Goal: Task Accomplishment & Management: Use online tool/utility

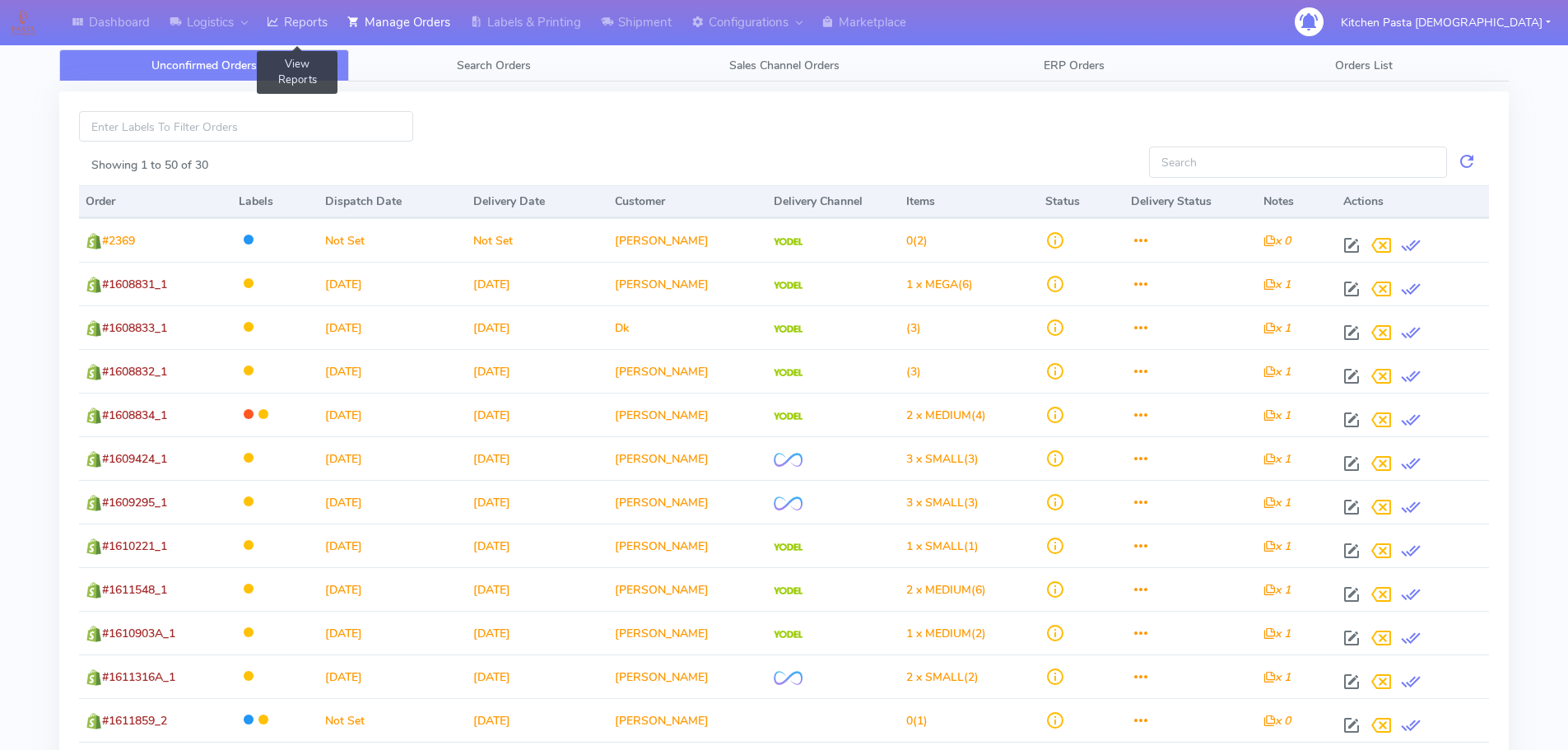
click at [270, 25] on link "Reports" at bounding box center [297, 22] width 81 height 45
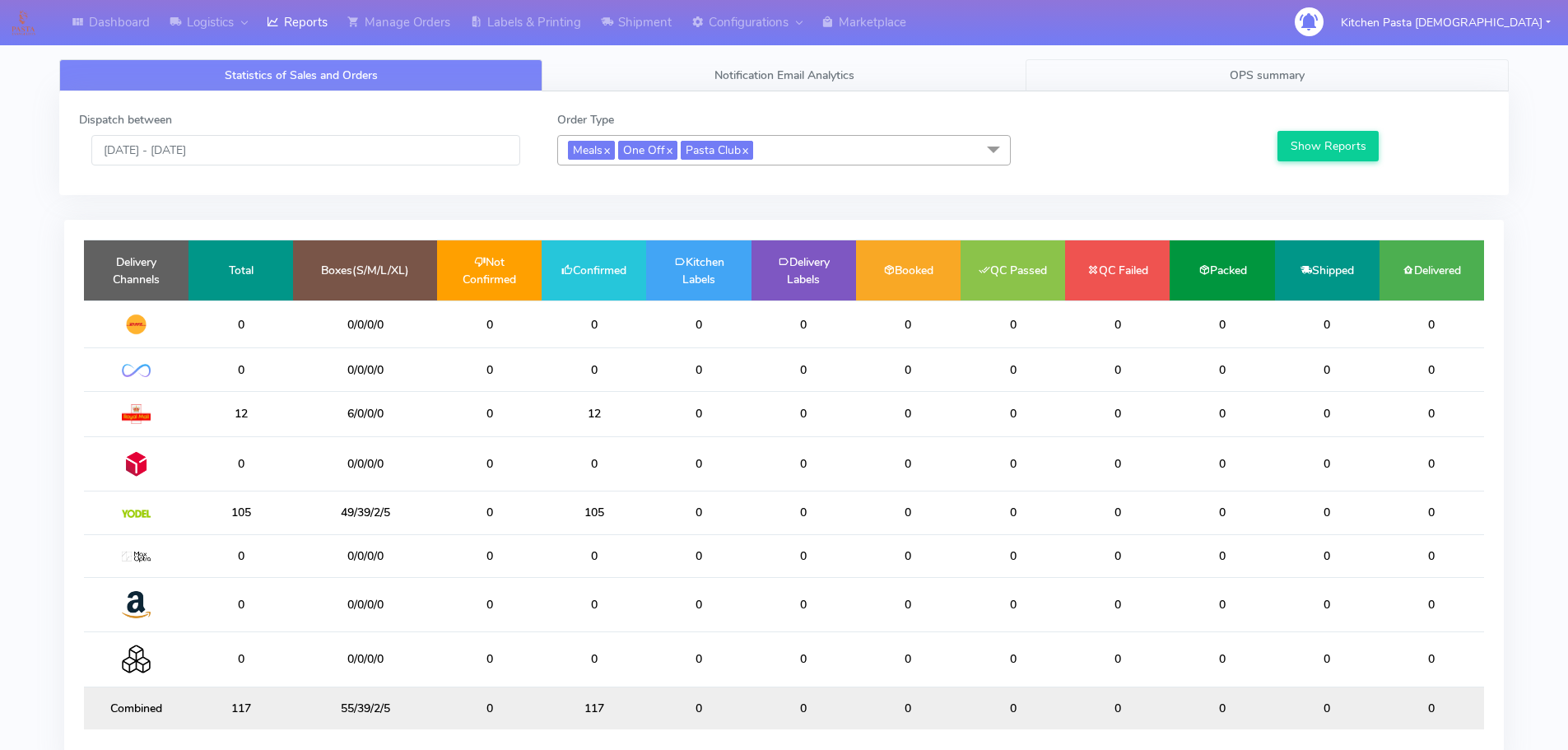
click at [1316, 78] on link "OPS summary" at bounding box center [1267, 75] width 483 height 32
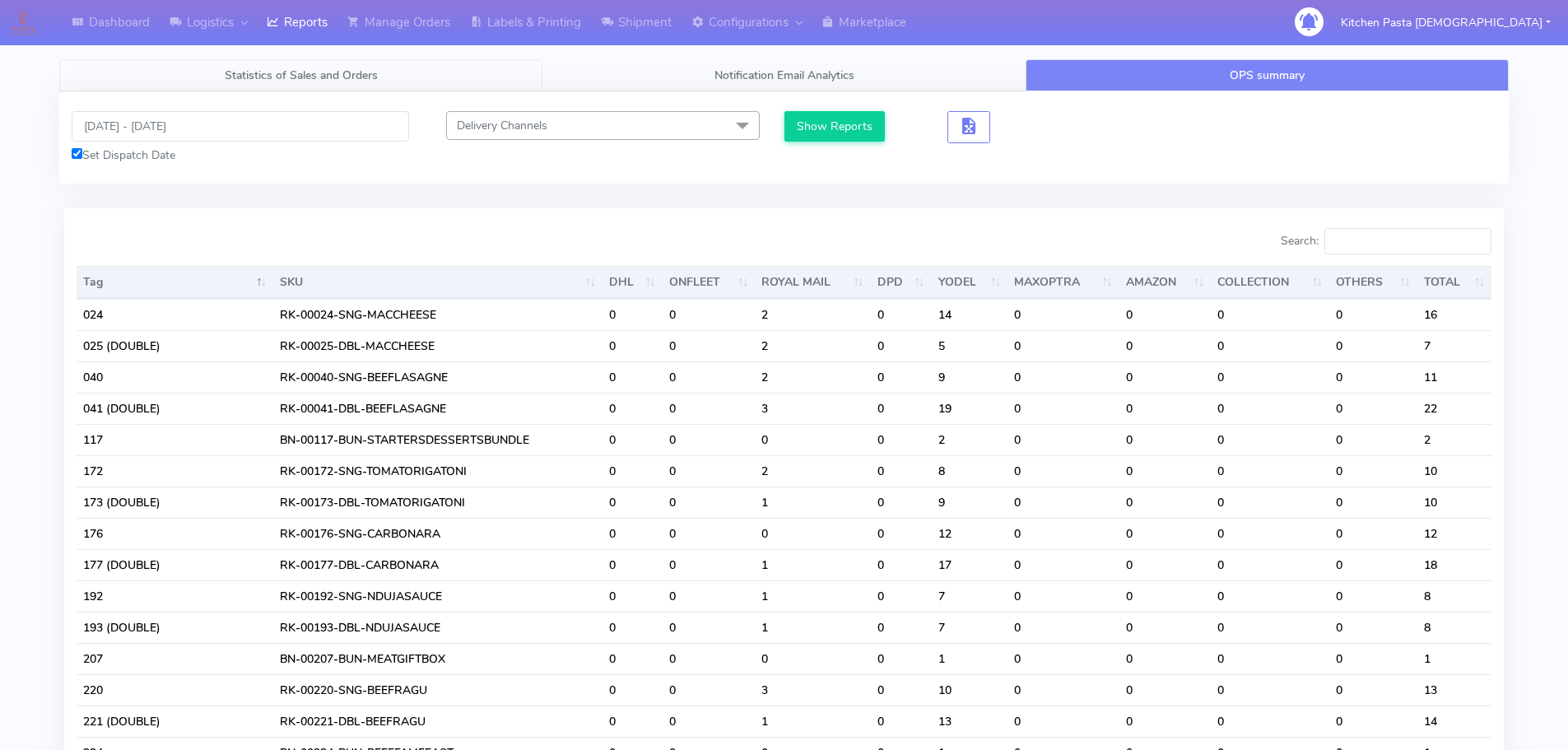
click at [215, 69] on link "Statistics of Sales and Orders" at bounding box center [300, 75] width 483 height 32
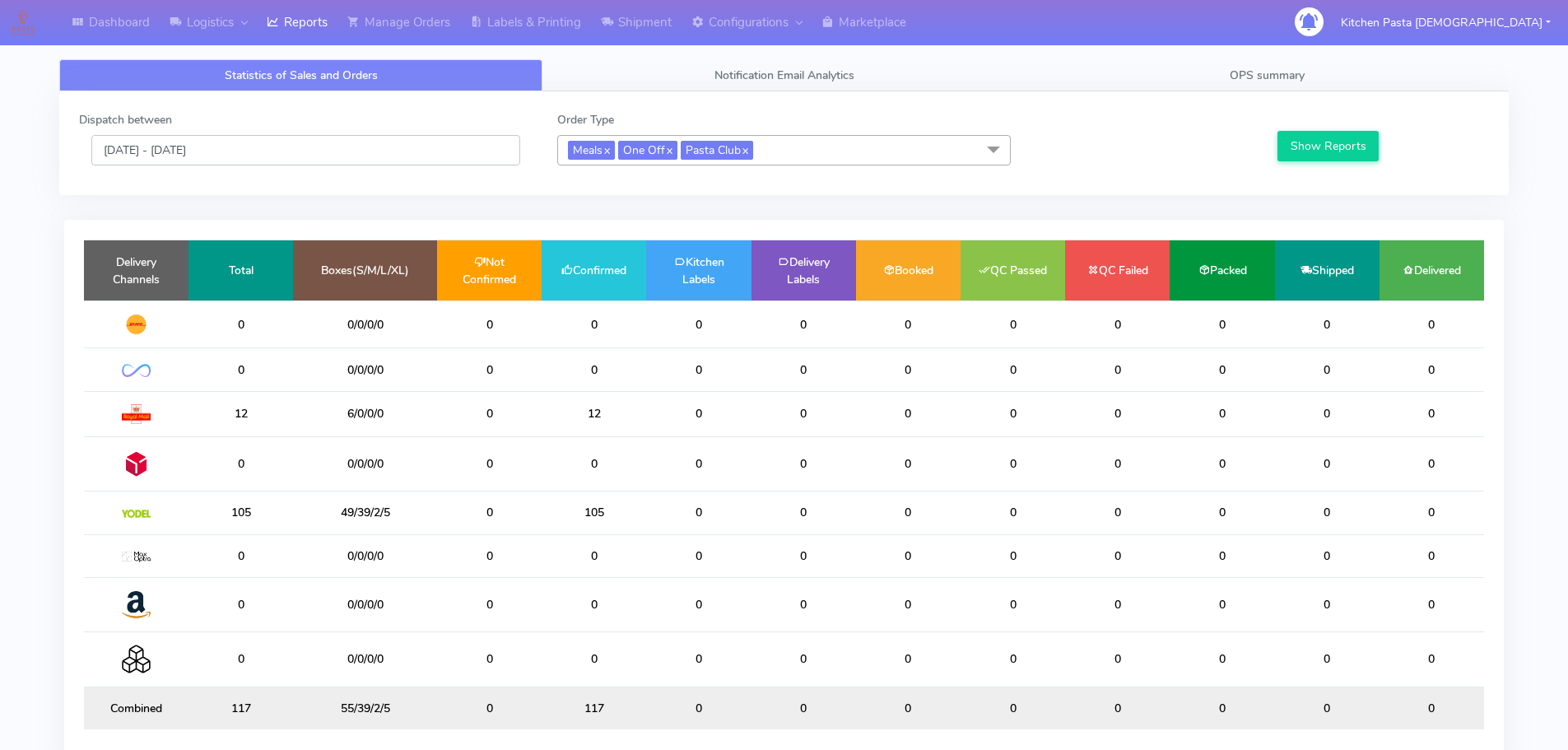
click at [206, 150] on input "[DATE] - [DATE]" at bounding box center [305, 150] width 429 height 30
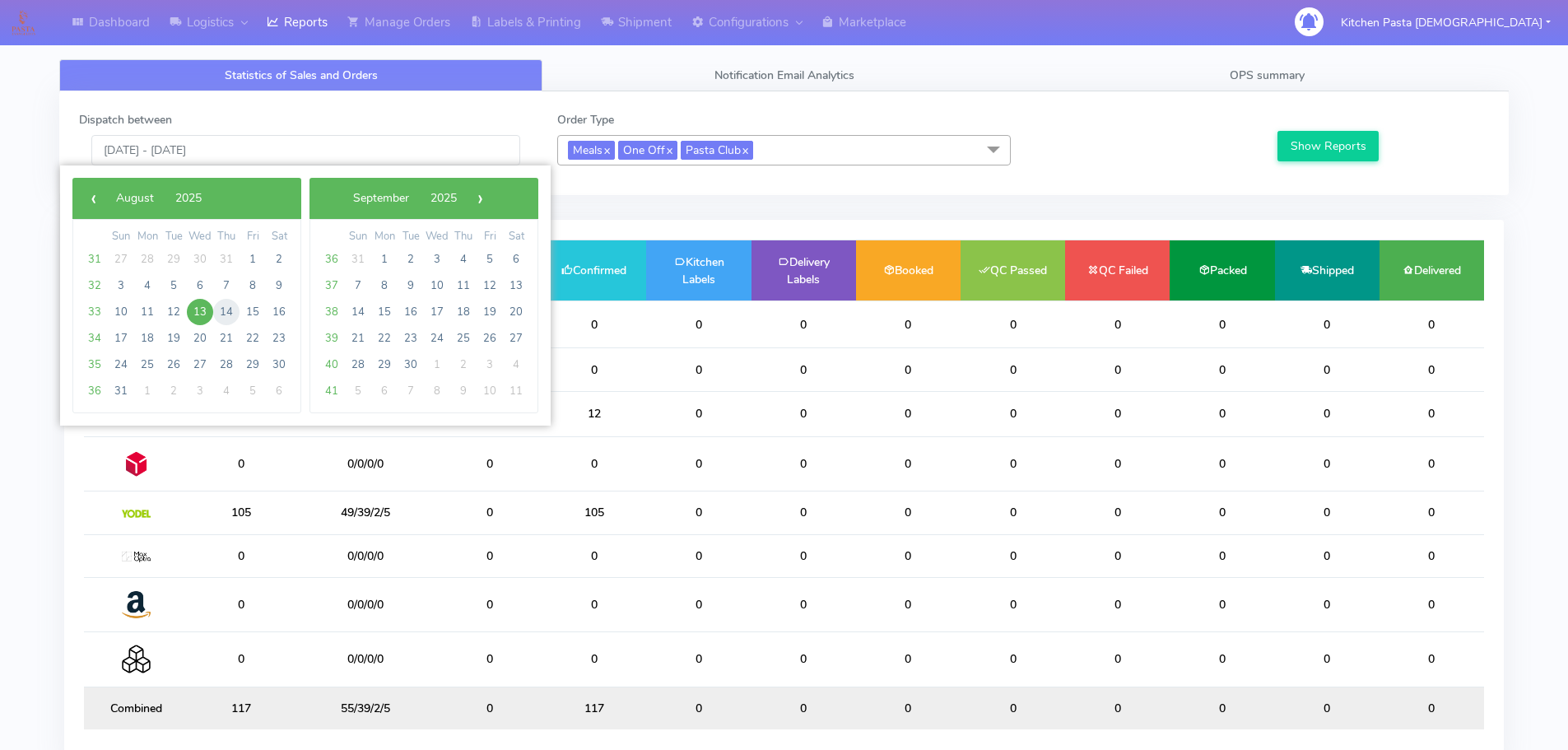
click at [223, 310] on span "14" at bounding box center [226, 312] width 26 height 26
type input "[DATE] - [DATE]"
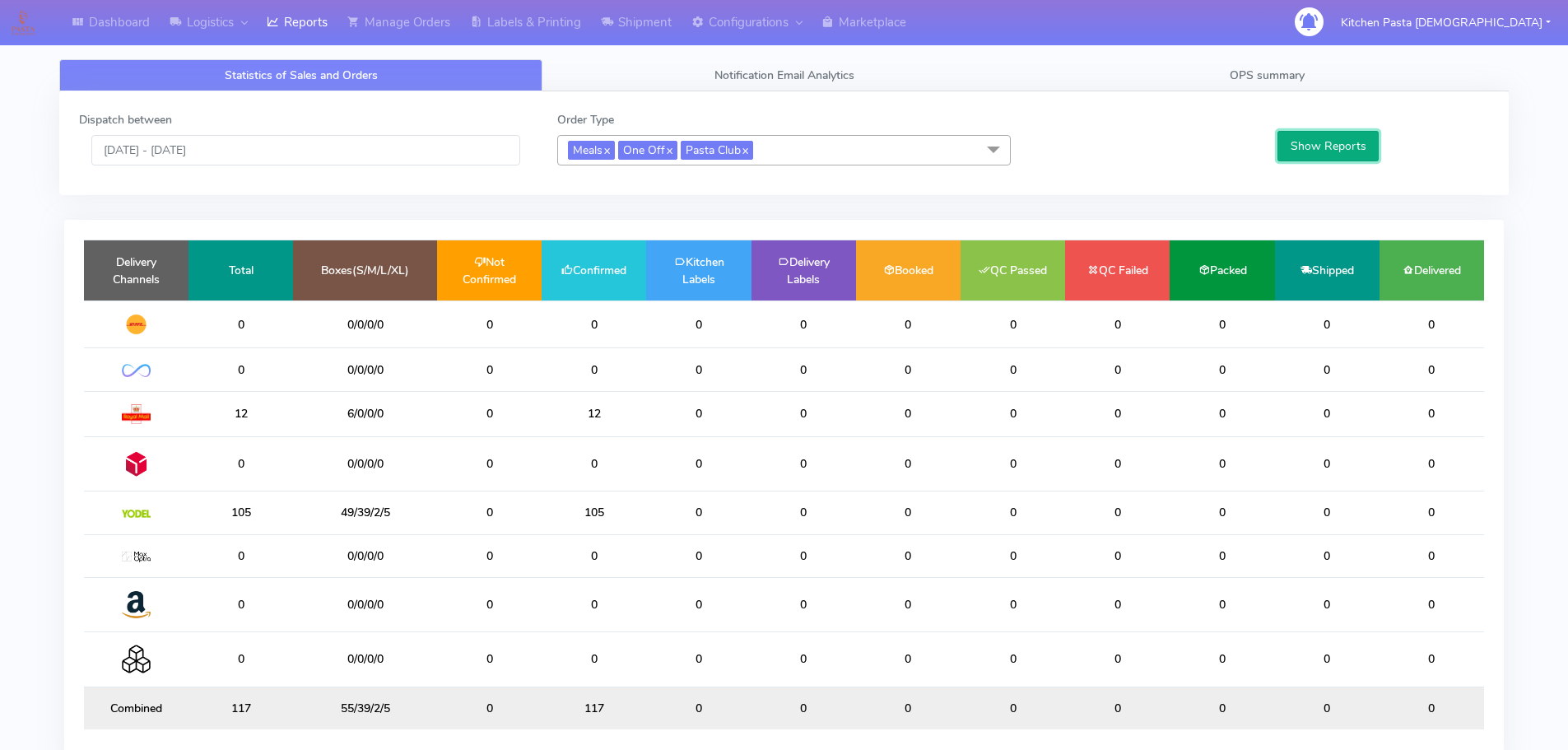
click at [1332, 149] on button "Show Reports" at bounding box center [1328, 146] width 101 height 30
click at [1325, 148] on button "Show Reports" at bounding box center [1328, 146] width 101 height 30
click at [1305, 70] on span "OPS summary" at bounding box center [1267, 76] width 75 height 16
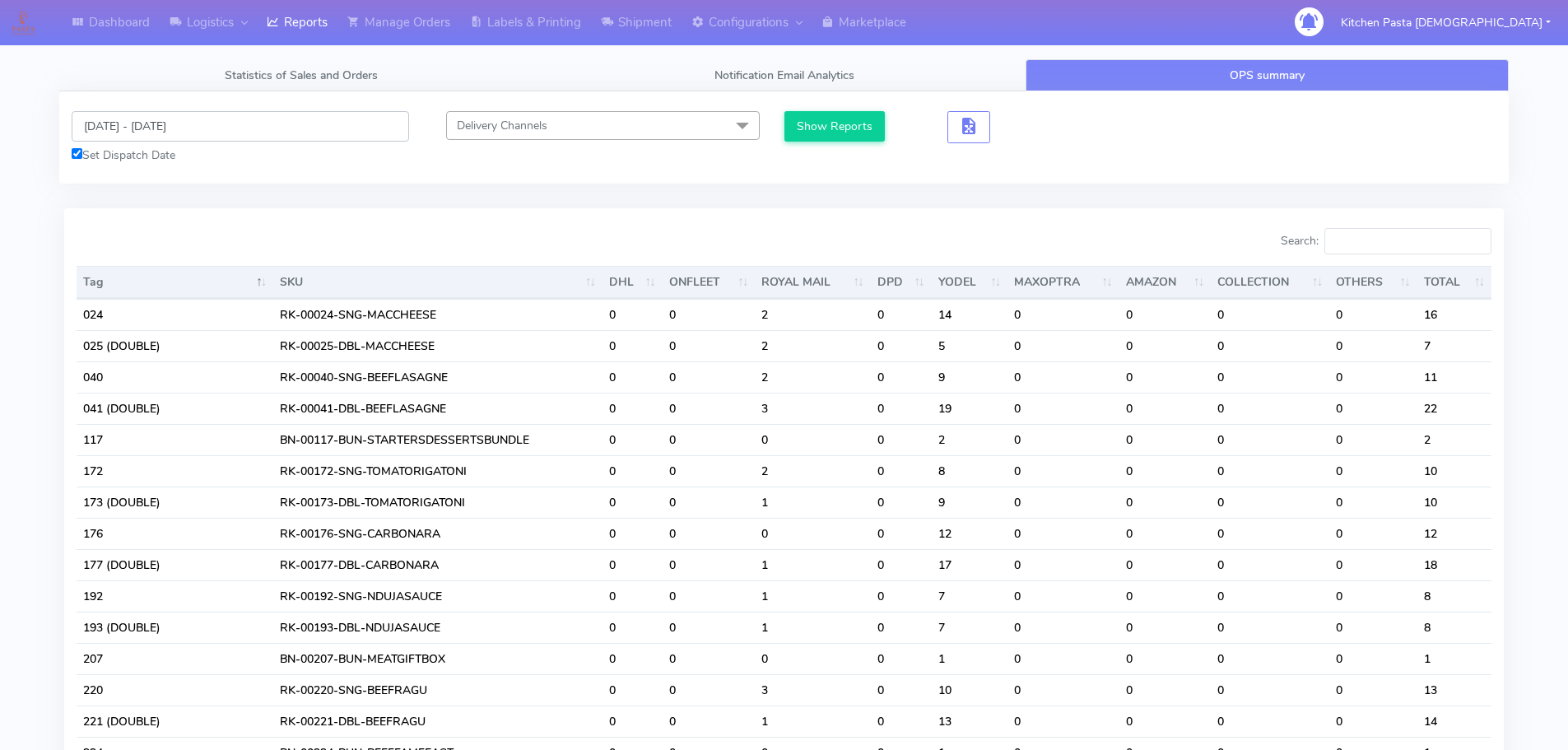
click at [192, 123] on input "13/08/2025 - 13/08/2025" at bounding box center [241, 126] width 338 height 30
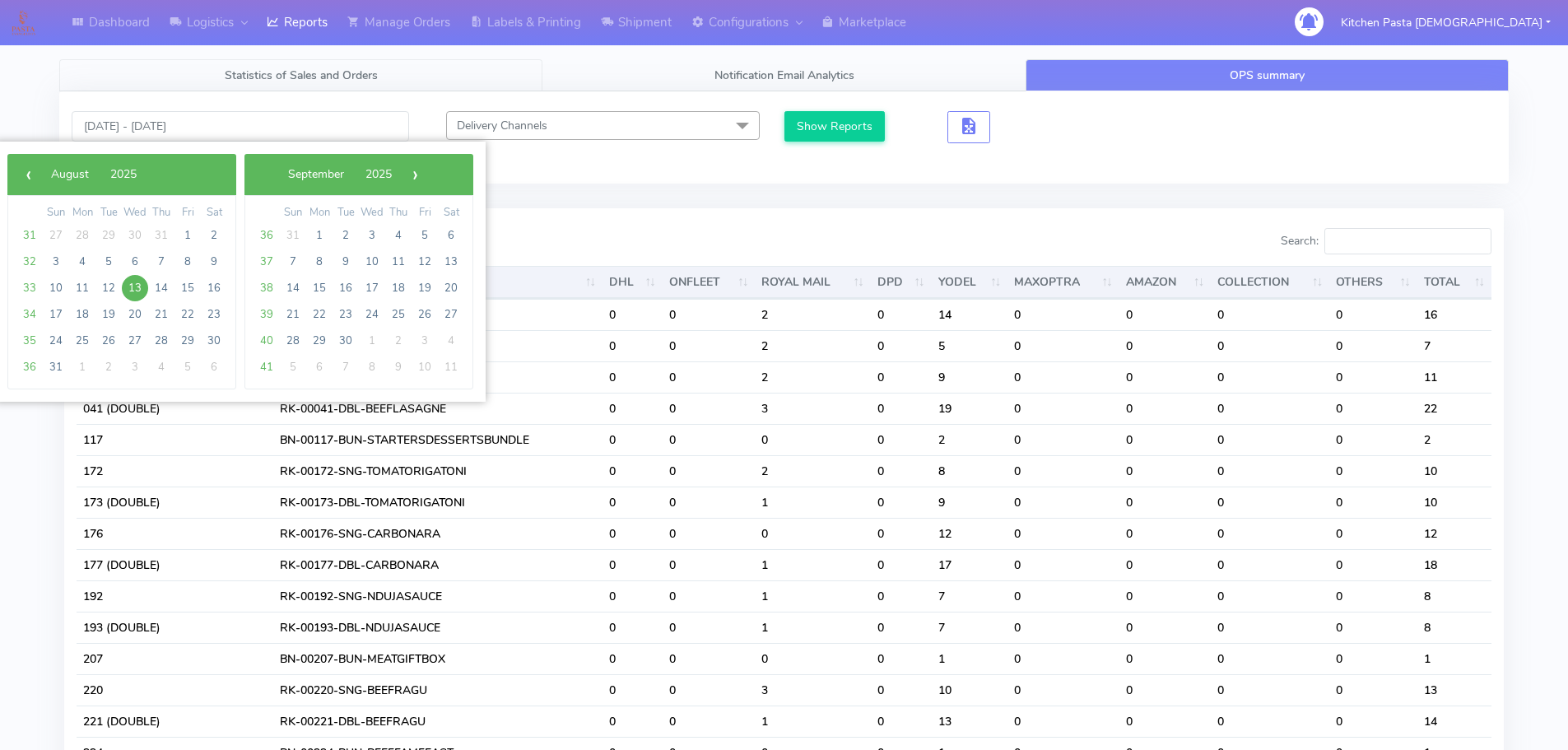
click at [300, 73] on span "Statistics of Sales and Orders" at bounding box center [301, 76] width 153 height 16
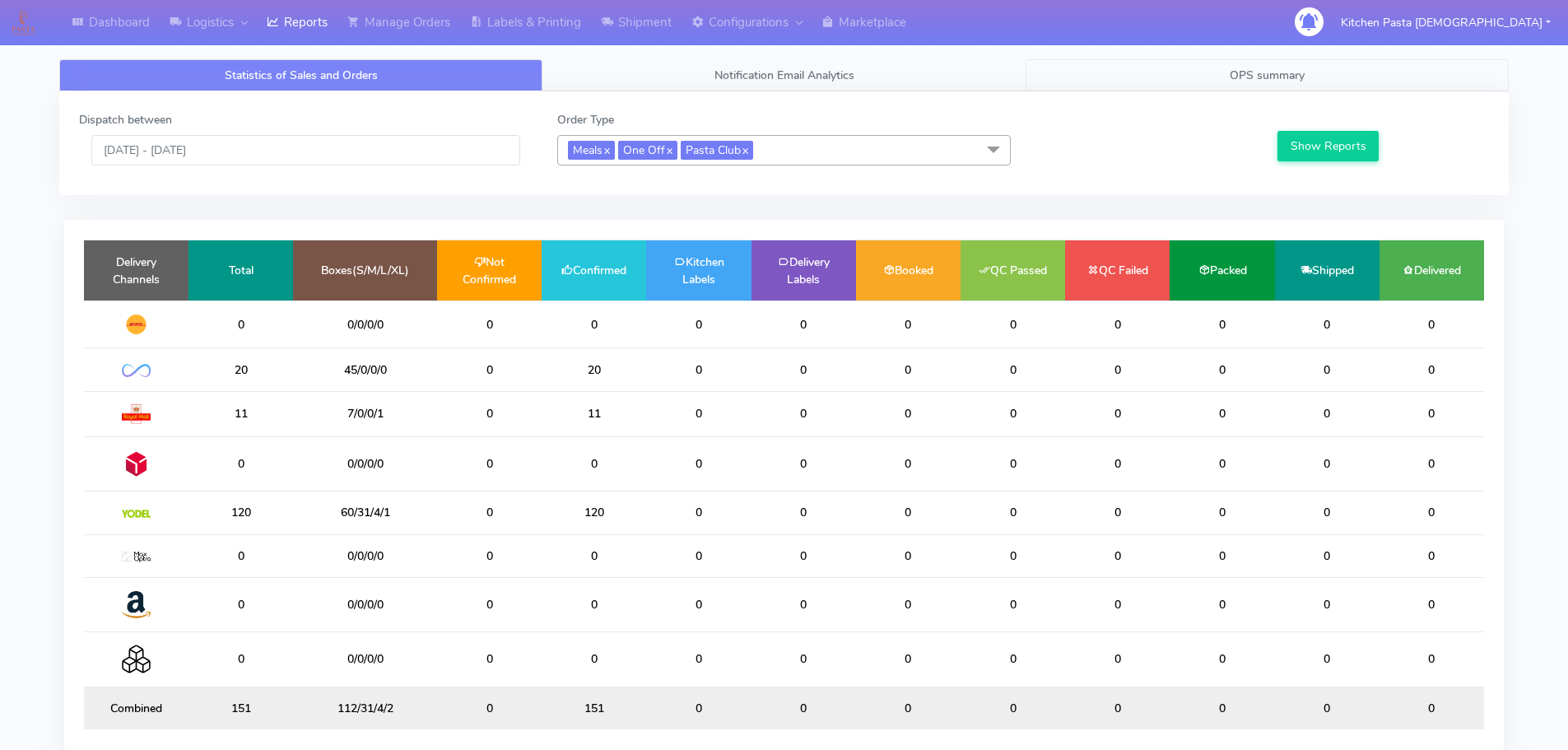
click at [1291, 71] on span "OPS summary" at bounding box center [1267, 76] width 75 height 16
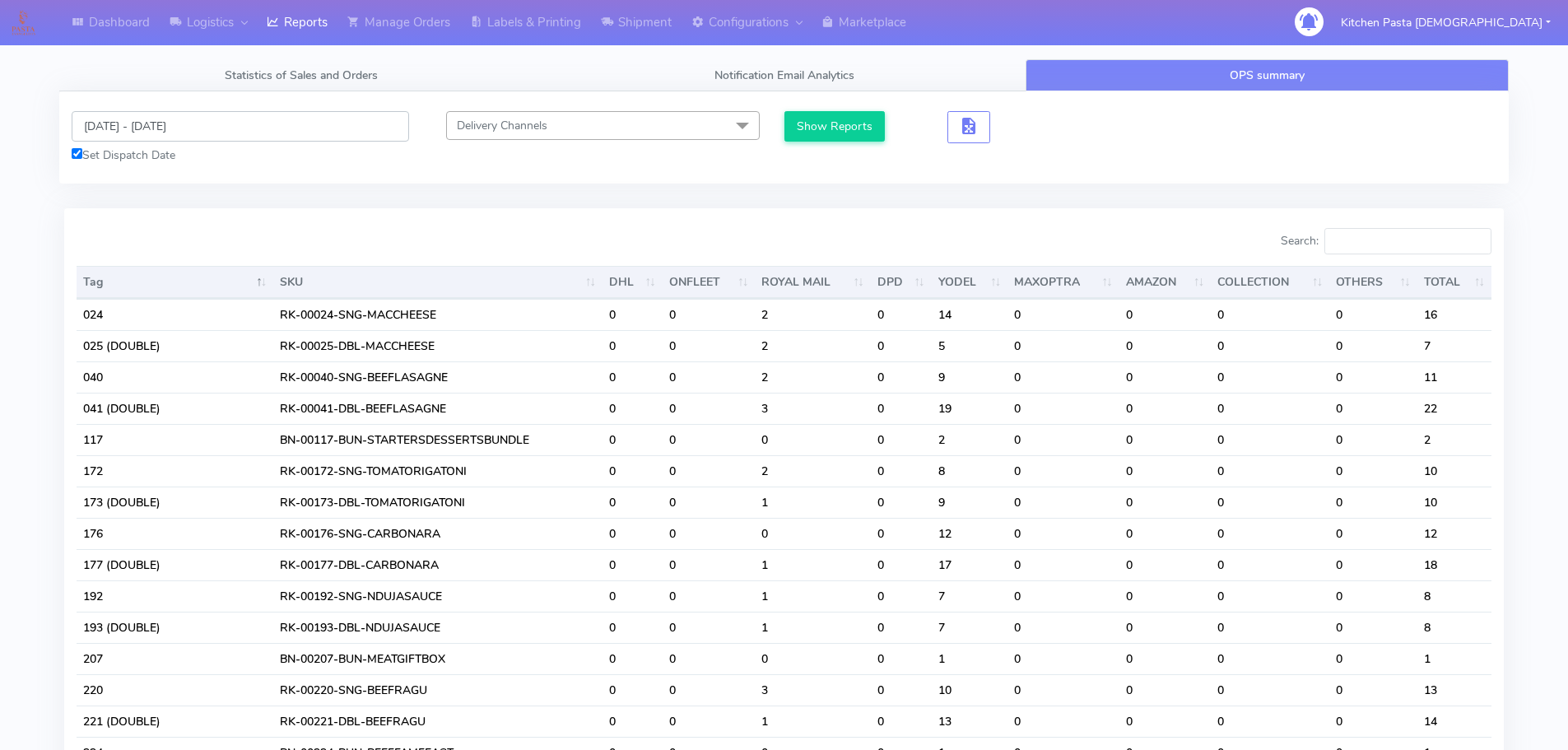
click at [203, 136] on input "[DATE] - [DATE]" at bounding box center [241, 126] width 338 height 30
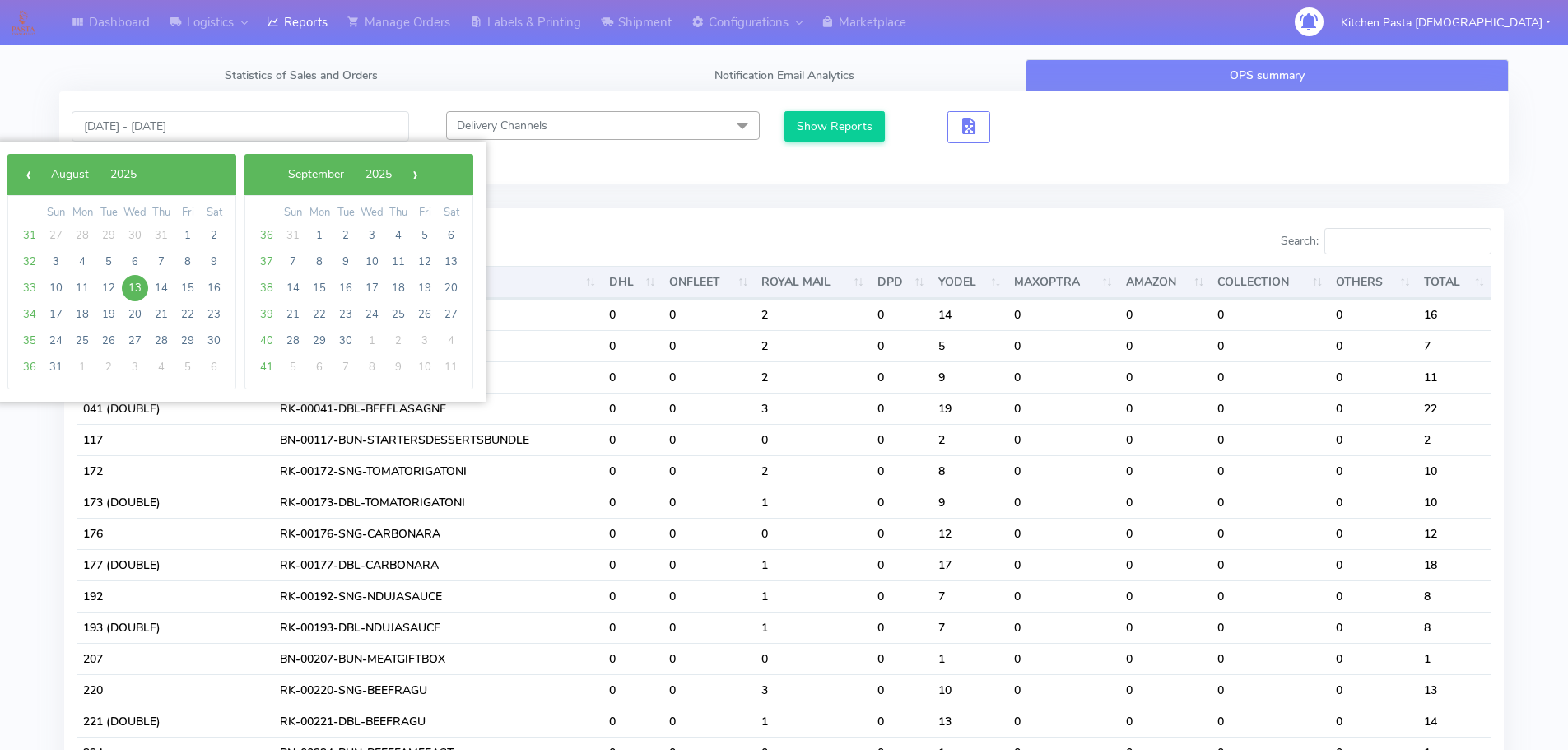
click at [143, 286] on span "13" at bounding box center [135, 288] width 26 height 26
click at [161, 284] on span "14" at bounding box center [161, 288] width 26 height 26
type input "[DATE] - [DATE]"
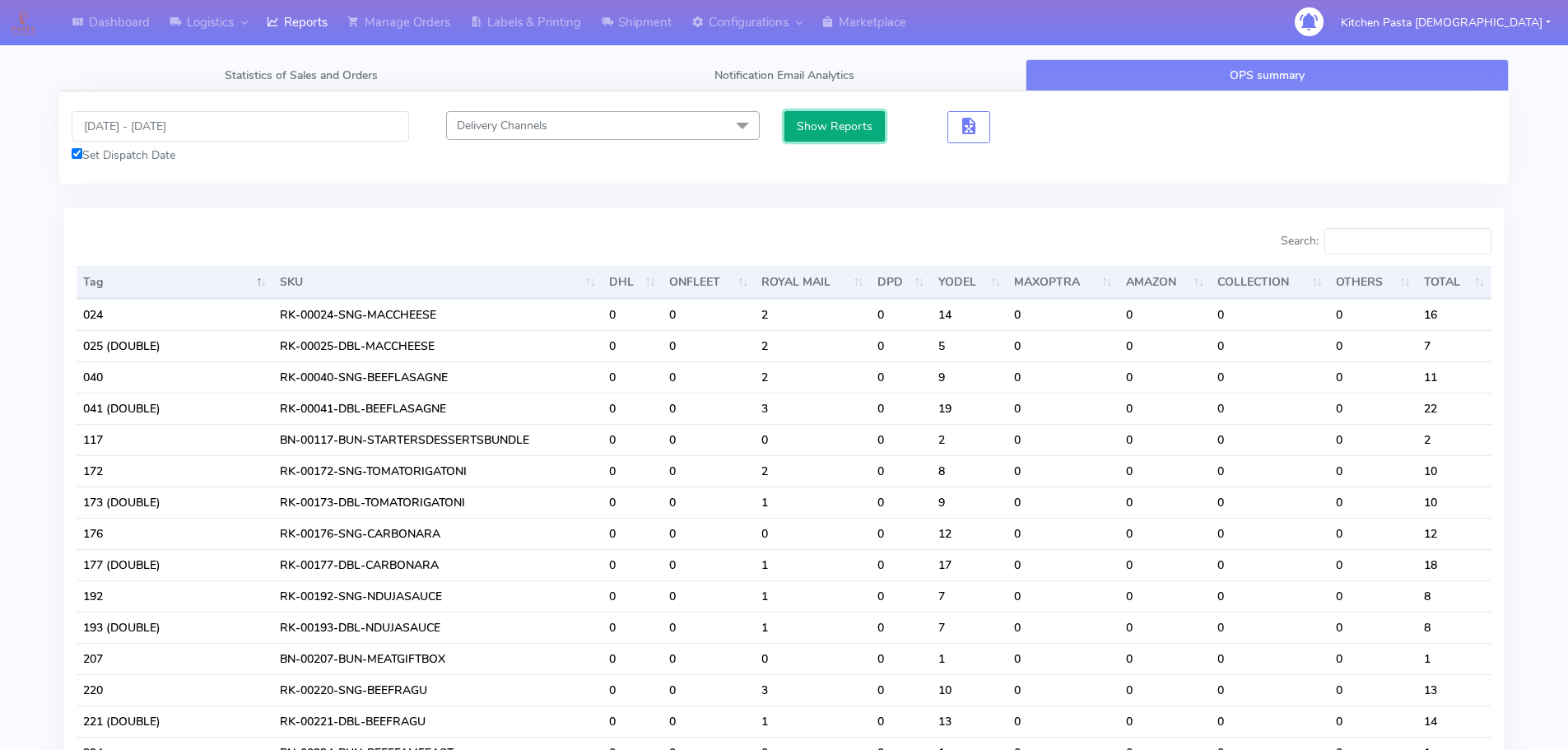
click at [858, 118] on button "Show Reports" at bounding box center [835, 126] width 101 height 30
click at [1395, 238] on input "Search:" at bounding box center [1408, 241] width 167 height 26
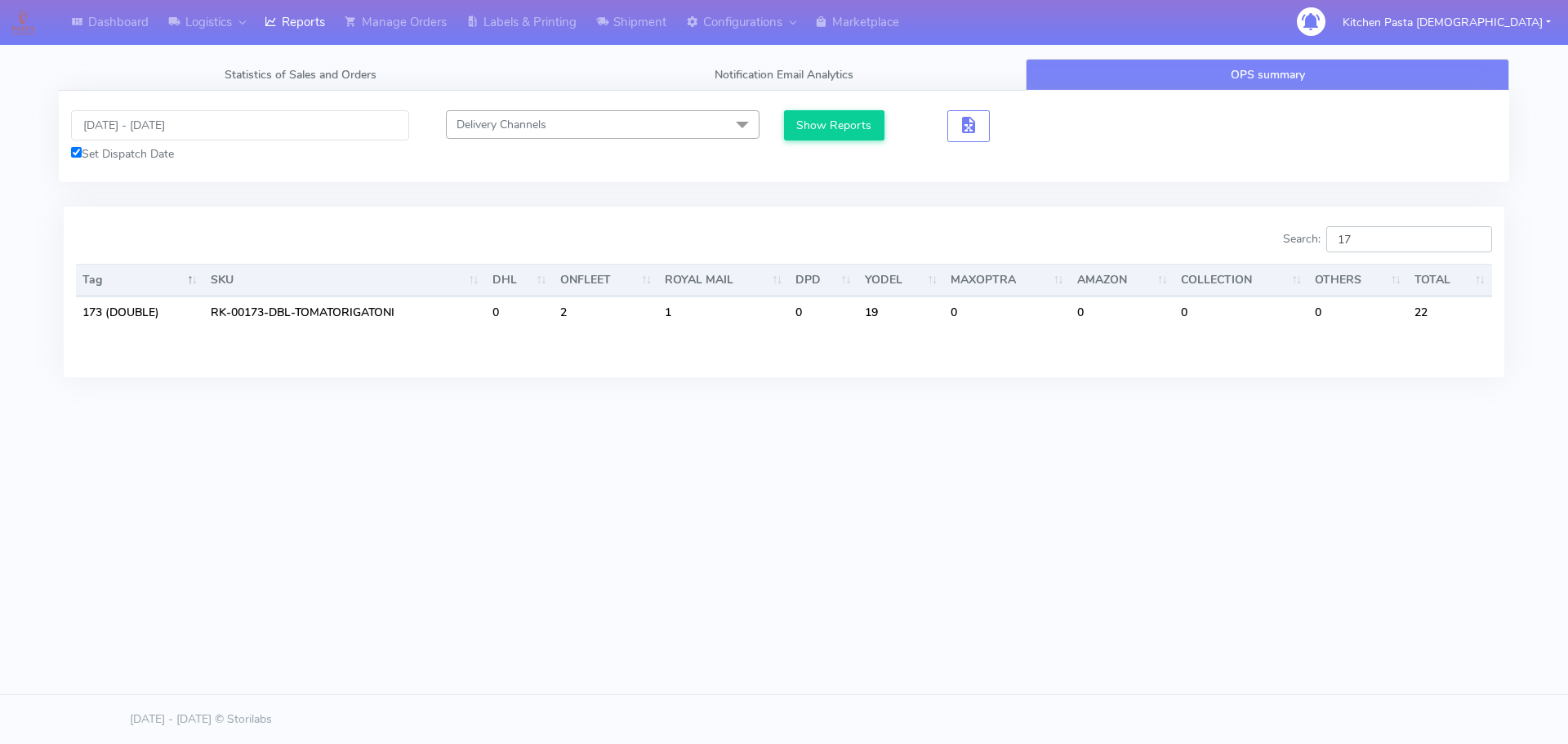
type input "1"
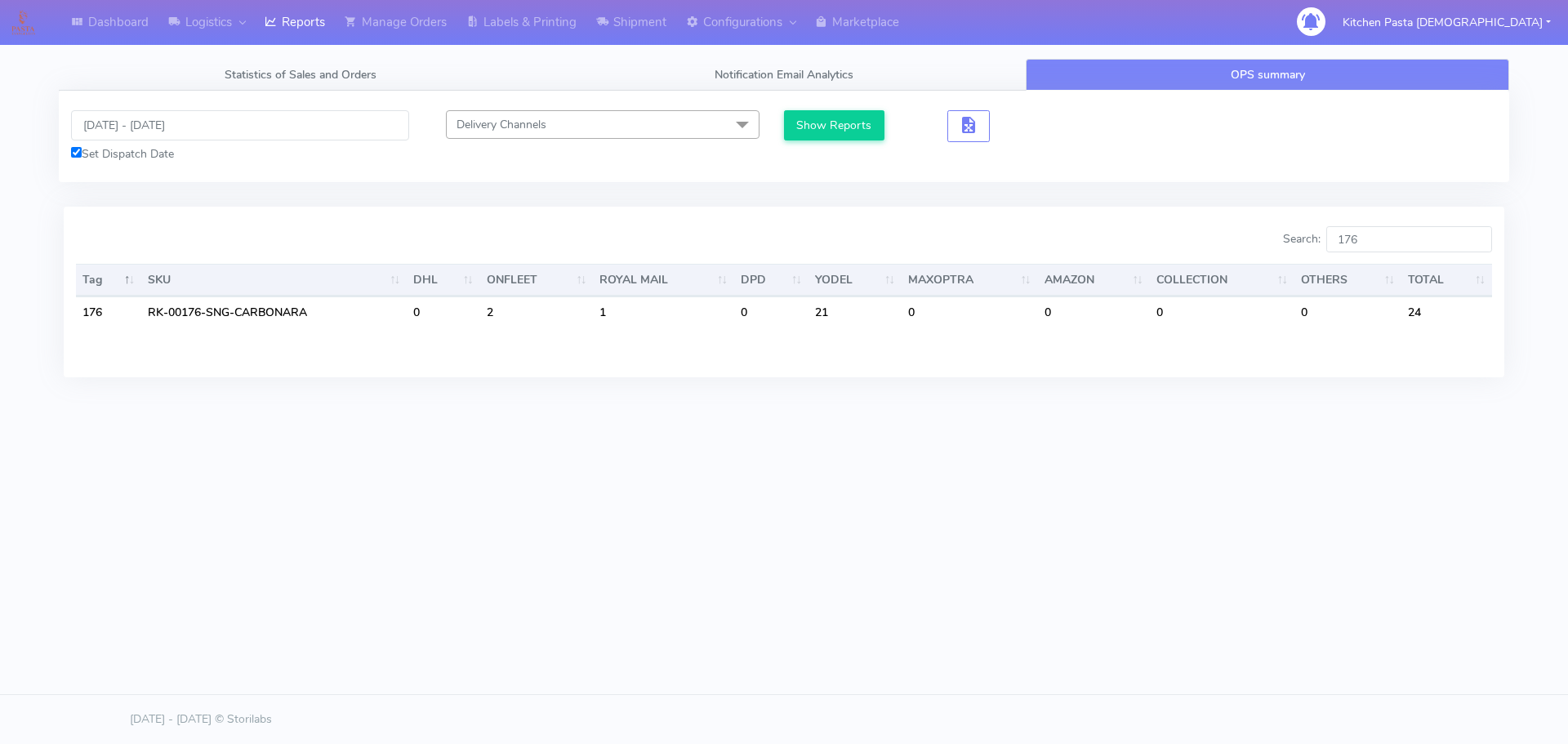
click at [965, 570] on div "Dashboard Logistics London Logistics Reports Manage Orders Labels & Printing Sh…" at bounding box center [784, 298] width 1568 height 595
drag, startPoint x: 1380, startPoint y: 219, endPoint x: 1381, endPoint y: 242, distance: 23.0
click at [1381, 225] on div "Search: 176 Tag SKU DHL ONFLEET ROYAL MAIL DPD YODEL MAXOPTRA AMAZON COLLECTION…" at bounding box center [784, 291] width 1440 height 170
click at [1381, 242] on input "176" at bounding box center [1408, 239] width 166 height 26
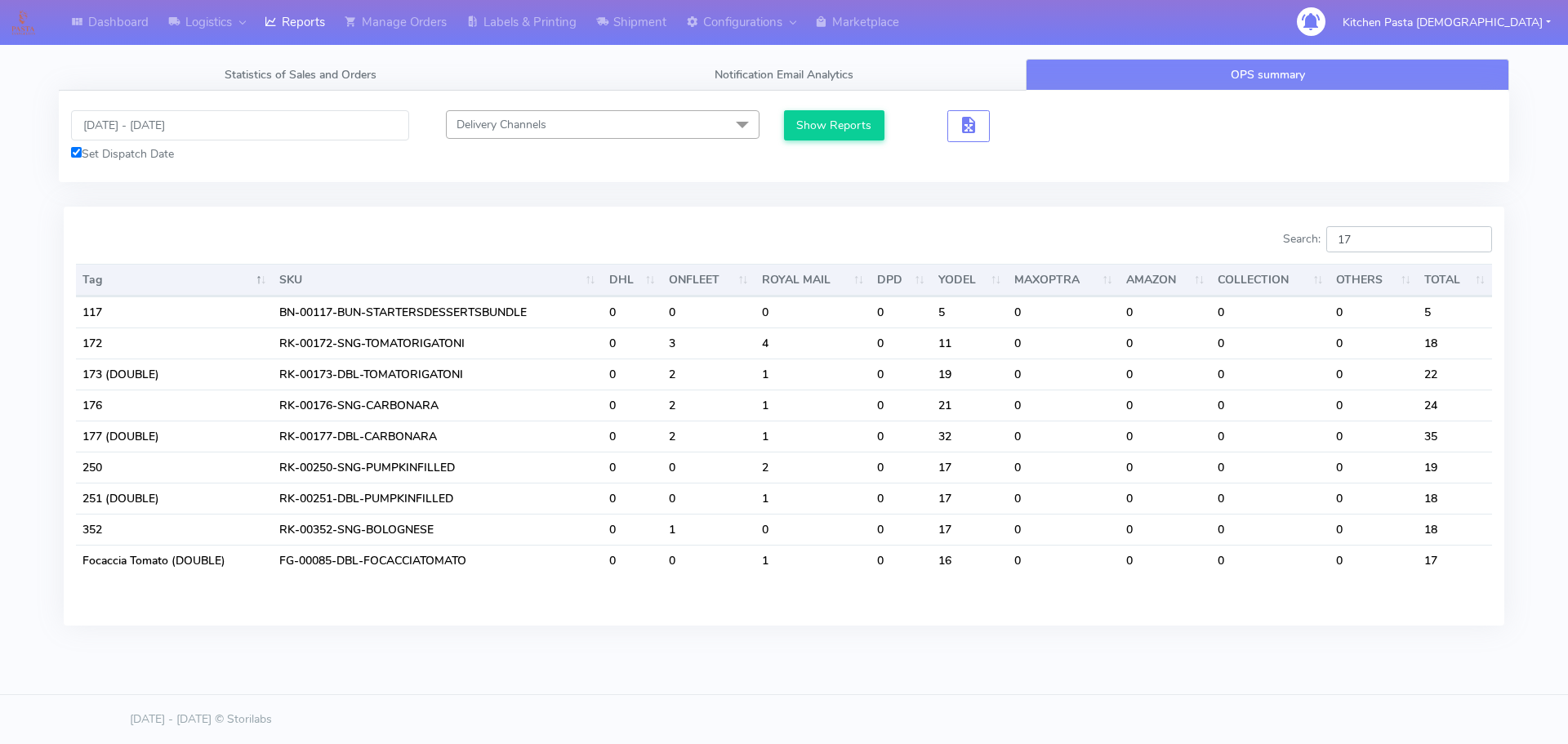
type input "1"
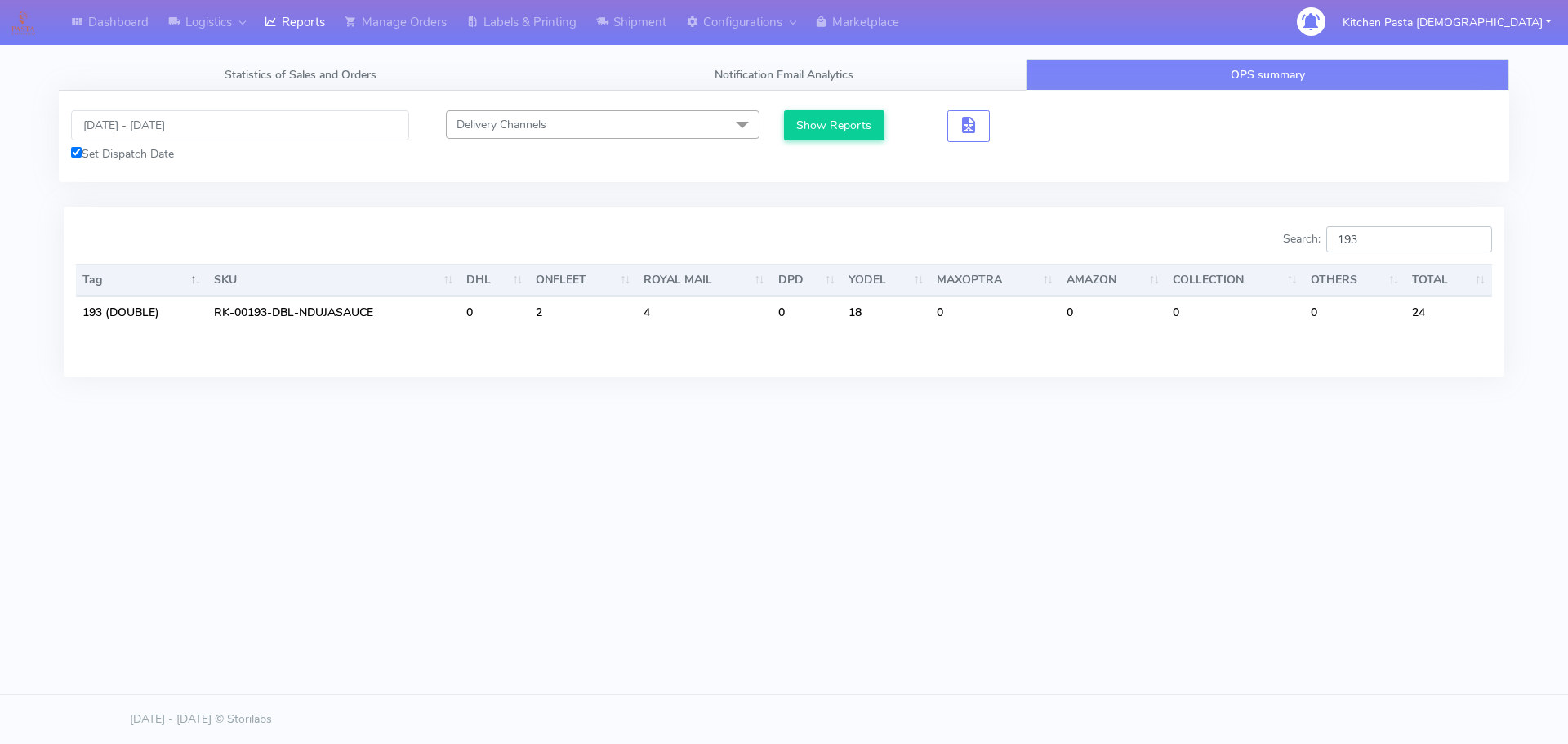
type input "193"
click at [1031, 434] on div "Dashboard Logistics London Logistics Reports Manage Orders Labels & Printing Sh…" at bounding box center [784, 298] width 1568 height 595
click at [1388, 244] on input "193" at bounding box center [1408, 239] width 166 height 26
drag, startPoint x: 1397, startPoint y: 247, endPoint x: 1333, endPoint y: 247, distance: 64.0
click at [1333, 247] on label "Search: 193" at bounding box center [1387, 239] width 209 height 26
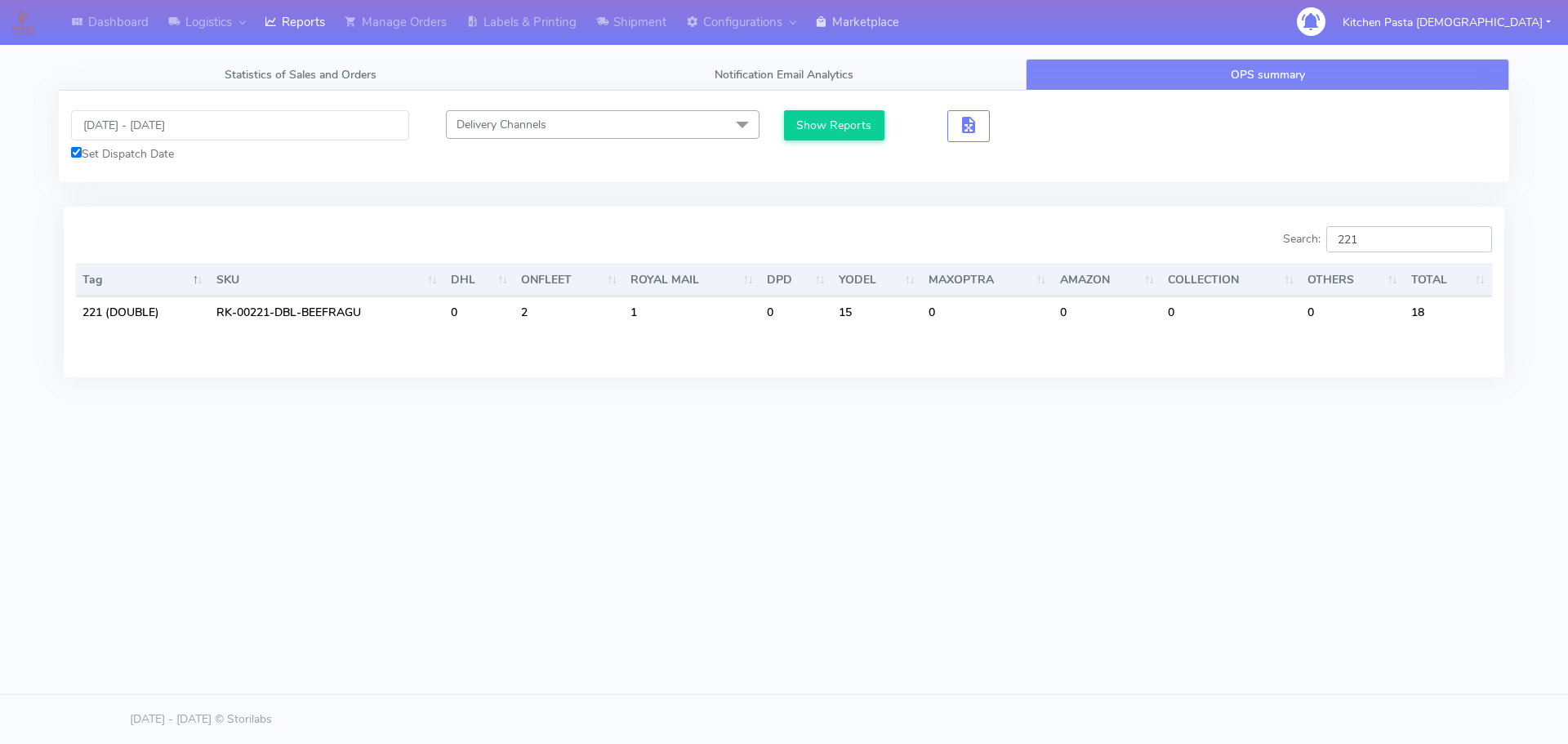
type input "221"
drag, startPoint x: 1368, startPoint y: 237, endPoint x: 1322, endPoint y: 239, distance: 46.0
click at [1322, 239] on label "Search: 221" at bounding box center [1387, 239] width 209 height 26
click at [1397, 235] on input "238" at bounding box center [1408, 239] width 166 height 26
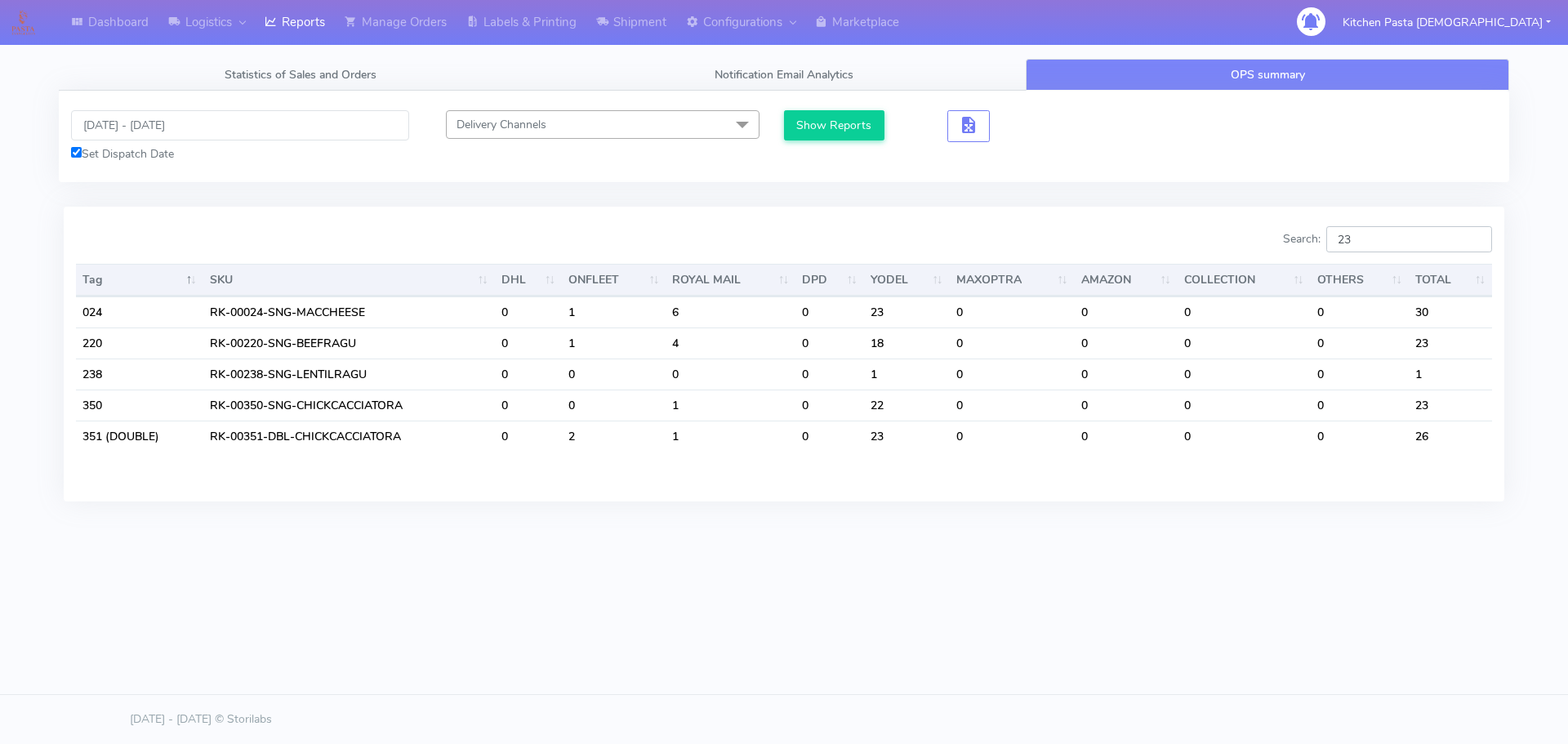
type input "2"
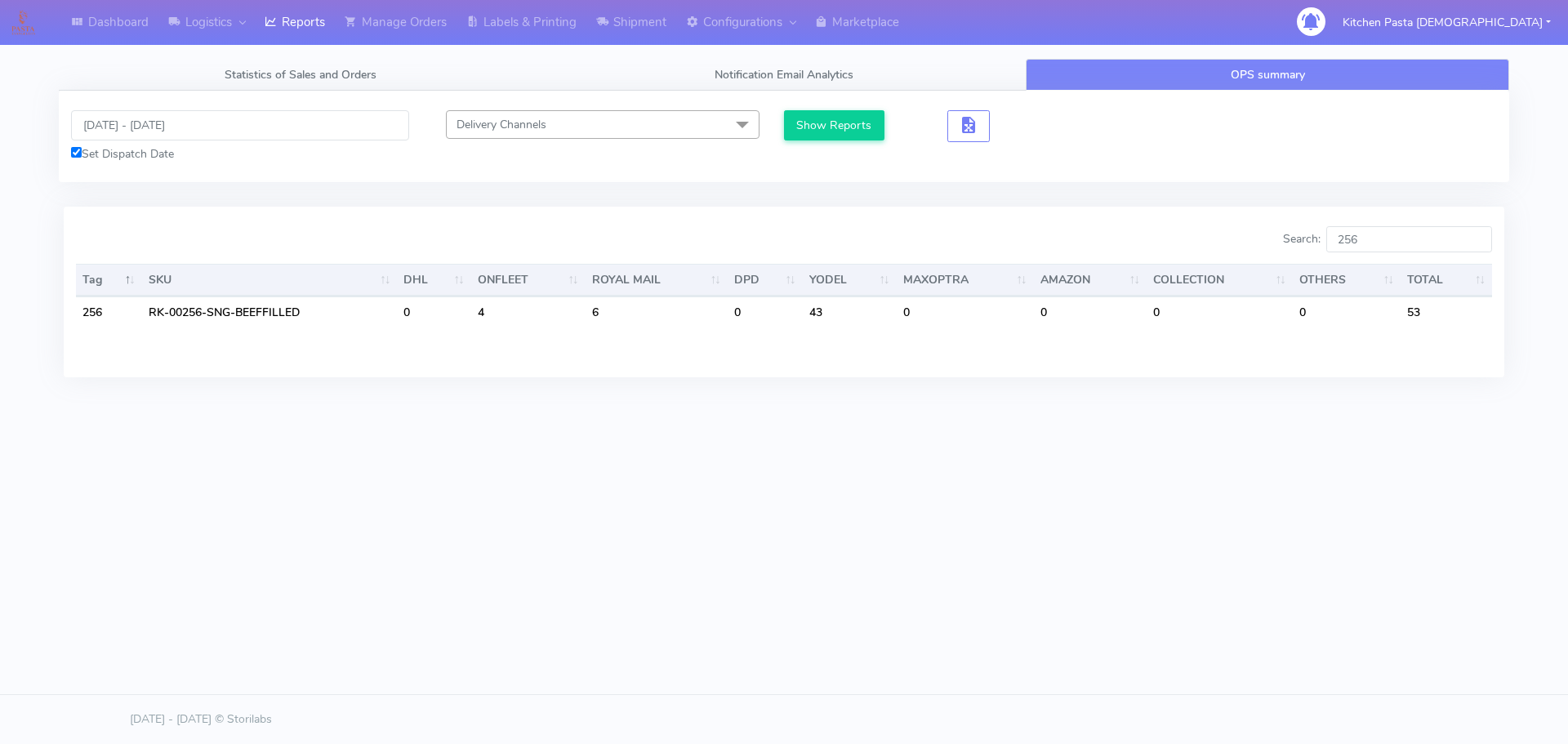
click at [1047, 584] on div "Dashboard Logistics London Logistics Reports Manage Orders Labels & Printing Sh…" at bounding box center [784, 298] width 1568 height 595
click at [1395, 243] on input "256" at bounding box center [1408, 239] width 166 height 26
type input "2"
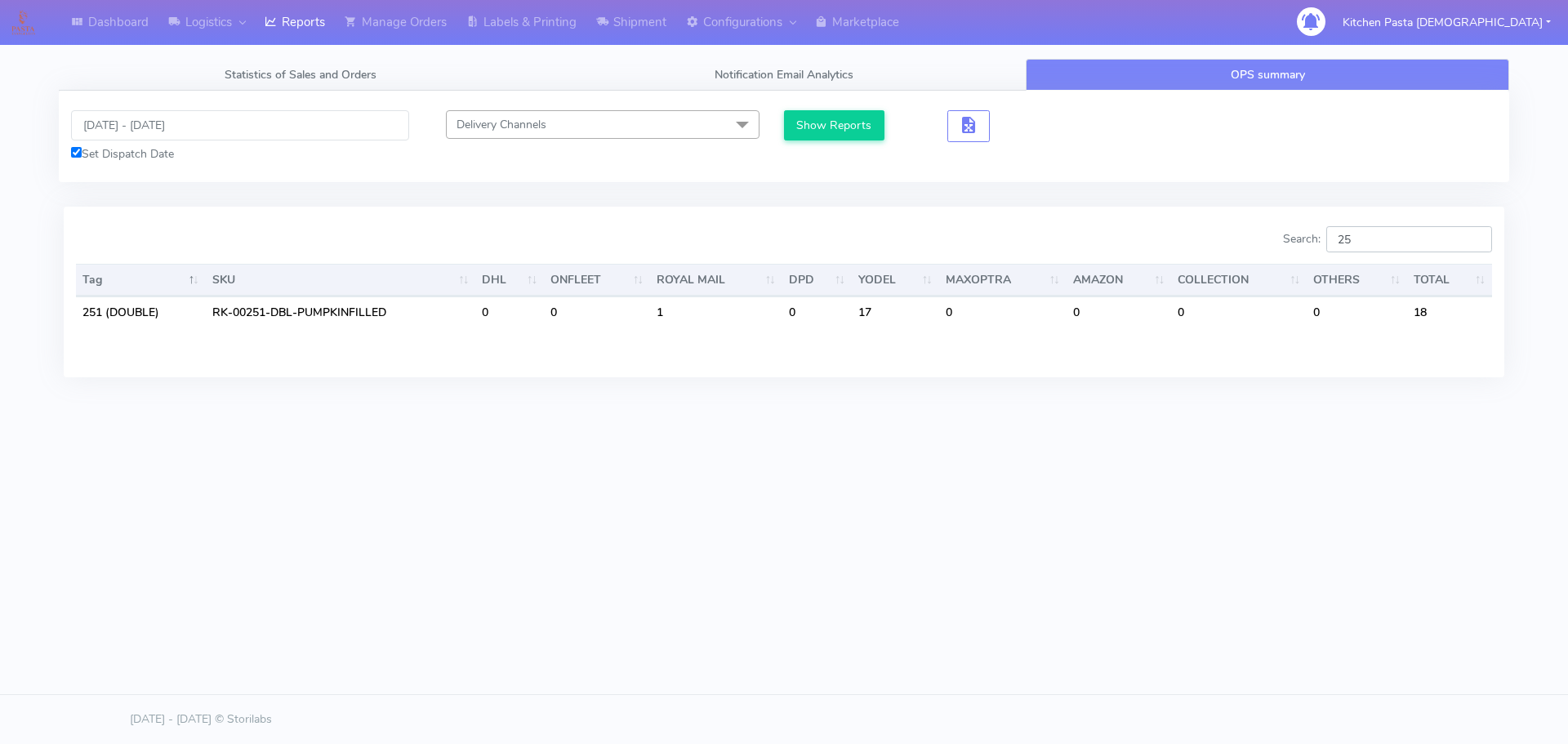
type input "2"
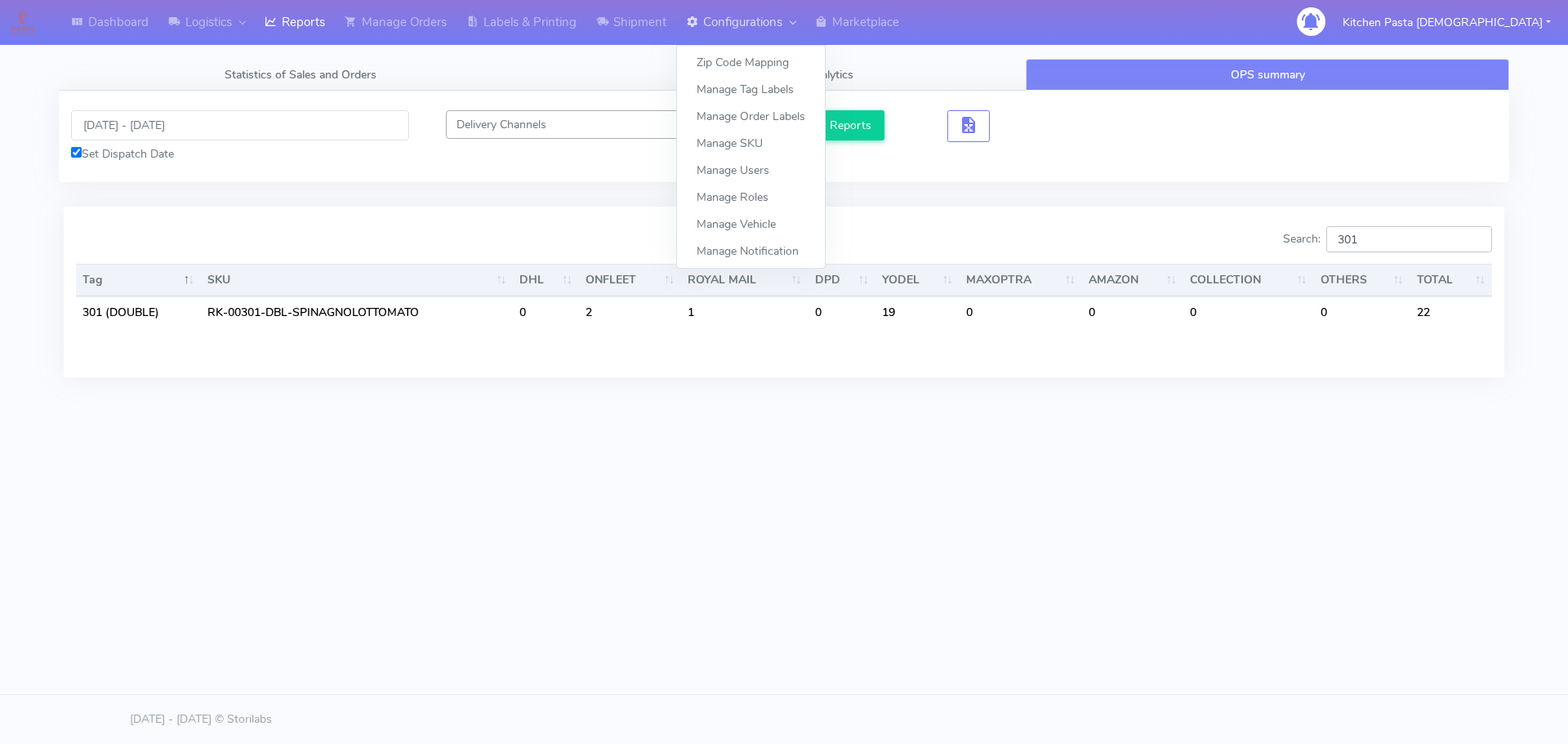
type input "301"
drag, startPoint x: 1377, startPoint y: 238, endPoint x: 1337, endPoint y: 236, distance: 40.0
click at [1337, 236] on label "Search: 301" at bounding box center [1387, 239] width 209 height 26
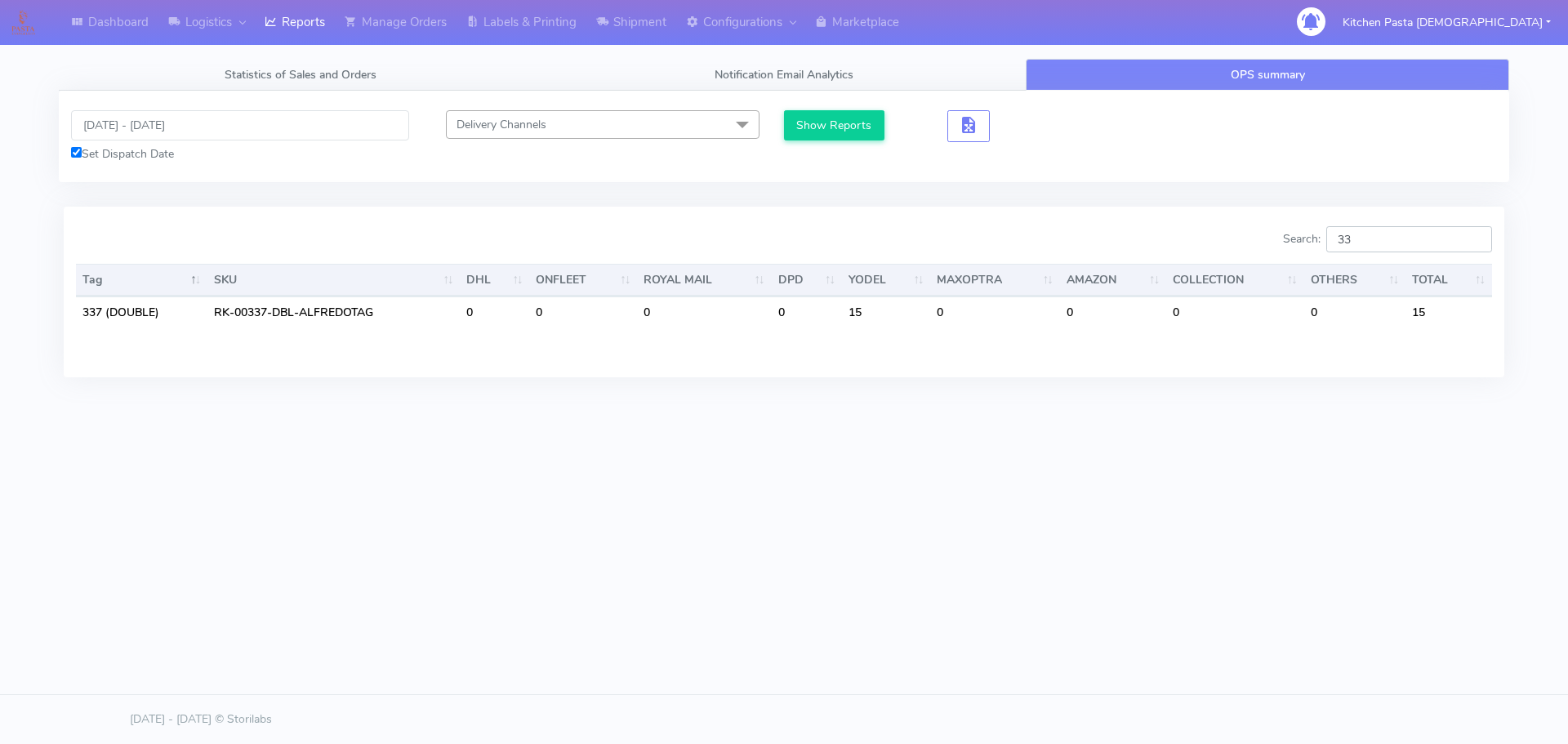
type input "3"
type input "351"
drag, startPoint x: 1391, startPoint y: 238, endPoint x: 1299, endPoint y: 238, distance: 92.0
click at [1299, 238] on label "Search: 351" at bounding box center [1387, 239] width 209 height 26
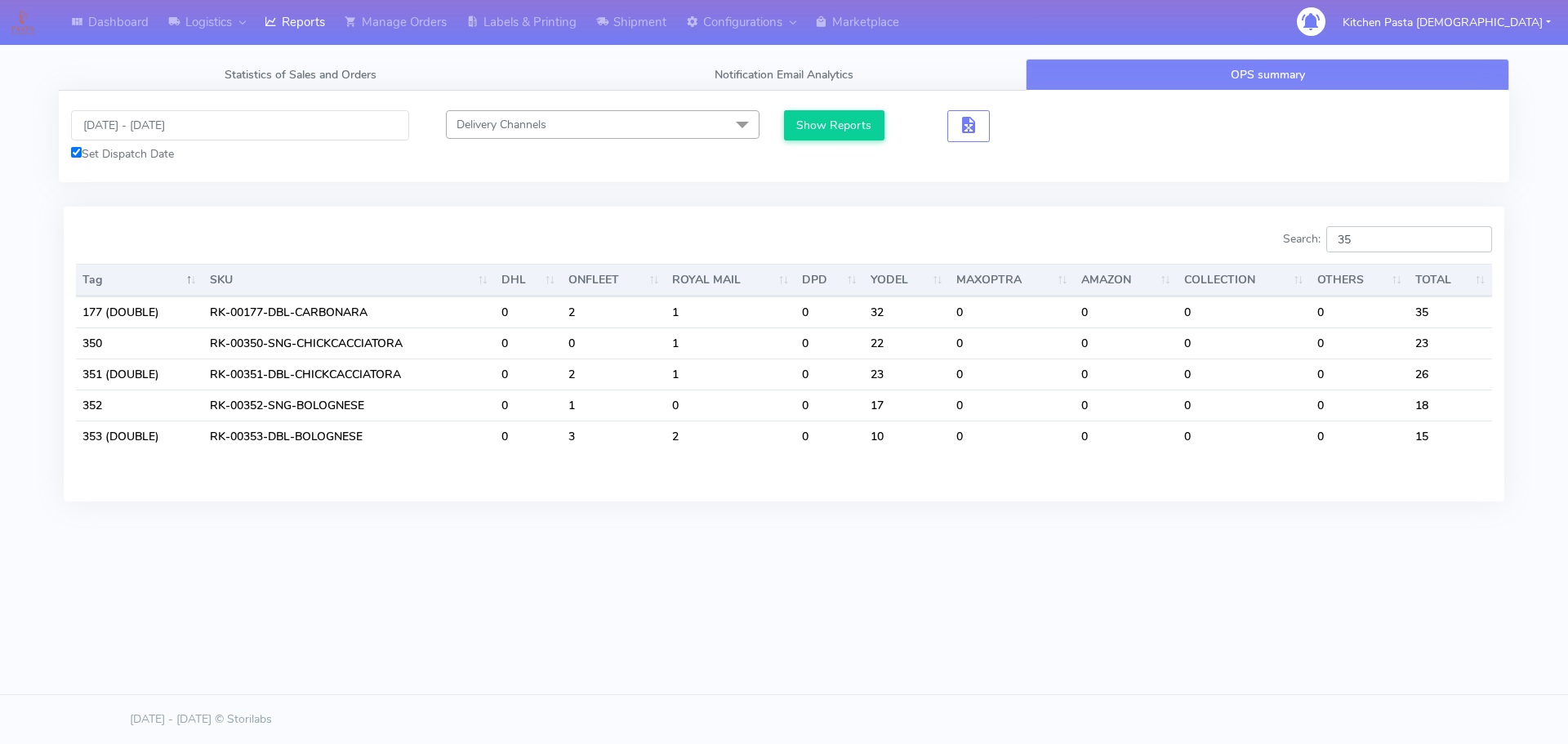
type input "353"
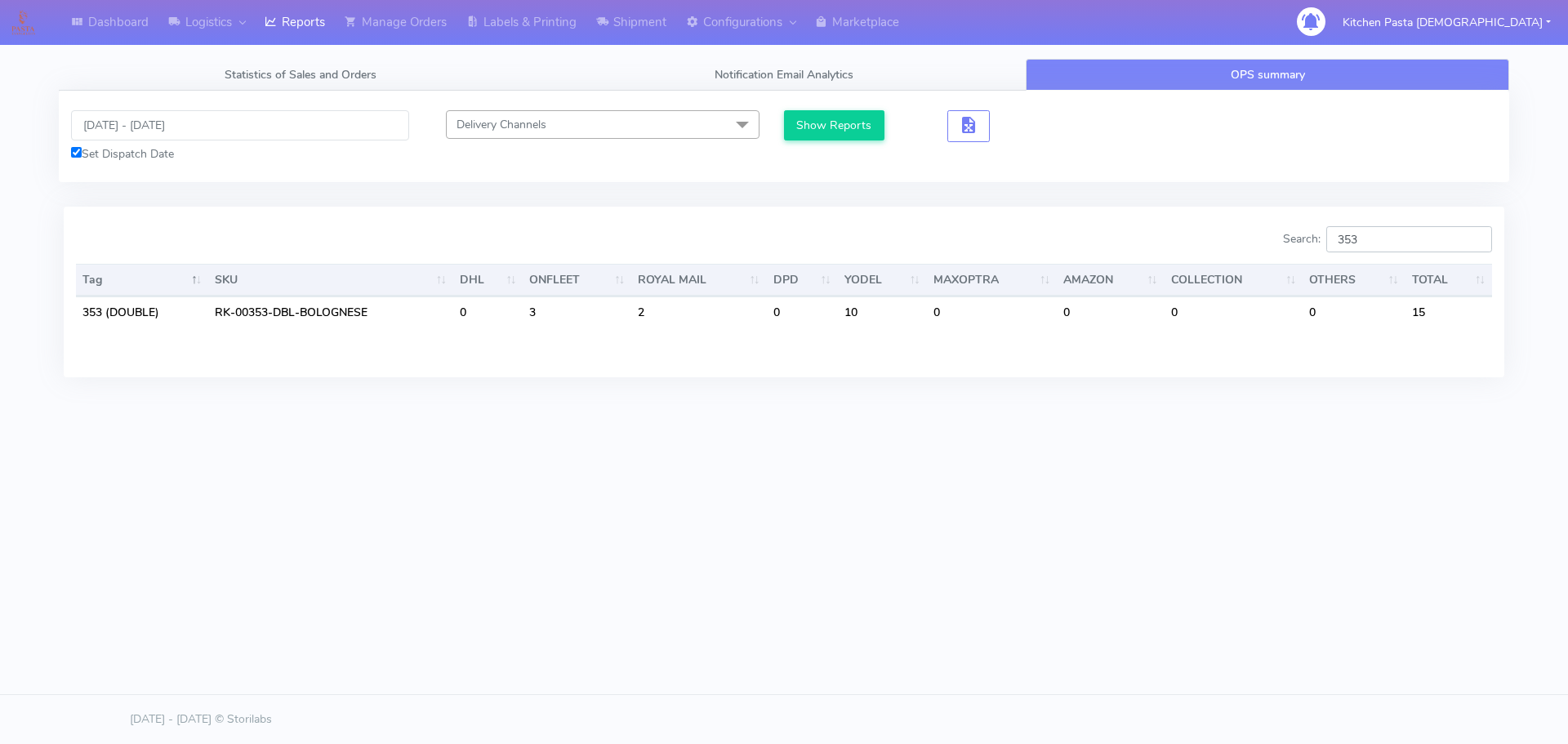
click at [1282, 246] on div "Search: 353" at bounding box center [1144, 242] width 695 height 33
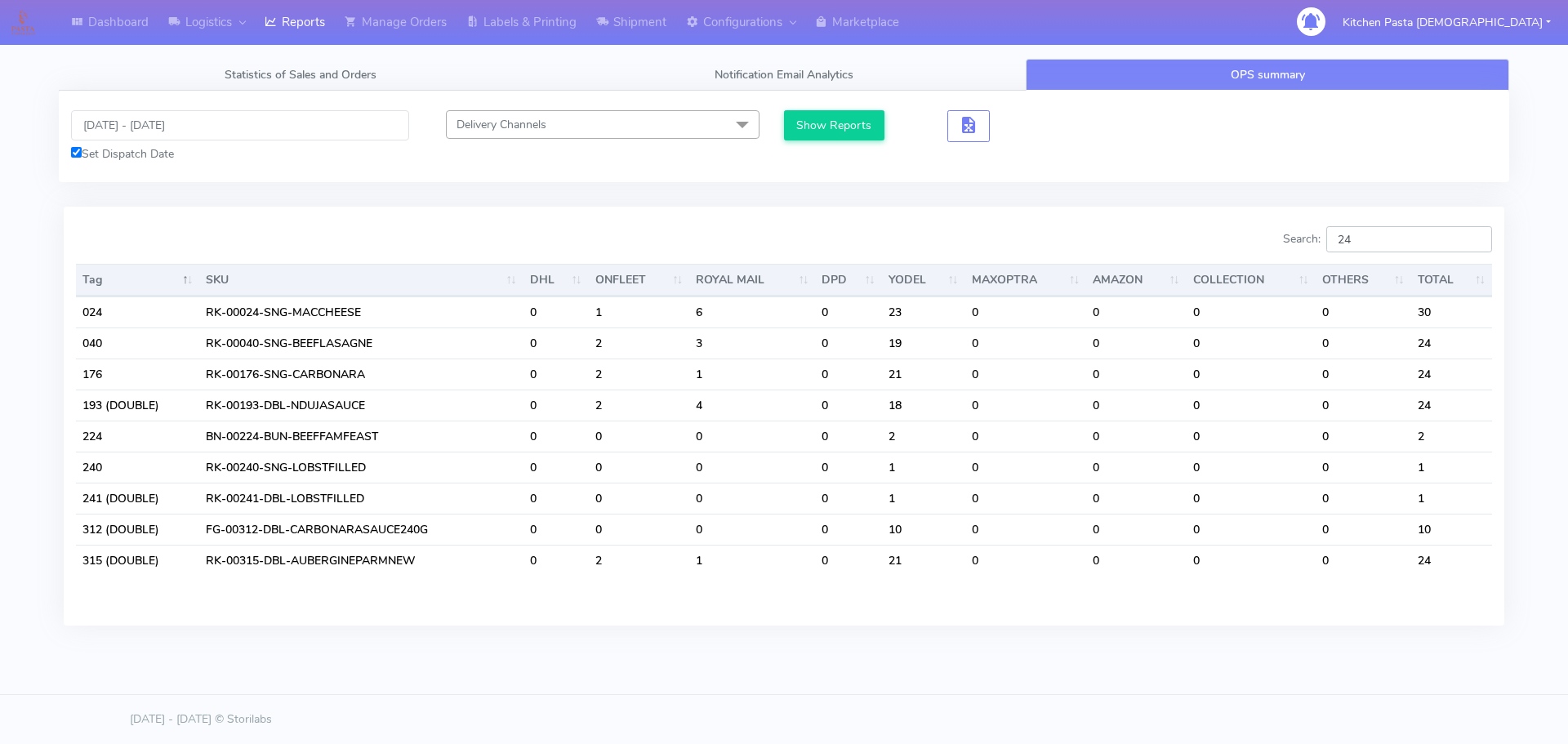
type input "2"
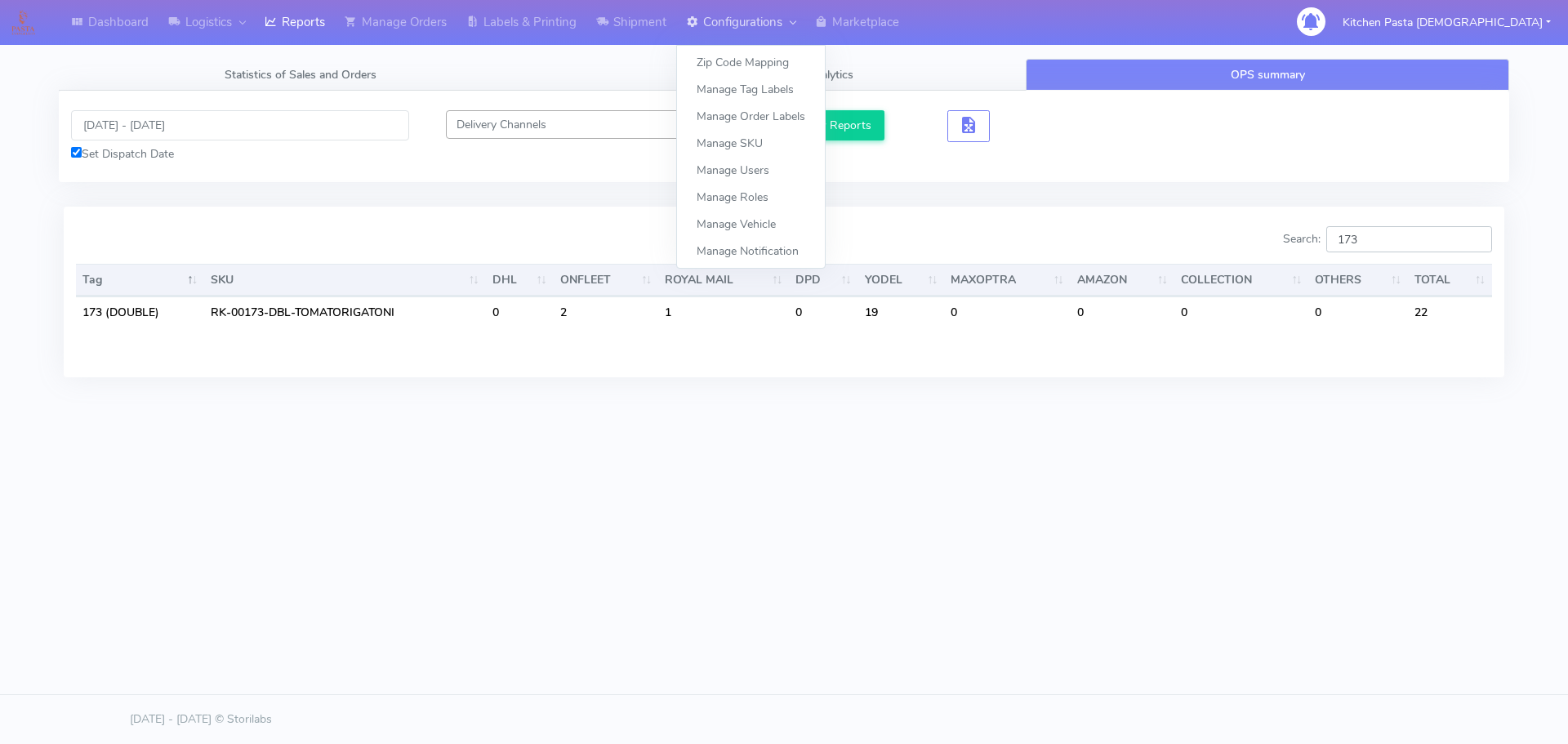
type input "173"
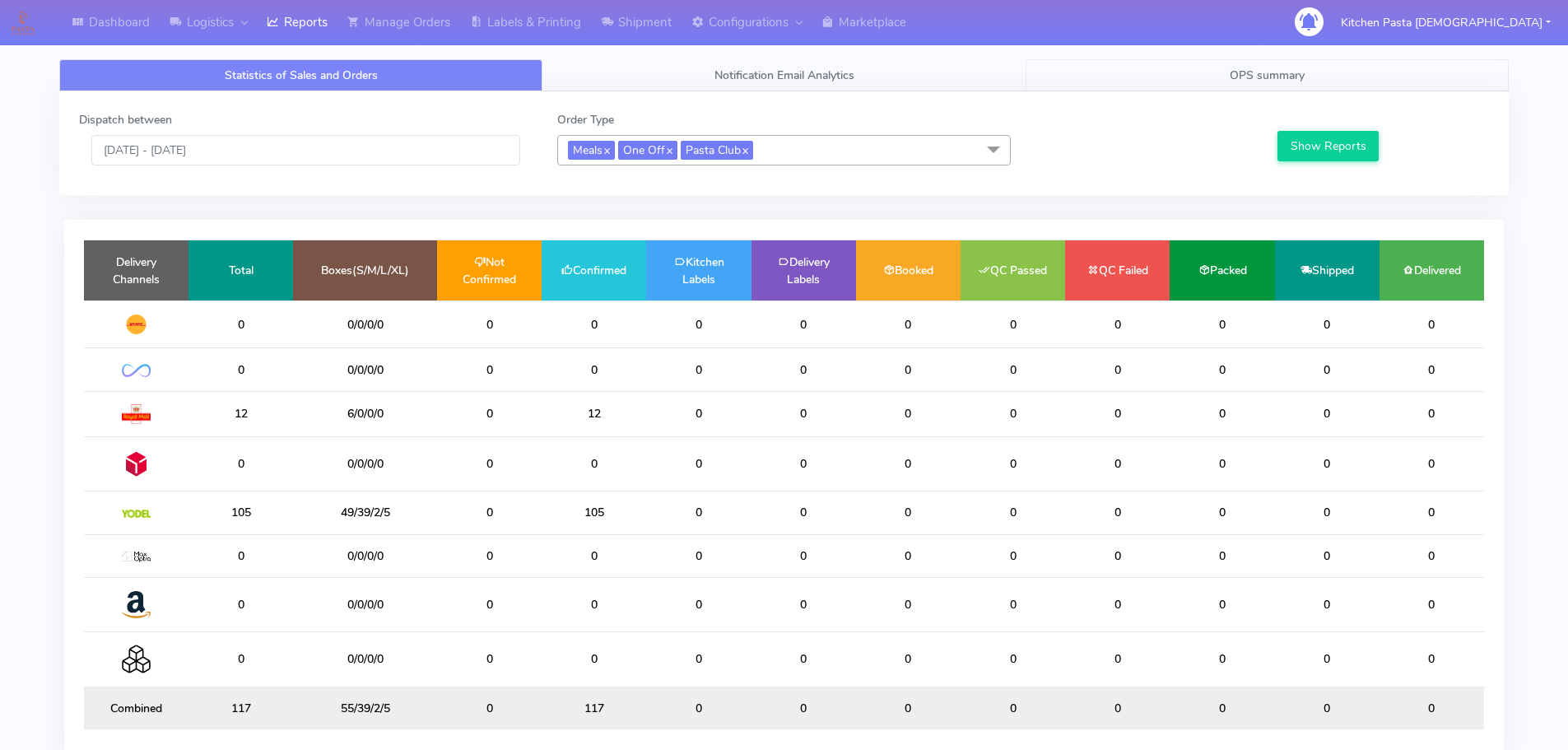
click at [1211, 76] on link "OPS summary" at bounding box center [1267, 75] width 483 height 32
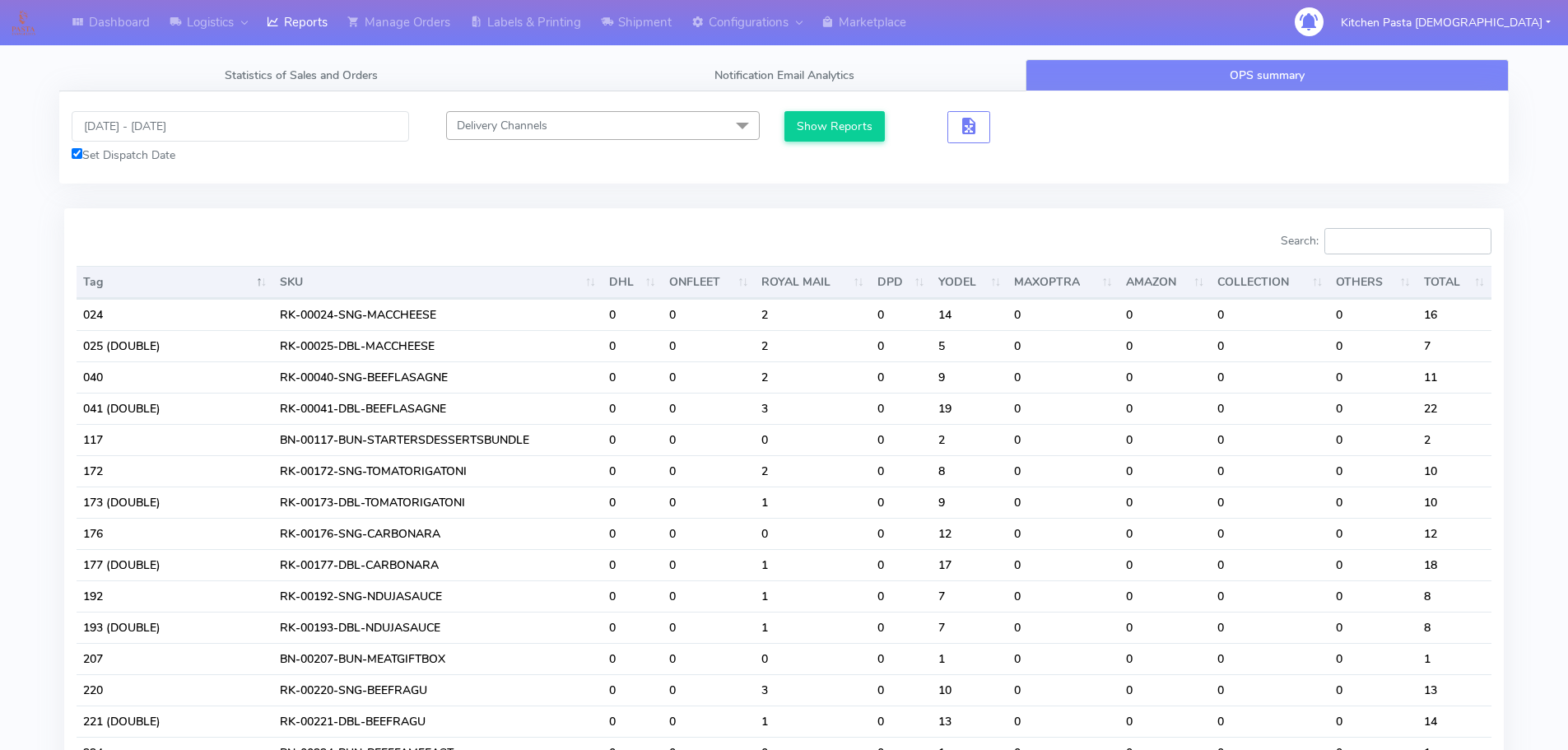
drag, startPoint x: 1349, startPoint y: 231, endPoint x: 1329, endPoint y: 233, distance: 19.8
click at [1350, 231] on input "Search:" at bounding box center [1408, 241] width 167 height 26
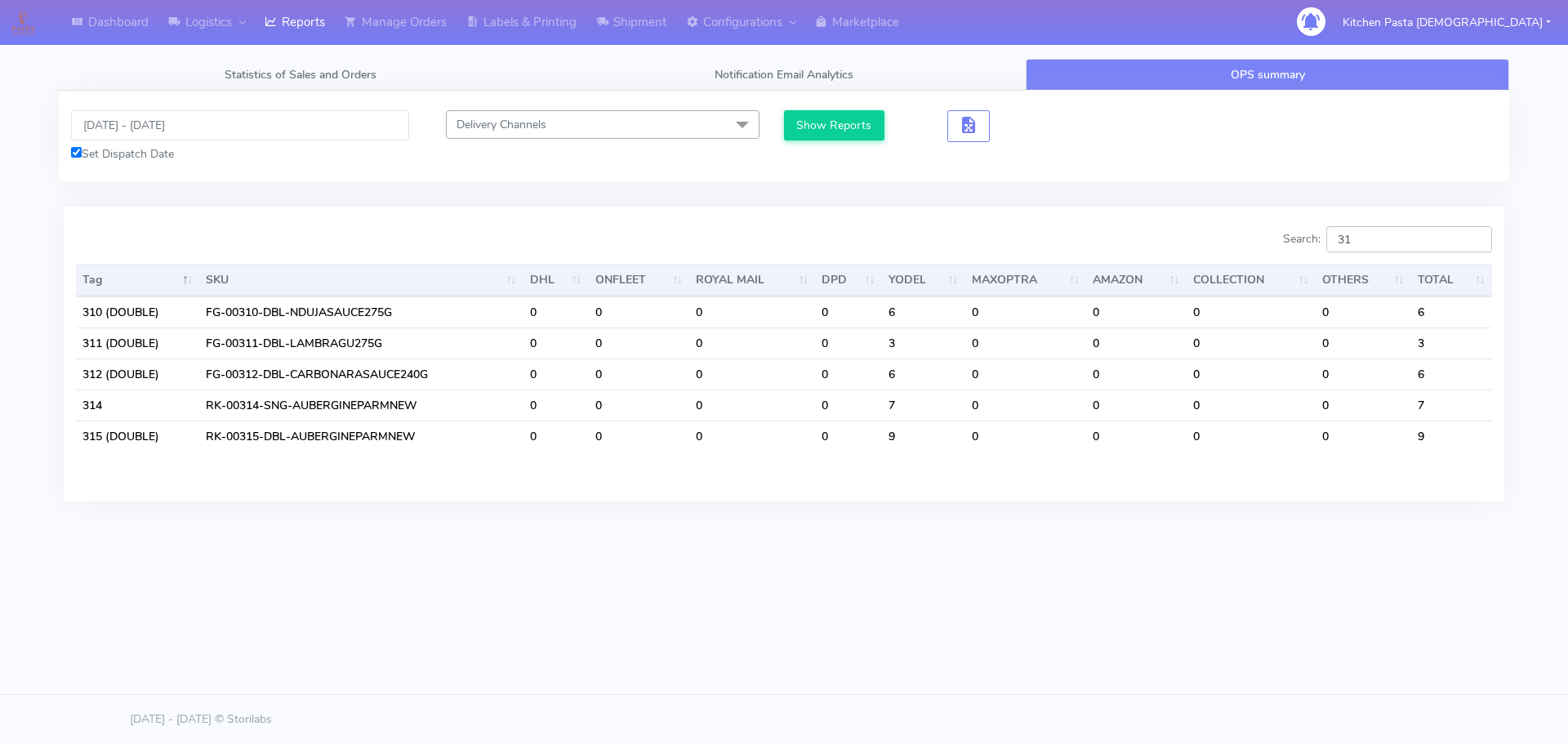
type input "3"
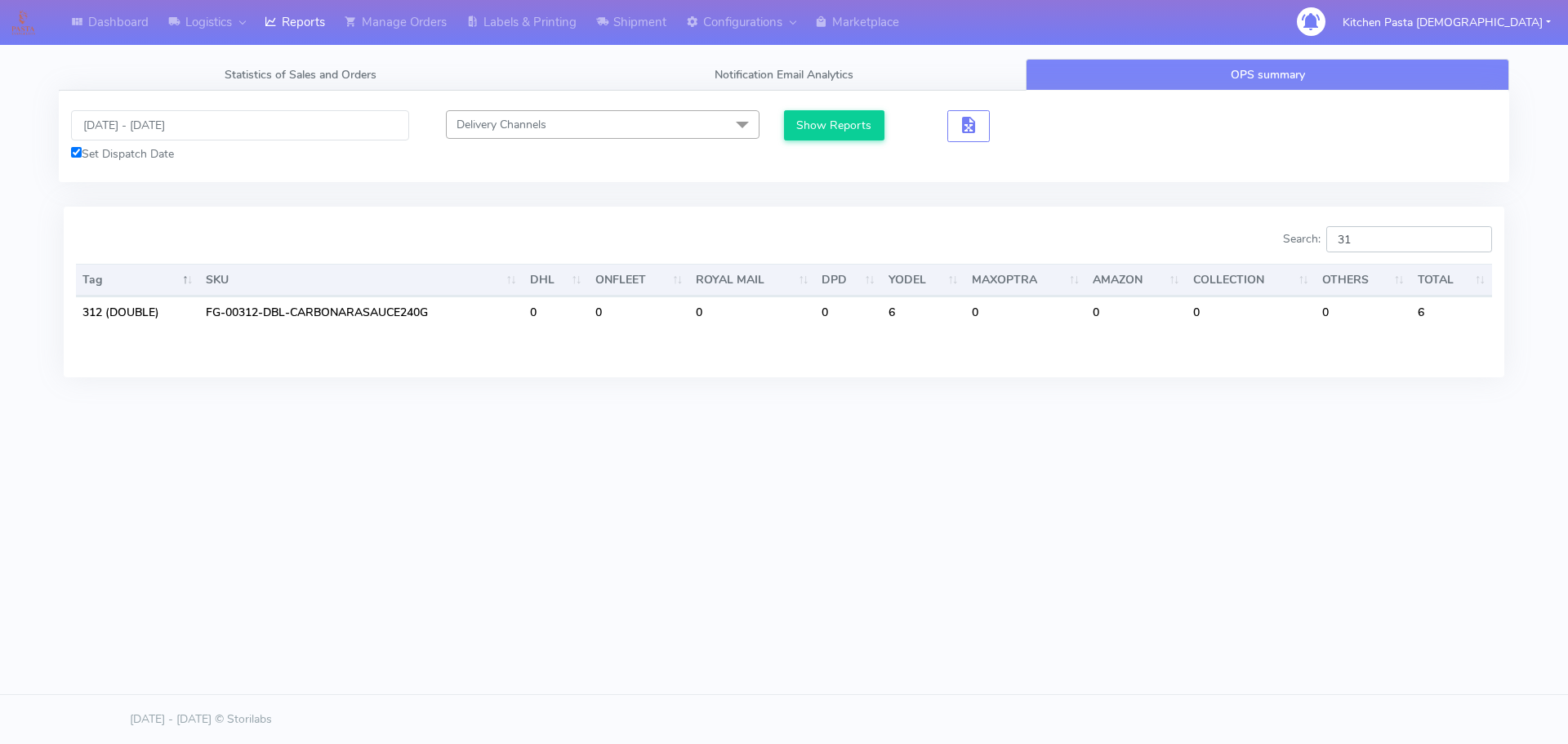
type input "3"
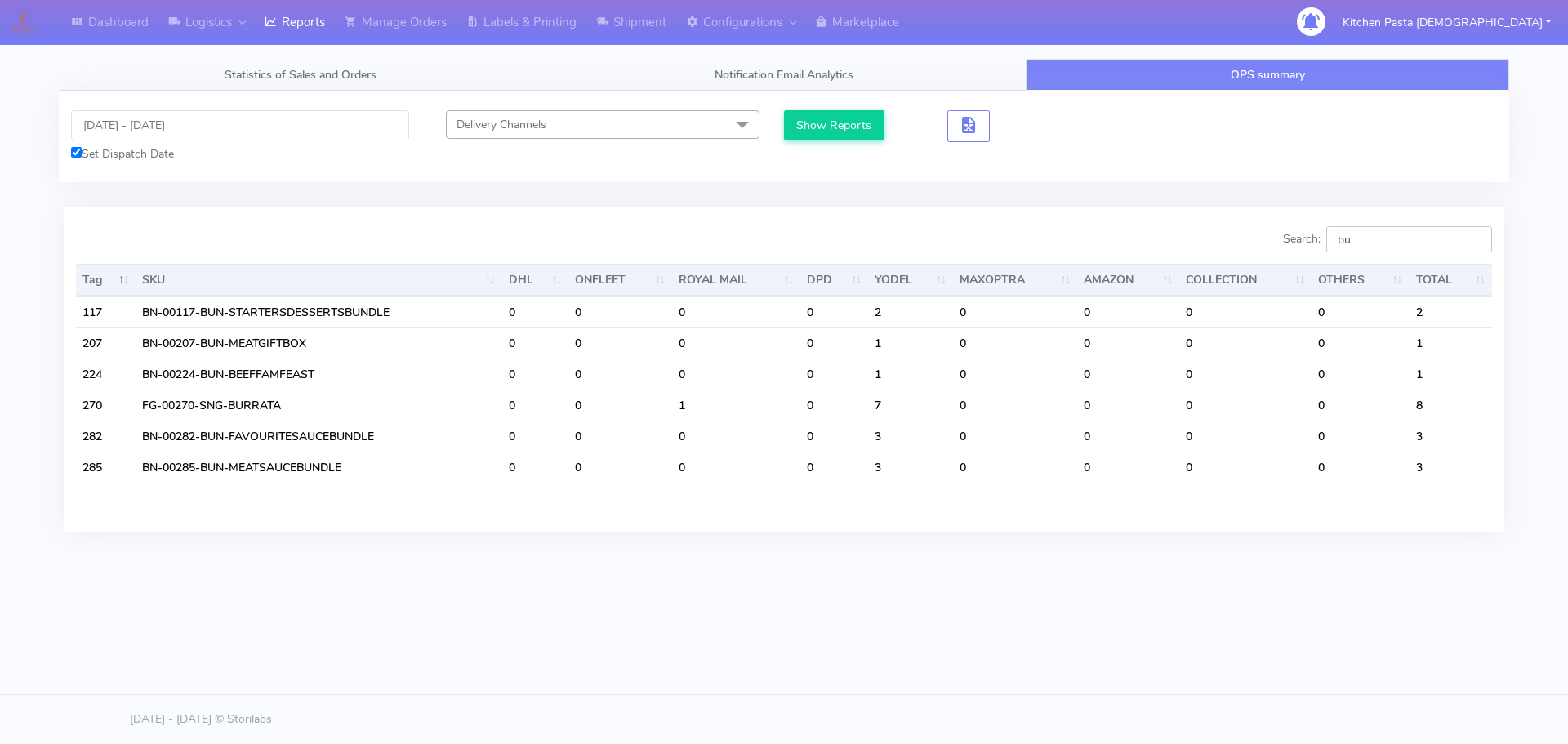
type input "b"
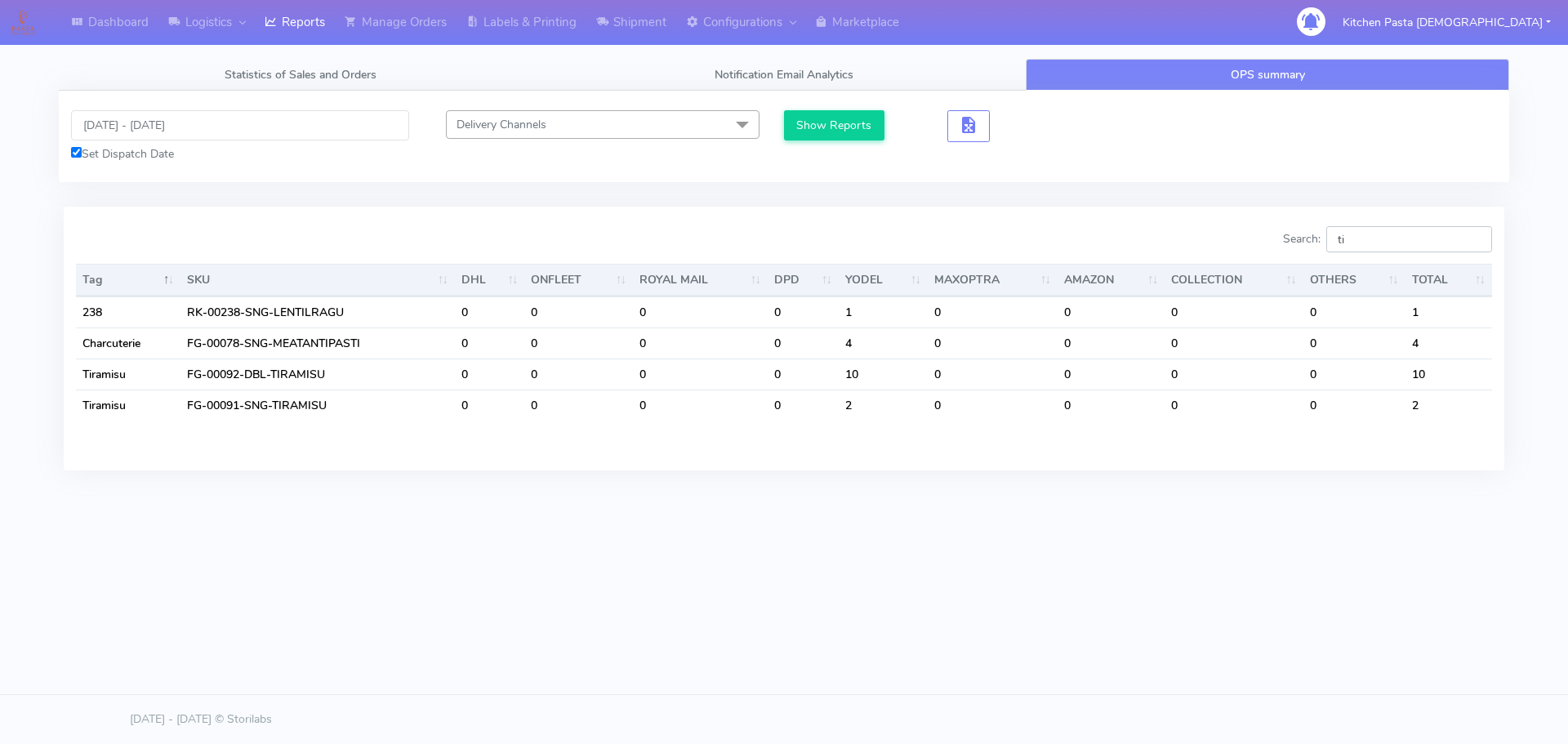
type input "t"
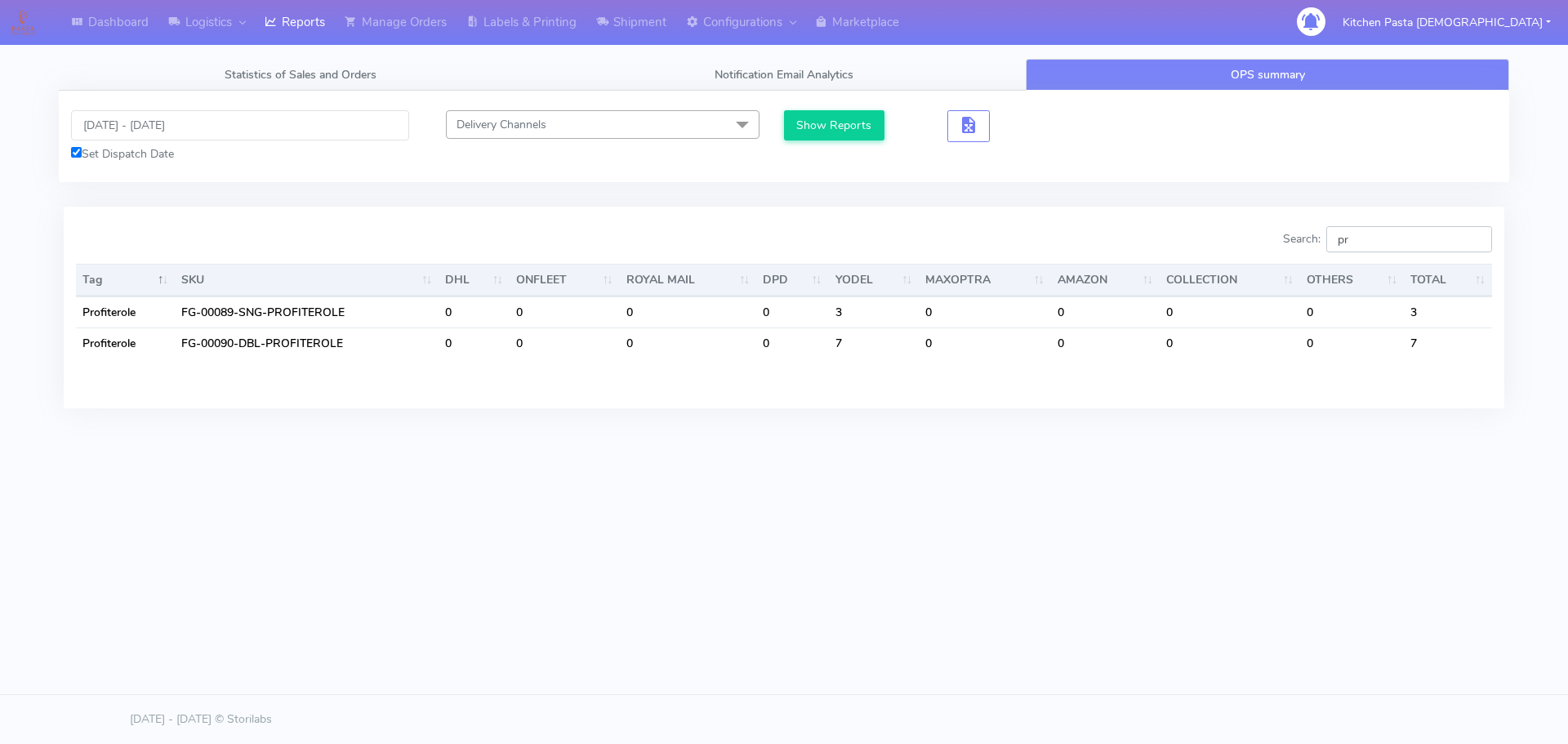
type input "p"
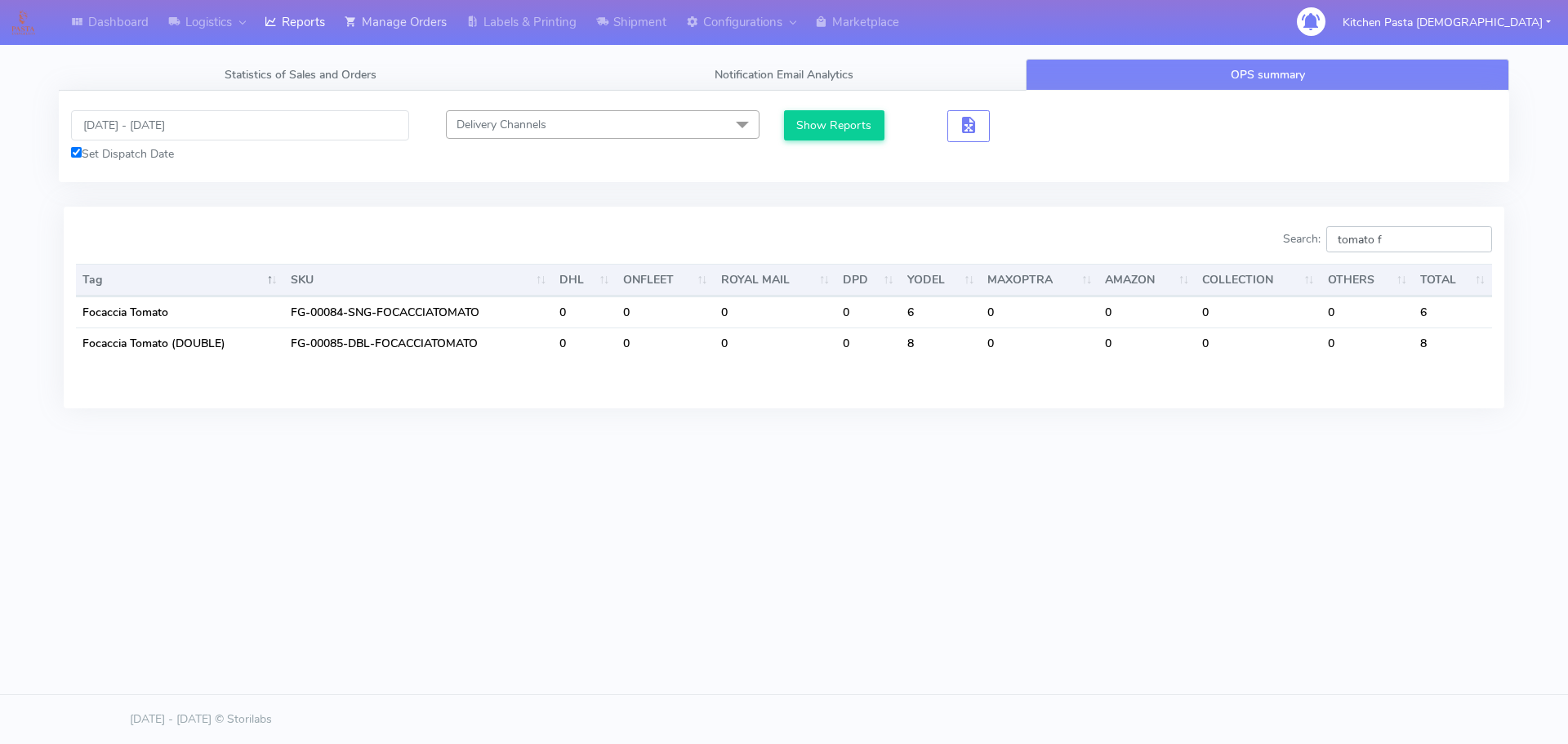
type input "tomato f"
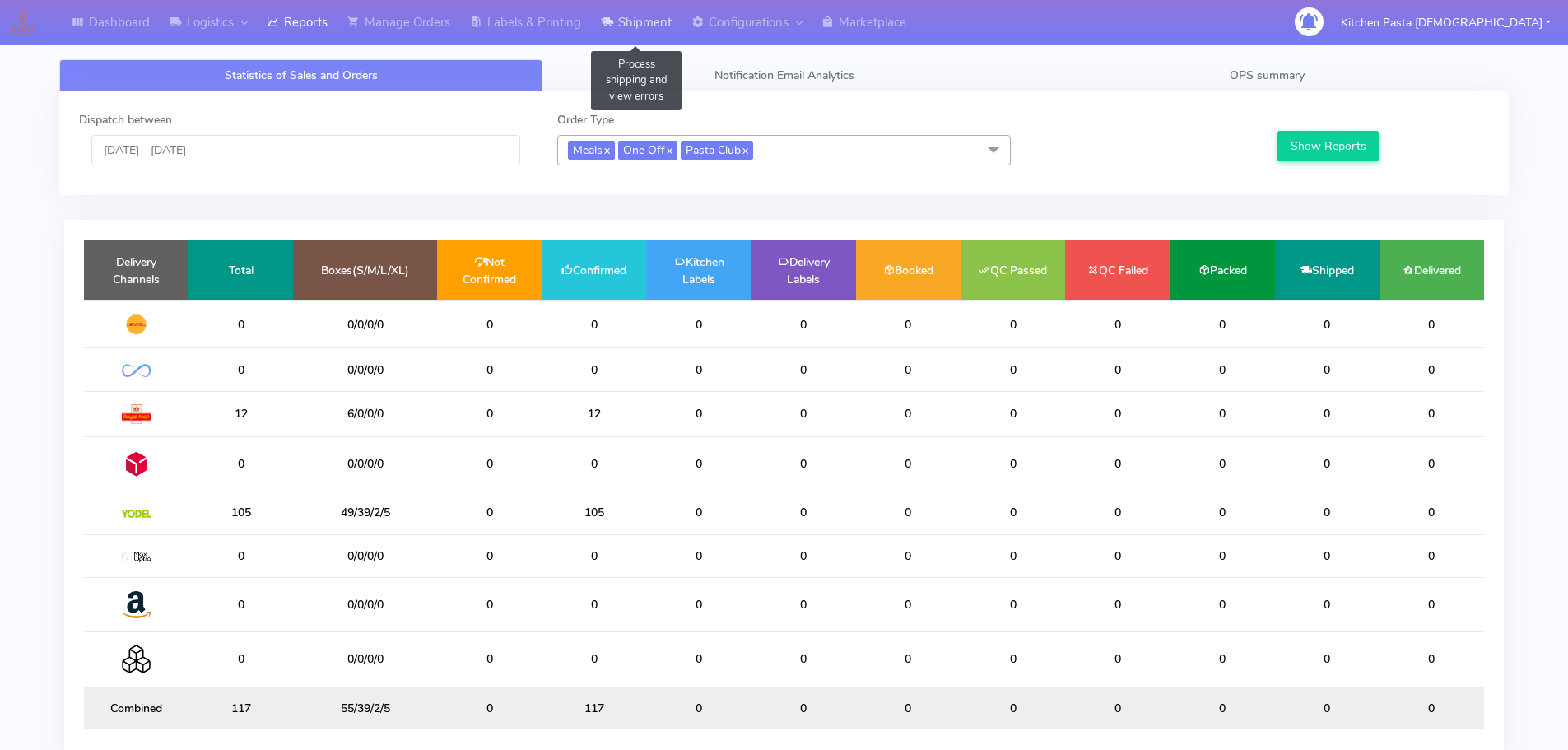
drag, startPoint x: 632, startPoint y: 31, endPoint x: 620, endPoint y: 39, distance: 14.4
click at [633, 31] on link "Shipment" at bounding box center [636, 22] width 91 height 45
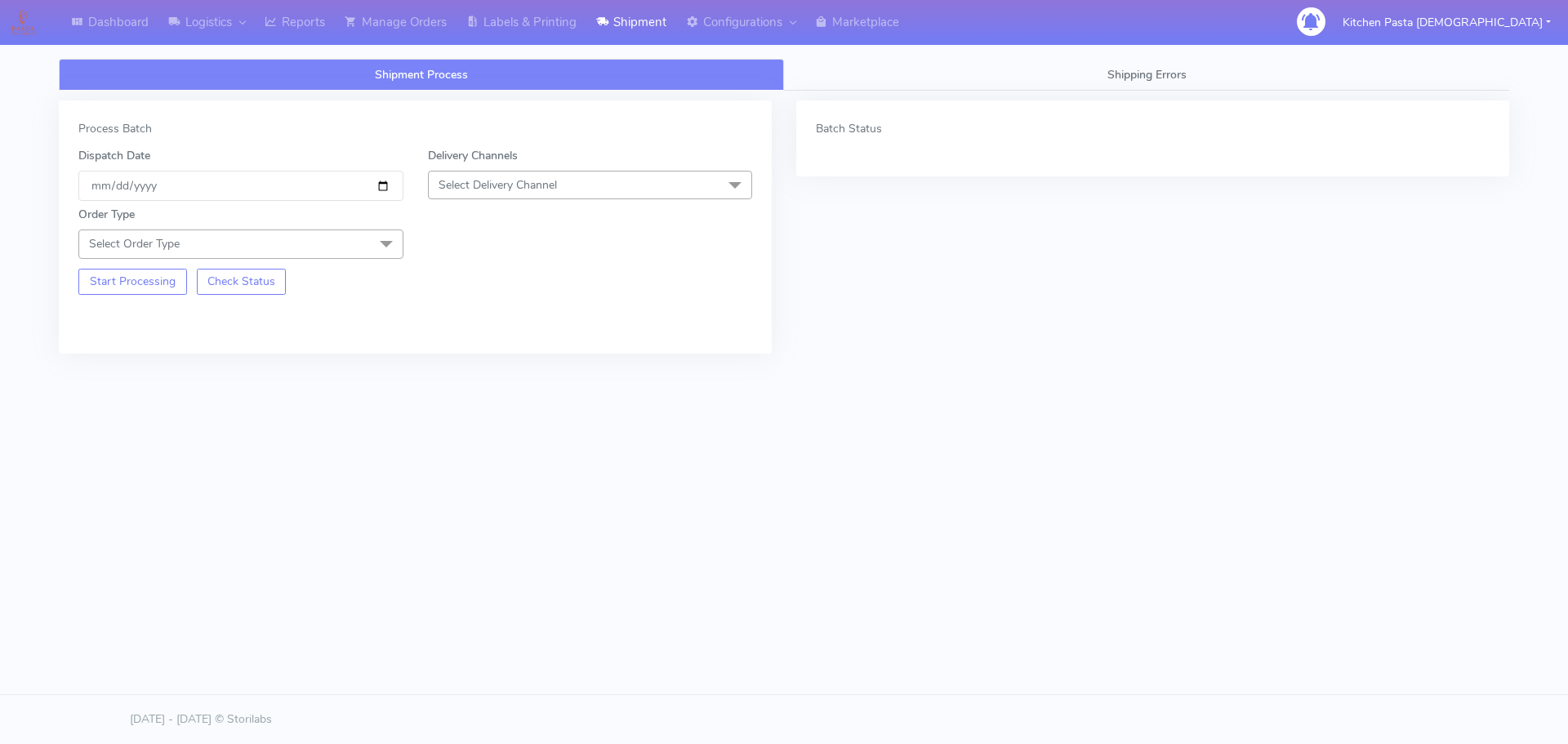
click at [626, 178] on span "Select Delivery Channel" at bounding box center [590, 185] width 325 height 29
click at [455, 363] on div "Yodel" at bounding box center [590, 368] width 307 height 17
click at [370, 238] on span at bounding box center [386, 244] width 33 height 31
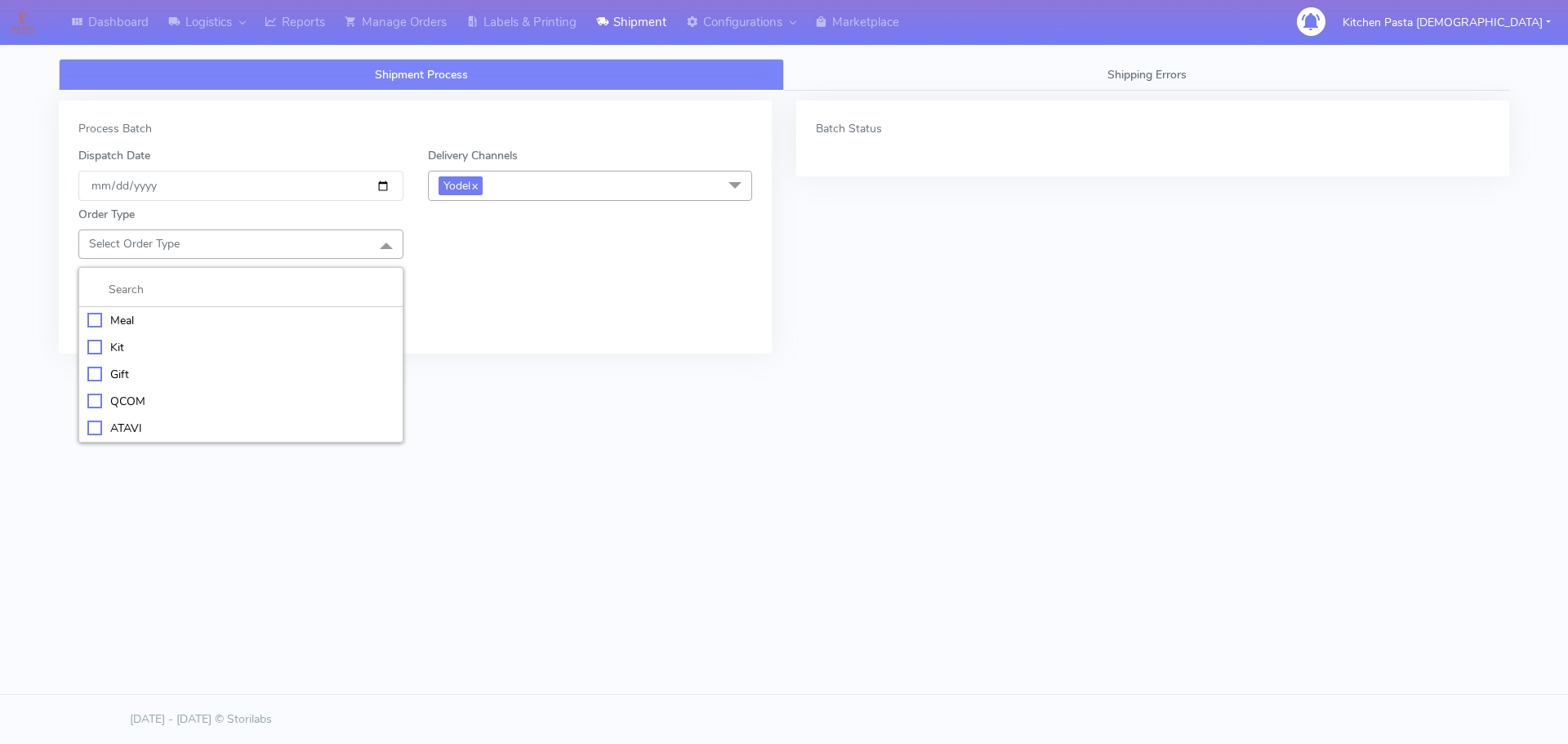
click at [155, 315] on div "Meal" at bounding box center [241, 319] width 307 height 17
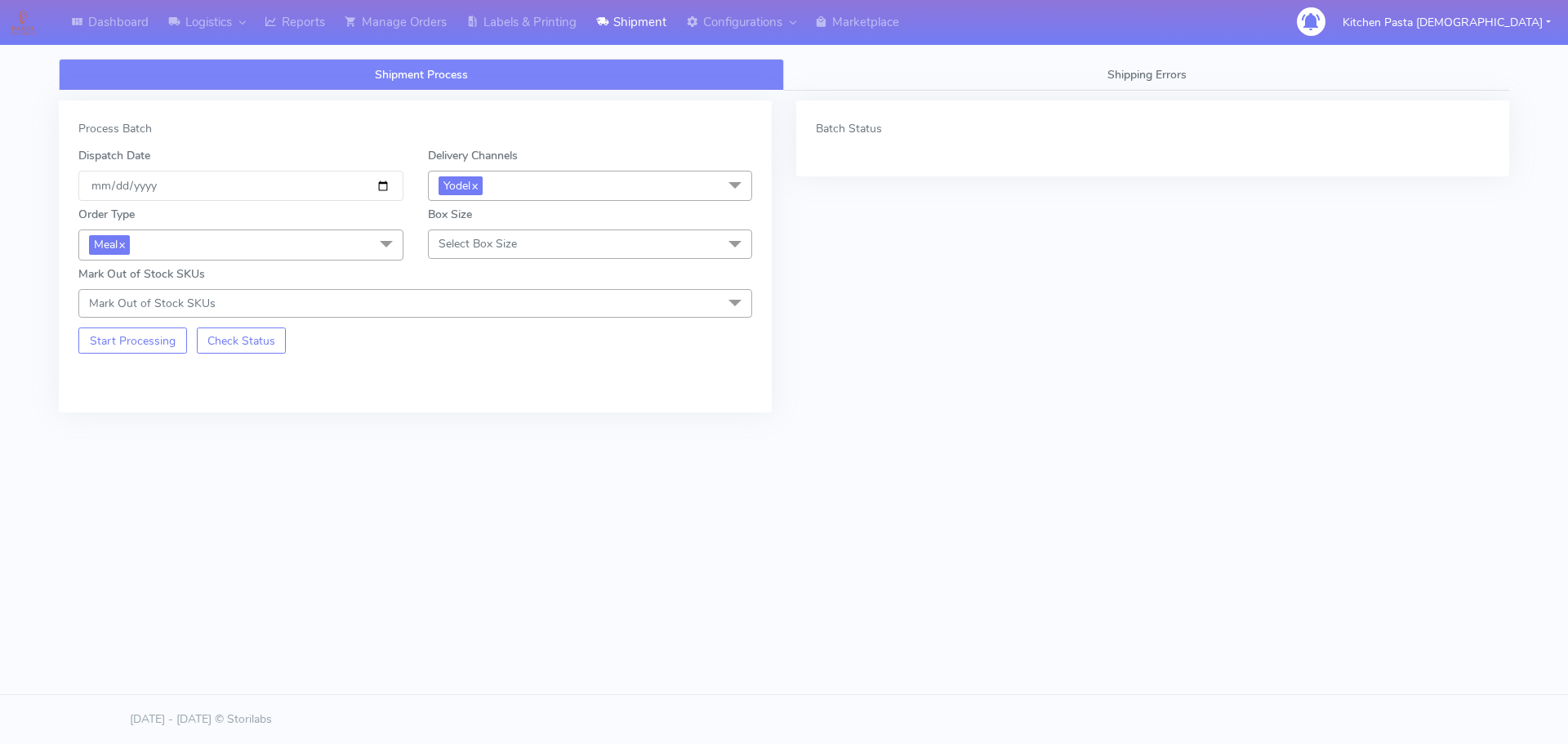
click at [504, 237] on span "Select Box Size" at bounding box center [477, 244] width 78 height 16
click at [536, 423] on div "Mega" at bounding box center [590, 428] width 307 height 17
click at [155, 330] on button "Start Processing" at bounding box center [132, 340] width 108 height 26
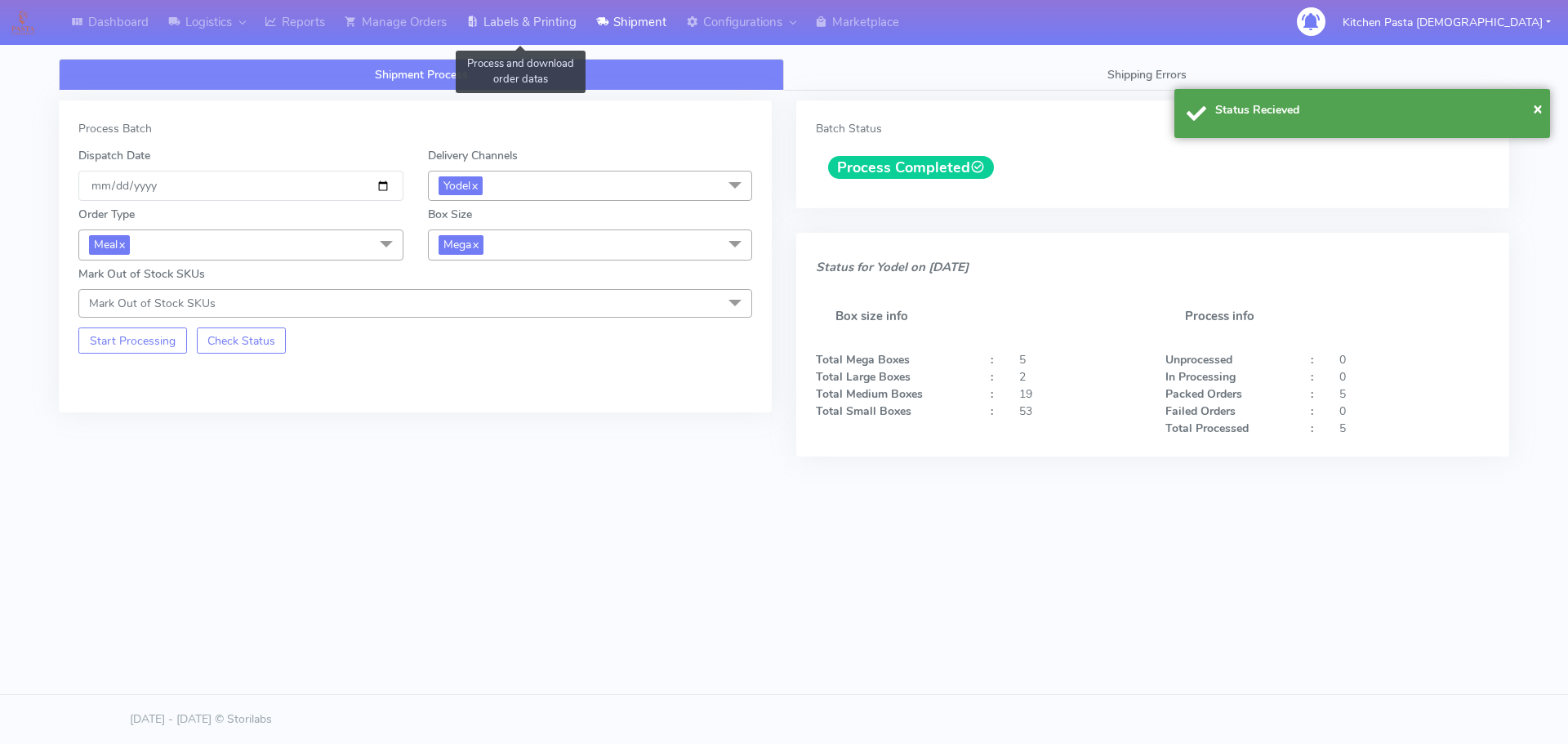
click at [520, 25] on link "Labels & Printing" at bounding box center [521, 22] width 130 height 45
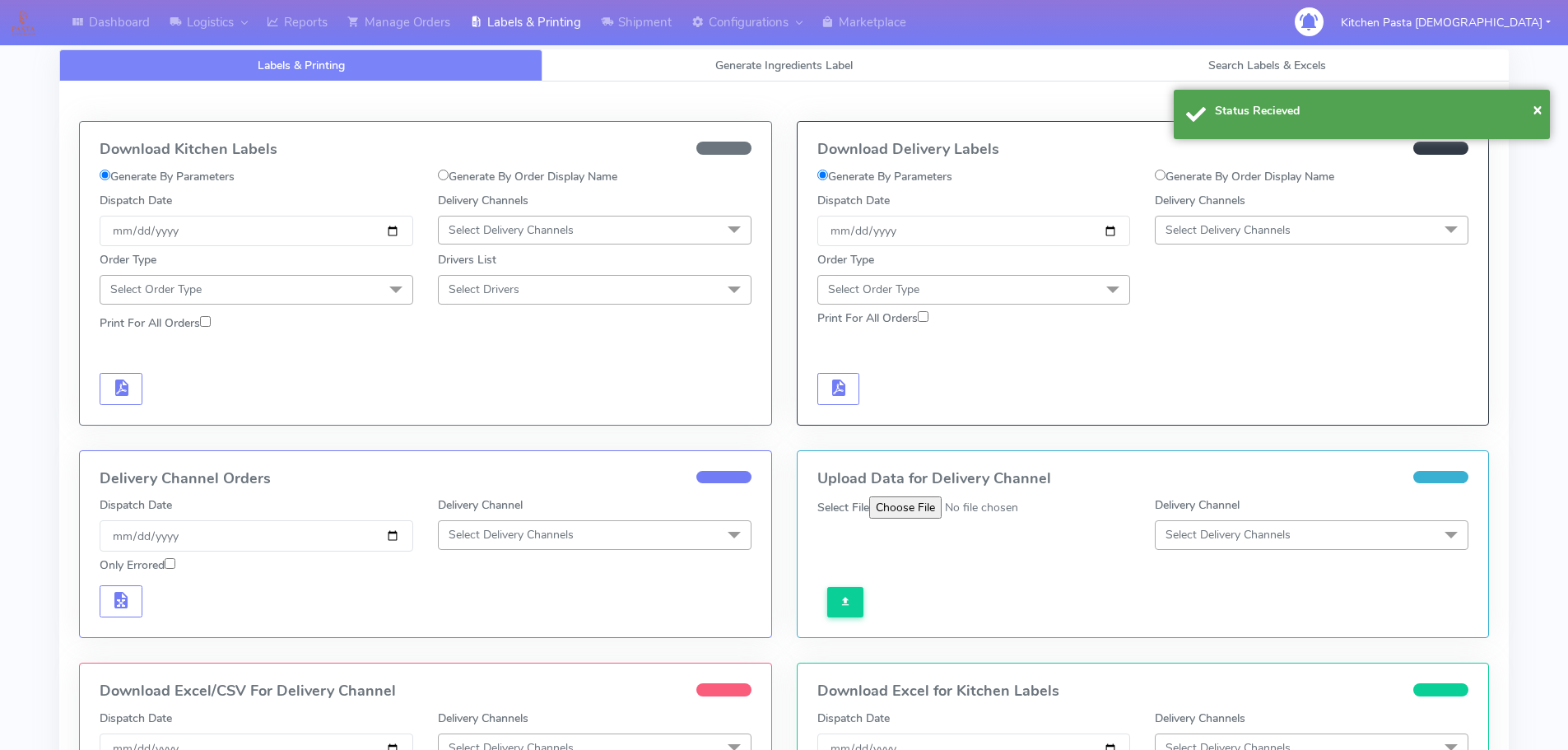
click at [1196, 226] on span "Select Delivery Channels" at bounding box center [1228, 230] width 125 height 16
click at [1228, 414] on div "Yodel" at bounding box center [1312, 415] width 296 height 17
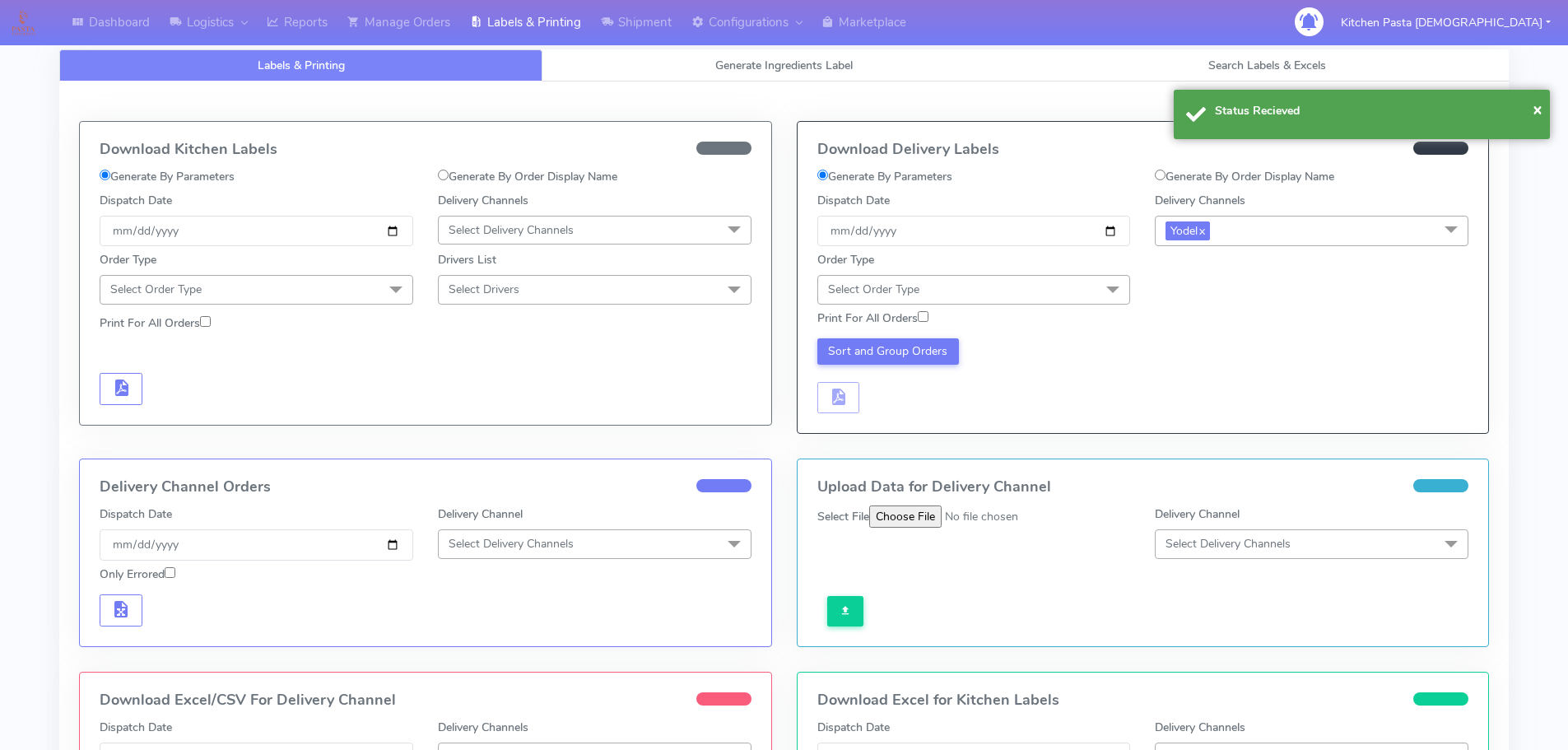
click at [1113, 296] on span at bounding box center [1113, 290] width 33 height 31
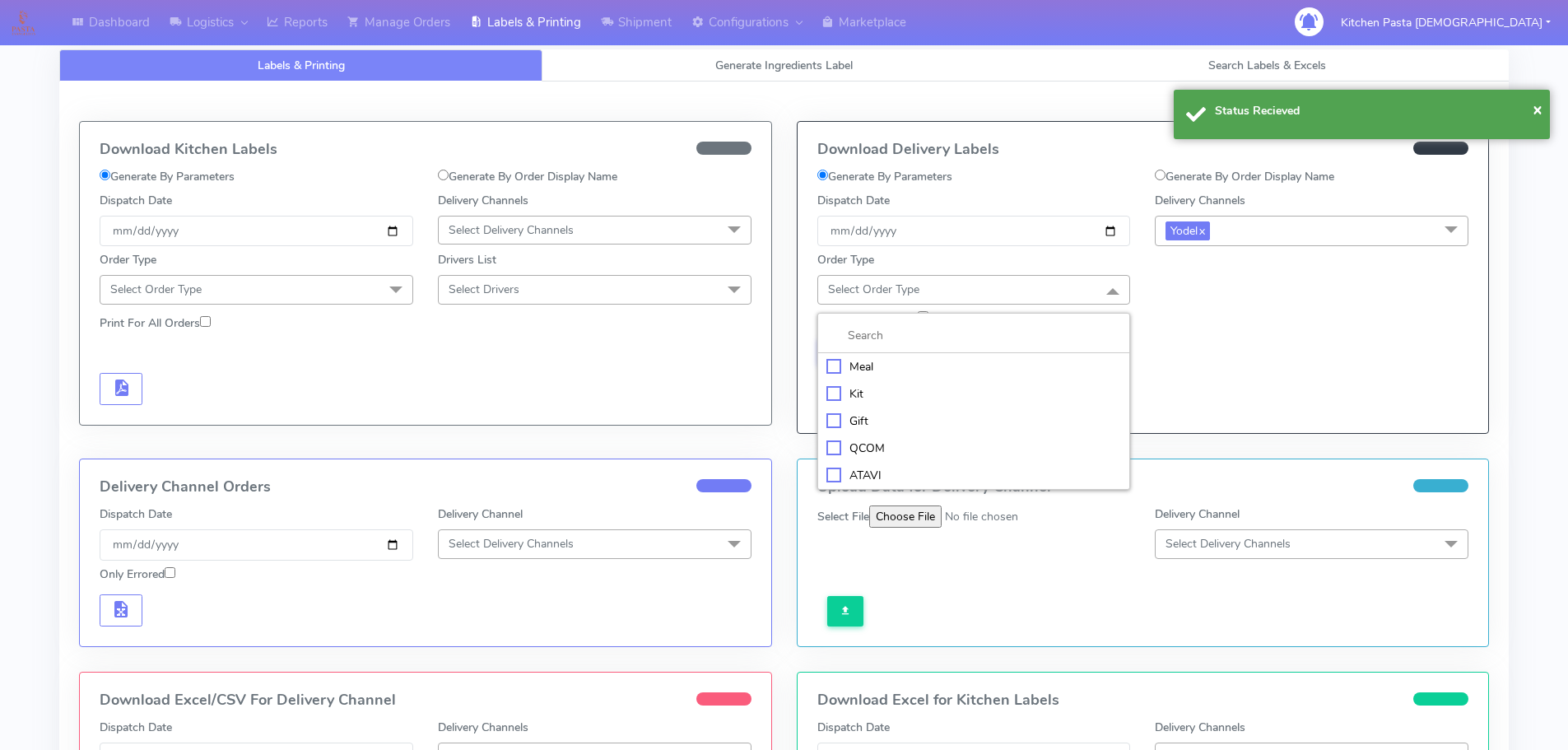
click at [865, 366] on div "Meal" at bounding box center [975, 366] width 296 height 17
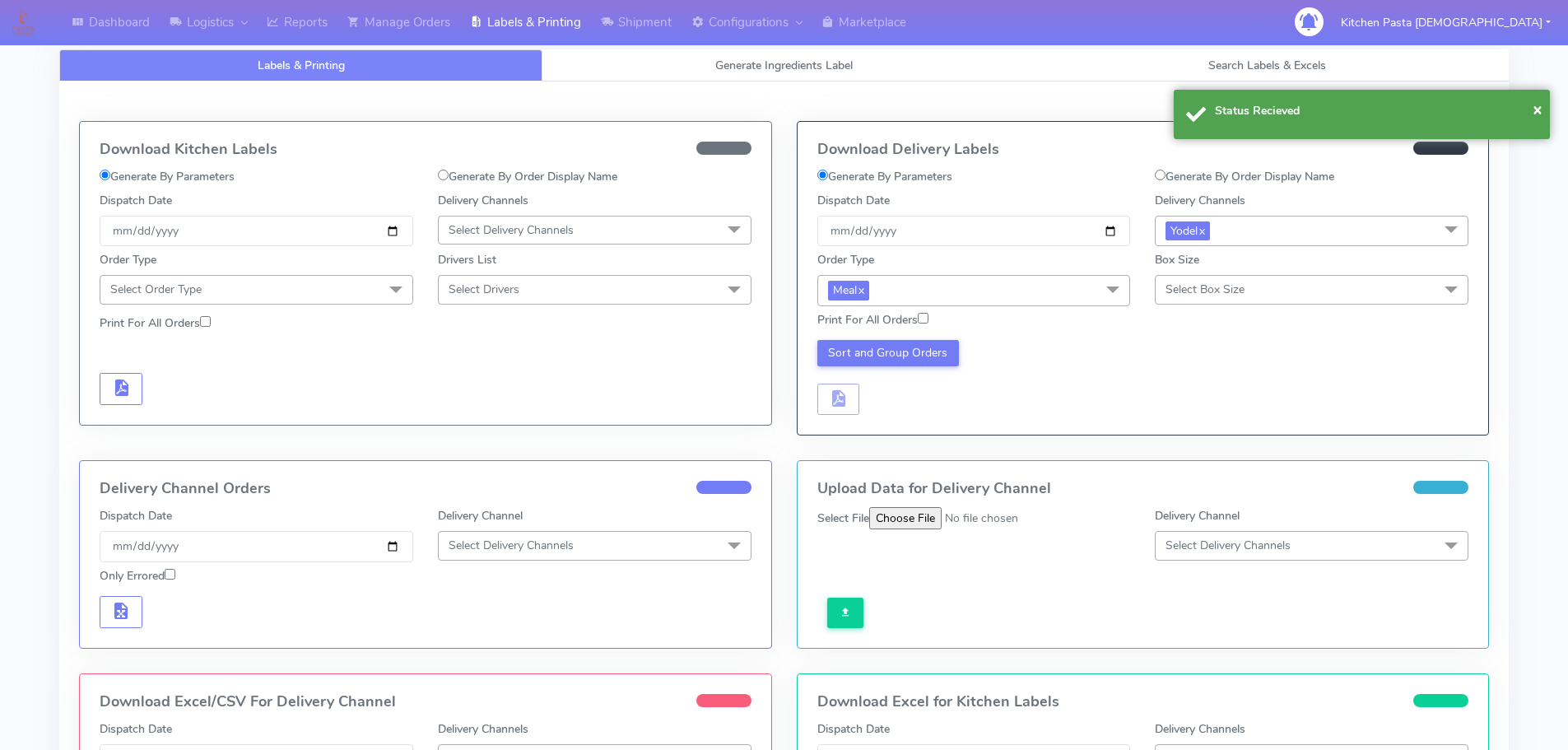
click at [1320, 299] on span "Select Box Size" at bounding box center [1312, 289] width 314 height 29
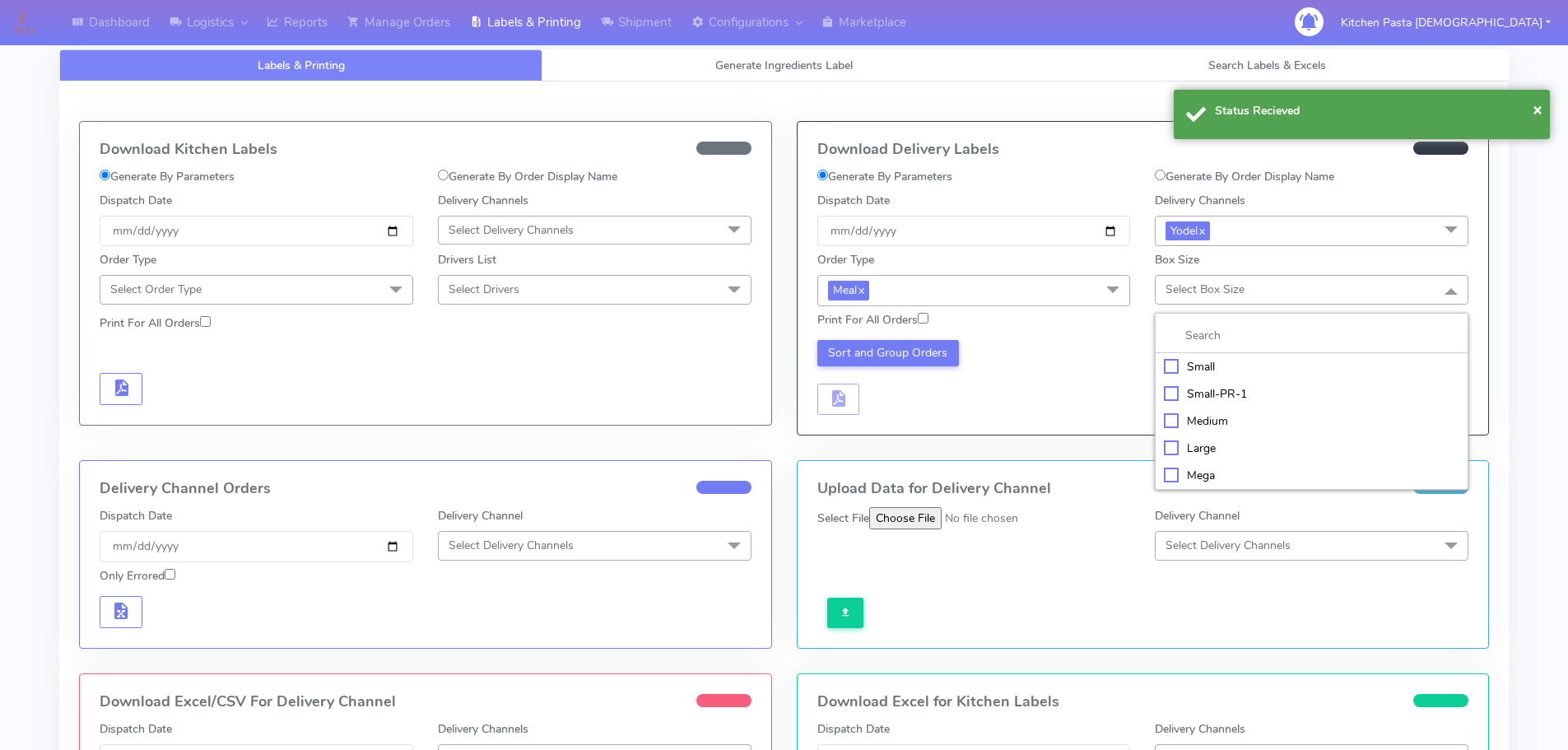
click at [1237, 467] on div "Mega" at bounding box center [1312, 475] width 296 height 17
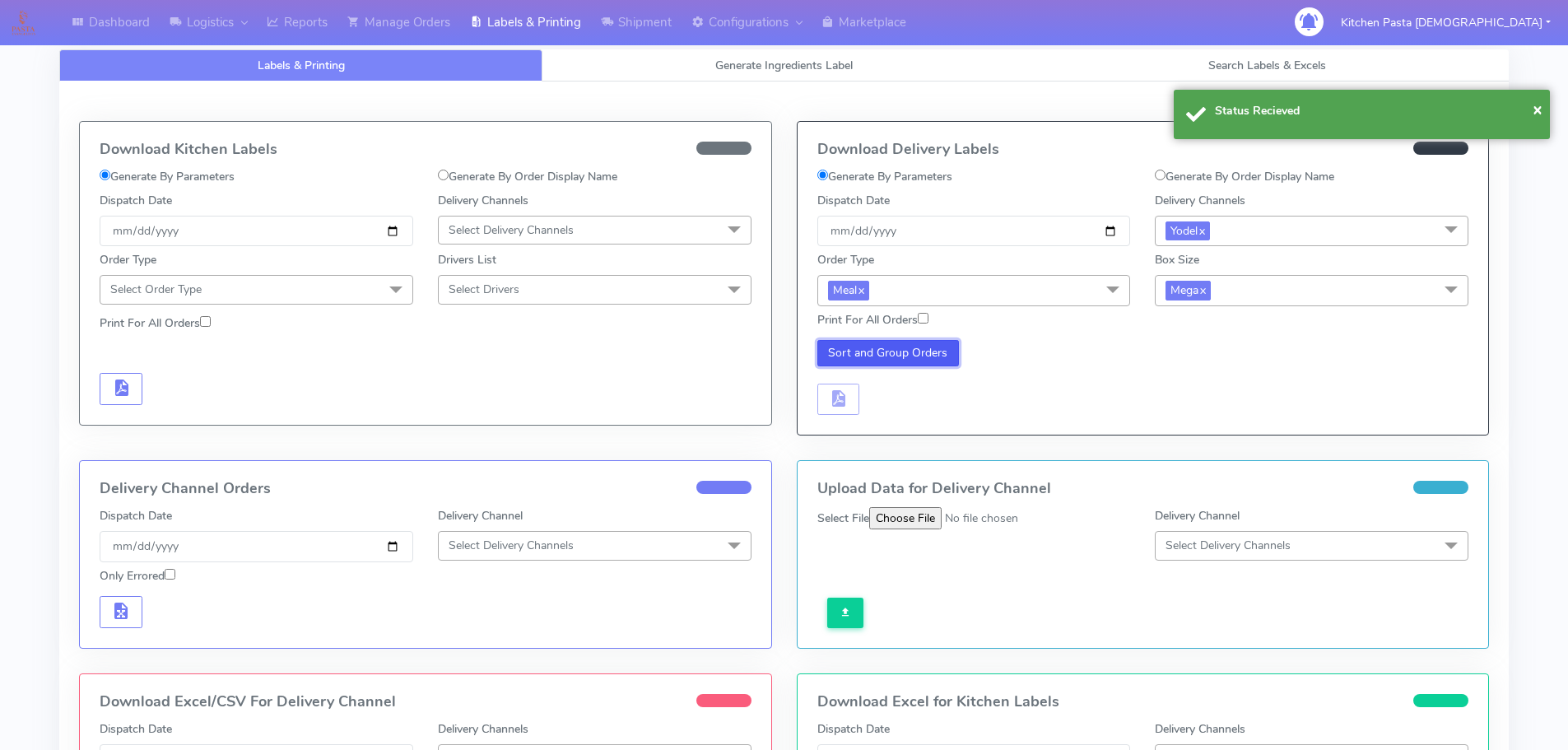
click at [901, 356] on button "Sort and Group Orders" at bounding box center [889, 353] width 142 height 26
click at [846, 417] on div "Download Delivery Labels Generate By Parameters Generate By Order Display Name …" at bounding box center [1144, 278] width 692 height 313
click at [846, 408] on span "button" at bounding box center [838, 402] width 20 height 16
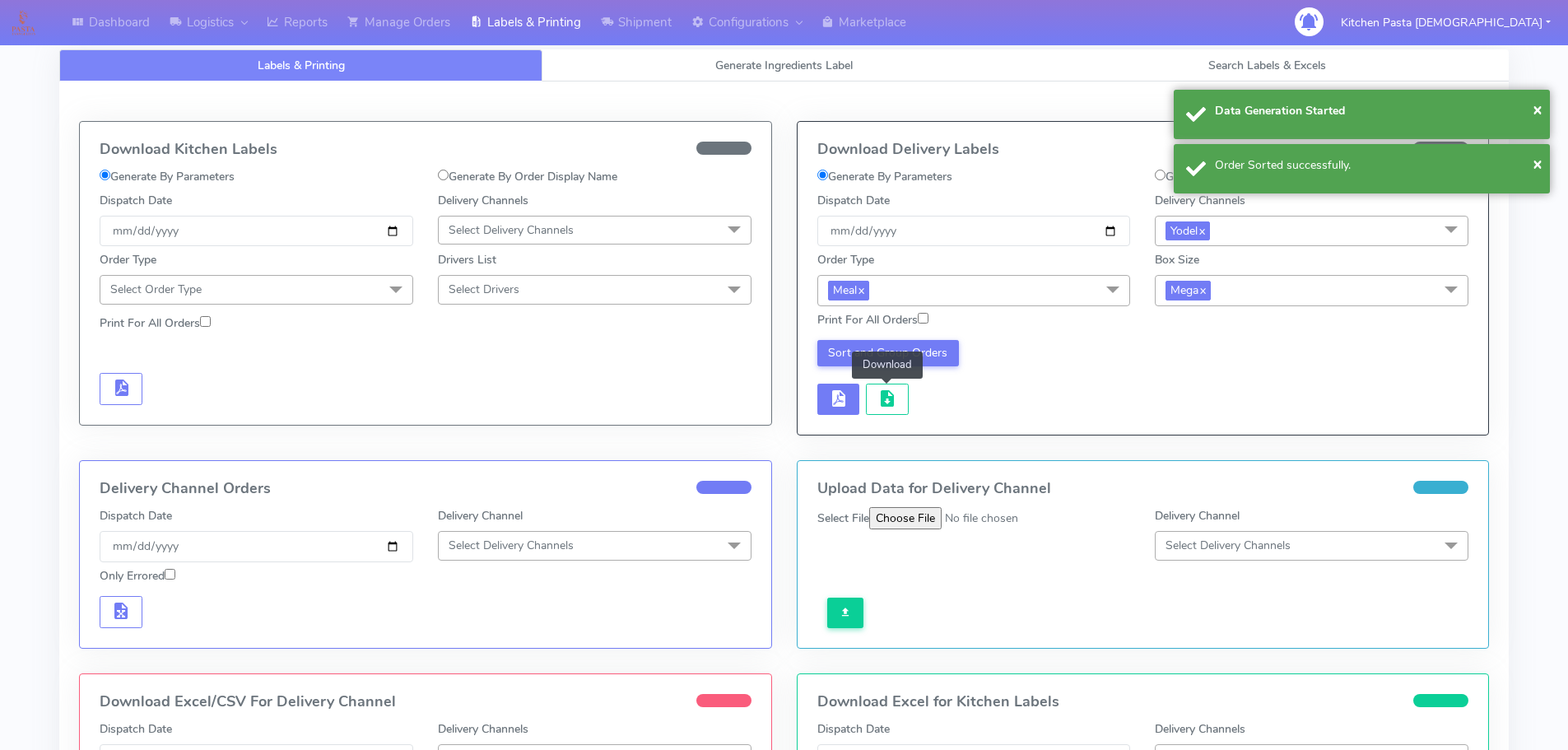
click at [879, 414] on button "button" at bounding box center [887, 400] width 43 height 32
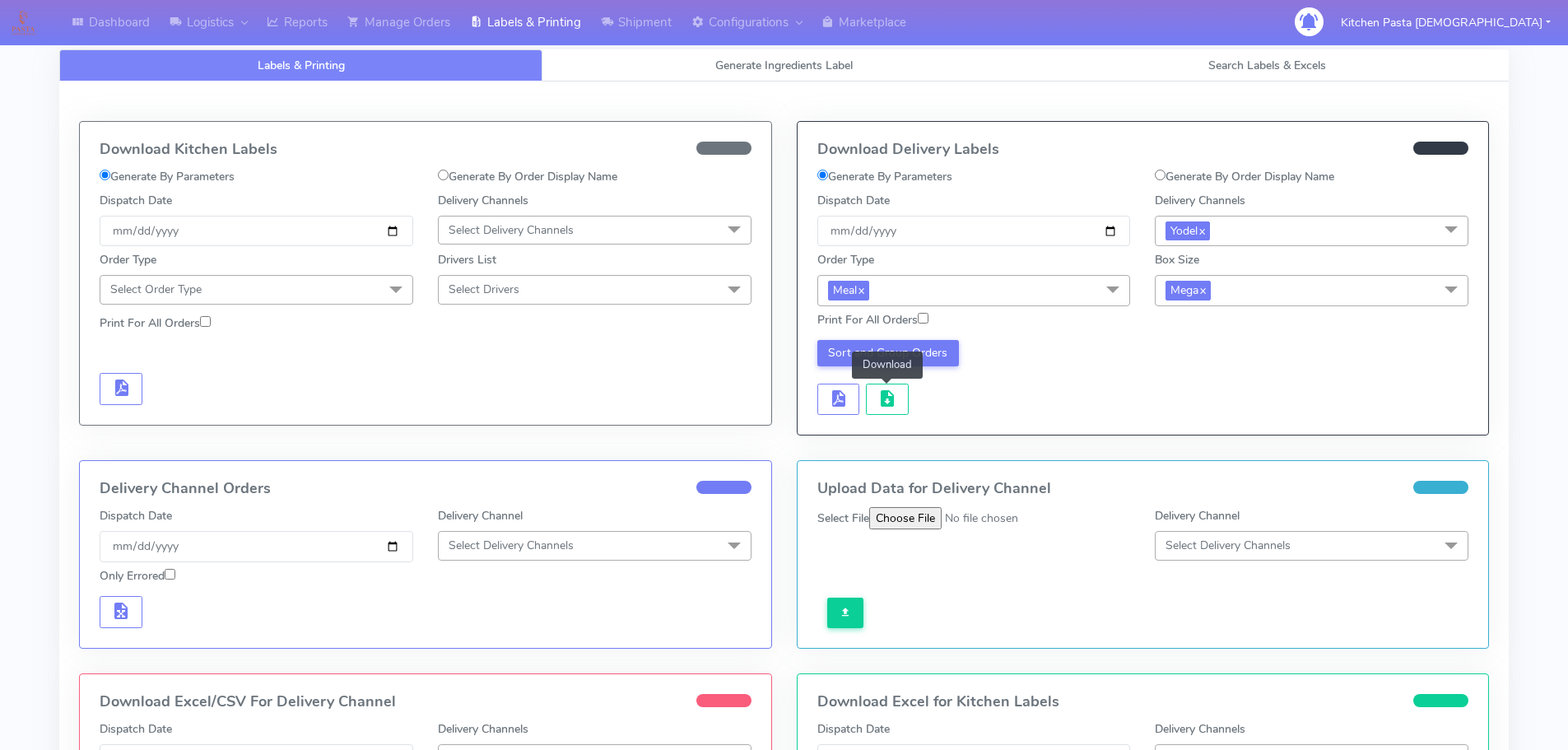
drag, startPoint x: 1289, startPoint y: 295, endPoint x: 1245, endPoint y: 302, distance: 45.1
click at [1289, 295] on span "Mega x" at bounding box center [1312, 290] width 314 height 30
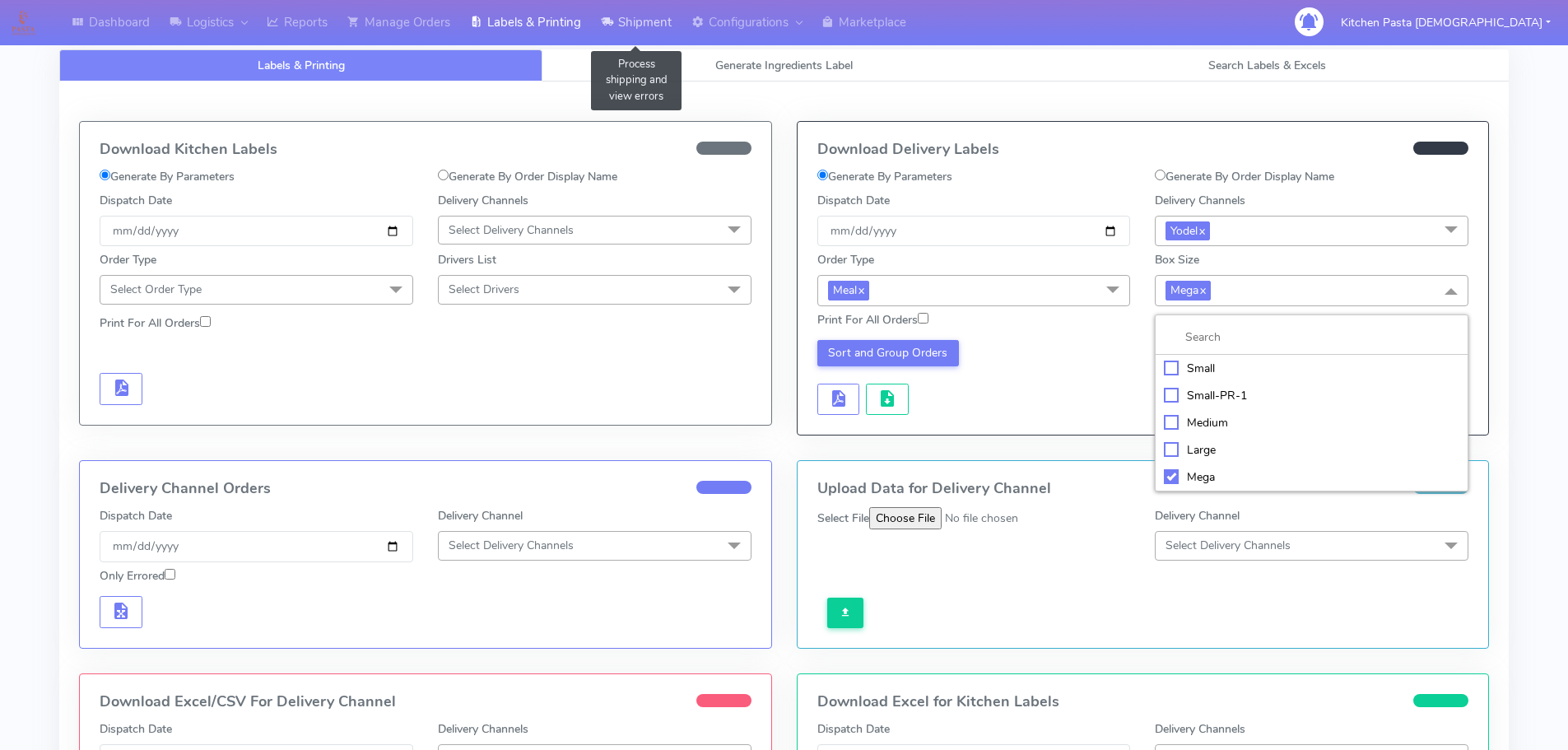
click at [671, 14] on link "Shipment" at bounding box center [636, 22] width 91 height 45
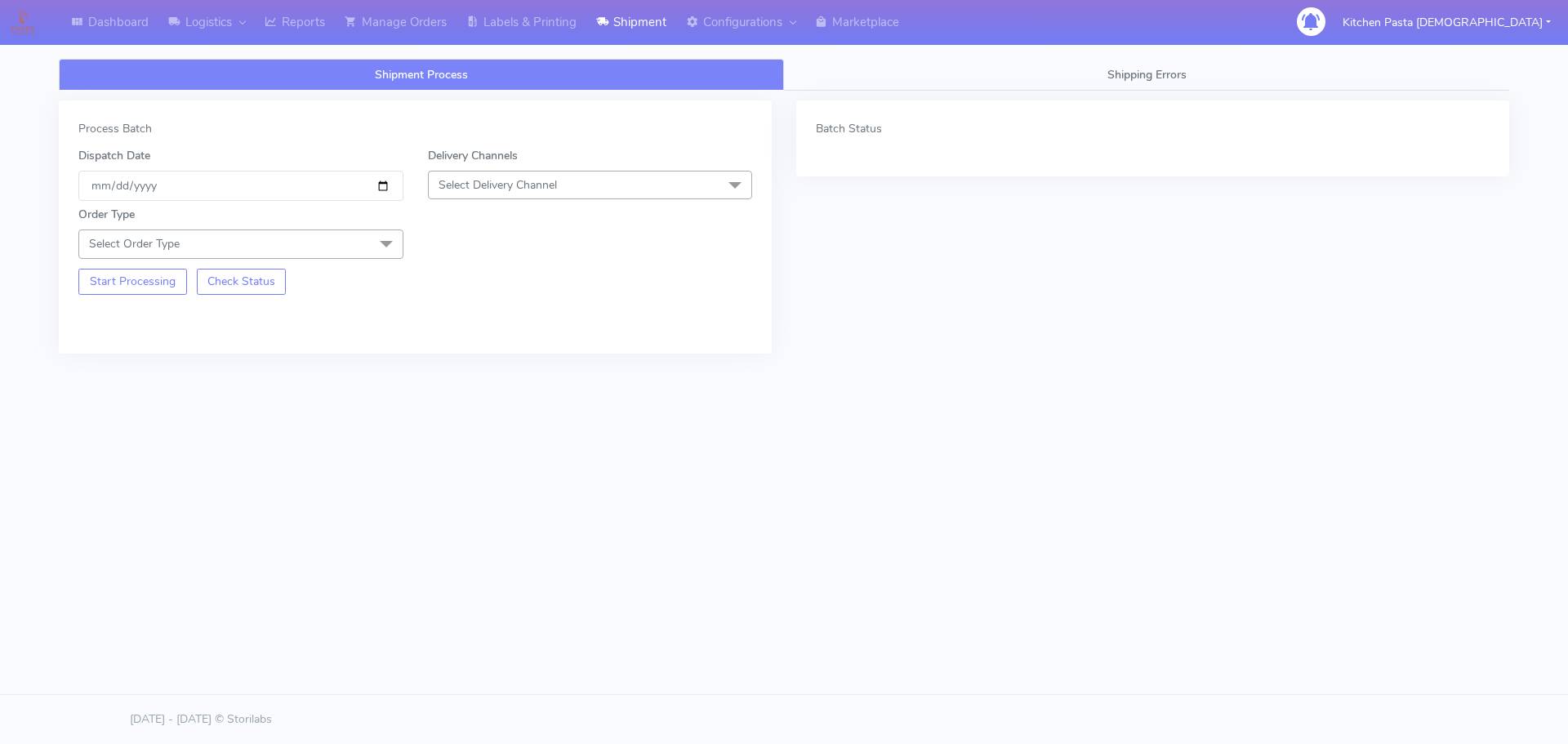
click at [592, 174] on span "Select Delivery Channel" at bounding box center [590, 185] width 325 height 29
click at [501, 362] on div "Yodel" at bounding box center [590, 368] width 307 height 17
click at [339, 245] on span "Select Order Type" at bounding box center [241, 243] width 325 height 29
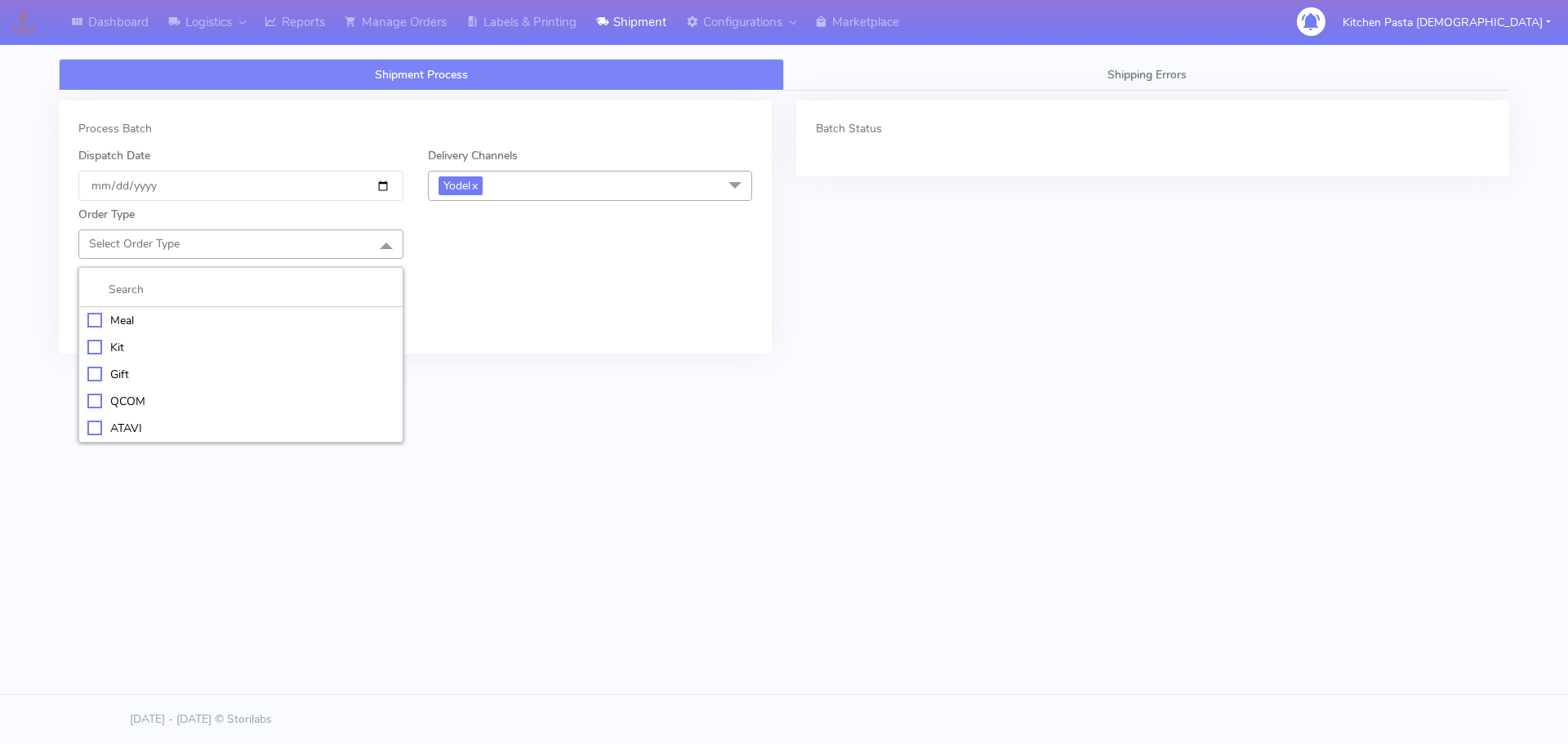
click at [169, 321] on div "Meal" at bounding box center [241, 319] width 307 height 17
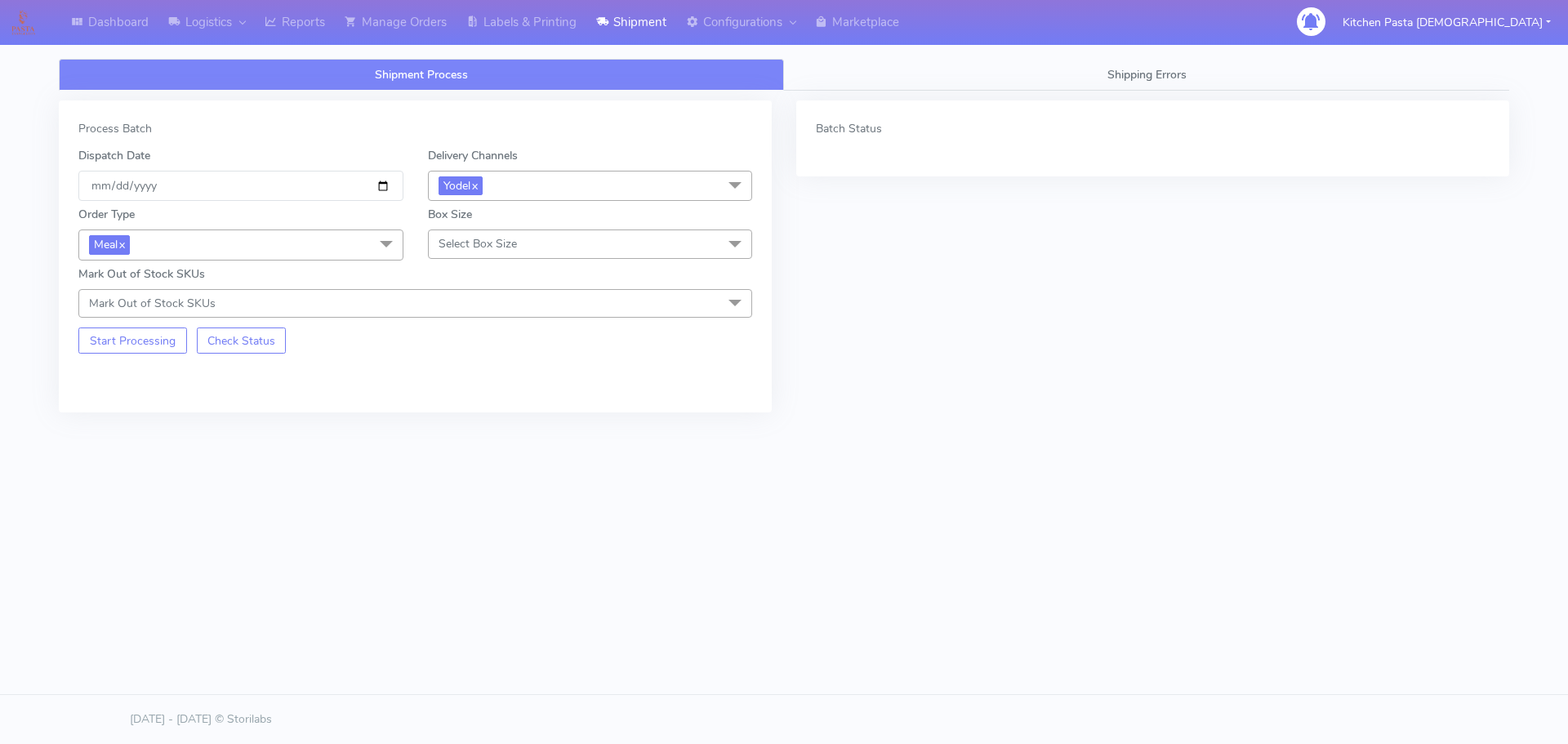
click at [511, 240] on span "Select Box Size" at bounding box center [477, 244] width 78 height 16
click at [496, 403] on div "Large" at bounding box center [590, 401] width 307 height 17
click at [112, 345] on button "Start Processing" at bounding box center [132, 340] width 108 height 26
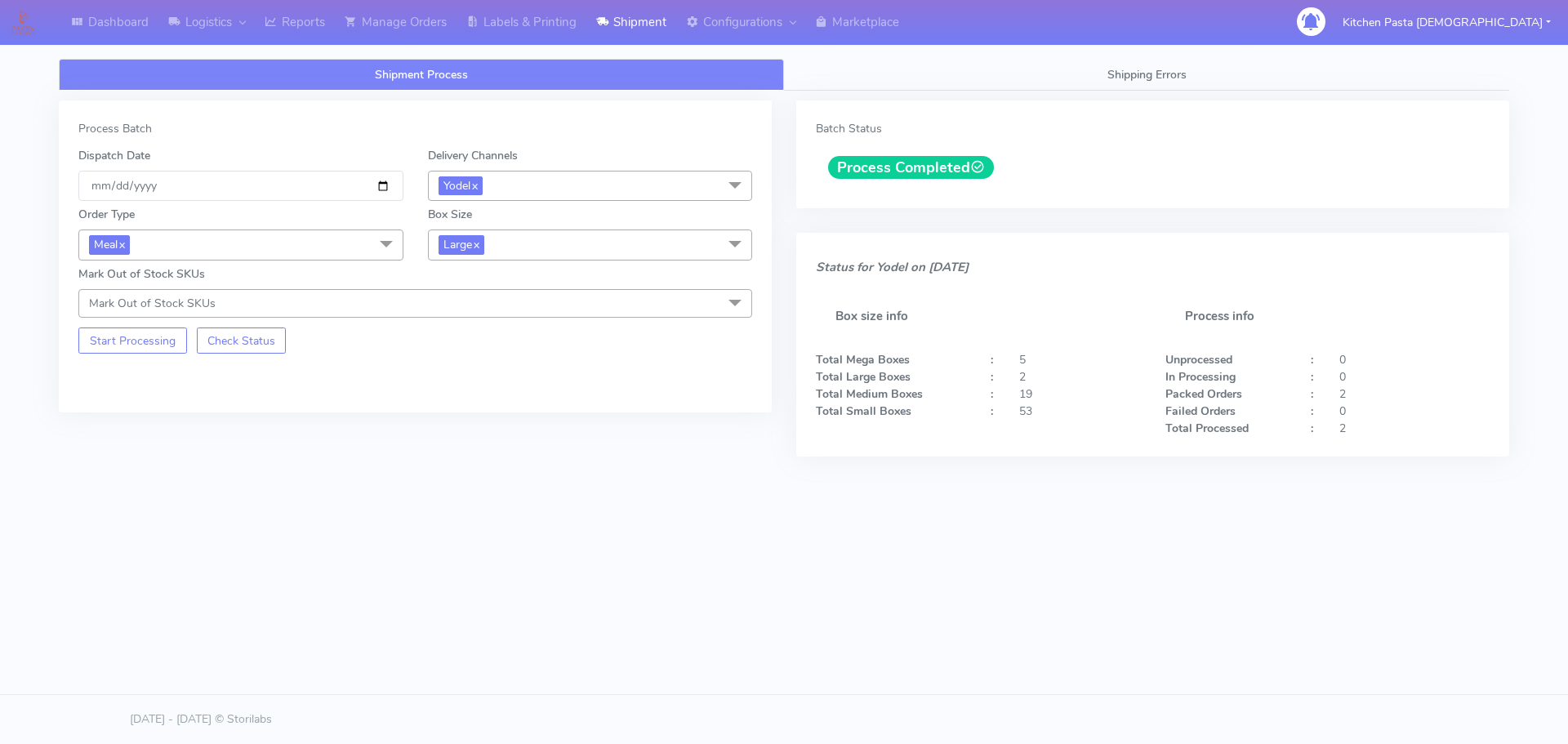
click at [1524, 118] on div "Dashboard Logistics London Logistics Reports Manage Orders Labels & Printing Sh…" at bounding box center [784, 314] width 1568 height 569
click at [1068, 546] on div "Shipment Process Shipping Errors Process Batch Dispatch Date 2025-08-13 Deliver…" at bounding box center [784, 323] width 1475 height 550
click at [895, 608] on div "Dashboard Logistics London Logistics Reports Manage Orders Labels & Printing Sh…" at bounding box center [784, 328] width 1568 height 658
drag, startPoint x: 567, startPoint y: 613, endPoint x: 594, endPoint y: 515, distance: 101.7
click at [577, 577] on div "Dashboard Logistics London Logistics Reports Manage Orders Labels & Printing Sh…" at bounding box center [784, 328] width 1568 height 658
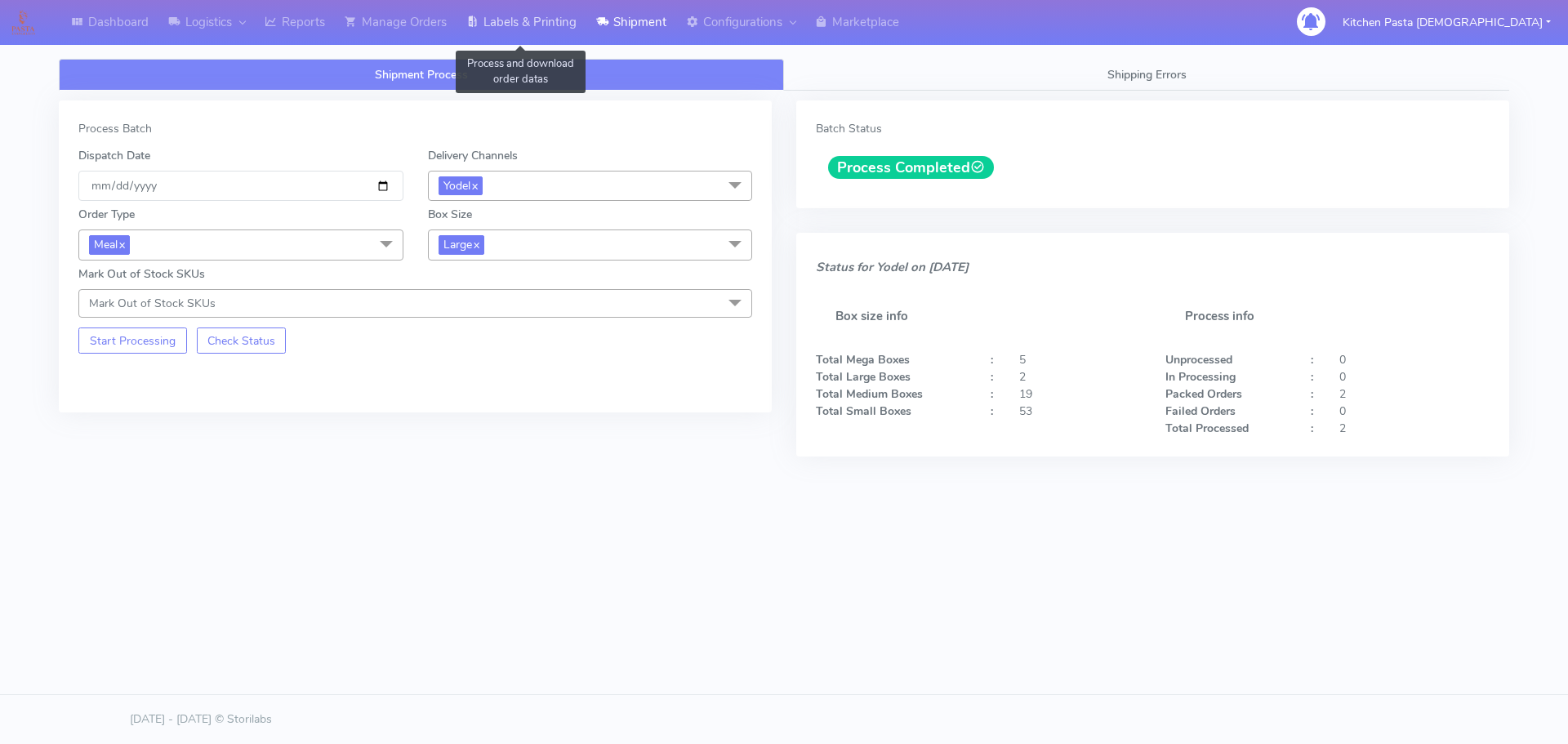
click at [510, 19] on link "Labels & Printing" at bounding box center [521, 22] width 130 height 45
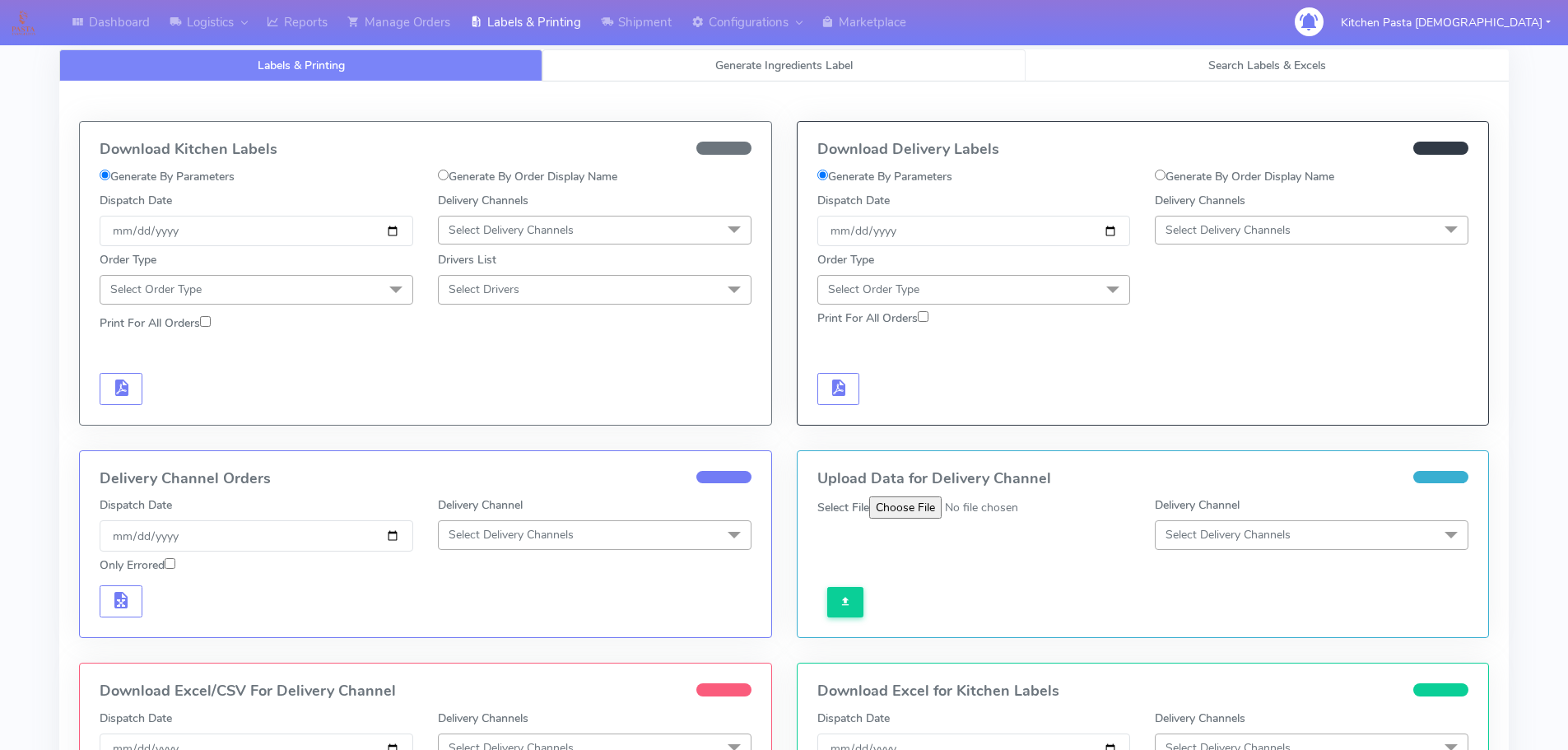
click at [647, 55] on link "Generate Ingredients Label" at bounding box center [784, 65] width 483 height 32
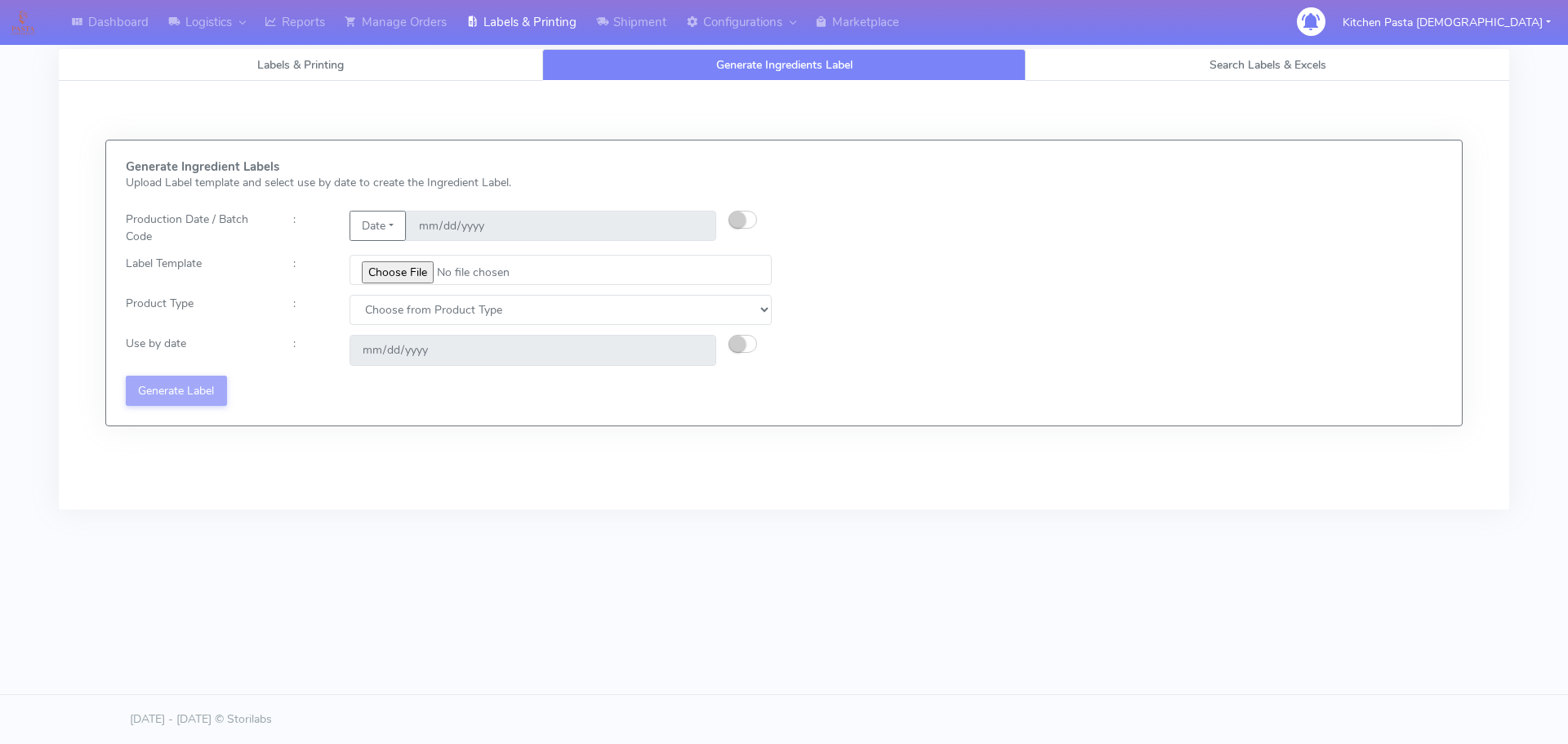
click at [1113, 455] on div "Generate Ingredient Labels Upload Label template and select use by date to crea…" at bounding box center [784, 296] width 1475 height 429
click at [921, 422] on div "Generate Ingredient Labels Upload Label template and select use by date to crea…" at bounding box center [784, 283] width 1356 height 285
click at [1404, 628] on body "Dashboard Logistics London Logistics Reports Manage Orders Labels & Printing Sh…" at bounding box center [784, 322] width 1568 height 645
click at [297, 29] on link "Reports" at bounding box center [295, 22] width 80 height 45
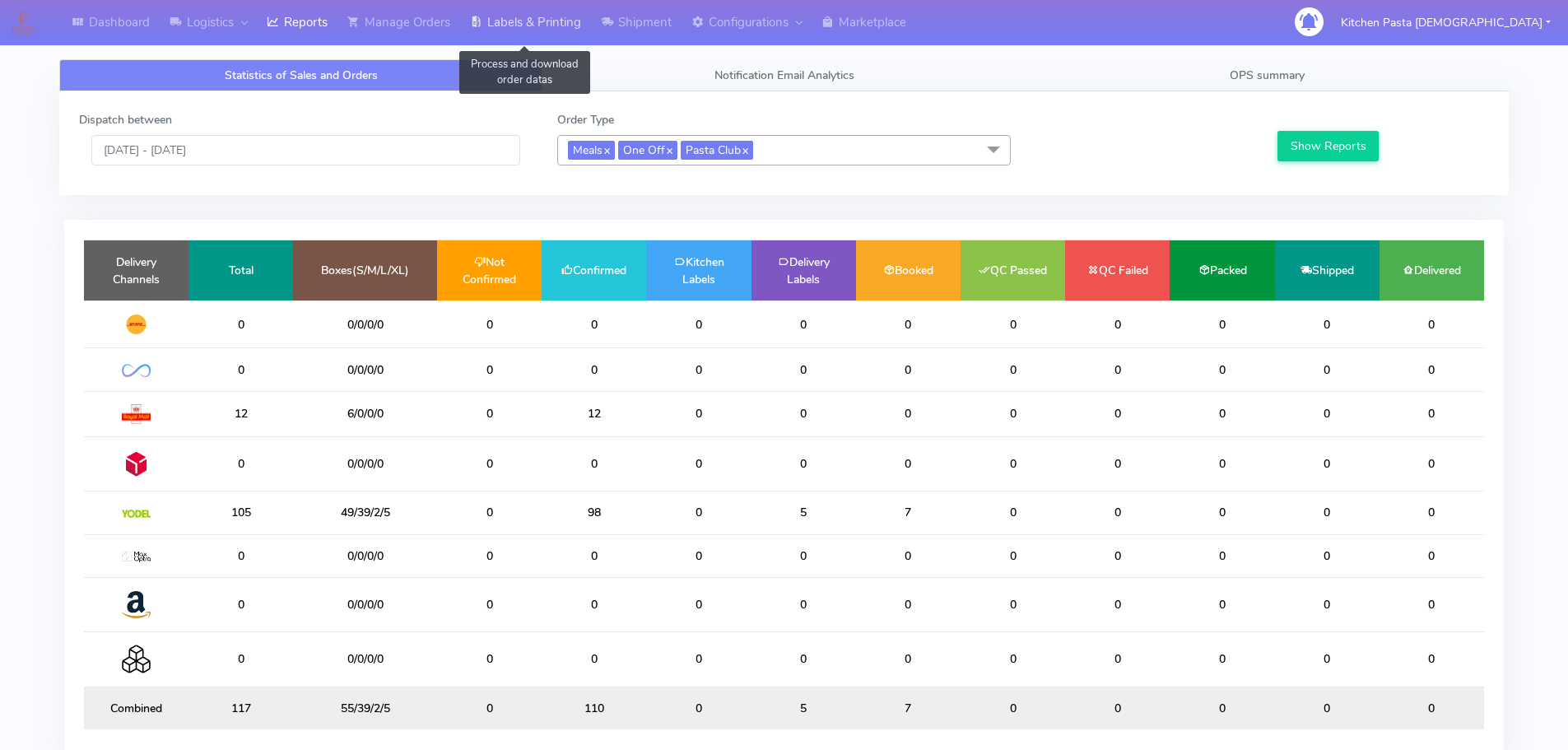
click at [502, 13] on link "Labels & Printing" at bounding box center [525, 22] width 131 height 45
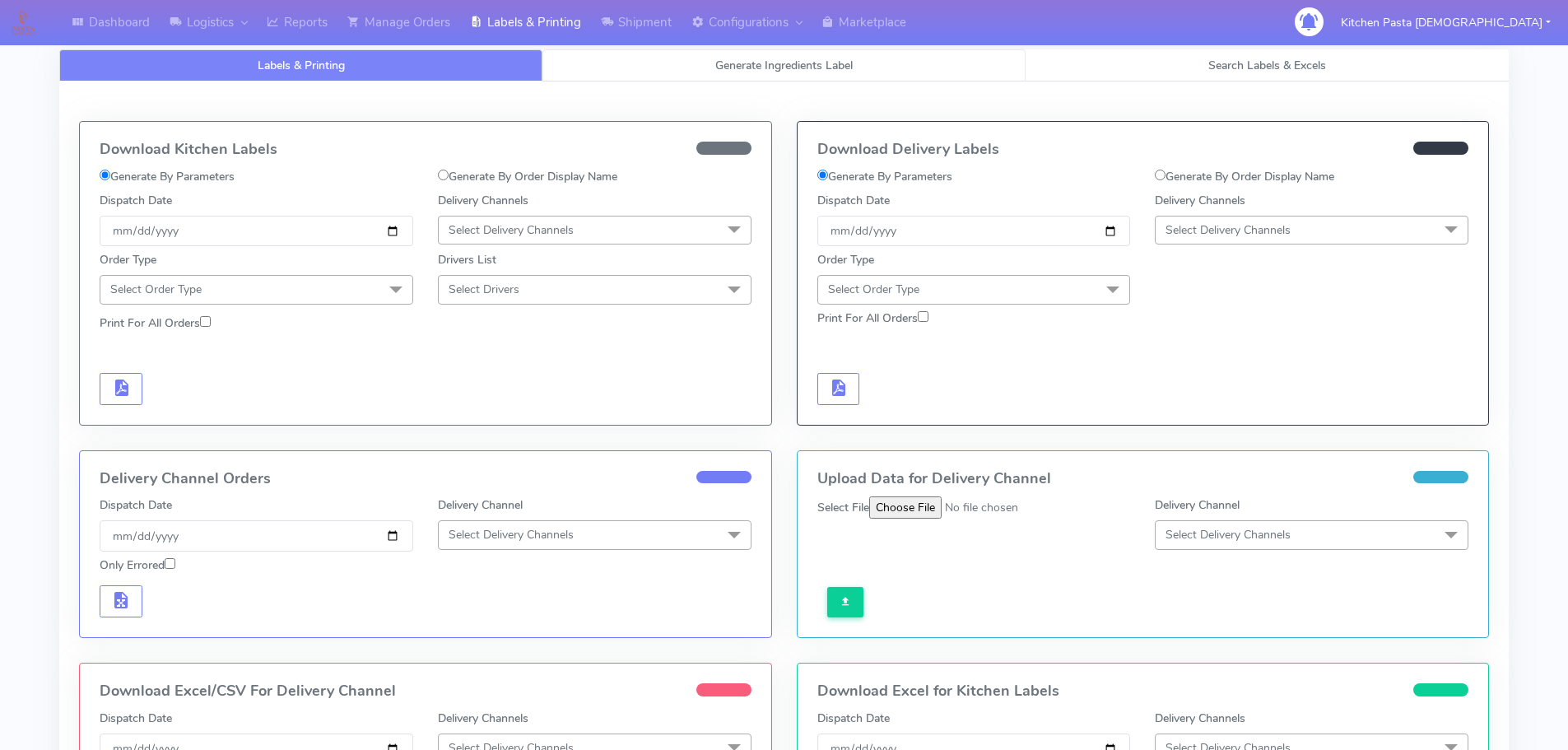
click at [724, 73] on link "Generate Ingredients Label" at bounding box center [784, 65] width 483 height 32
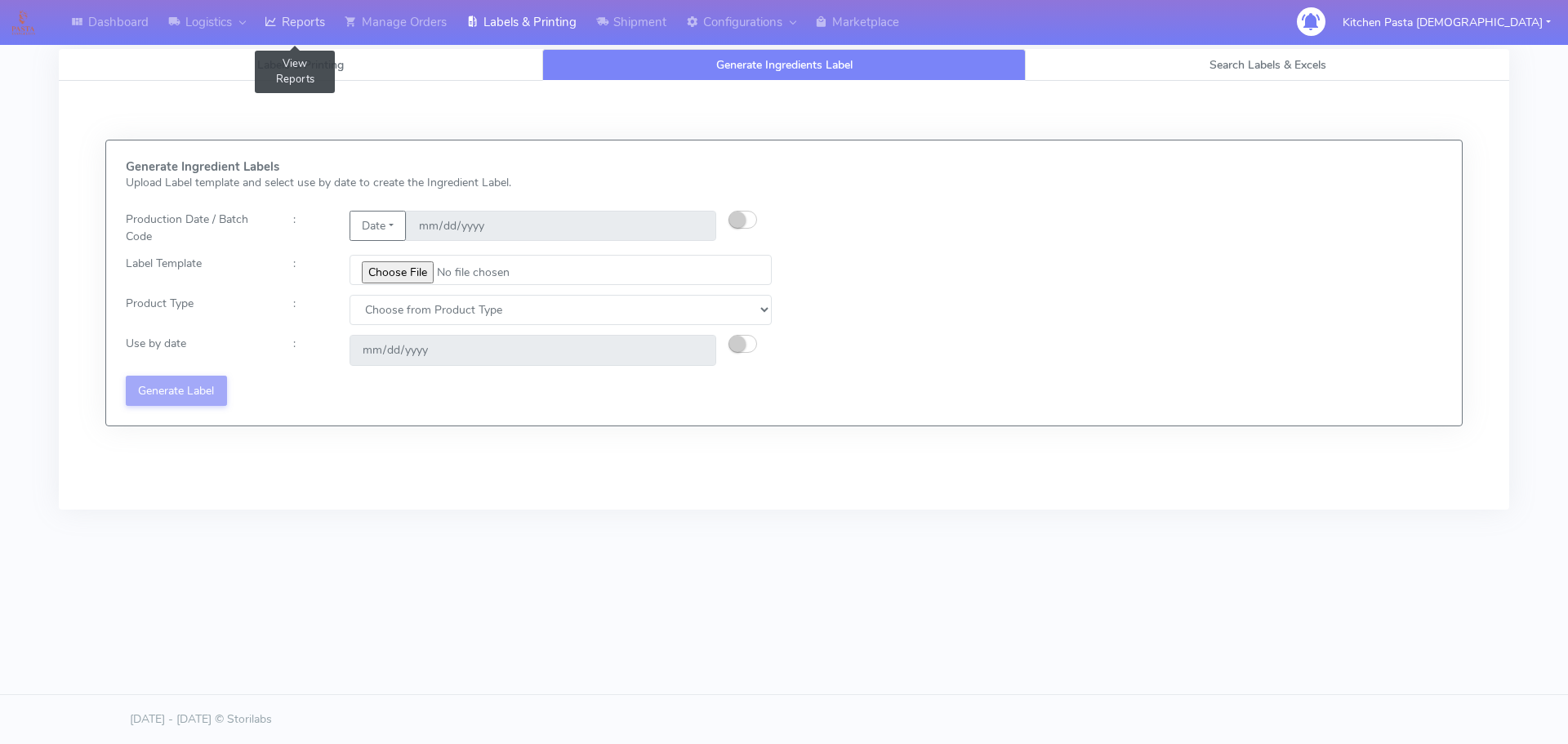
click at [310, 31] on link "Reports" at bounding box center [295, 22] width 80 height 45
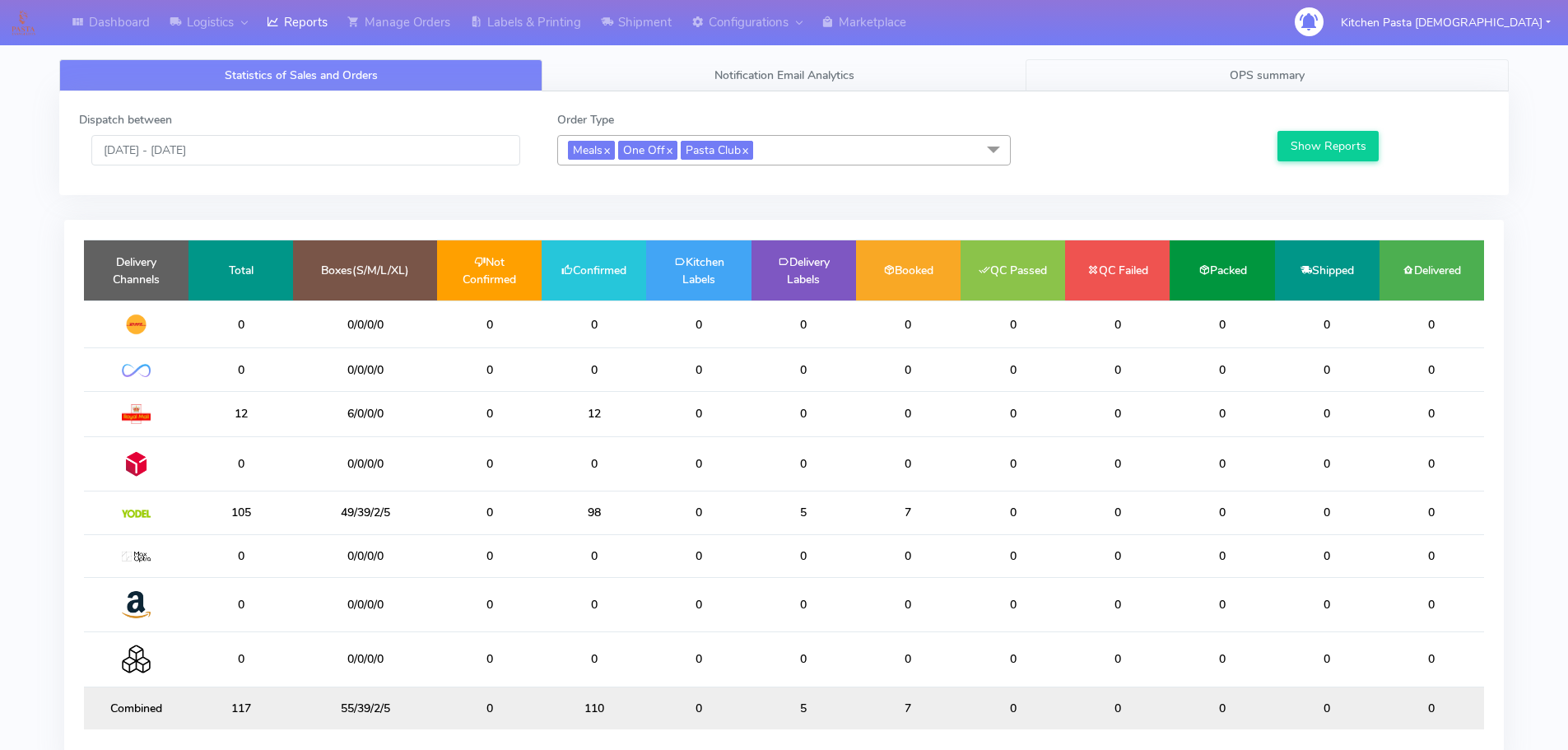
click at [1119, 70] on link "OPS summary" at bounding box center [1267, 75] width 483 height 32
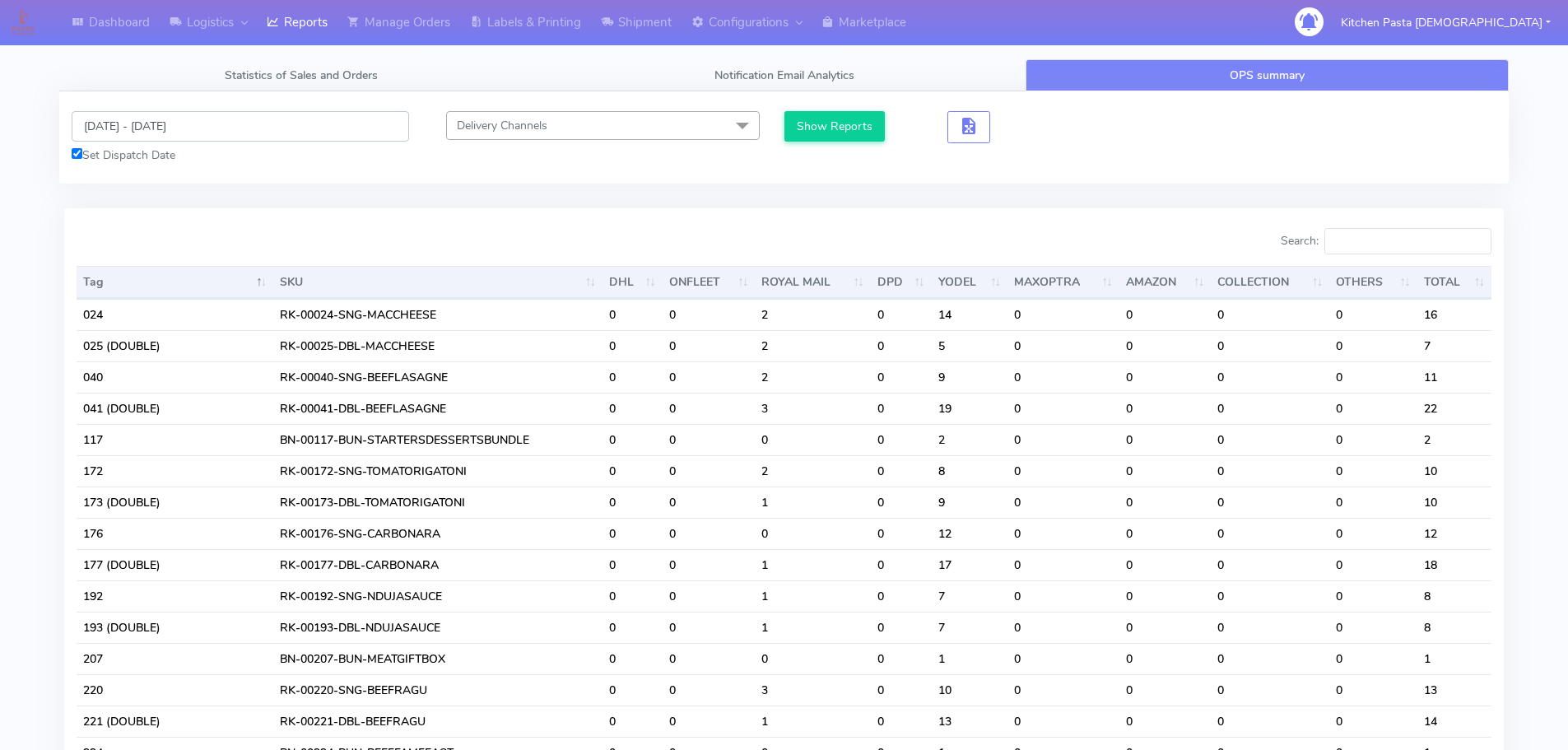
click at [85, 116] on input "13/08/2025 - 13/08/2025" at bounding box center [241, 126] width 338 height 30
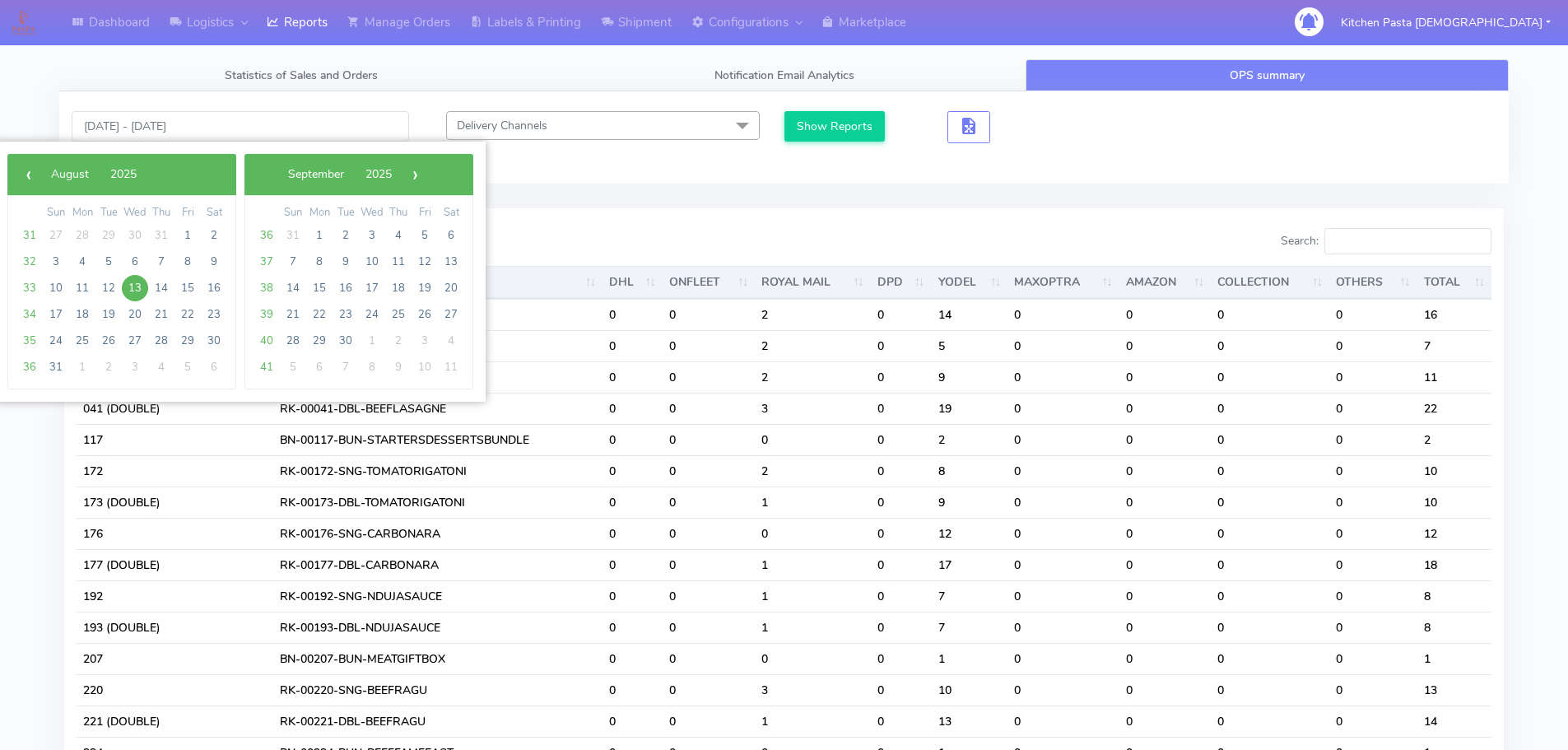
click at [134, 289] on span "13" at bounding box center [135, 288] width 26 height 26
click at [158, 293] on span "14" at bounding box center [161, 288] width 26 height 26
type input "13/08/2025 - 14/08/2025"
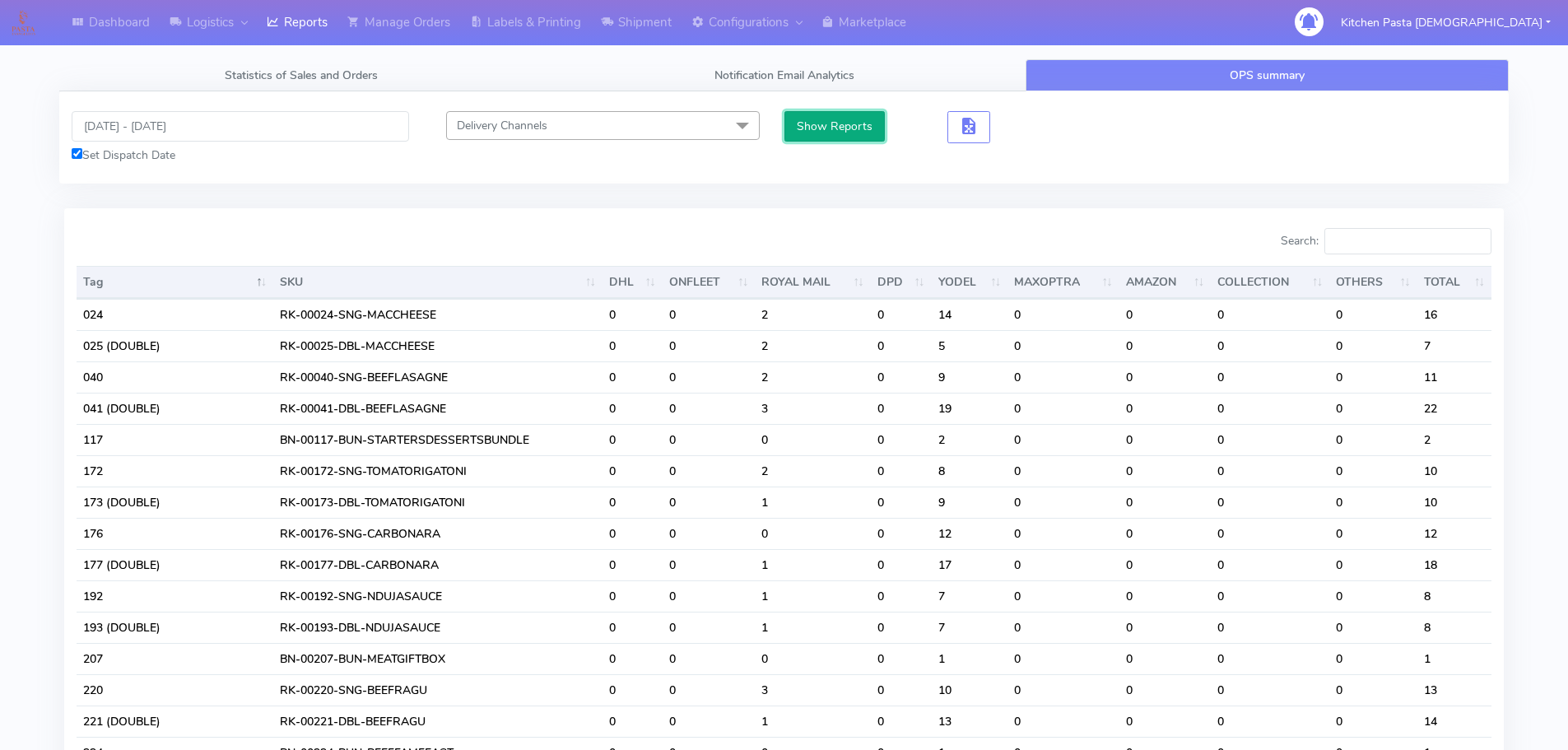
click at [811, 124] on button "Show Reports" at bounding box center [835, 126] width 101 height 30
click at [1396, 253] on input "Search:" at bounding box center [1408, 241] width 167 height 26
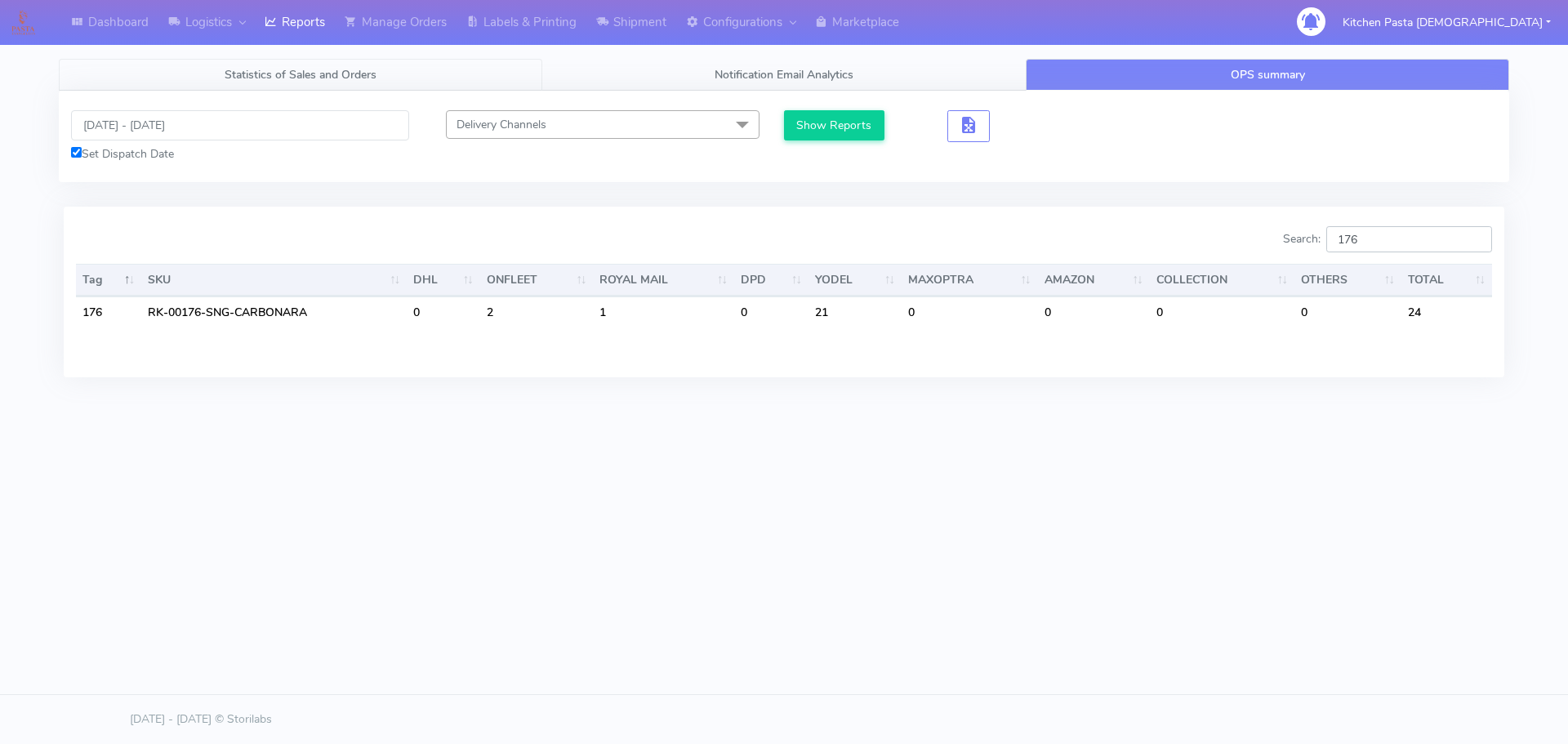
type input "176"
click at [275, 70] on span "Statistics of Sales and Orders" at bounding box center [300, 75] width 152 height 16
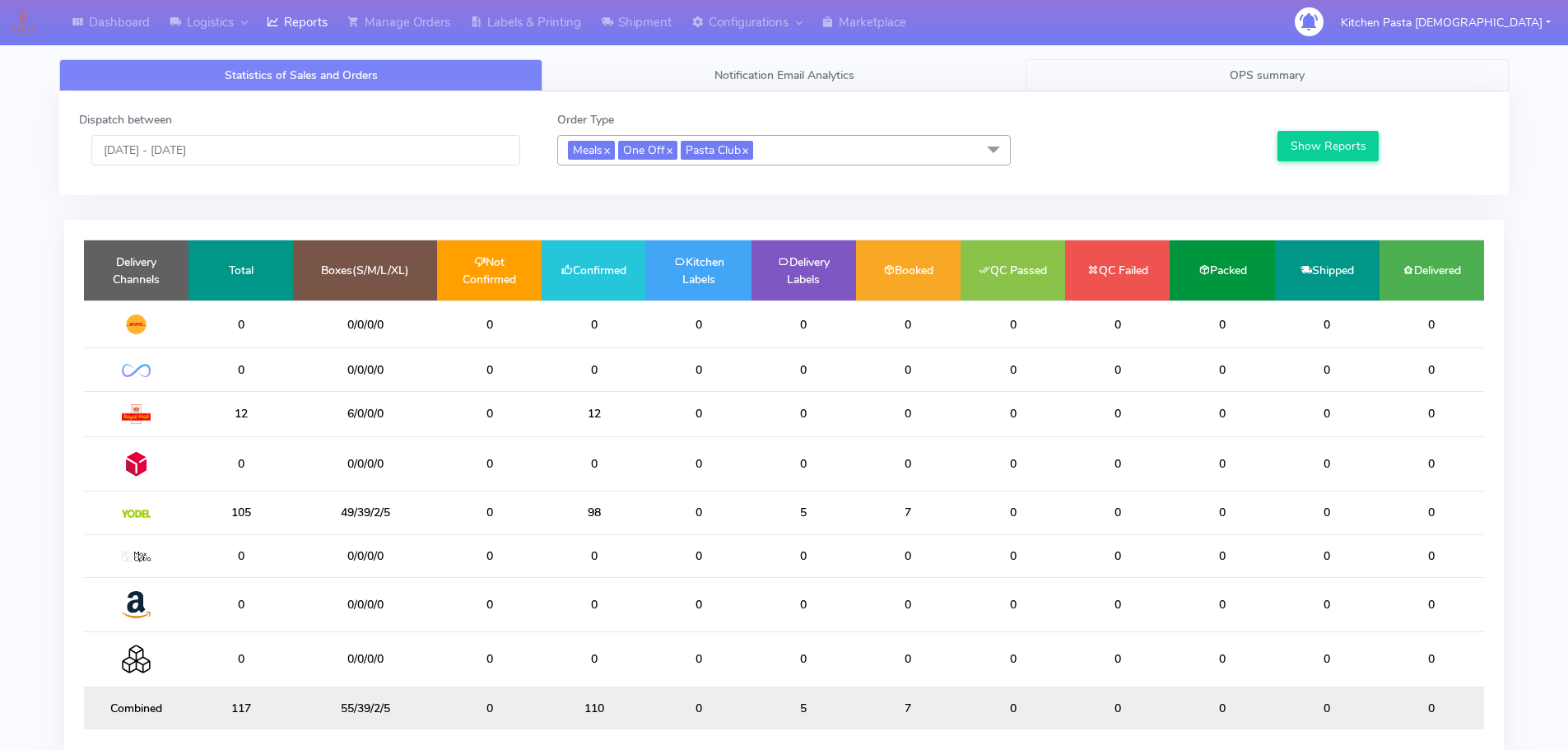
click at [1239, 72] on span "OPS summary" at bounding box center [1267, 76] width 75 height 16
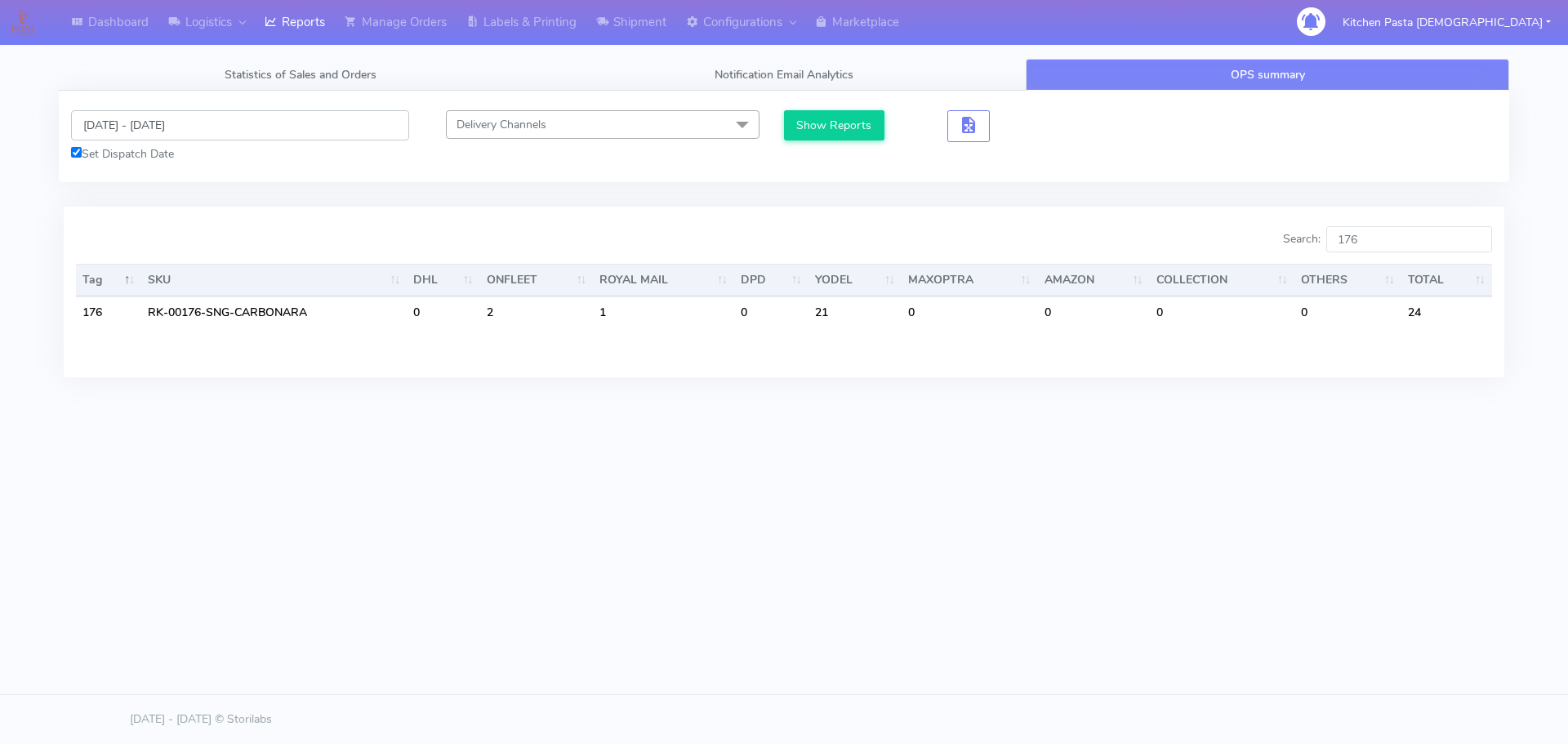
click at [144, 130] on input "13/08/2025 - 14/08/2025" at bounding box center [240, 125] width 338 height 30
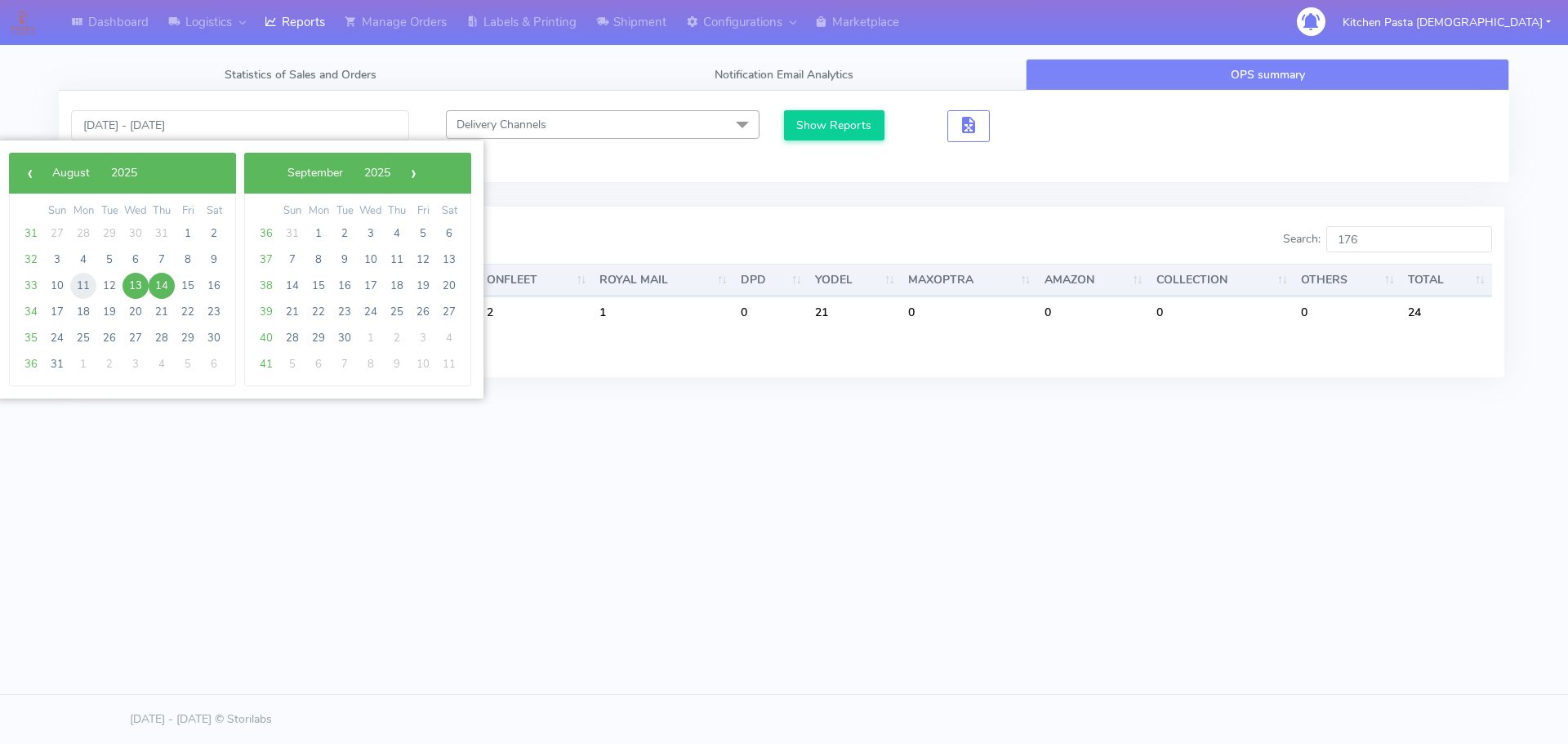
click at [89, 289] on span "11" at bounding box center [83, 286] width 26 height 26
click at [105, 286] on span "12" at bounding box center [109, 286] width 26 height 26
type input "11/08/2025 - 12/08/2025"
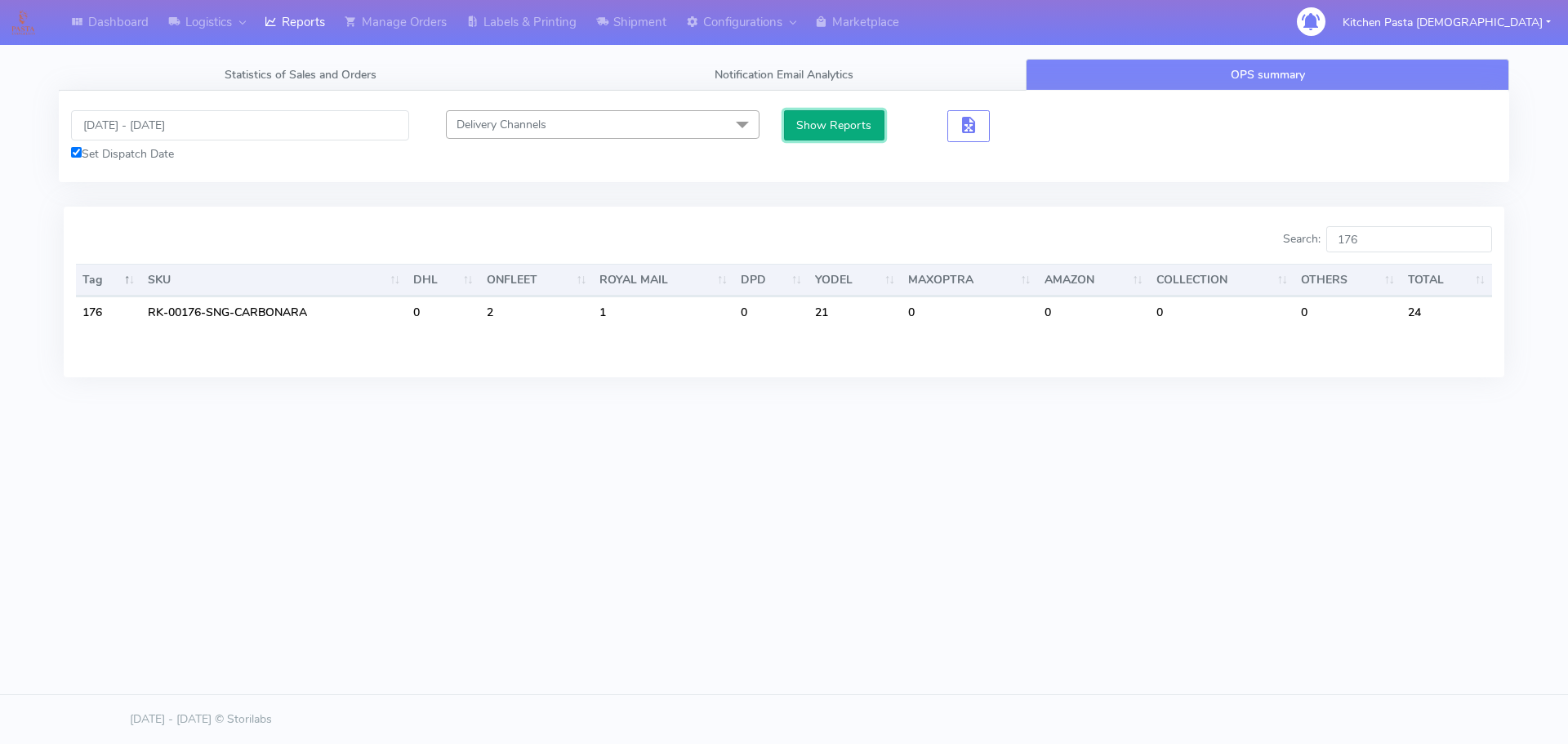
click at [798, 129] on button "Show Reports" at bounding box center [833, 125] width 100 height 30
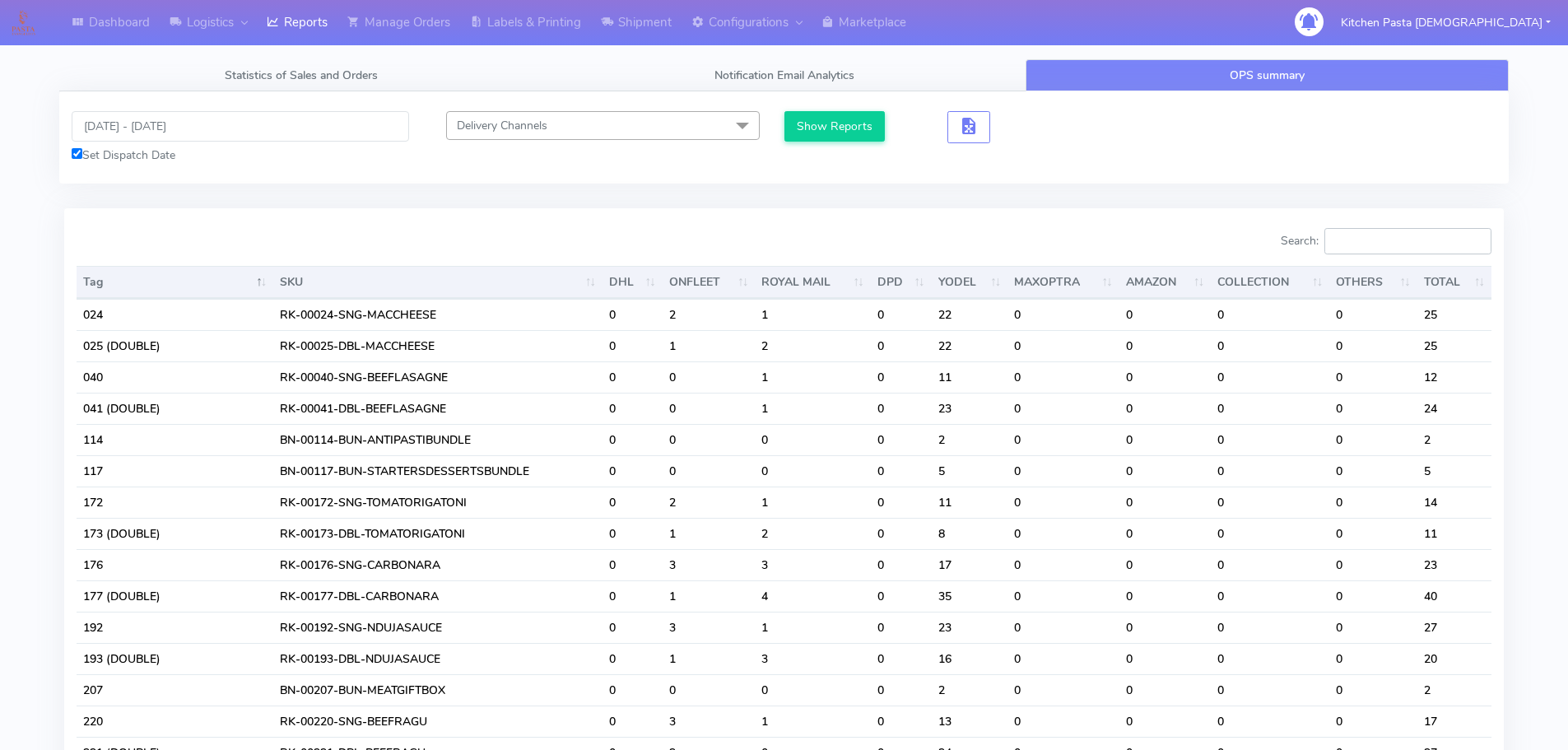
click at [1391, 248] on input "Search:" at bounding box center [1408, 241] width 167 height 26
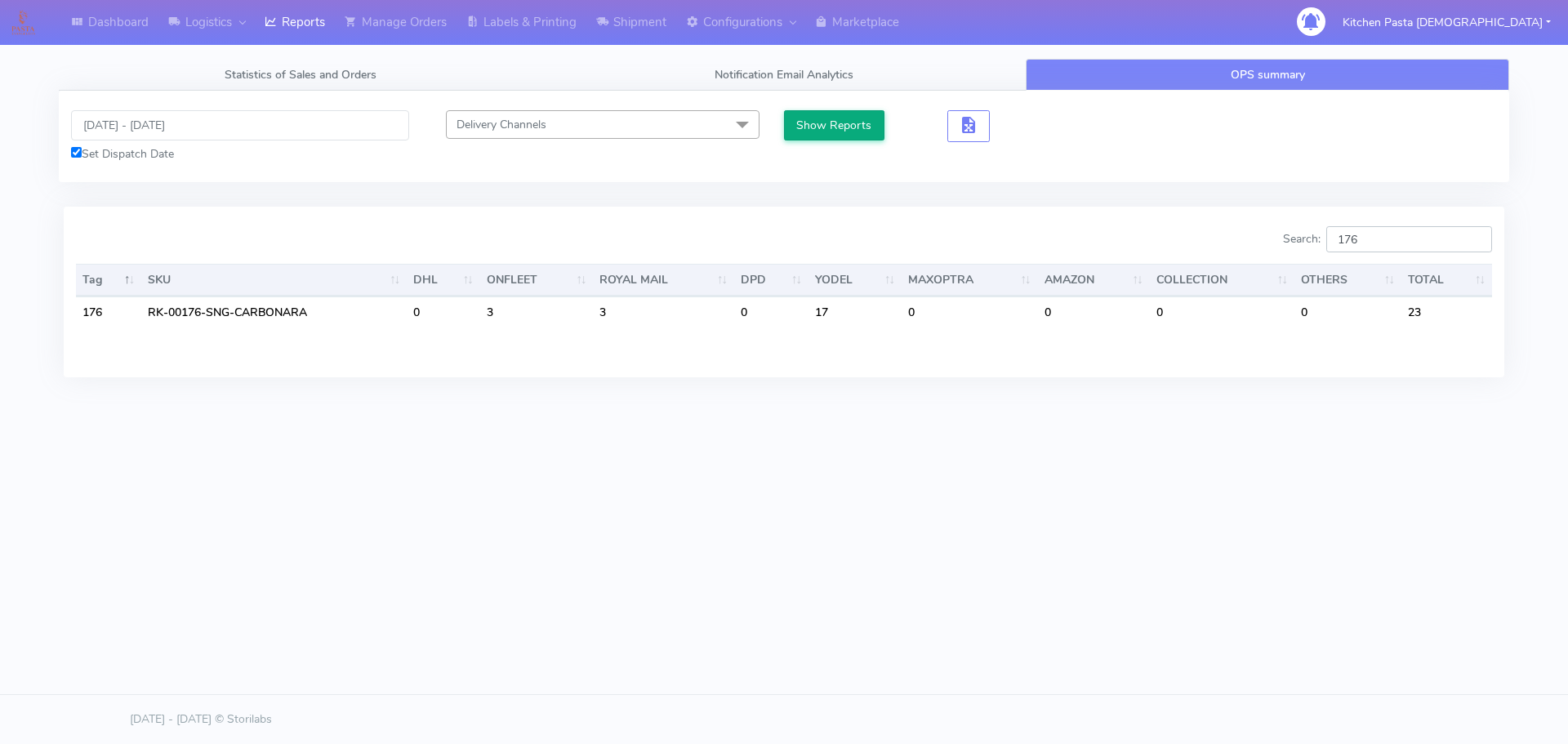
type input "176"
click at [837, 132] on button "Show Reports" at bounding box center [833, 125] width 100 height 30
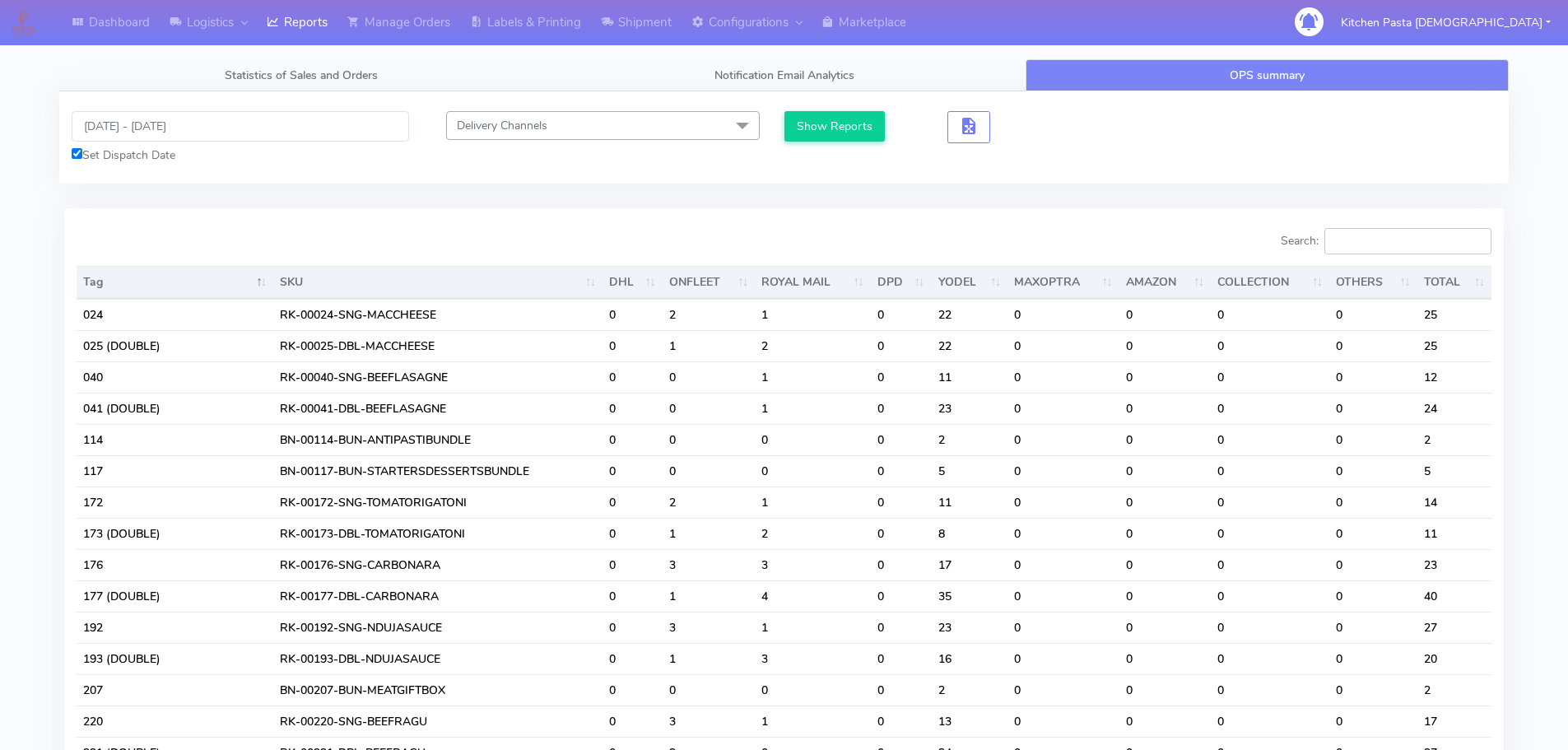
click at [1397, 248] on input "Search:" at bounding box center [1408, 241] width 167 height 26
click at [134, 130] on input "11/08/2025 - 12/08/2025" at bounding box center [241, 126] width 338 height 30
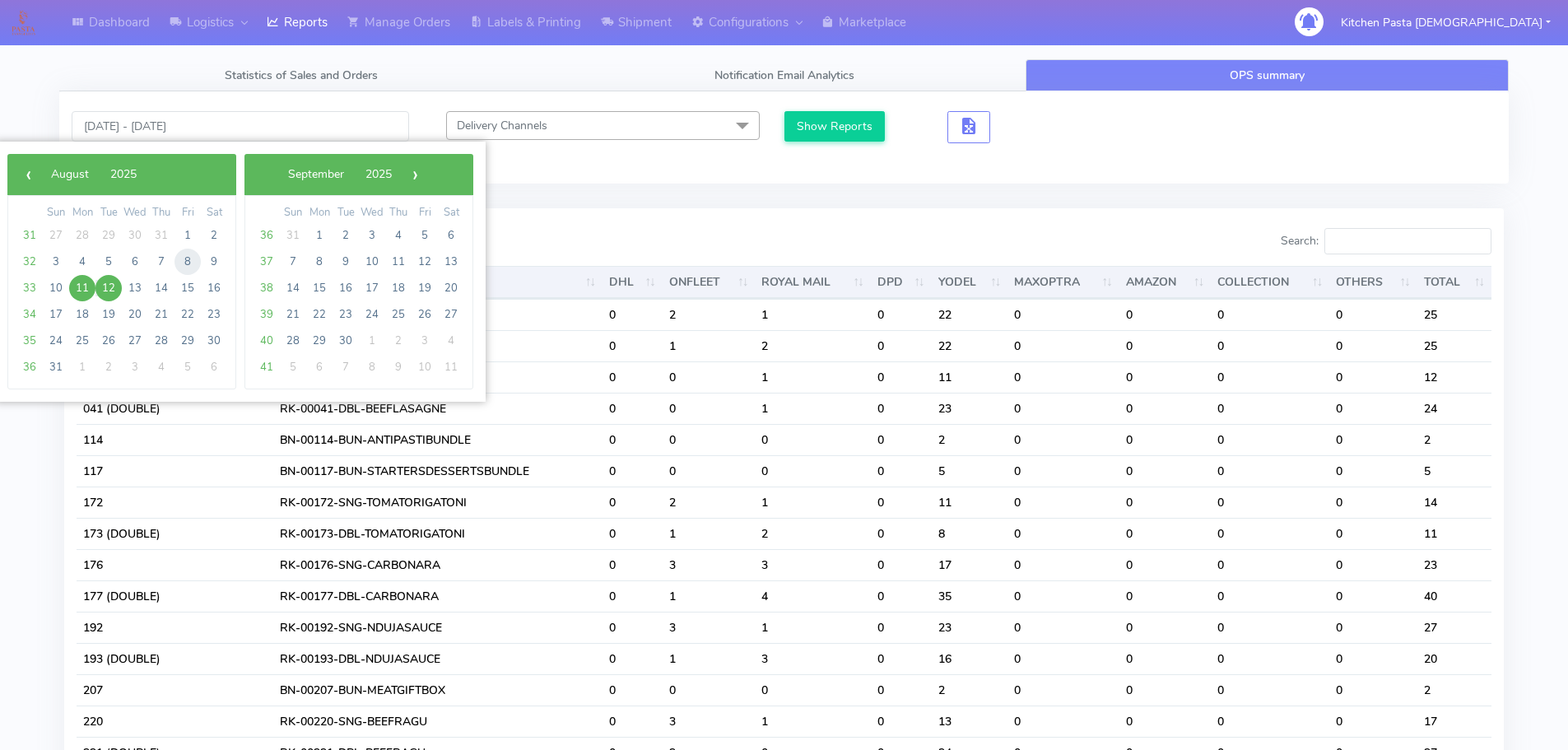
click at [184, 255] on span "8" at bounding box center [188, 262] width 26 height 26
click at [118, 283] on span "12" at bounding box center [108, 288] width 26 height 26
type input "08/08/2025 - 12/08/2025"
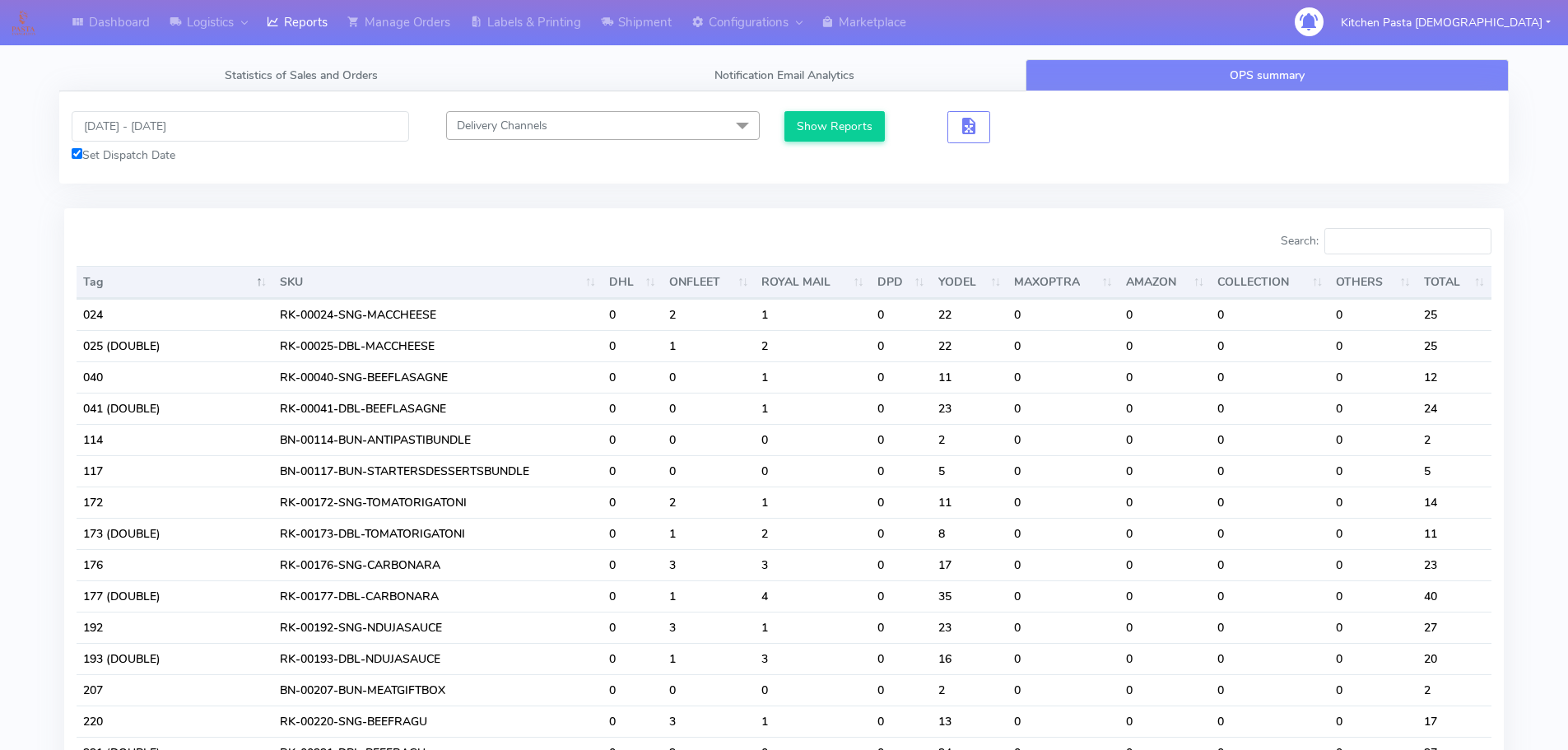
click at [808, 126] on button "Show Reports" at bounding box center [835, 126] width 101 height 30
click at [1410, 249] on input "Search:" at bounding box center [1408, 241] width 167 height 26
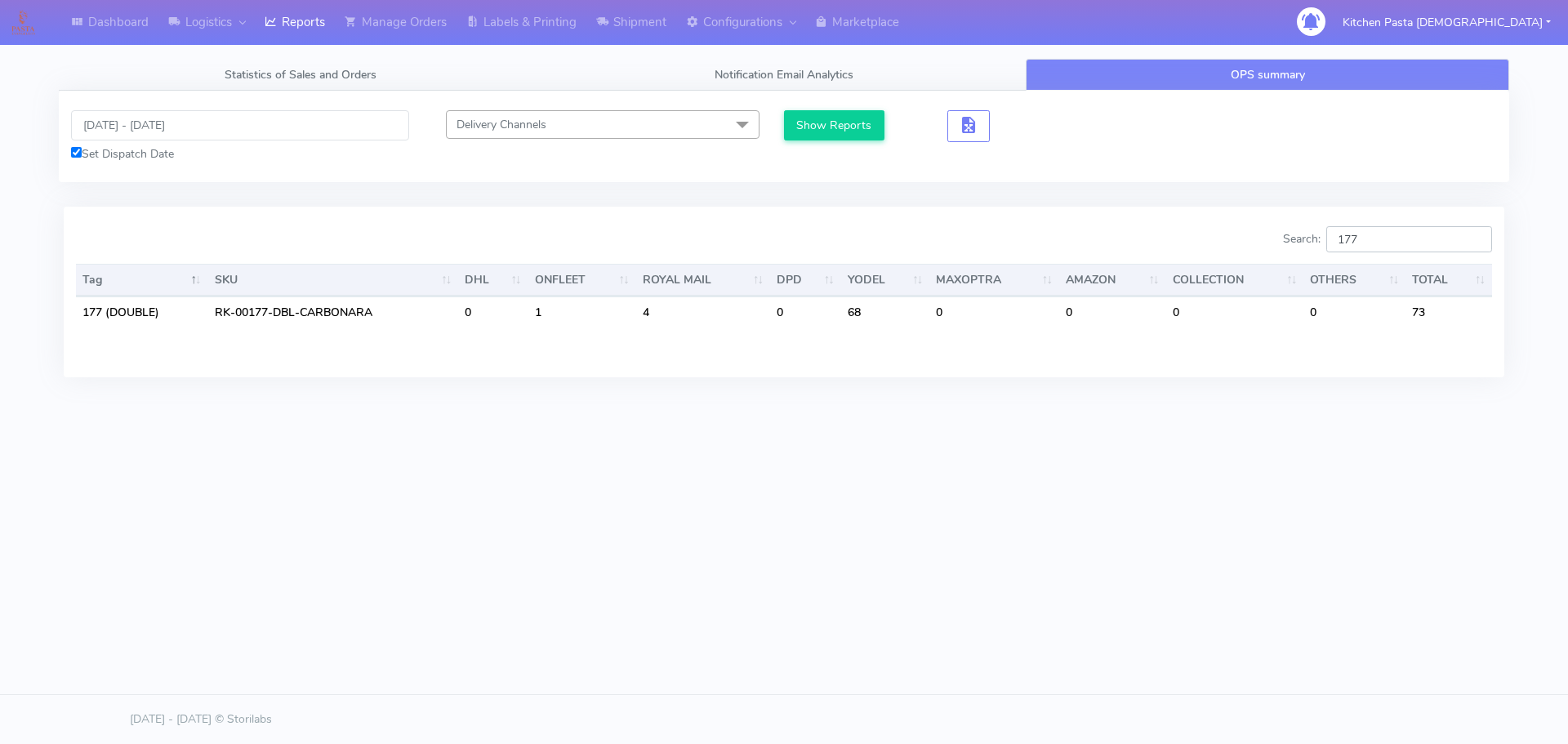
type input "177"
click at [152, 116] on input "08/08/2025 - 12/08/2025" at bounding box center [240, 125] width 338 height 30
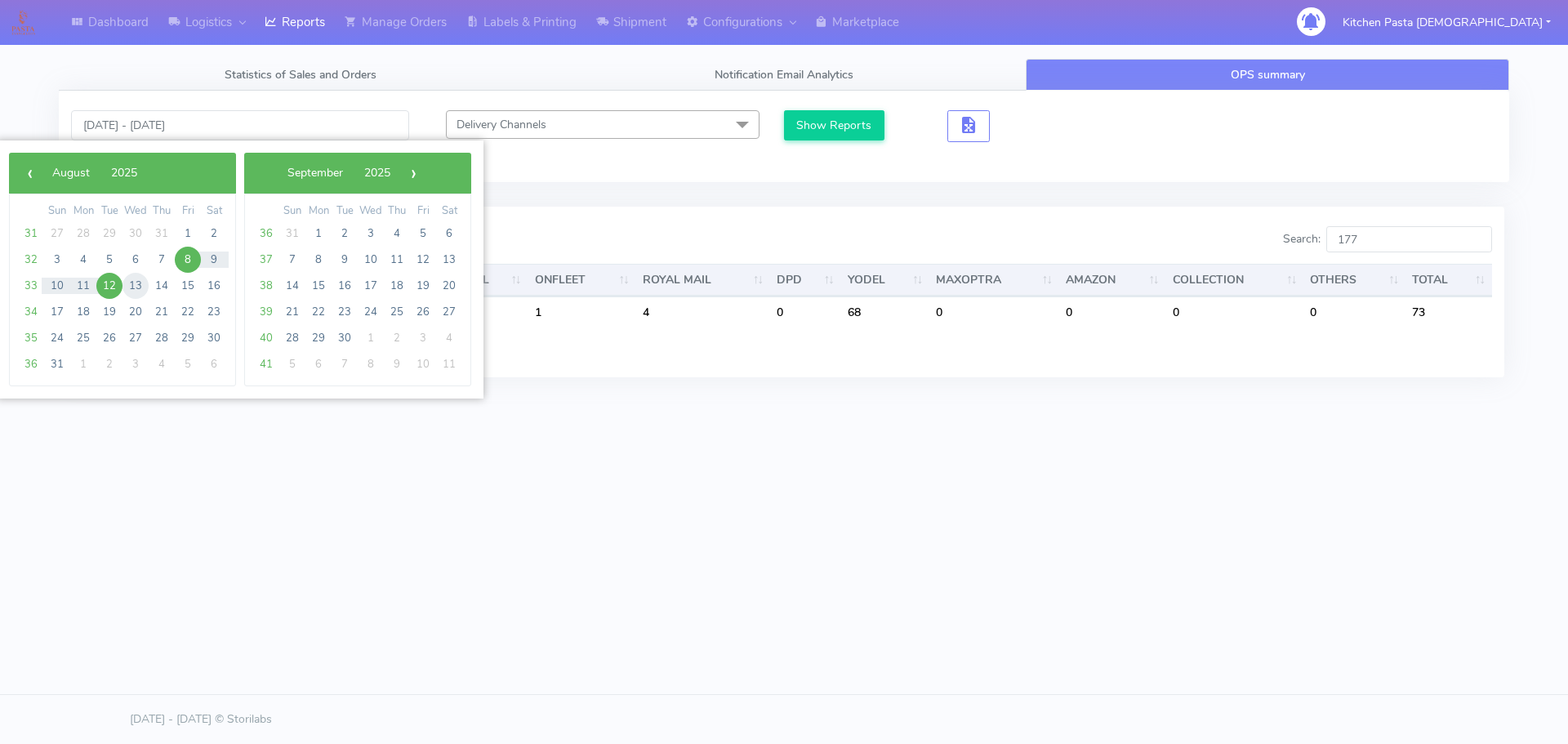
click at [128, 292] on span "13" at bounding box center [135, 286] width 26 height 26
click at [154, 289] on span "14" at bounding box center [162, 286] width 26 height 26
type input "13/08/2025 - 14/08/2025"
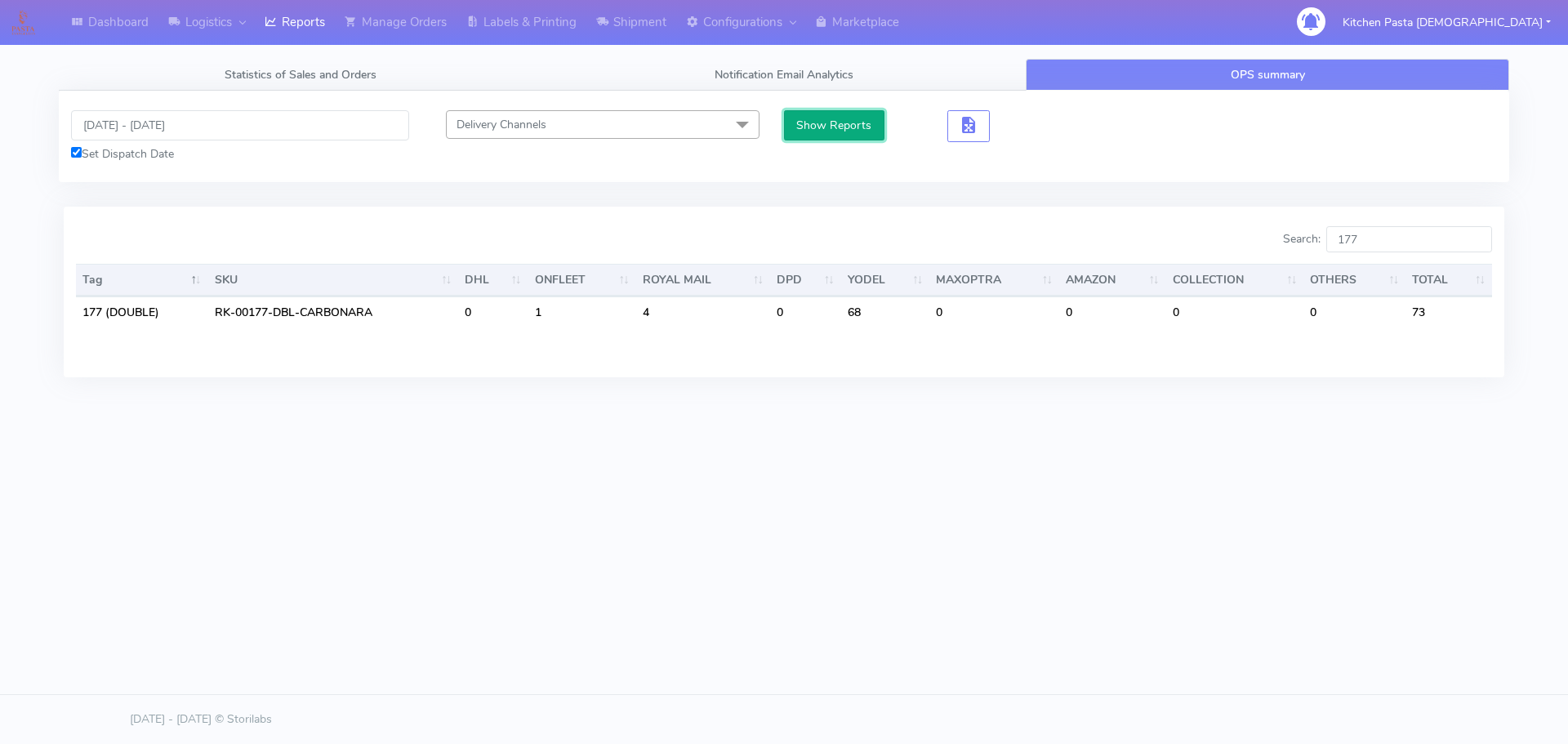
click at [824, 114] on button "Show Reports" at bounding box center [833, 125] width 100 height 30
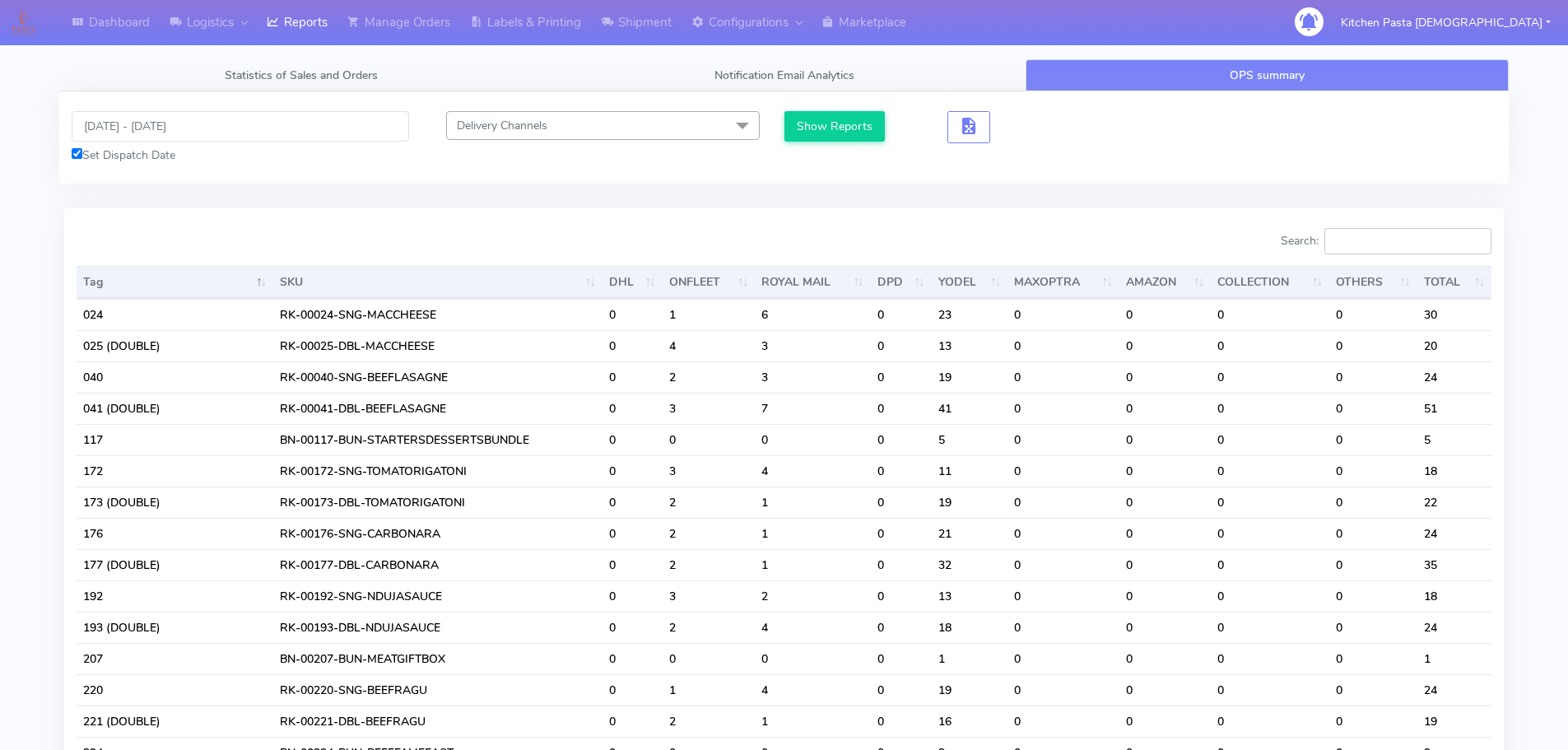
drag, startPoint x: 1391, startPoint y: 228, endPoint x: 1391, endPoint y: 240, distance: 11.5
click at [1391, 236] on input "Search:" at bounding box center [1408, 241] width 167 height 26
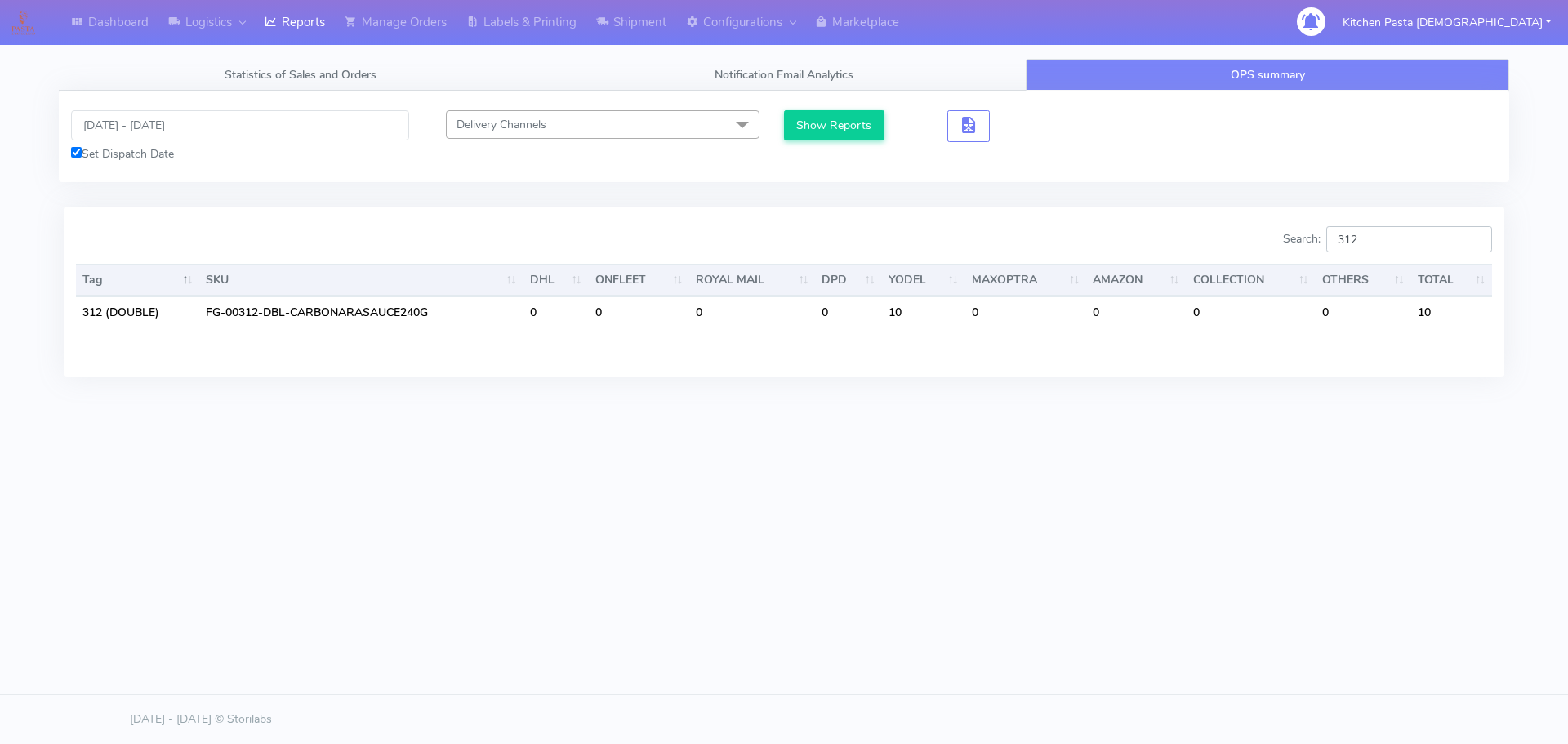
type input "312"
click at [545, 16] on link "Labels & Printing" at bounding box center [521, 22] width 130 height 45
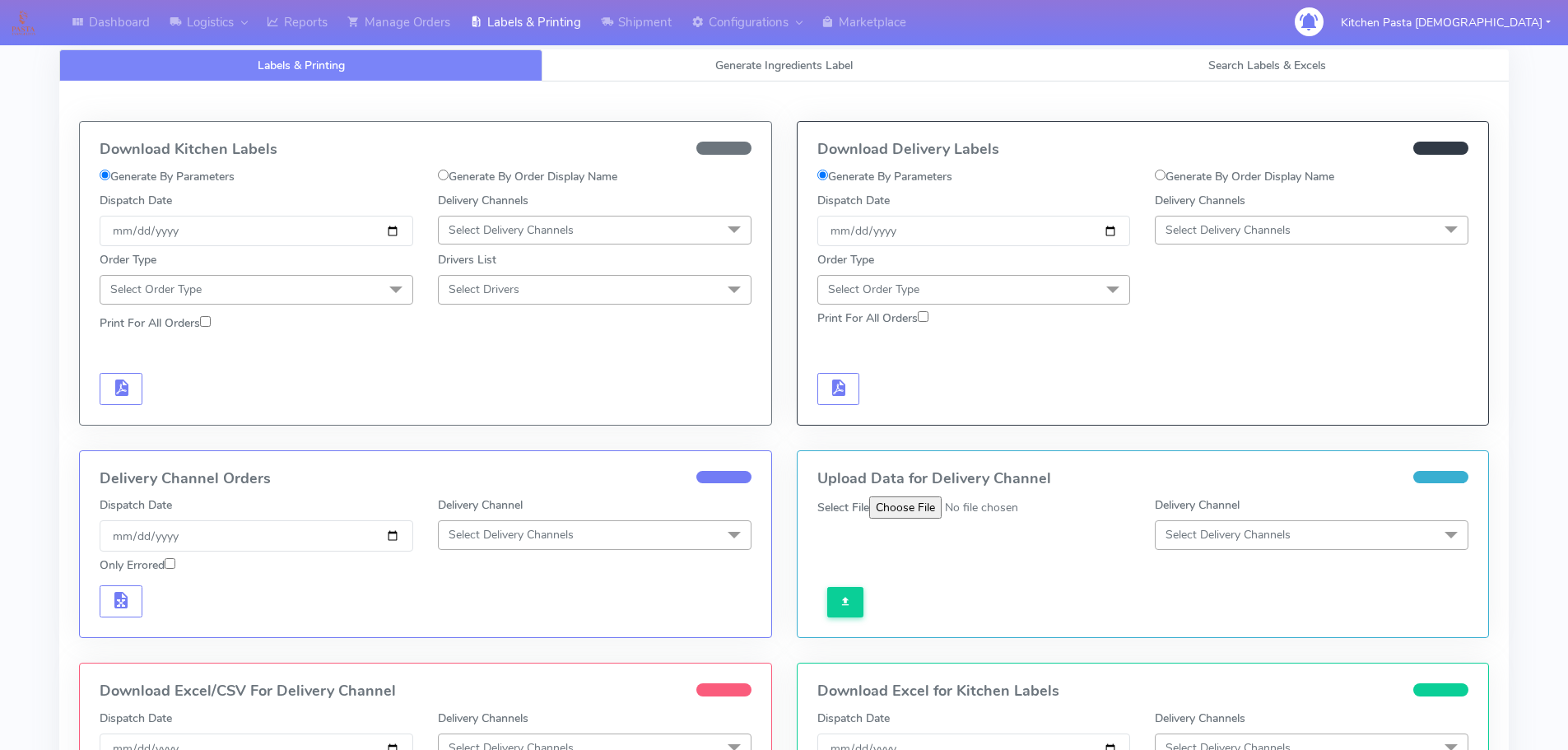
click at [1293, 238] on span "Select Delivery Channels" at bounding box center [1312, 230] width 314 height 29
drag, startPoint x: 1230, startPoint y: 415, endPoint x: 1083, endPoint y: 271, distance: 206.1
click at [1230, 414] on div "Yodel" at bounding box center [1312, 415] width 296 height 17
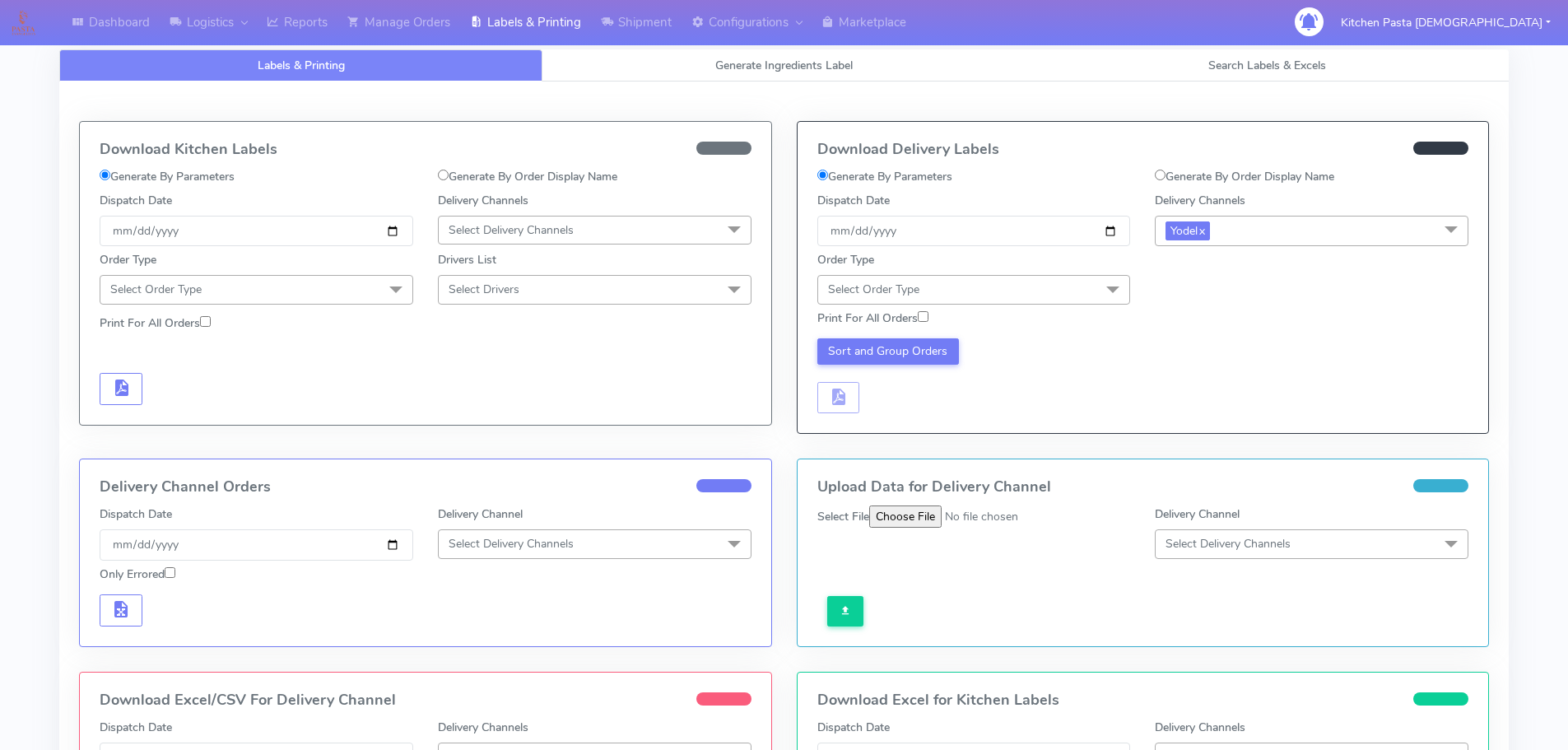
click at [1081, 291] on span "Select Order Type" at bounding box center [975, 289] width 314 height 29
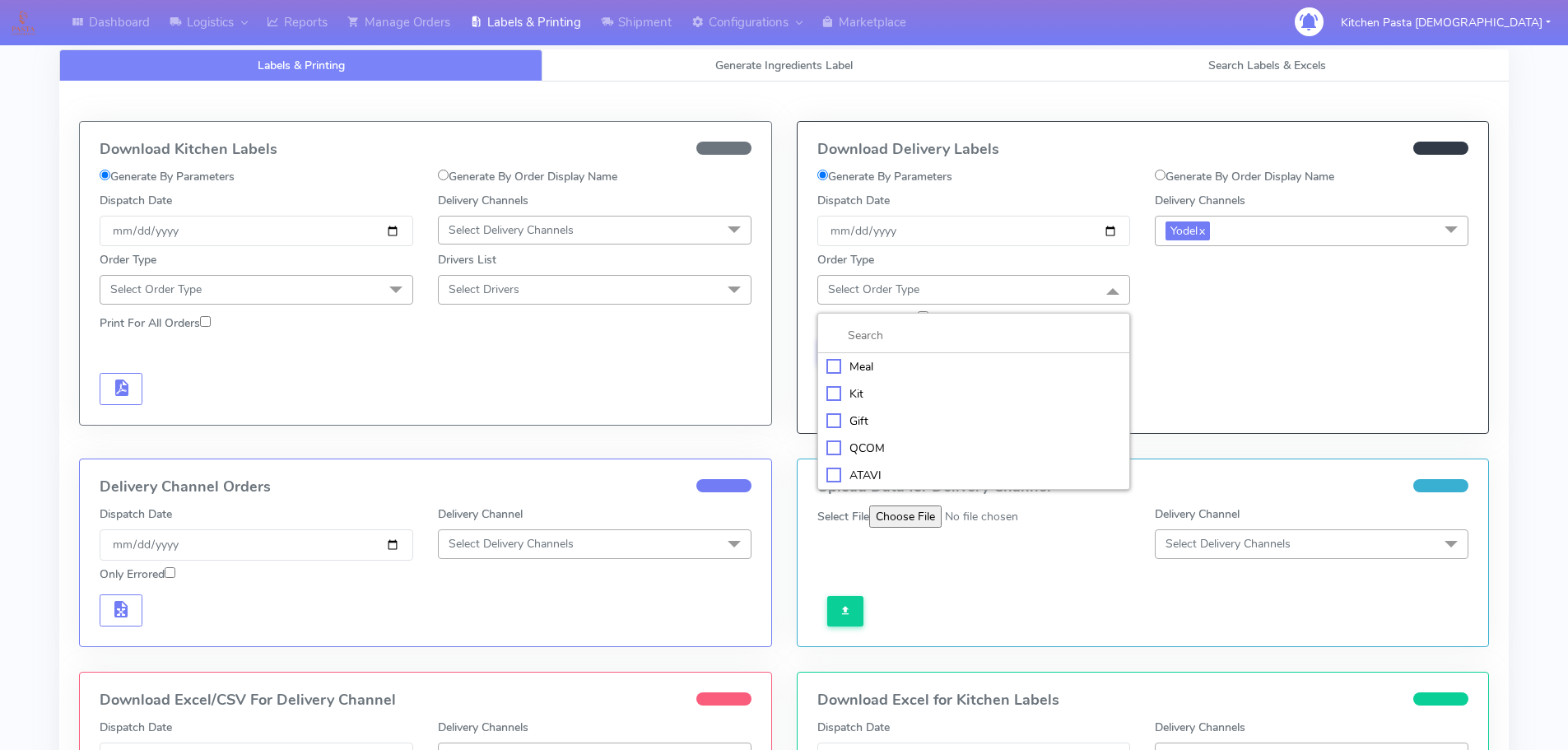
drag, startPoint x: 922, startPoint y: 359, endPoint x: 952, endPoint y: 334, distance: 38.6
click at [924, 358] on div "Meal" at bounding box center [975, 366] width 296 height 17
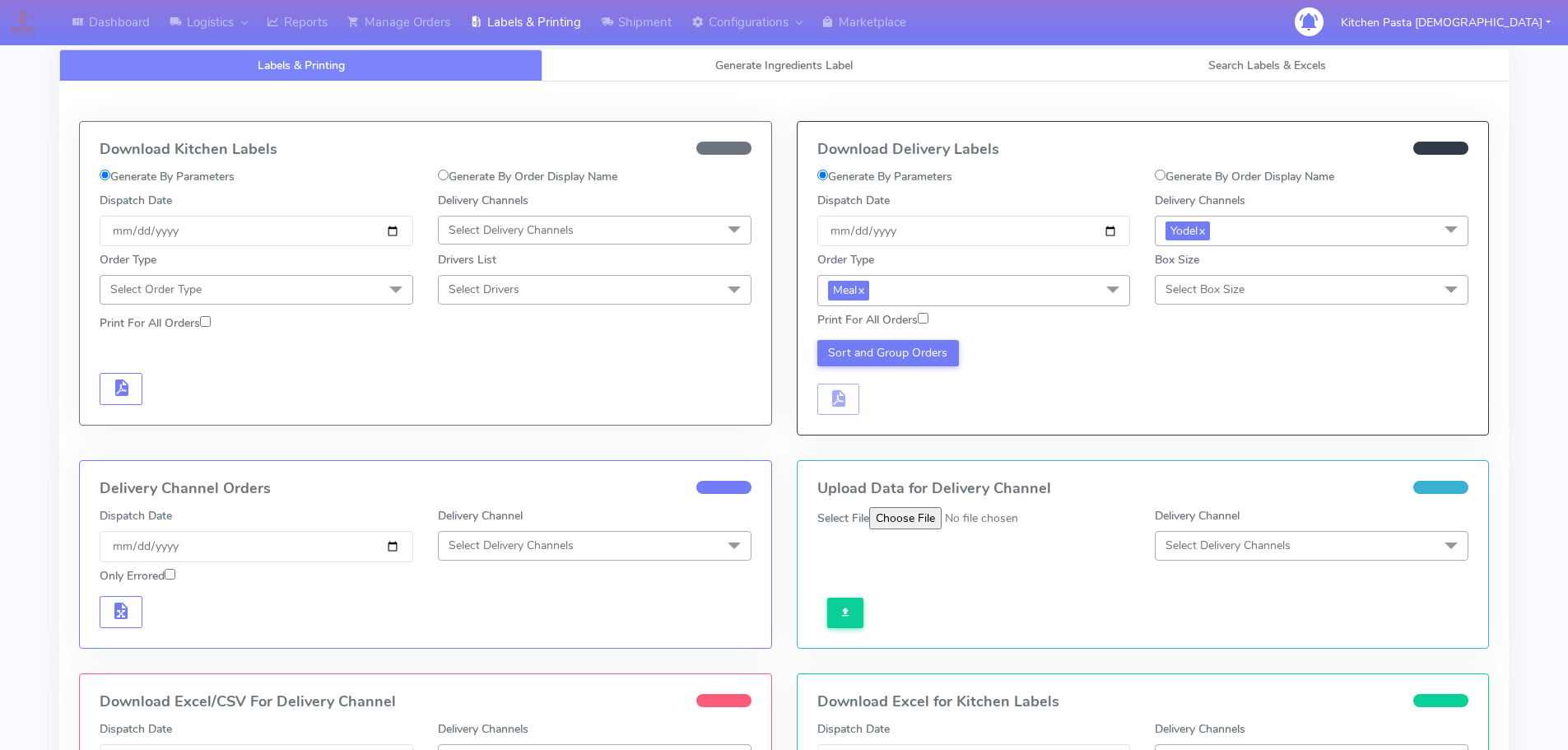
click at [904, 314] on label "Print For All Orders" at bounding box center [873, 319] width 111 height 17
click at [918, 314] on input "Print For All Orders" at bounding box center [923, 318] width 11 height 11
checkbox input "true"
click at [1213, 291] on span "Select Box Size" at bounding box center [1205, 290] width 79 height 16
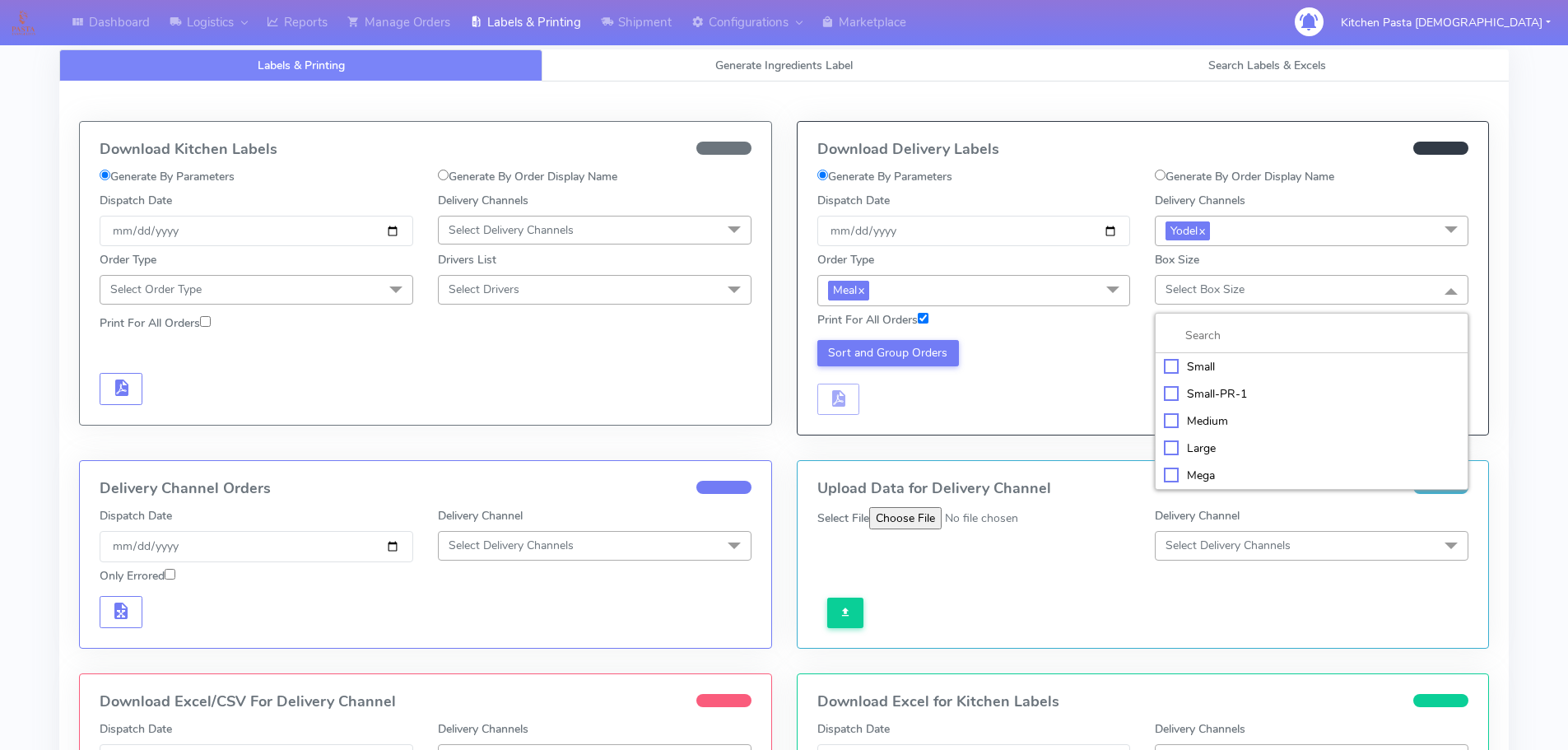
click at [1202, 468] on div "Mega" at bounding box center [1312, 475] width 296 height 17
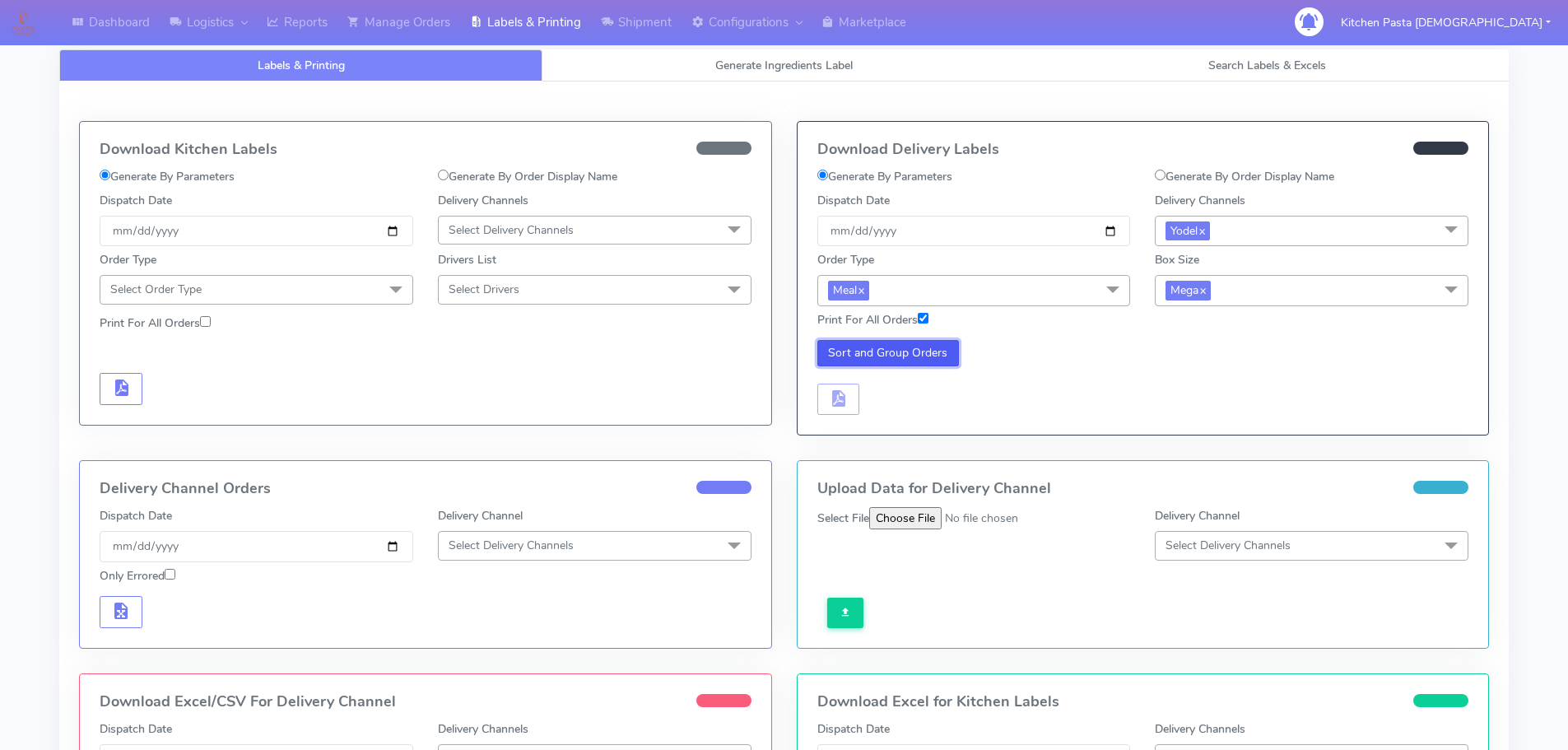
click at [947, 357] on button "Sort and Group Orders" at bounding box center [889, 353] width 142 height 26
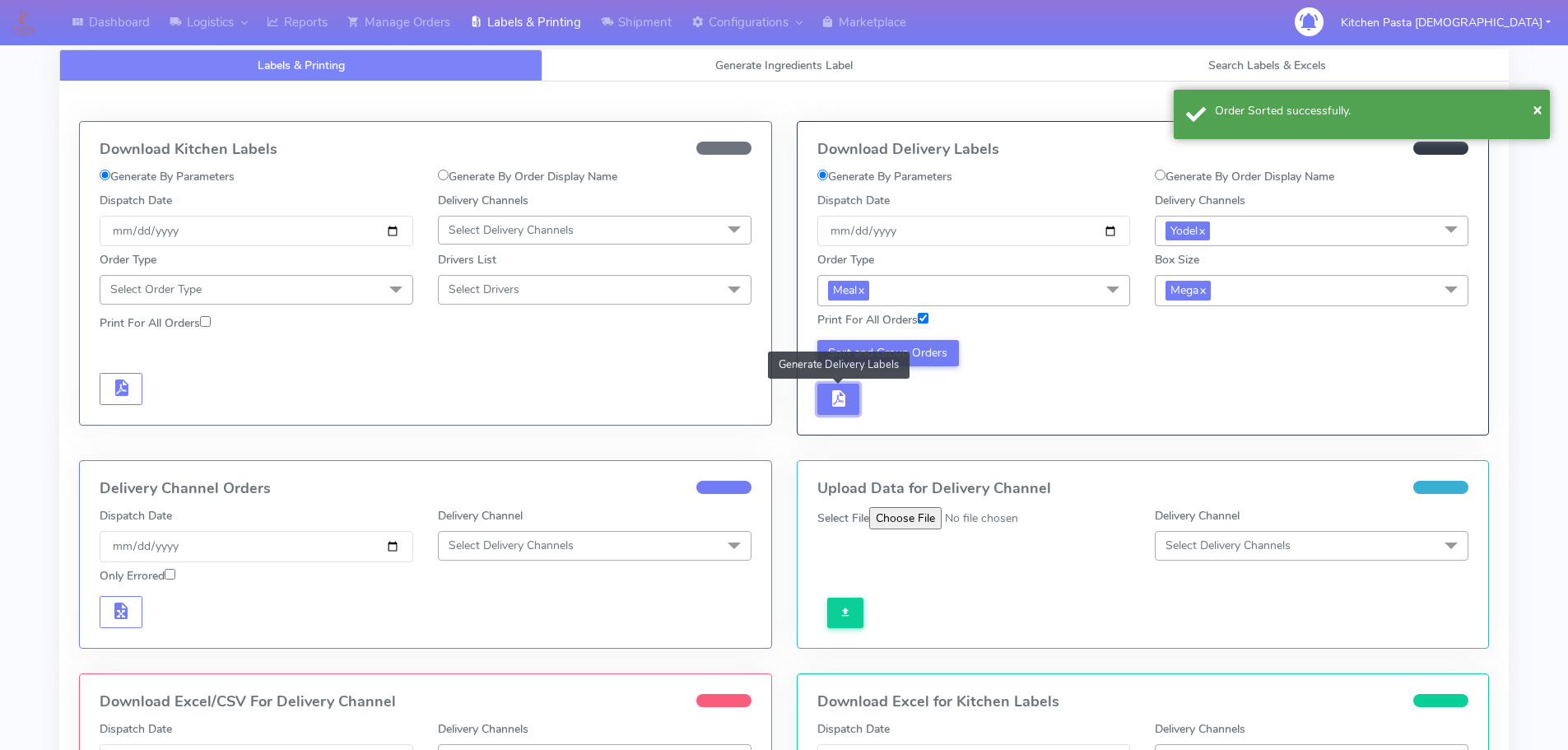
click at [850, 409] on button "button" at bounding box center [839, 400] width 43 height 32
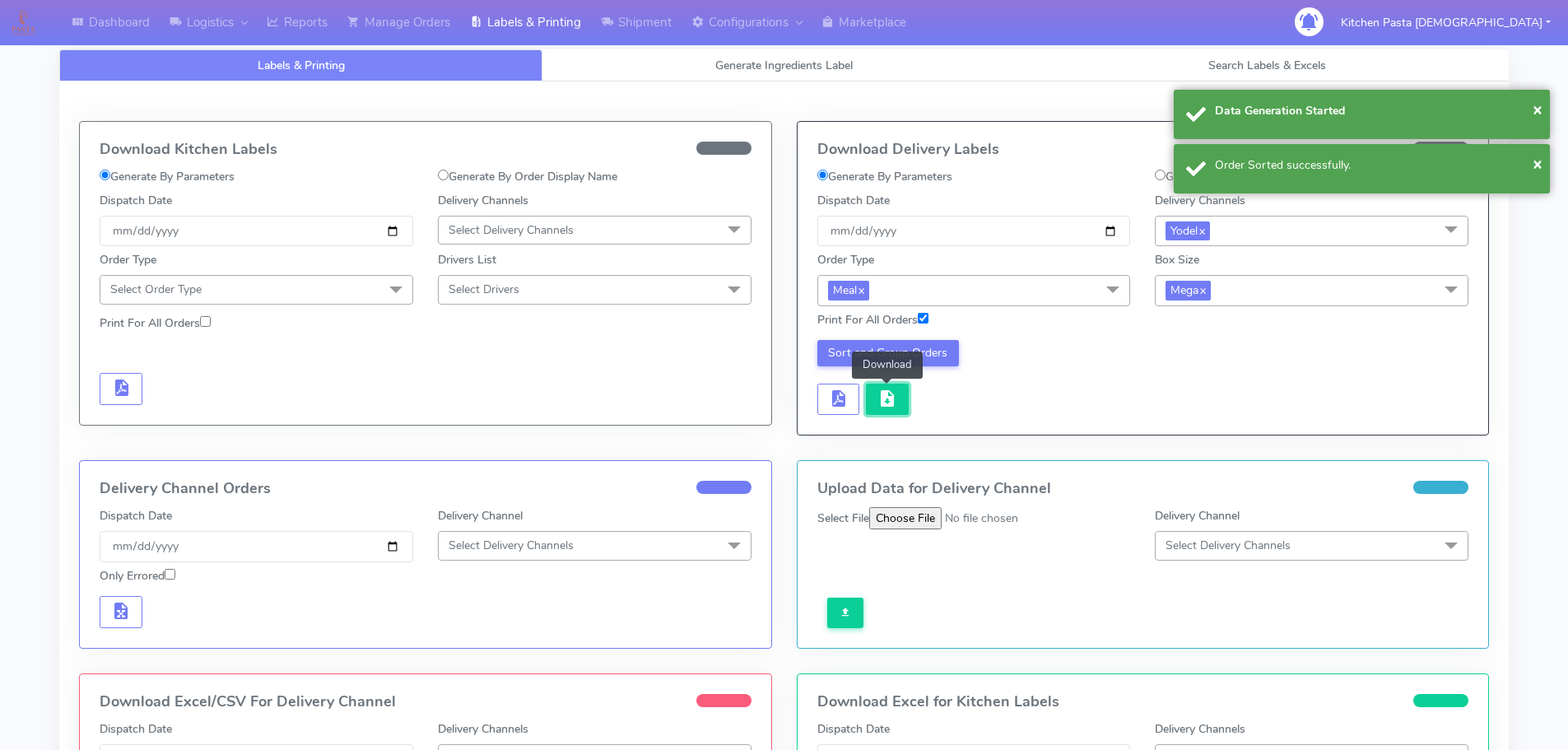
click at [888, 408] on span "button" at bounding box center [888, 402] width 20 height 16
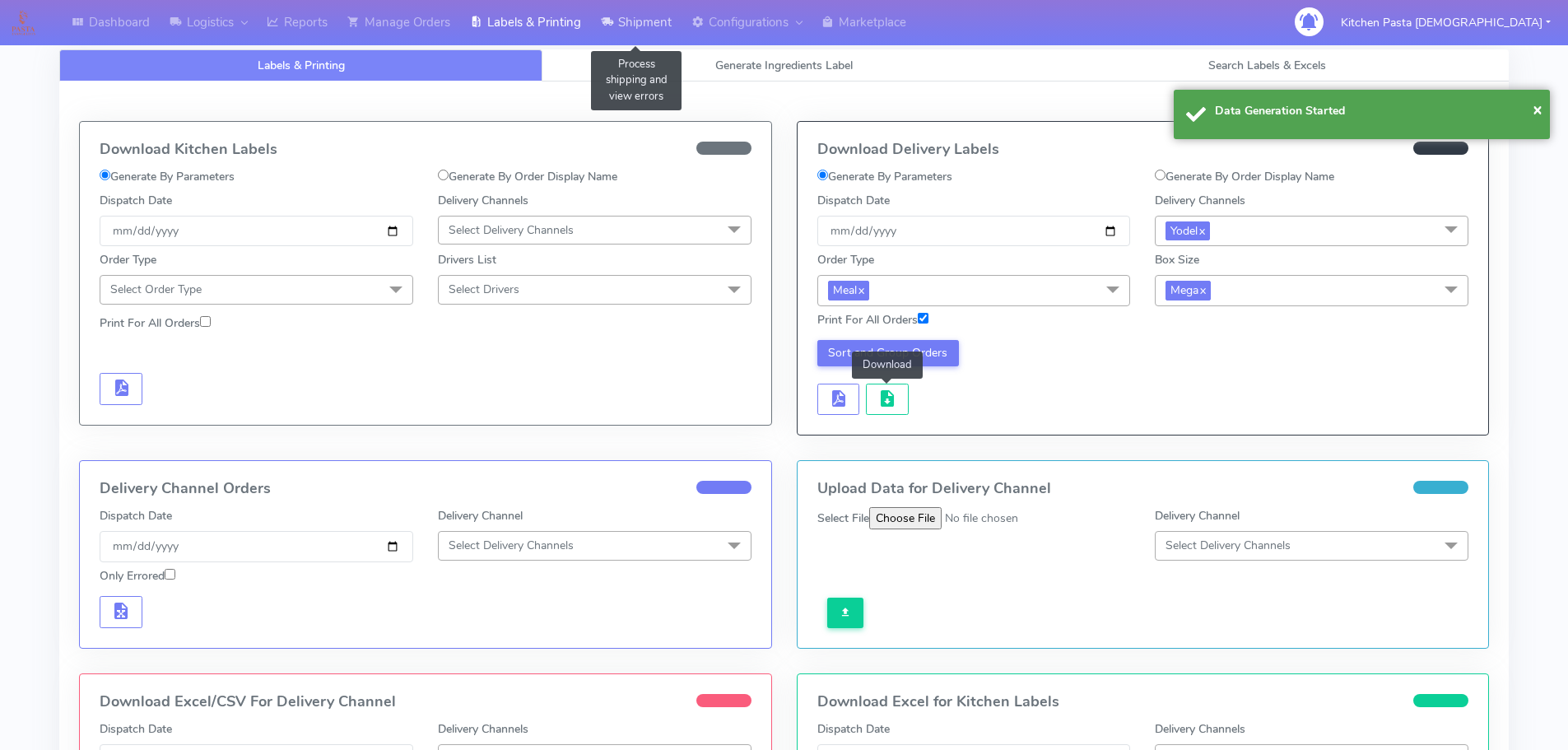
click at [636, 18] on link "Shipment" at bounding box center [636, 22] width 91 height 45
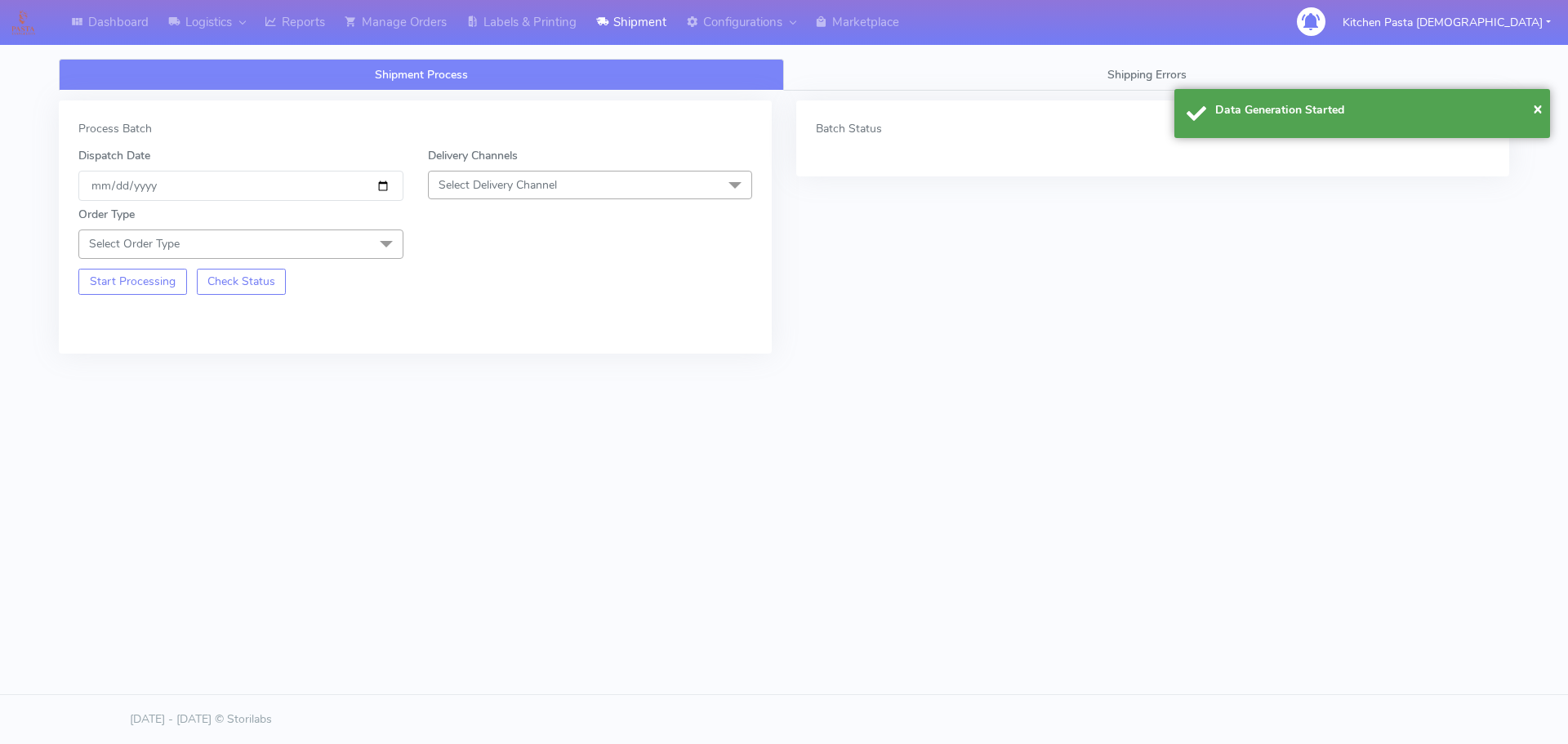
click at [581, 191] on span "Select Delivery Channel" at bounding box center [590, 185] width 325 height 29
click at [444, 368] on div "Yodel" at bounding box center [590, 368] width 307 height 17
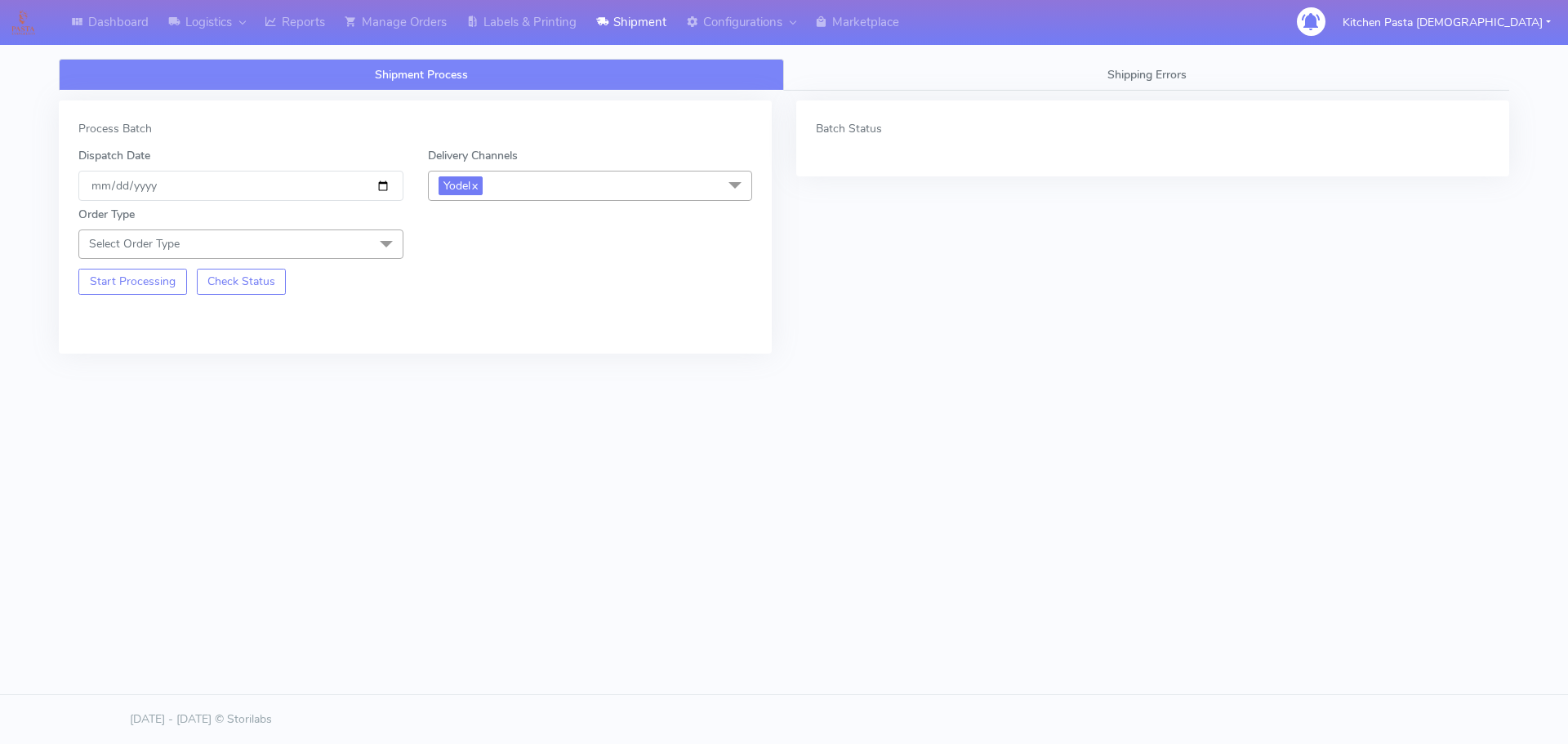
click at [363, 261] on div "Start Processing Check Status" at bounding box center [241, 277] width 349 height 36
click at [371, 242] on span "Select Order Type" at bounding box center [241, 243] width 325 height 29
click at [148, 310] on li "Meal" at bounding box center [241, 320] width 323 height 27
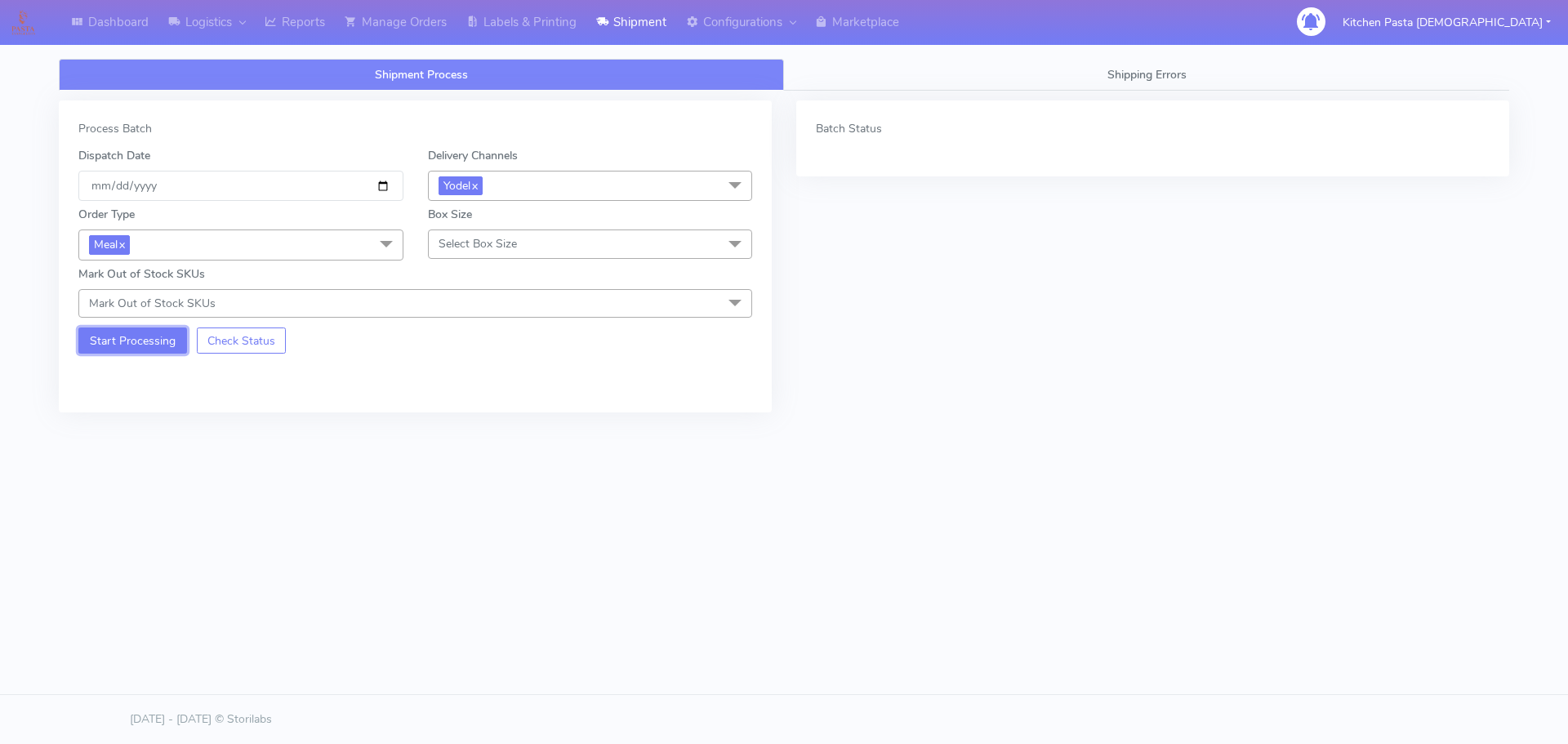
click at [160, 327] on button "Start Processing" at bounding box center [132, 340] width 108 height 26
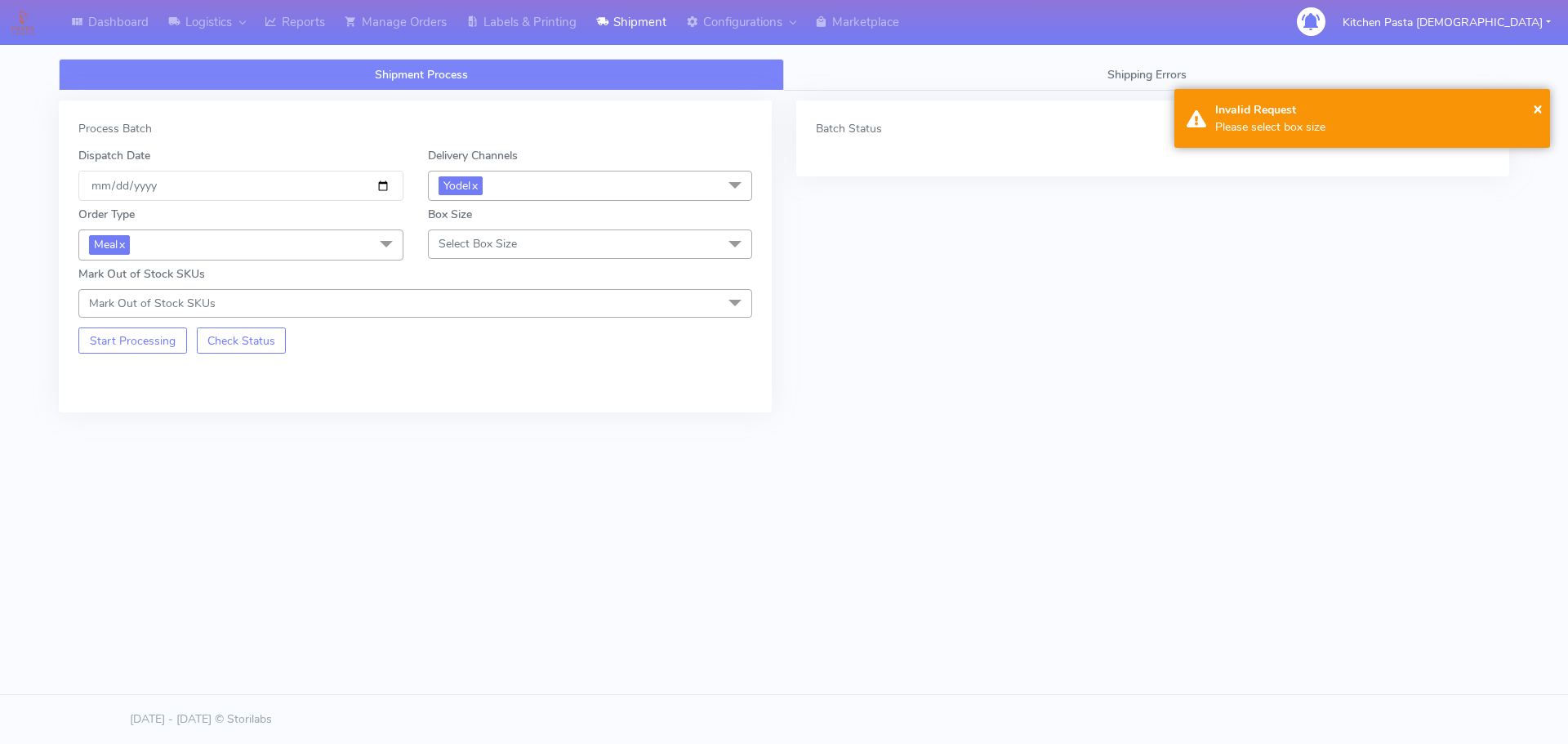
click at [479, 250] on span "Select Box Size" at bounding box center [477, 244] width 78 height 16
click at [488, 395] on div "Large" at bounding box center [590, 401] width 307 height 17
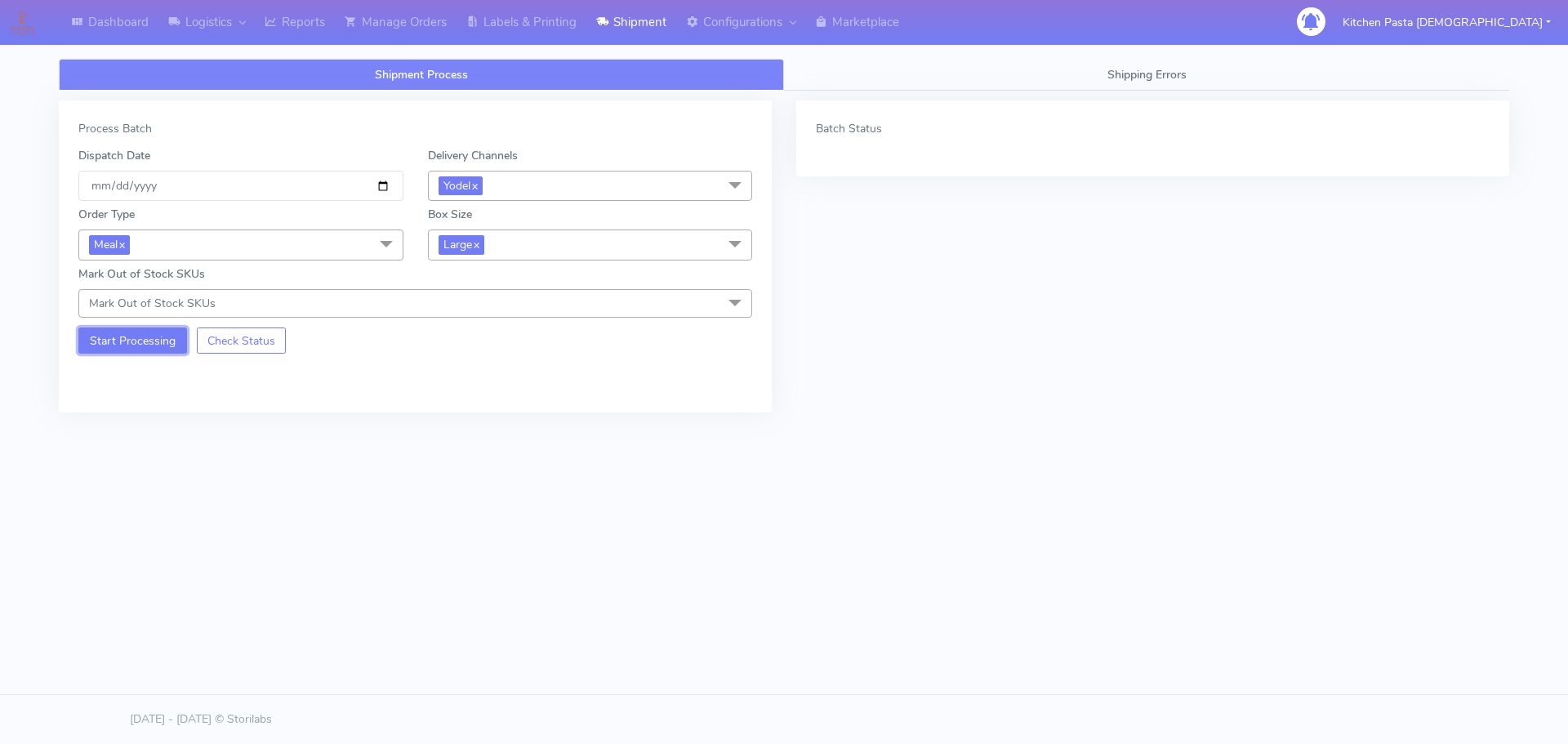
click at [118, 349] on button "Start Processing" at bounding box center [132, 340] width 108 height 26
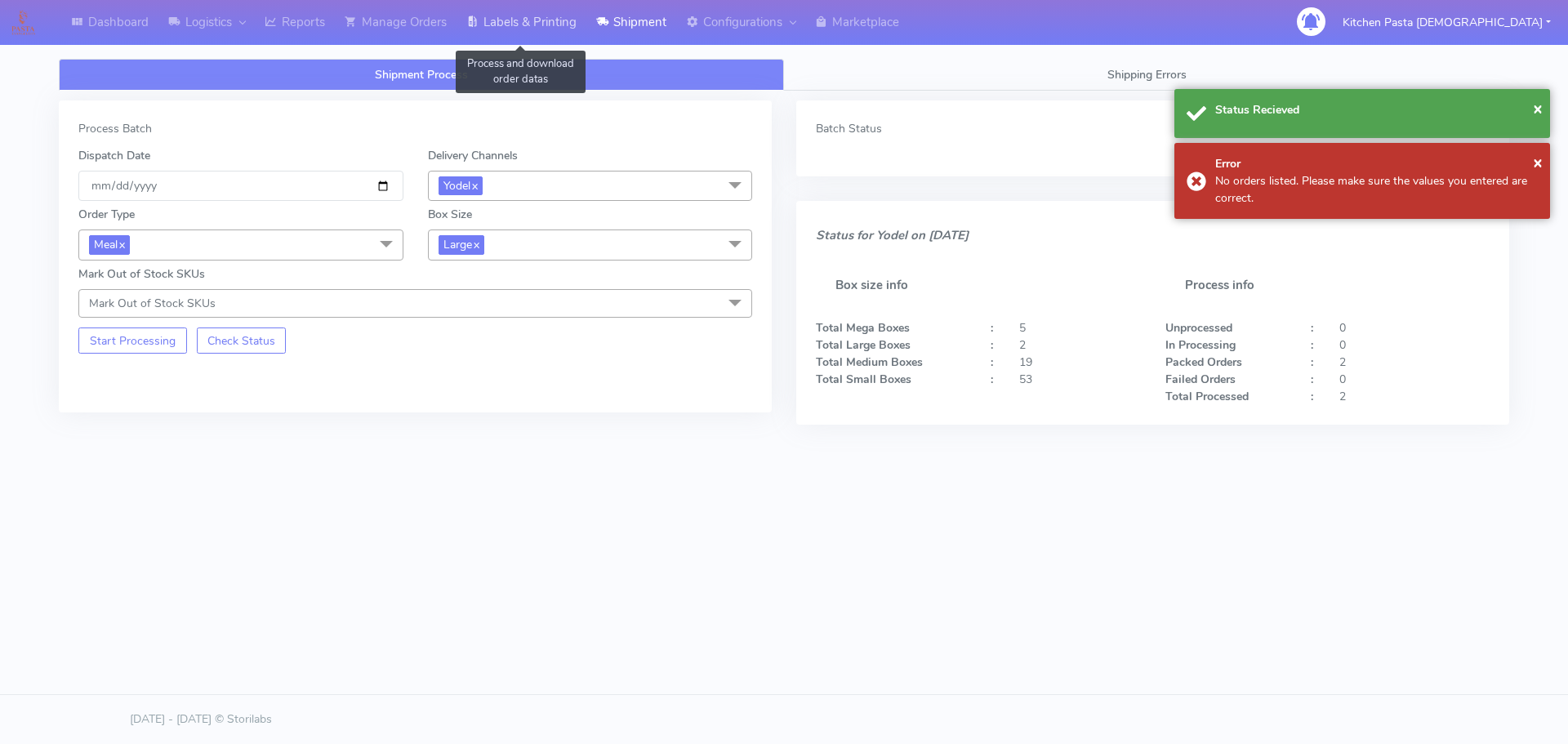
click at [511, 9] on link "Labels & Printing" at bounding box center [521, 22] width 130 height 45
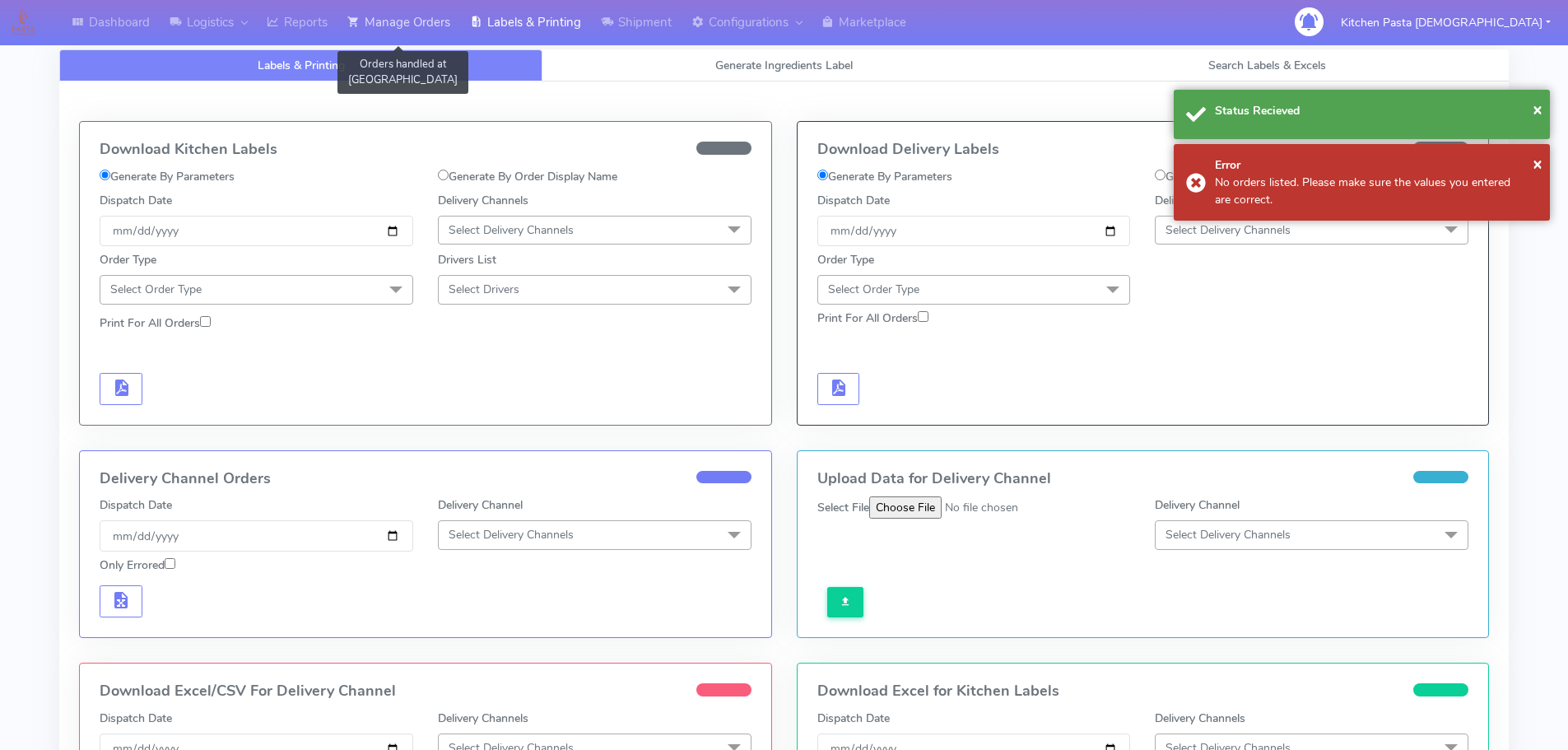
click at [417, 17] on link "Manage Orders" at bounding box center [399, 22] width 123 height 45
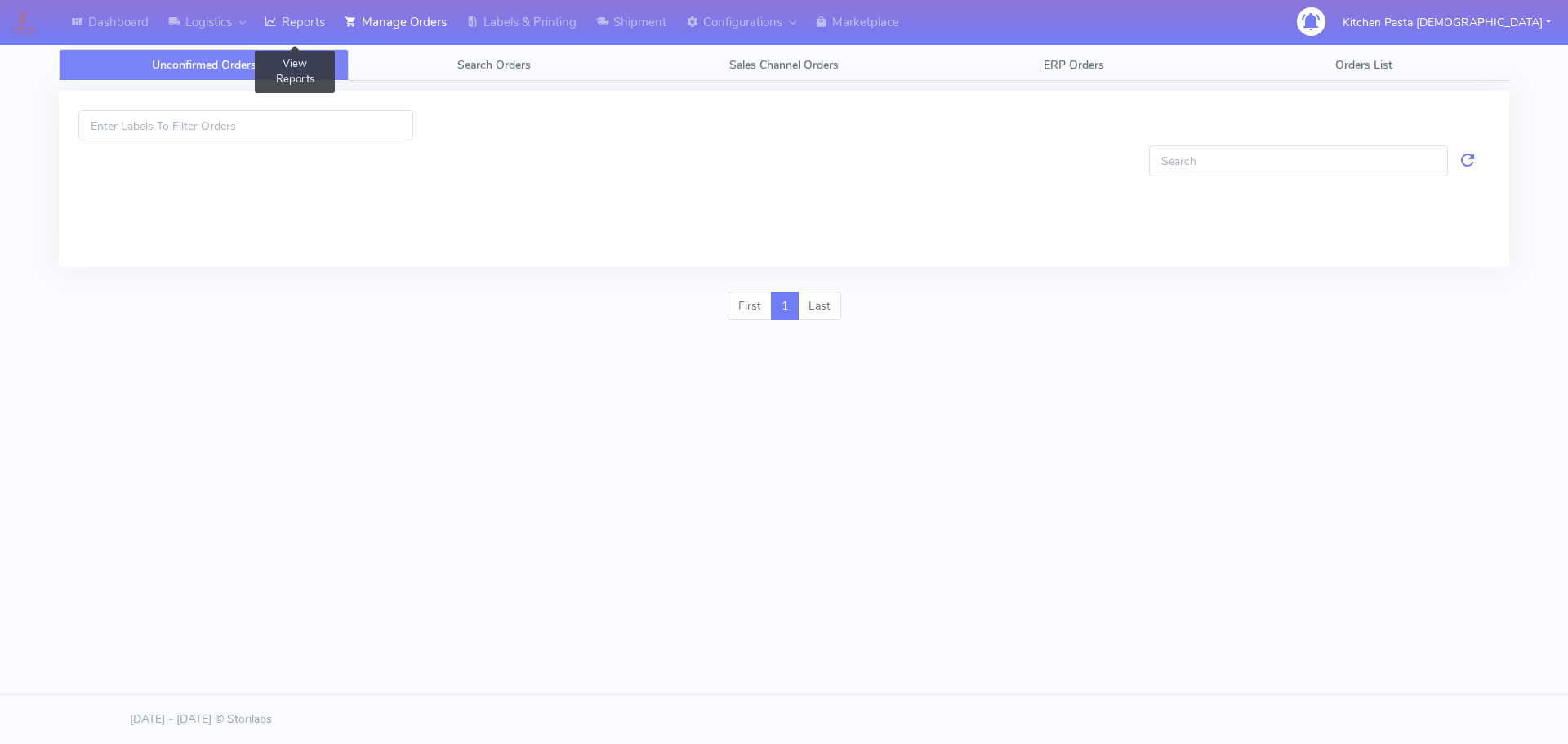
click at [328, 12] on link "Reports" at bounding box center [295, 22] width 80 height 45
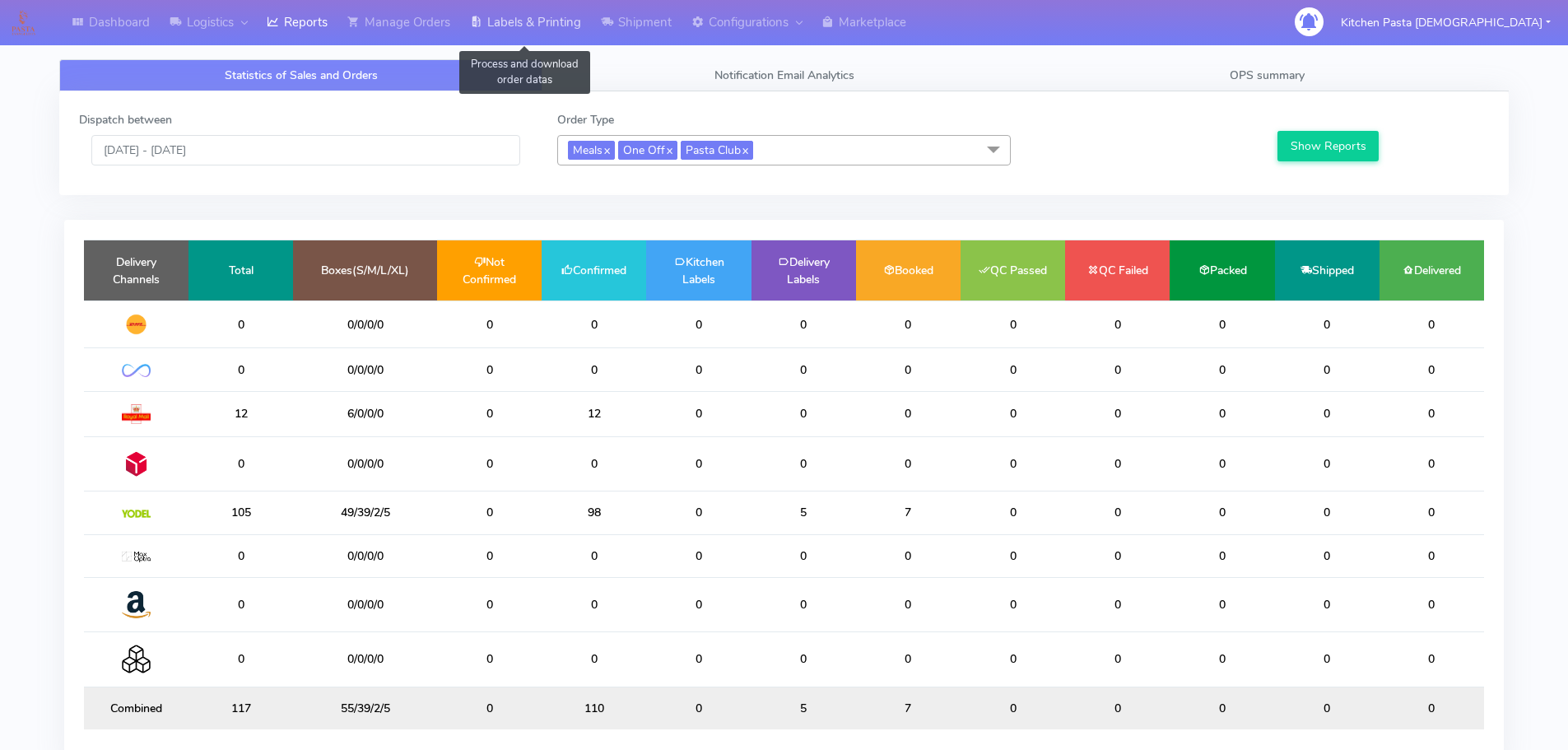
click at [554, 19] on link "Labels & Printing" at bounding box center [525, 22] width 131 height 45
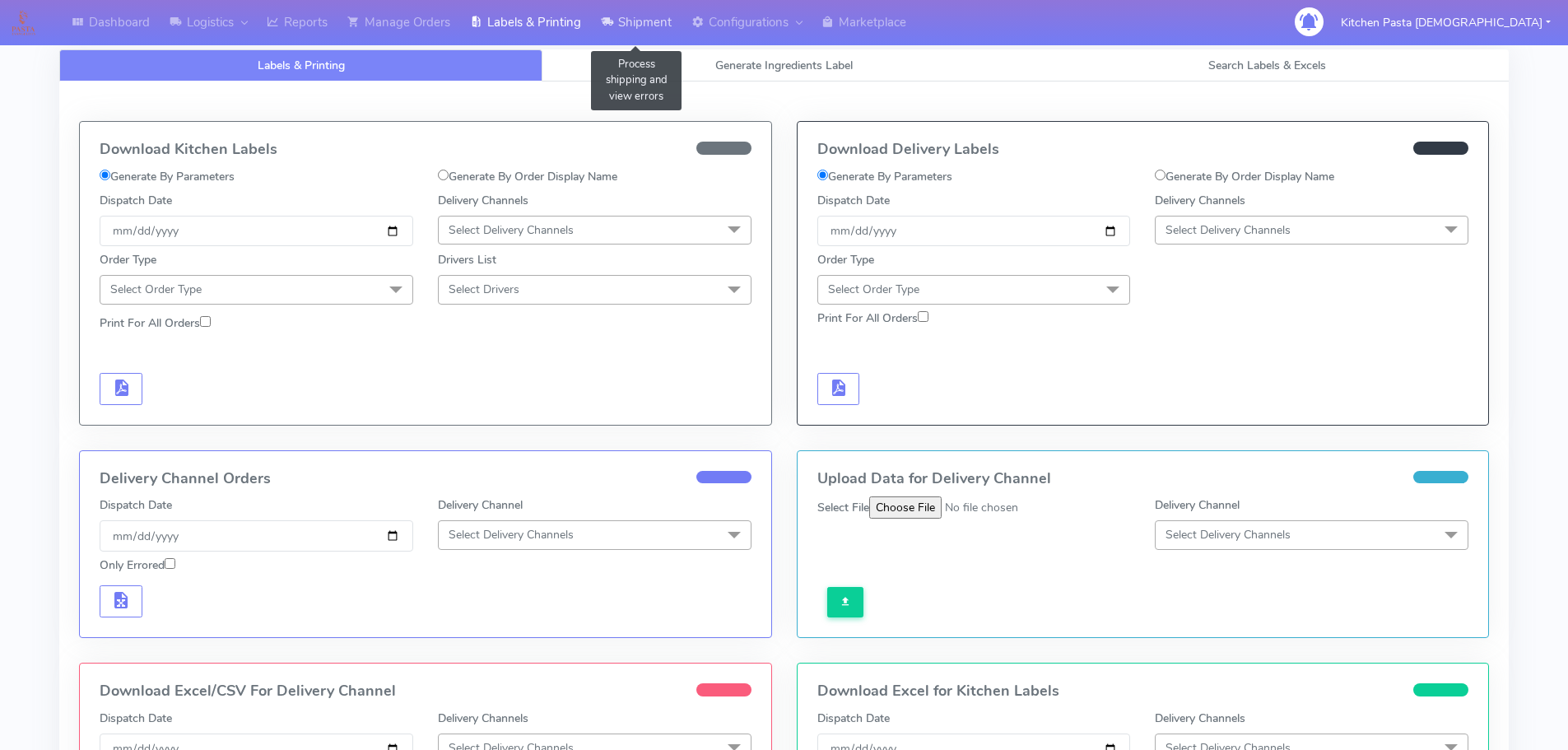
click at [632, 19] on link "Shipment" at bounding box center [636, 22] width 91 height 45
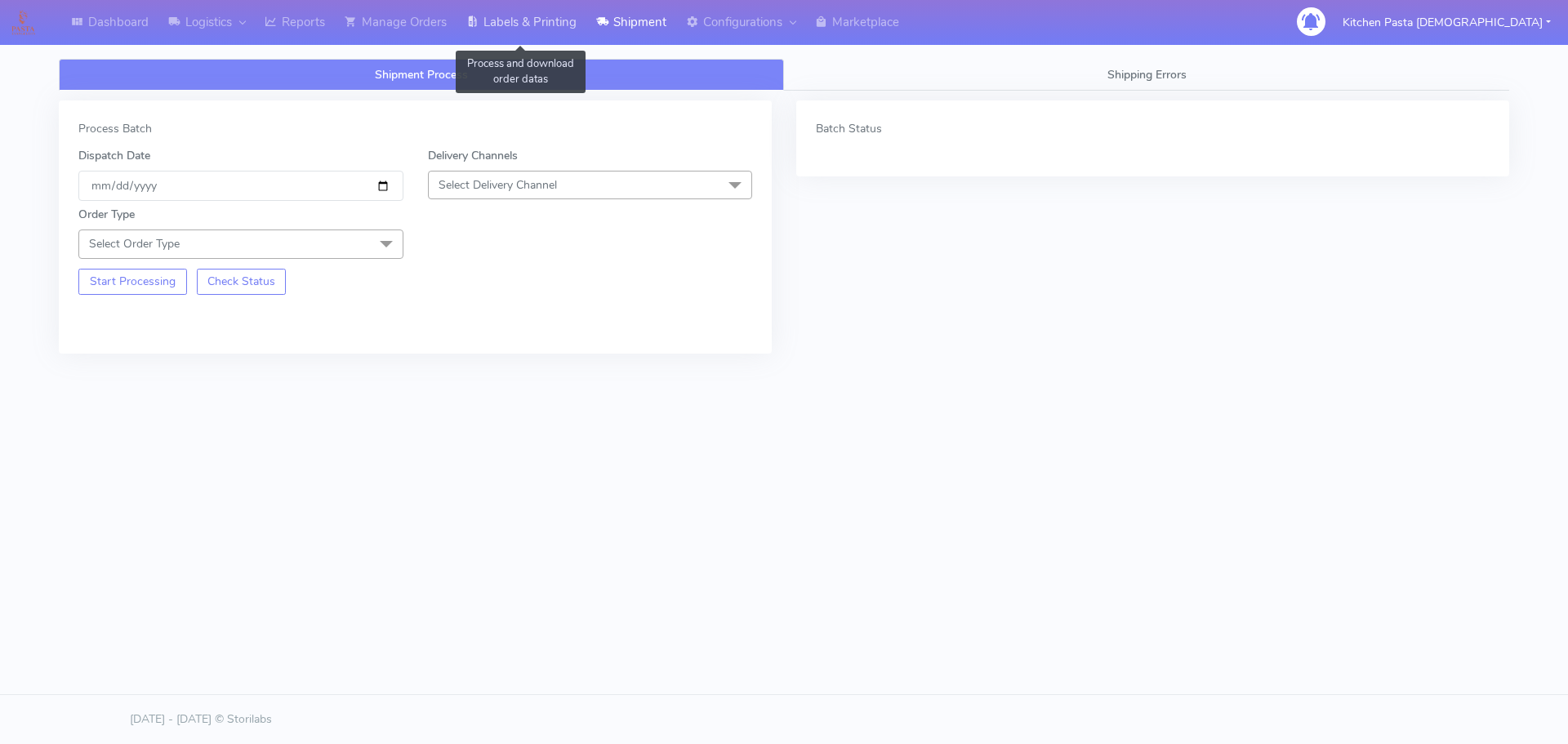
click at [559, 18] on link "Labels & Printing" at bounding box center [521, 22] width 130 height 45
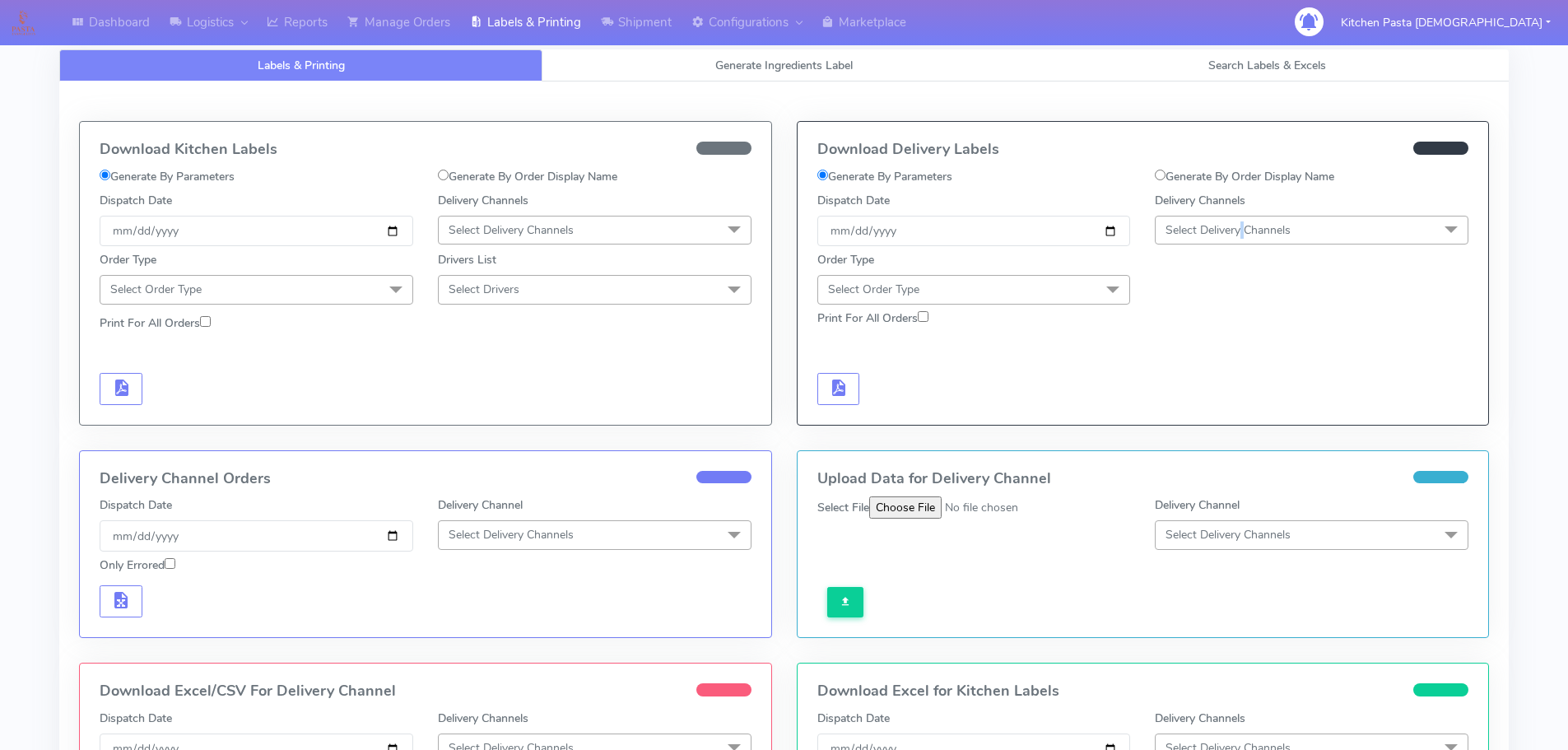
click at [1245, 238] on span "Select Delivery Channels" at bounding box center [1312, 230] width 314 height 29
click at [1191, 420] on div "Yodel" at bounding box center [1312, 415] width 296 height 17
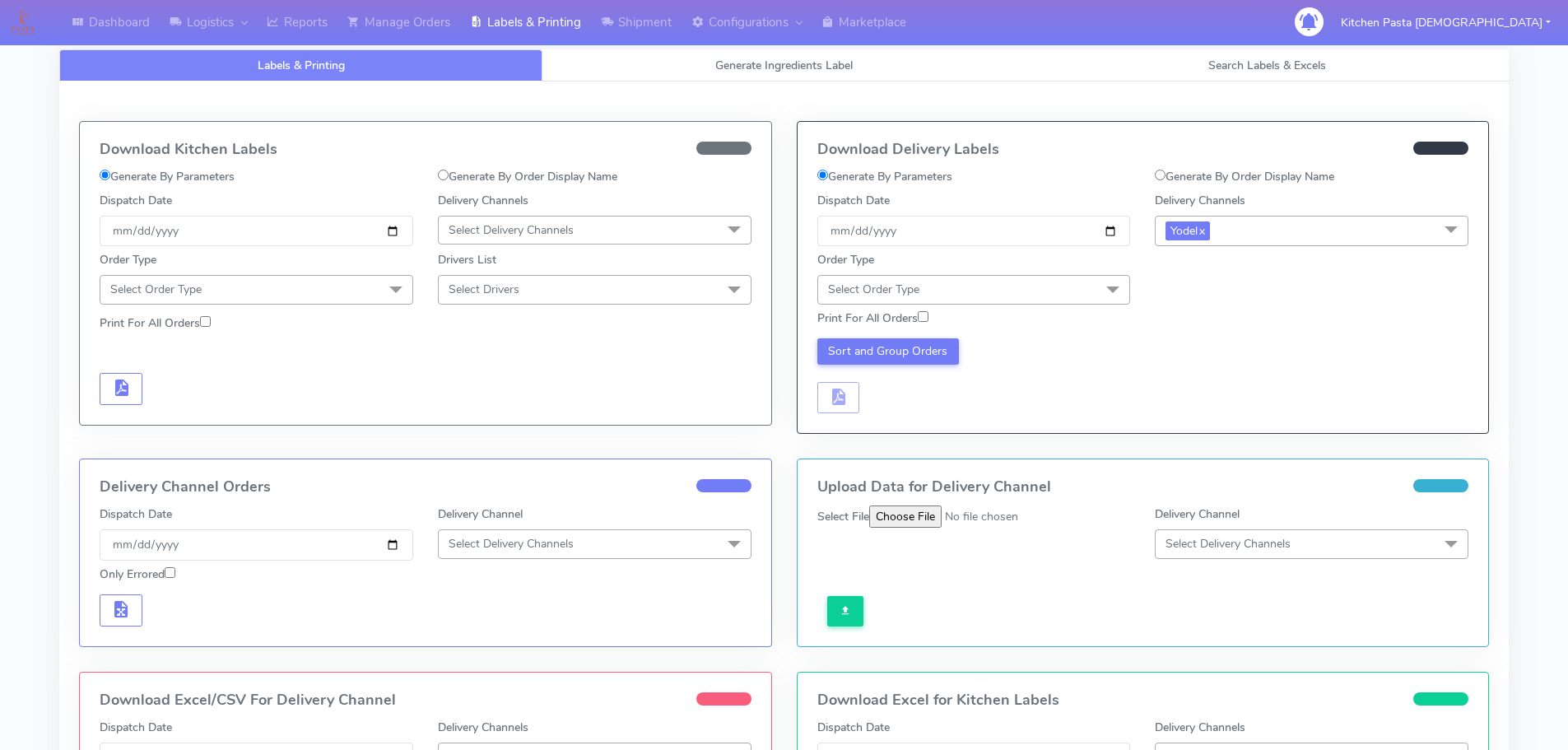
click at [1093, 288] on span "Select Order Type" at bounding box center [975, 289] width 314 height 29
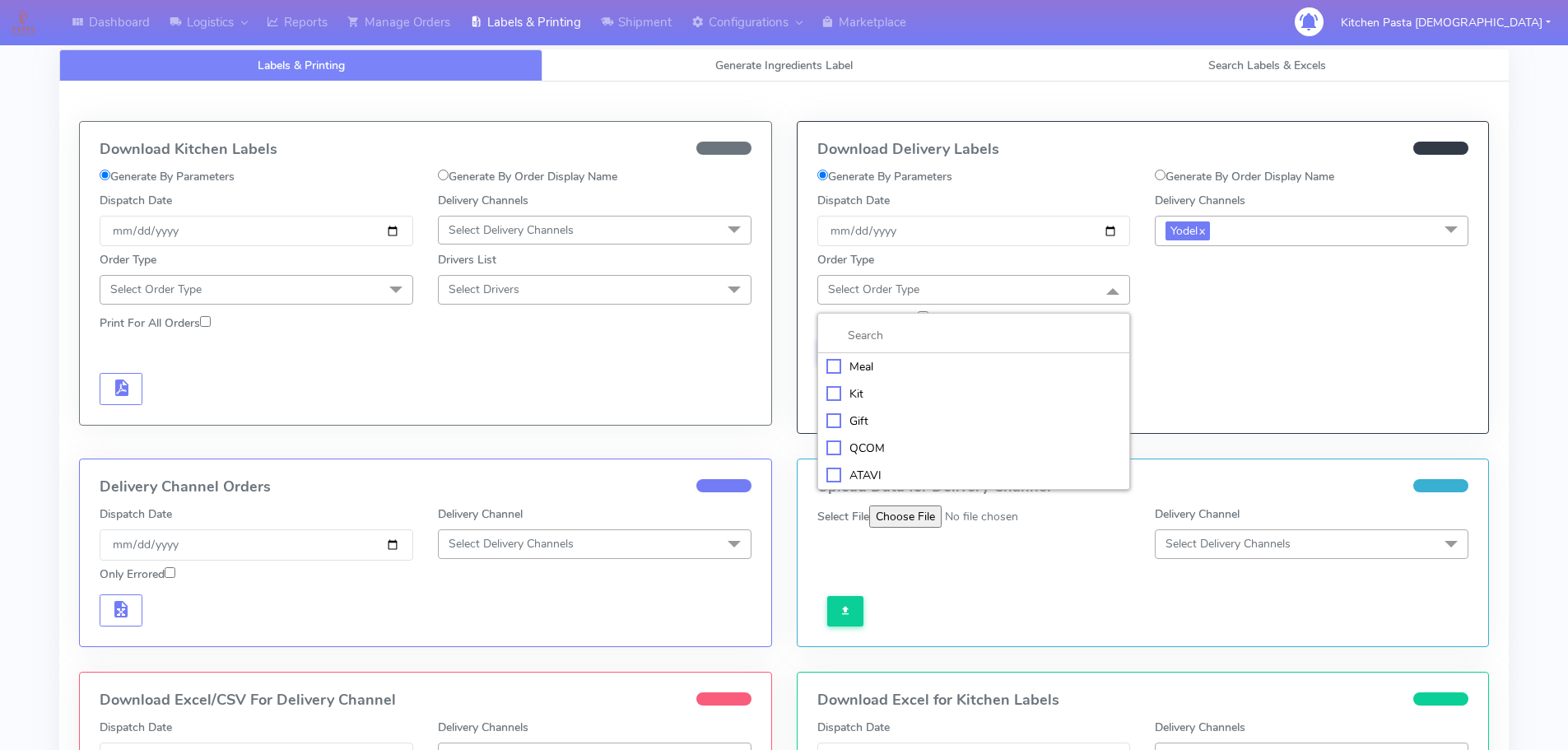
click at [956, 362] on div "Meal" at bounding box center [975, 366] width 296 height 17
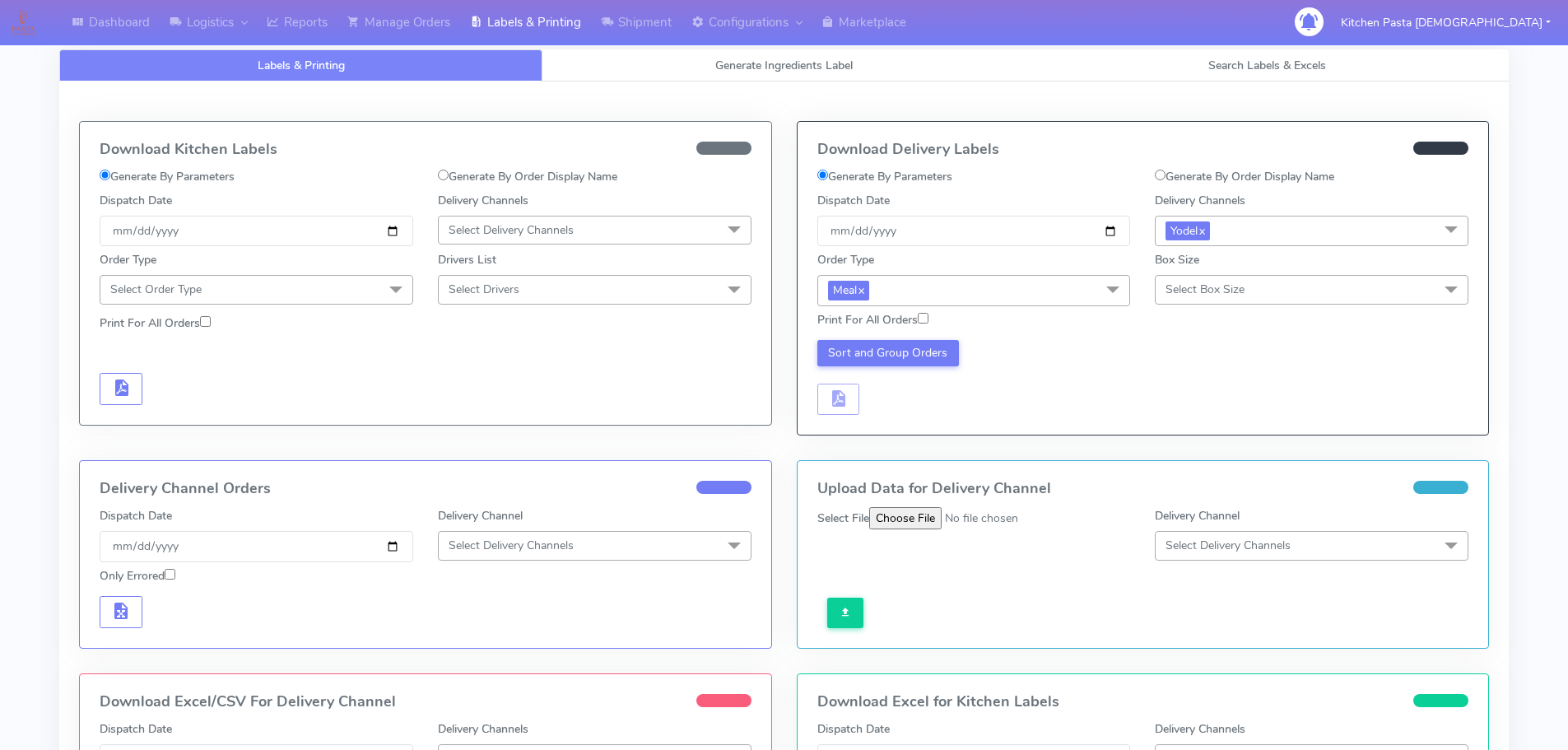
click at [1203, 300] on span "Select Box Size" at bounding box center [1312, 289] width 314 height 29
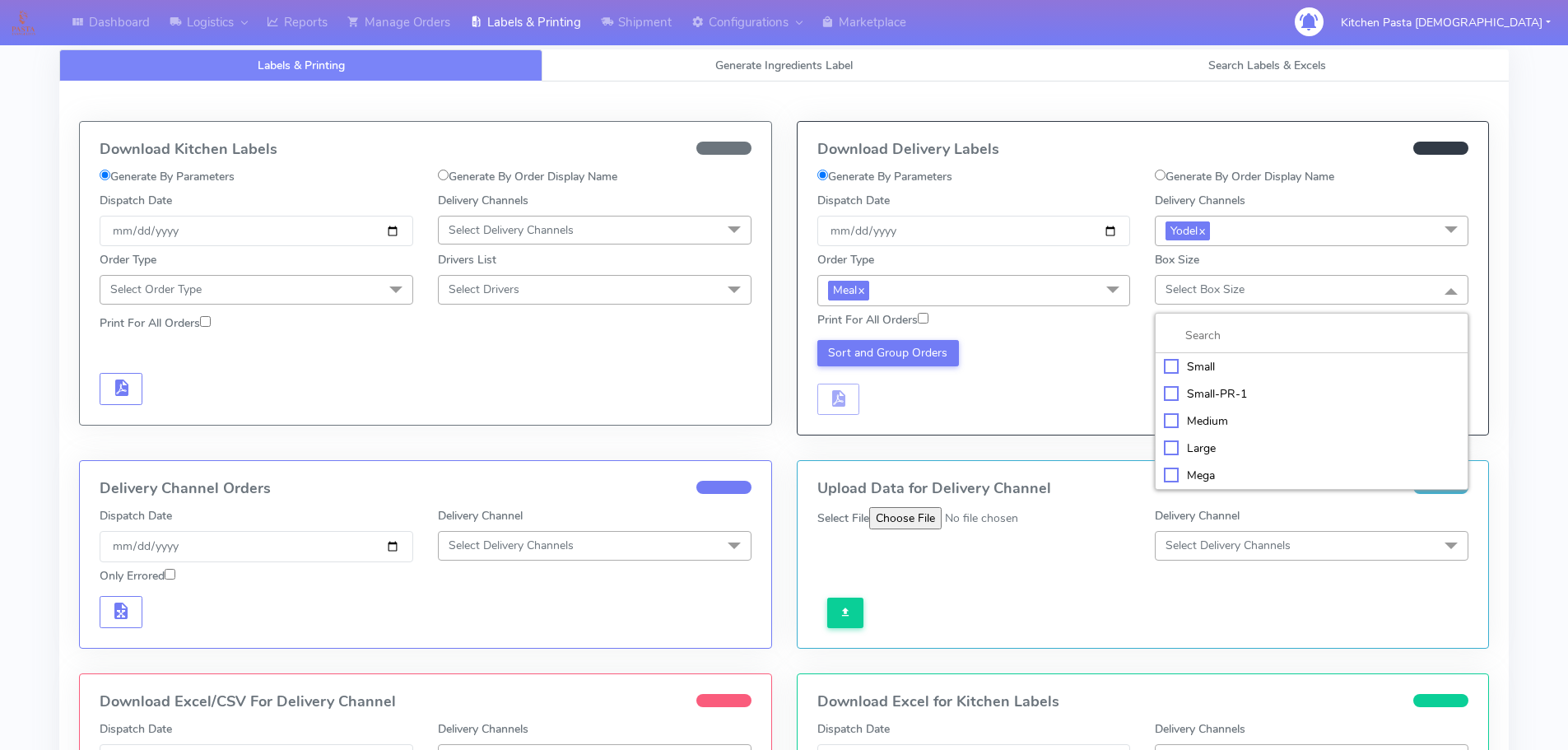
click at [1197, 449] on div "Large" at bounding box center [1312, 448] width 296 height 17
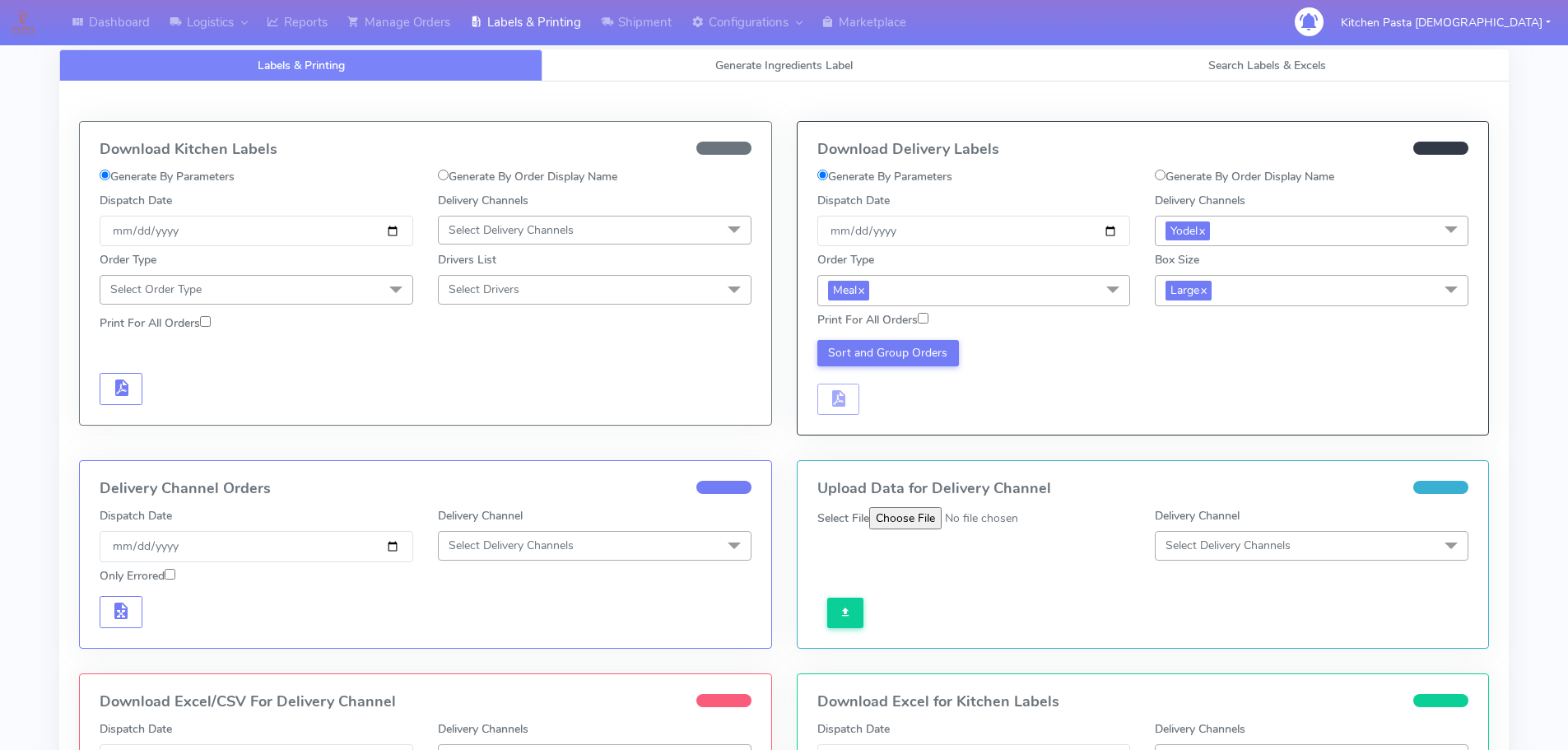
click at [906, 308] on div "Print For All Orders" at bounding box center [1143, 320] width 677 height 29
click at [925, 321] on input "Print For All Orders" at bounding box center [923, 318] width 11 height 11
checkbox input "true"
click at [925, 341] on button "Sort and Group Orders" at bounding box center [889, 353] width 142 height 26
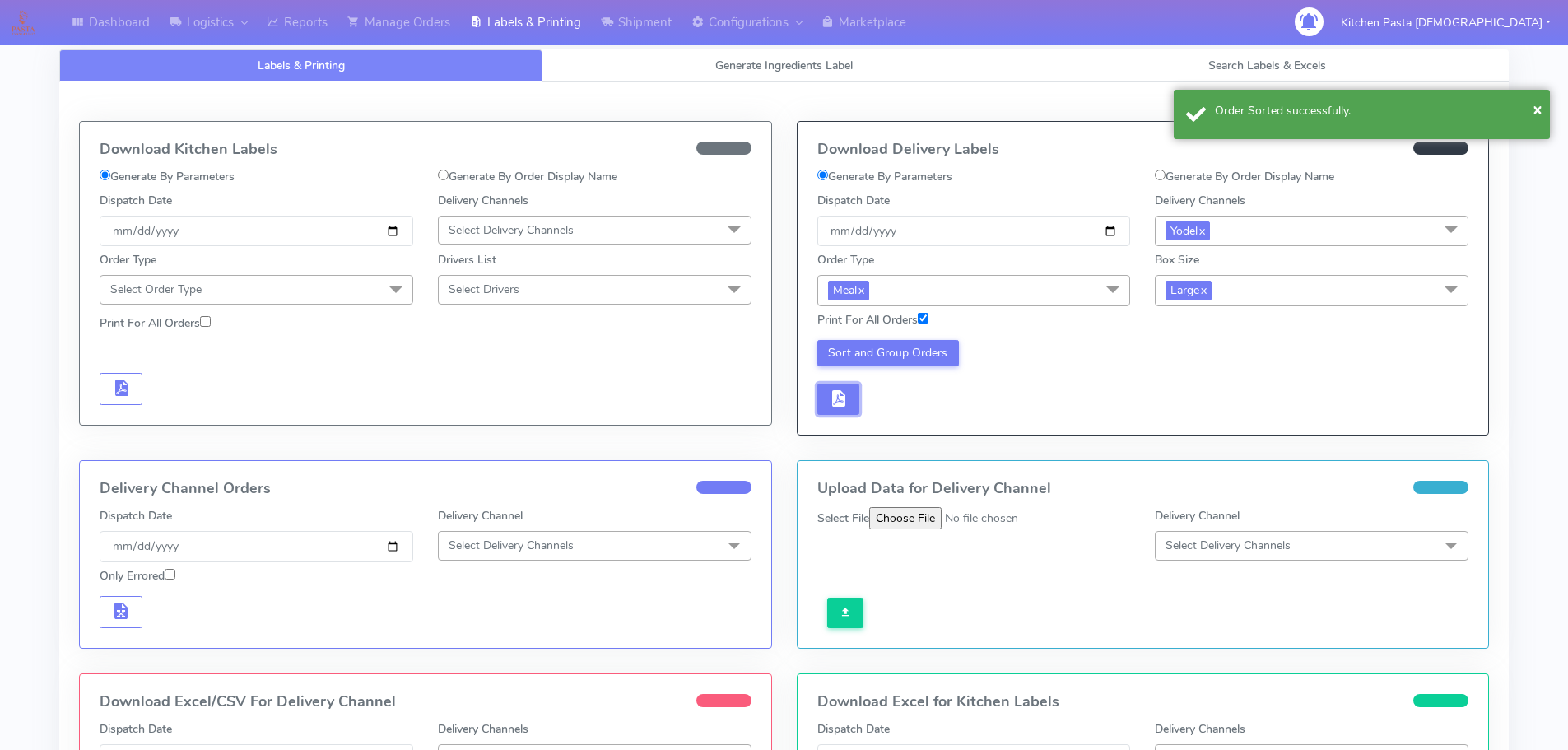
click at [846, 385] on button "button" at bounding box center [839, 400] width 43 height 32
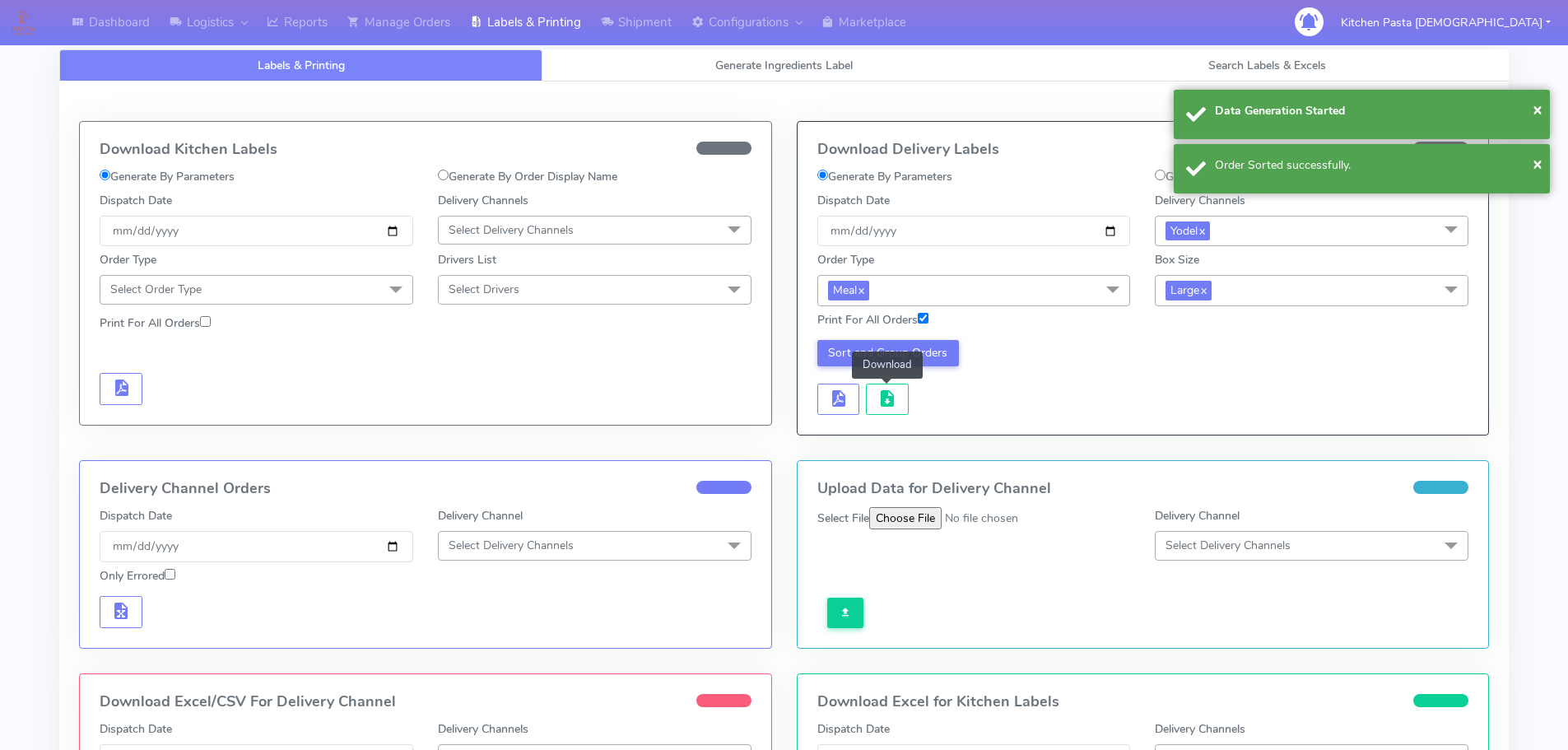
click at [870, 386] on button "button" at bounding box center [887, 400] width 43 height 32
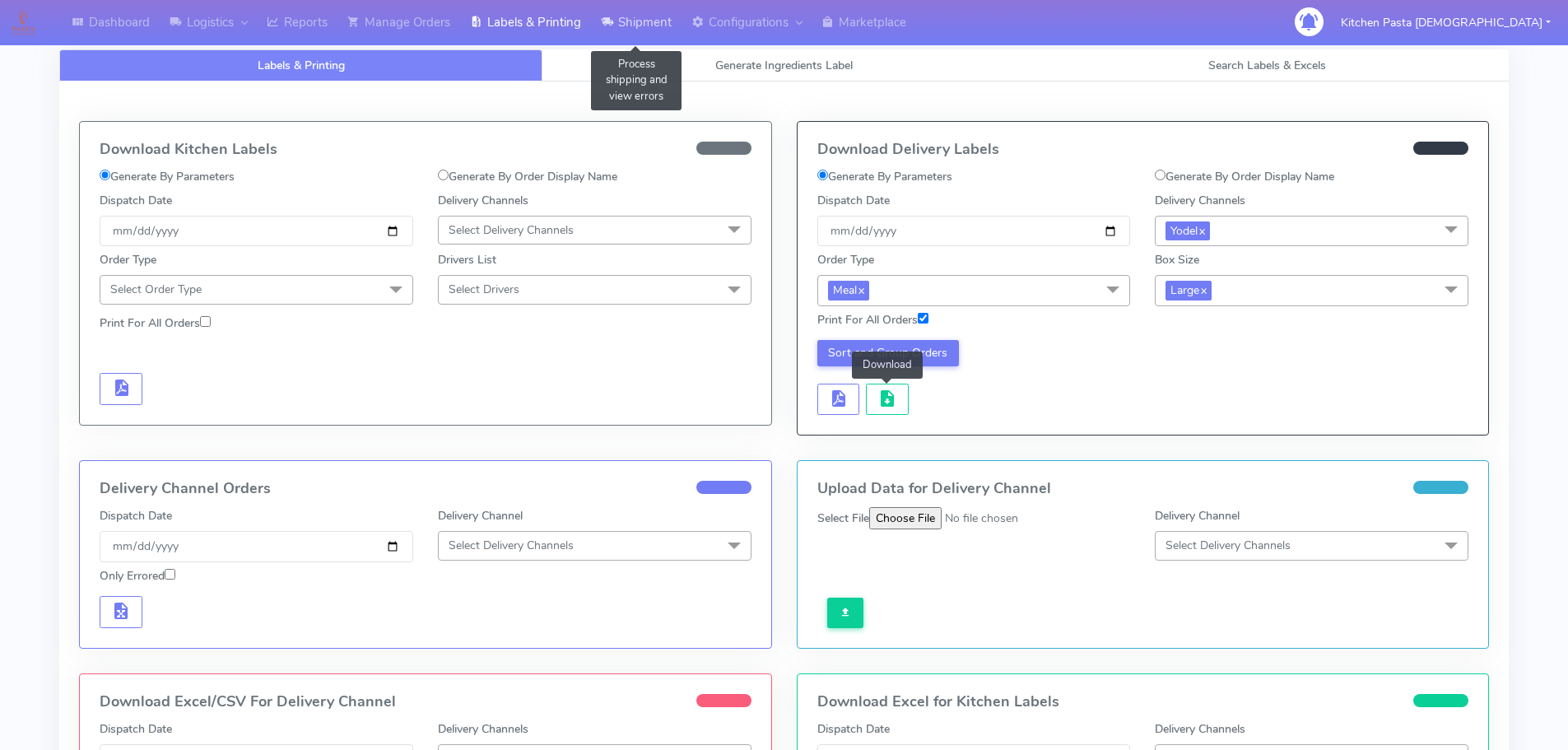
click at [636, 35] on link "Shipment" at bounding box center [636, 22] width 91 height 45
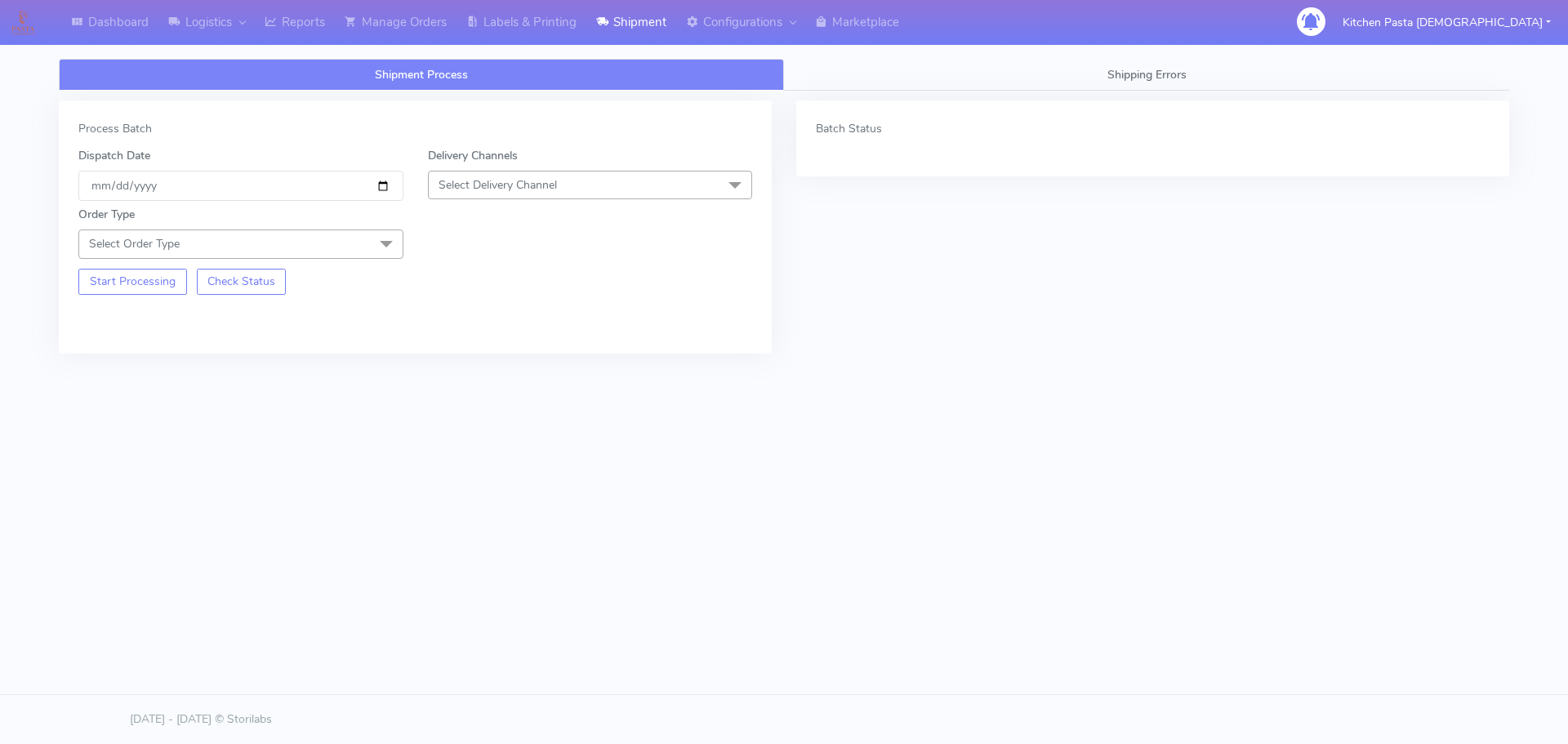
click at [603, 195] on span "Select Delivery Channel" at bounding box center [590, 185] width 325 height 29
click at [506, 366] on div "Yodel" at bounding box center [590, 368] width 307 height 17
click at [386, 244] on span at bounding box center [386, 244] width 33 height 31
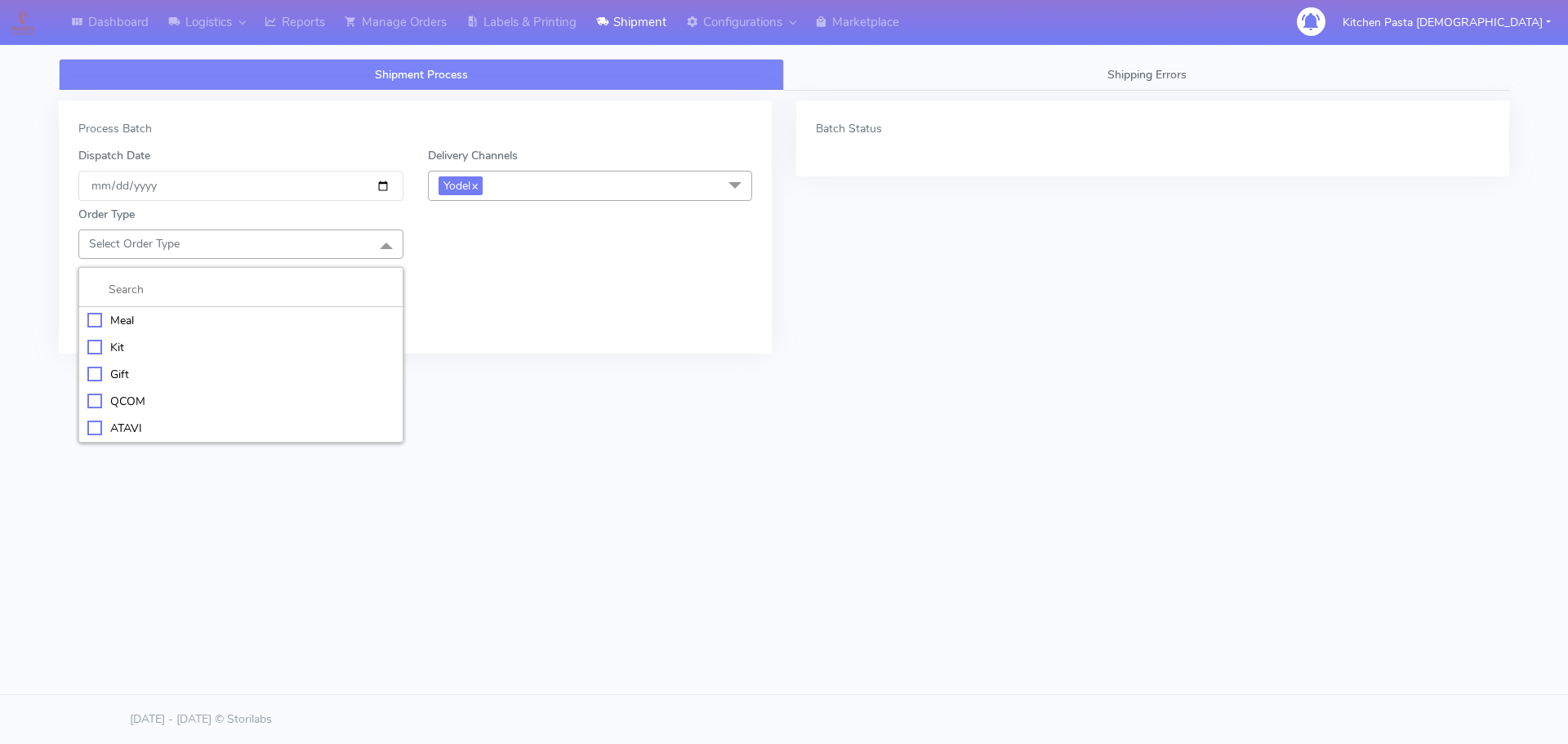
click at [117, 317] on div "Meal" at bounding box center [241, 319] width 307 height 17
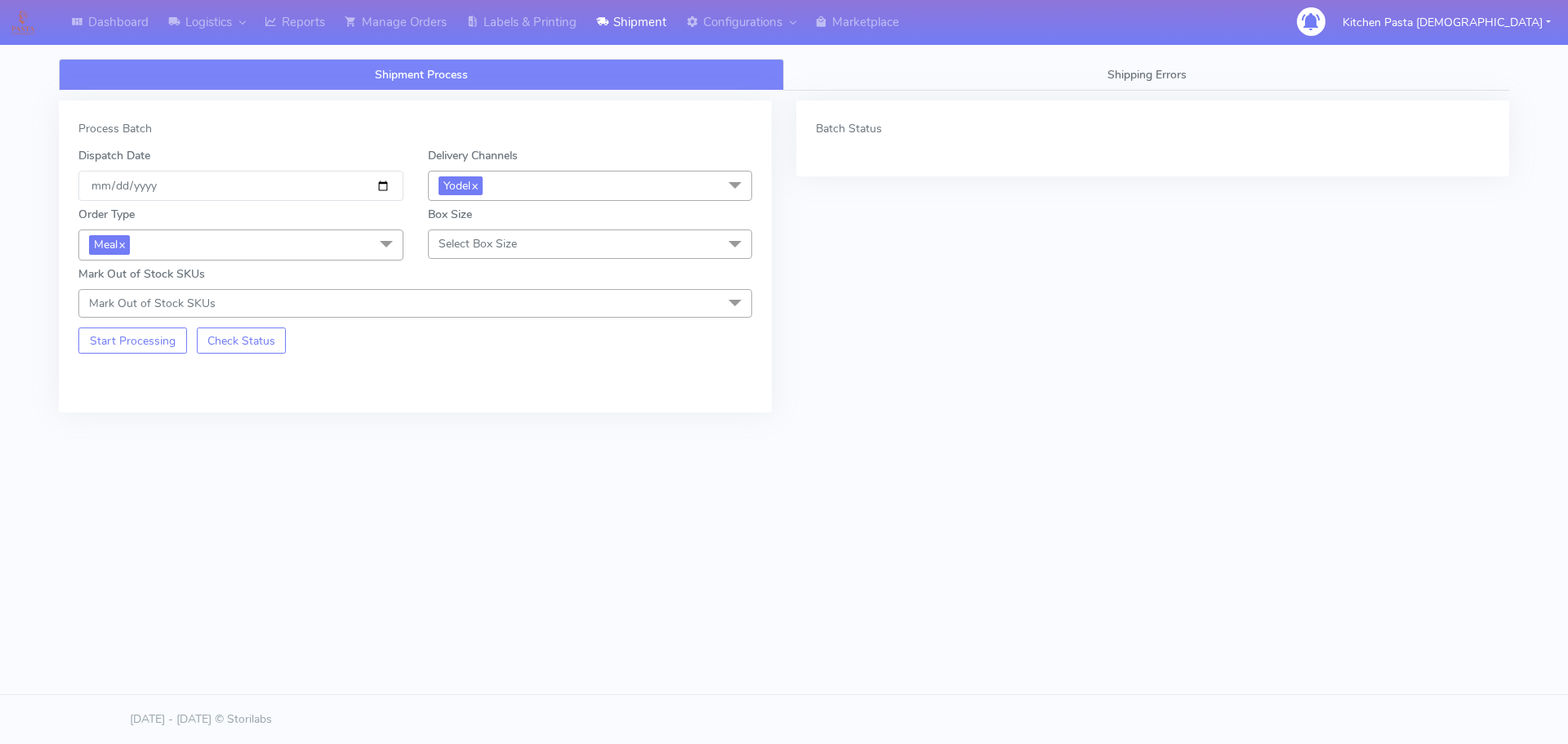
click at [449, 233] on span "Select Box Size" at bounding box center [590, 243] width 325 height 29
click at [462, 372] on div "Medium" at bounding box center [590, 374] width 307 height 17
click at [134, 350] on button "Start Processing" at bounding box center [132, 340] width 108 height 26
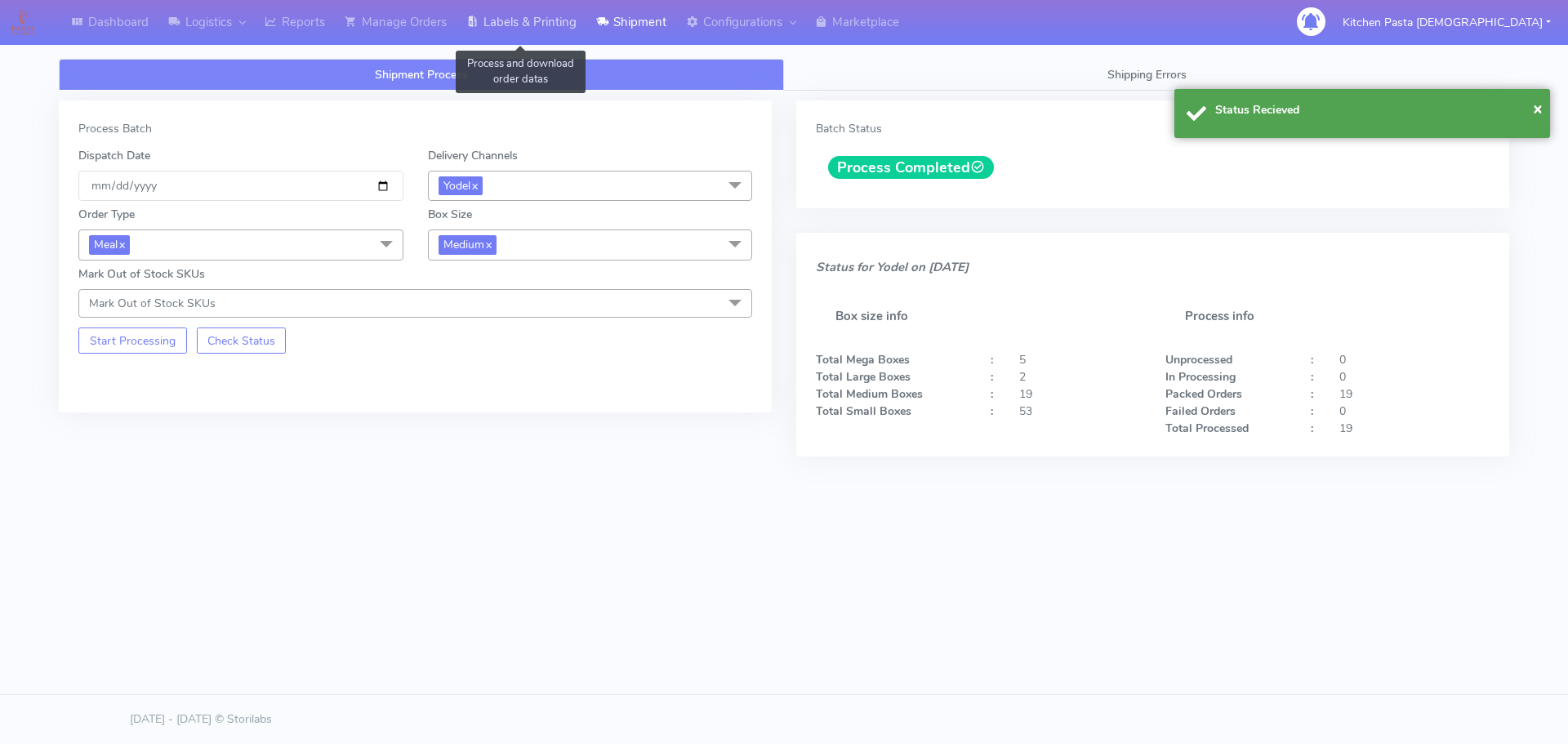
drag, startPoint x: 528, startPoint y: 16, endPoint x: 617, endPoint y: 18, distance: 89.0
click at [529, 16] on link "Labels & Printing" at bounding box center [521, 22] width 130 height 45
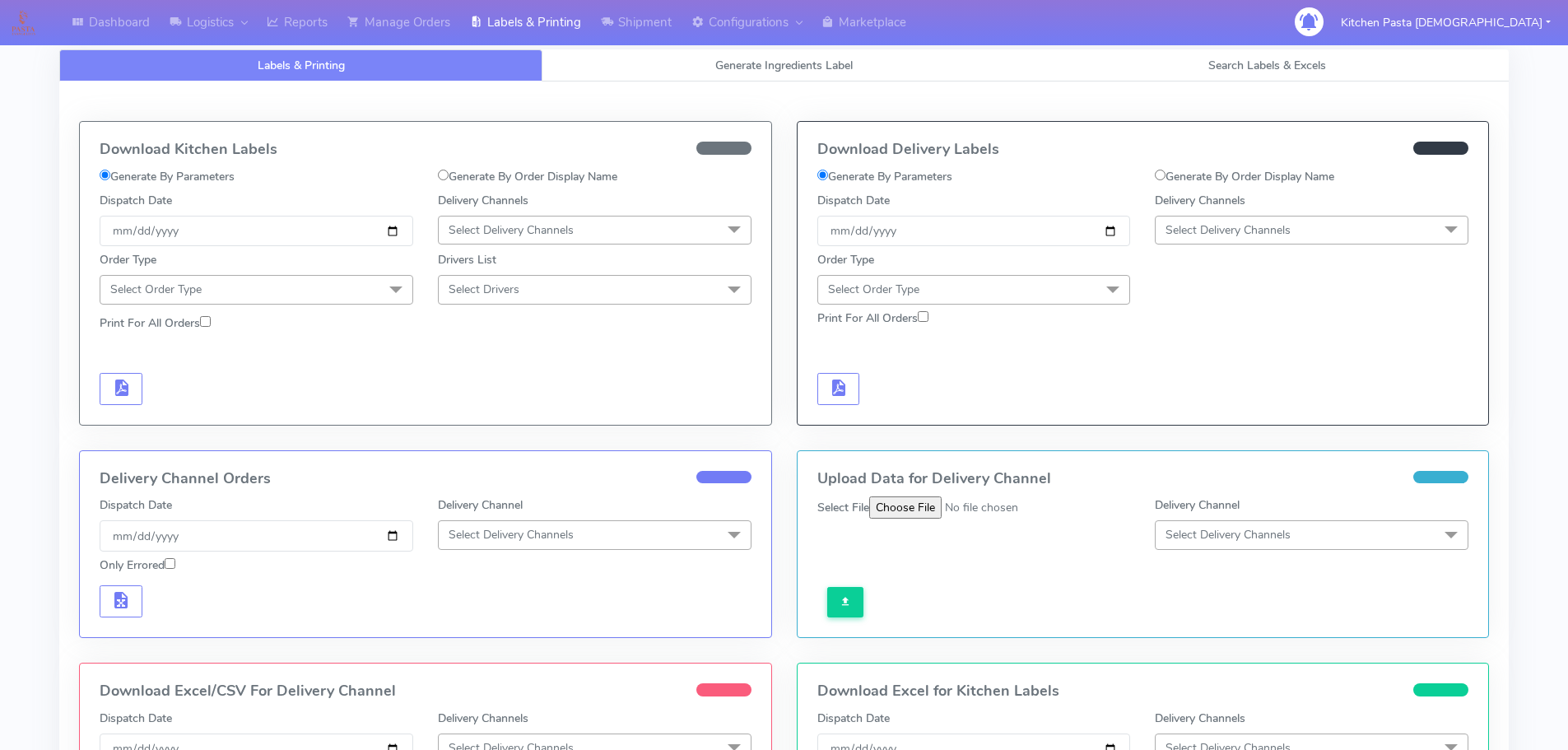
click at [1341, 240] on span "Select Delivery Channels" at bounding box center [1312, 230] width 314 height 29
click at [1223, 418] on div "Yodel" at bounding box center [1312, 415] width 296 height 17
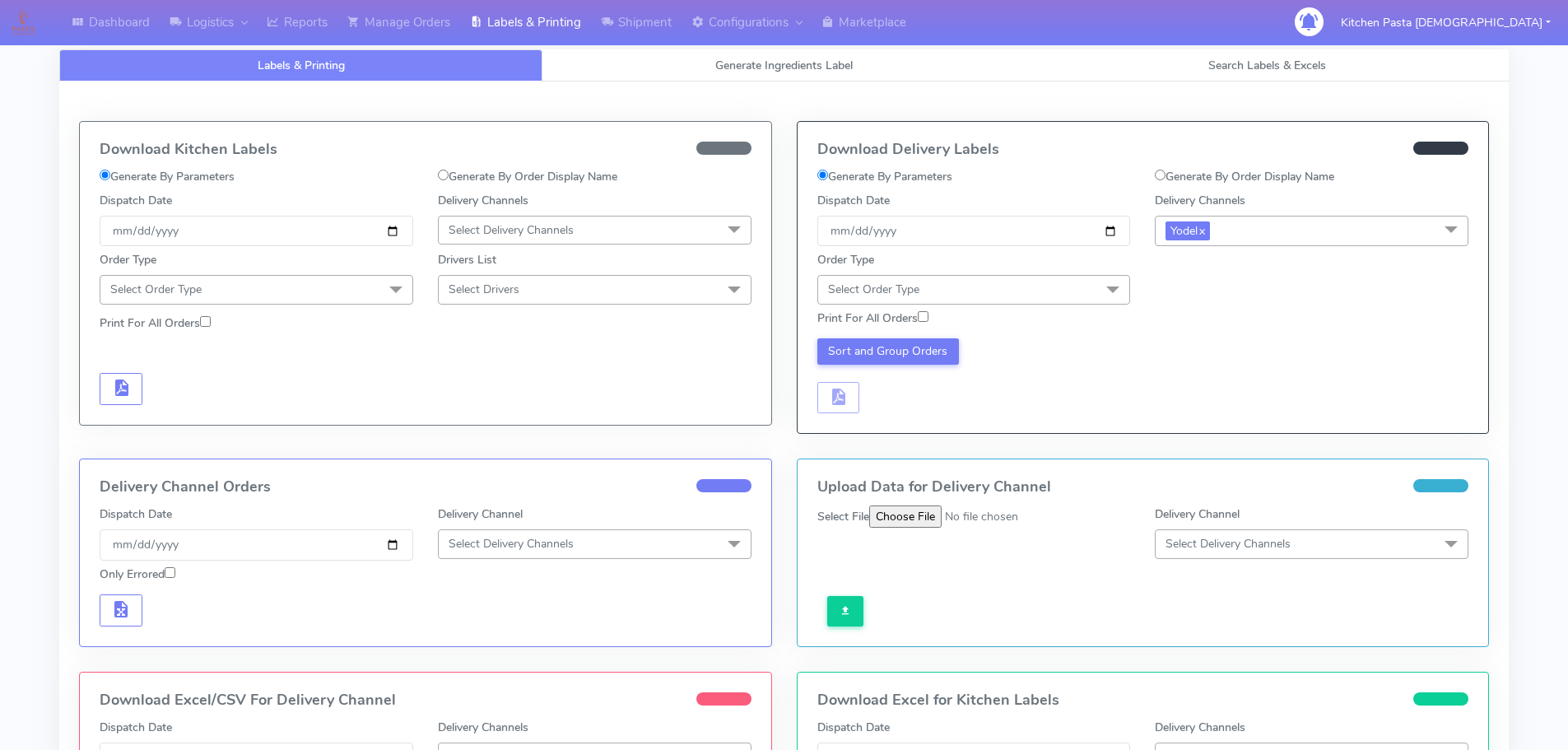
click at [1102, 290] on span at bounding box center [1113, 290] width 33 height 31
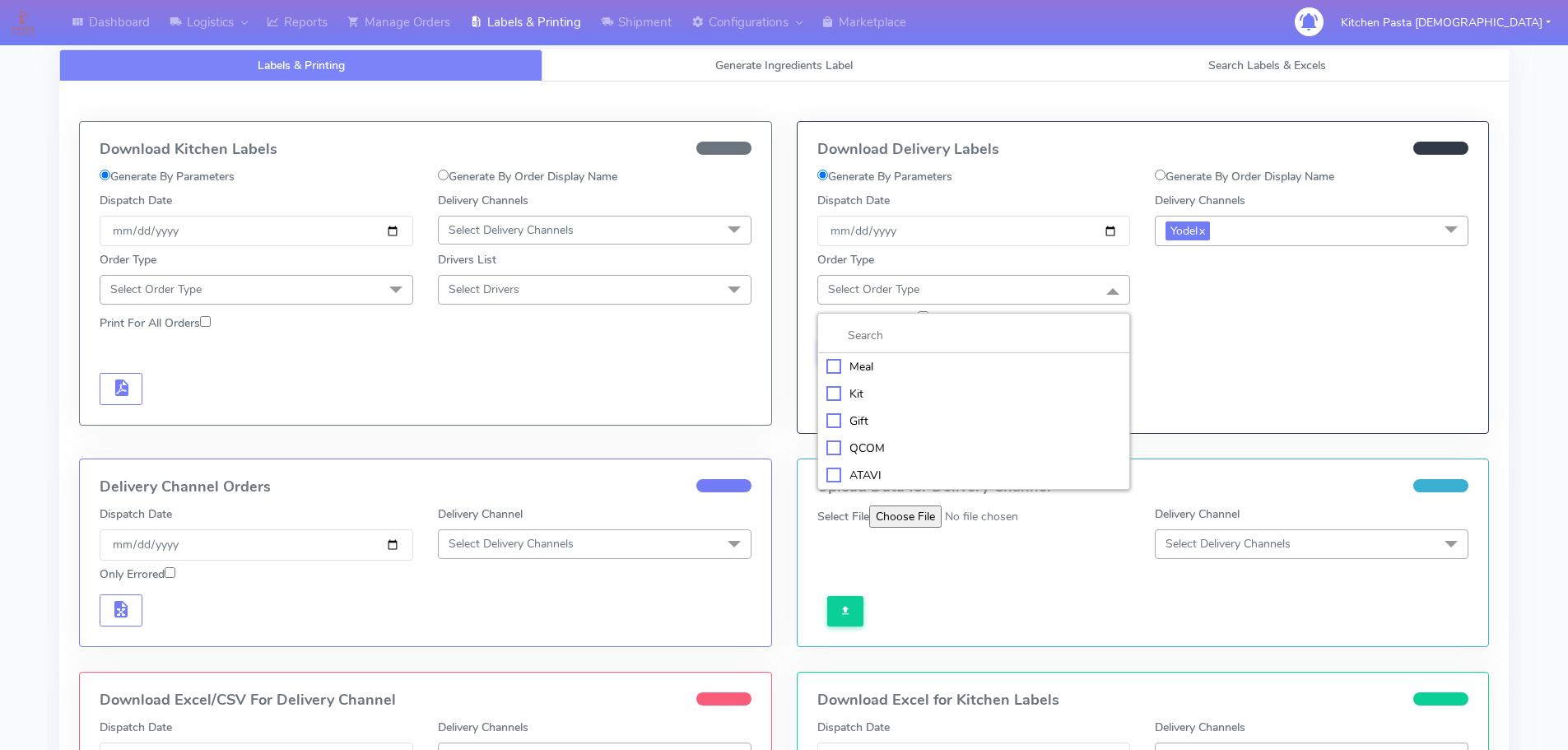
drag, startPoint x: 884, startPoint y: 356, endPoint x: 967, endPoint y: 333, distance: 85.7
click at [885, 356] on li "Meal" at bounding box center [974, 366] width 312 height 27
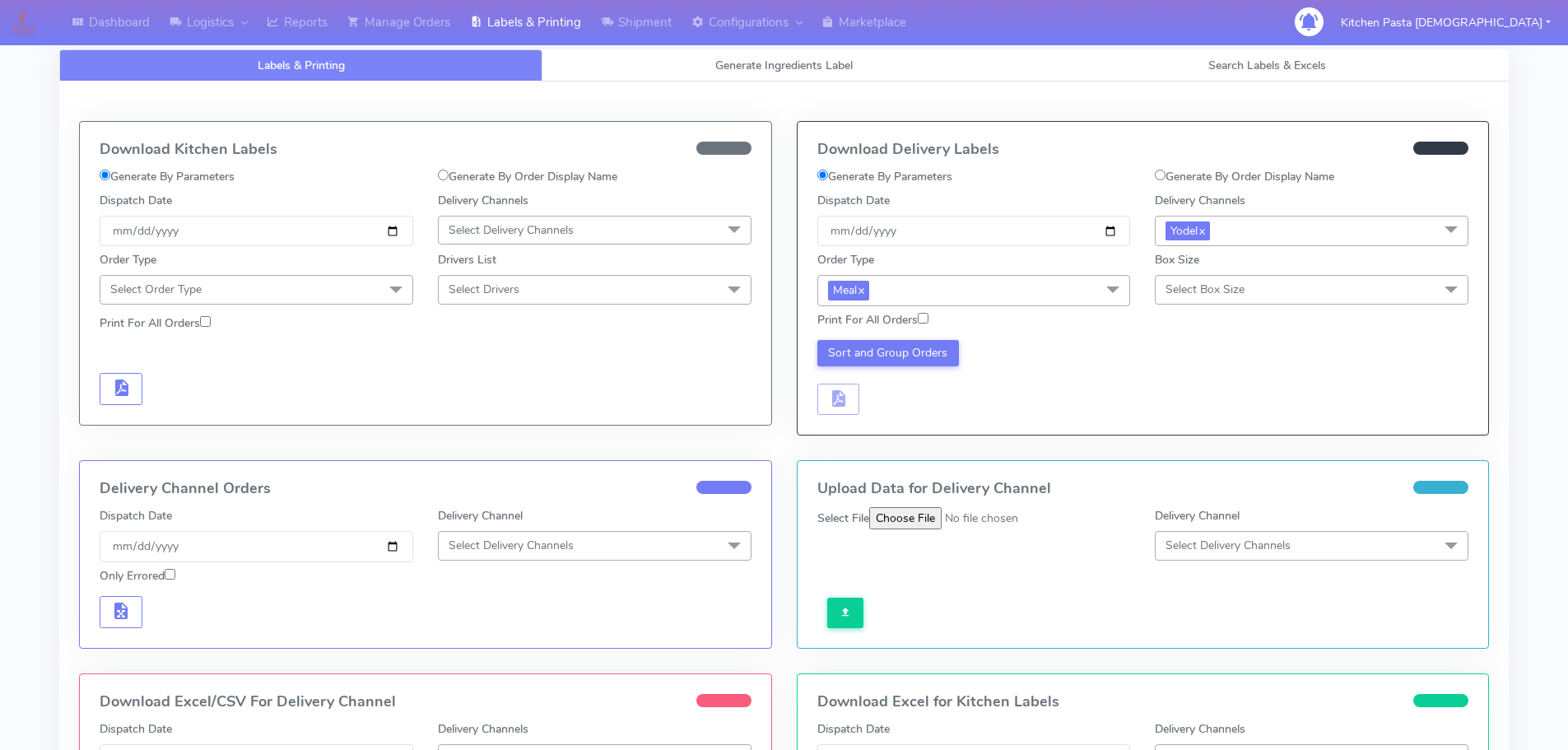
click at [1196, 296] on span "Select Box Size" at bounding box center [1205, 290] width 79 height 16
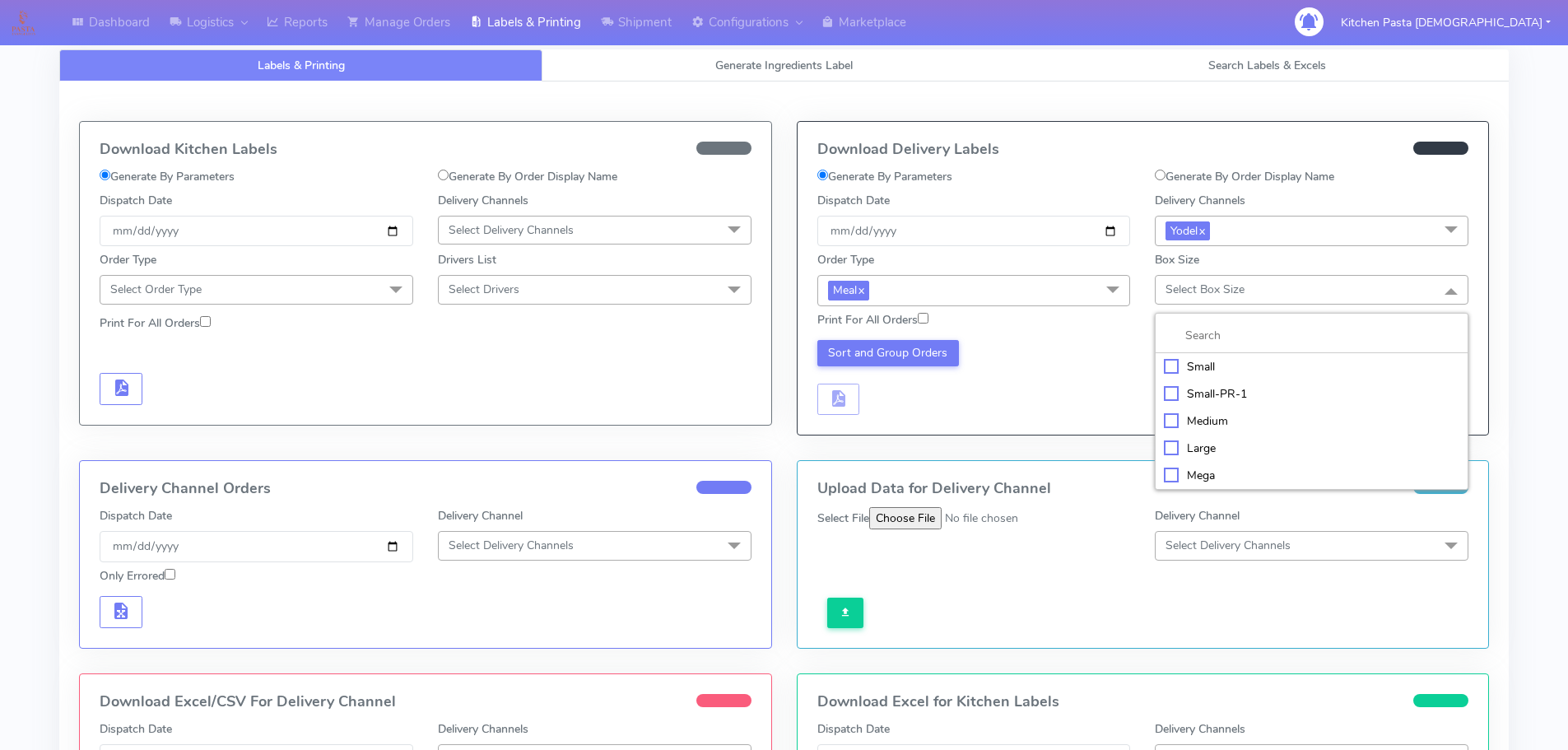
click at [1186, 414] on div "Medium" at bounding box center [1312, 420] width 296 height 17
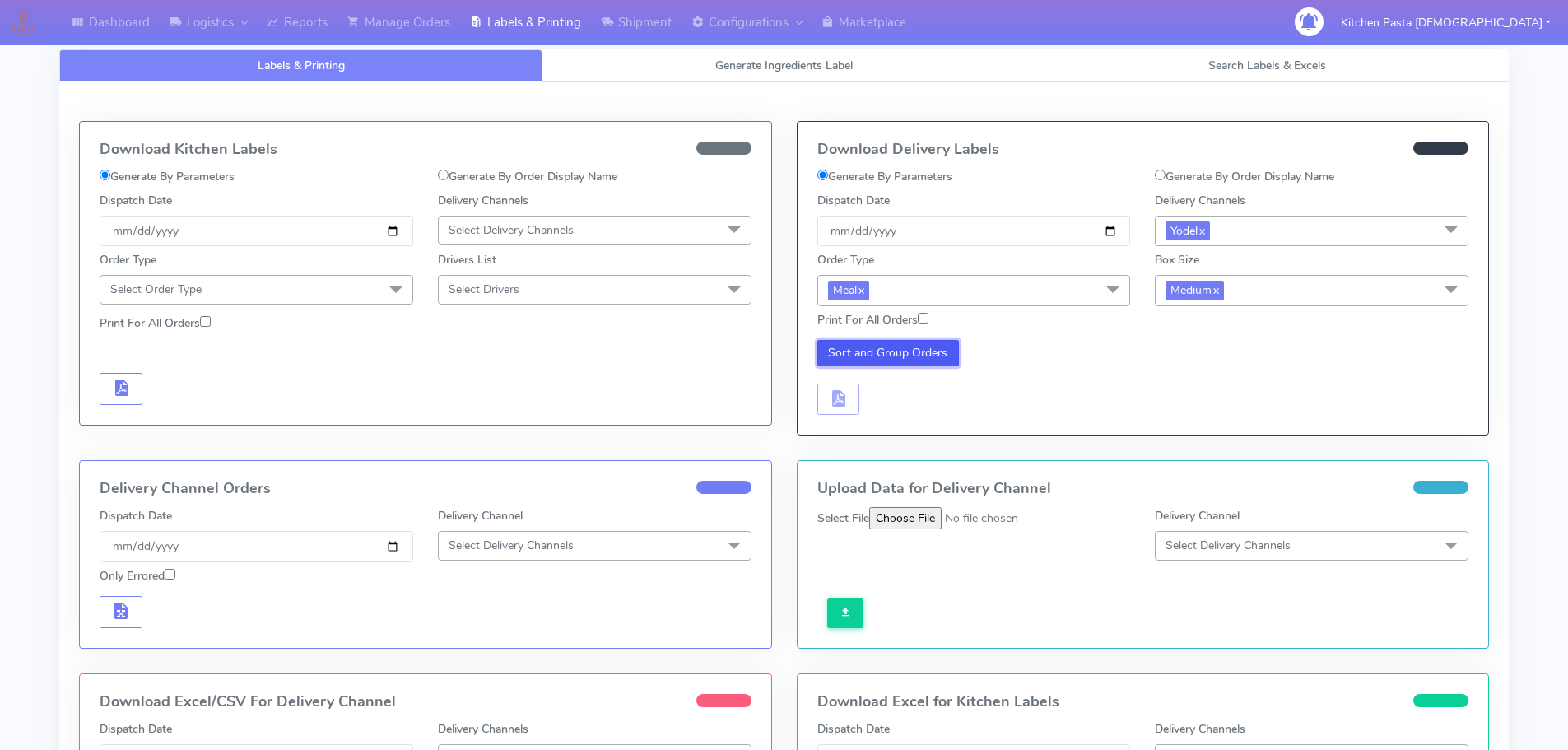
click at [903, 363] on button "Sort and Group Orders" at bounding box center [889, 353] width 142 height 26
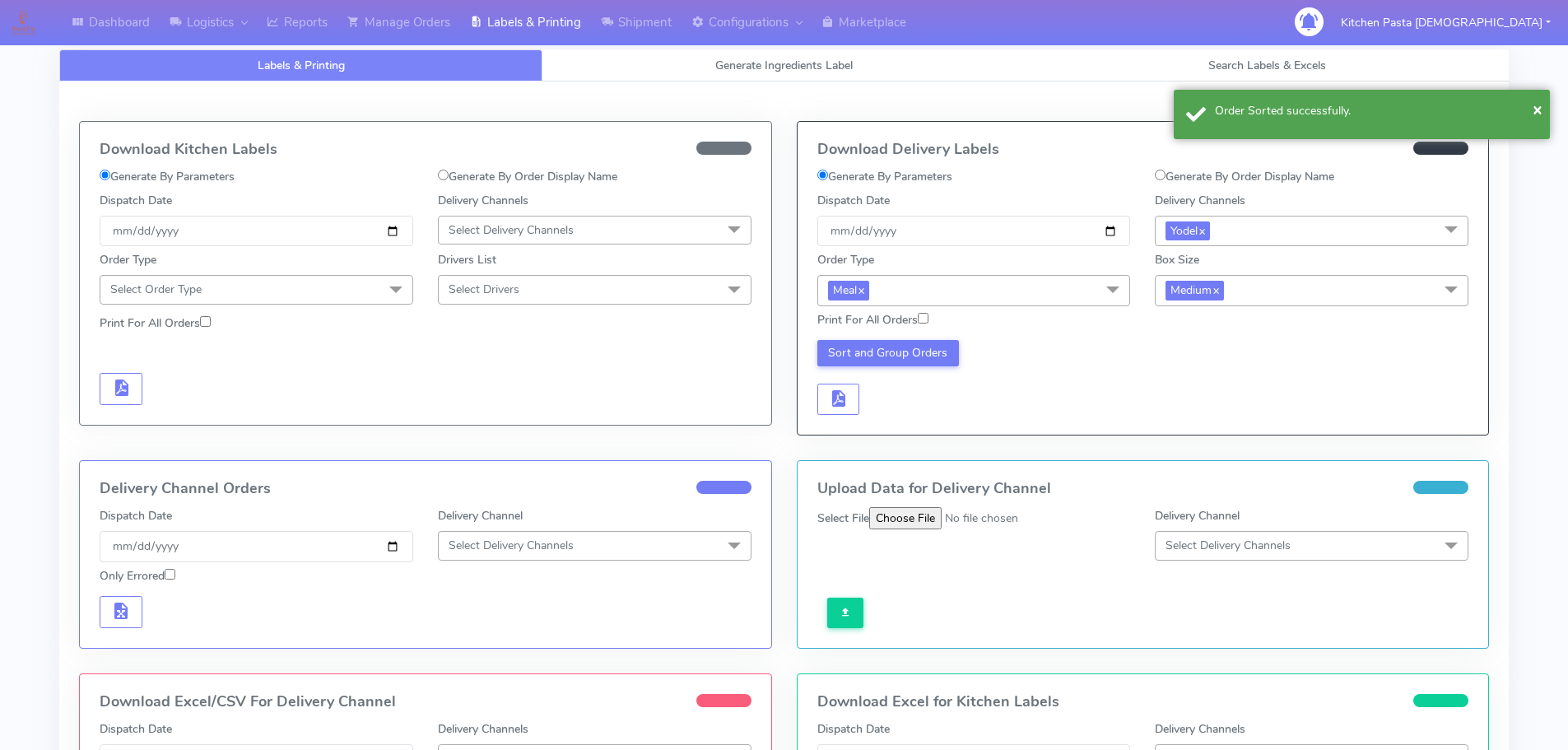
click at [827, 421] on div "Download Delivery Labels Generate By Parameters Generate By Order Display Name …" at bounding box center [1144, 278] width 692 height 313
drag, startPoint x: 863, startPoint y: 406, endPoint x: 852, endPoint y: 406, distance: 10.7
click at [852, 406] on div "Sort and Group Orders" at bounding box center [974, 378] width 338 height 76
click at [855, 406] on button "button" at bounding box center [839, 400] width 43 height 32
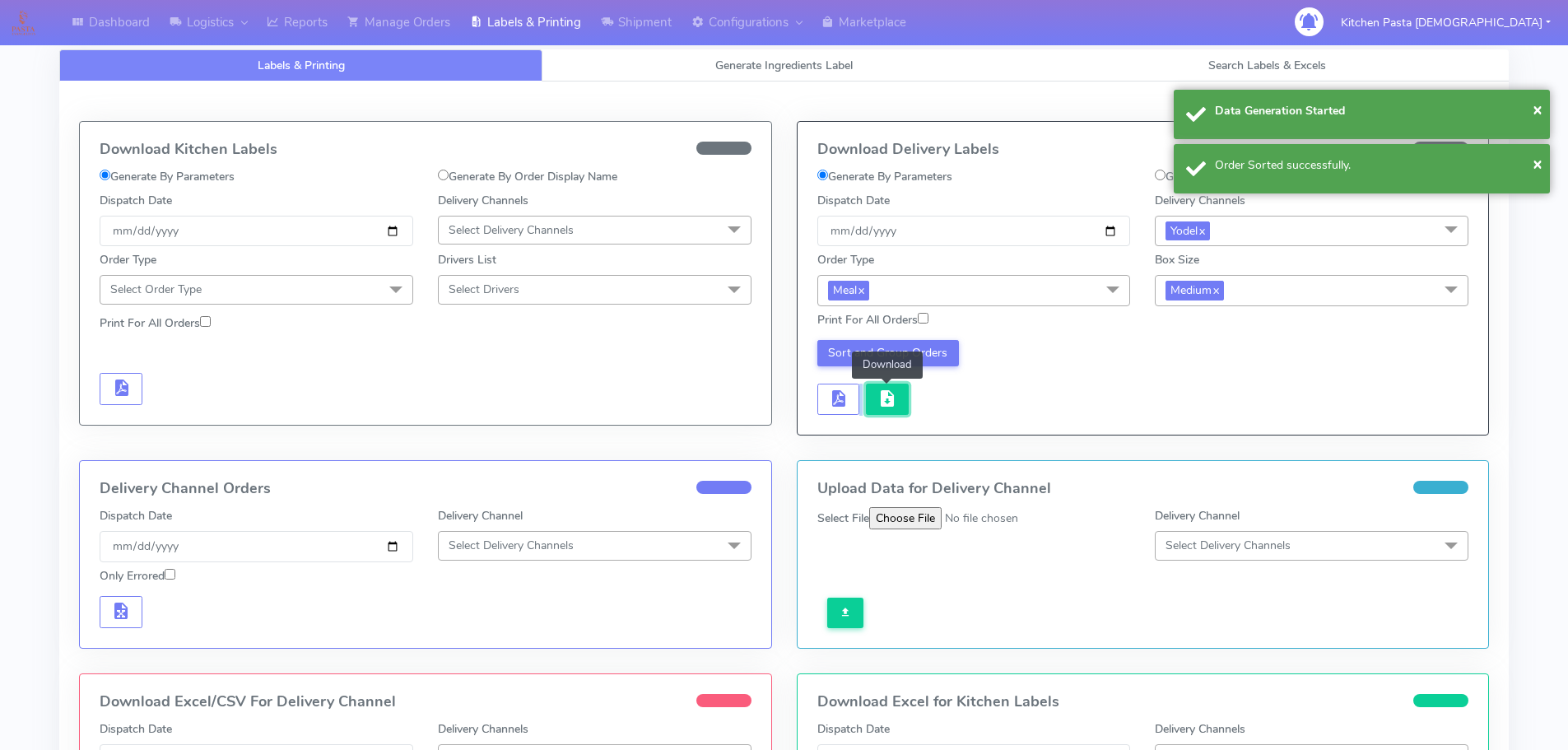
click at [878, 402] on span "button" at bounding box center [888, 402] width 20 height 16
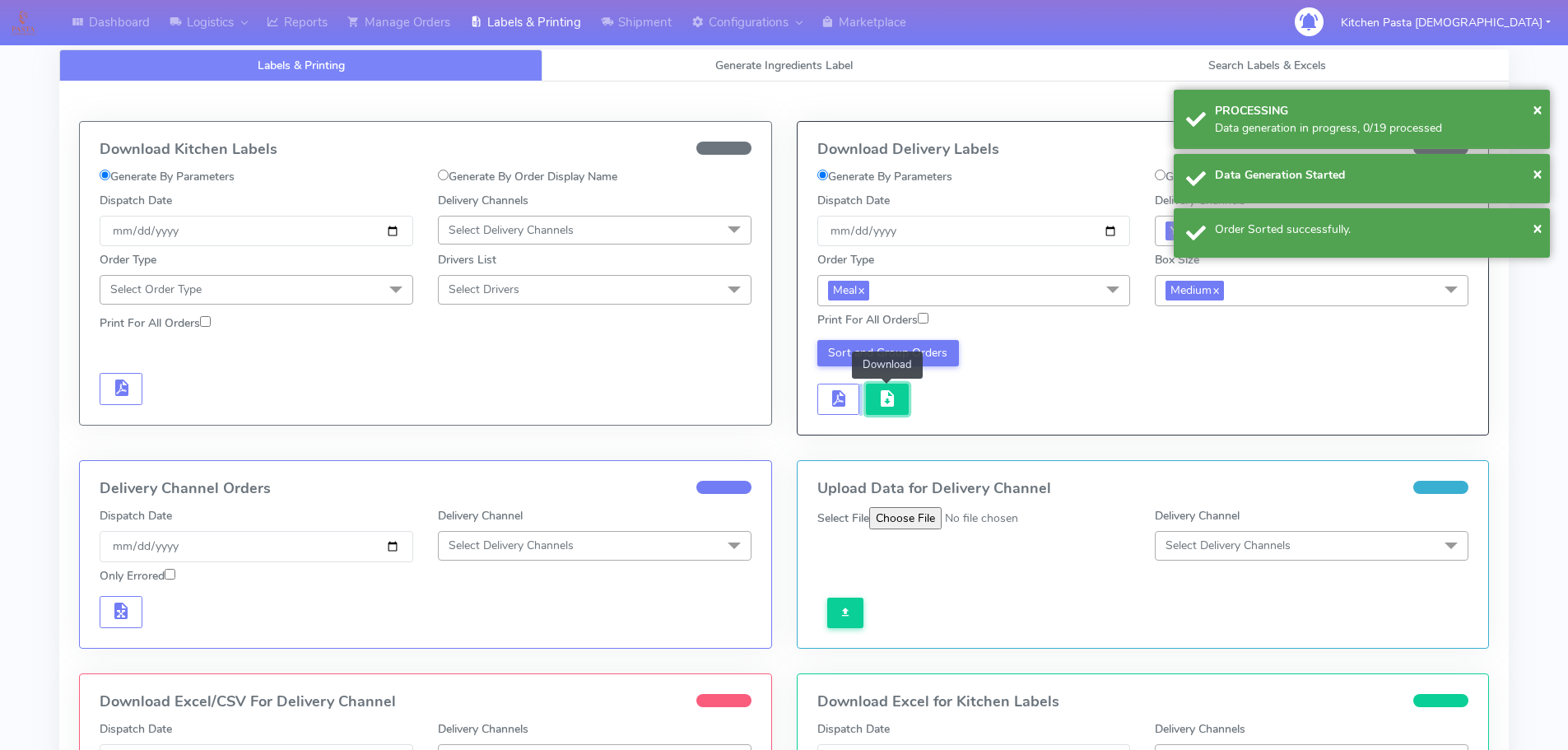
click at [878, 401] on span "button" at bounding box center [888, 402] width 20 height 16
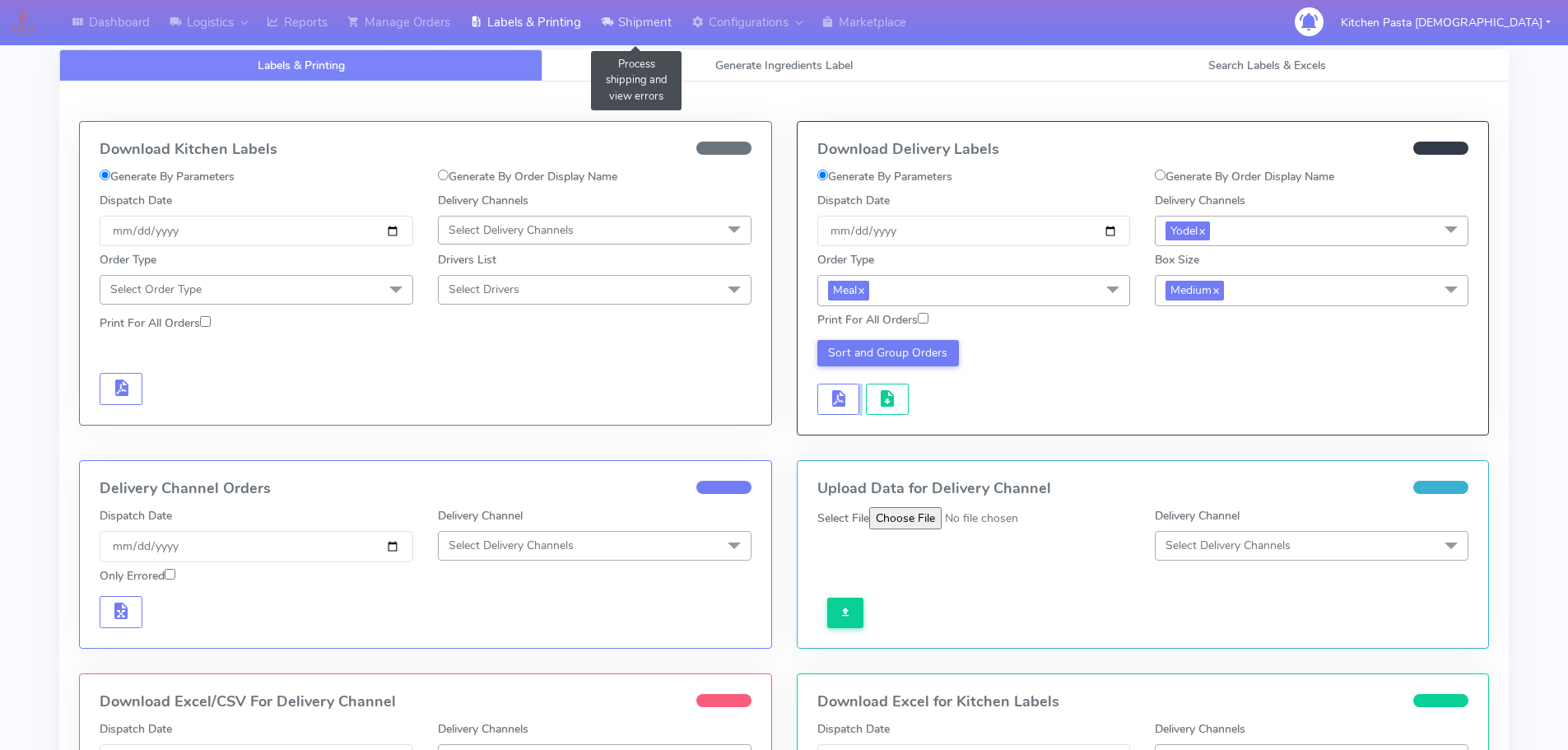
click at [625, 11] on link "Shipment" at bounding box center [636, 22] width 91 height 45
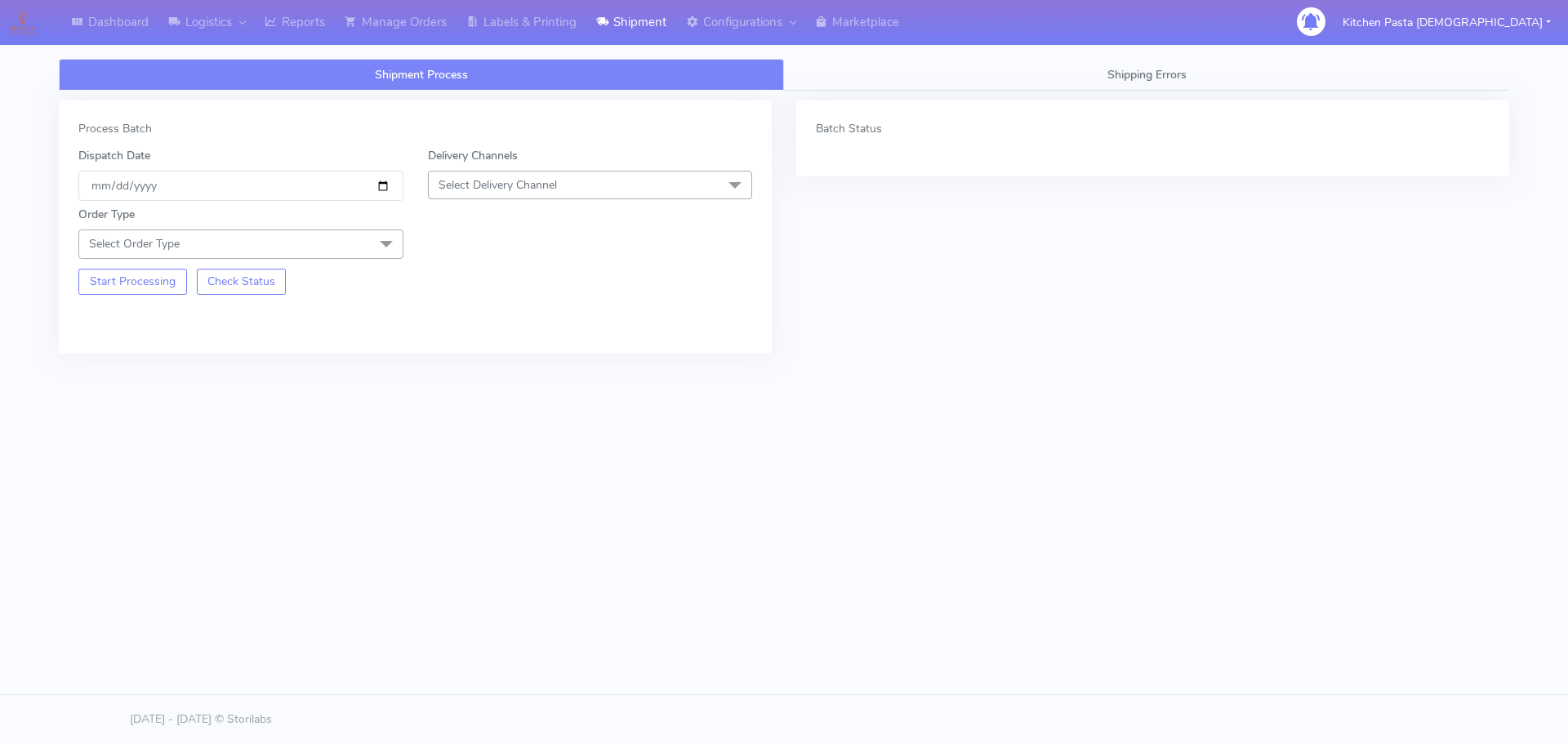
click at [534, 186] on span "Select Delivery Channel" at bounding box center [497, 186] width 118 height 16
click at [532, 364] on div "Yodel" at bounding box center [590, 368] width 307 height 17
click at [361, 234] on span "Select Order Type" at bounding box center [241, 243] width 325 height 29
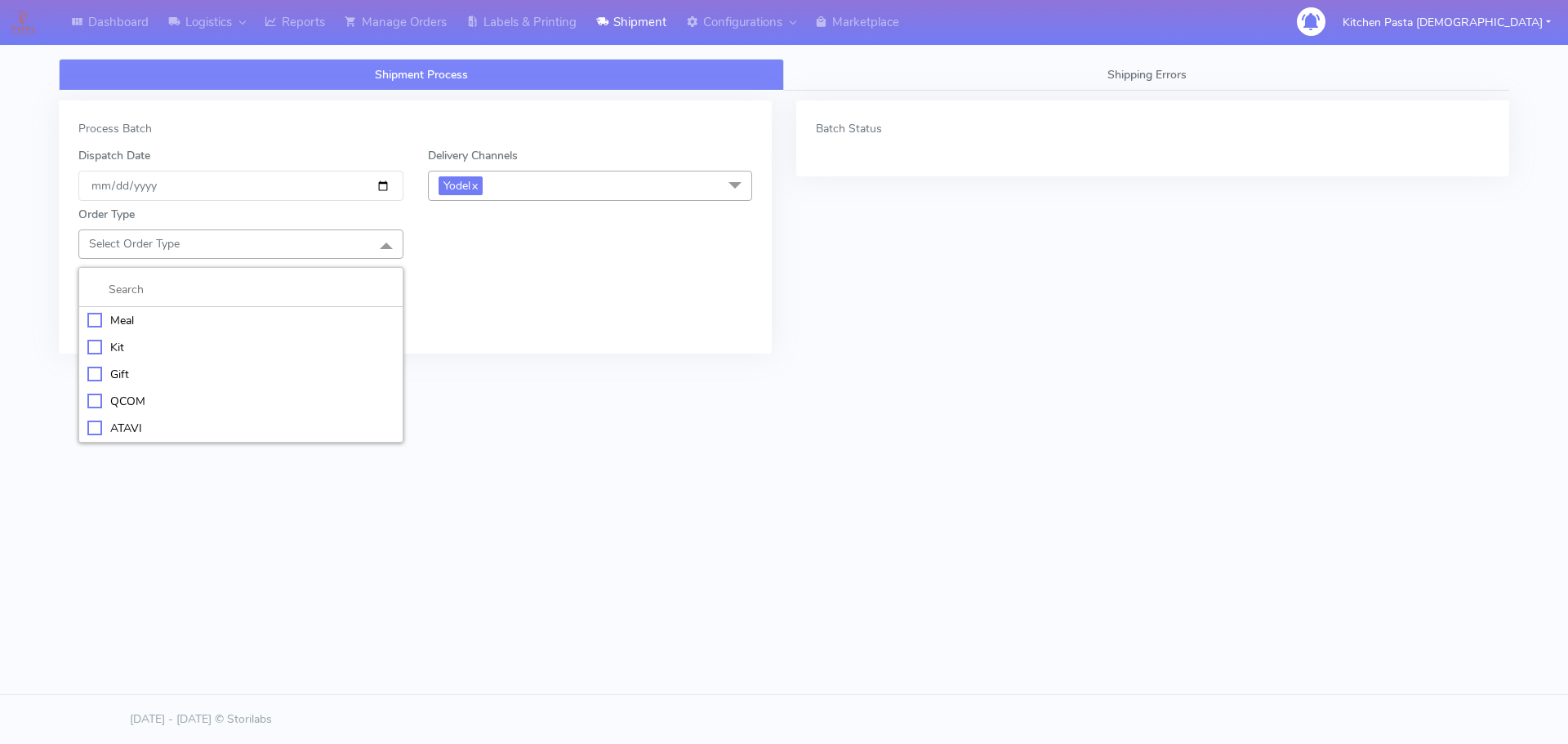
click at [290, 318] on div "Meal" at bounding box center [241, 319] width 307 height 17
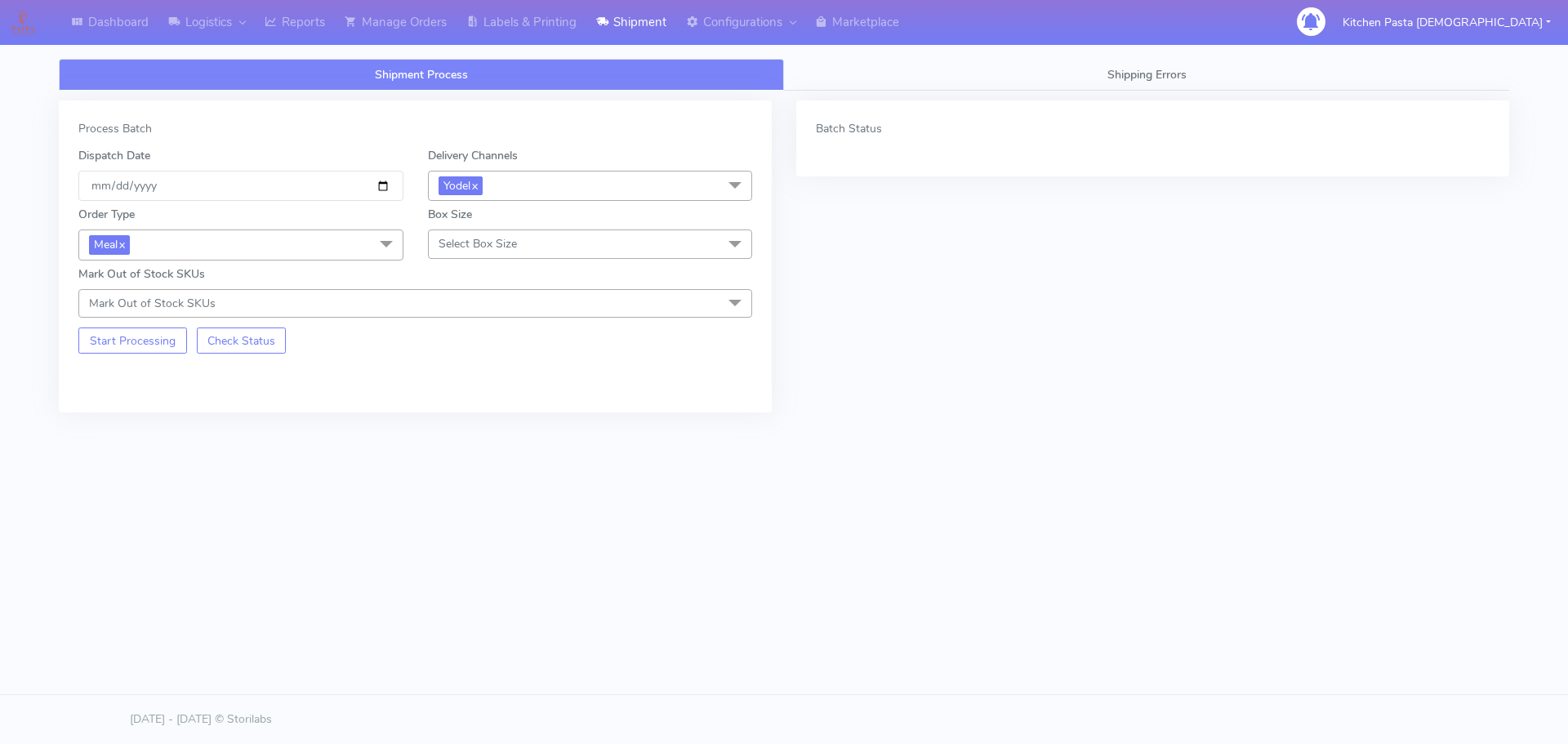
click at [460, 237] on span "Select Box Size" at bounding box center [477, 244] width 78 height 16
click at [447, 310] on li "Small" at bounding box center [590, 320] width 323 height 27
click at [128, 337] on button "Start Processing" at bounding box center [132, 340] width 108 height 26
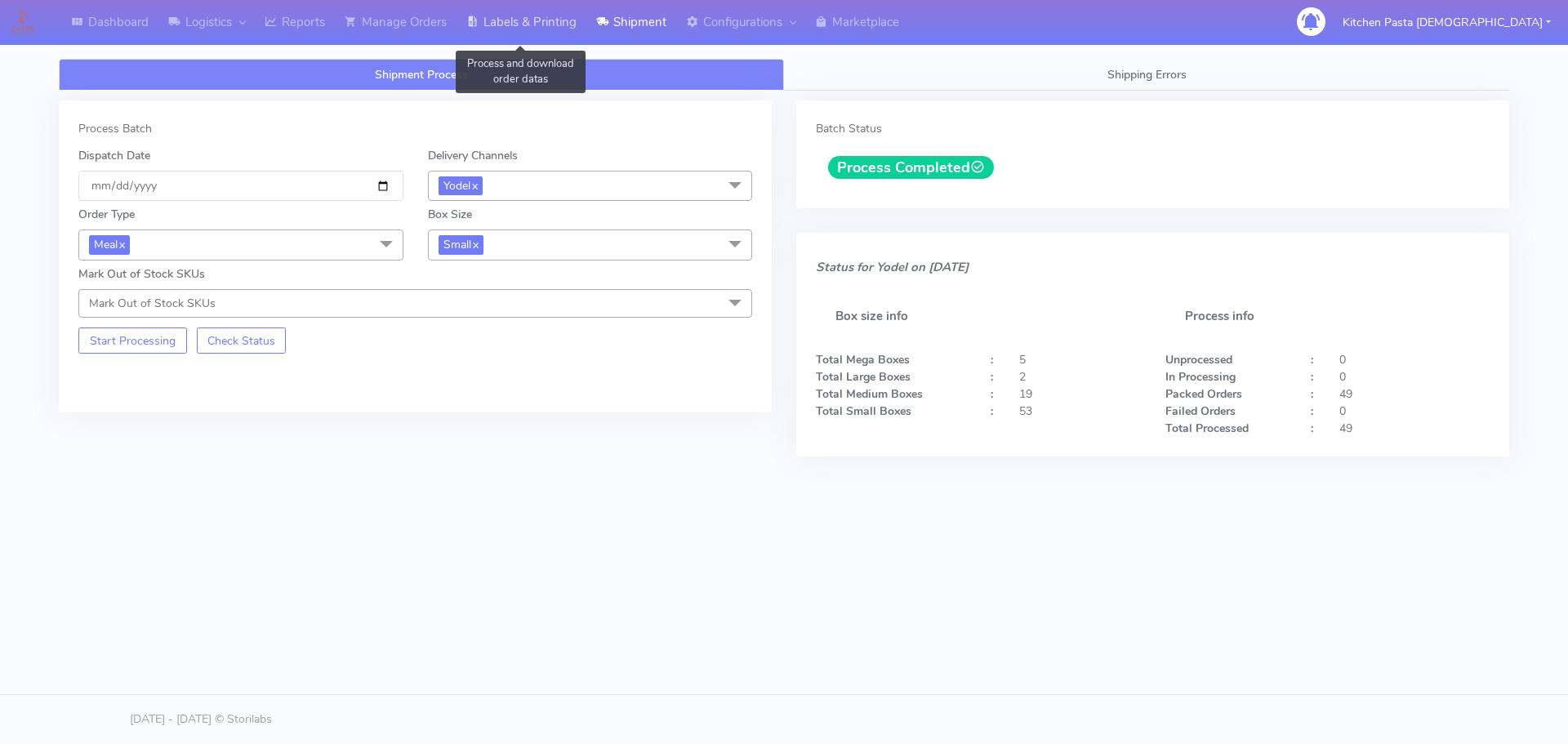
click at [492, 18] on link "Labels & Printing" at bounding box center [521, 22] width 130 height 45
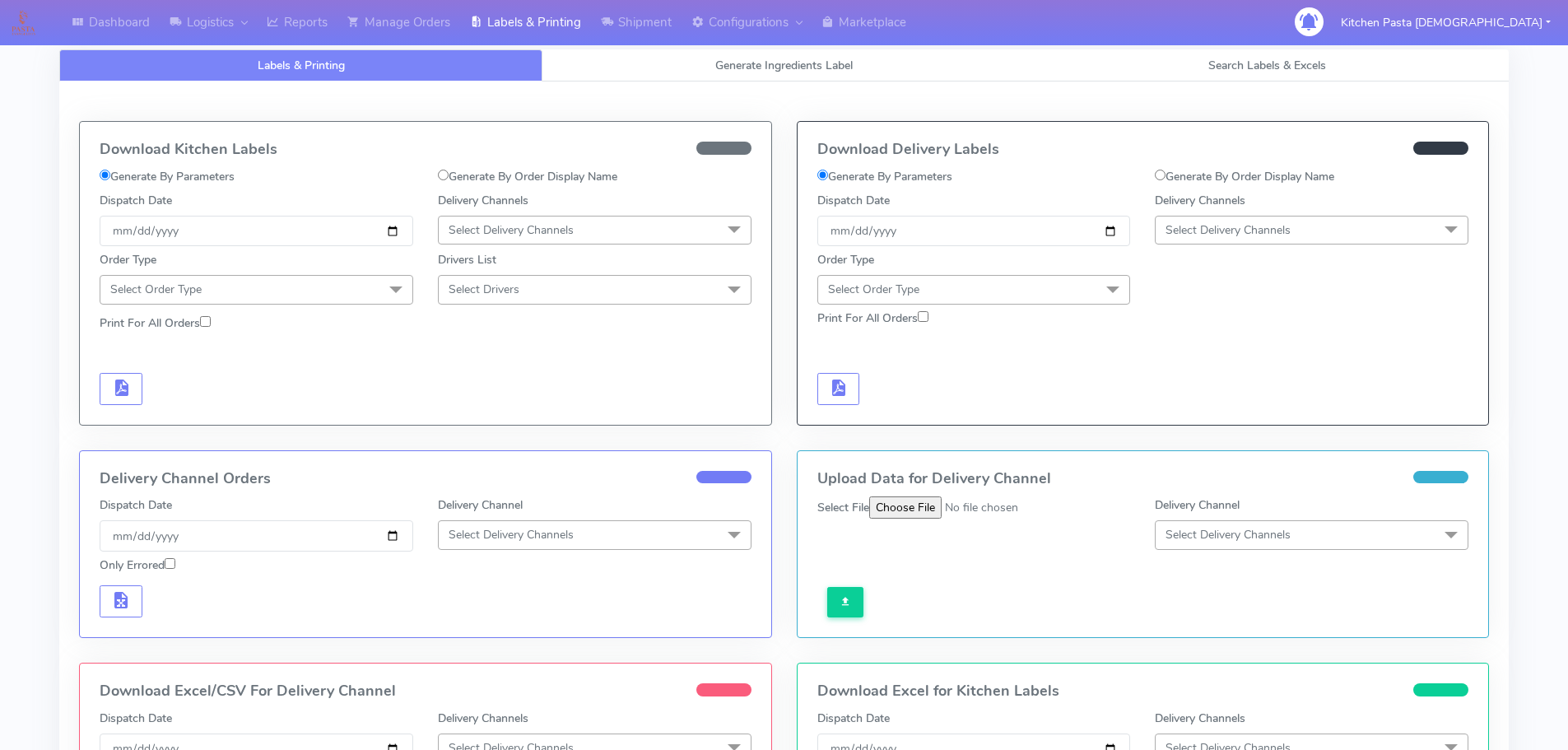
click at [1205, 236] on span "Select Delivery Channels" at bounding box center [1228, 230] width 125 height 16
click at [1172, 423] on div "Yodel" at bounding box center [1312, 415] width 296 height 17
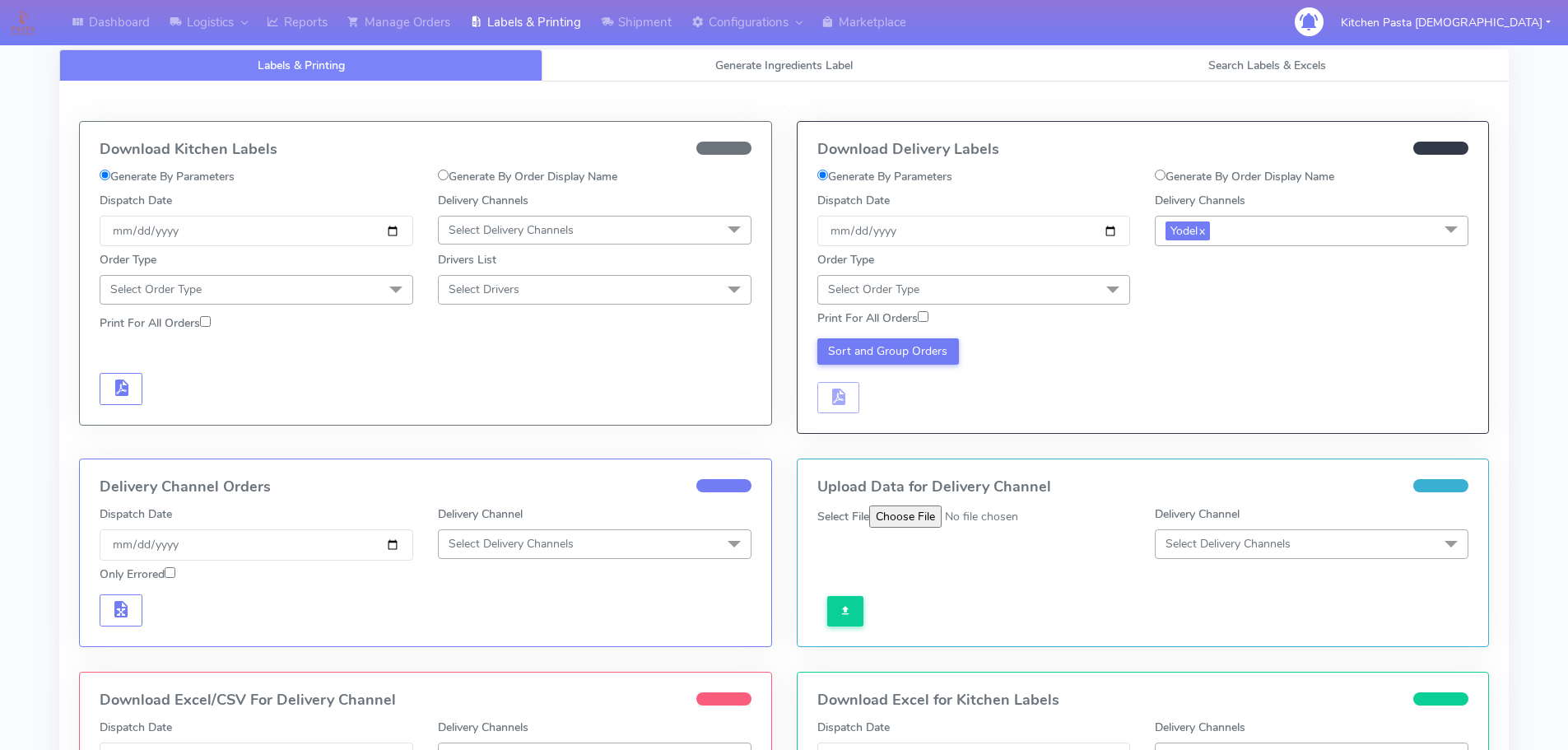
click at [1044, 293] on span "Select Order Type" at bounding box center [975, 289] width 314 height 29
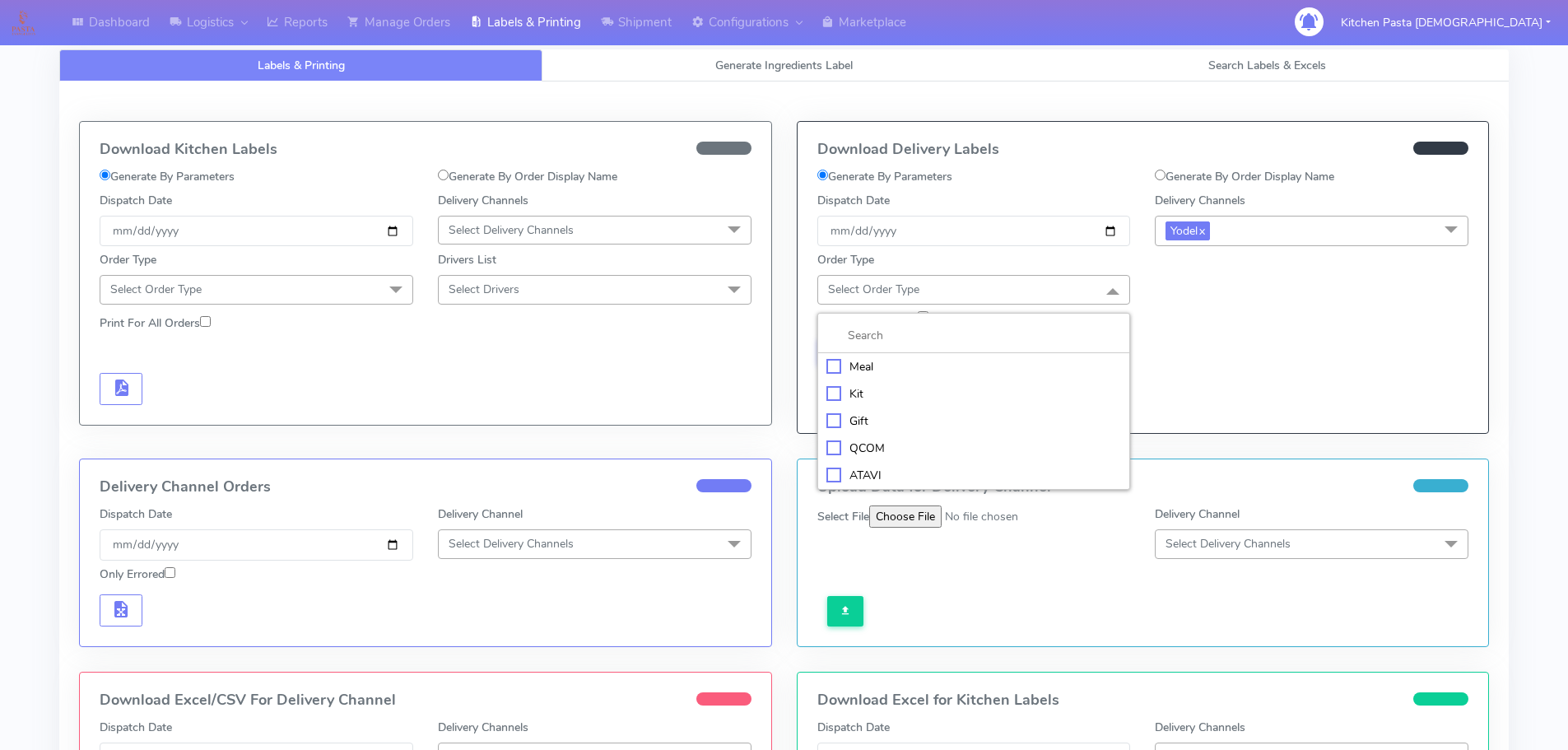
click at [906, 368] on div "Meal" at bounding box center [975, 366] width 296 height 17
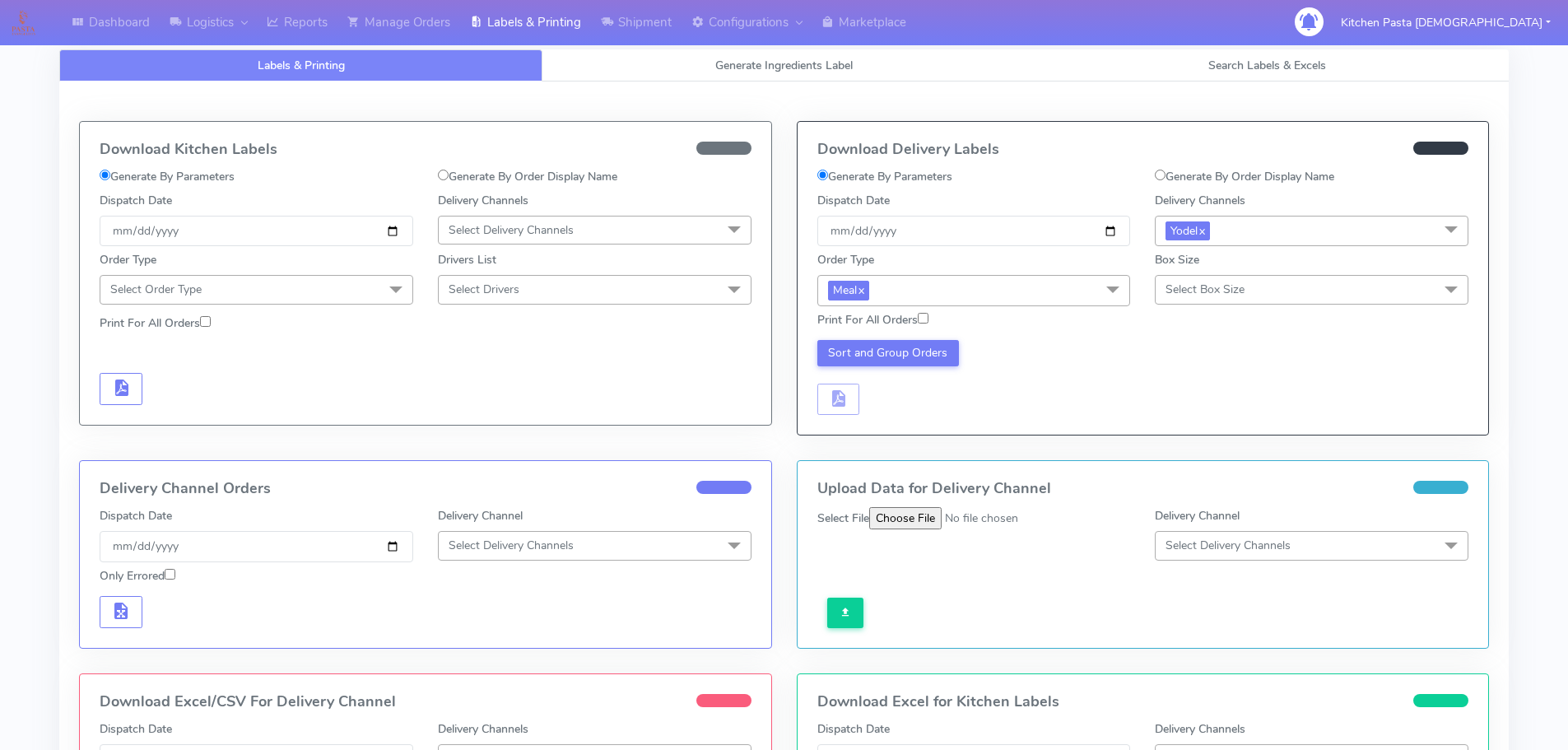
click at [1189, 279] on span "Select Box Size" at bounding box center [1312, 289] width 314 height 29
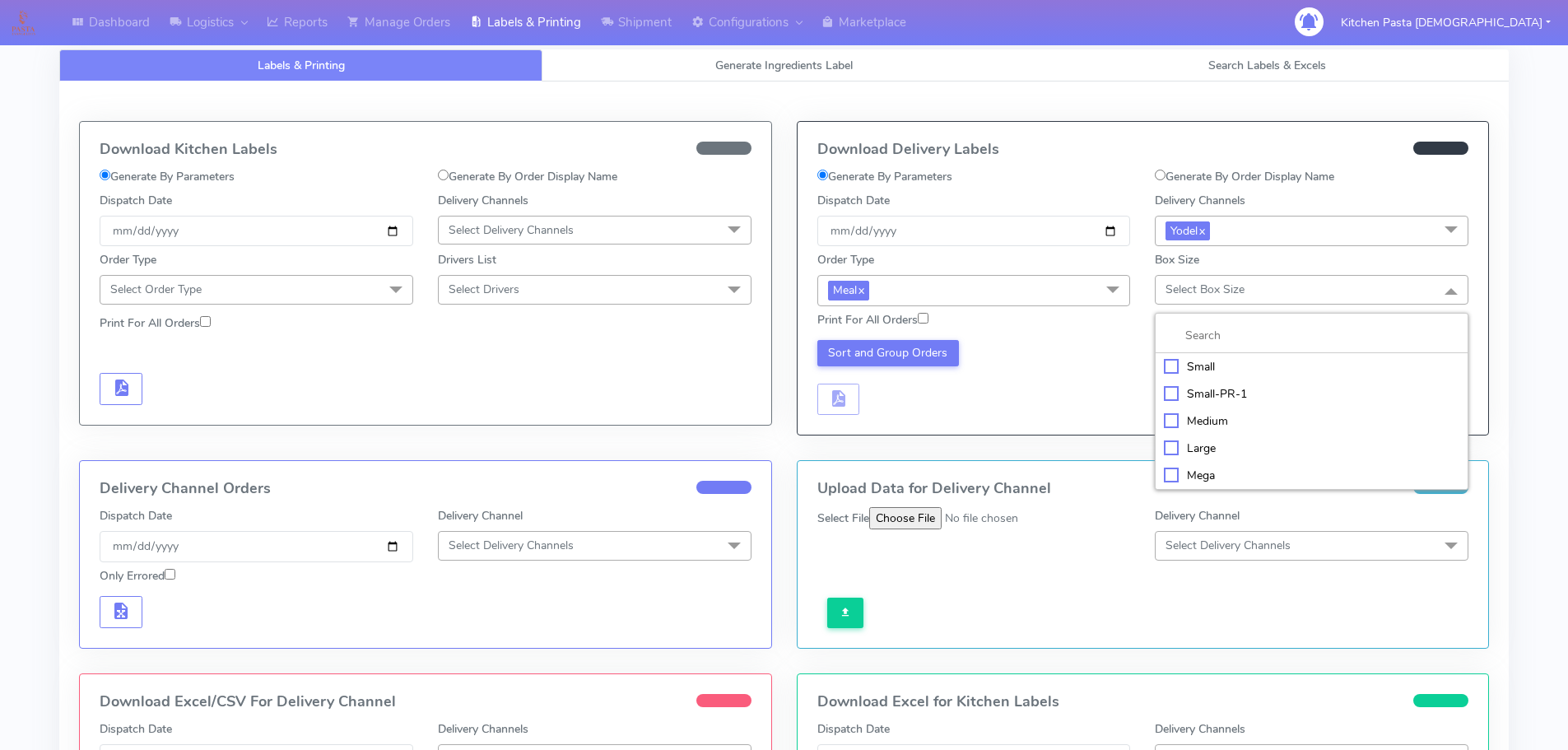
click at [1190, 373] on div "Small" at bounding box center [1312, 366] width 296 height 17
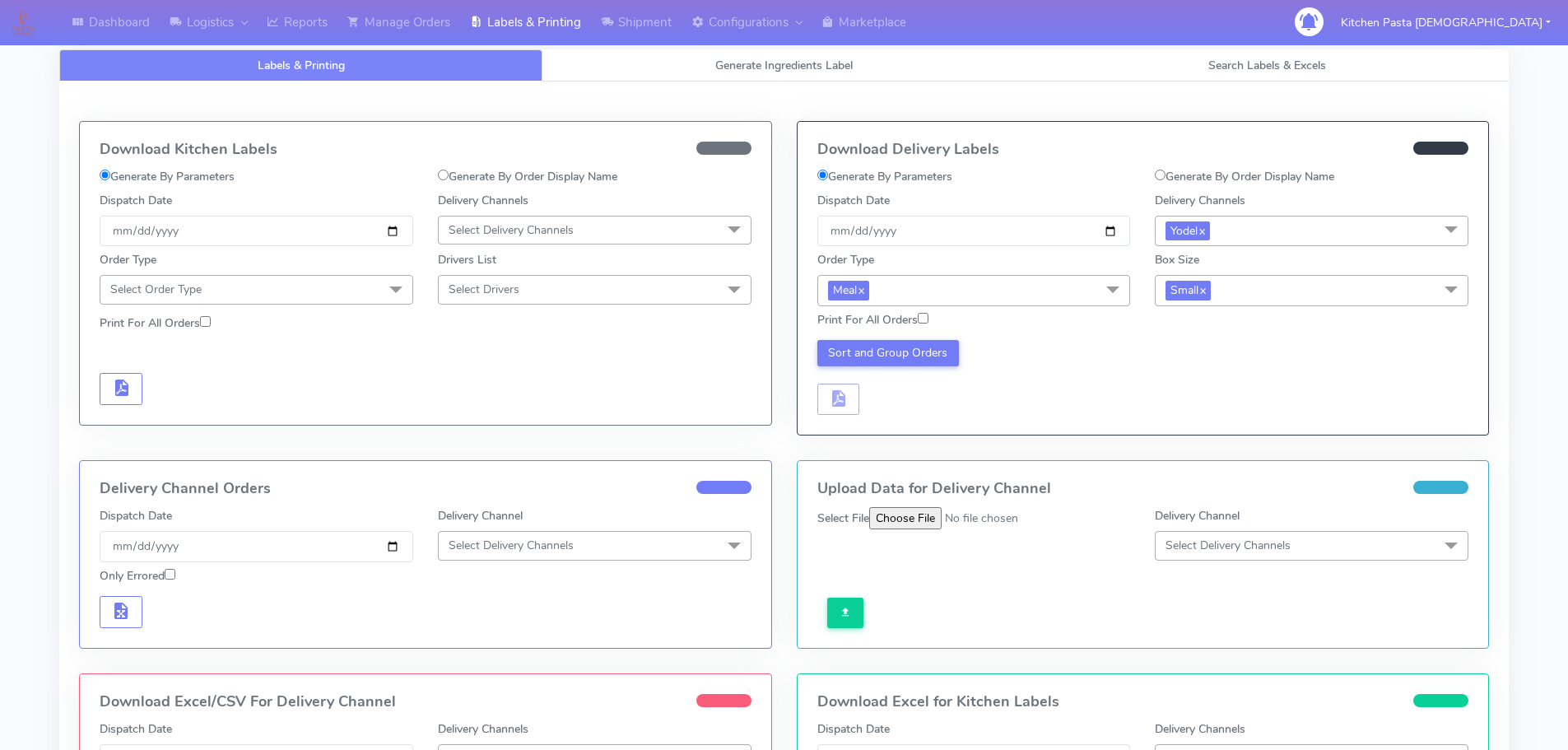
click at [894, 337] on div "Sort and Group Orders" at bounding box center [1143, 375] width 677 height 81
click at [887, 357] on button "Sort and Group Orders" at bounding box center [889, 353] width 142 height 26
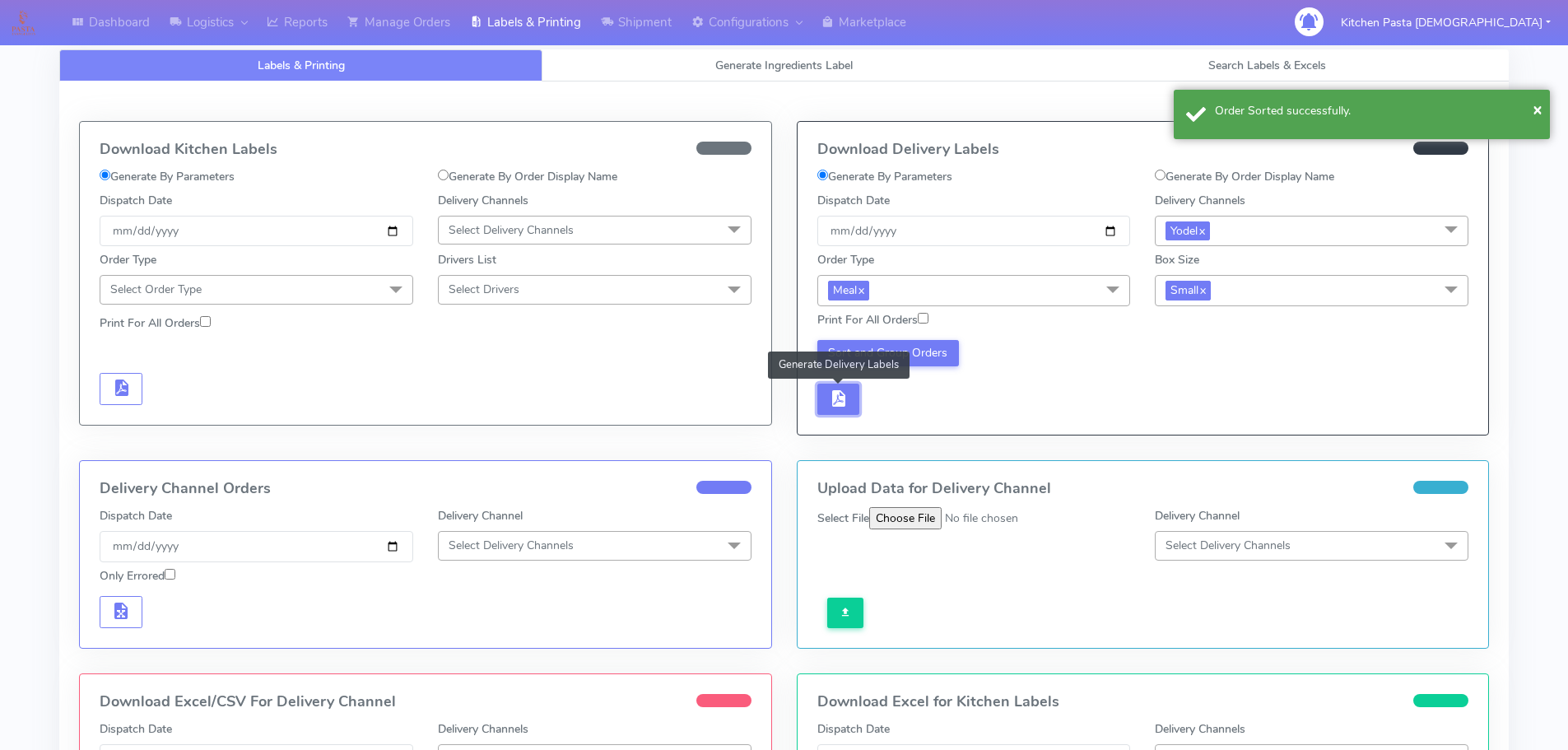
click at [843, 404] on span "button" at bounding box center [838, 402] width 20 height 16
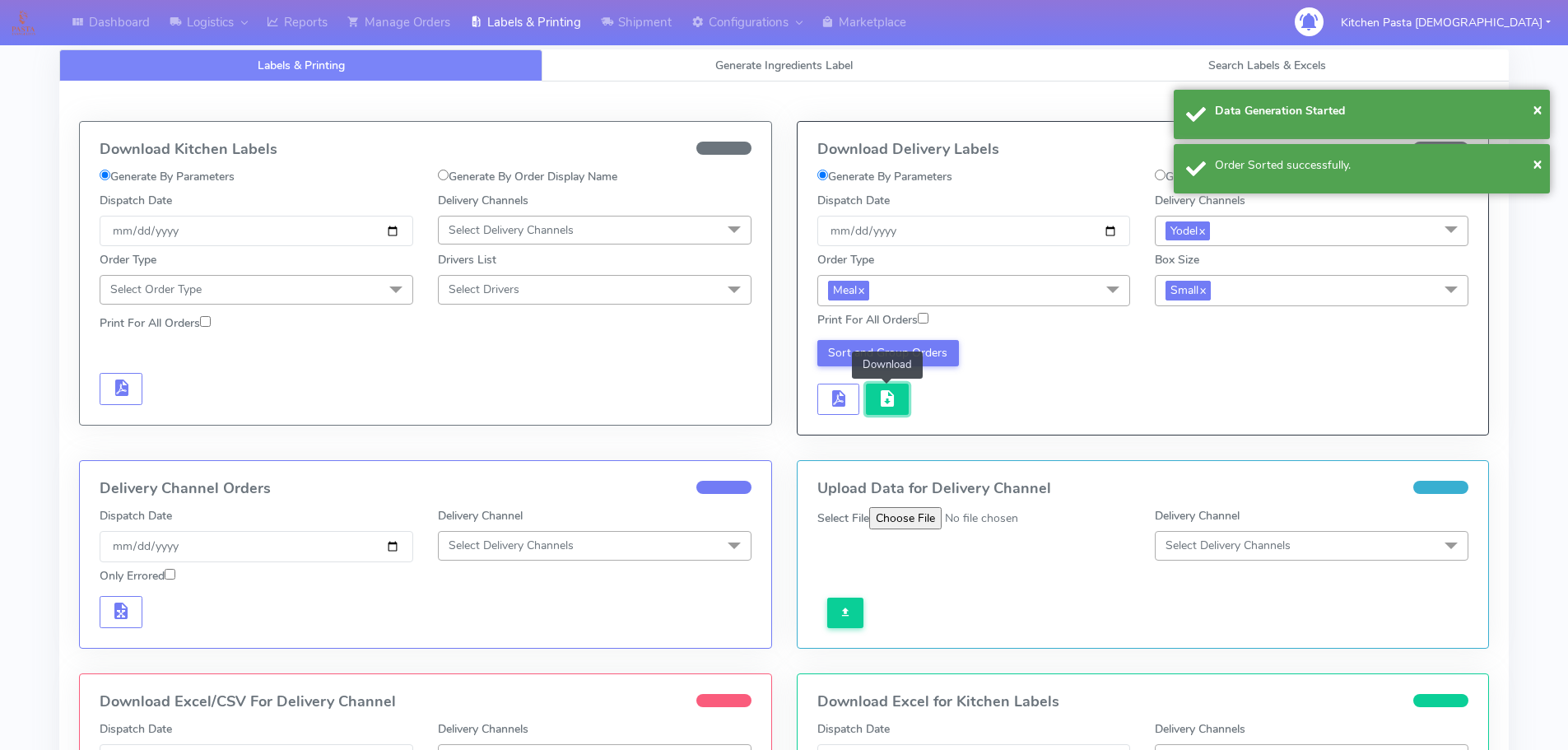
click at [869, 407] on button "button" at bounding box center [887, 400] width 43 height 32
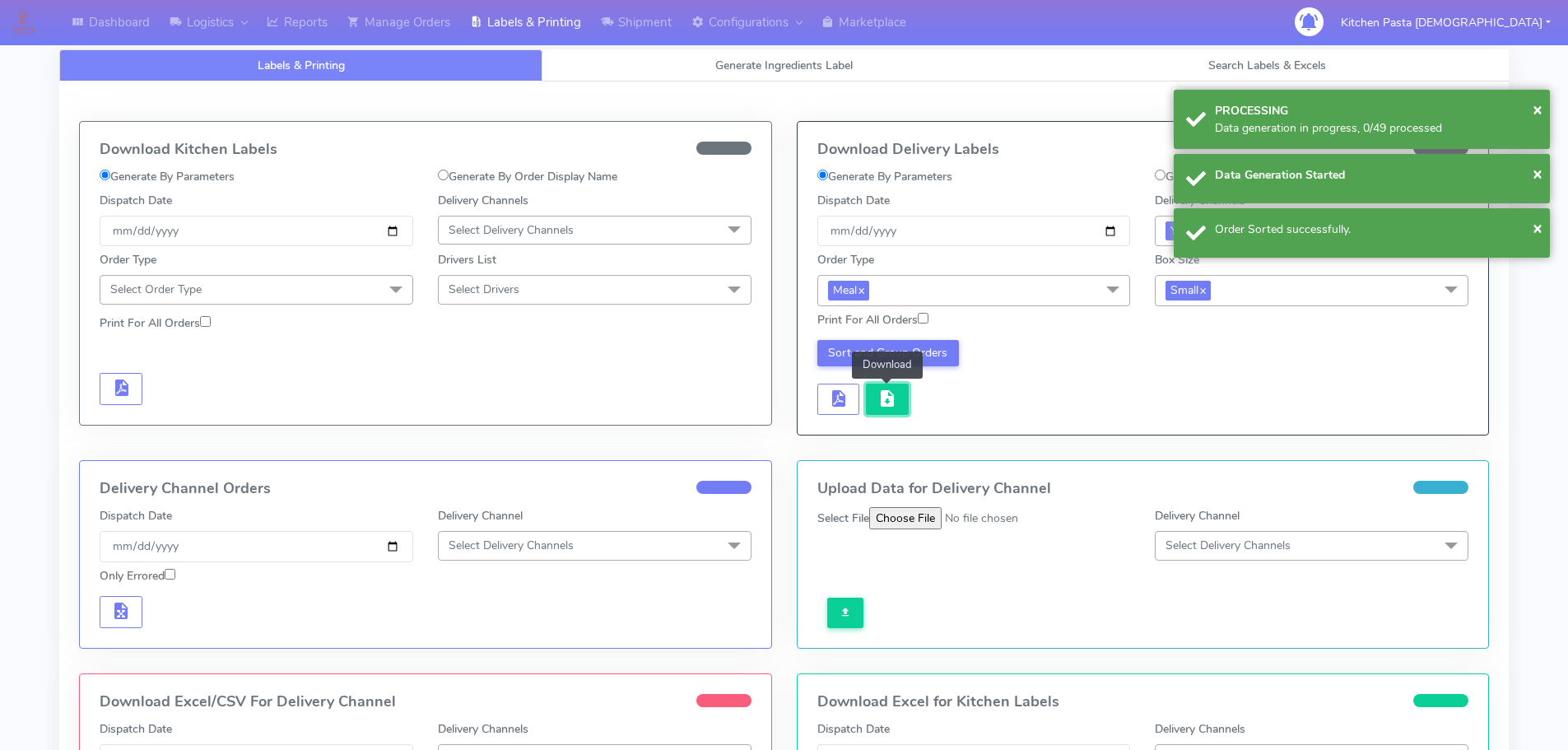
click at [869, 407] on button "button" at bounding box center [887, 400] width 43 height 32
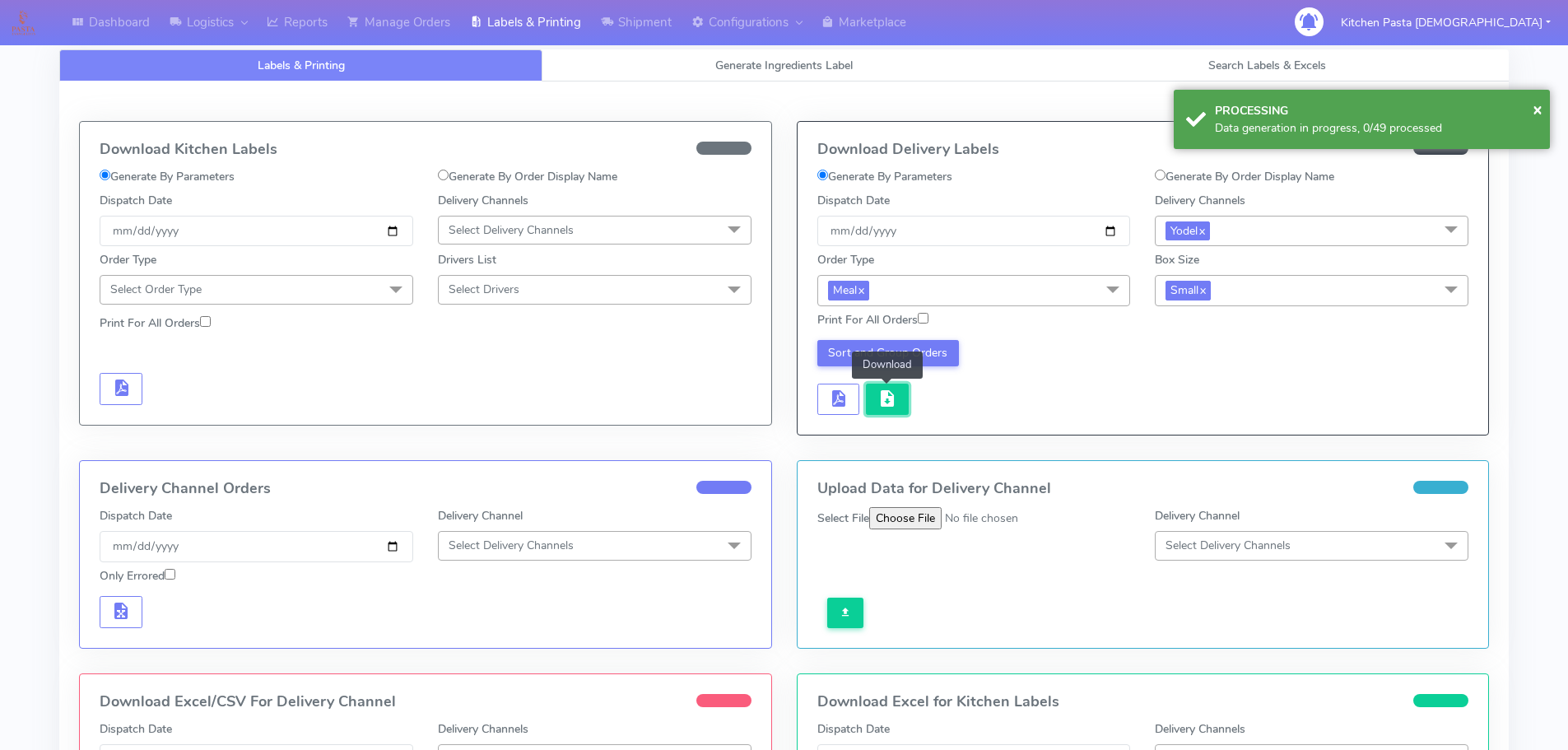
click at [869, 407] on button "button" at bounding box center [887, 400] width 43 height 32
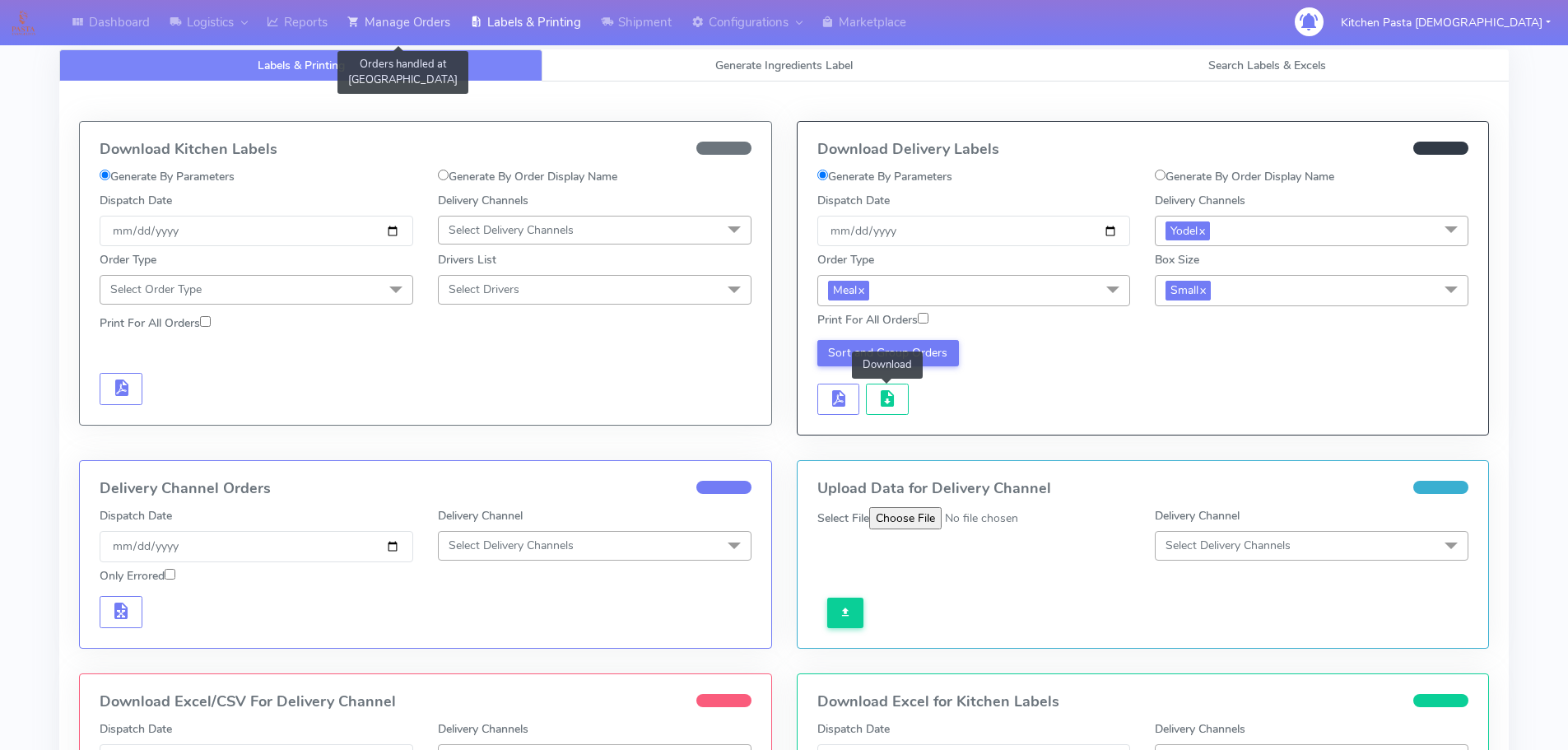
drag, startPoint x: 415, startPoint y: 22, endPoint x: 406, endPoint y: 1, distance: 23.2
click at [416, 22] on link "Manage Orders" at bounding box center [399, 22] width 123 height 45
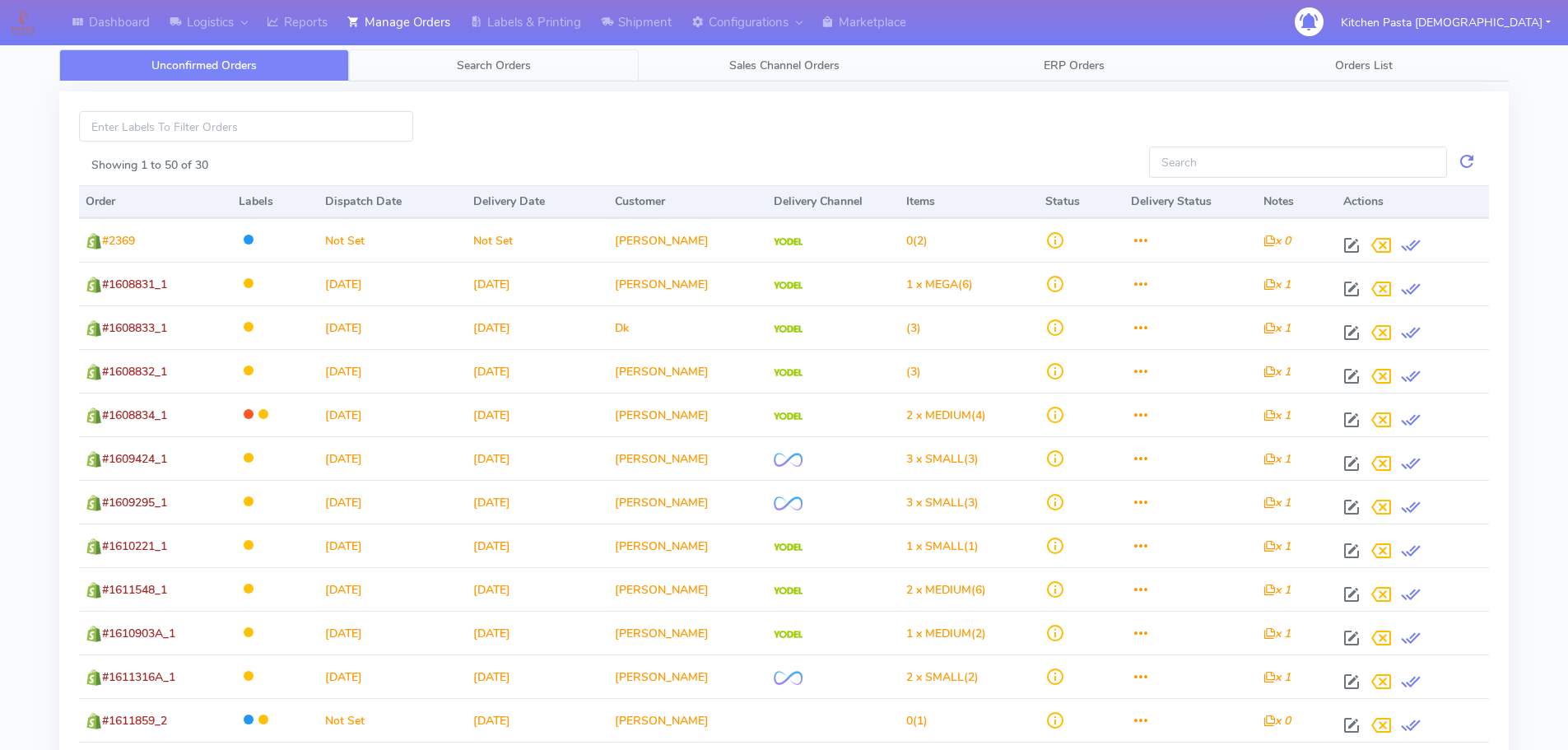
click at [414, 60] on link "Search Orders" at bounding box center [494, 65] width 290 height 32
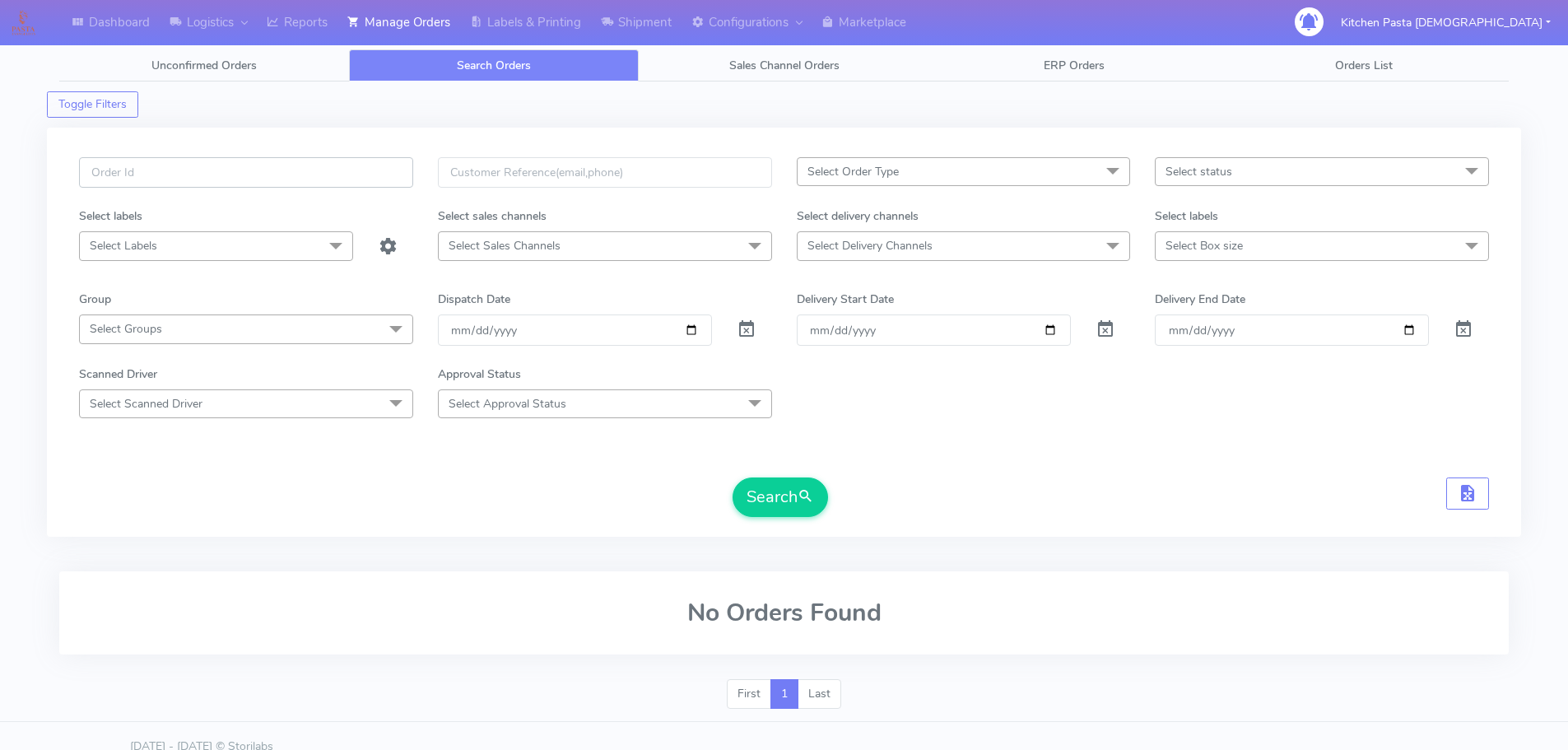
drag, startPoint x: 307, startPoint y: 169, endPoint x: 254, endPoint y: 169, distance: 52.7
click at [307, 169] on input "text" at bounding box center [246, 172] width 334 height 30
type input "1615551"
click at [733, 477] on button "Search" at bounding box center [780, 497] width 95 height 40
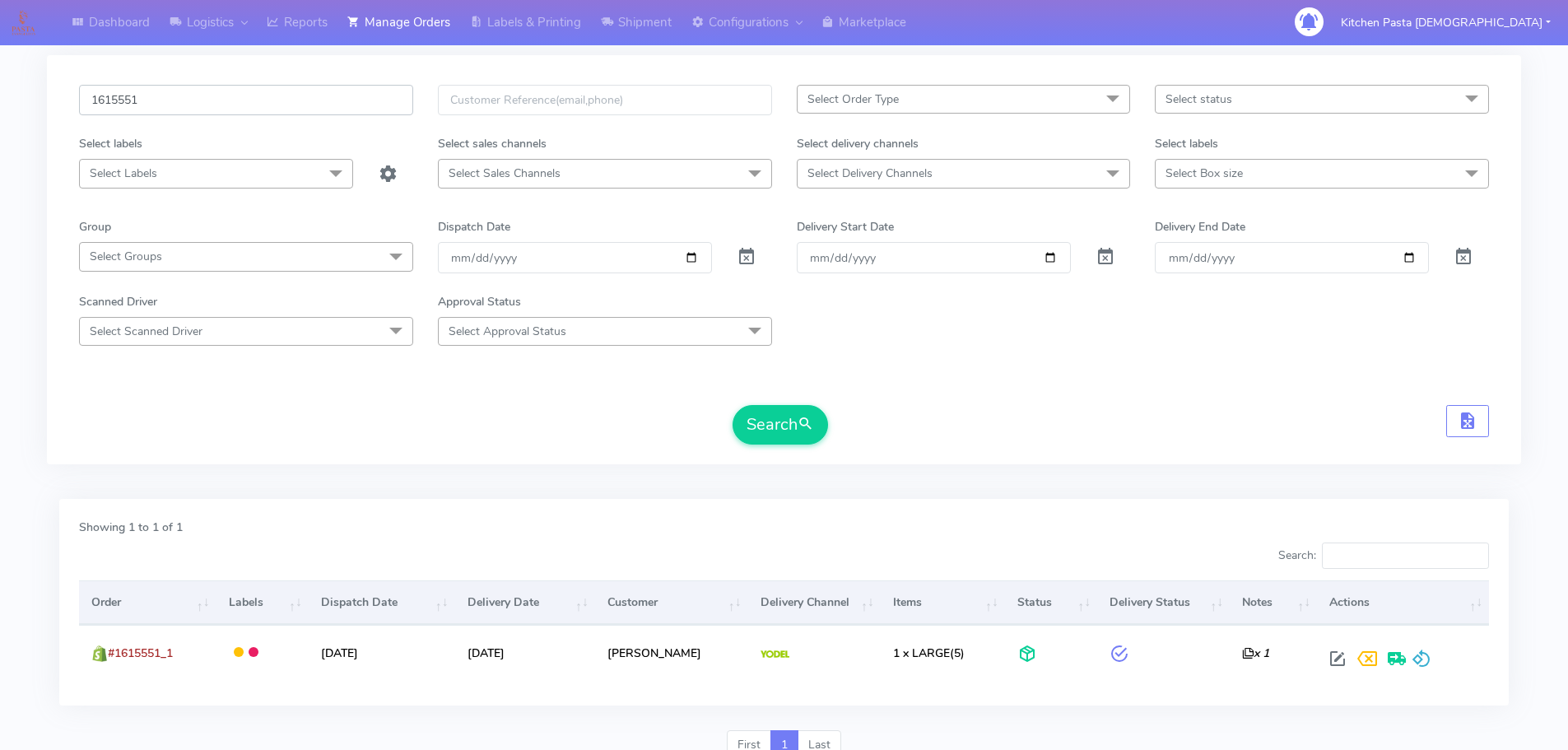
scroll to position [144, 0]
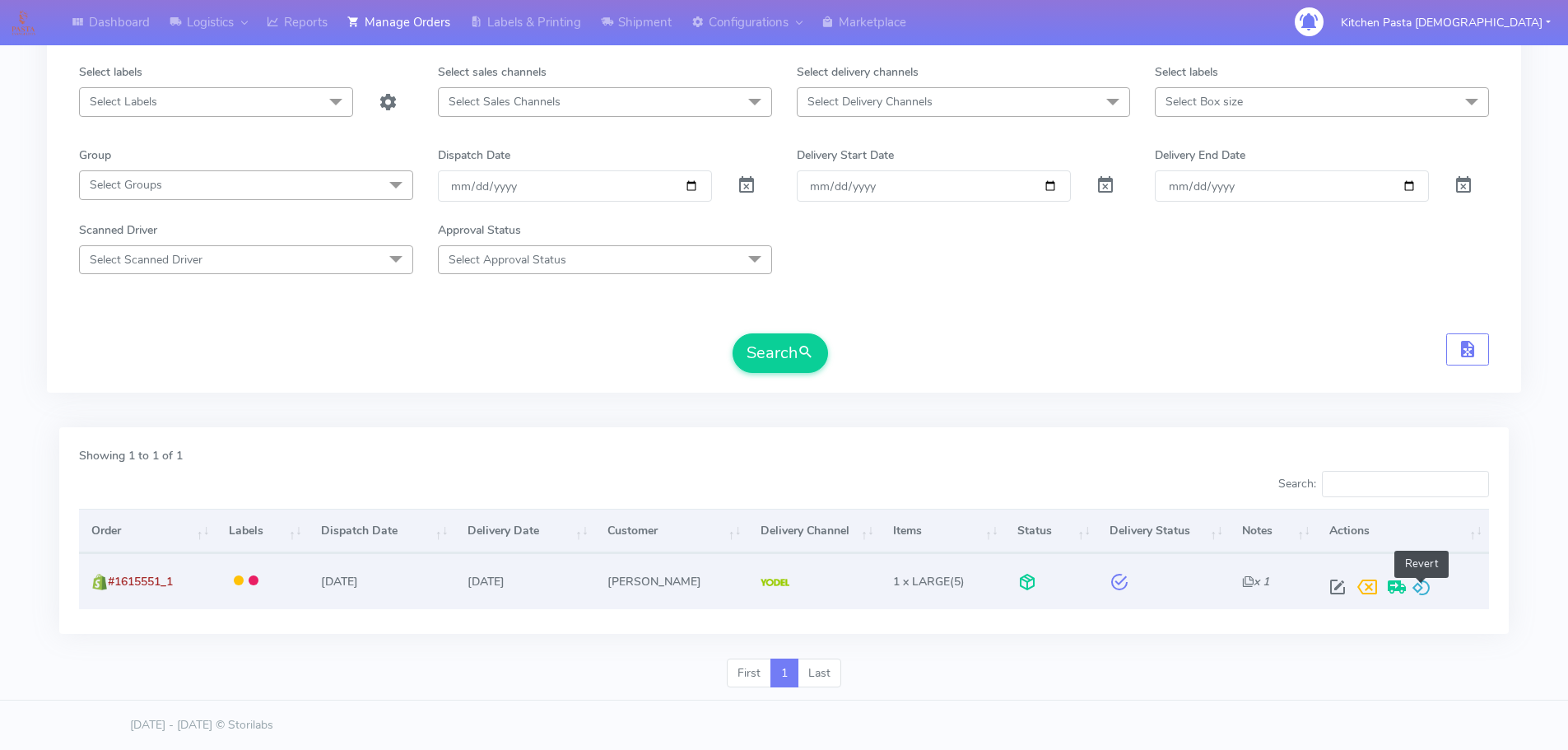
click at [1415, 584] on span at bounding box center [1422, 591] width 20 height 16
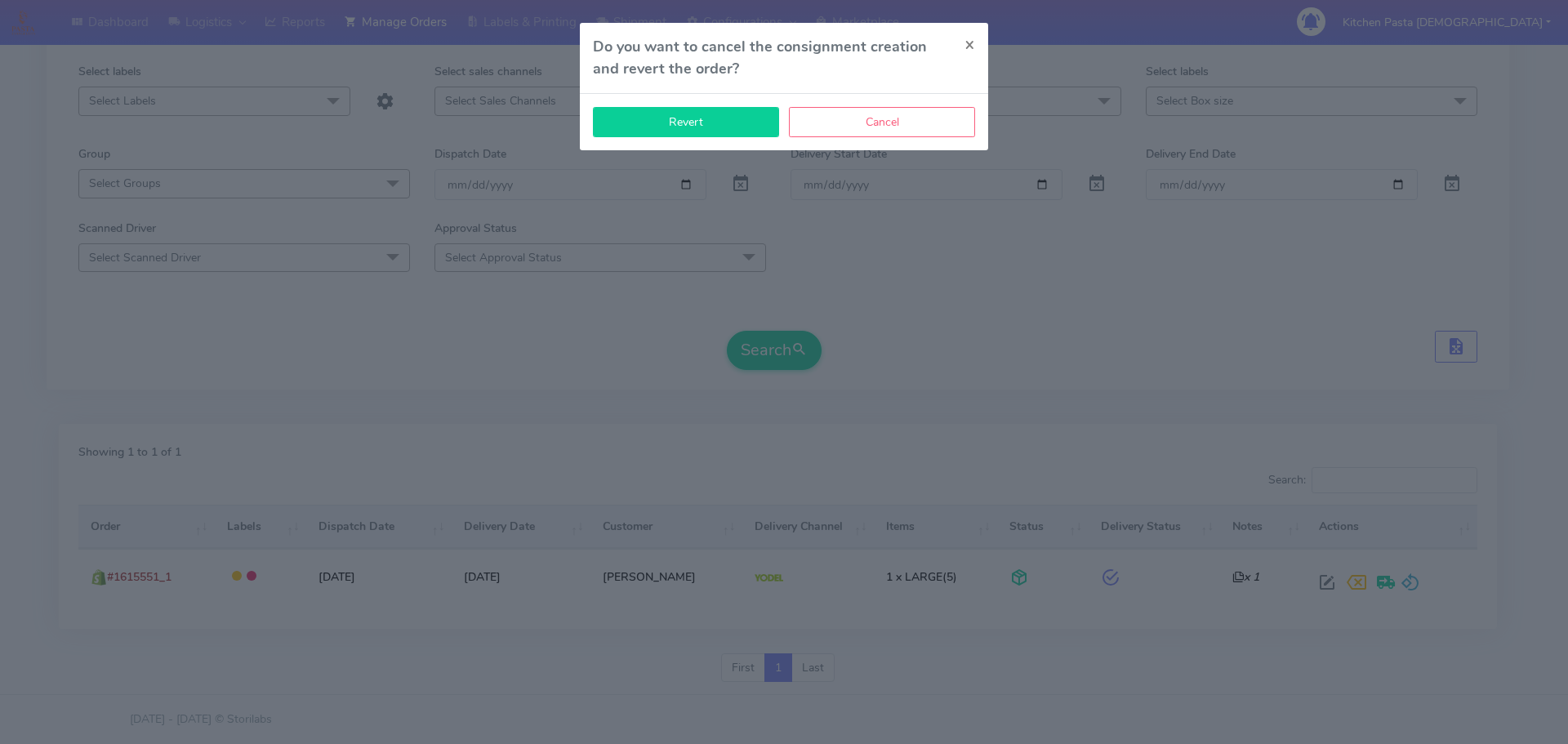
click at [645, 116] on button "Revert" at bounding box center [686, 122] width 186 height 30
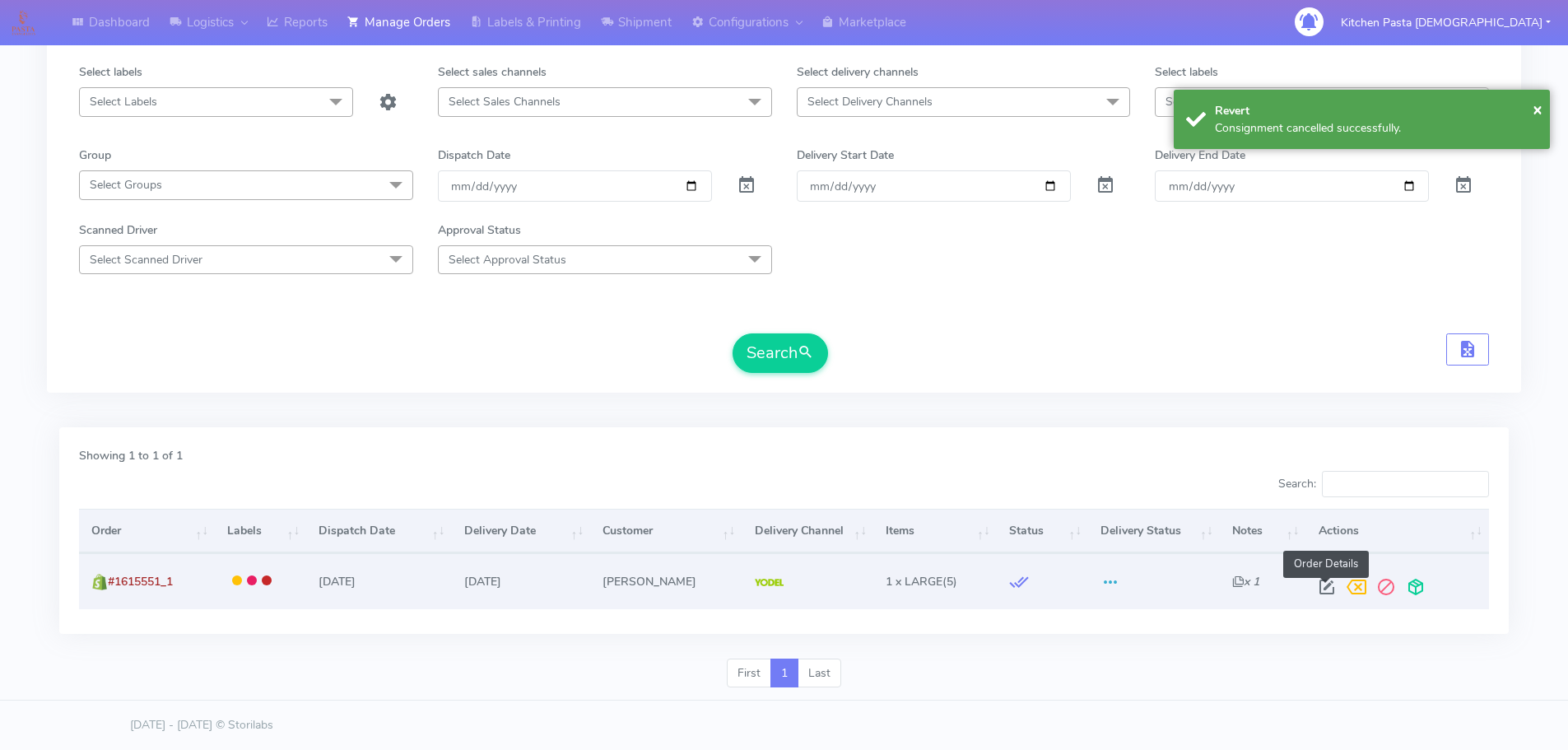
click at [1325, 591] on span at bounding box center [1327, 591] width 30 height 16
select select "5"
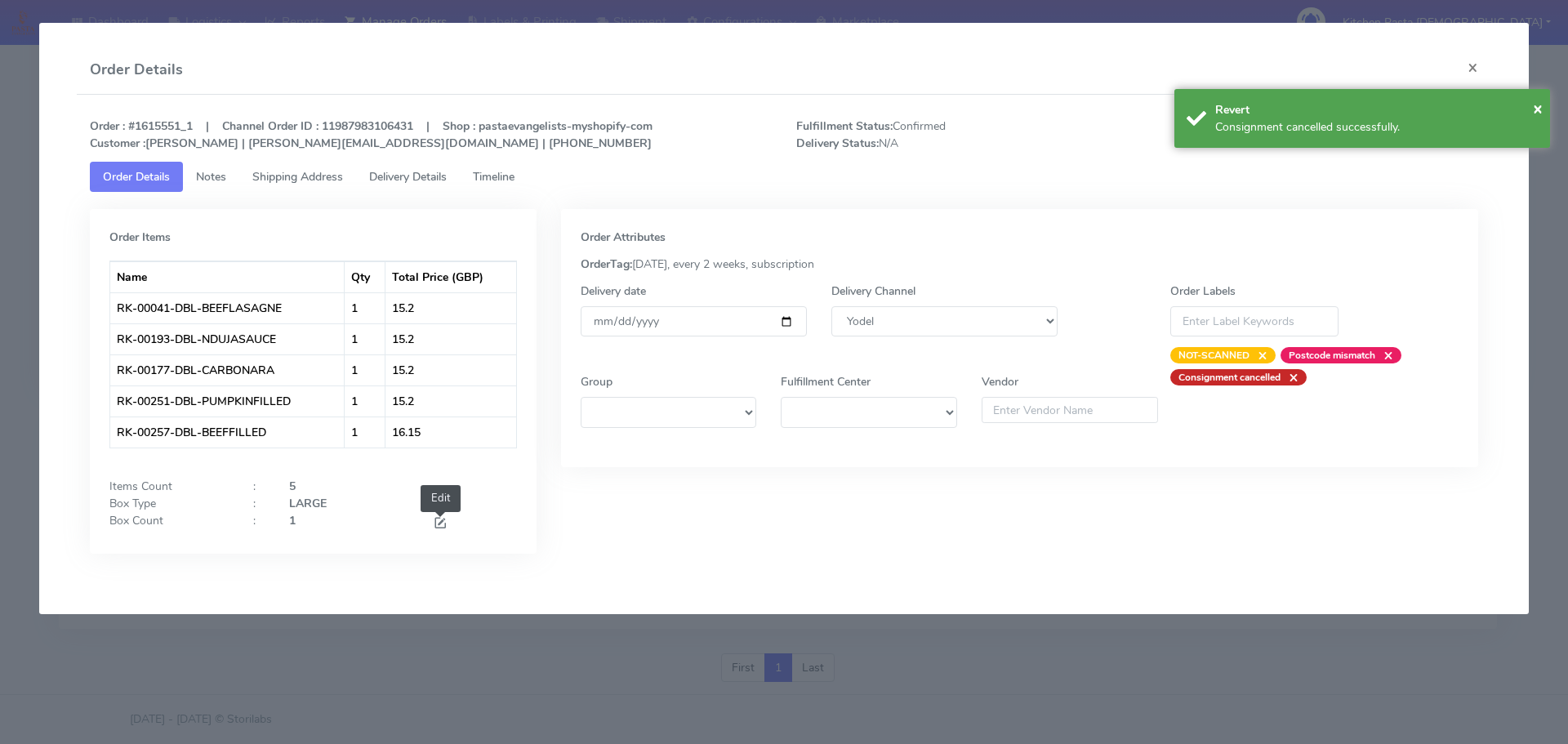
click at [445, 525] on span at bounding box center [439, 525] width 15 height 16
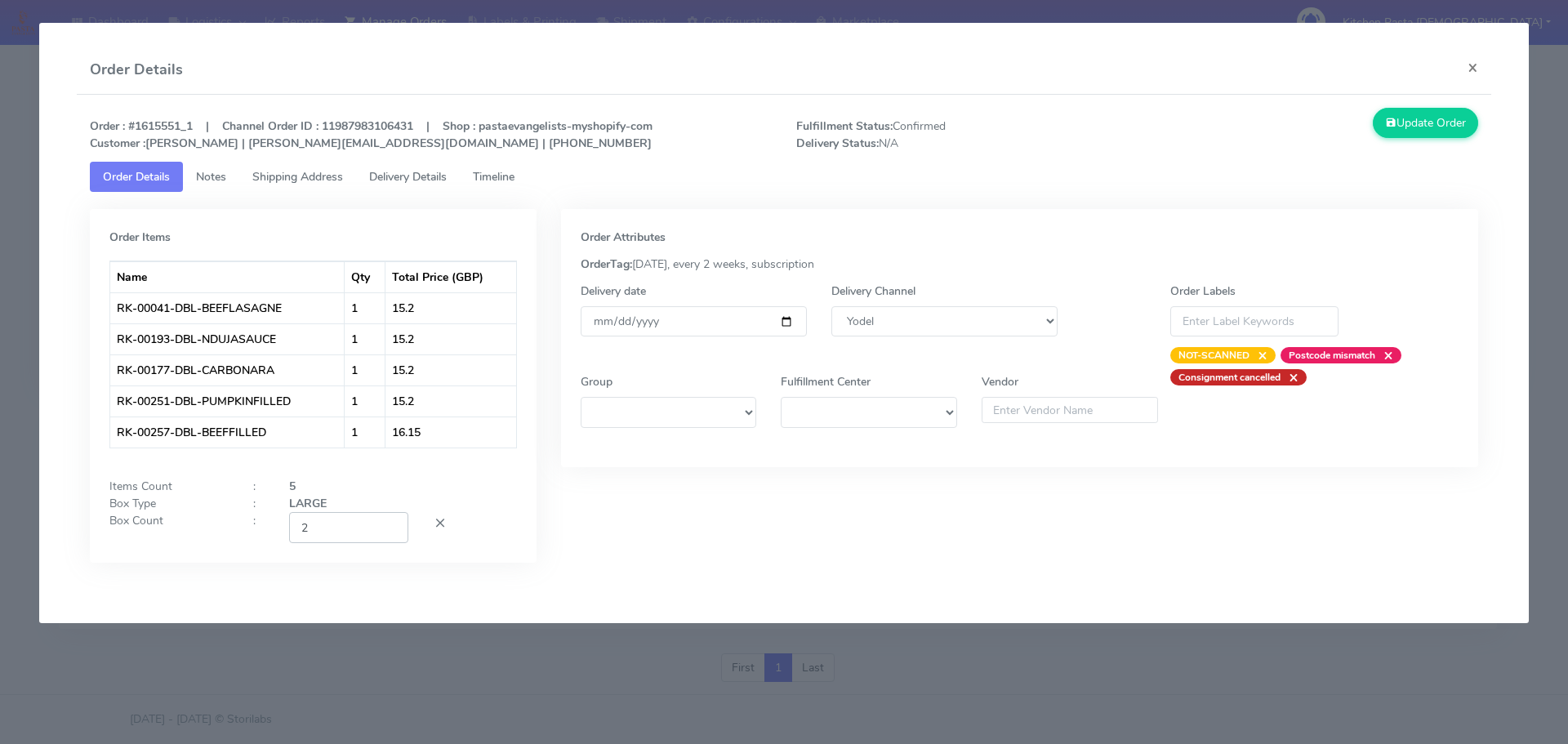
type input "2"
click at [392, 524] on input "2" at bounding box center [348, 527] width 119 height 30
click at [1437, 127] on button "Update Order" at bounding box center [1425, 123] width 106 height 30
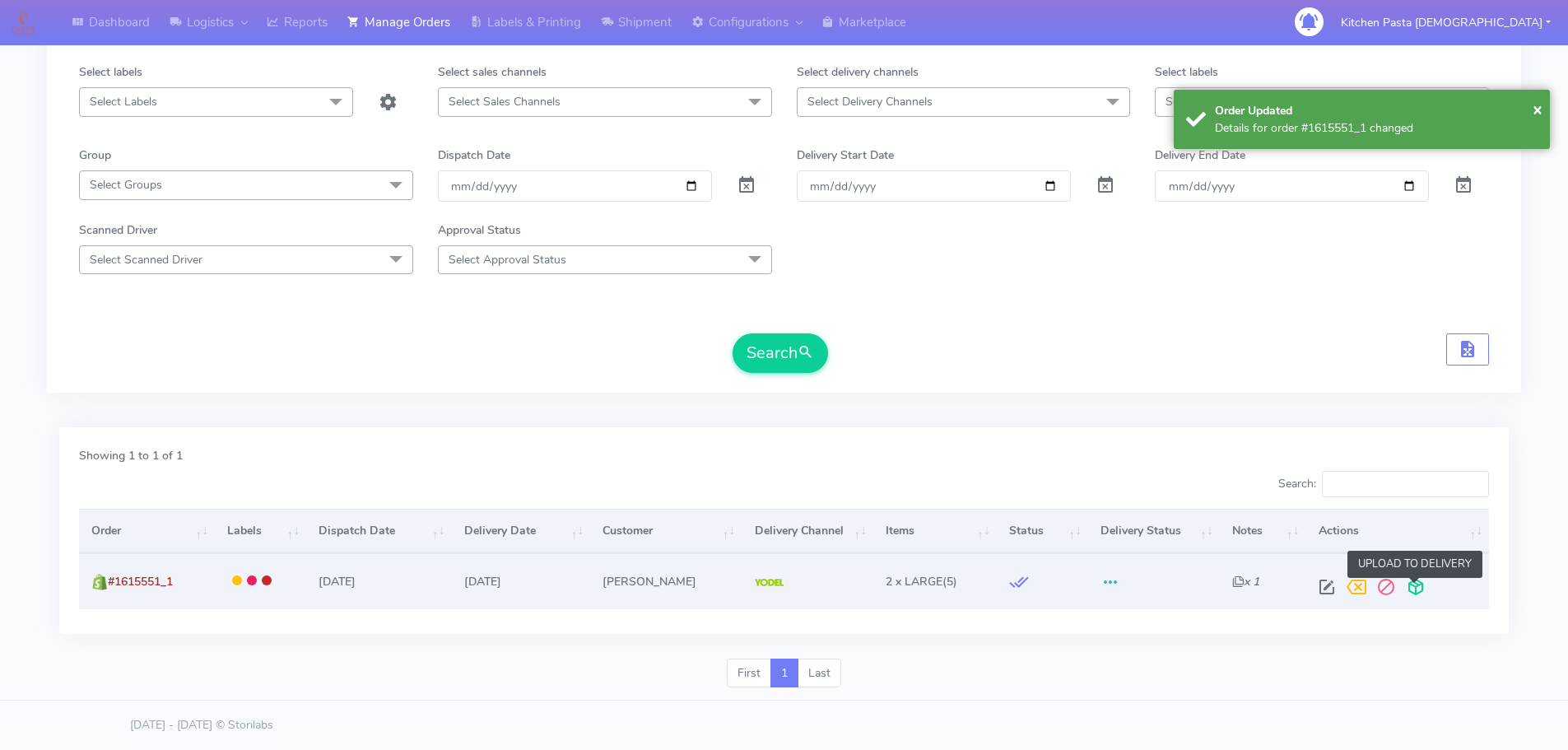
click at [1416, 589] on span at bounding box center [1416, 591] width 30 height 16
click at [1354, 589] on span at bounding box center [1351, 591] width 30 height 16
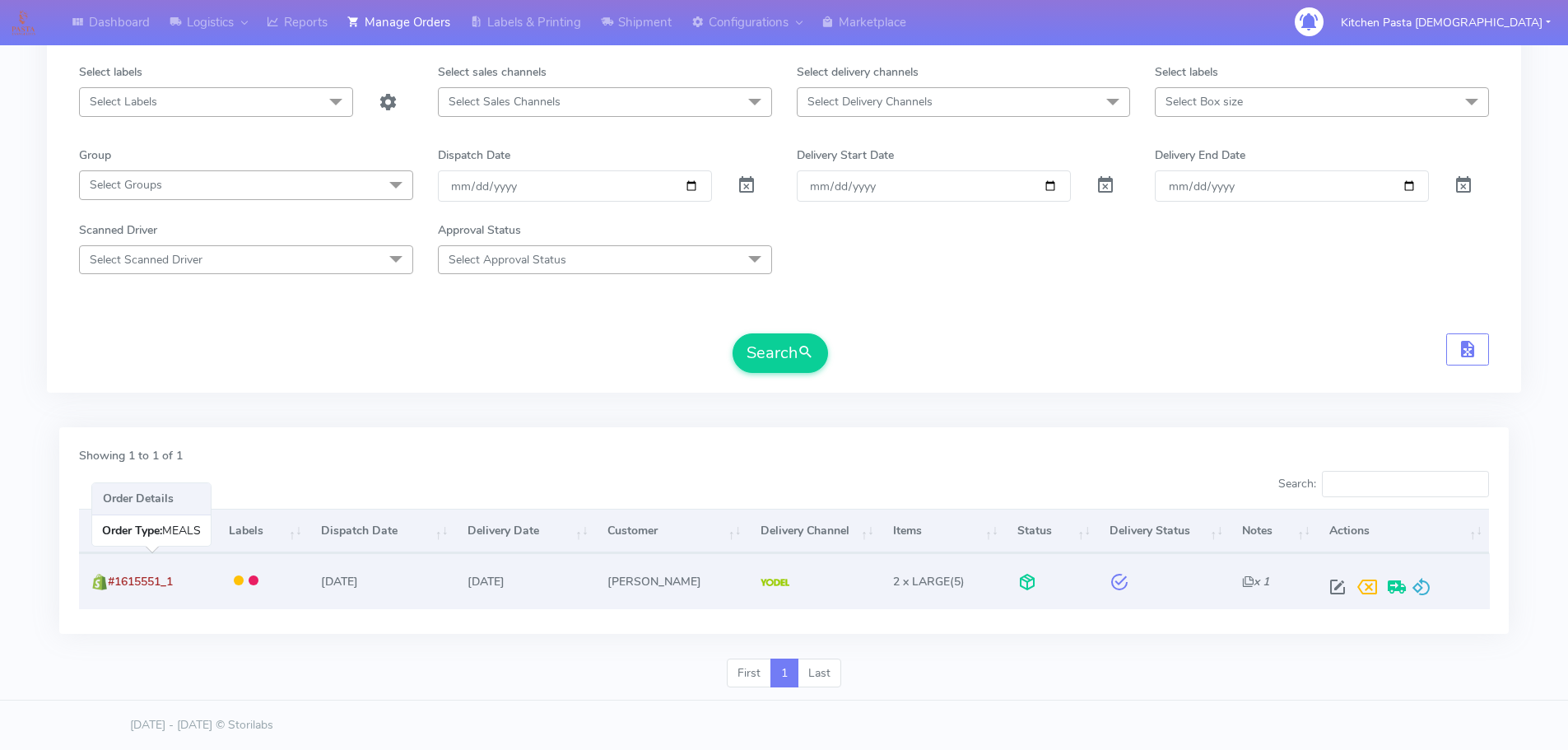
drag, startPoint x: 200, startPoint y: 578, endPoint x: 110, endPoint y: 587, distance: 90.2
click at [110, 587] on td "#1615551_1" at bounding box center [147, 580] width 137 height 55
copy span "#1615551_1"
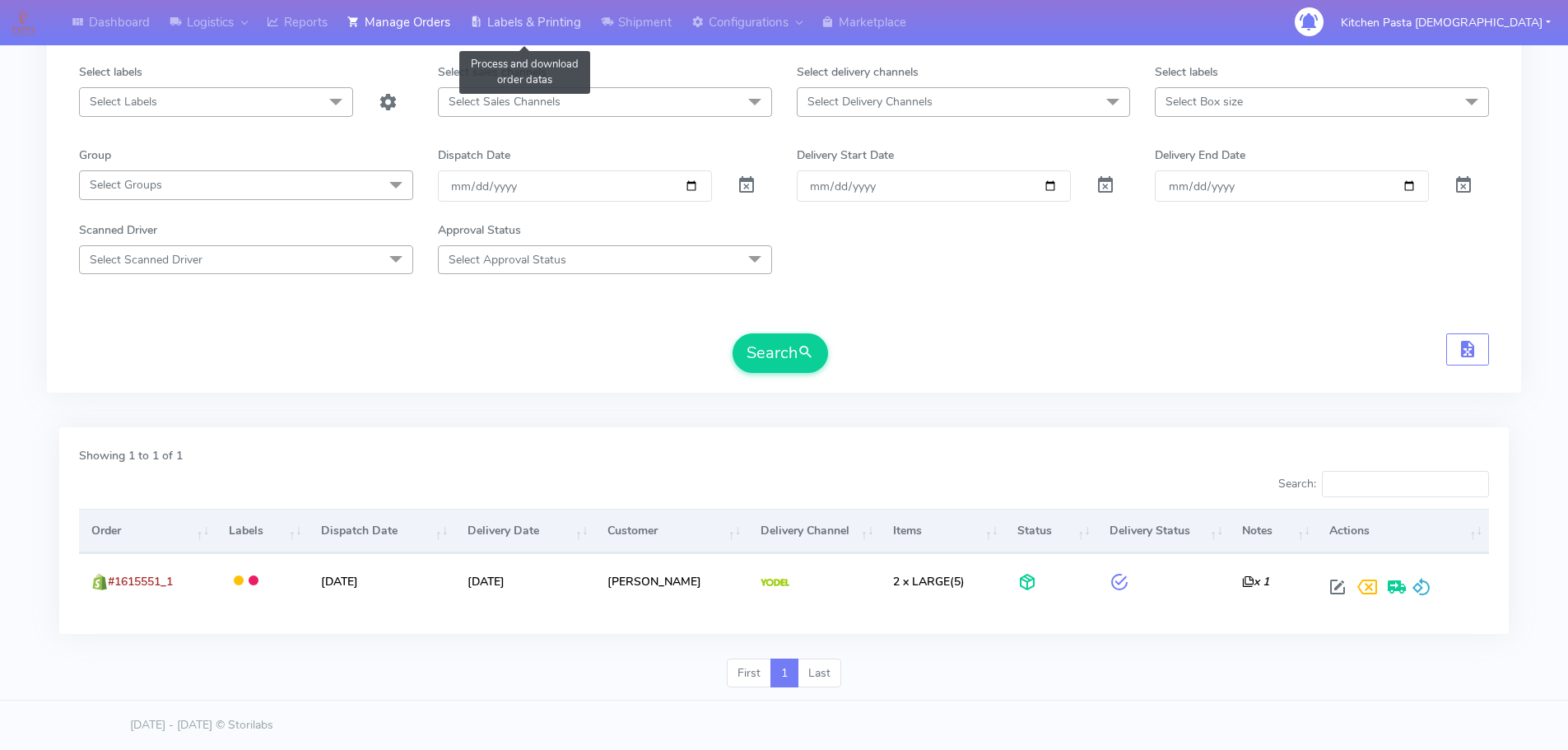
click at [533, 21] on link "Labels & Printing" at bounding box center [525, 22] width 131 height 45
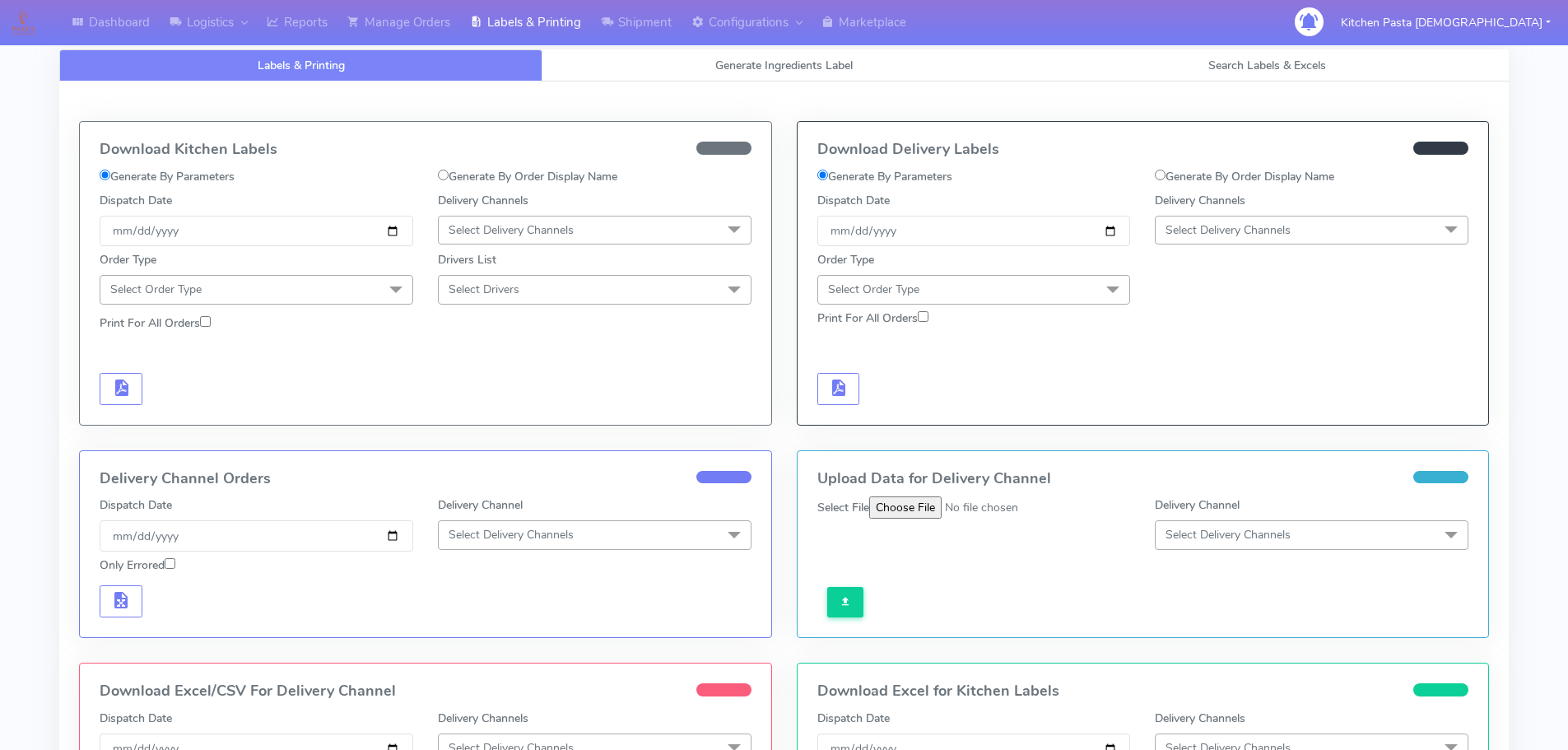
click at [1206, 175] on label "Generate By Order Display Name" at bounding box center [1244, 176] width 179 height 17
click at [1166, 175] on input "Generate By Order Display Name" at bounding box center [1160, 175] width 11 height 11
radio input "true"
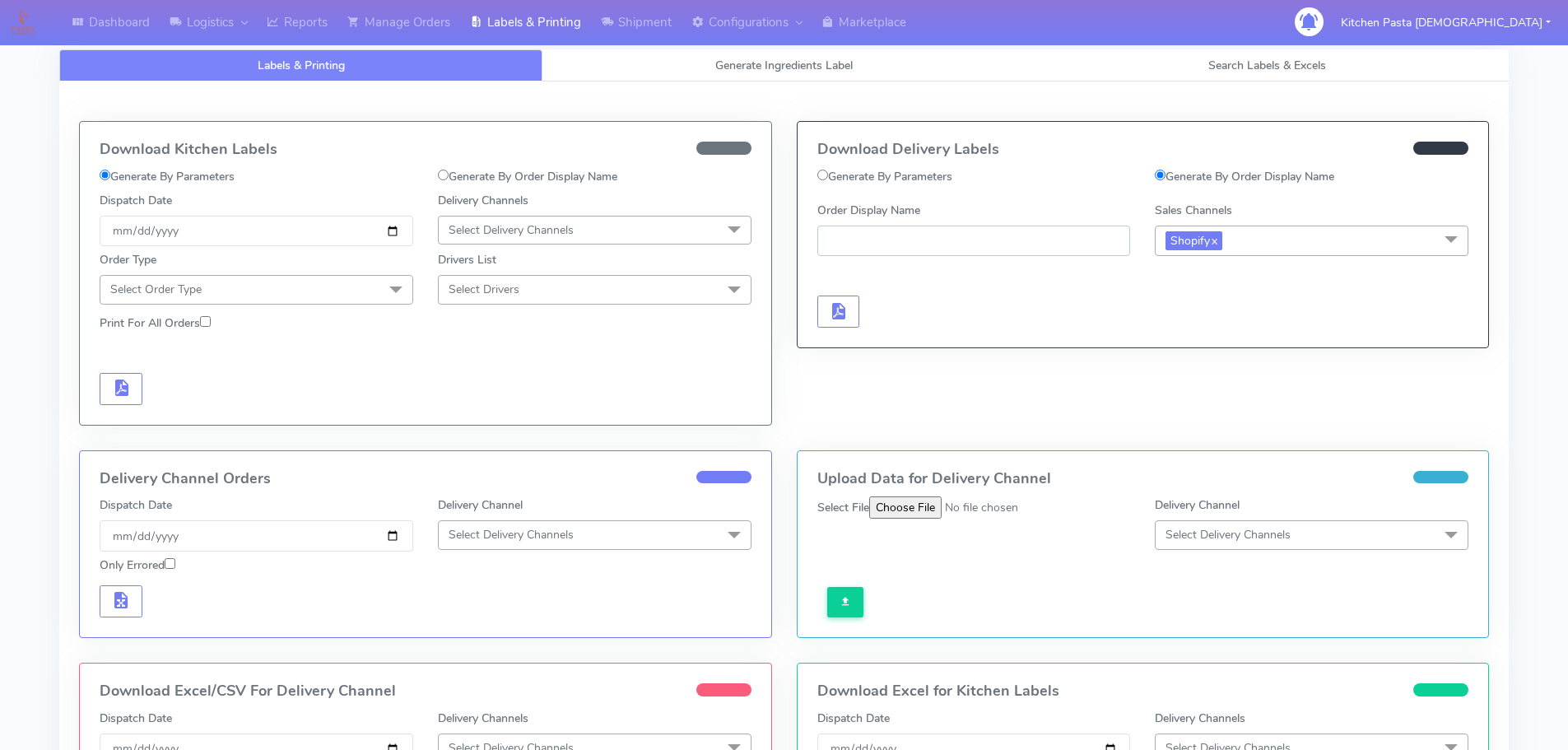
paste input "#1615551_1"
type input "#1615551_1"
click at [826, 320] on button "button" at bounding box center [839, 312] width 43 height 32
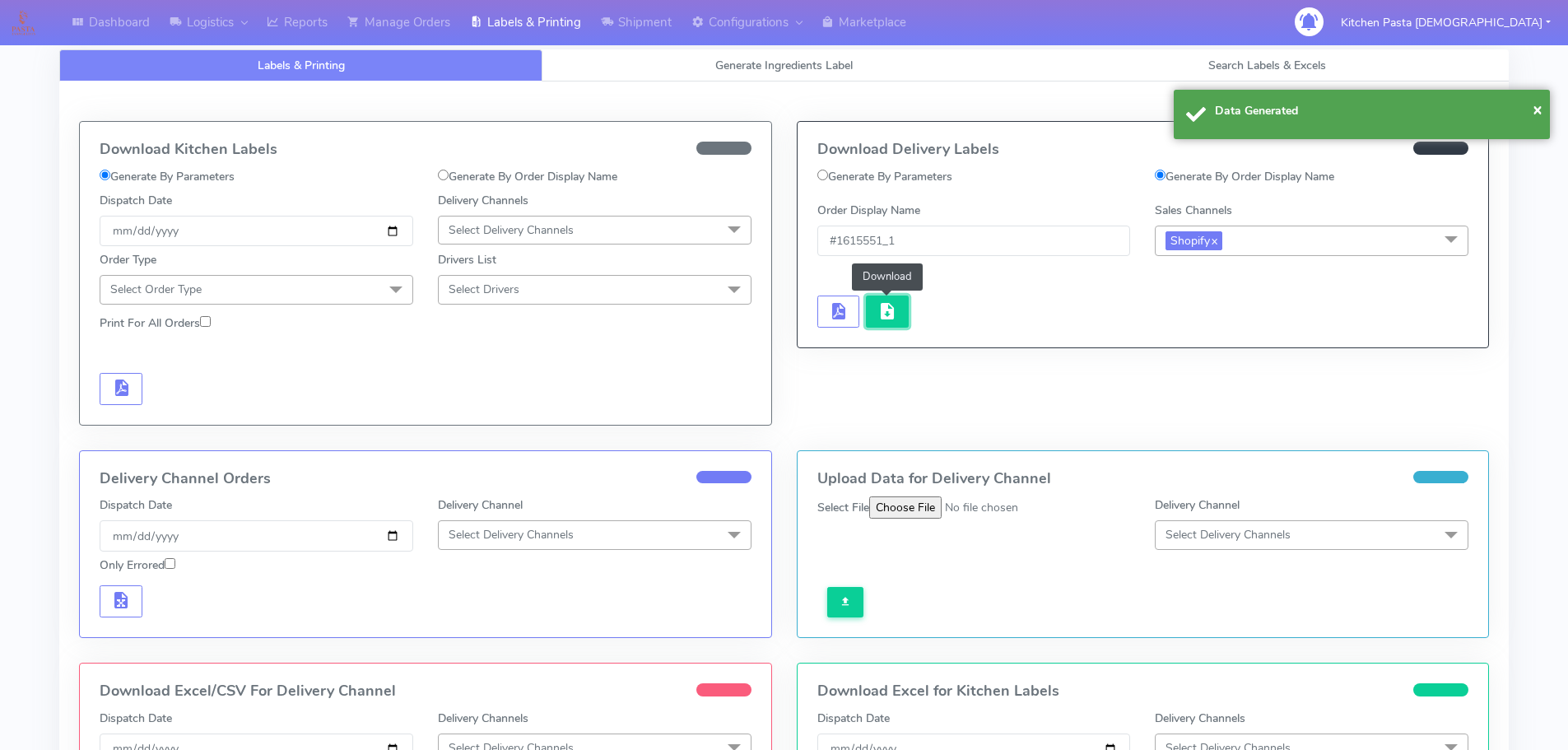
click at [890, 312] on span "button" at bounding box center [888, 315] width 20 height 16
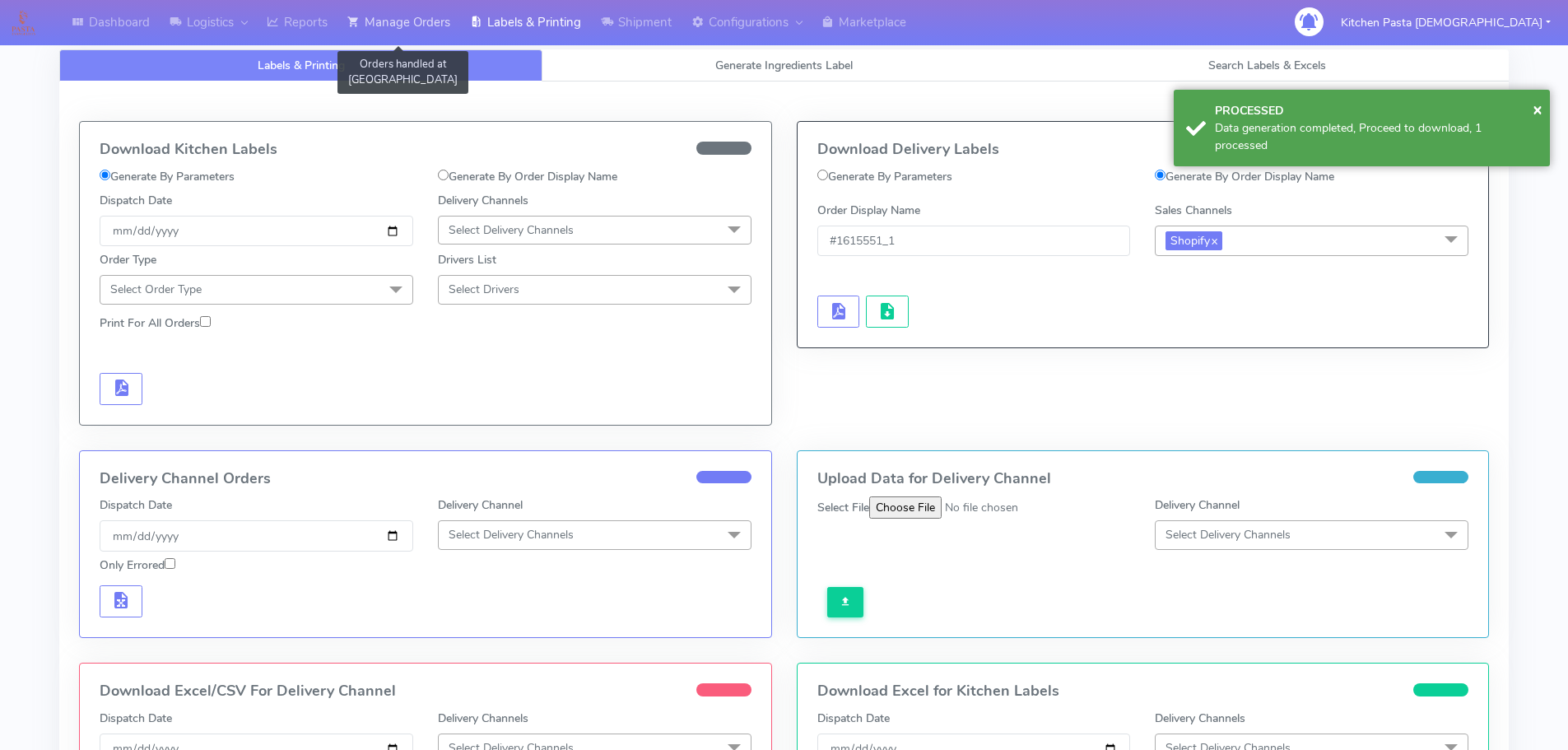
click at [380, 30] on link "Manage Orders" at bounding box center [399, 22] width 123 height 45
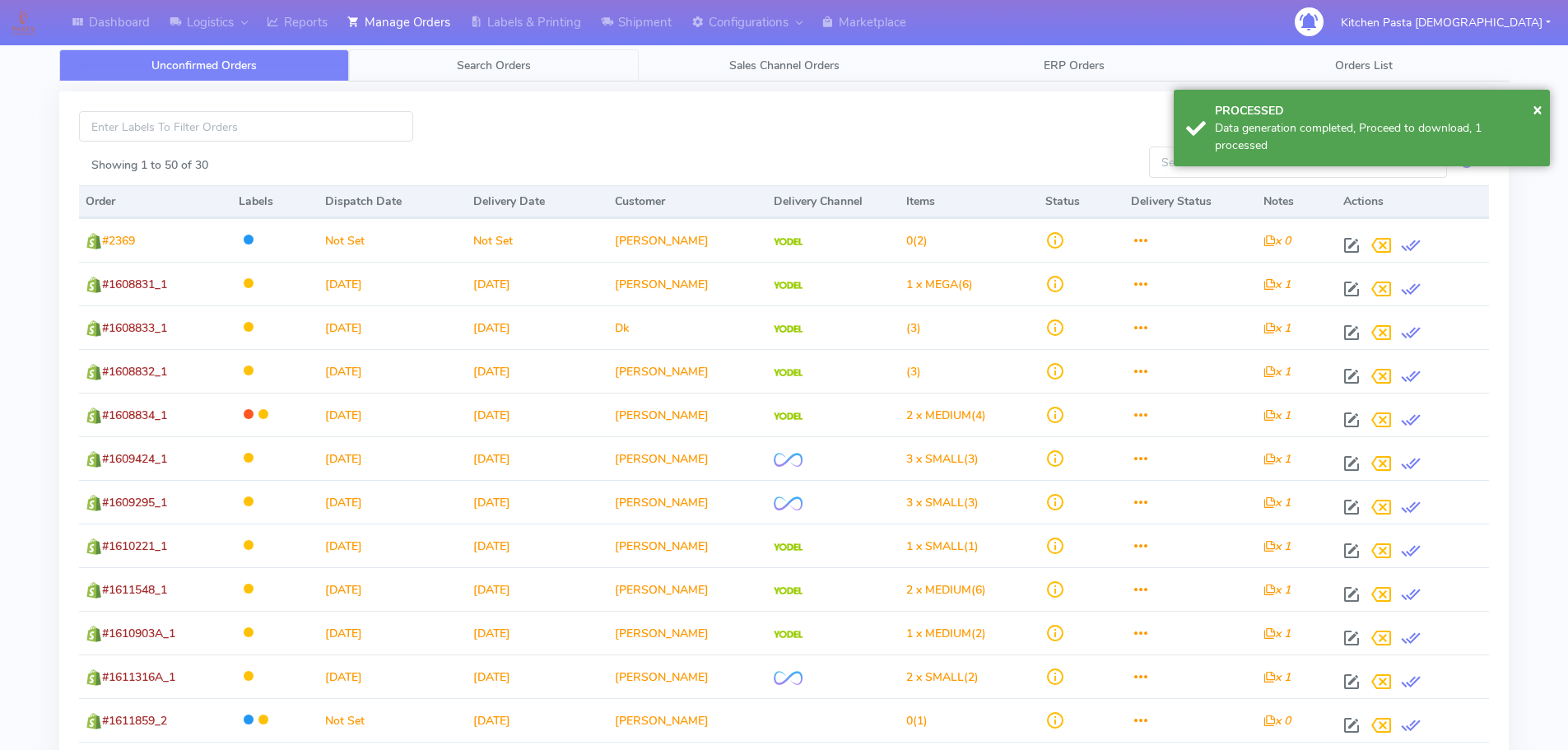
drag, startPoint x: 413, startPoint y: 60, endPoint x: 380, endPoint y: 70, distance: 35.2
click at [415, 60] on link "Search Orders" at bounding box center [494, 65] width 290 height 32
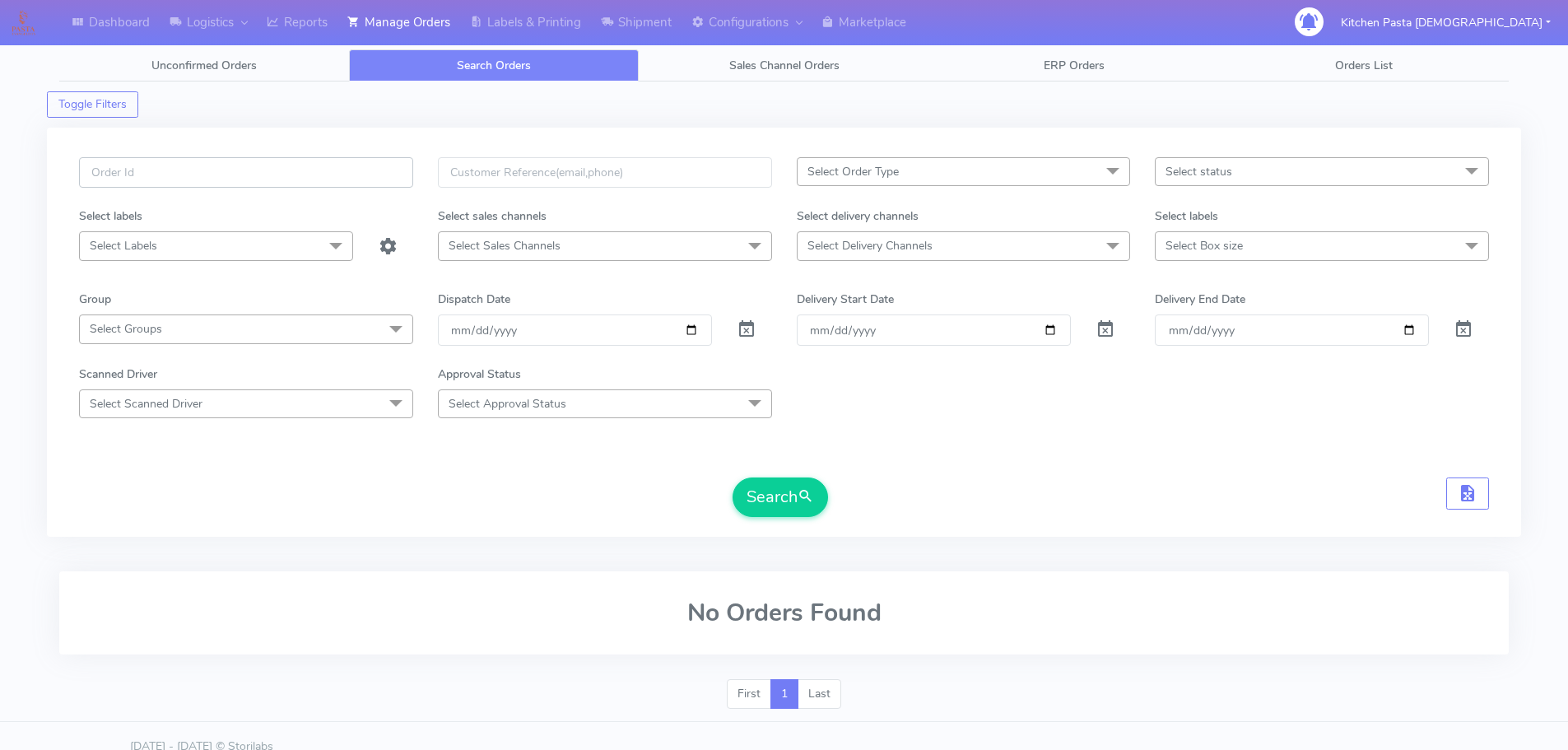
click at [334, 174] on input "text" at bounding box center [246, 172] width 334 height 30
type input "1615637"
click at [750, 492] on button "Search" at bounding box center [780, 497] width 95 height 40
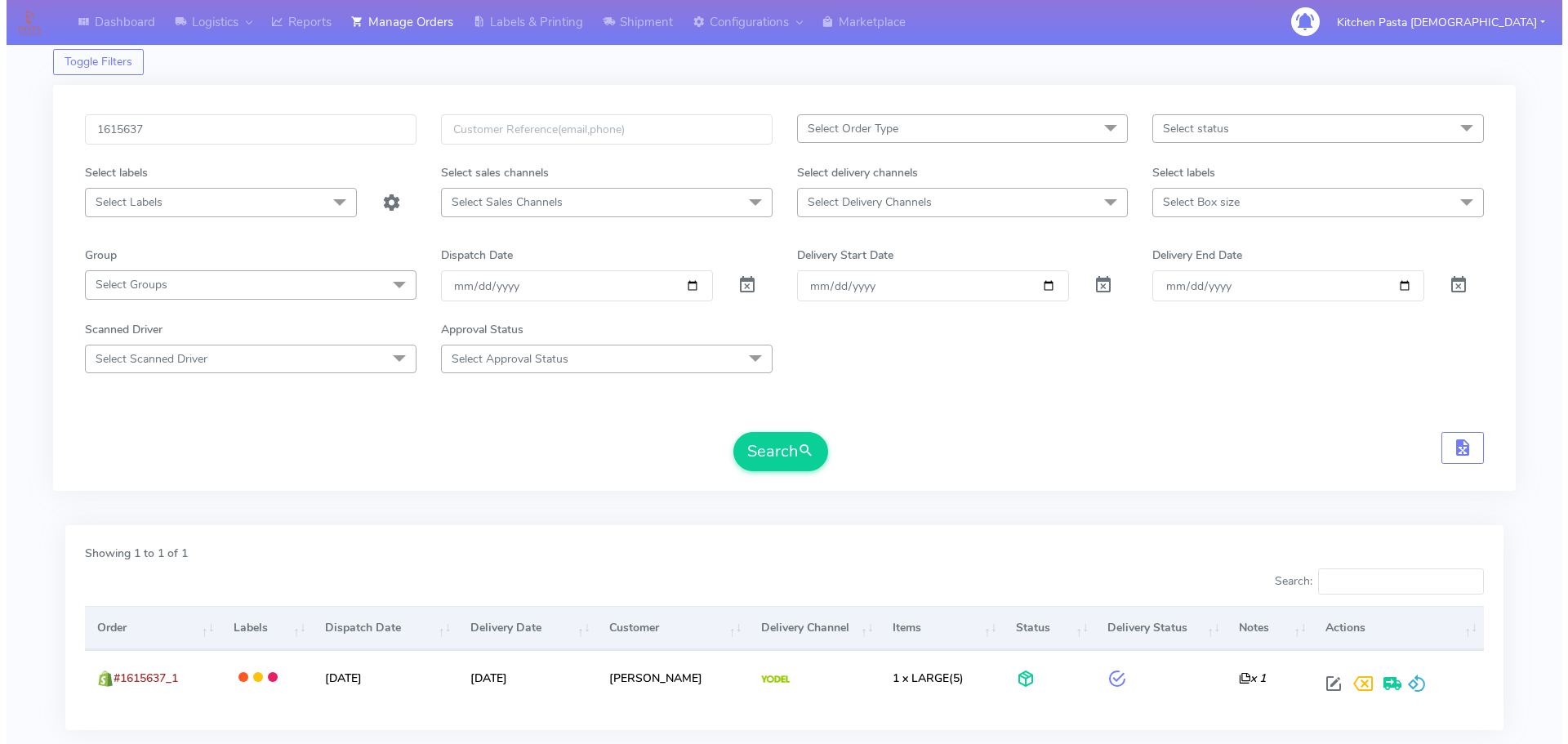
scroll to position [81, 0]
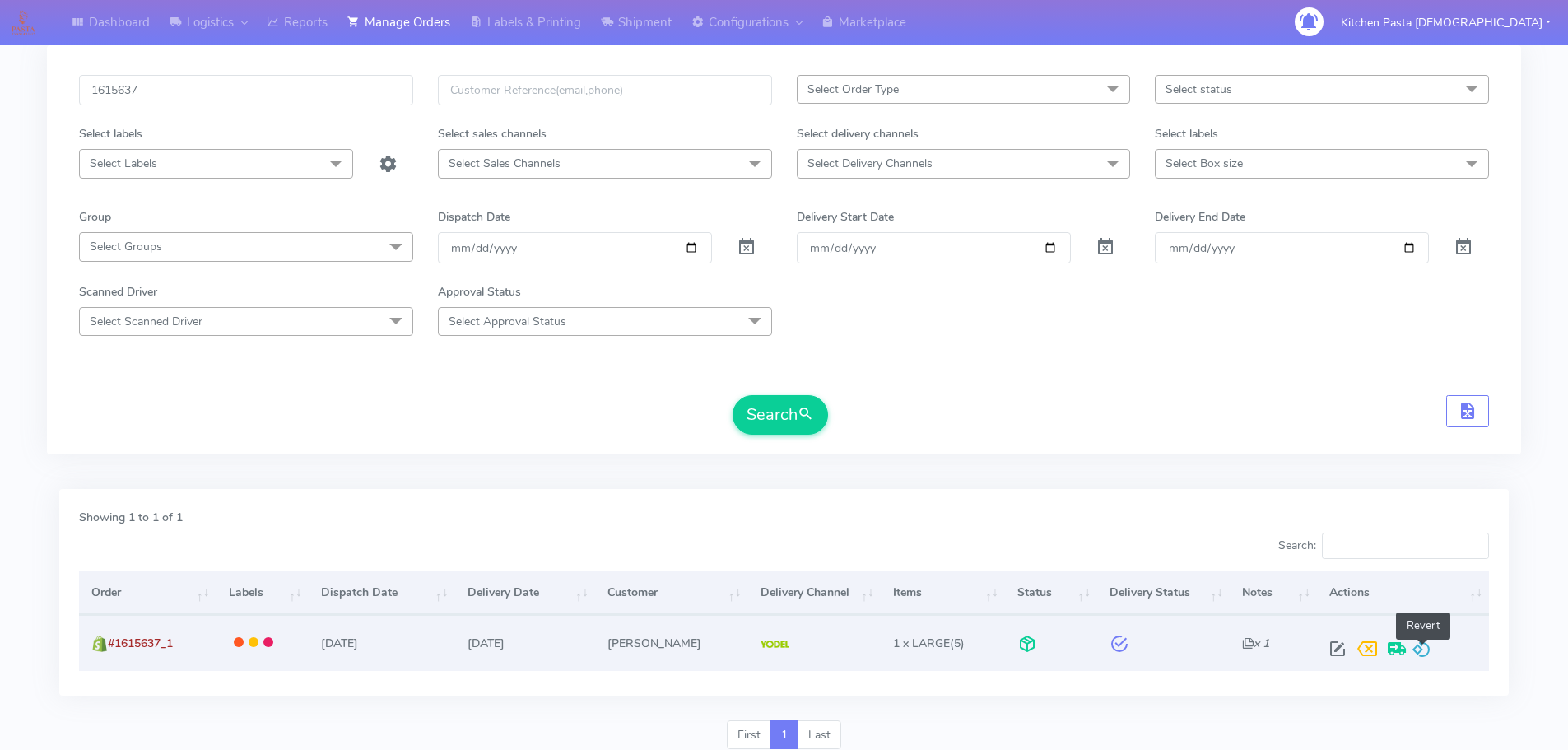
click at [1417, 645] on span at bounding box center [1422, 653] width 20 height 16
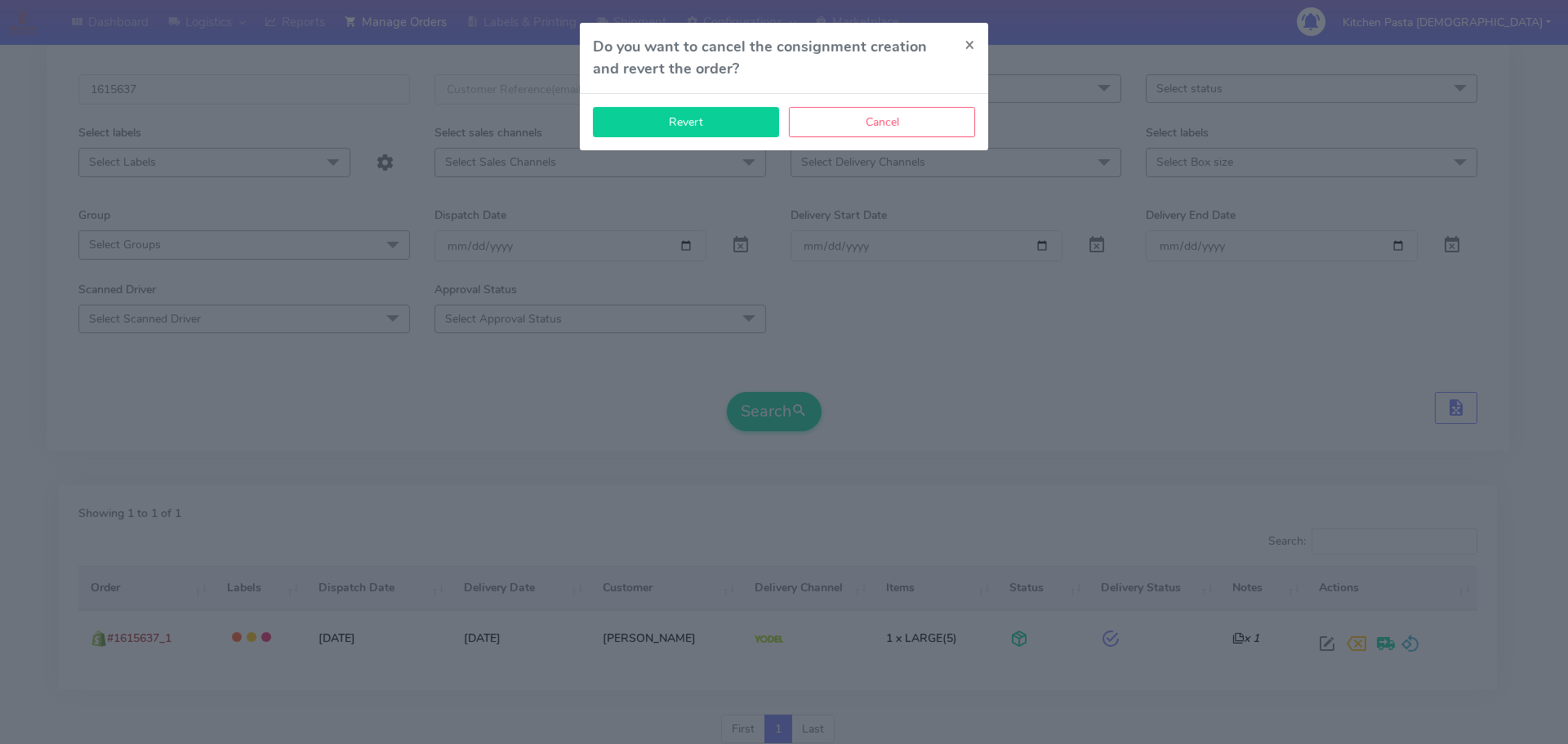
click at [645, 137] on button "Revert" at bounding box center [686, 122] width 186 height 30
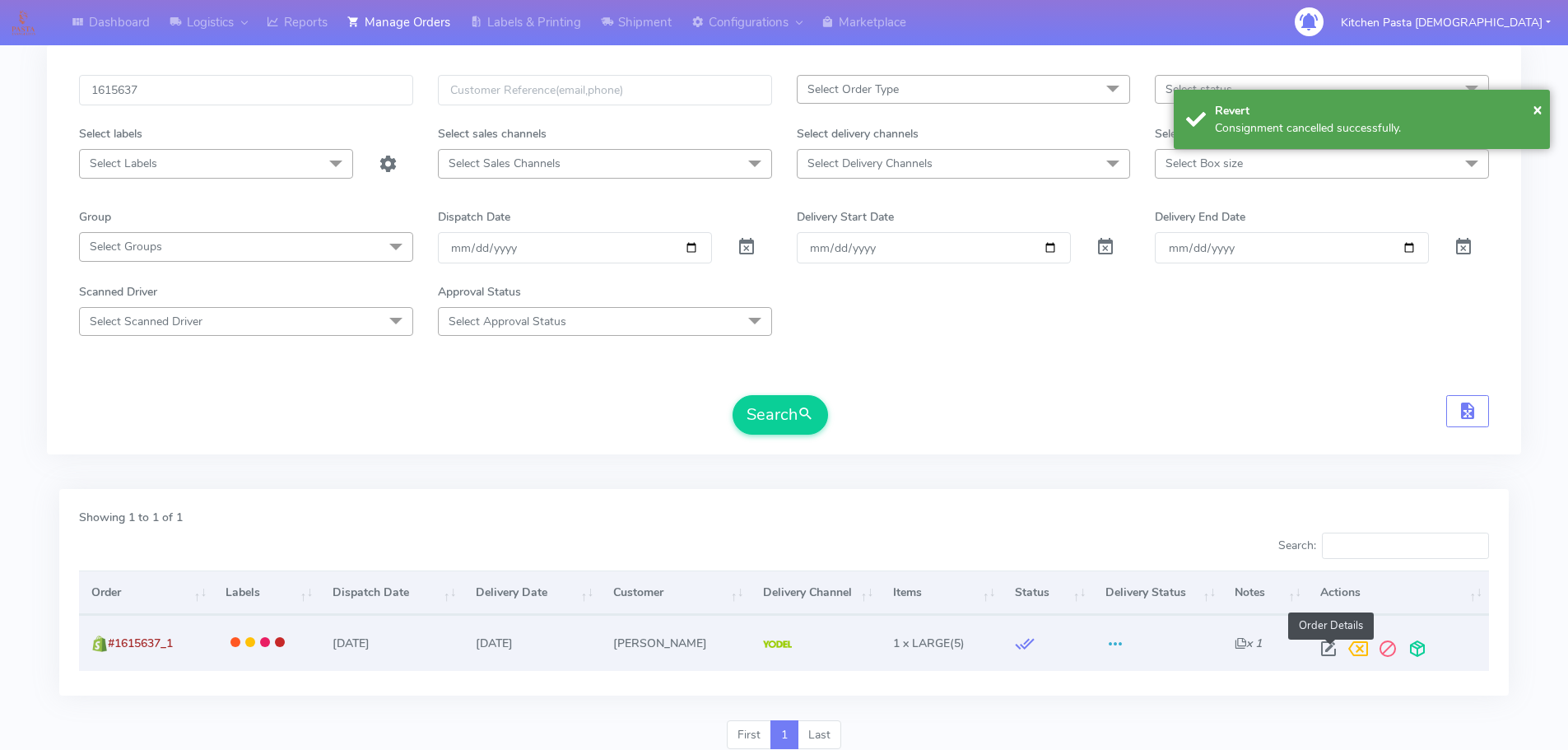
click at [1329, 648] on span at bounding box center [1329, 653] width 30 height 16
select select "5"
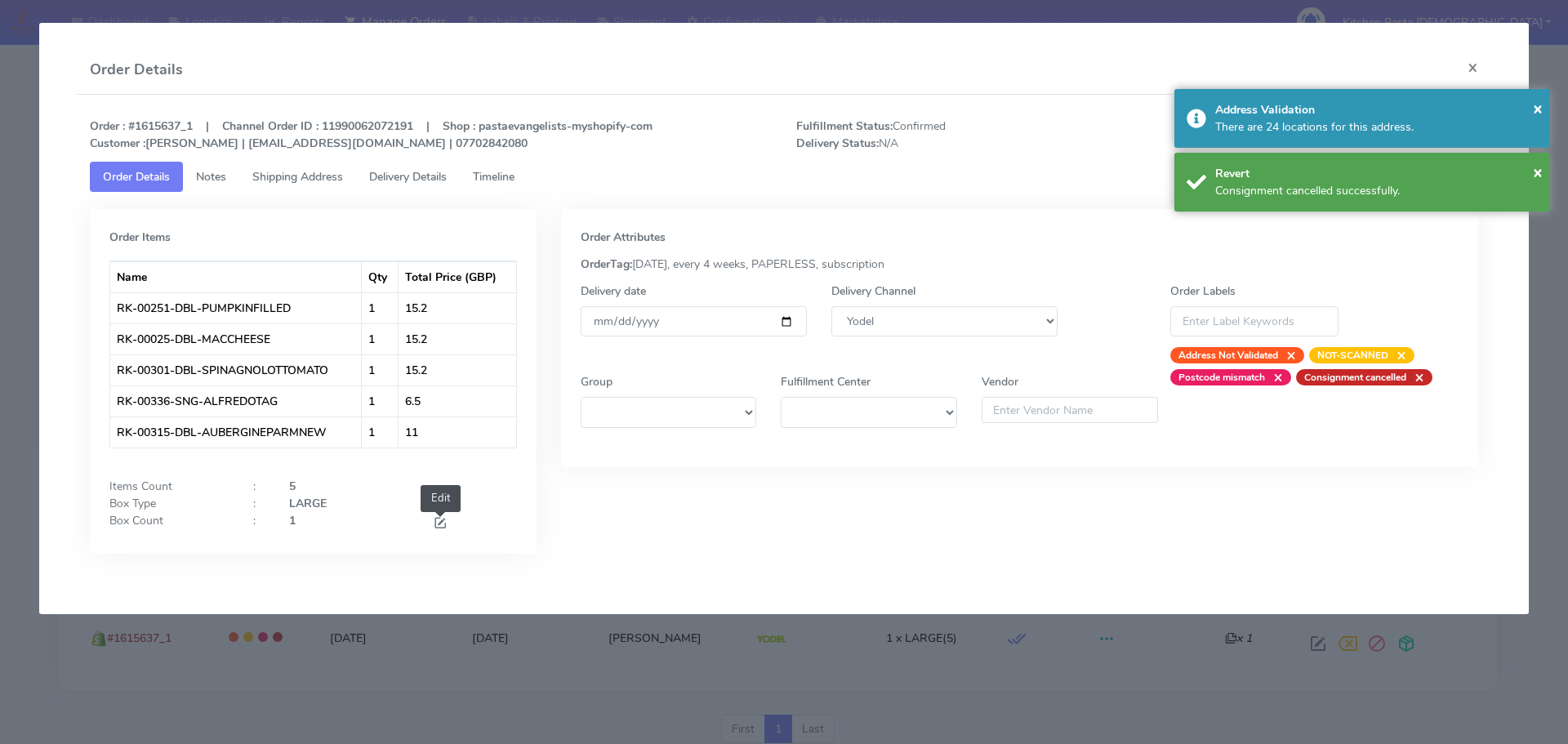
click at [441, 525] on span at bounding box center [439, 525] width 15 height 16
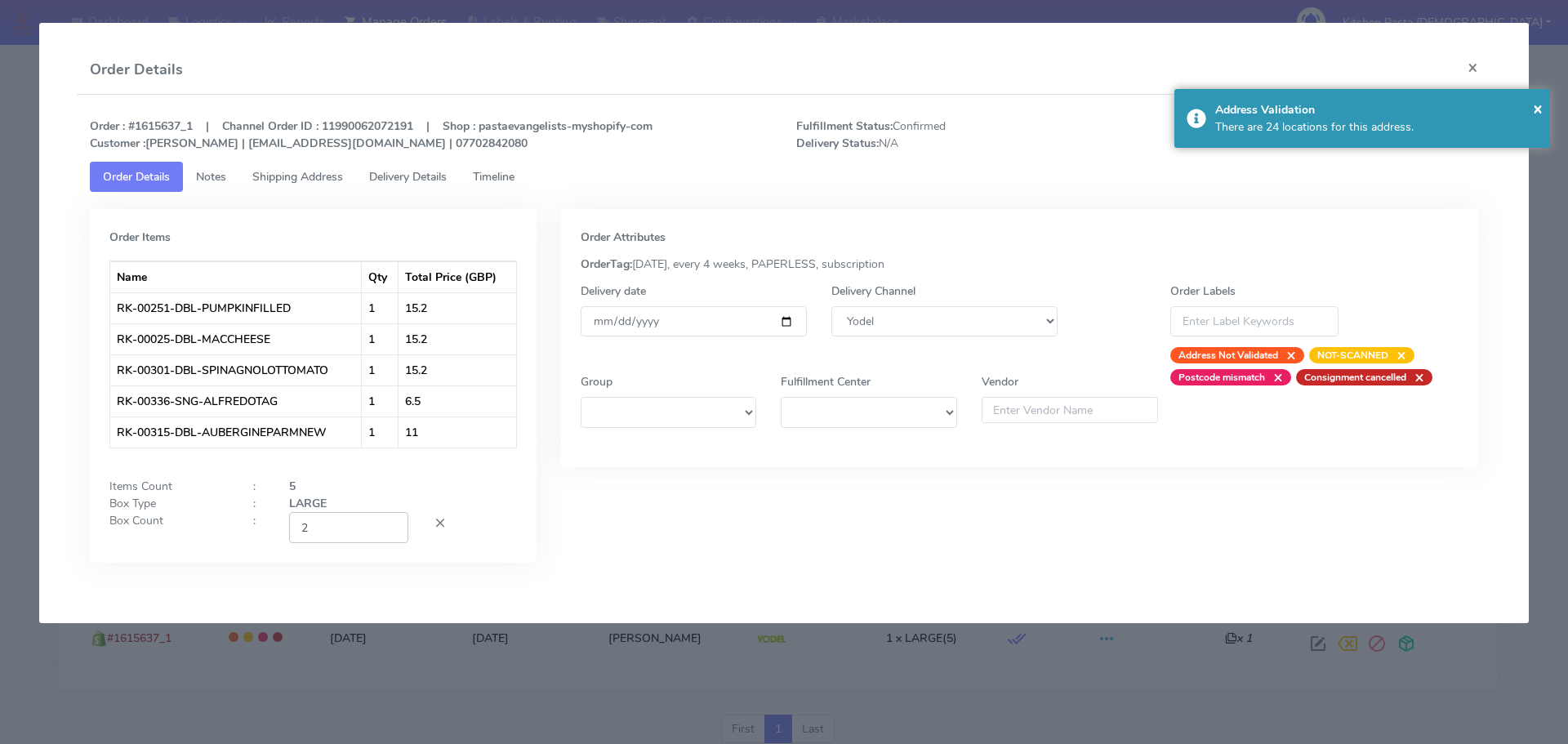
type input "2"
click at [391, 523] on input "2" at bounding box center [348, 527] width 119 height 30
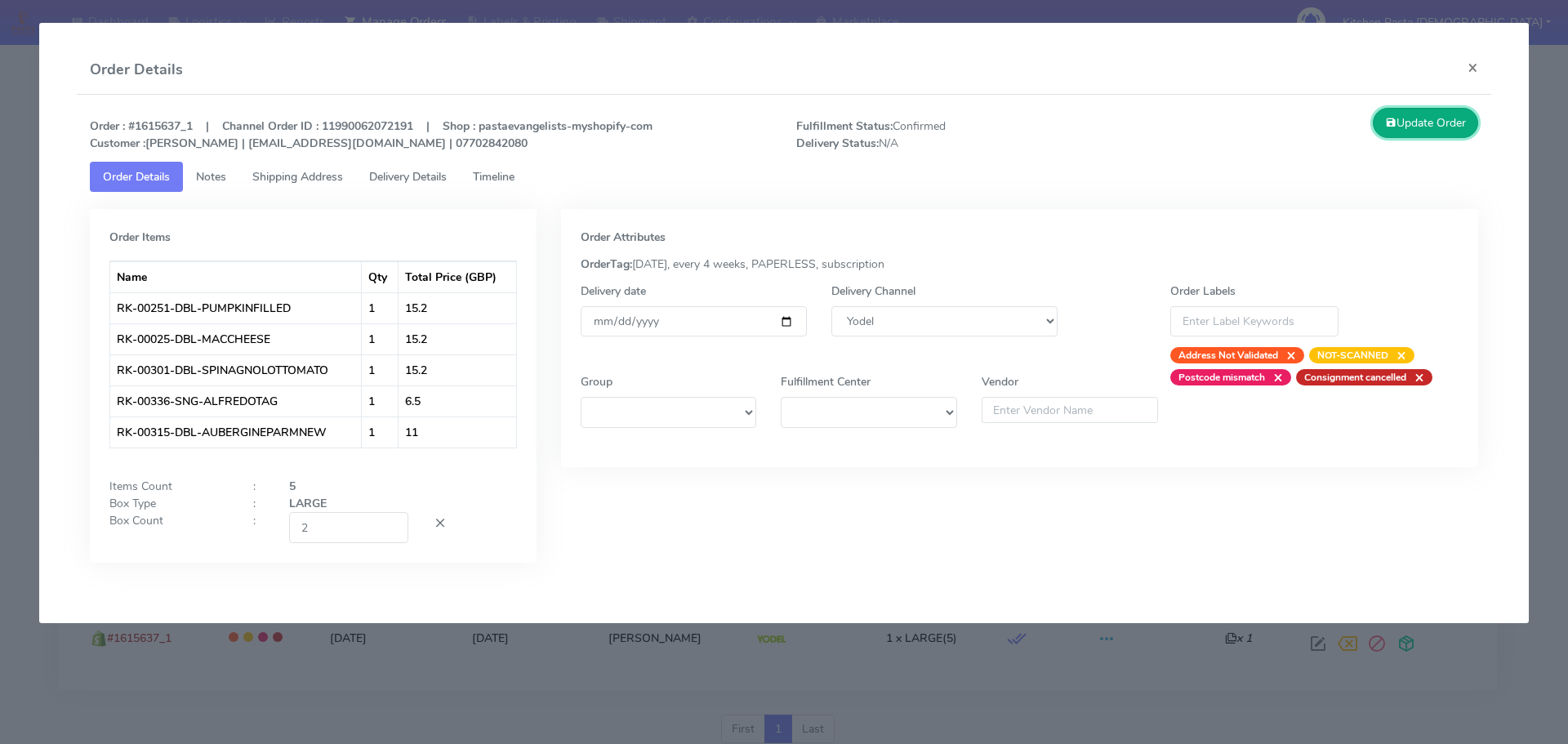
click at [1373, 118] on button "Update Order" at bounding box center [1425, 123] width 106 height 30
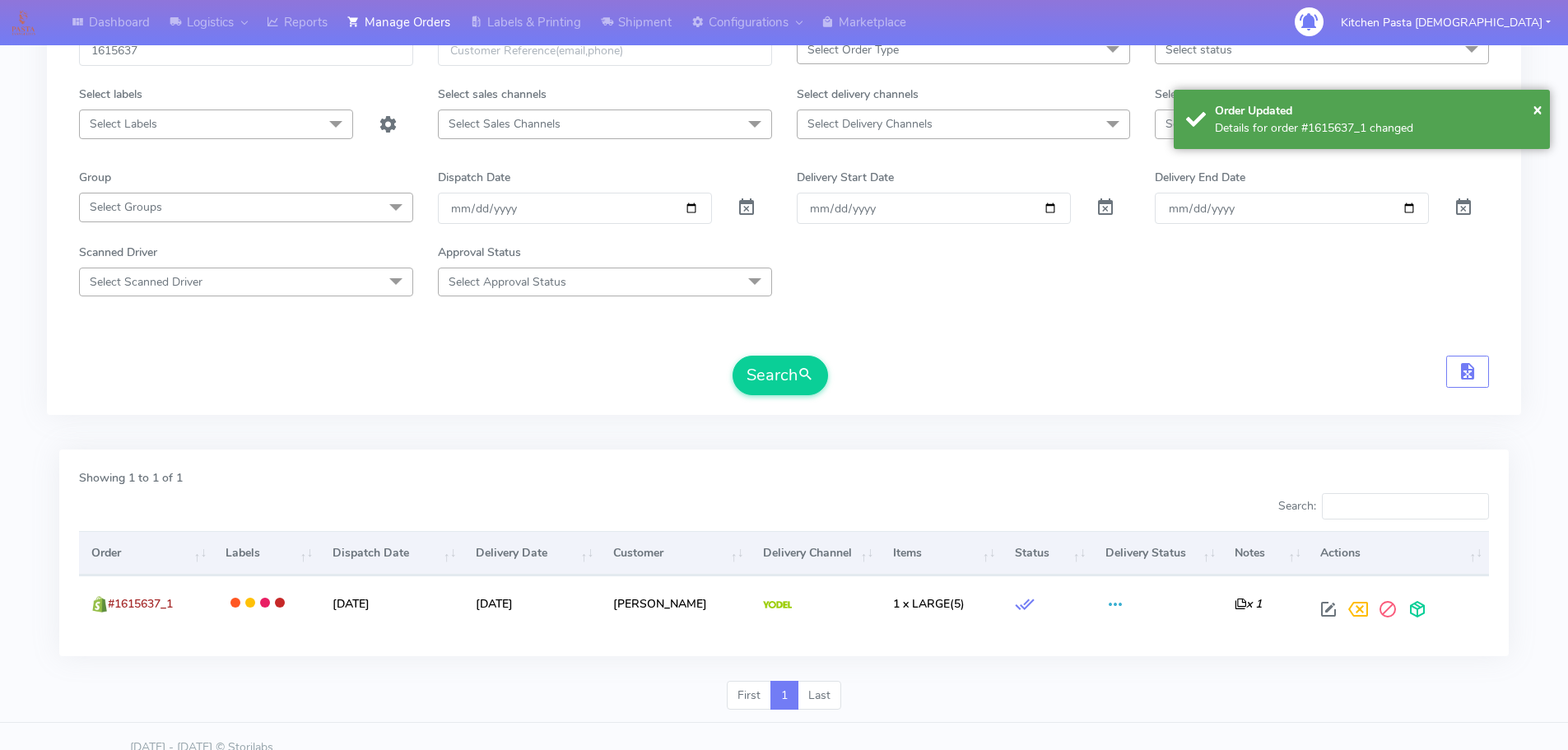
scroll to position [144, 0]
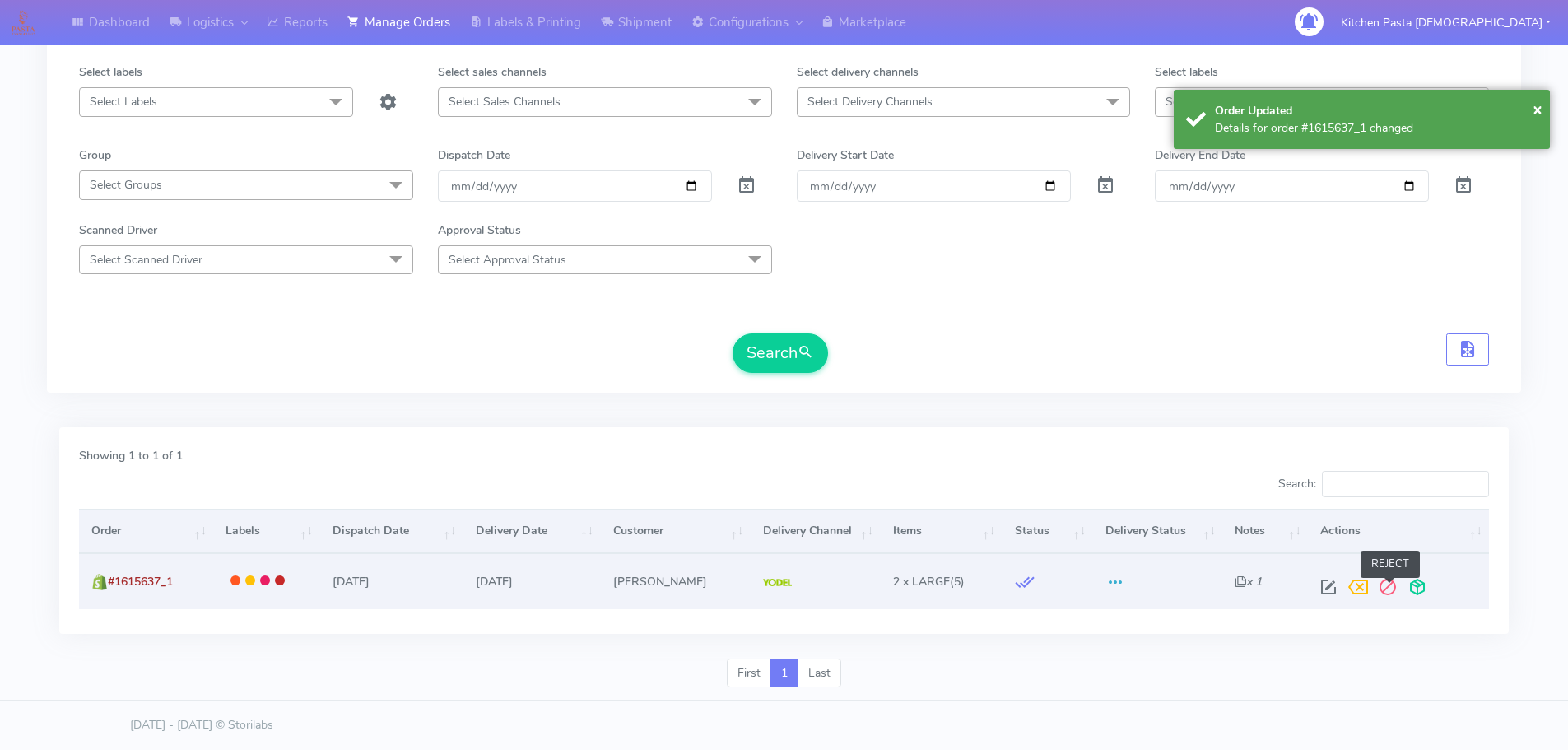
click at [1401, 585] on span at bounding box center [1388, 591] width 30 height 16
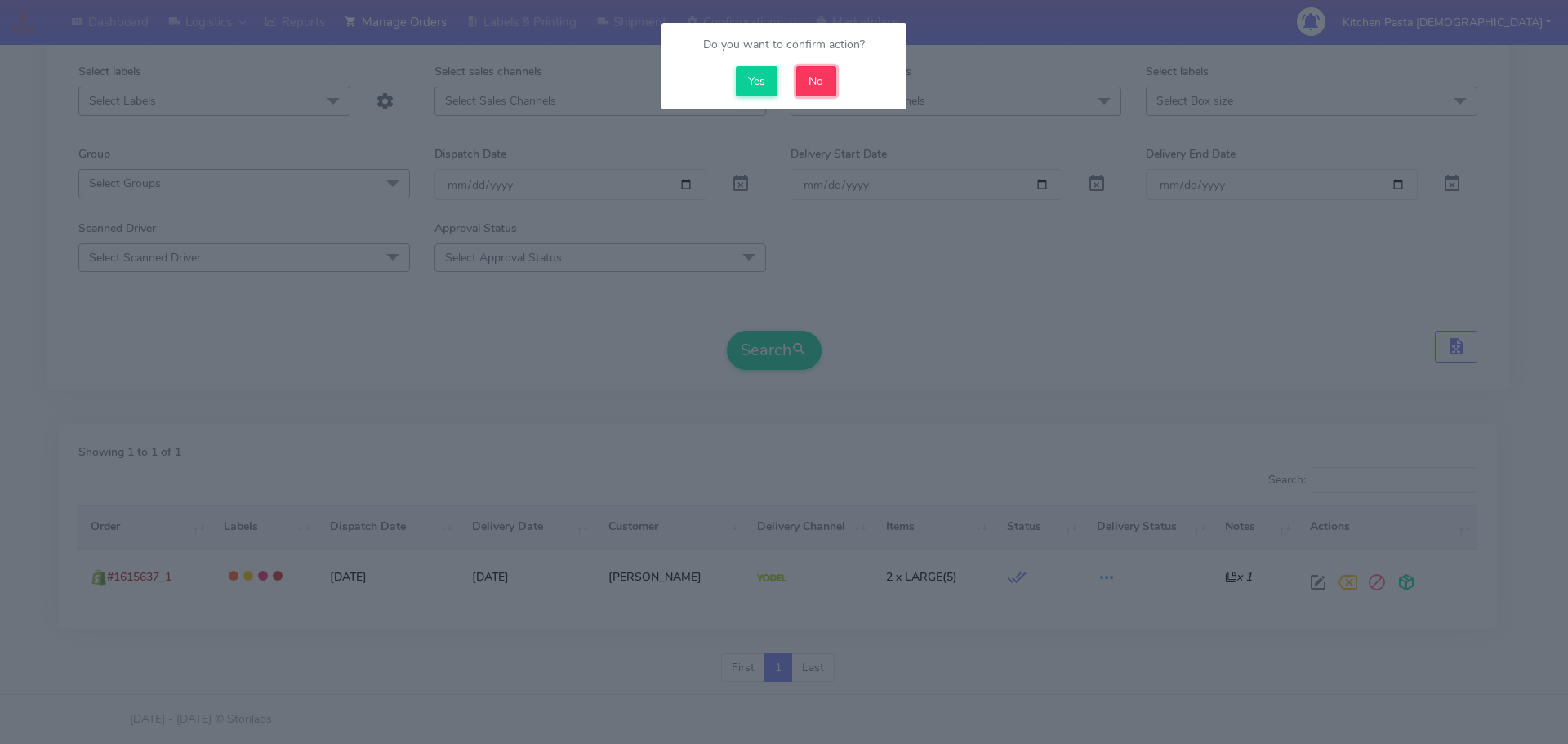
click at [808, 75] on button "No" at bounding box center [816, 81] width 40 height 30
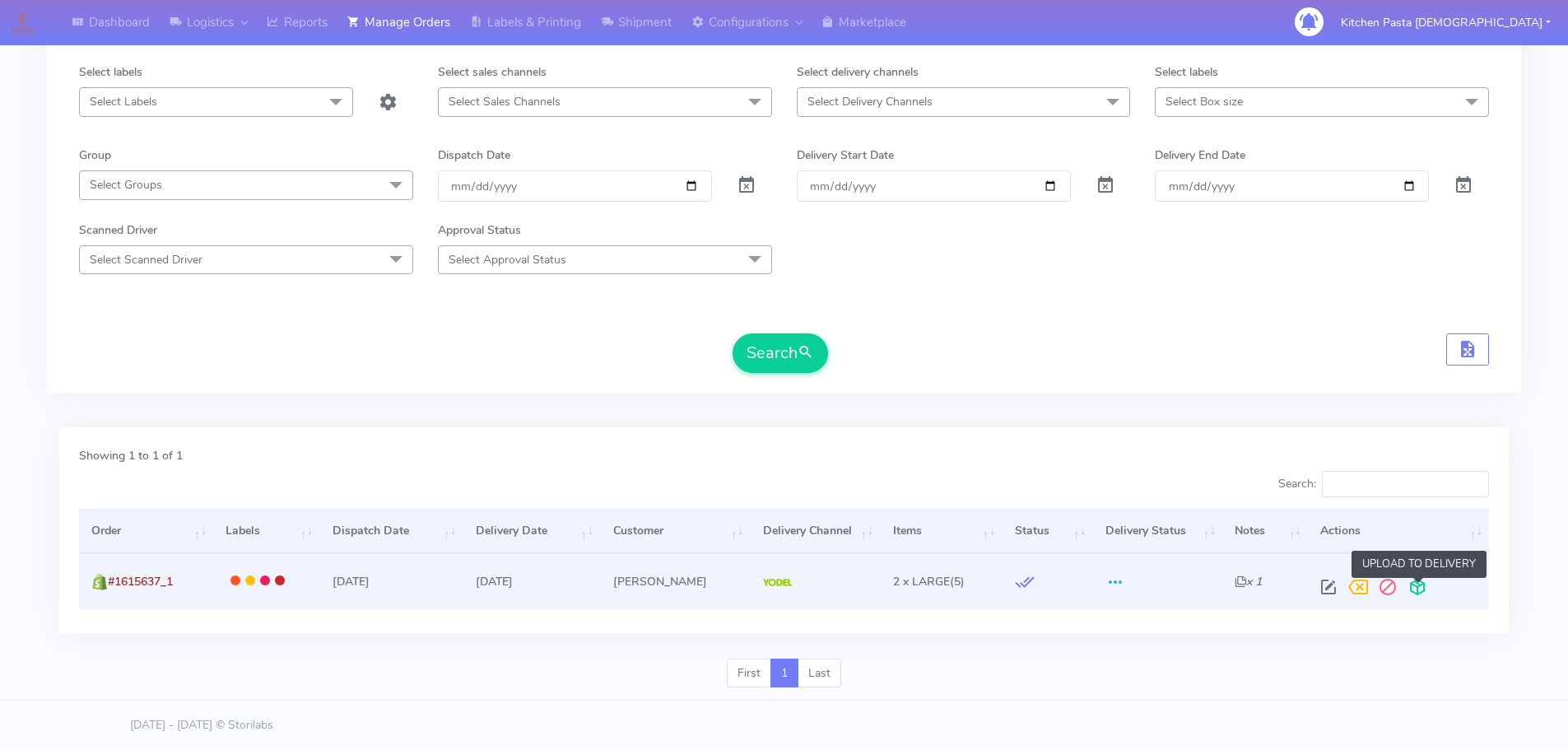
click at [1423, 587] on span at bounding box center [1418, 591] width 30 height 16
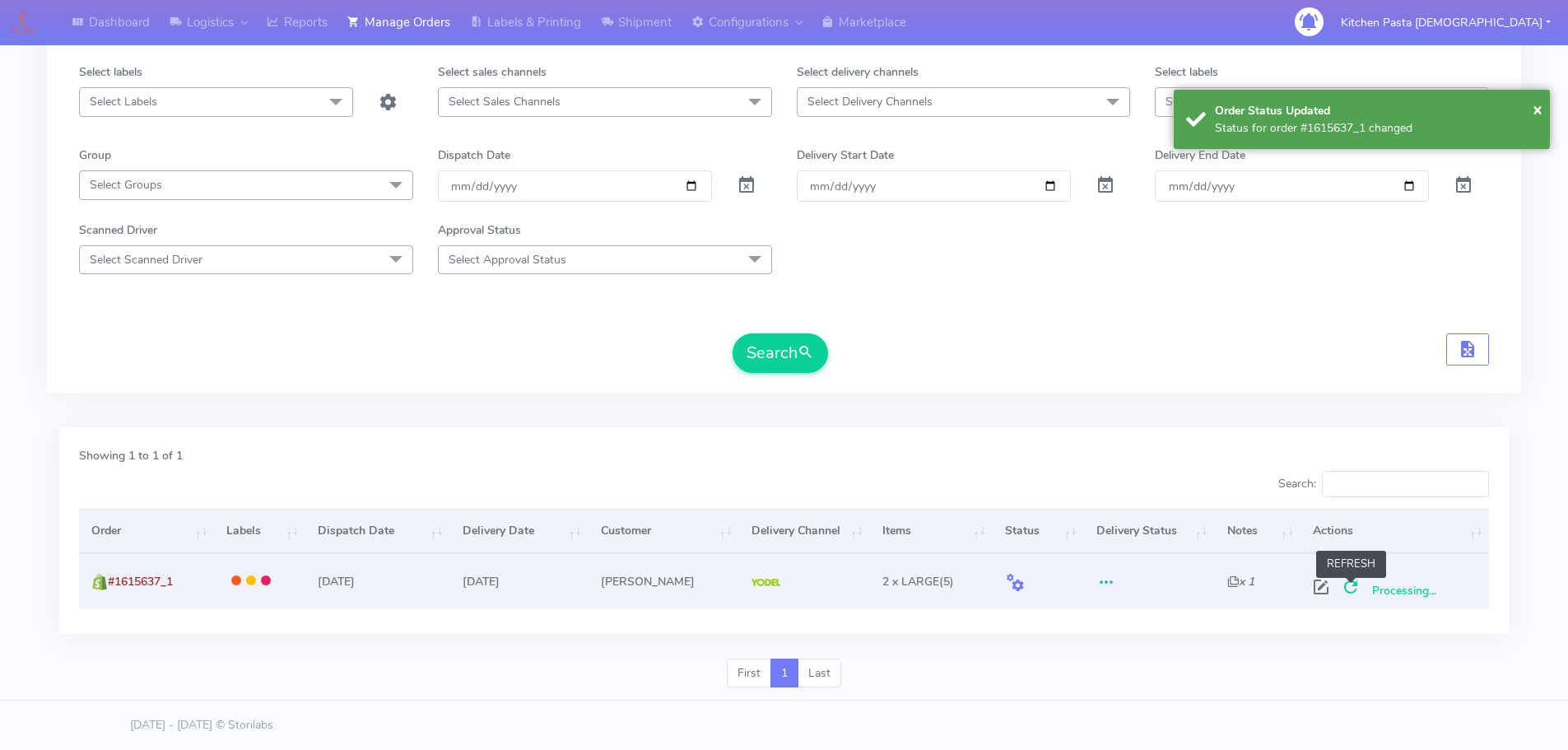
click at [1348, 588] on span at bounding box center [1351, 591] width 30 height 16
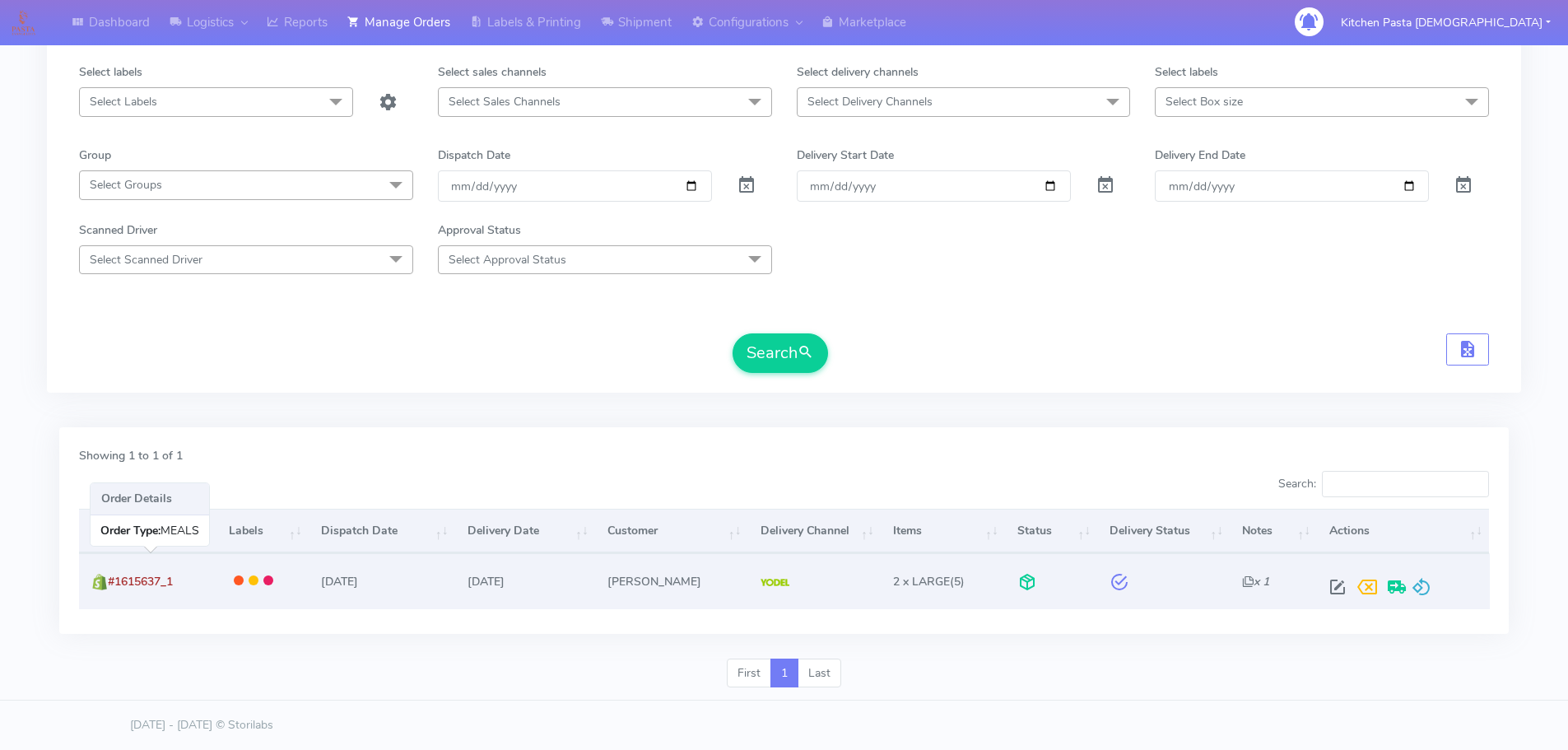
drag, startPoint x: 173, startPoint y: 584, endPoint x: 109, endPoint y: 584, distance: 64.2
click at [109, 584] on td "#1615637_1" at bounding box center [147, 580] width 137 height 55
copy span "#1615637_1"
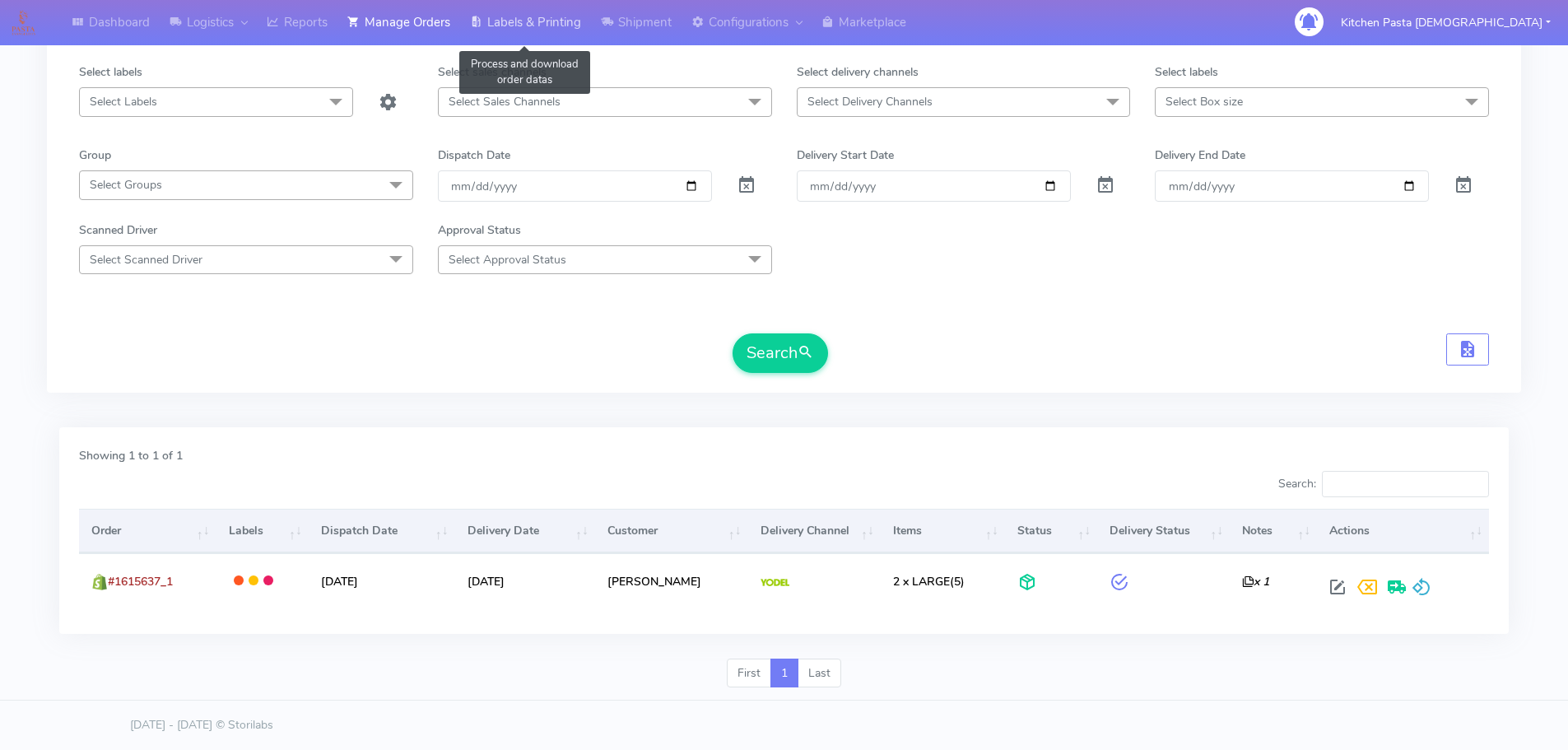
click at [550, 21] on link "Labels & Printing" at bounding box center [525, 22] width 131 height 45
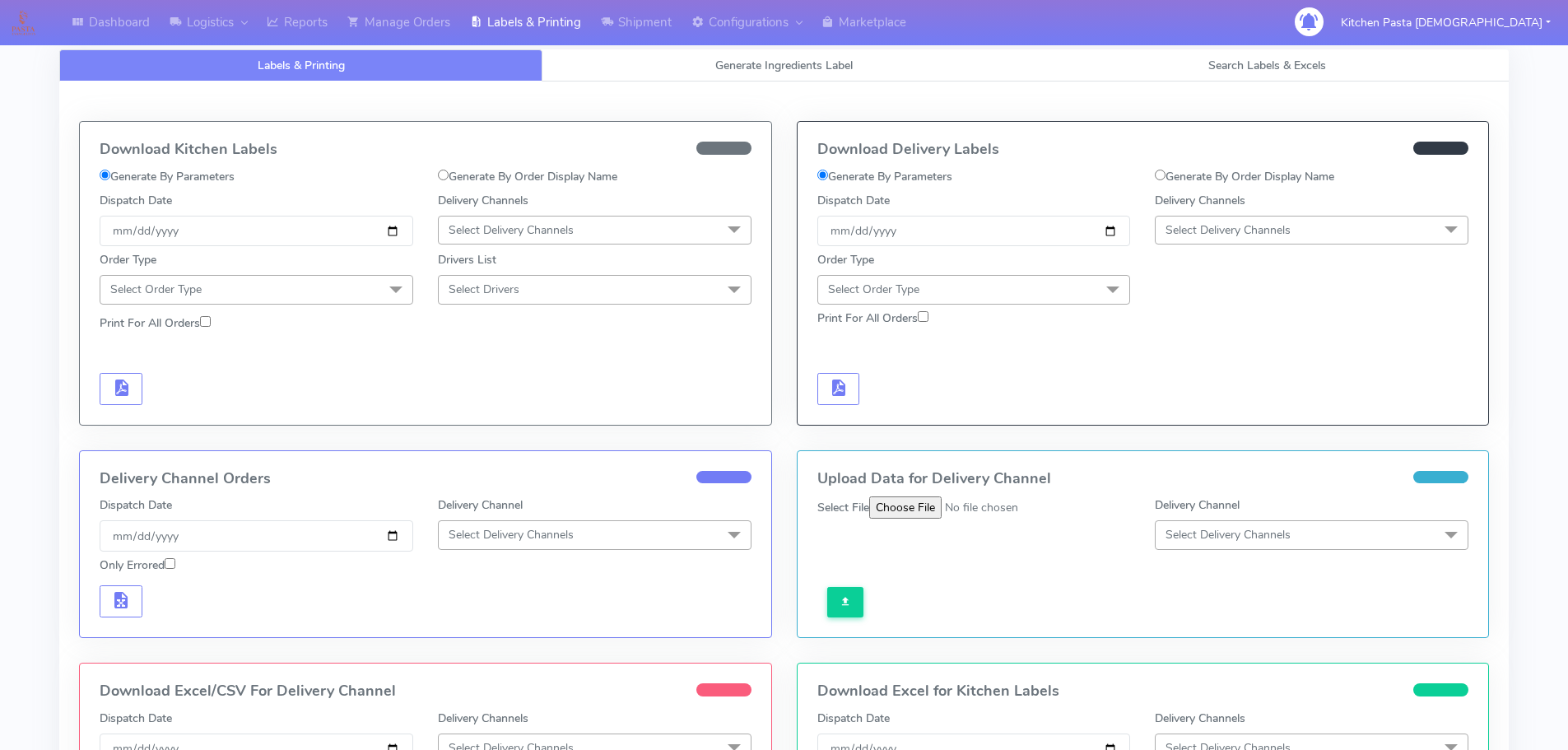
click at [1261, 173] on label "Generate By Order Display Name" at bounding box center [1244, 176] width 179 height 17
click at [1166, 173] on input "Generate By Order Display Name" at bounding box center [1160, 175] width 11 height 11
radio input "true"
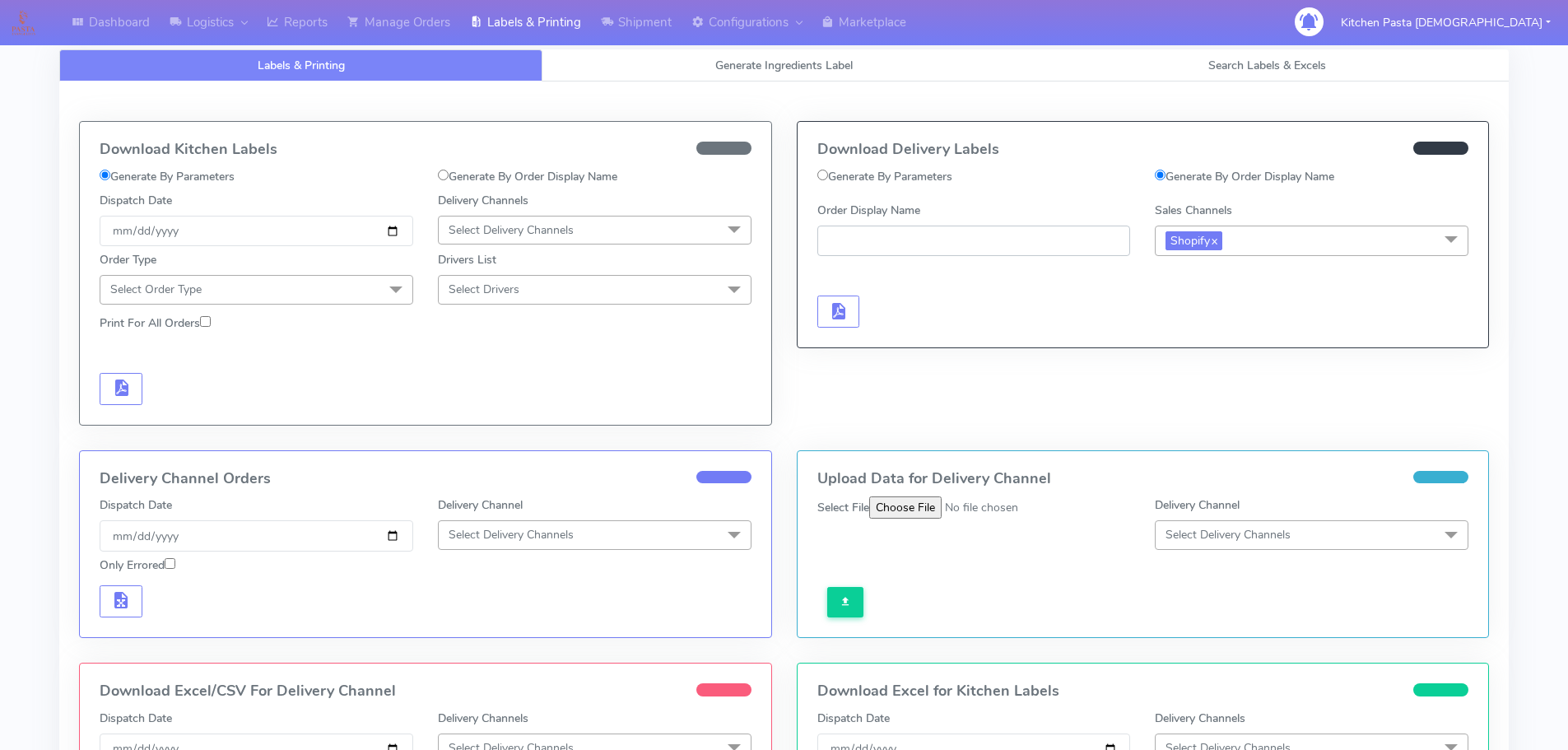
paste input "#1615637_1"
type input "#1615637_1"
drag, startPoint x: 837, startPoint y: 281, endPoint x: 851, endPoint y: 298, distance: 22.2
click at [849, 296] on div at bounding box center [974, 294] width 338 height 67
click at [851, 298] on button "button" at bounding box center [839, 312] width 43 height 32
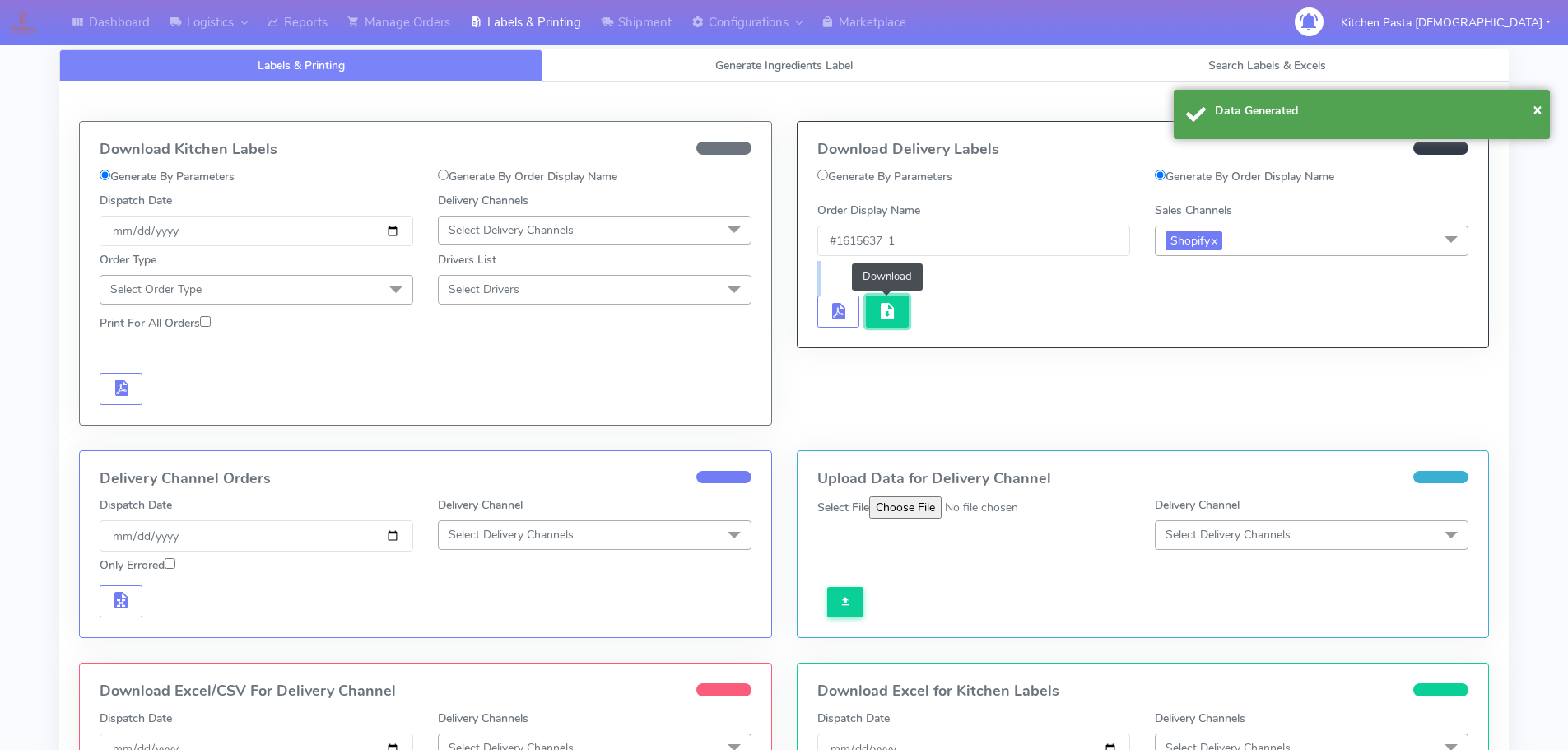
click at [895, 307] on span "button" at bounding box center [888, 315] width 20 height 16
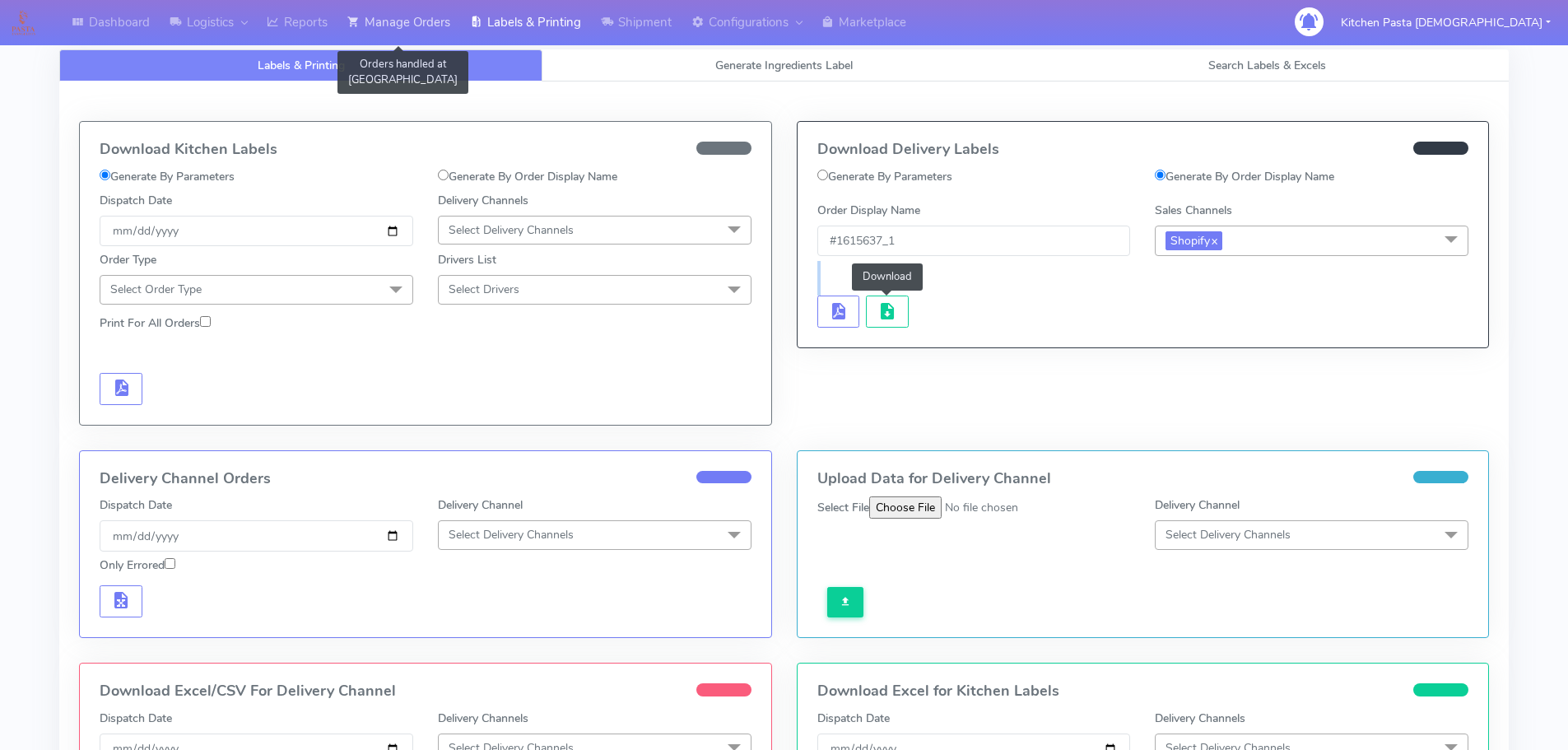
click at [404, 14] on link "Manage Orders" at bounding box center [399, 22] width 123 height 45
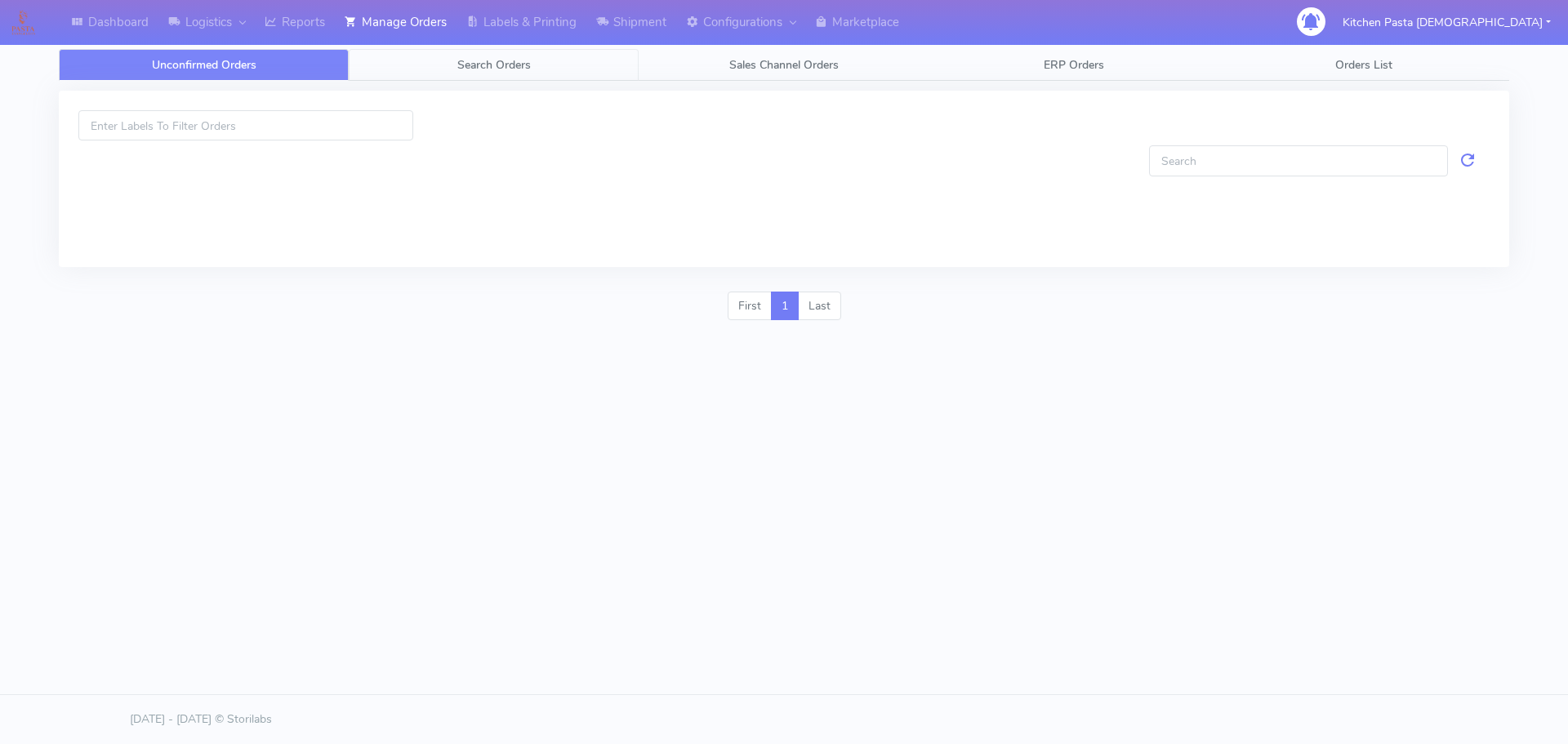
click at [534, 61] on link "Search Orders" at bounding box center [494, 64] width 290 height 32
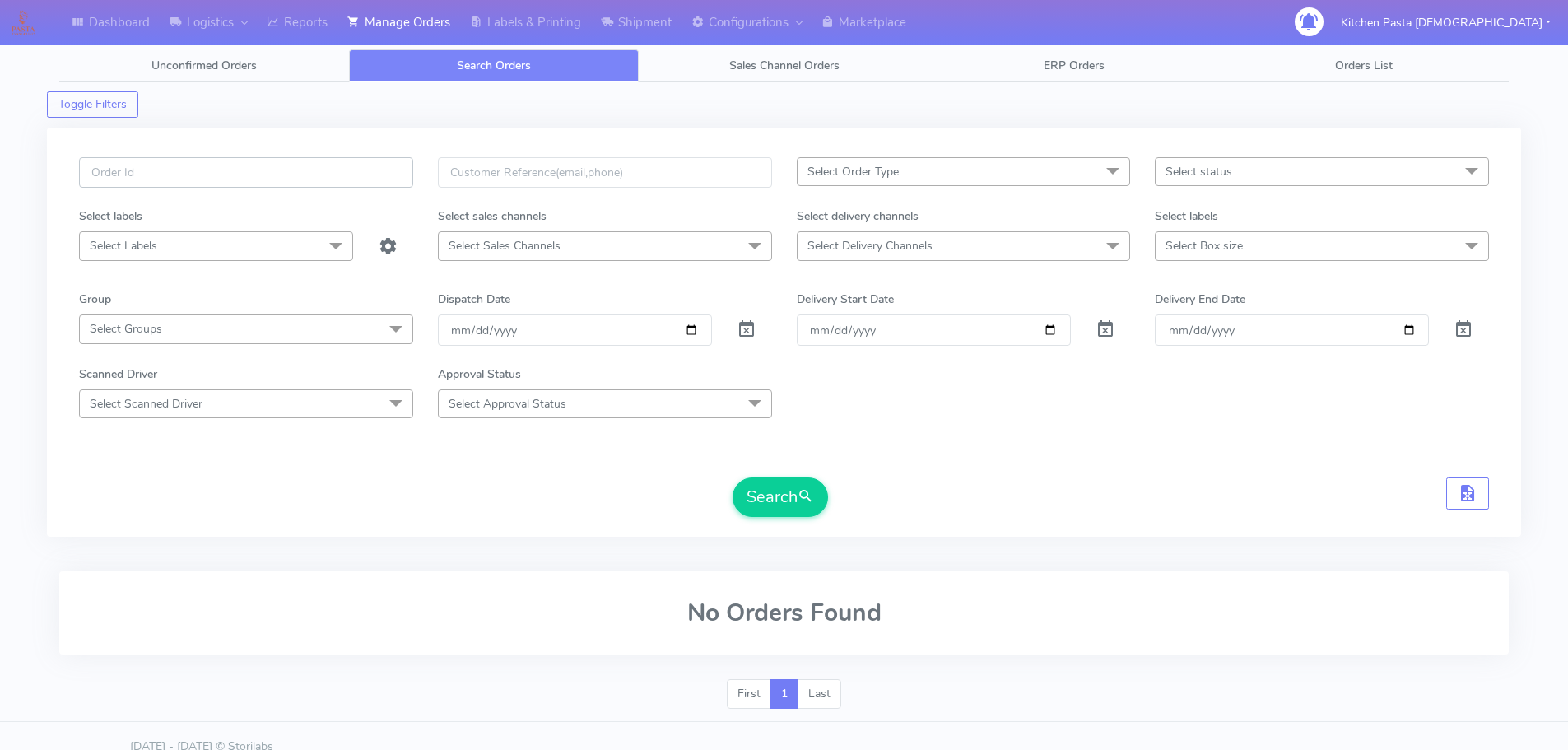
click at [404, 172] on input "text" at bounding box center [246, 172] width 334 height 30
type input "1615640"
click at [733, 477] on button "Search" at bounding box center [780, 497] width 95 height 40
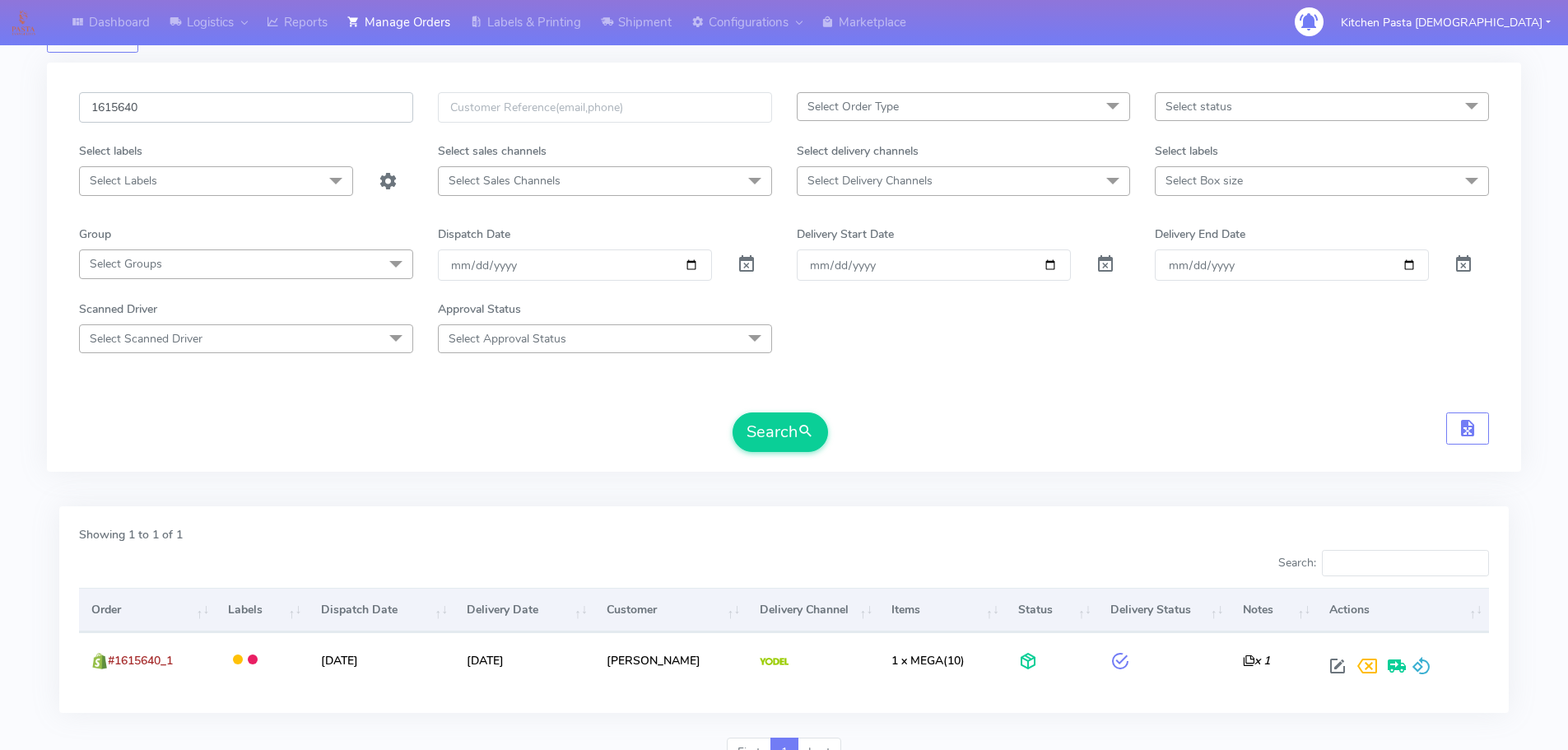
scroll to position [144, 0]
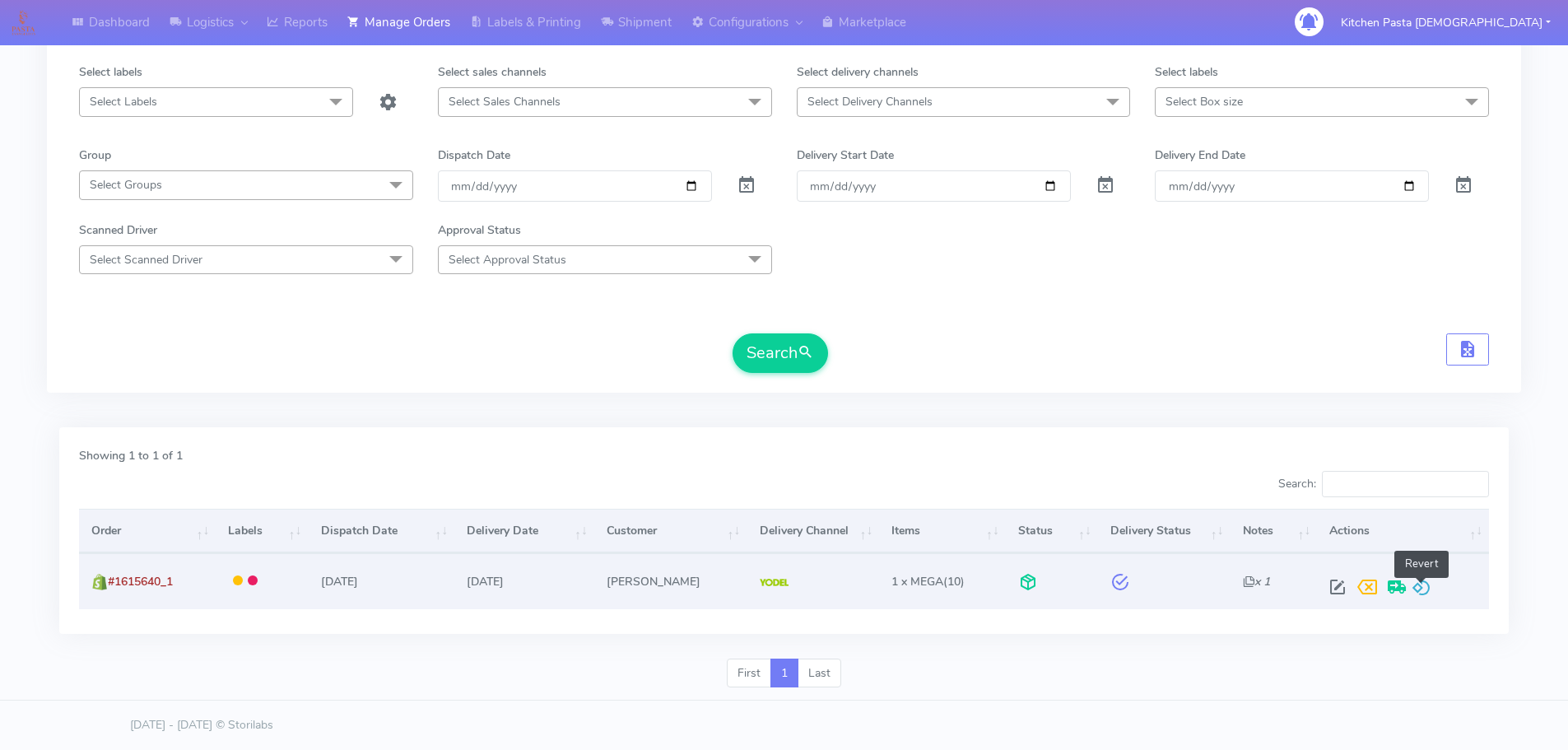
click at [1427, 594] on span at bounding box center [1422, 591] width 20 height 16
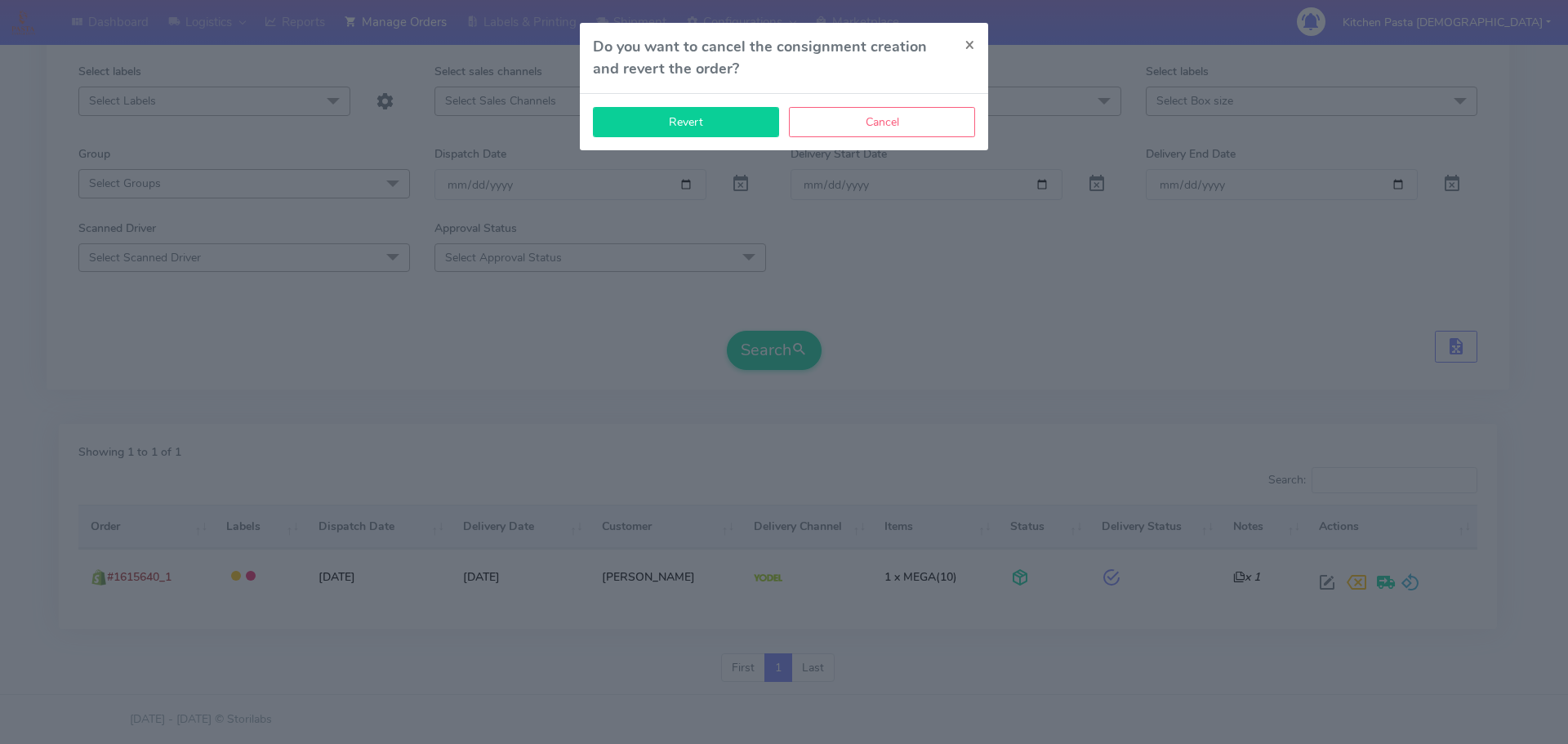
click at [718, 113] on button "Revert" at bounding box center [686, 122] width 186 height 30
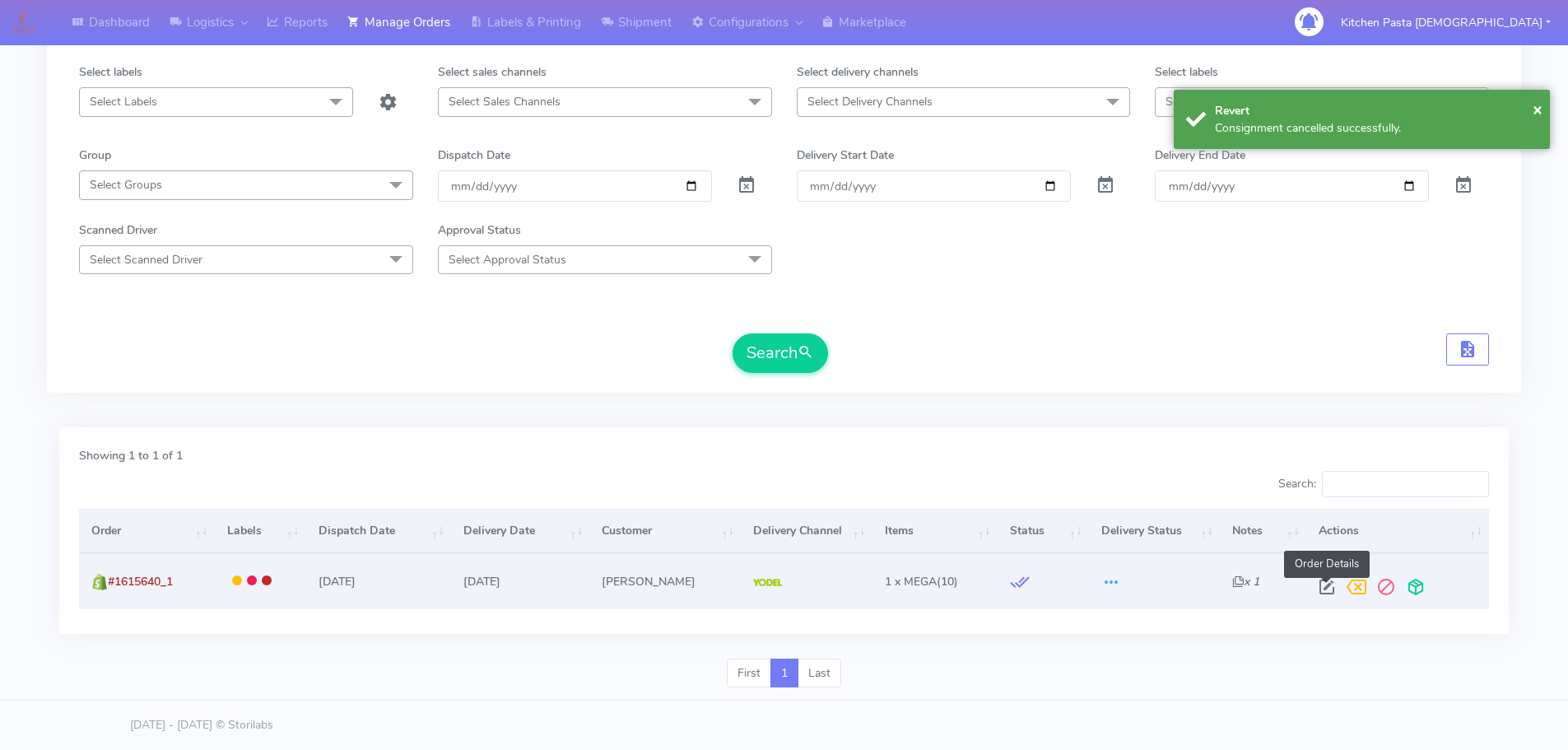
click at [1330, 592] on span at bounding box center [1327, 591] width 30 height 16
select select "5"
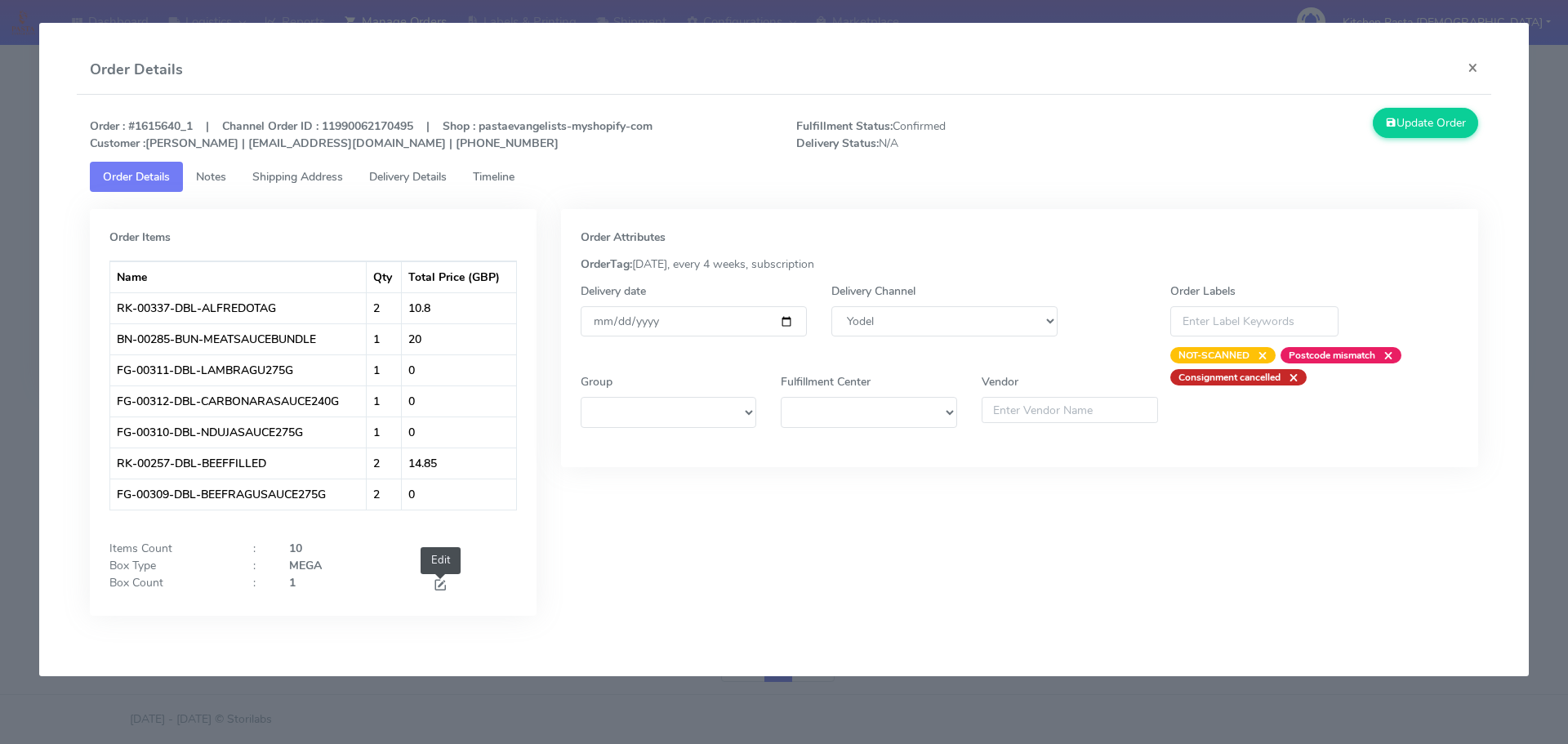
click at [440, 590] on span at bounding box center [439, 587] width 15 height 16
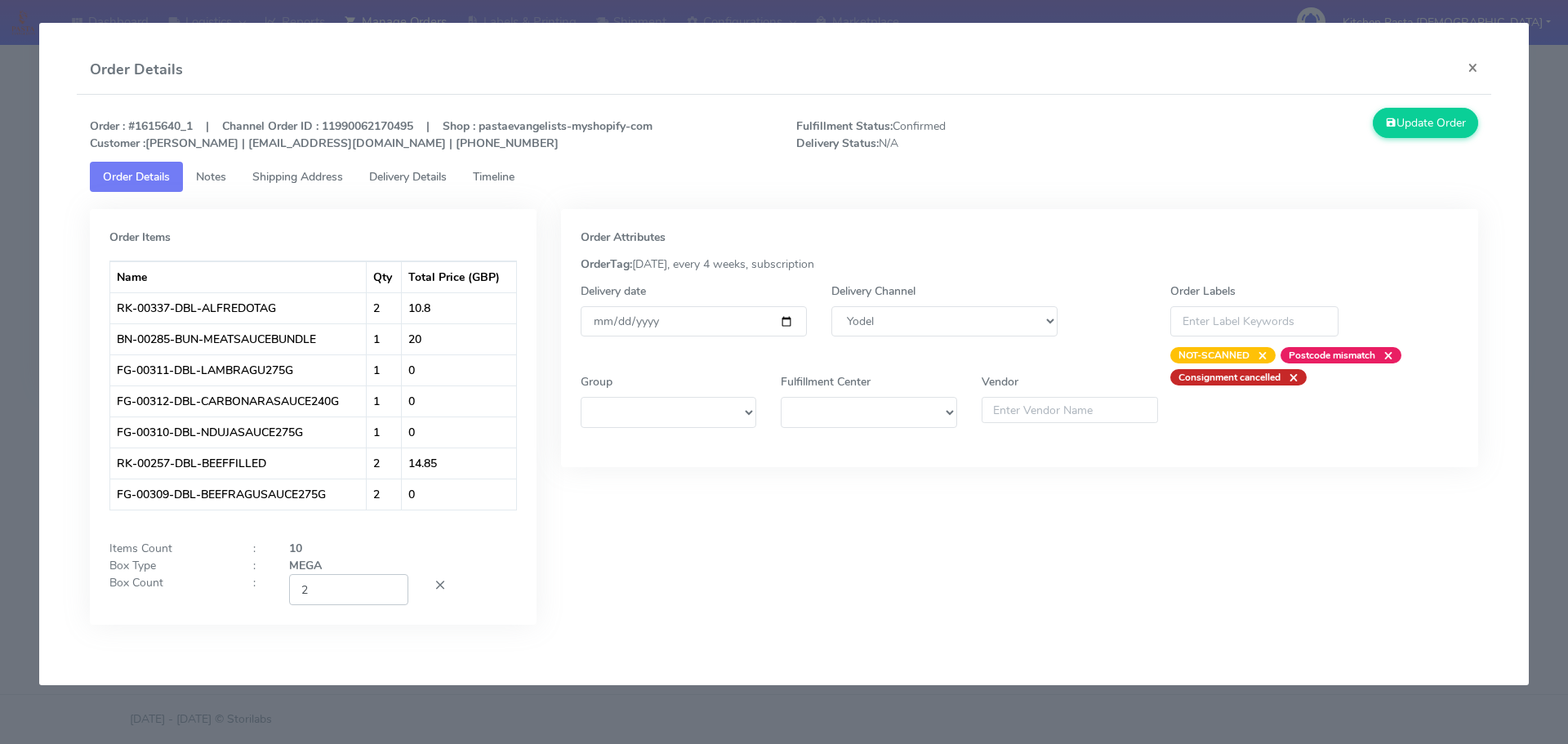
type input "2"
click at [394, 582] on input "2" at bounding box center [348, 589] width 119 height 30
click at [1454, 125] on button "Update Order" at bounding box center [1425, 123] width 106 height 30
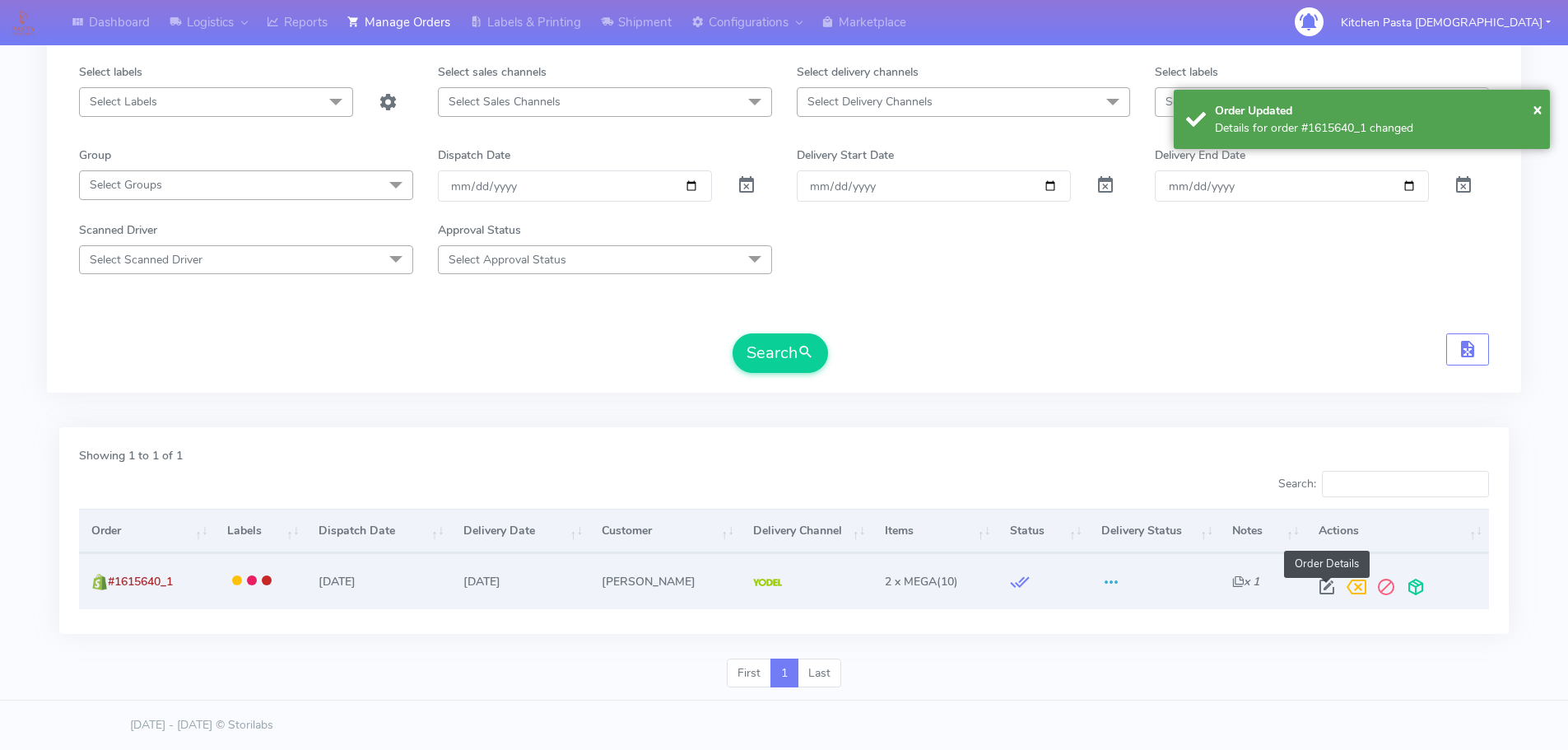
click at [1328, 596] on span at bounding box center [1327, 591] width 30 height 16
select select "5"
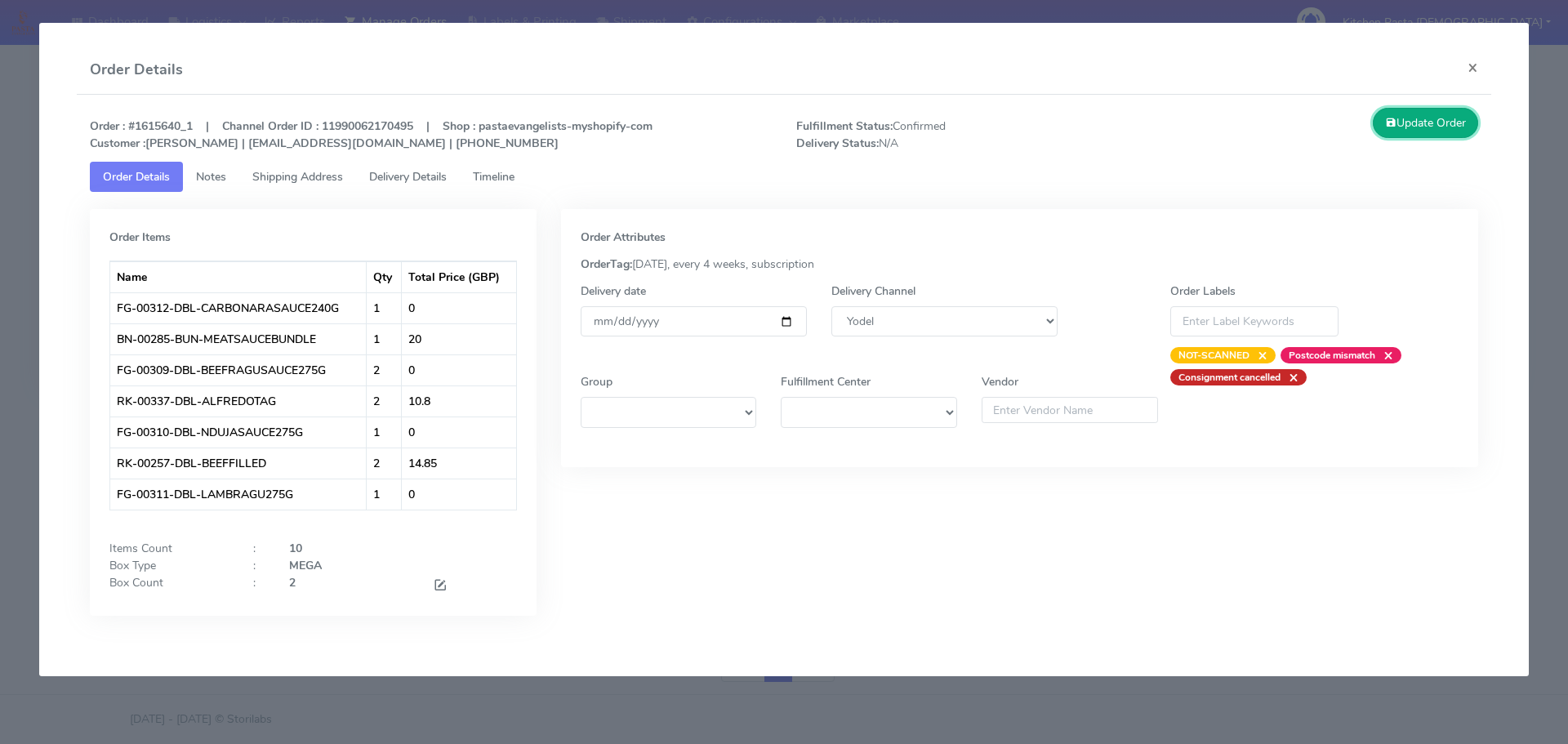
click at [1394, 116] on button "Update Order" at bounding box center [1425, 123] width 106 height 30
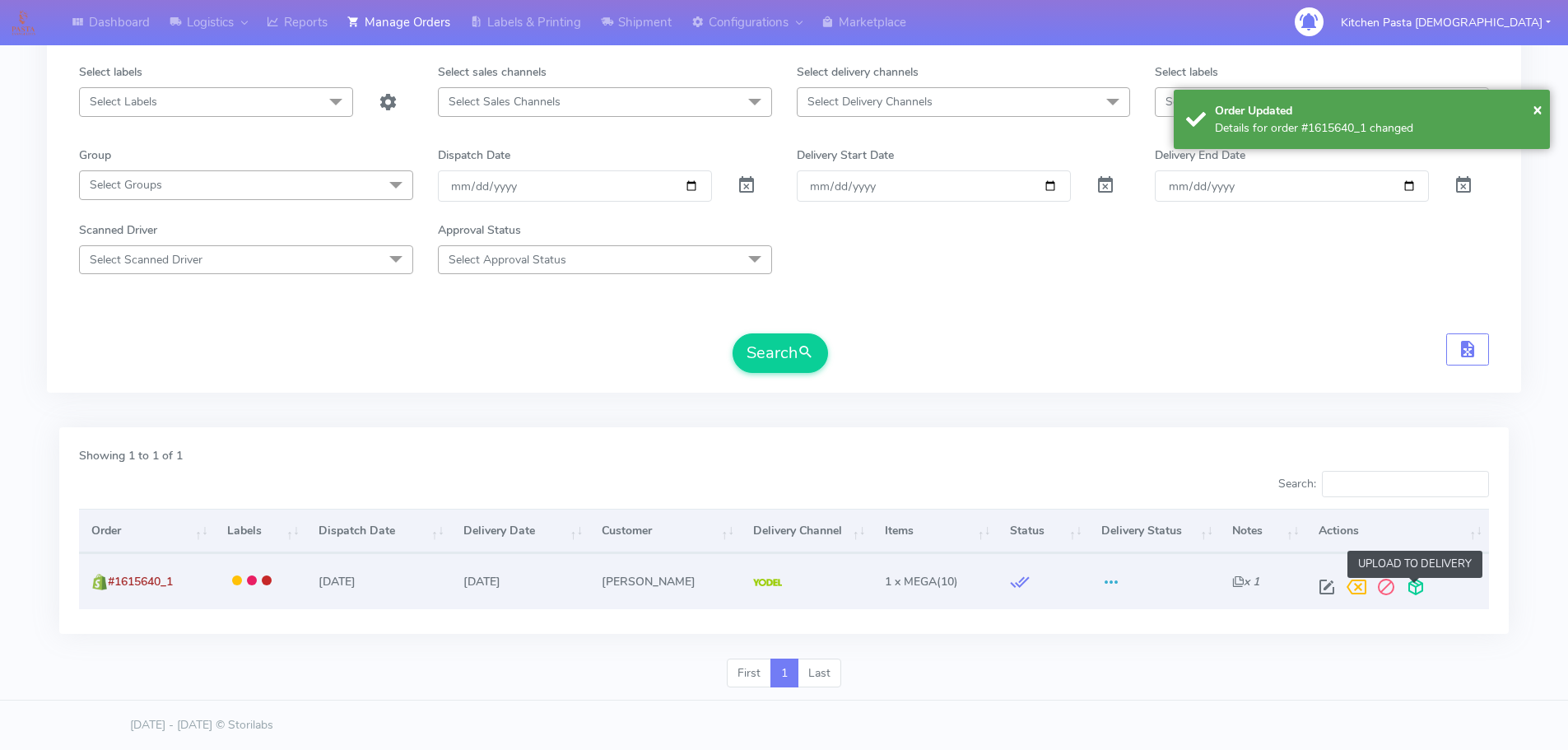
click at [1412, 598] on span at bounding box center [1416, 591] width 30 height 16
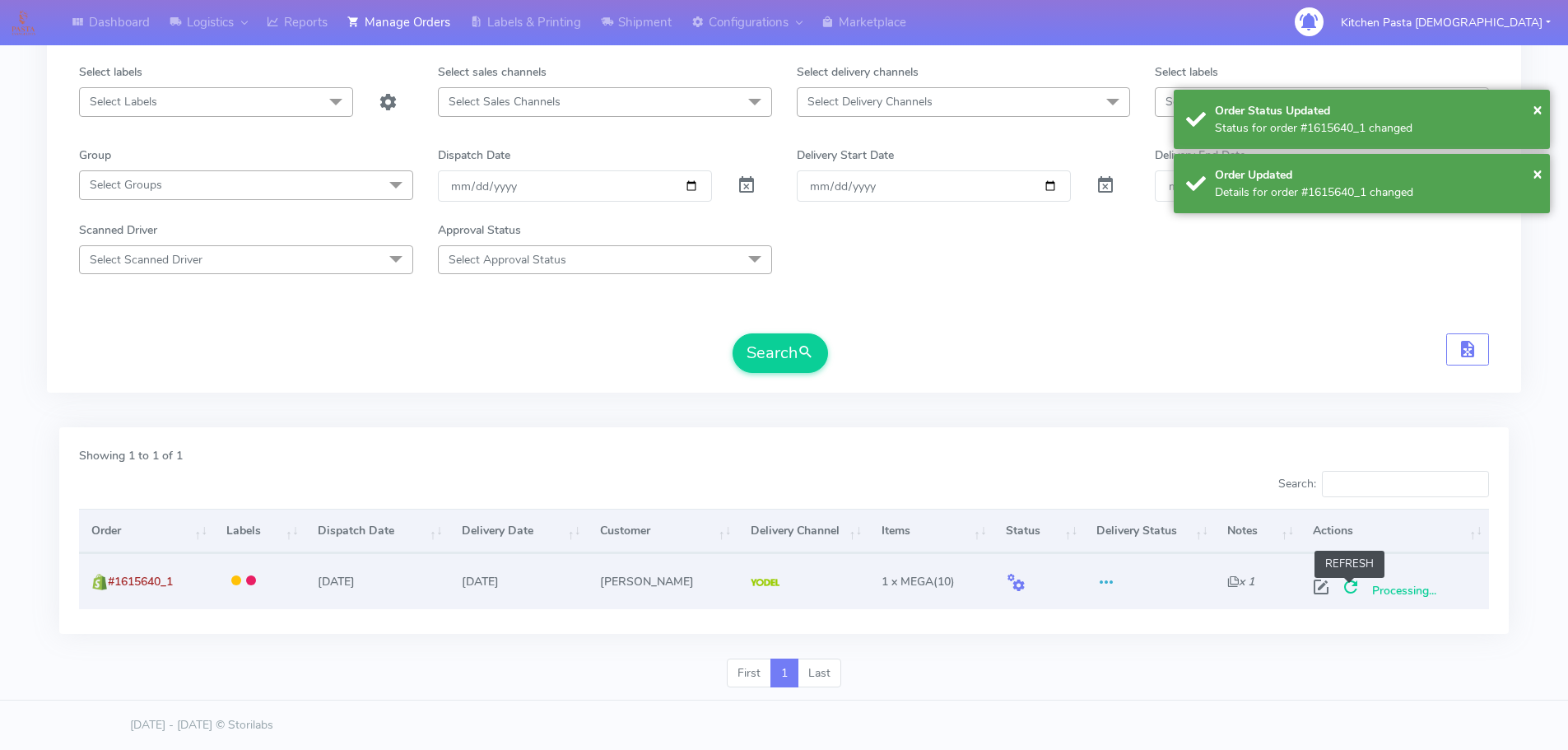
click at [1352, 586] on span at bounding box center [1351, 591] width 30 height 16
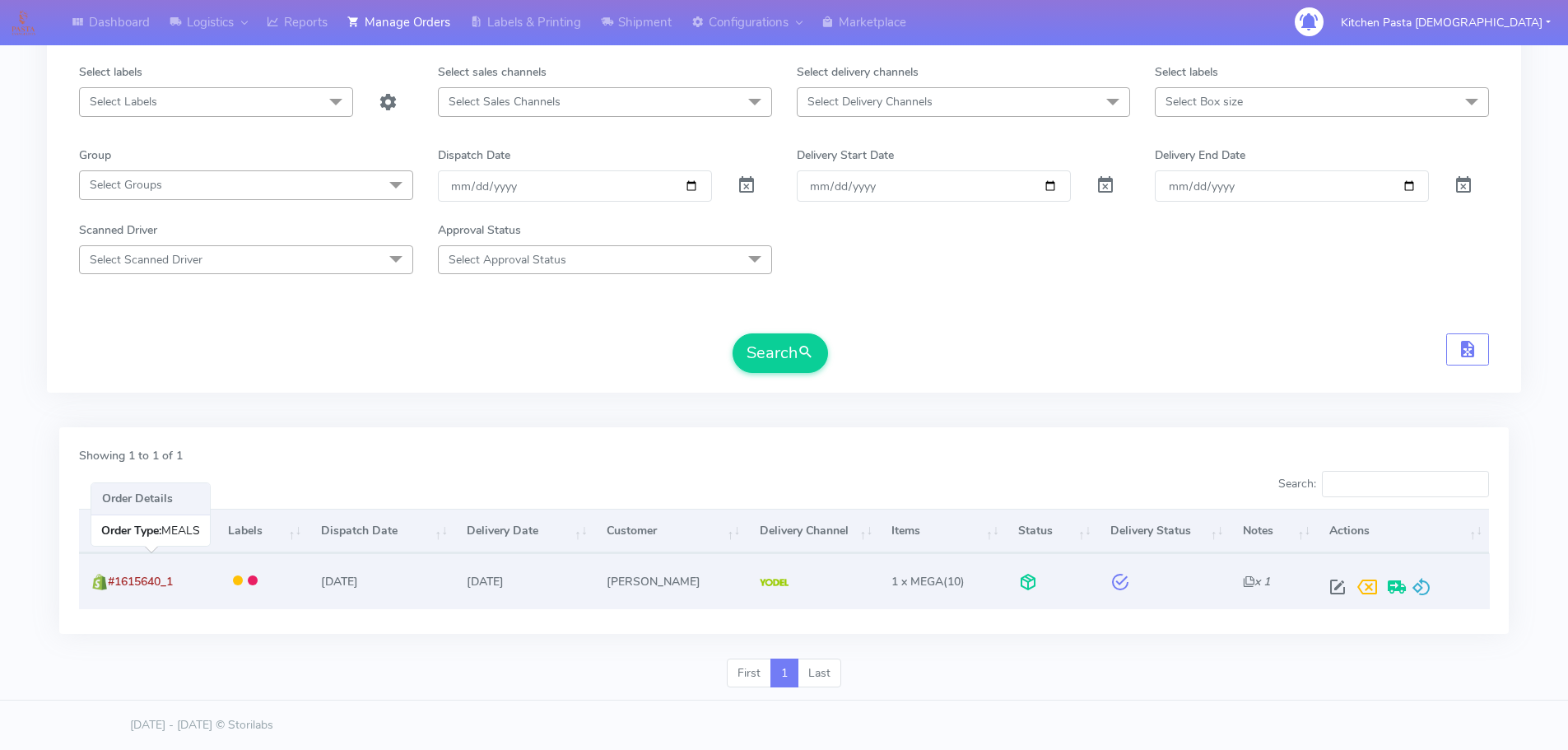
drag, startPoint x: 191, startPoint y: 585, endPoint x: 111, endPoint y: 580, distance: 80.0
click at [111, 580] on td "#1615640_1" at bounding box center [147, 580] width 137 height 55
copy span "#1615640_1"
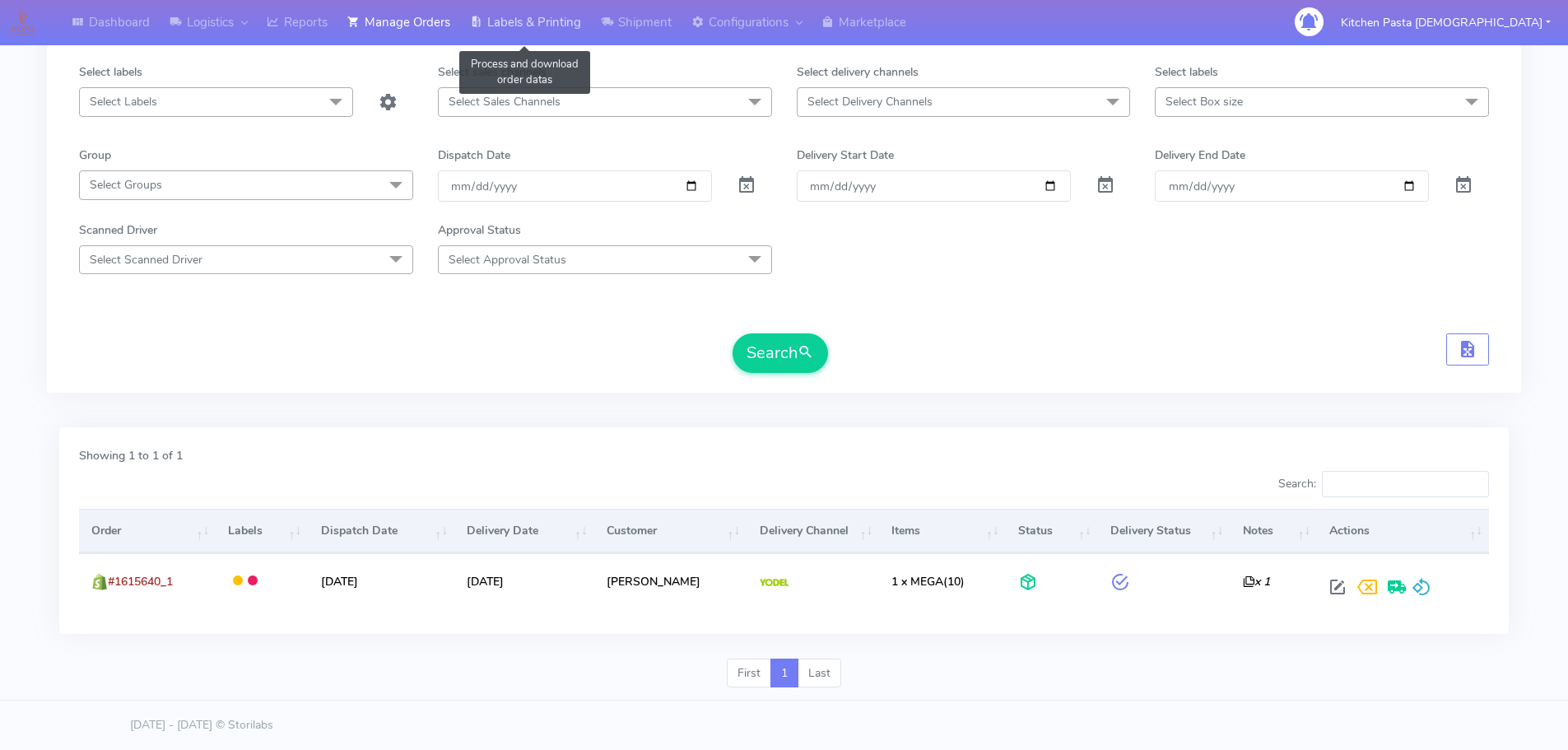
click at [525, 19] on link "Labels & Printing" at bounding box center [525, 22] width 131 height 45
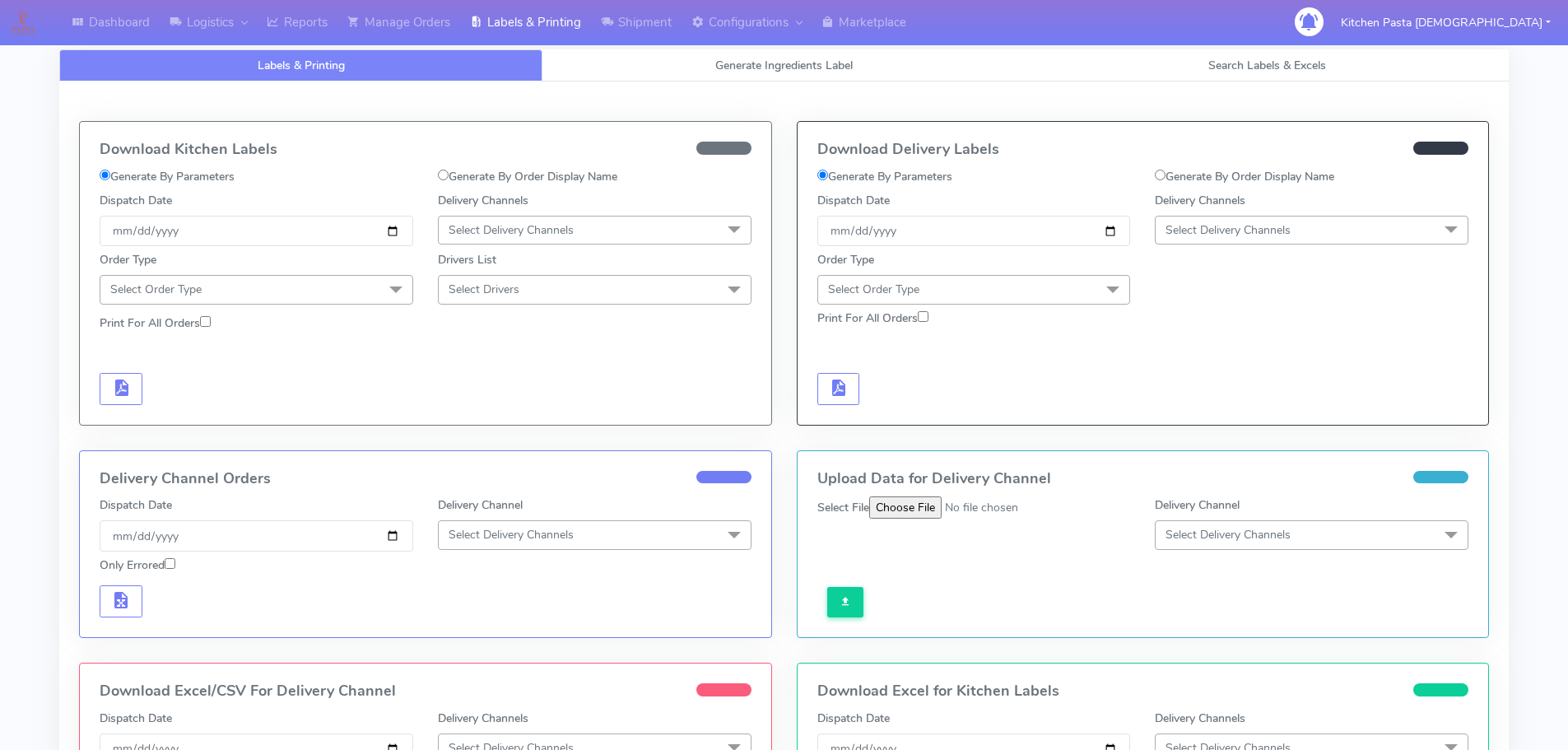
drag, startPoint x: 1176, startPoint y: 172, endPoint x: 1088, endPoint y: 191, distance: 90.9
click at [1177, 172] on label "Generate By Order Display Name" at bounding box center [1244, 176] width 179 height 17
click at [1166, 172] on input "Generate By Order Display Name" at bounding box center [1160, 175] width 11 height 11
radio input "true"
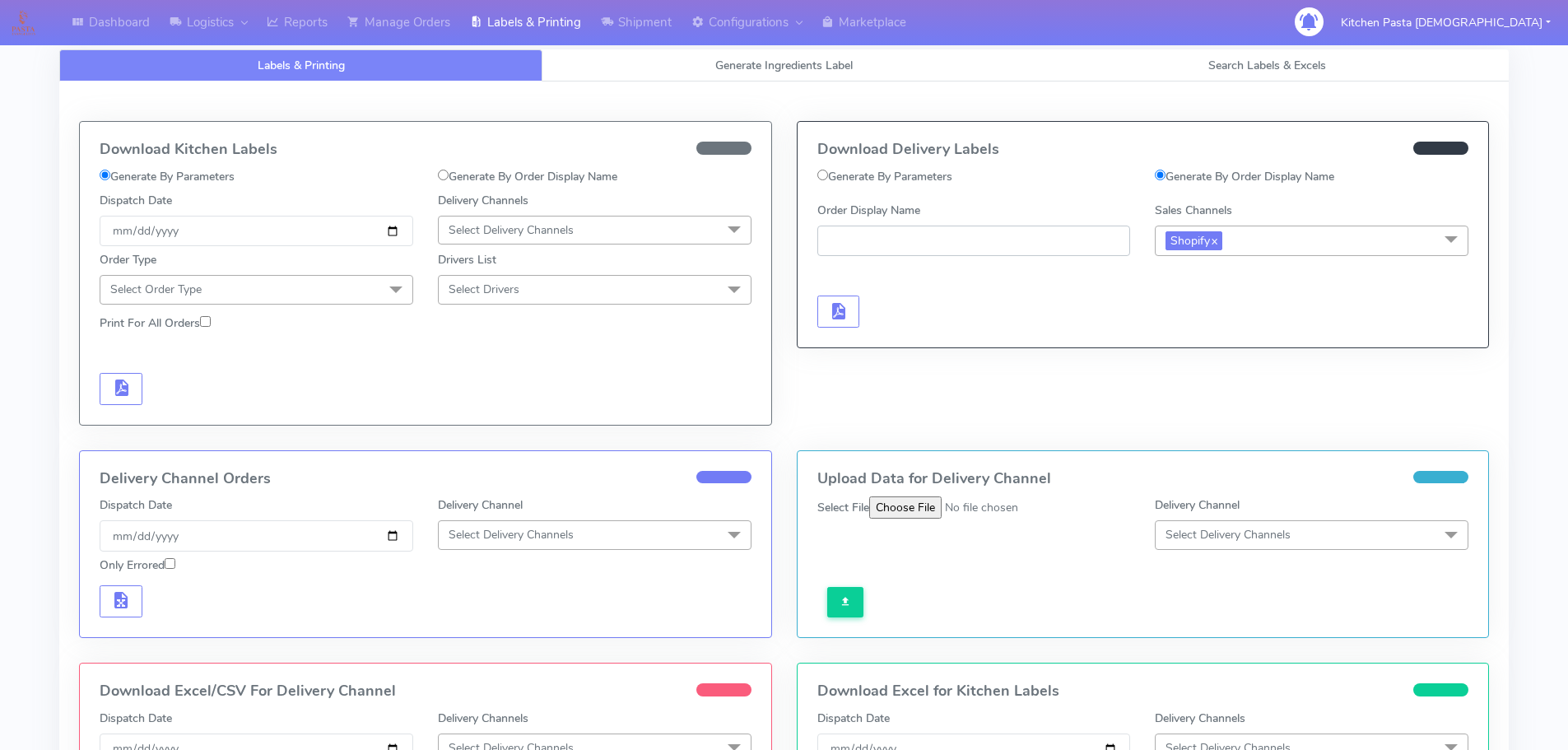
paste input "#1615640_1"
type input "#1615640_1"
drag, startPoint x: 841, startPoint y: 320, endPoint x: 857, endPoint y: 321, distance: 16.5
click at [842, 320] on span "button" at bounding box center [838, 315] width 20 height 16
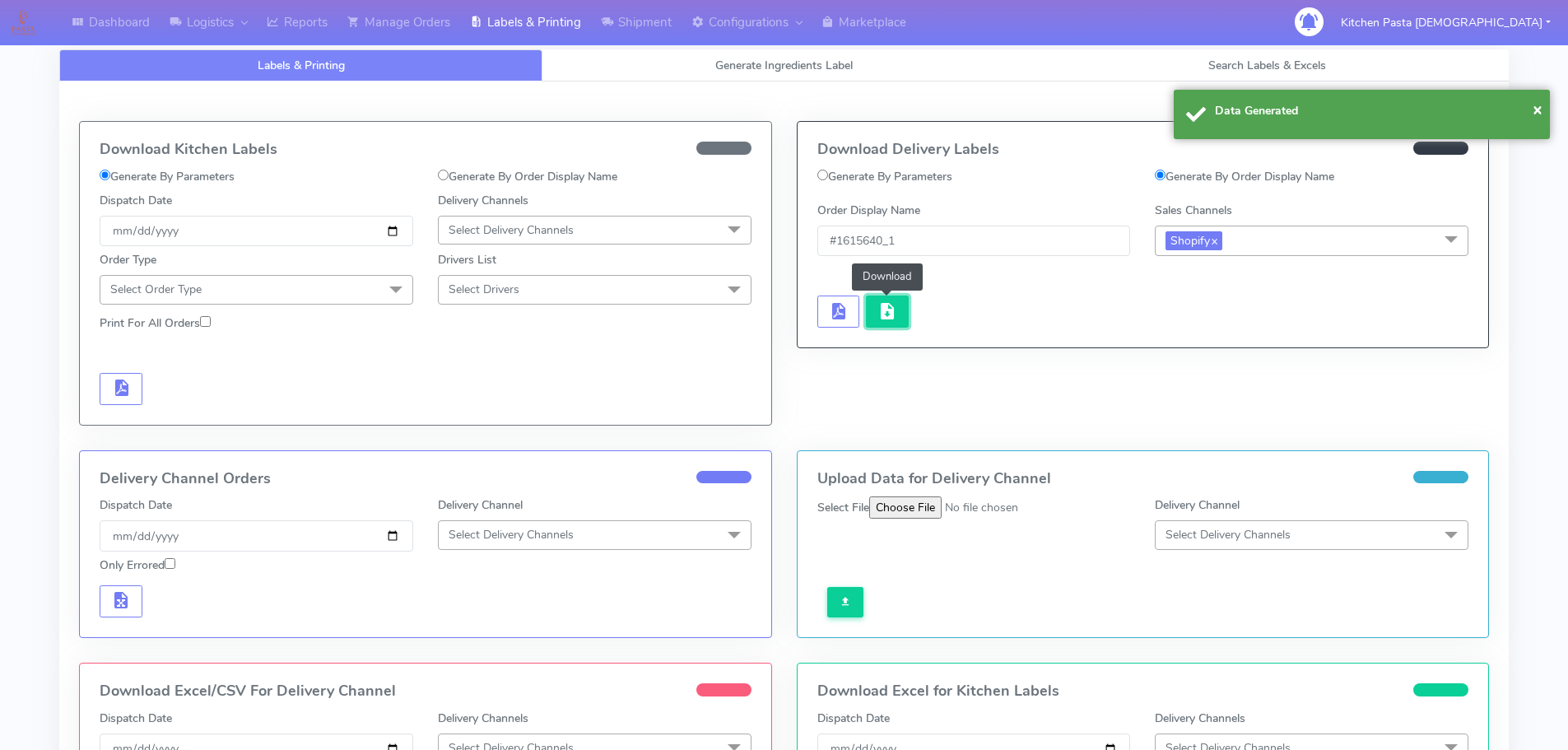
click at [894, 319] on span "button" at bounding box center [888, 315] width 20 height 16
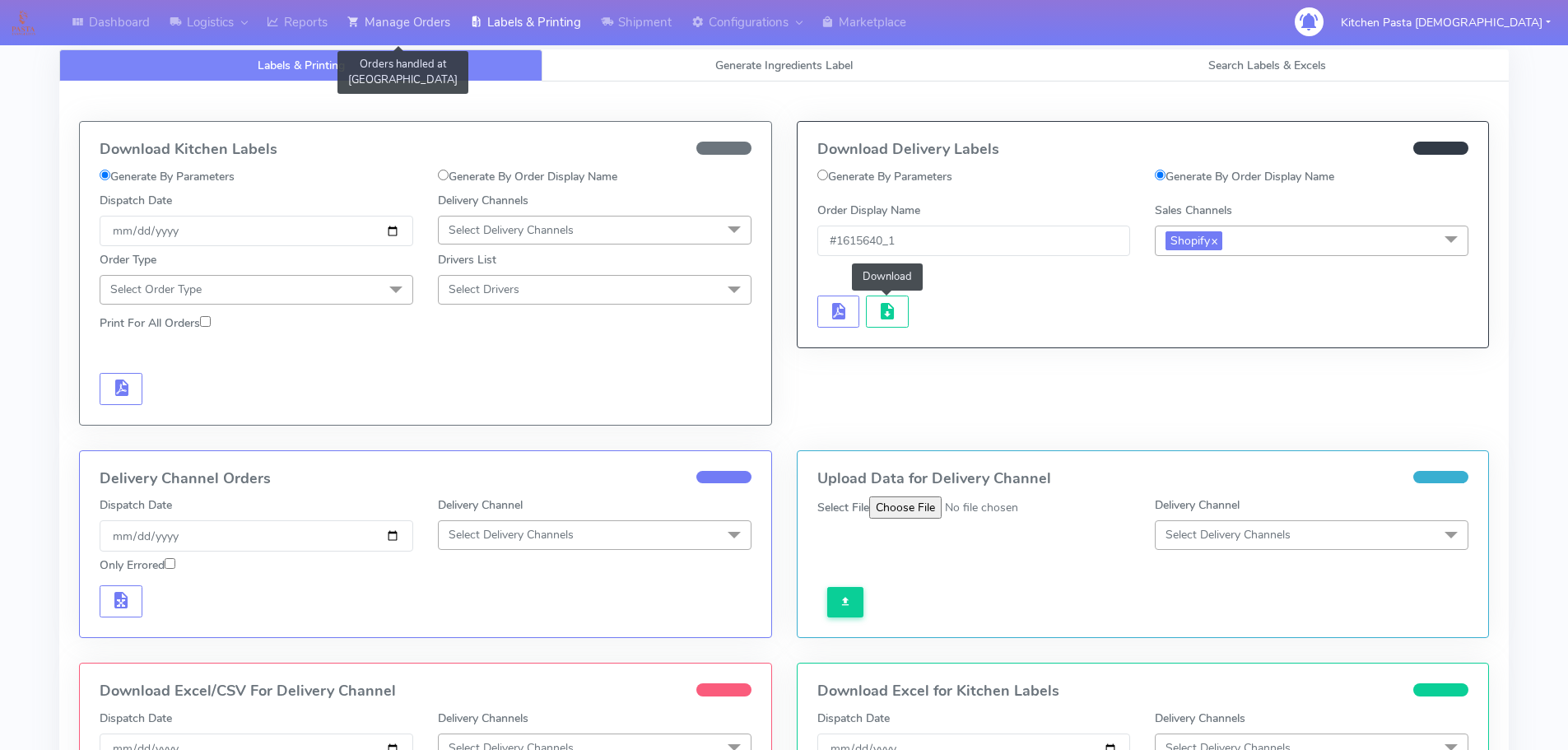
click at [357, 30] on icon at bounding box center [353, 22] width 12 height 16
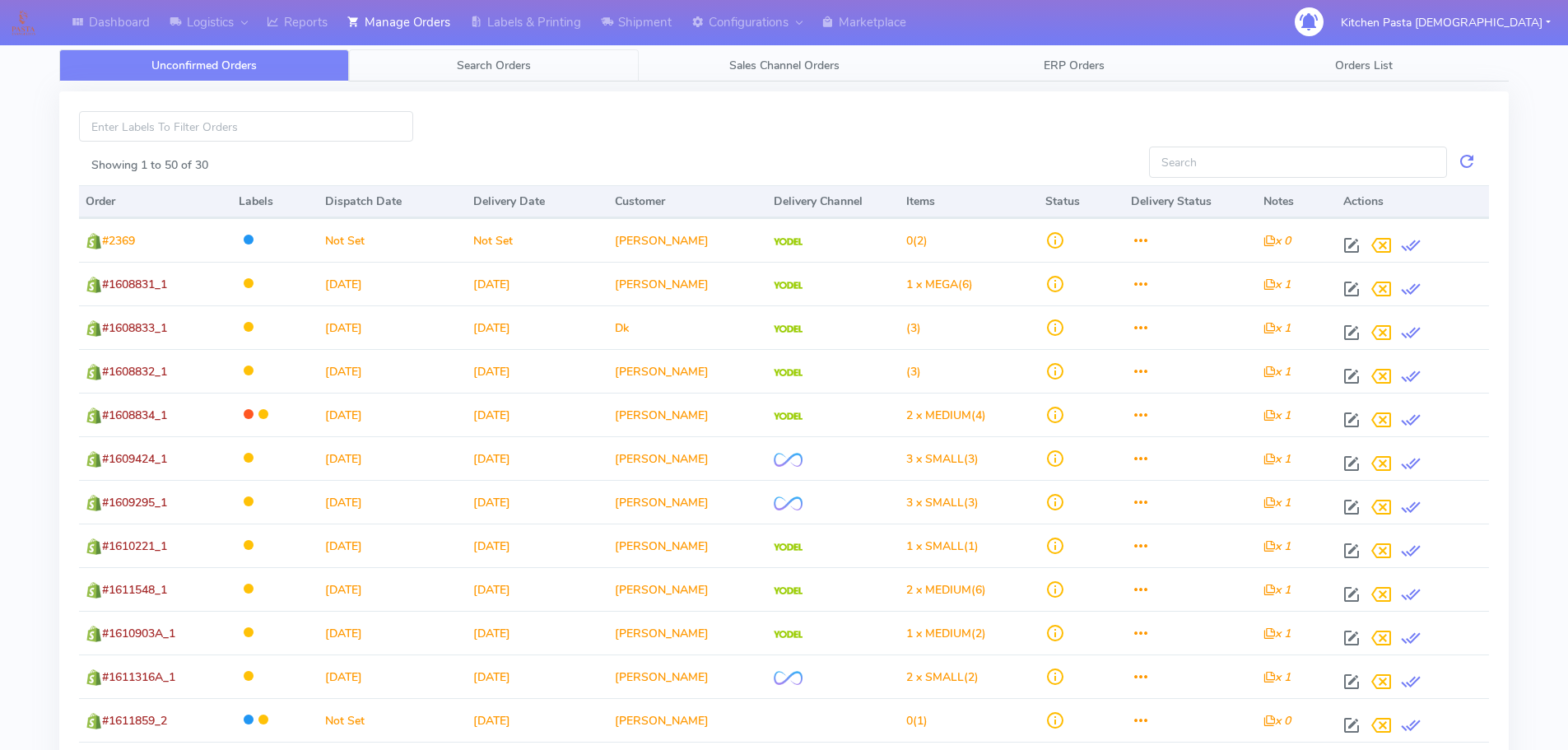
click at [364, 51] on link "Search Orders" at bounding box center [494, 65] width 290 height 32
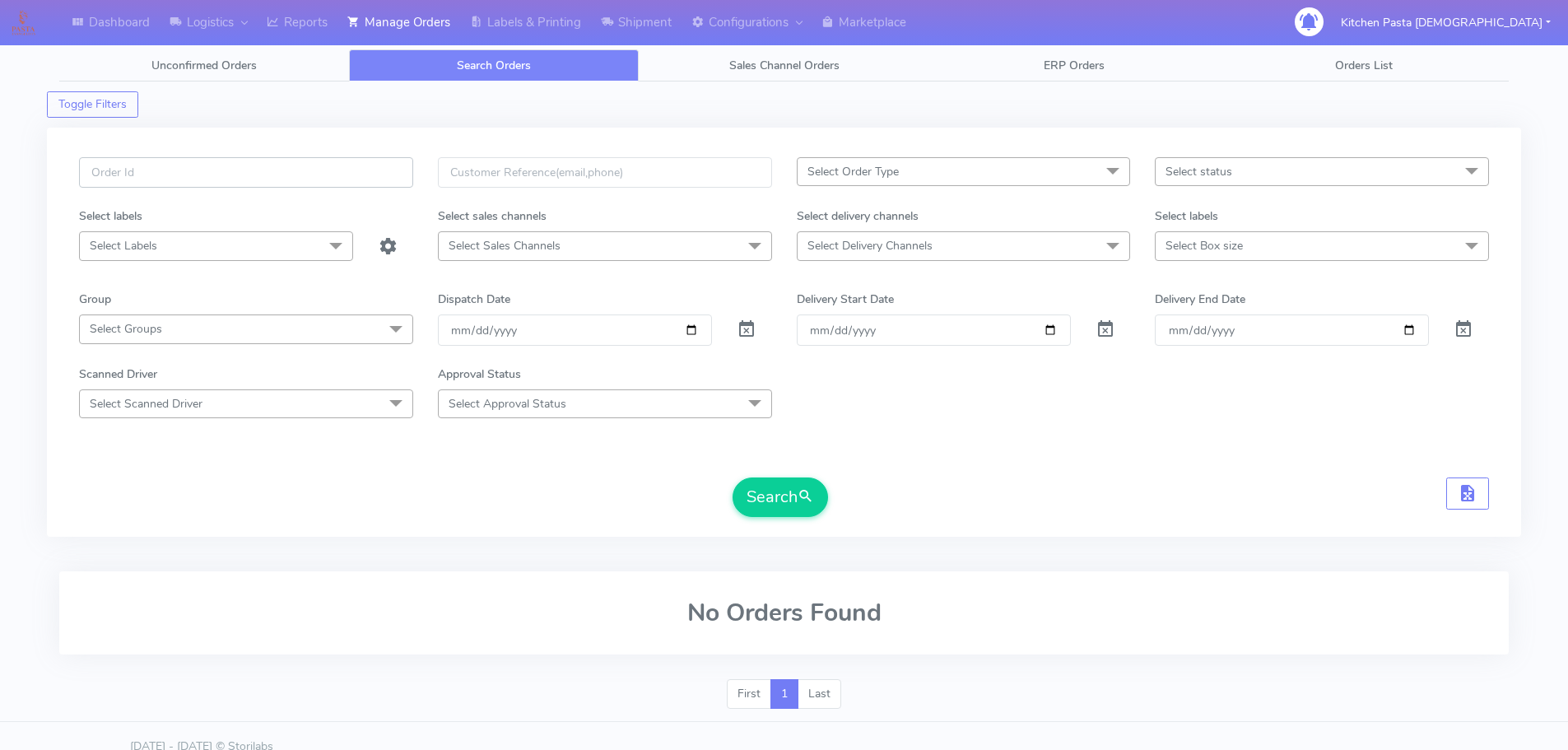
paste input "#1615640_1"
type input "#1615640_1"
click at [779, 497] on button "Search" at bounding box center [780, 497] width 95 height 40
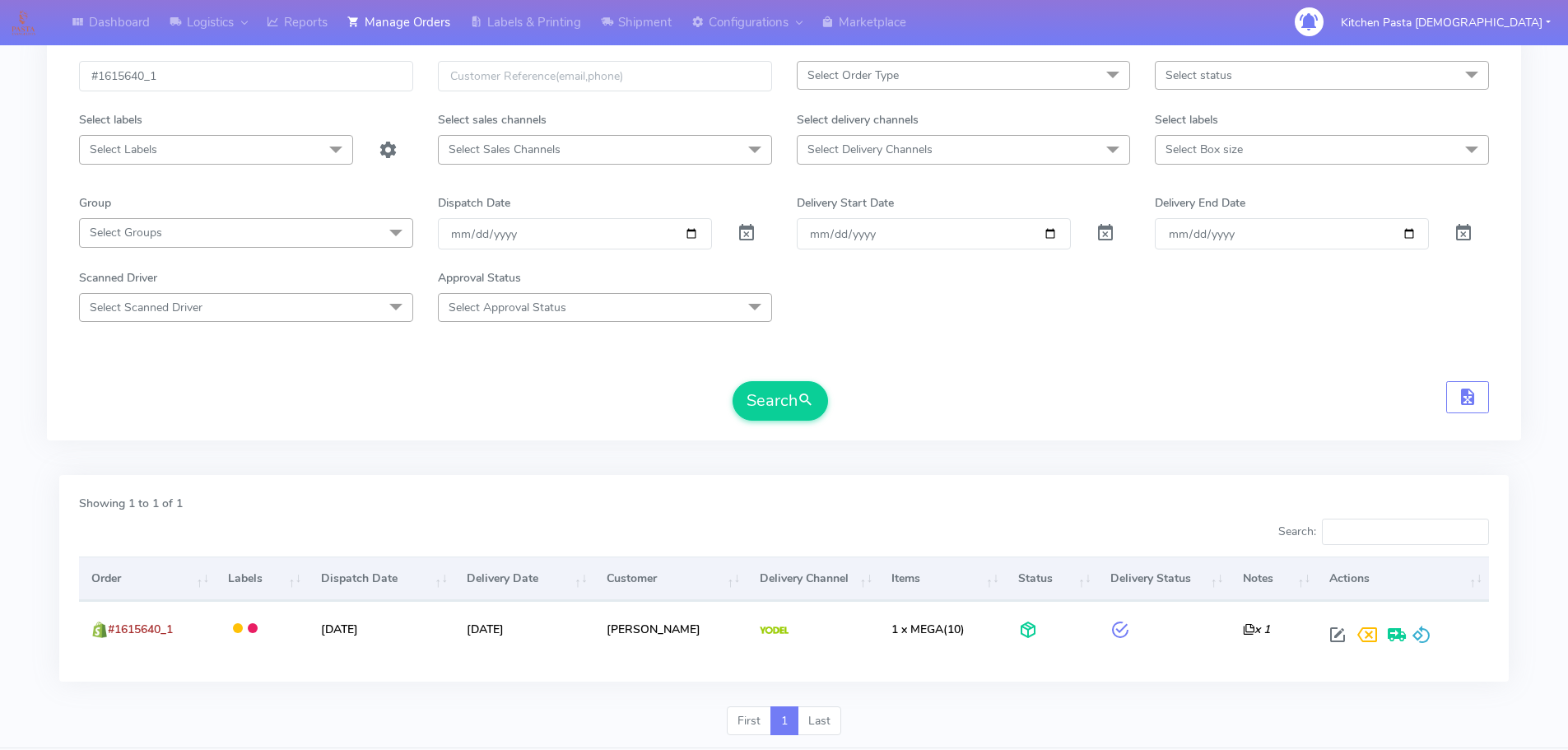
scroll to position [144, 0]
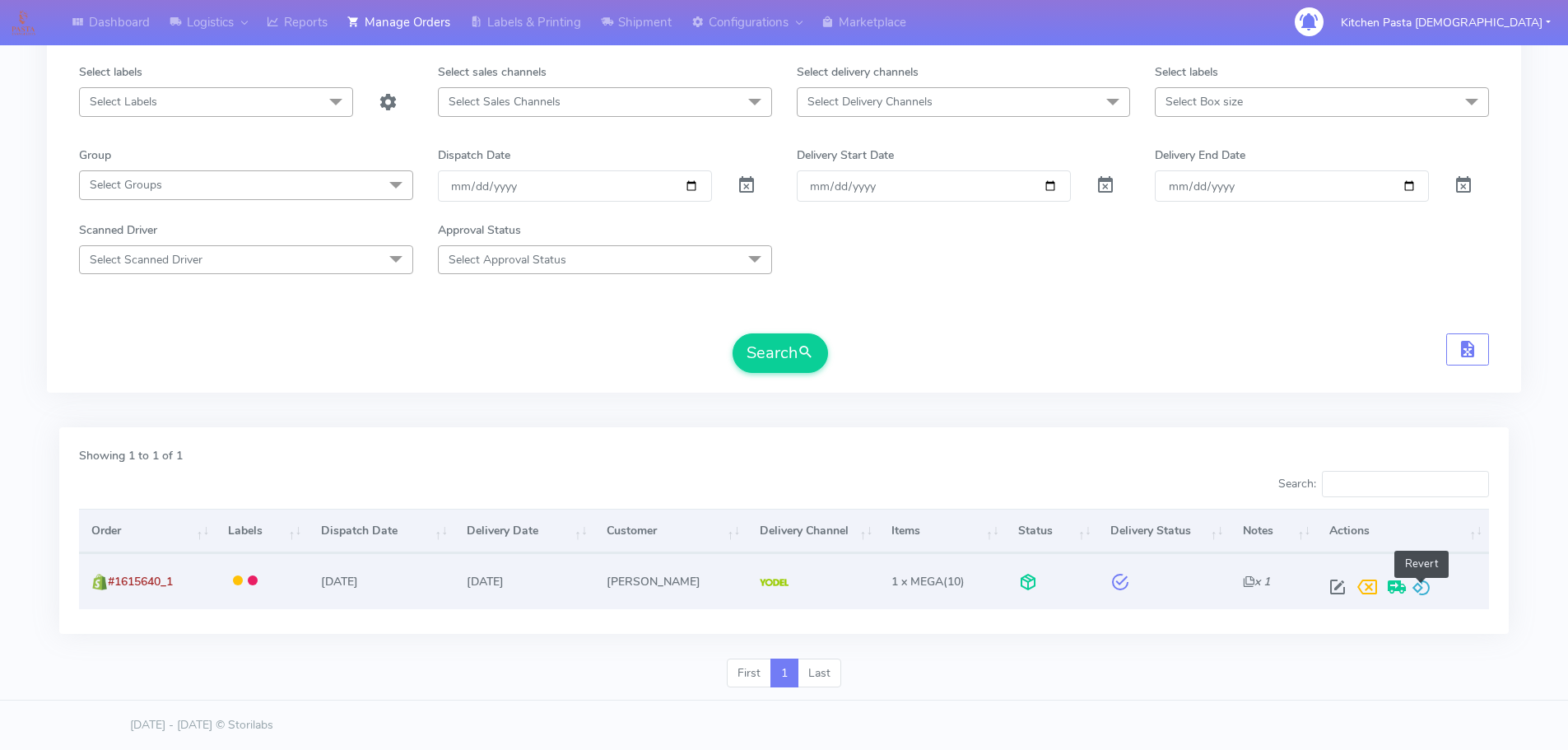
click at [1427, 594] on span at bounding box center [1422, 591] width 20 height 16
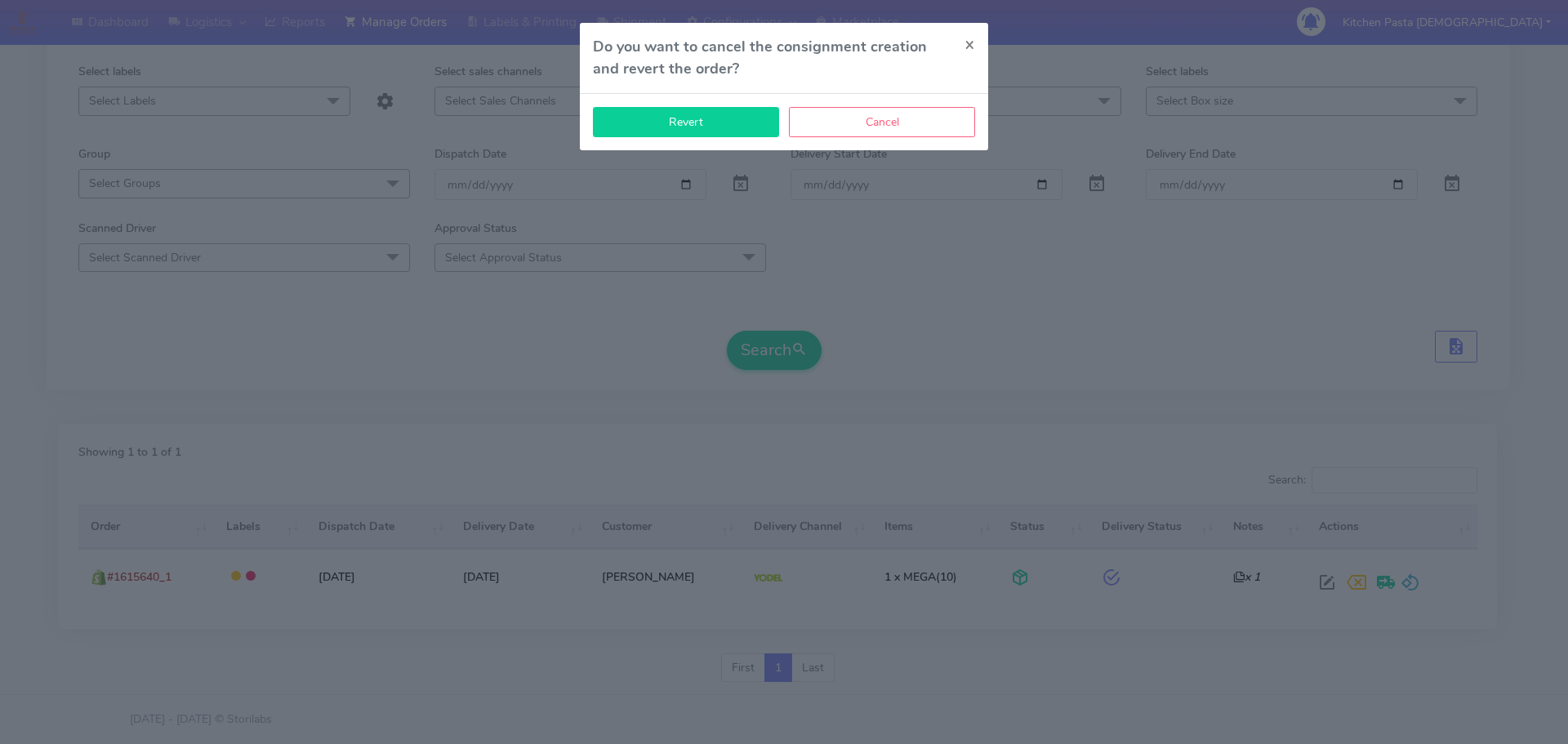
click at [655, 113] on button "Revert" at bounding box center [686, 122] width 186 height 30
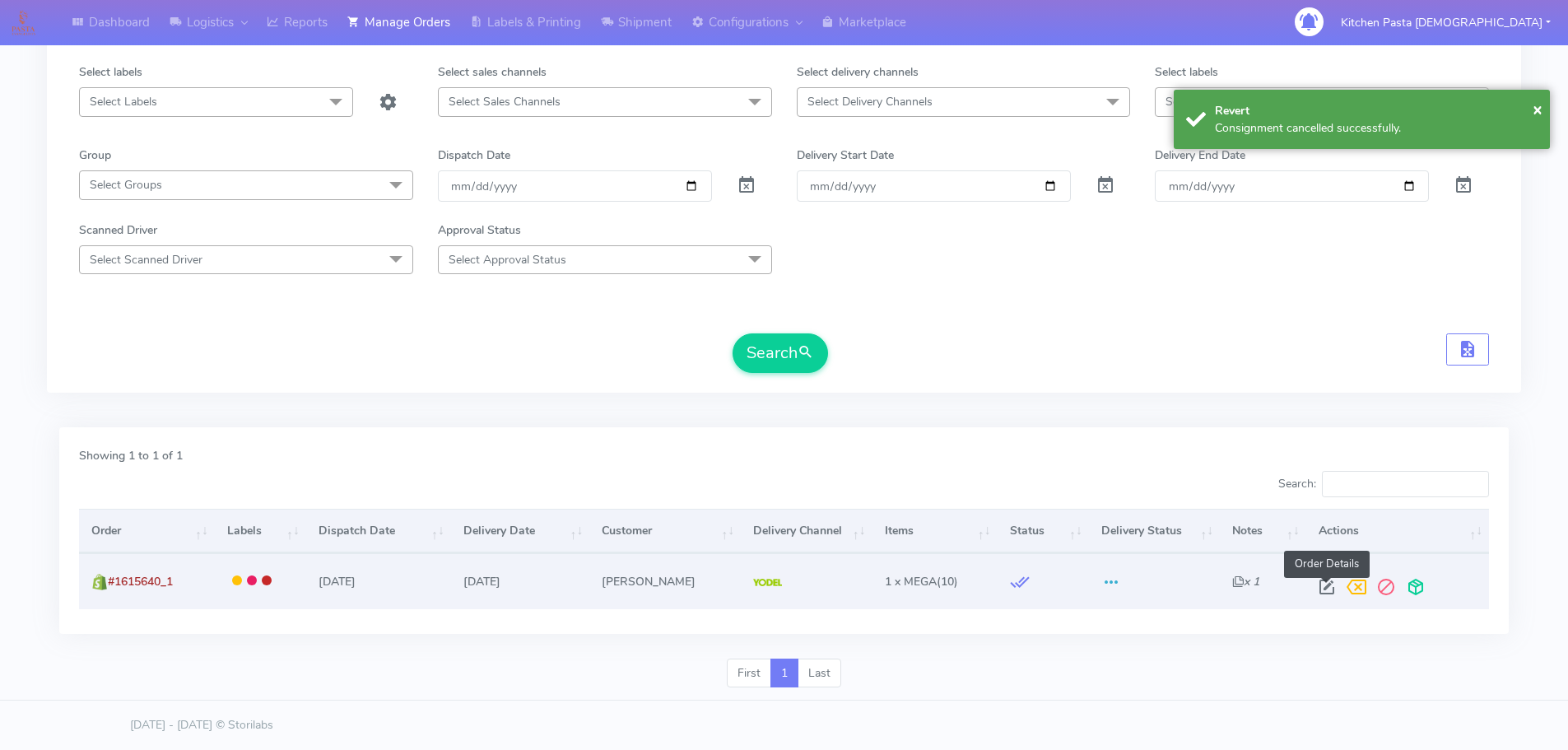
click at [1318, 592] on span at bounding box center [1327, 591] width 30 height 16
select select "5"
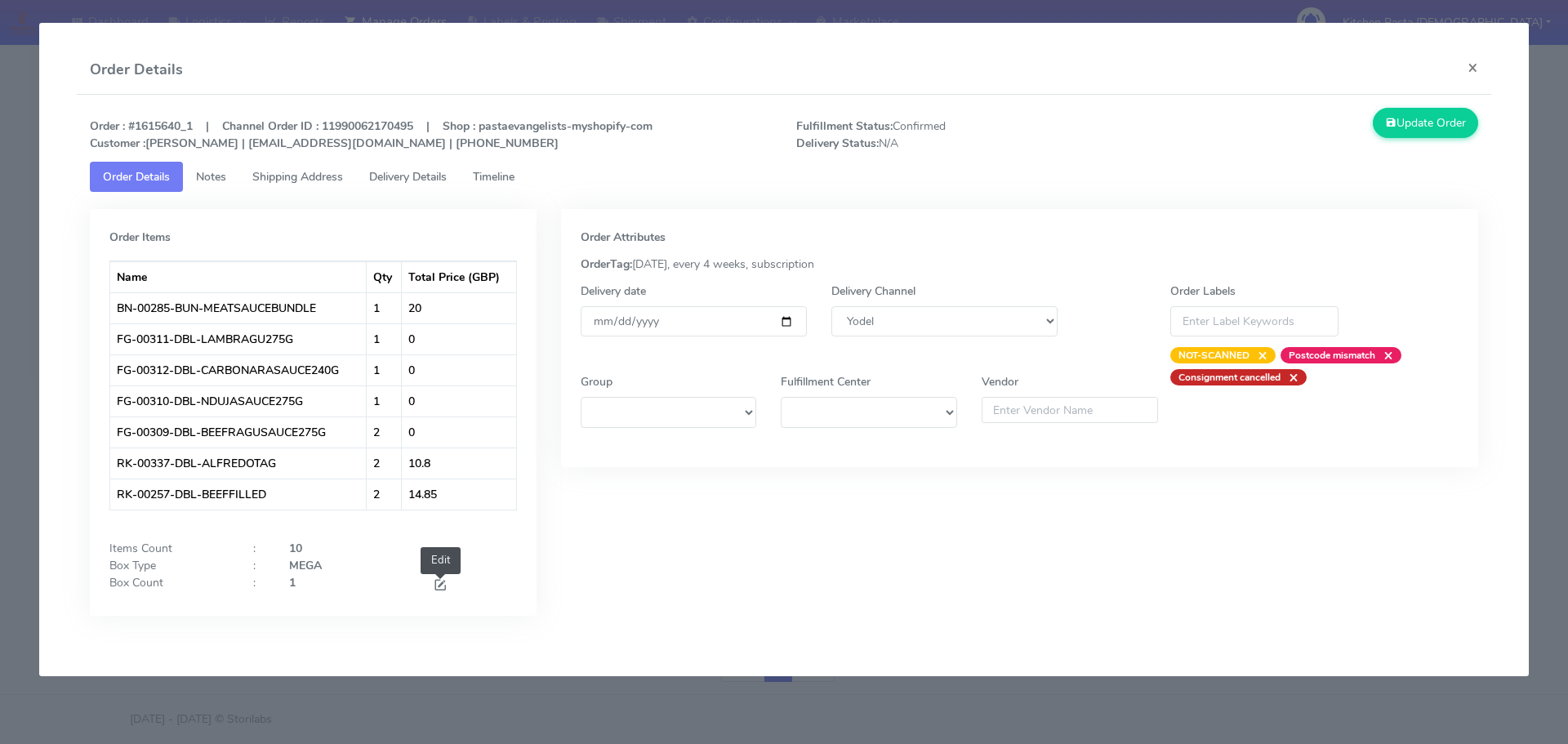
click at [445, 584] on span at bounding box center [439, 587] width 15 height 16
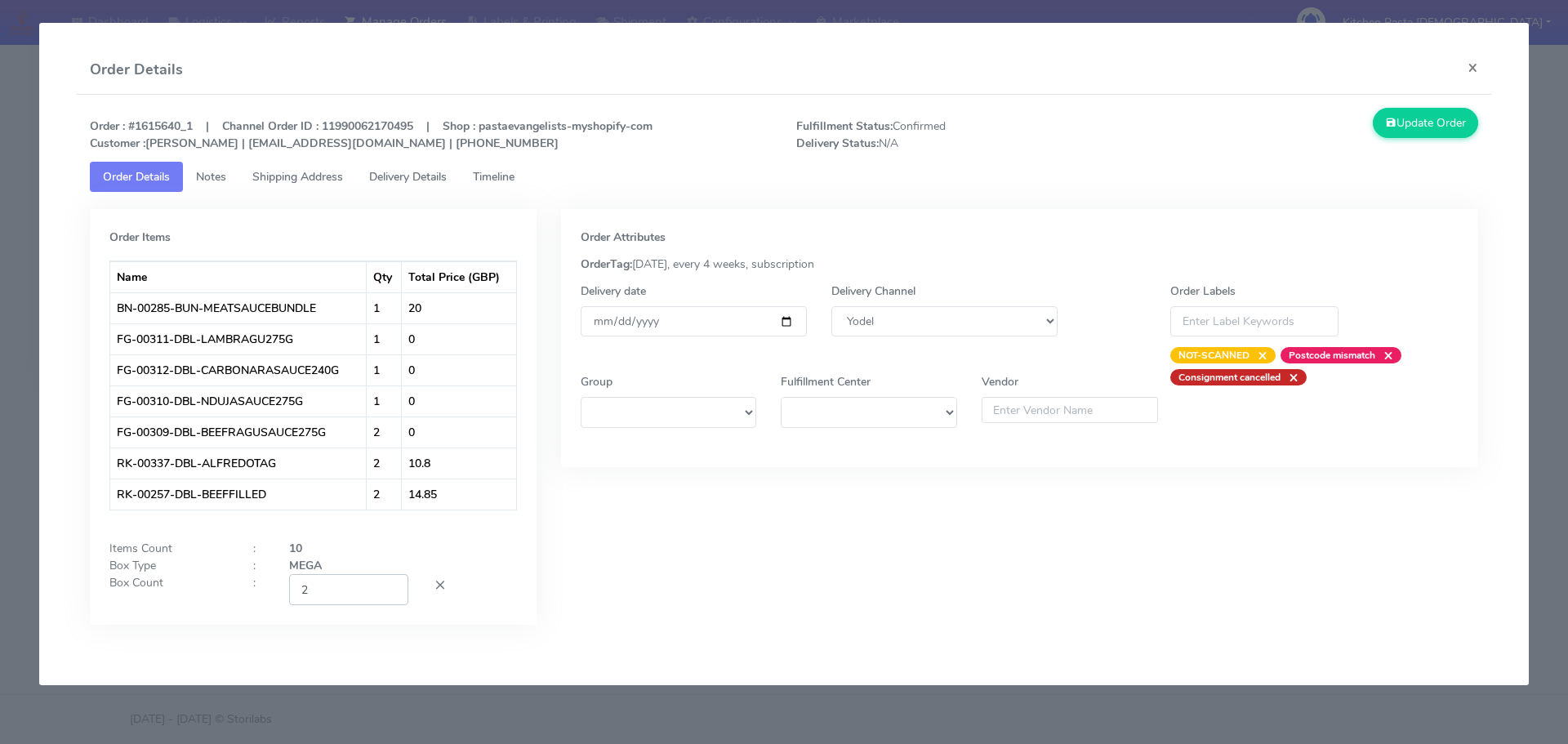
type input "2"
click at [395, 583] on input "2" at bounding box center [348, 589] width 119 height 30
click at [1414, 139] on div "Update Order" at bounding box center [1314, 130] width 353 height 44
click at [1412, 138] on button "Update Order" at bounding box center [1425, 123] width 106 height 30
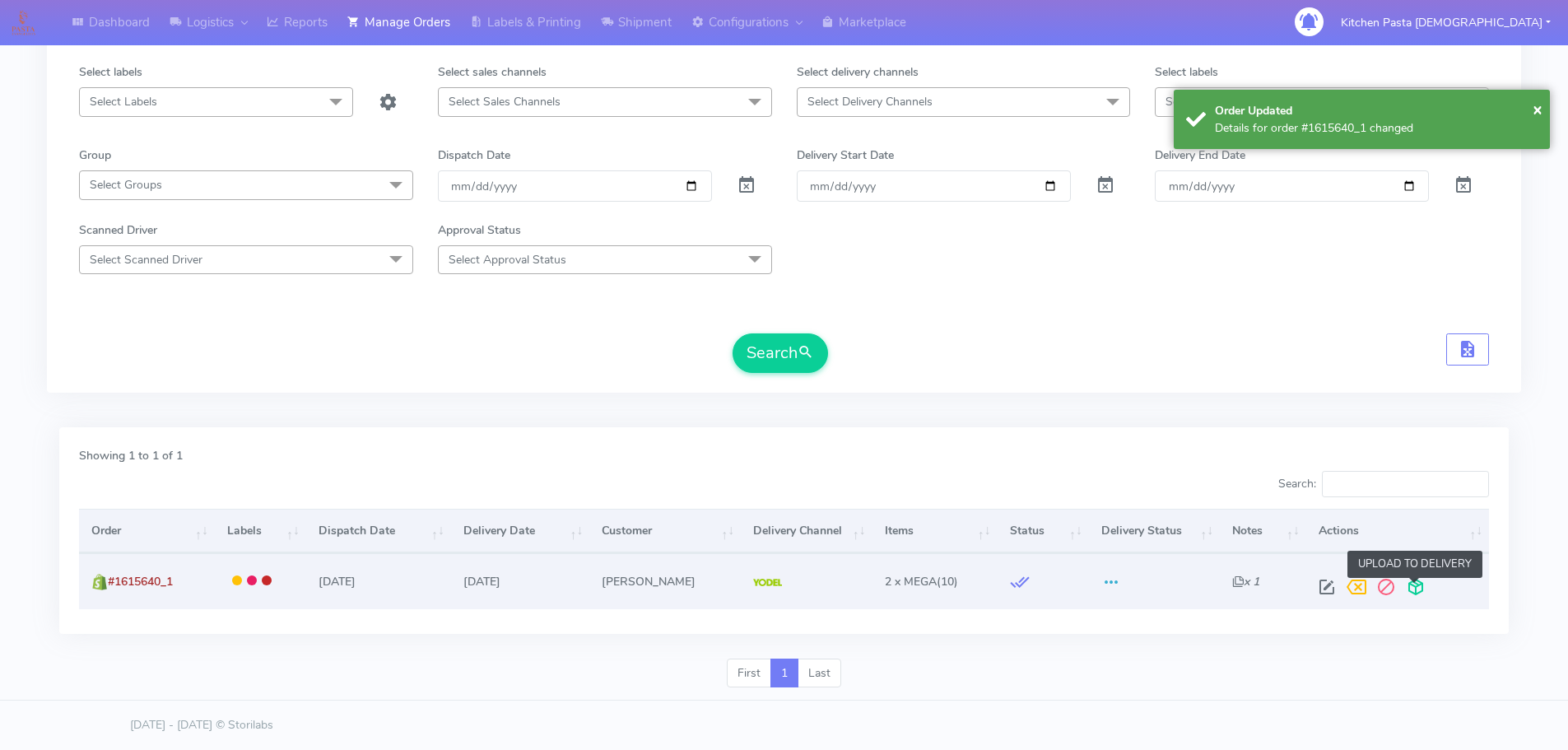
click at [1423, 586] on span at bounding box center [1416, 591] width 30 height 16
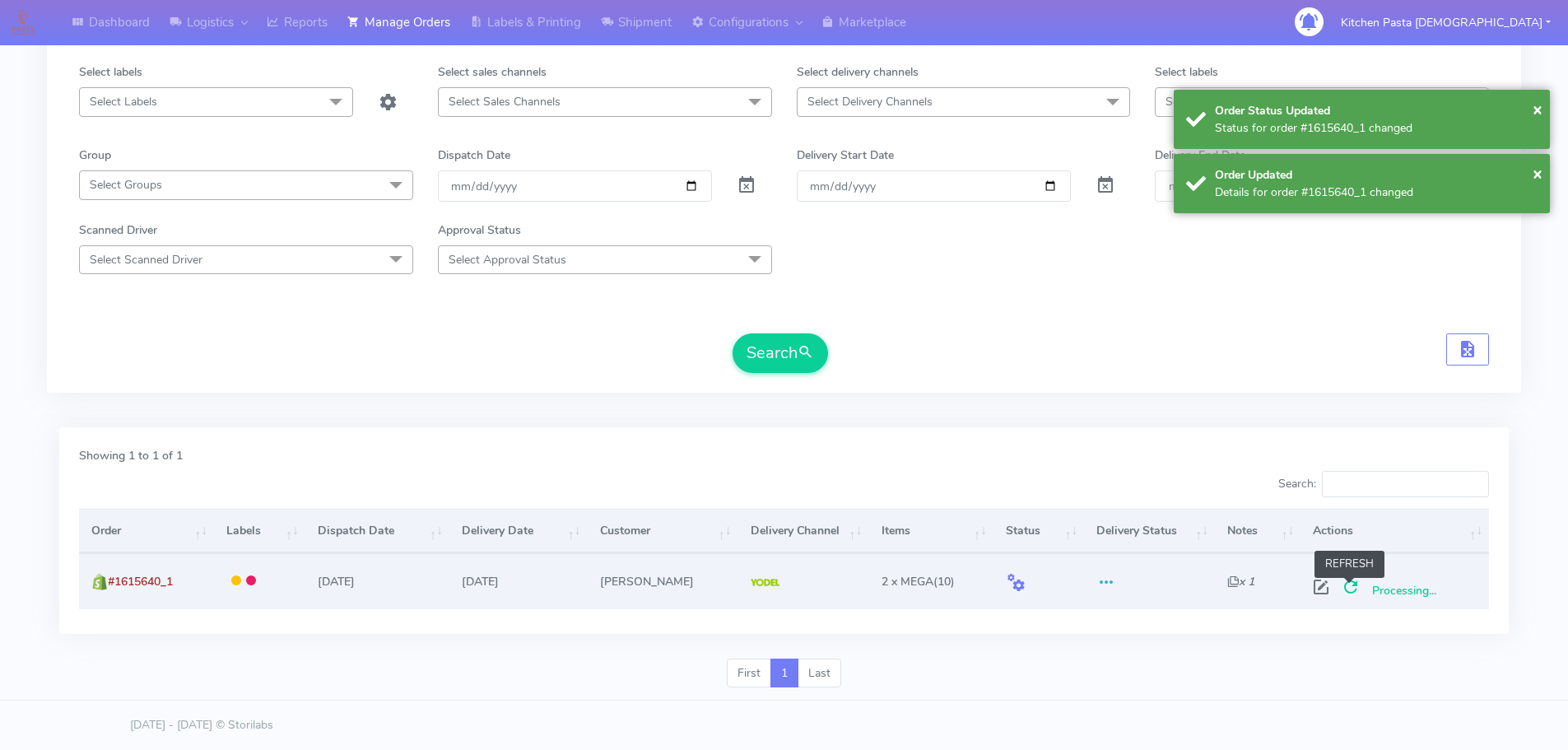
click at [1351, 590] on span at bounding box center [1351, 591] width 30 height 16
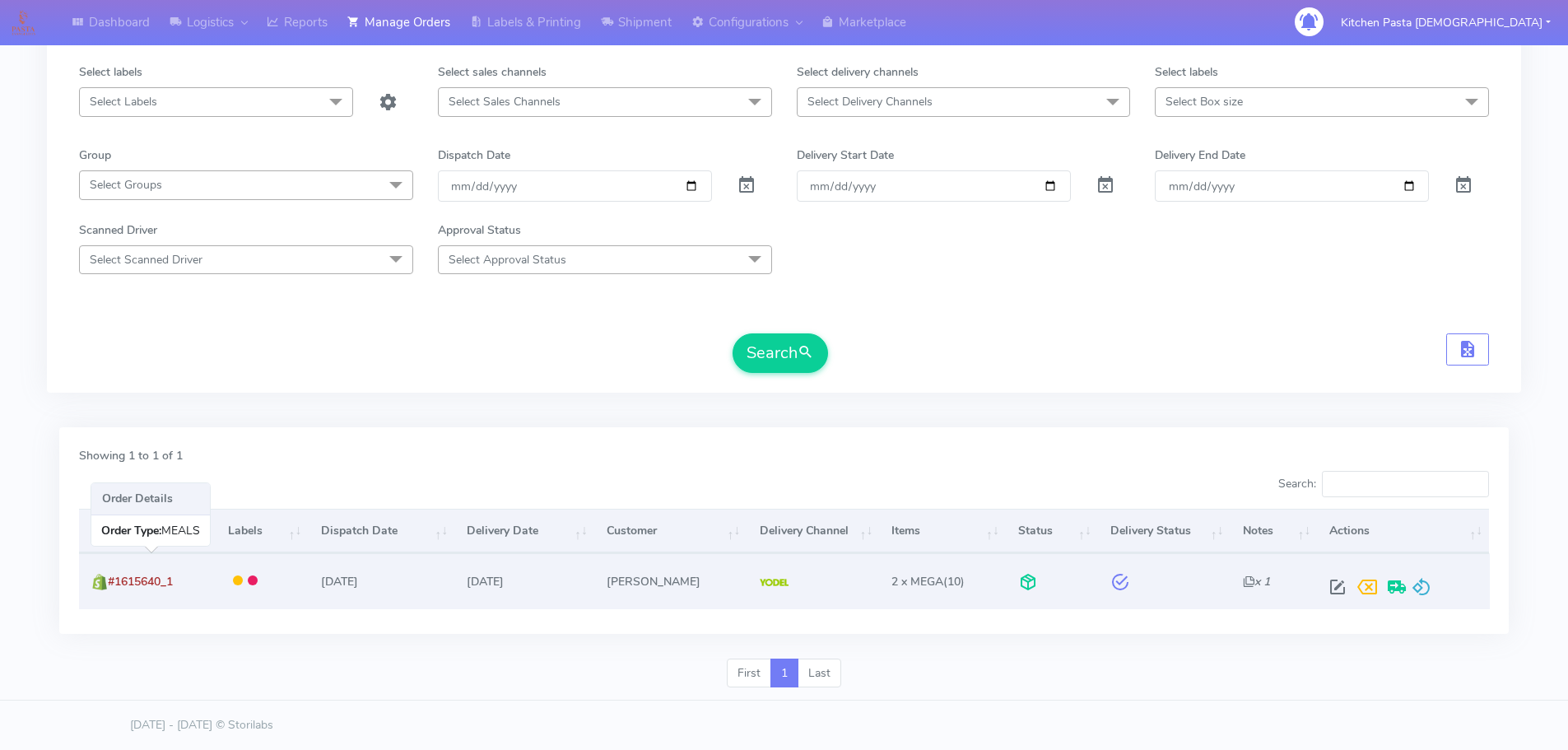
drag, startPoint x: 215, startPoint y: 586, endPoint x: 114, endPoint y: 592, distance: 100.6
click at [114, 592] on td "#1615640_1" at bounding box center [147, 580] width 137 height 55
copy span "#1615640_1"
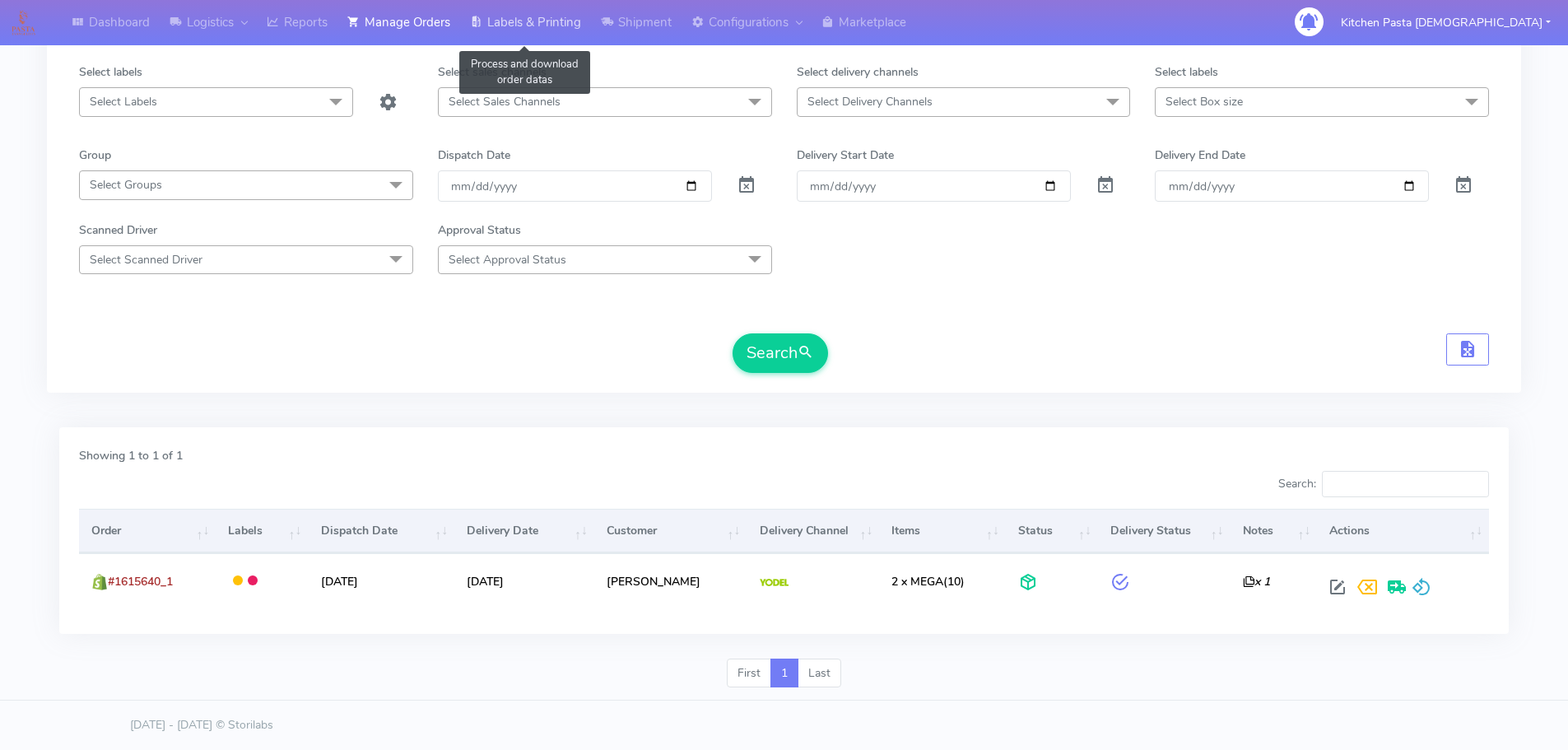
click at [519, 32] on link "Labels & Printing" at bounding box center [525, 22] width 131 height 45
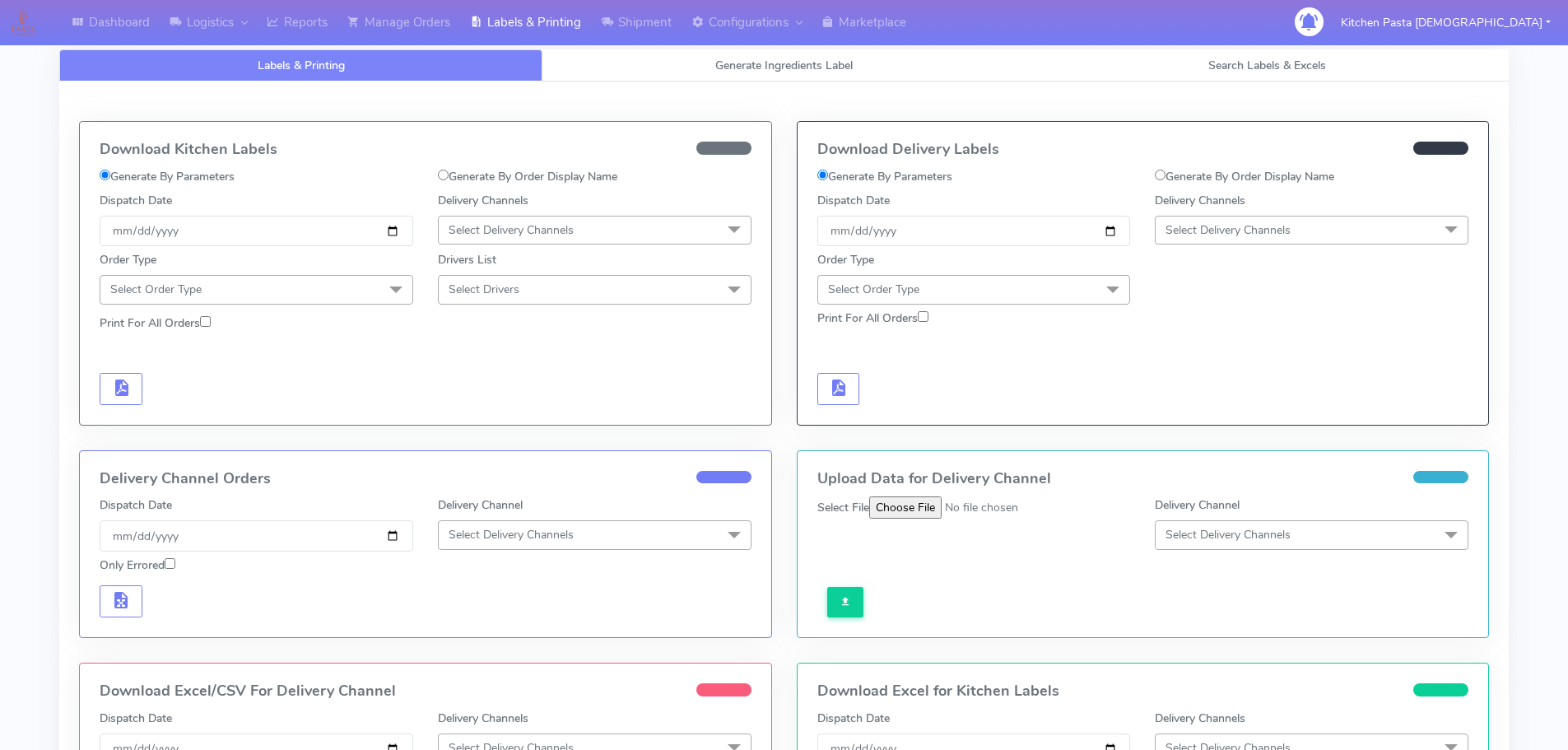
click at [1263, 189] on div "Generate By Order Display Name" at bounding box center [1312, 180] width 338 height 24
click at [1210, 184] on label "Generate By Order Display Name" at bounding box center [1244, 176] width 179 height 17
click at [1166, 180] on input "Generate By Order Display Name" at bounding box center [1160, 175] width 11 height 11
radio input "true"
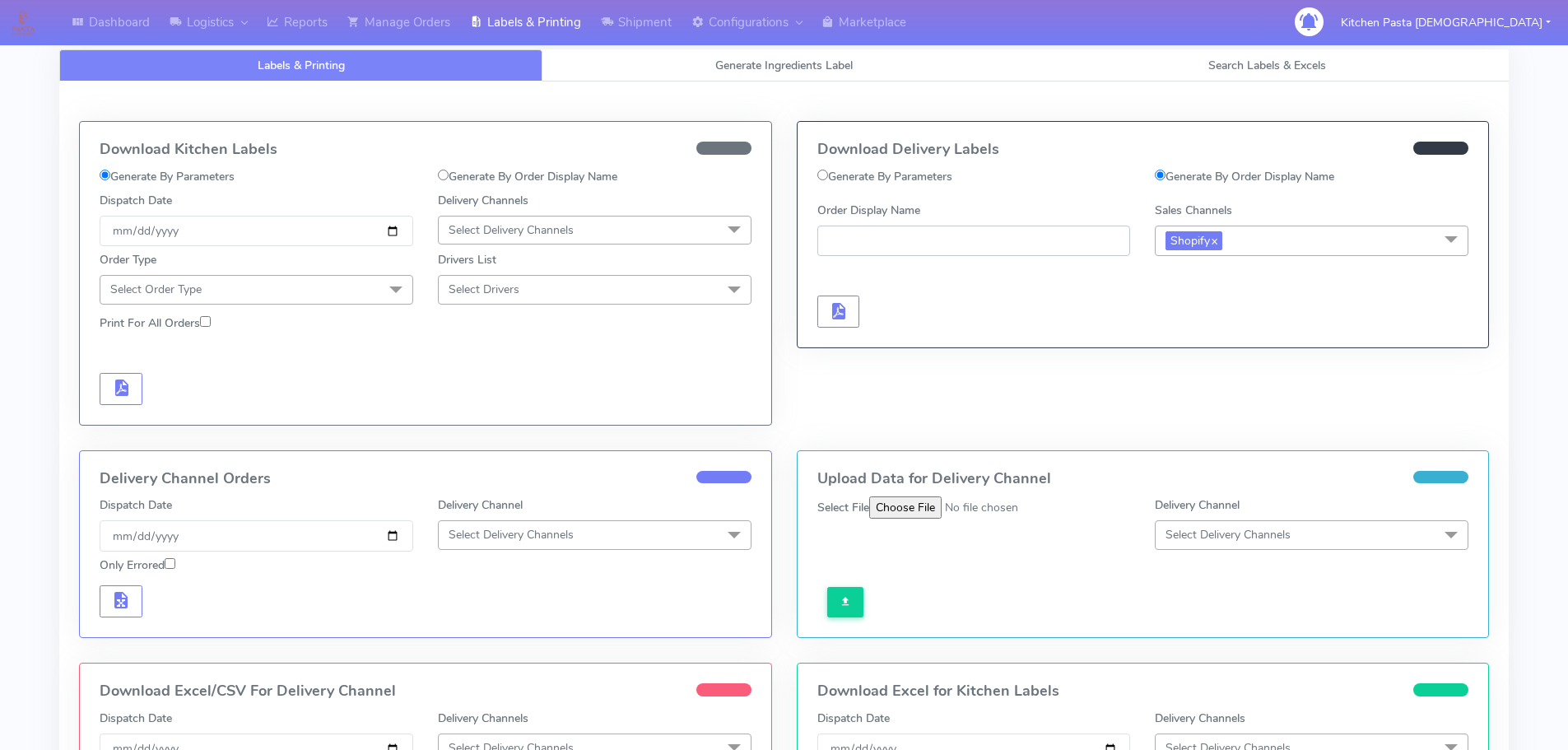
paste input "#1615640_1"
type input "#1615640_1"
click at [819, 298] on button "button" at bounding box center [839, 312] width 43 height 32
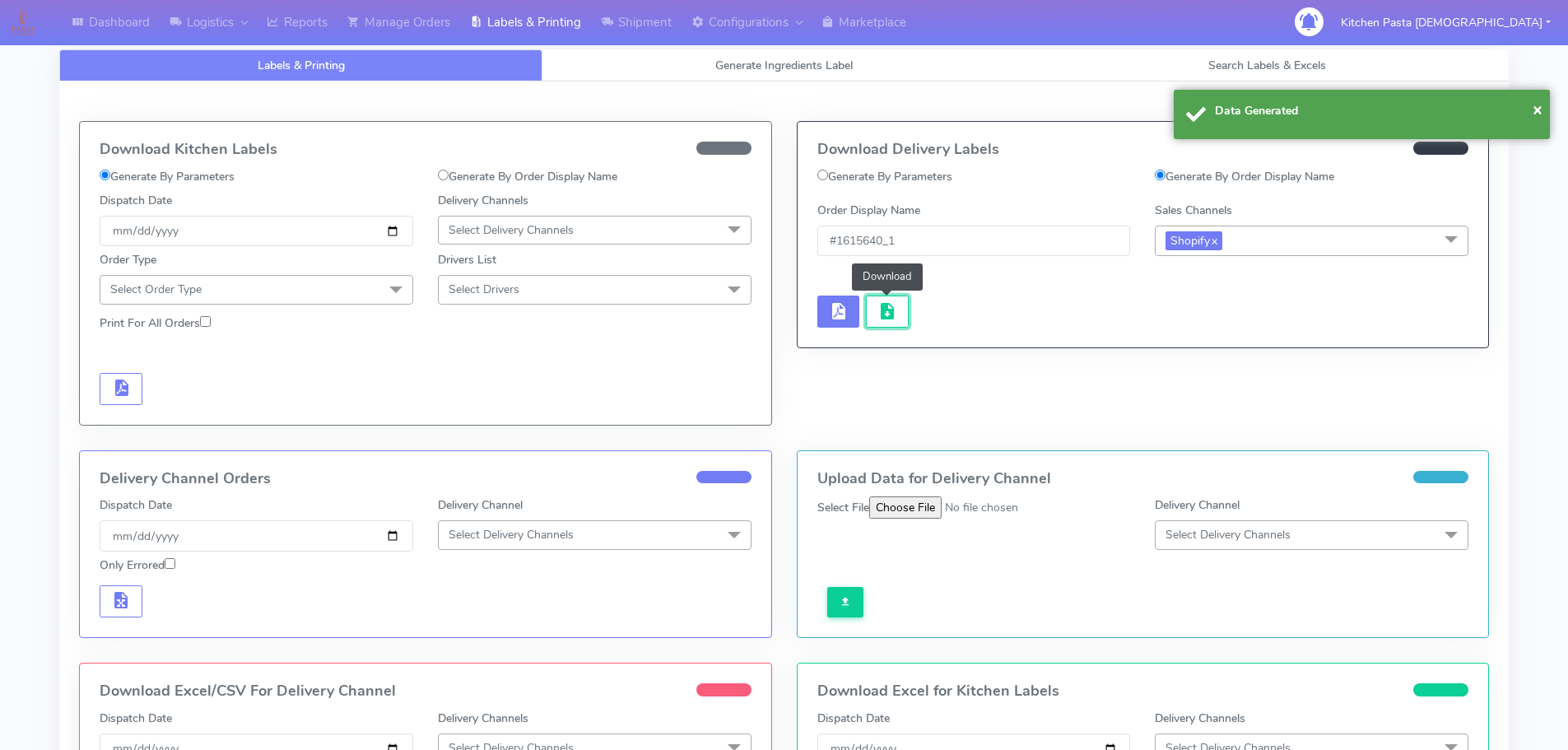
click at [883, 313] on span "button" at bounding box center [888, 315] width 20 height 16
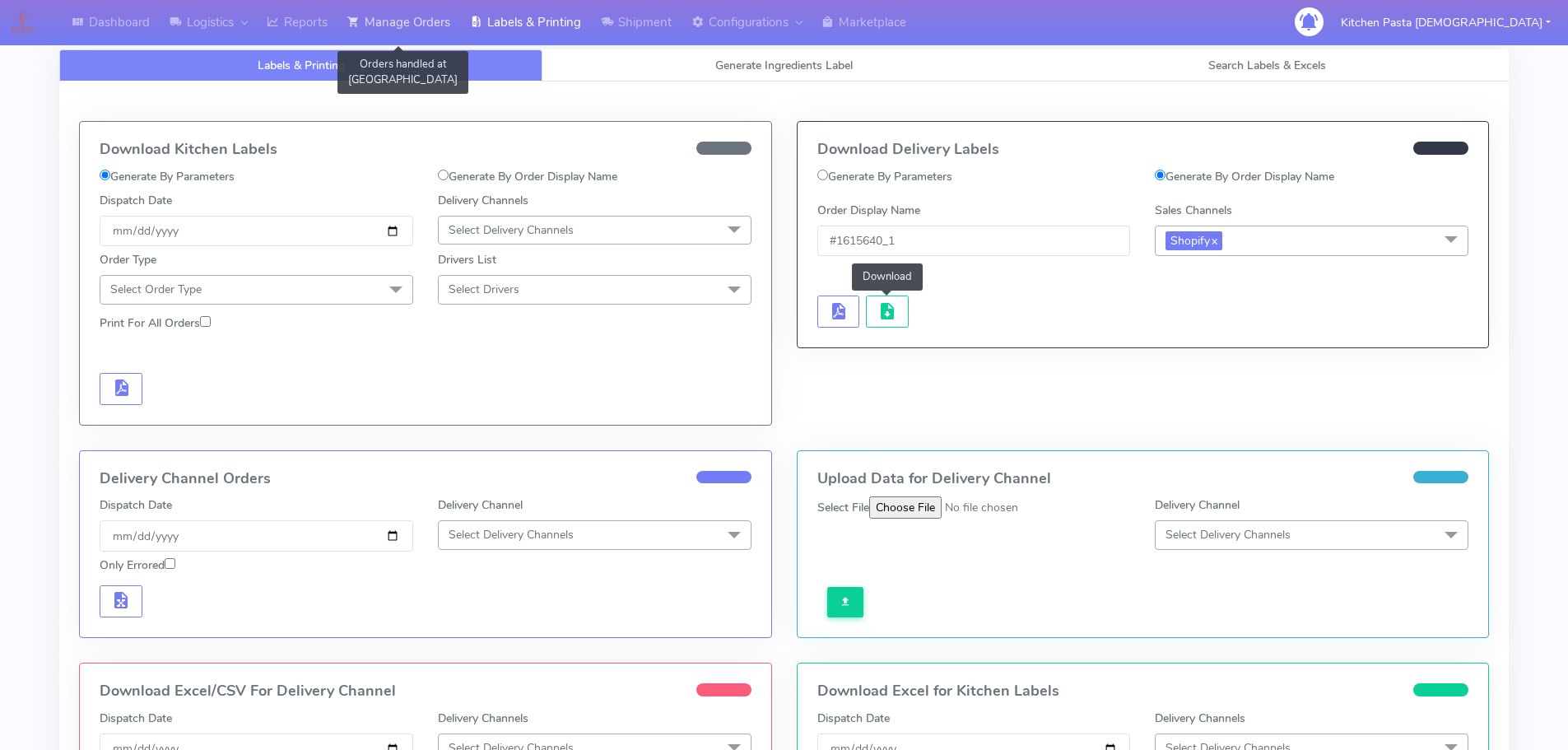
drag, startPoint x: 412, startPoint y: 26, endPoint x: 411, endPoint y: 35, distance: 8.3
click at [412, 26] on link "Manage Orders" at bounding box center [399, 22] width 123 height 45
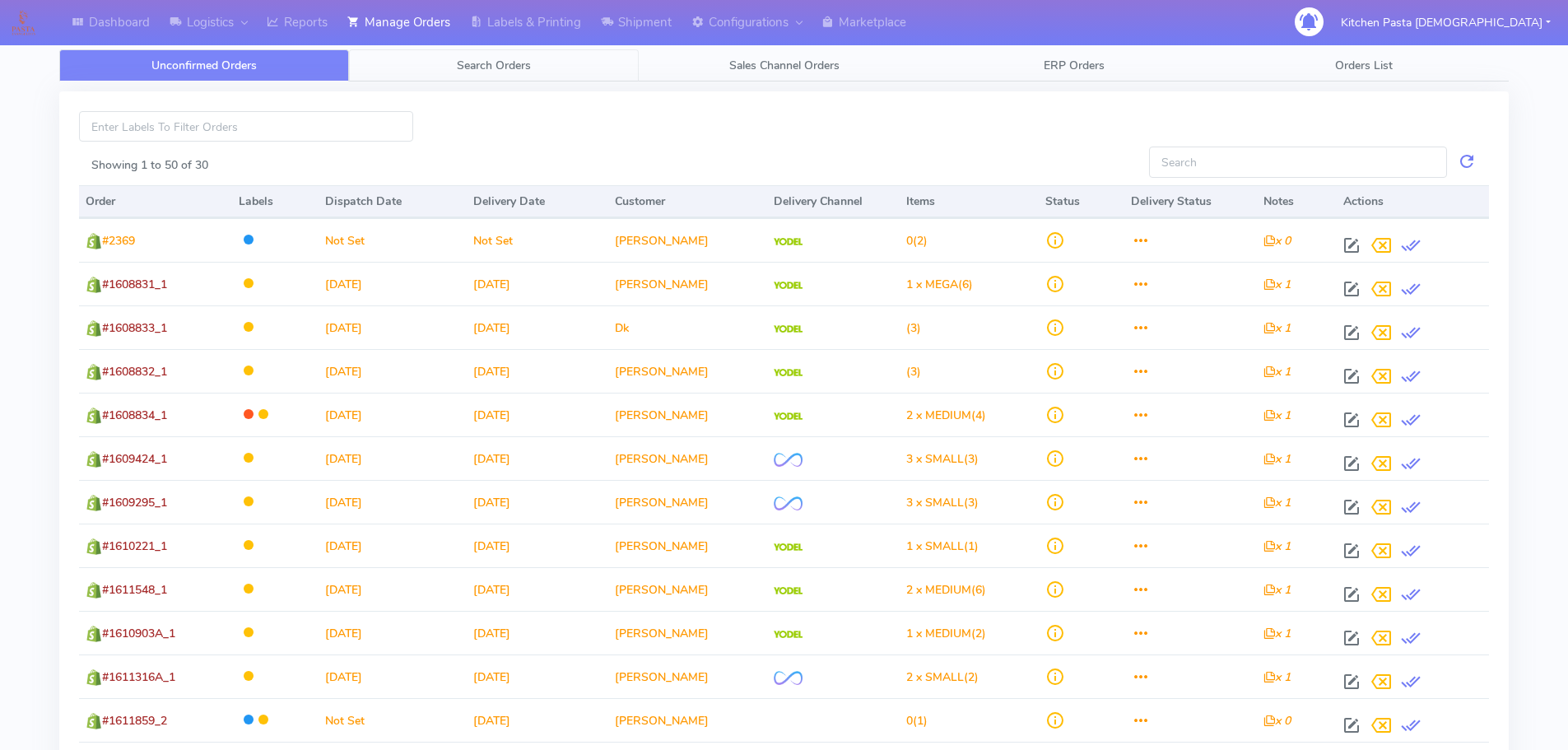
click at [532, 66] on link "Search Orders" at bounding box center [494, 65] width 290 height 32
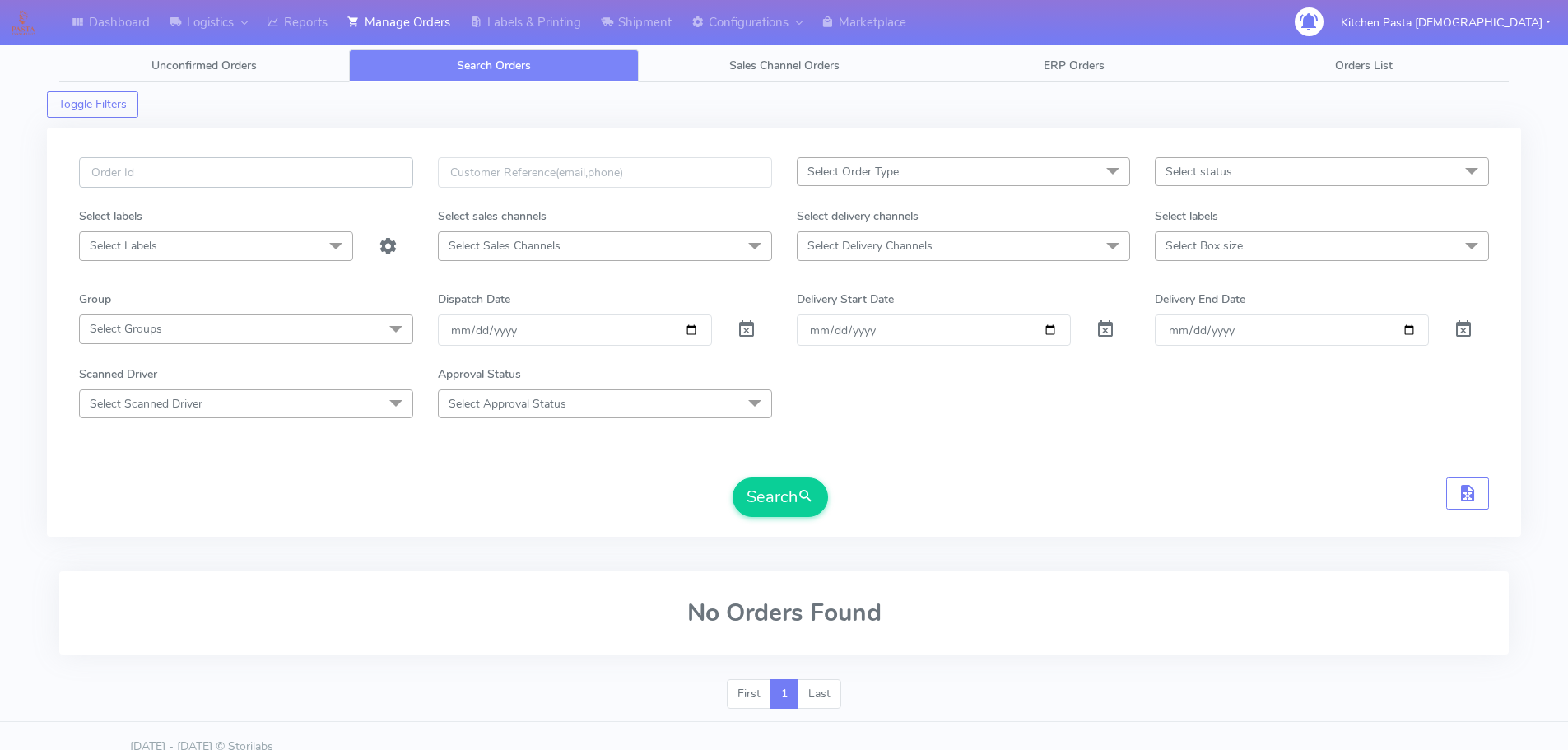
drag, startPoint x: 405, startPoint y: 165, endPoint x: 391, endPoint y: 161, distance: 14.4
click at [398, 163] on input "text" at bounding box center [246, 172] width 334 height 30
type input "1615803"
click at [733, 477] on button "Search" at bounding box center [780, 497] width 95 height 40
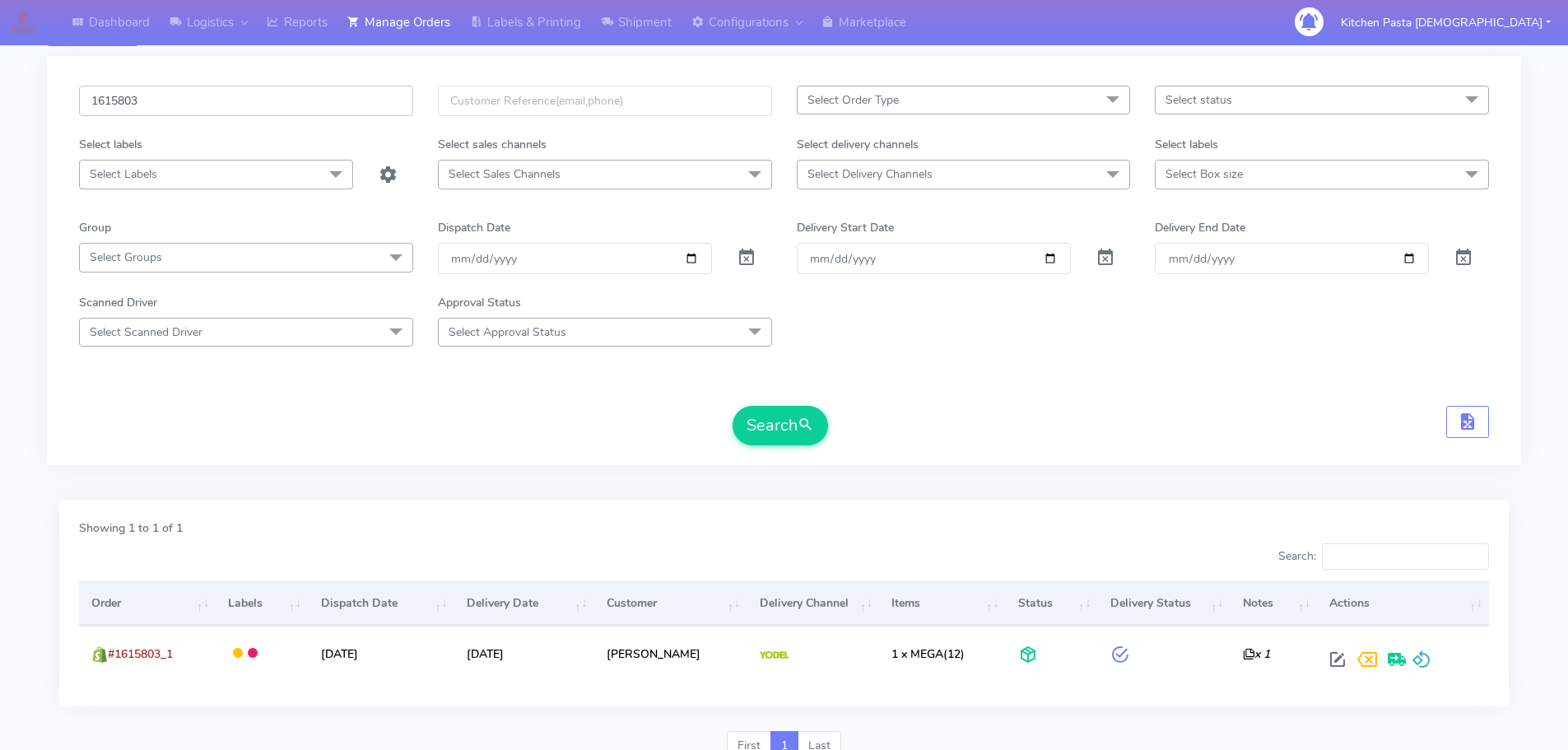
scroll to position [144, 0]
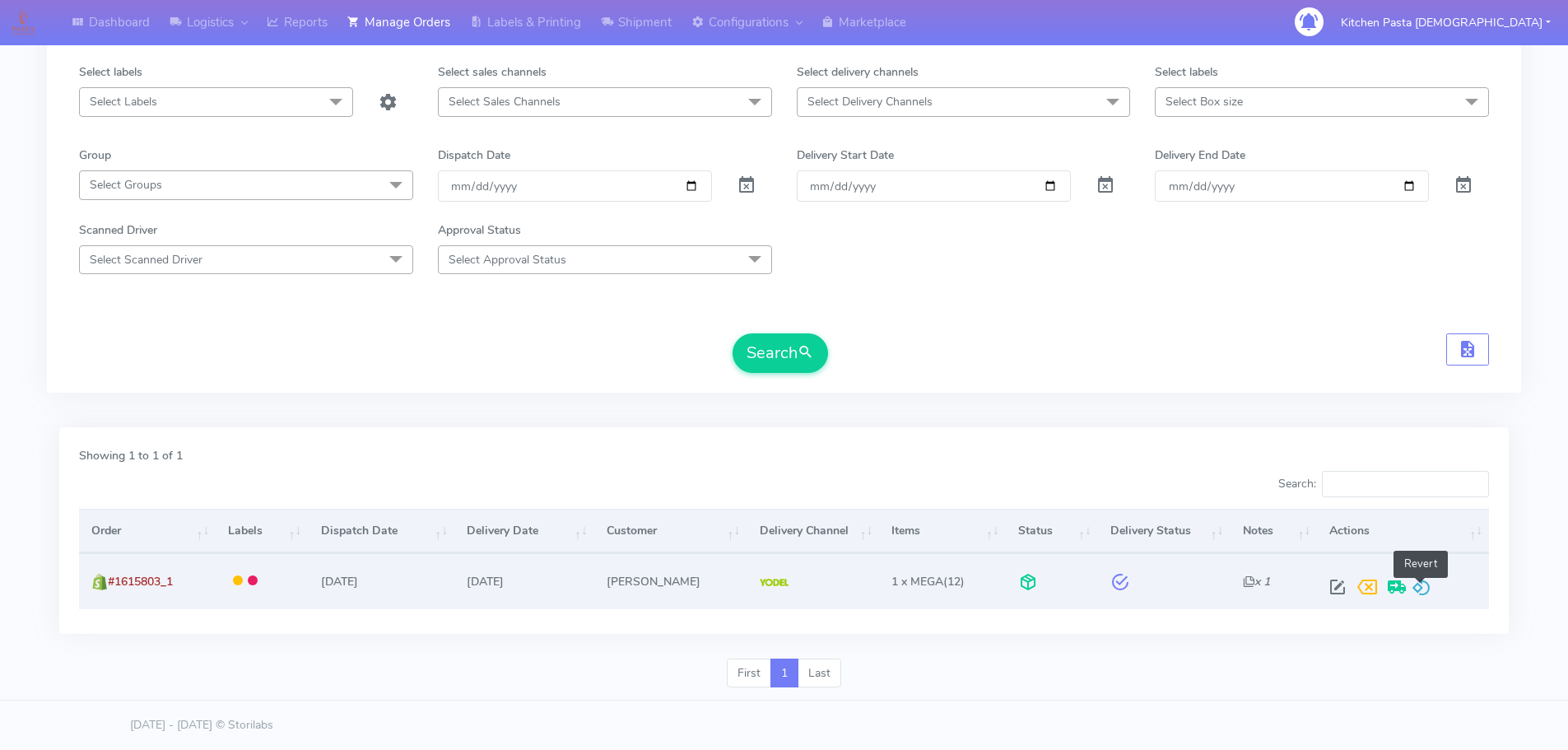
click at [1420, 595] on span at bounding box center [1422, 591] width 20 height 16
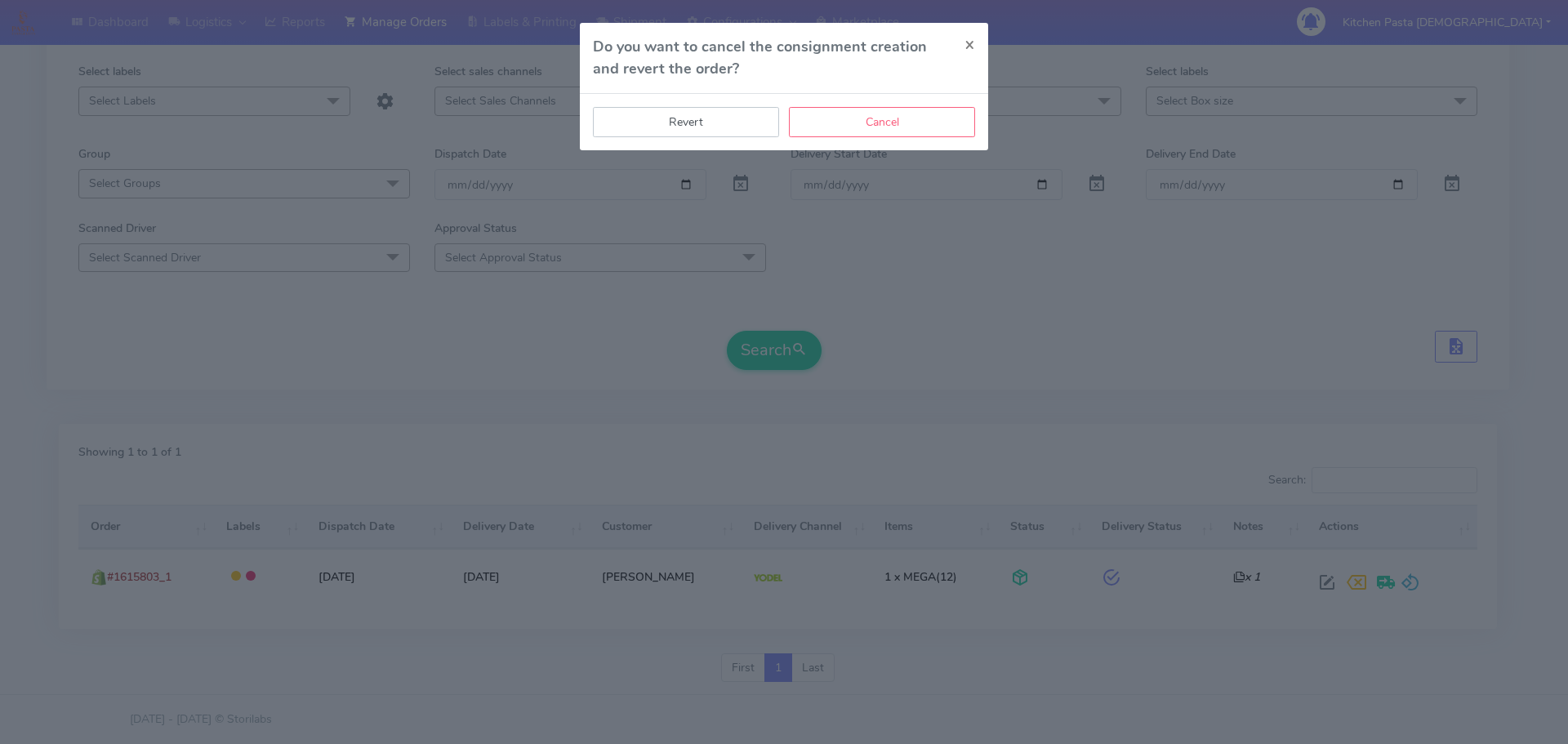
drag, startPoint x: 750, startPoint y: 123, endPoint x: 1068, endPoint y: 323, distance: 375.7
click at [749, 120] on button "Revert" at bounding box center [686, 122] width 186 height 30
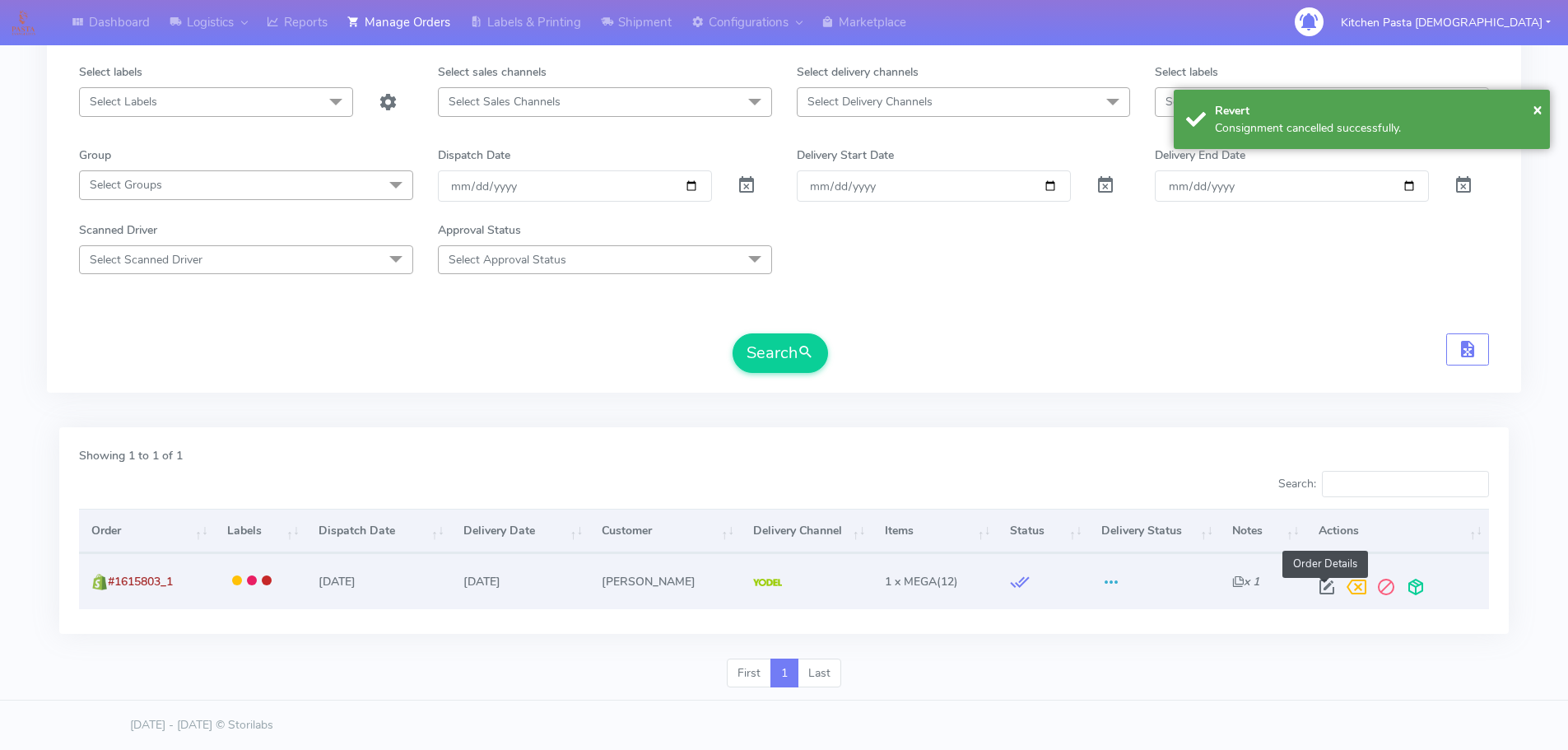
click at [1325, 591] on span at bounding box center [1327, 591] width 30 height 16
select select "5"
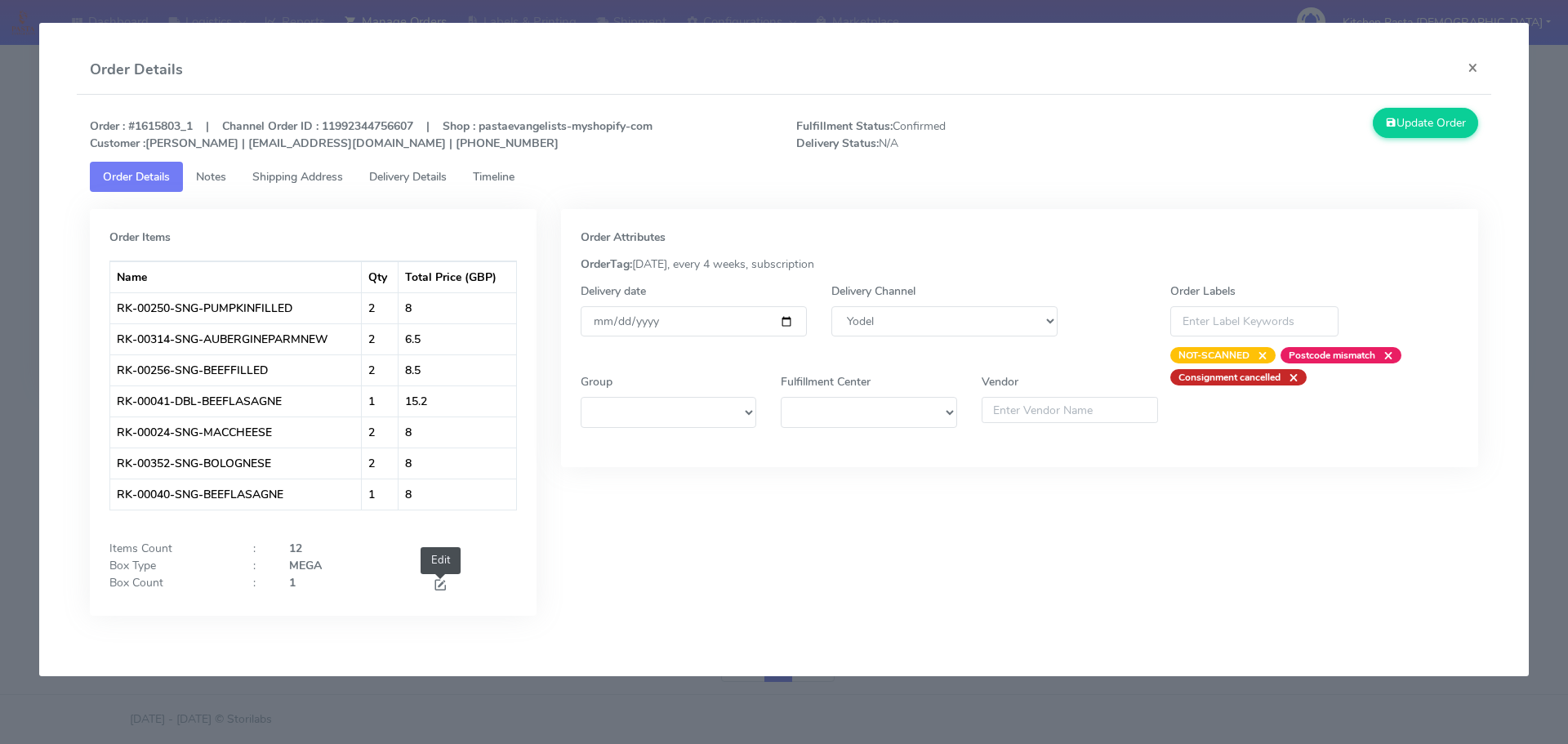
click at [441, 590] on span at bounding box center [439, 587] width 15 height 16
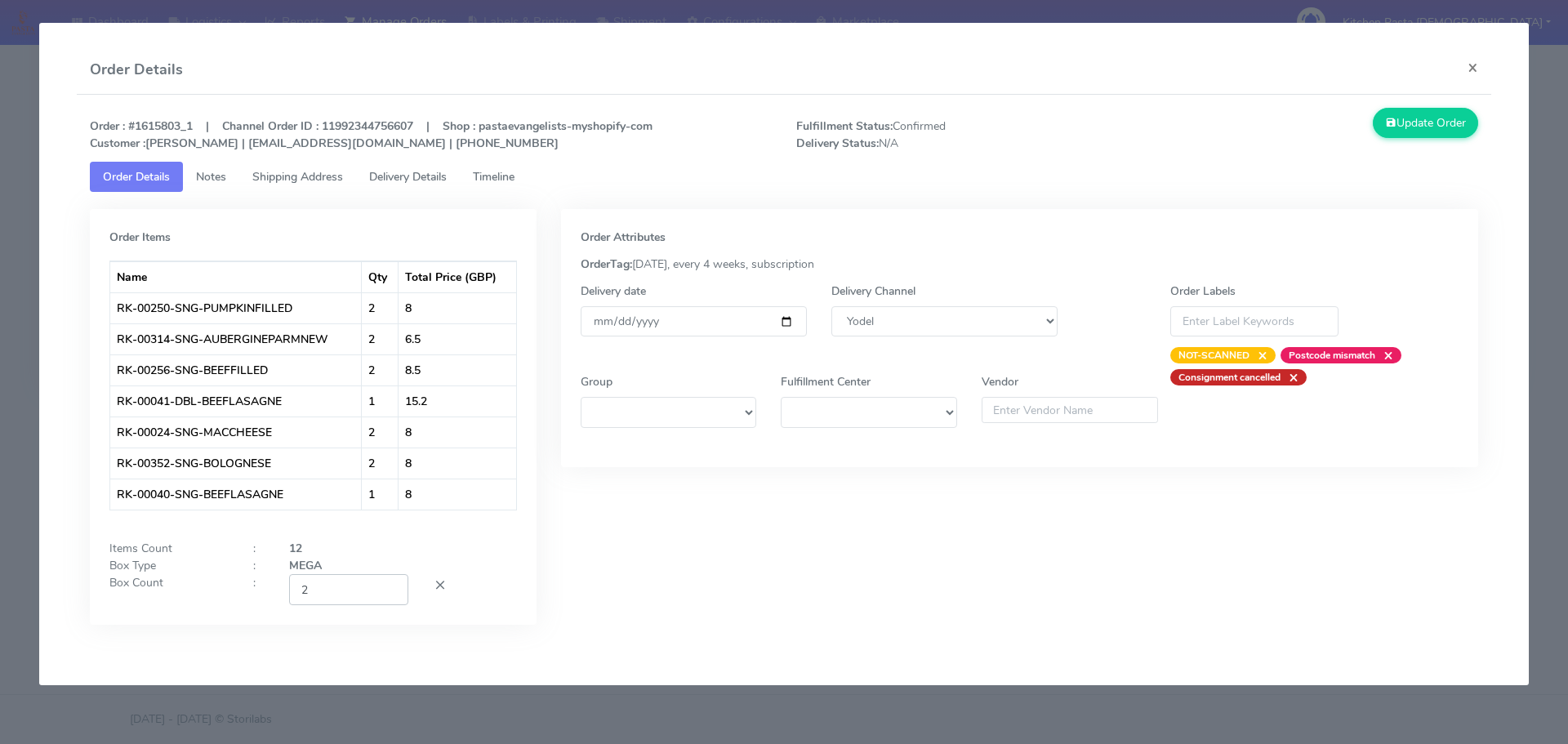
click at [392, 584] on input "2" at bounding box center [348, 589] width 119 height 30
type input "3"
click at [392, 584] on input "3" at bounding box center [348, 589] width 119 height 30
click at [1457, 119] on button "Update Order" at bounding box center [1425, 123] width 106 height 30
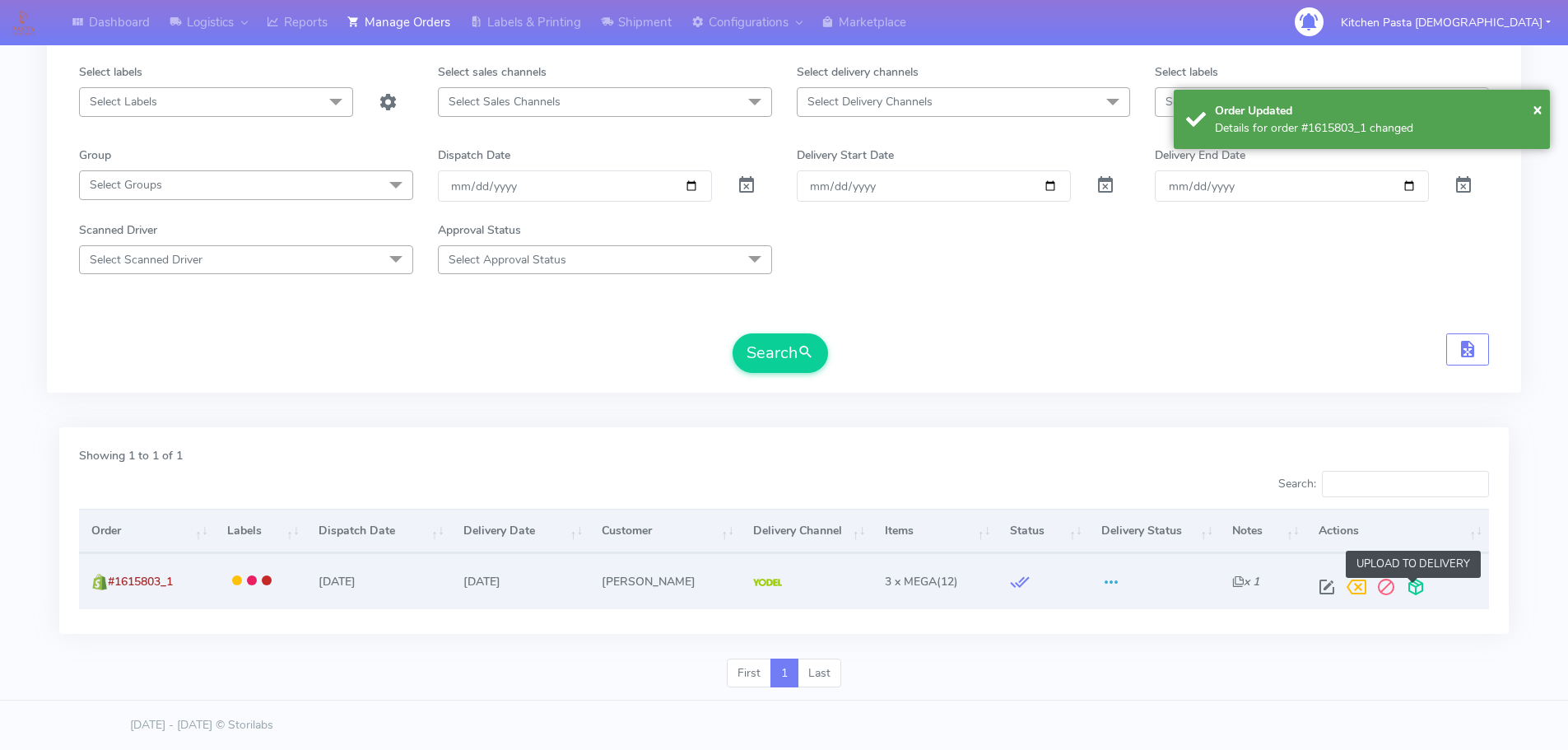
click at [1407, 594] on span at bounding box center [1416, 591] width 30 height 16
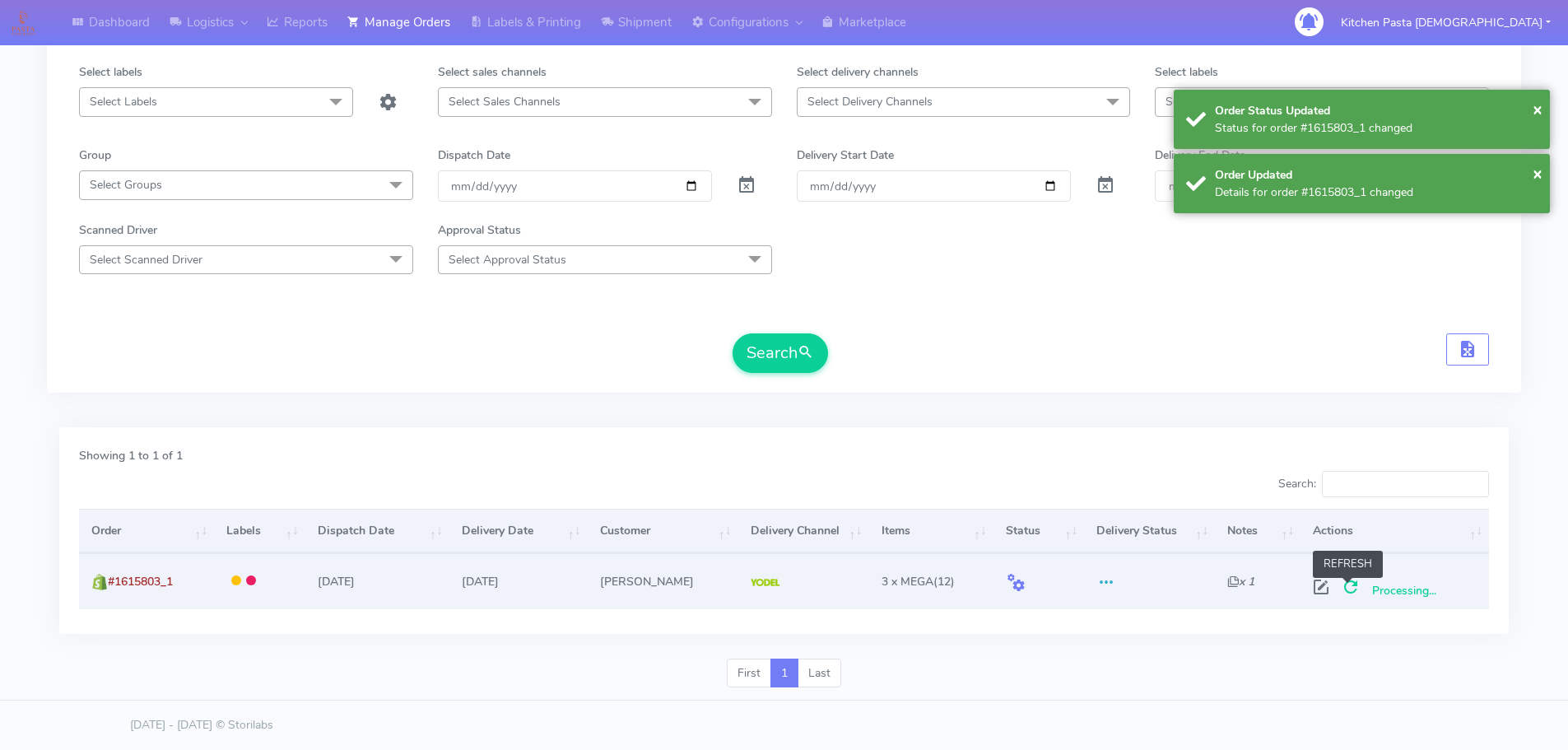
click at [1343, 594] on span at bounding box center [1351, 591] width 30 height 16
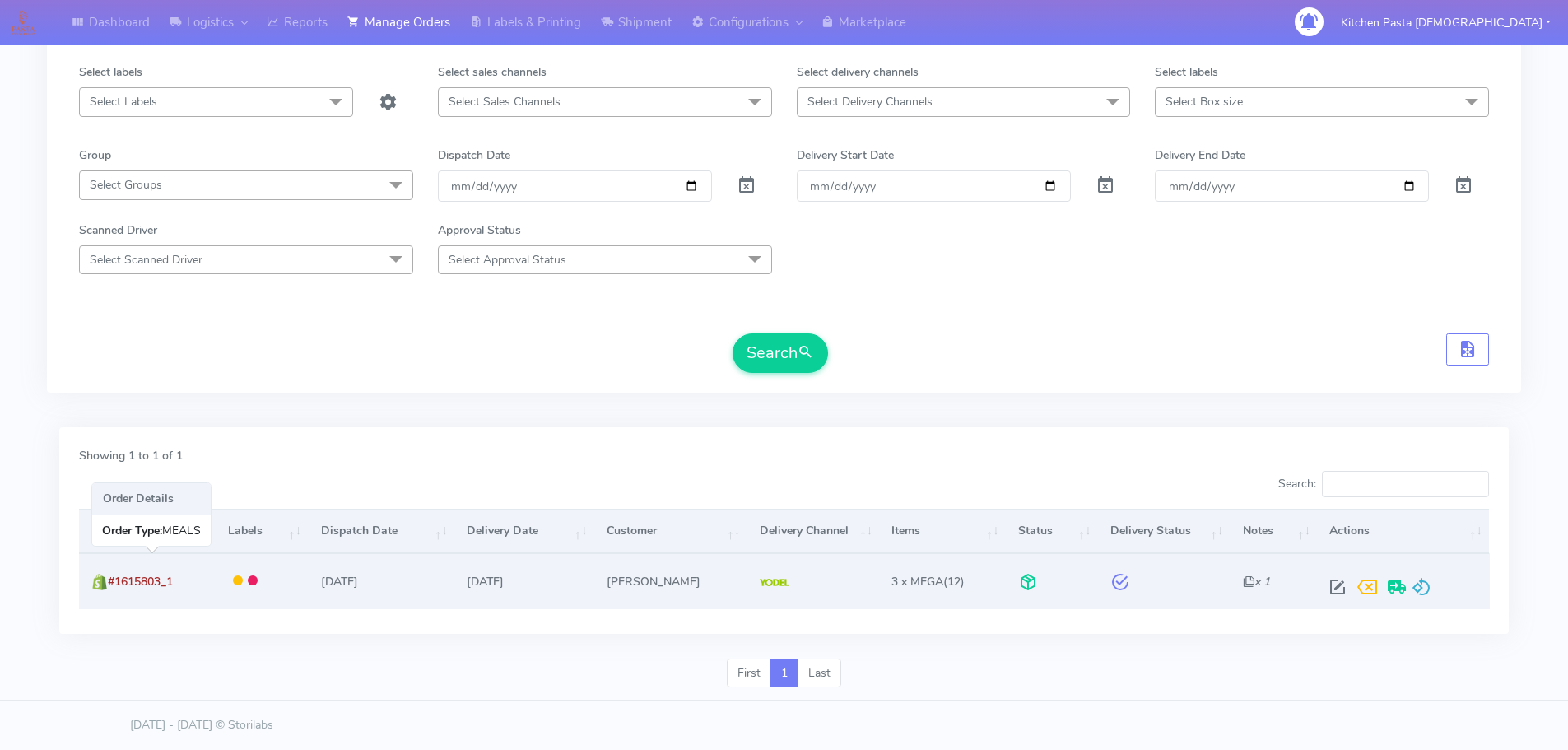
drag, startPoint x: 188, startPoint y: 589, endPoint x: 112, endPoint y: 583, distance: 76.0
click at [112, 583] on td "#1615803_1" at bounding box center [147, 580] width 137 height 55
copy span "#1615803_1"
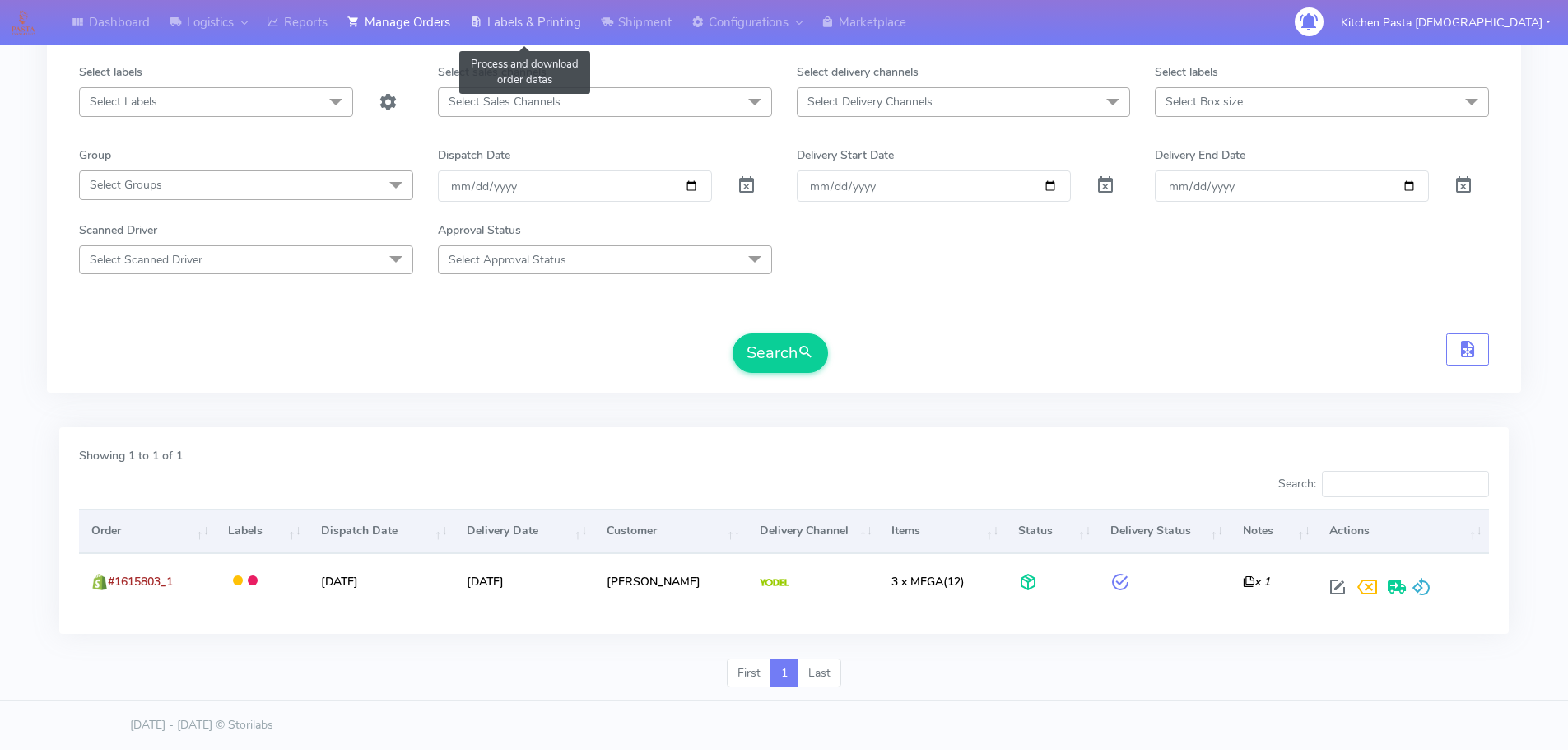
click at [511, 9] on link "Labels & Printing" at bounding box center [525, 22] width 131 height 45
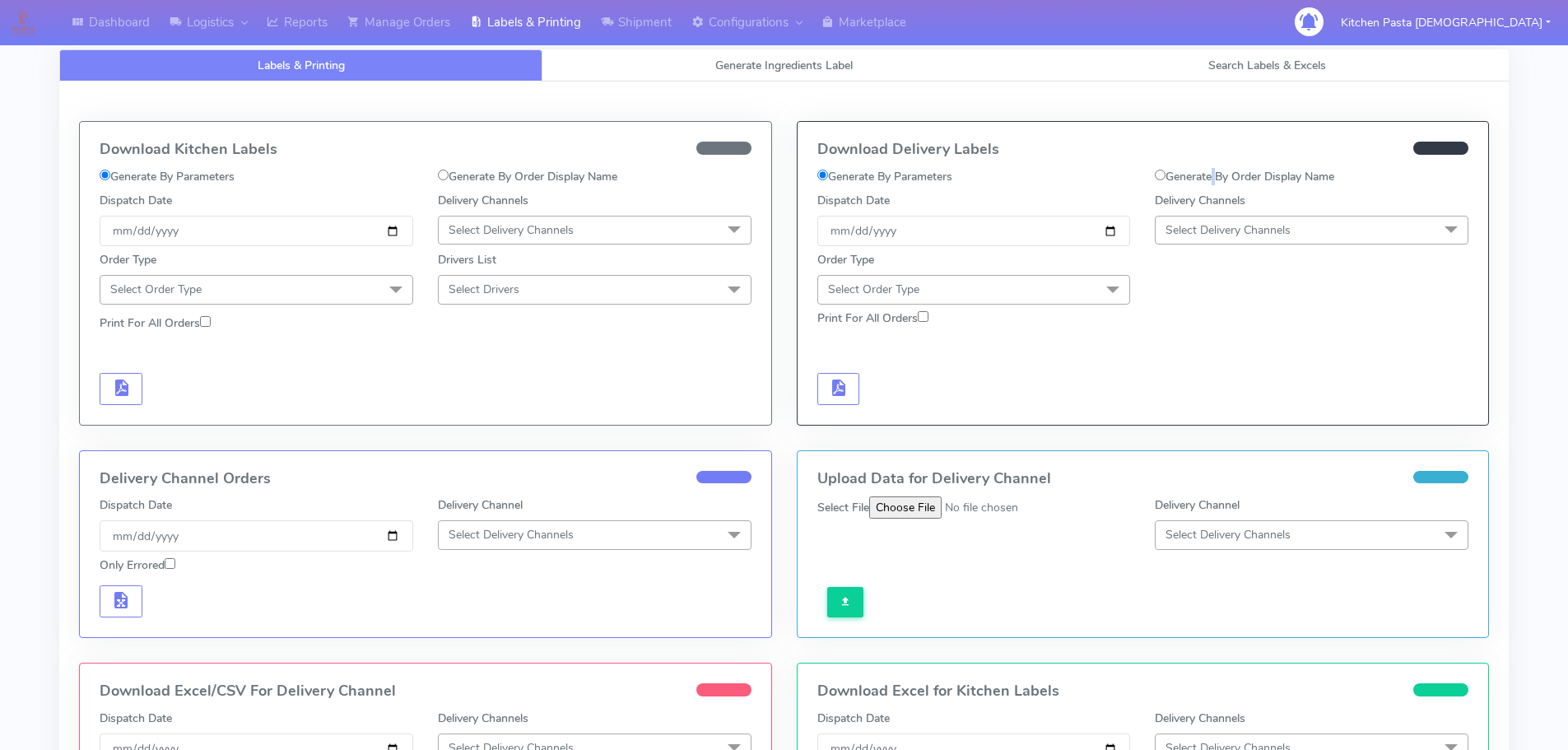
click at [1214, 179] on label "Generate By Order Display Name" at bounding box center [1244, 176] width 179 height 17
click at [1176, 174] on label "Generate By Order Display Name" at bounding box center [1244, 176] width 179 height 17
click at [1166, 174] on input "Generate By Order Display Name" at bounding box center [1160, 175] width 11 height 11
radio input "true"
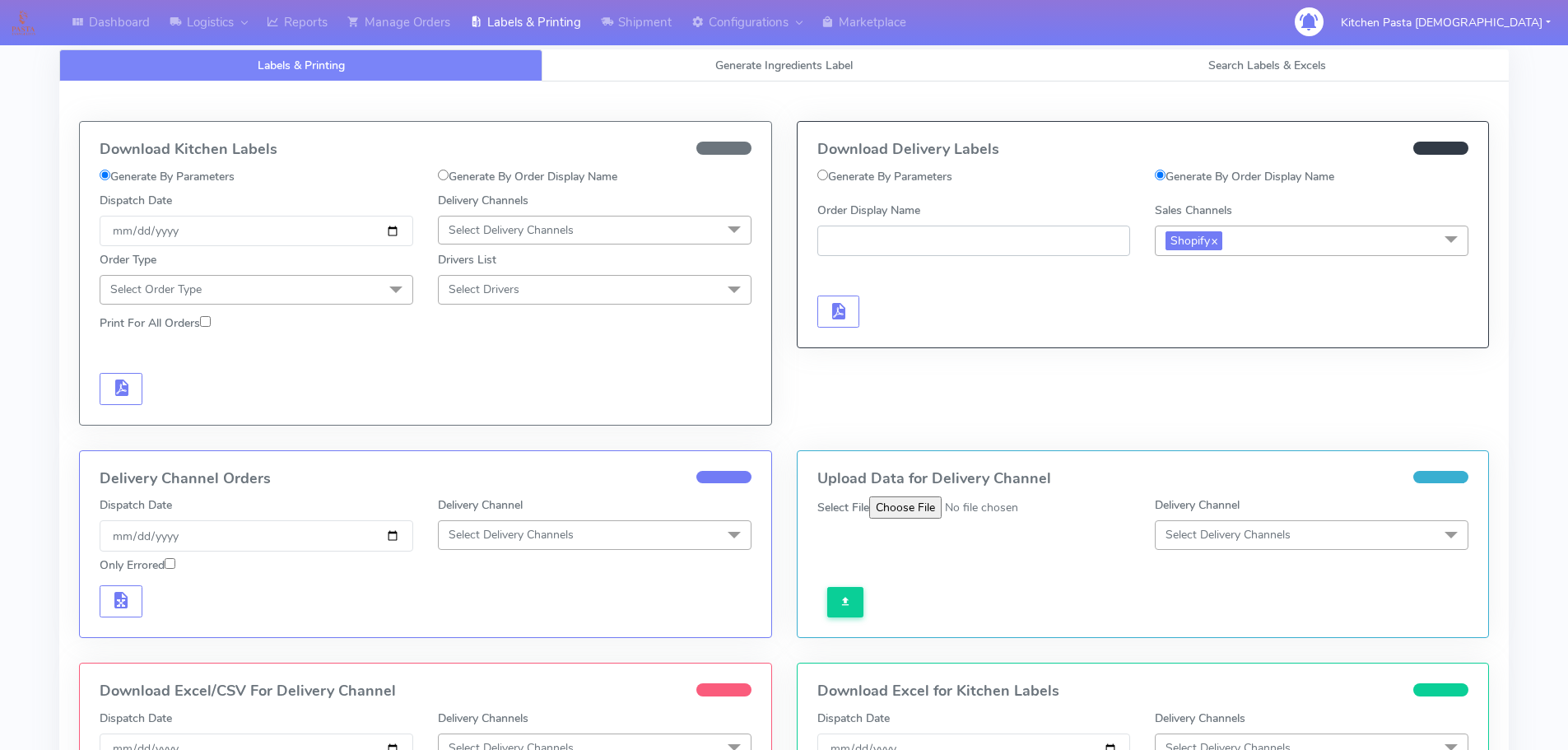
paste input "#1615803_1"
type input "#1615803_1"
click at [833, 295] on div at bounding box center [974, 294] width 338 height 67
click at [828, 316] on span "button" at bounding box center [838, 315] width 20 height 16
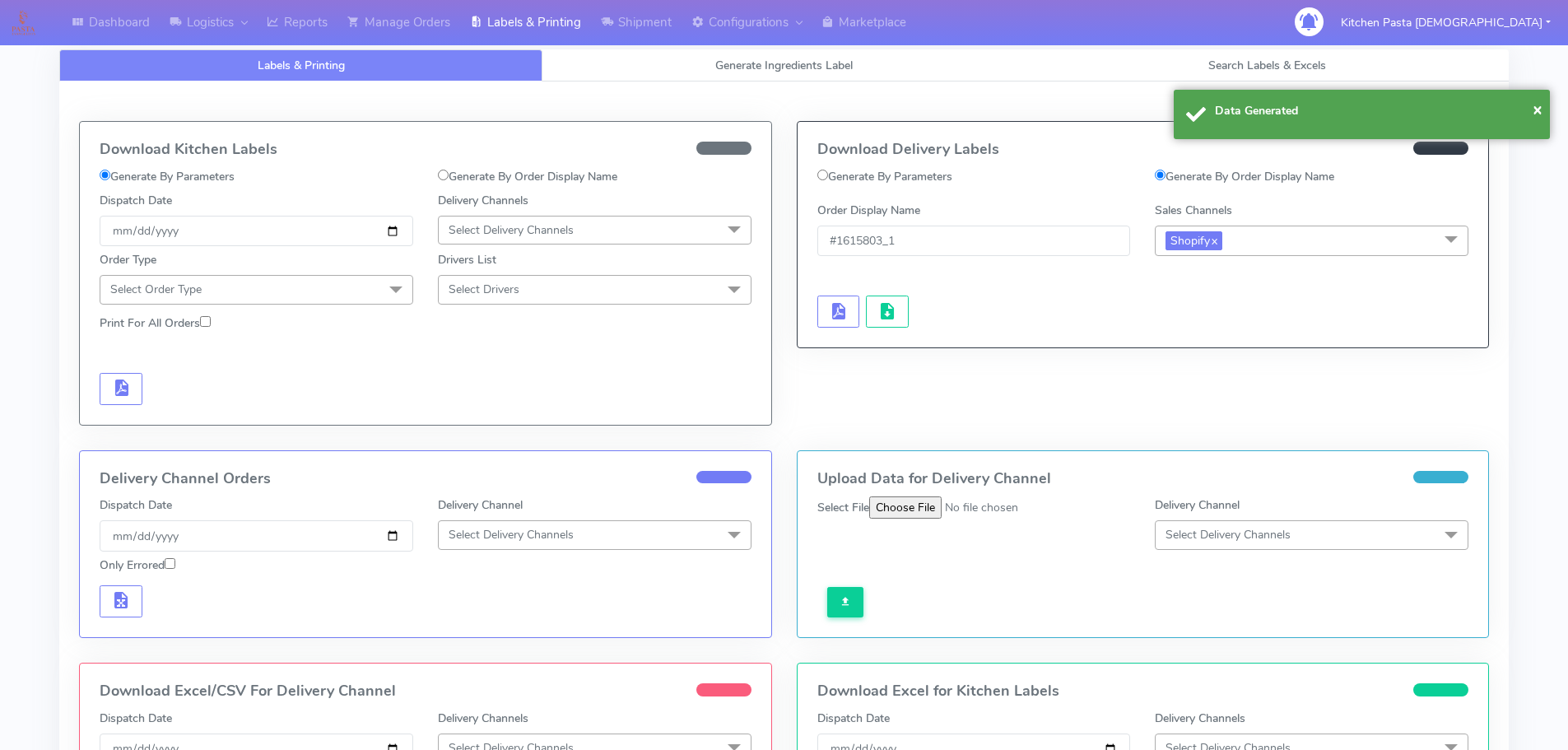
click at [873, 328] on div "Download Delivery Labels Generate By Parameters Generate By Order Display Name …" at bounding box center [1144, 235] width 692 height 226
click at [894, 324] on button "button" at bounding box center [887, 312] width 43 height 32
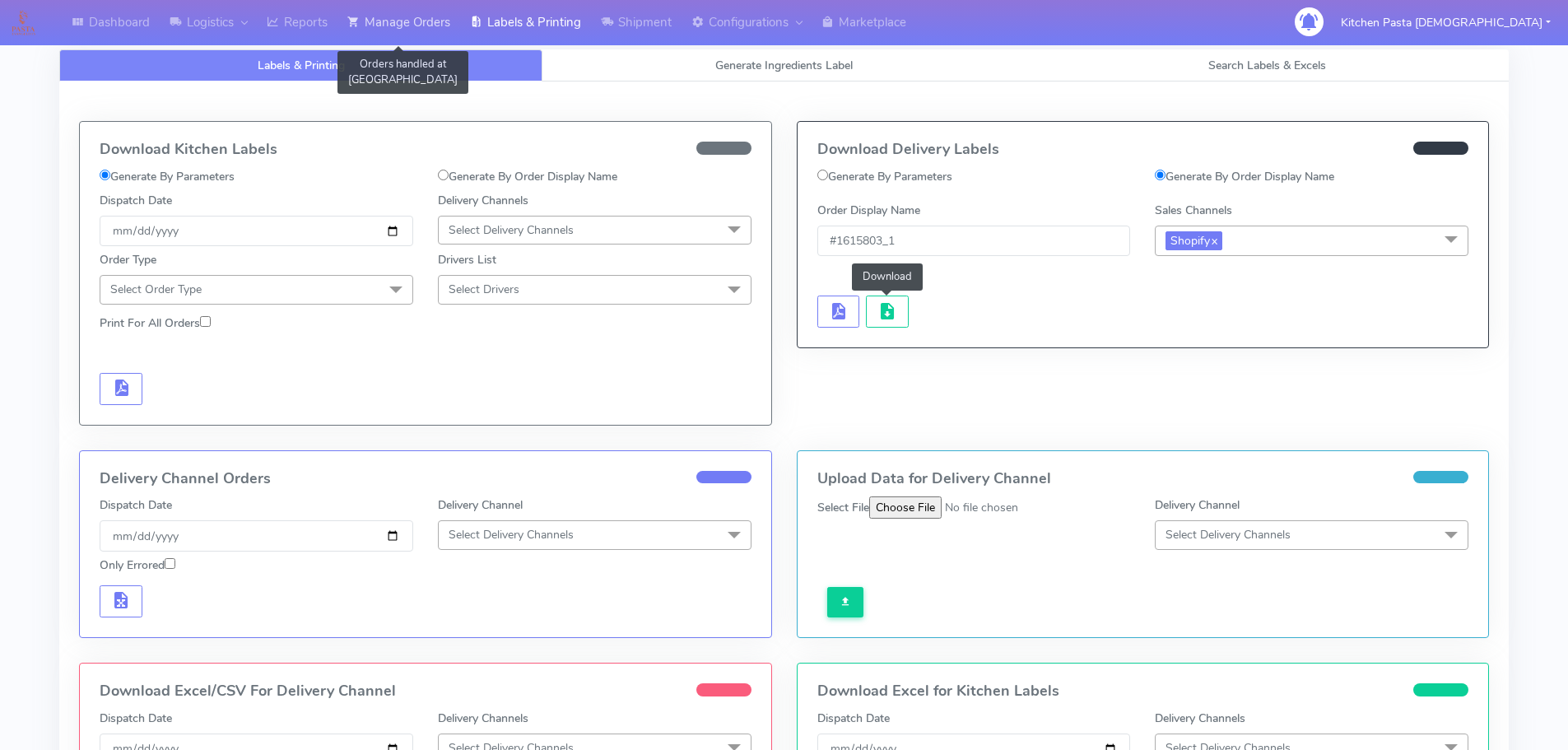
click at [360, 19] on icon at bounding box center [353, 22] width 12 height 16
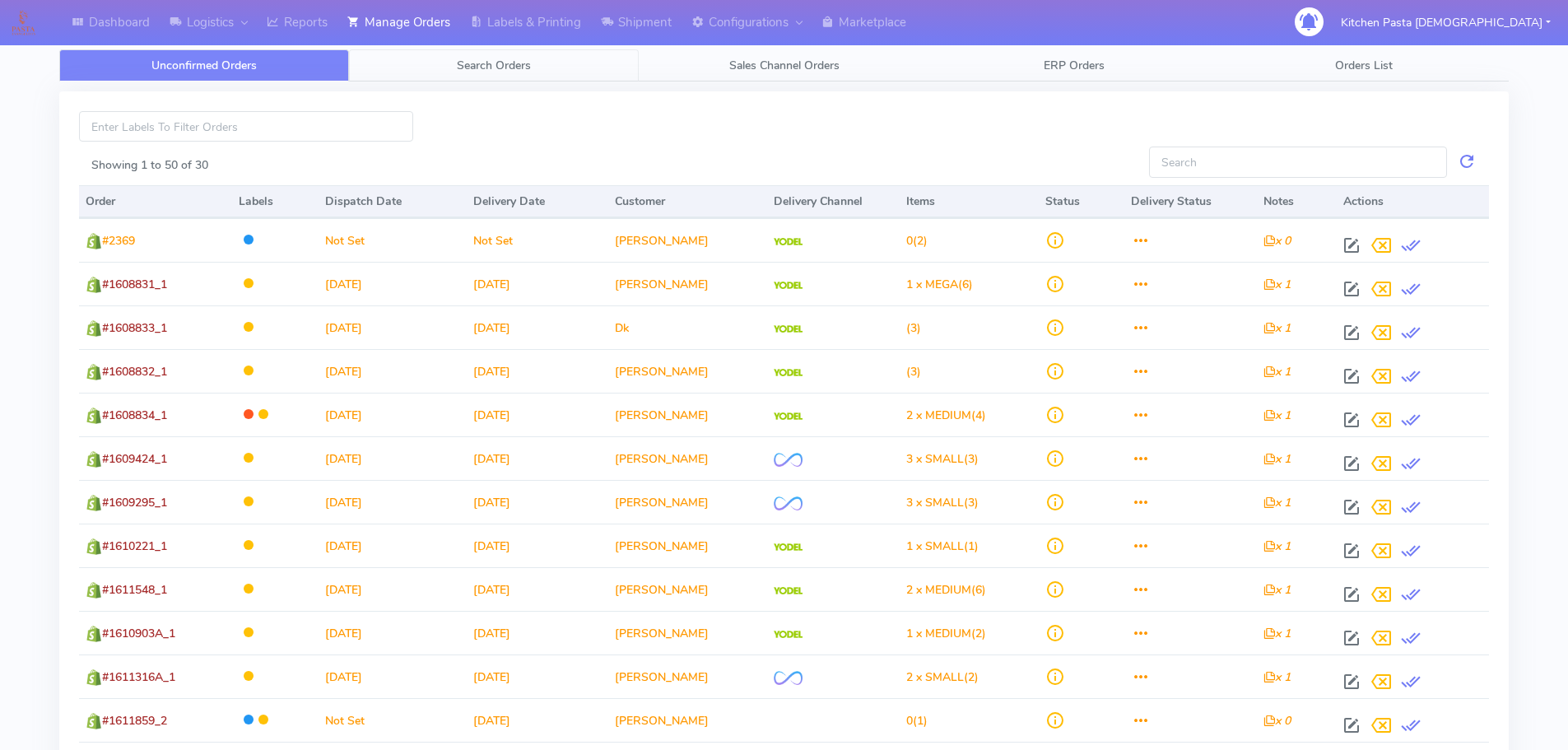
click at [400, 68] on link "Search Orders" at bounding box center [494, 65] width 290 height 32
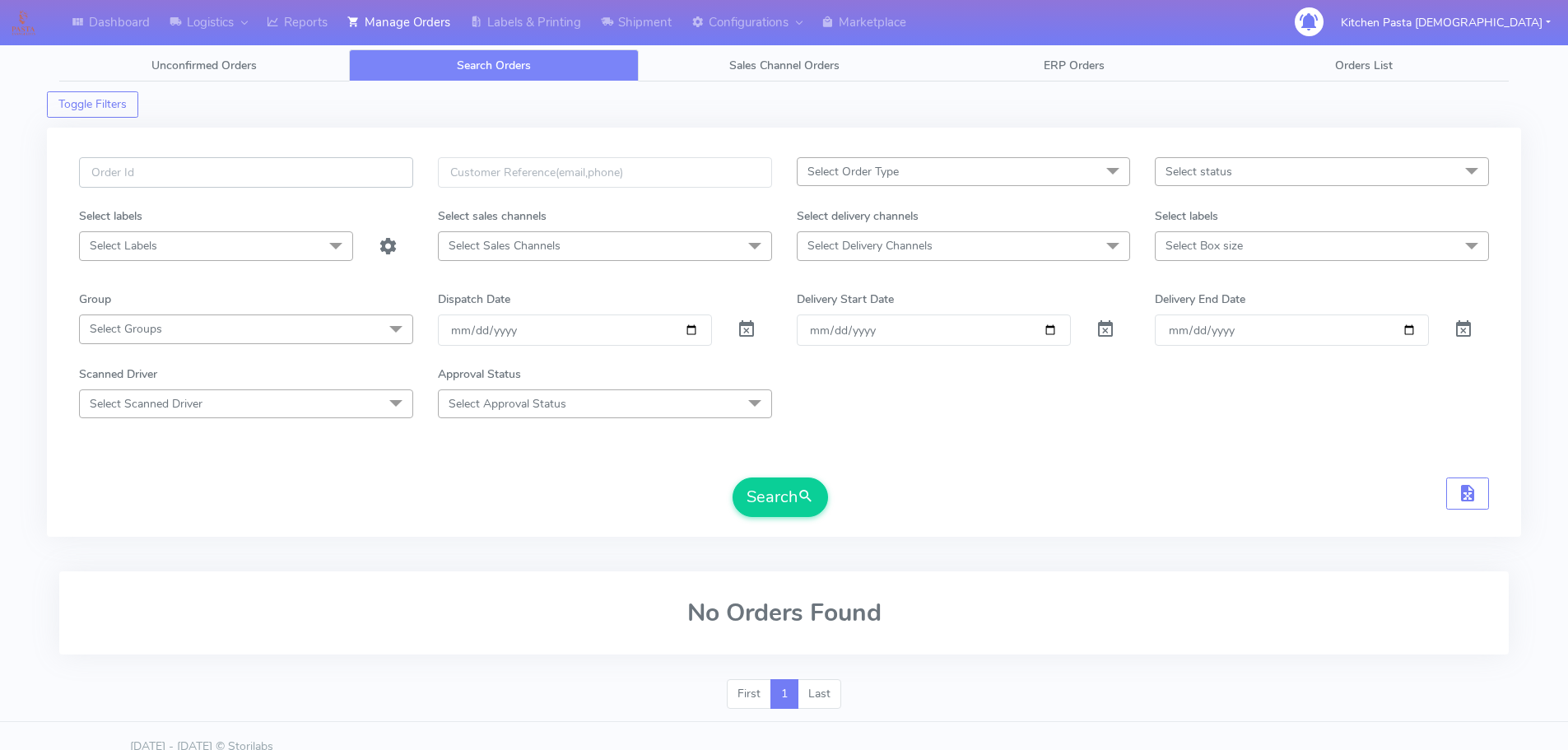
click at [331, 175] on input "text" at bounding box center [246, 172] width 334 height 30
type input "1615817"
click at [733, 477] on button "Search" at bounding box center [780, 497] width 95 height 40
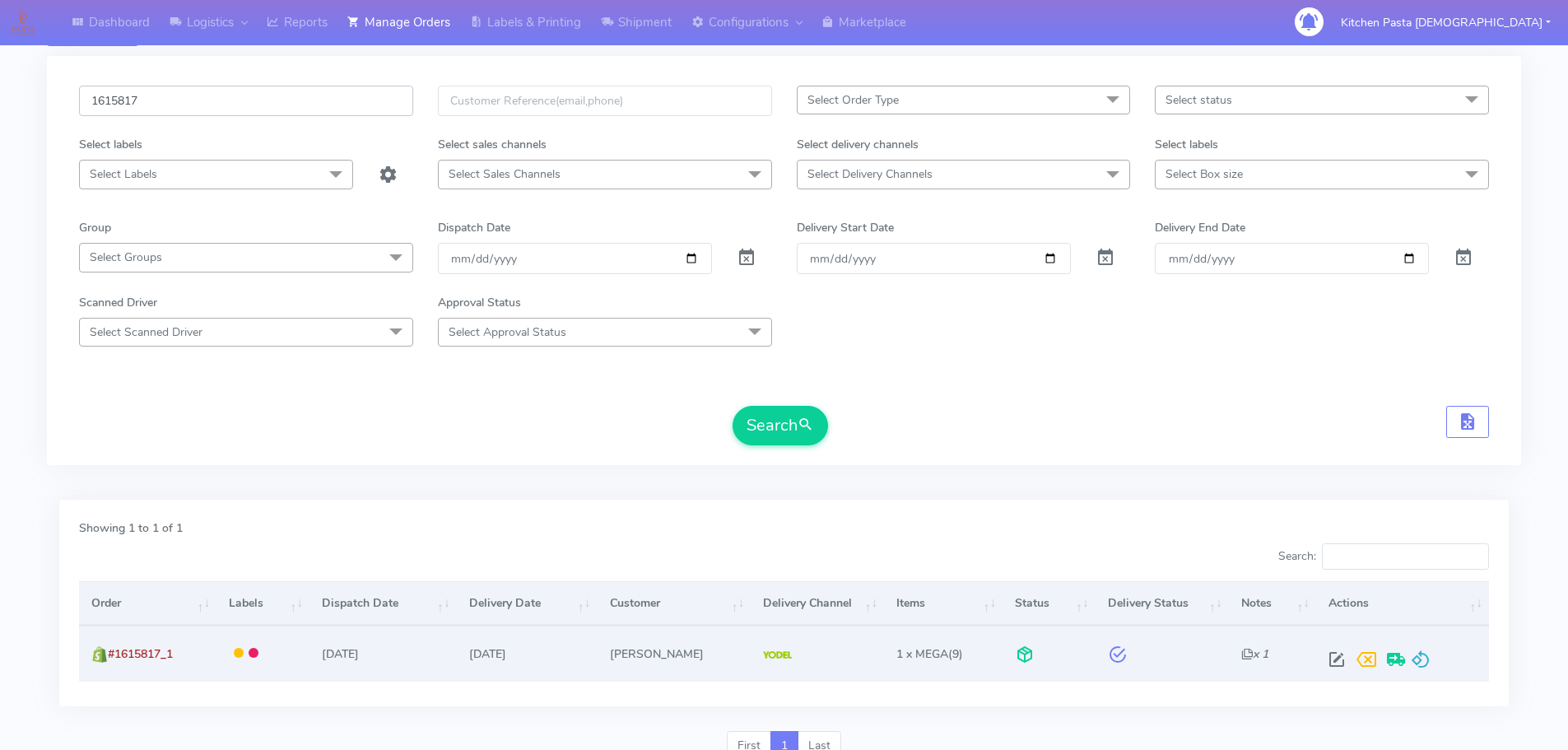
scroll to position [144, 0]
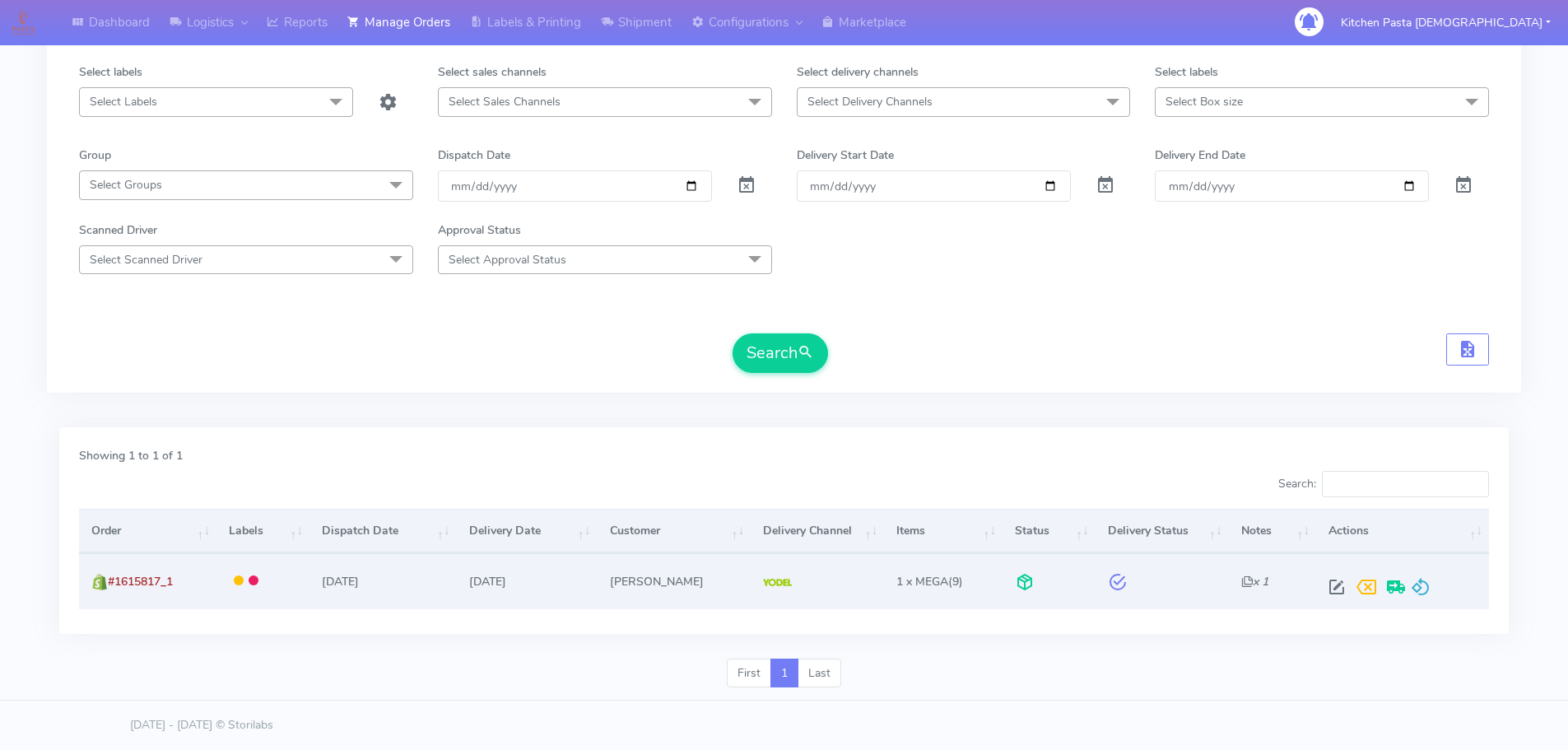
click at [1434, 580] on div at bounding box center [1399, 587] width 155 height 30
click at [1423, 583] on span at bounding box center [1421, 591] width 20 height 16
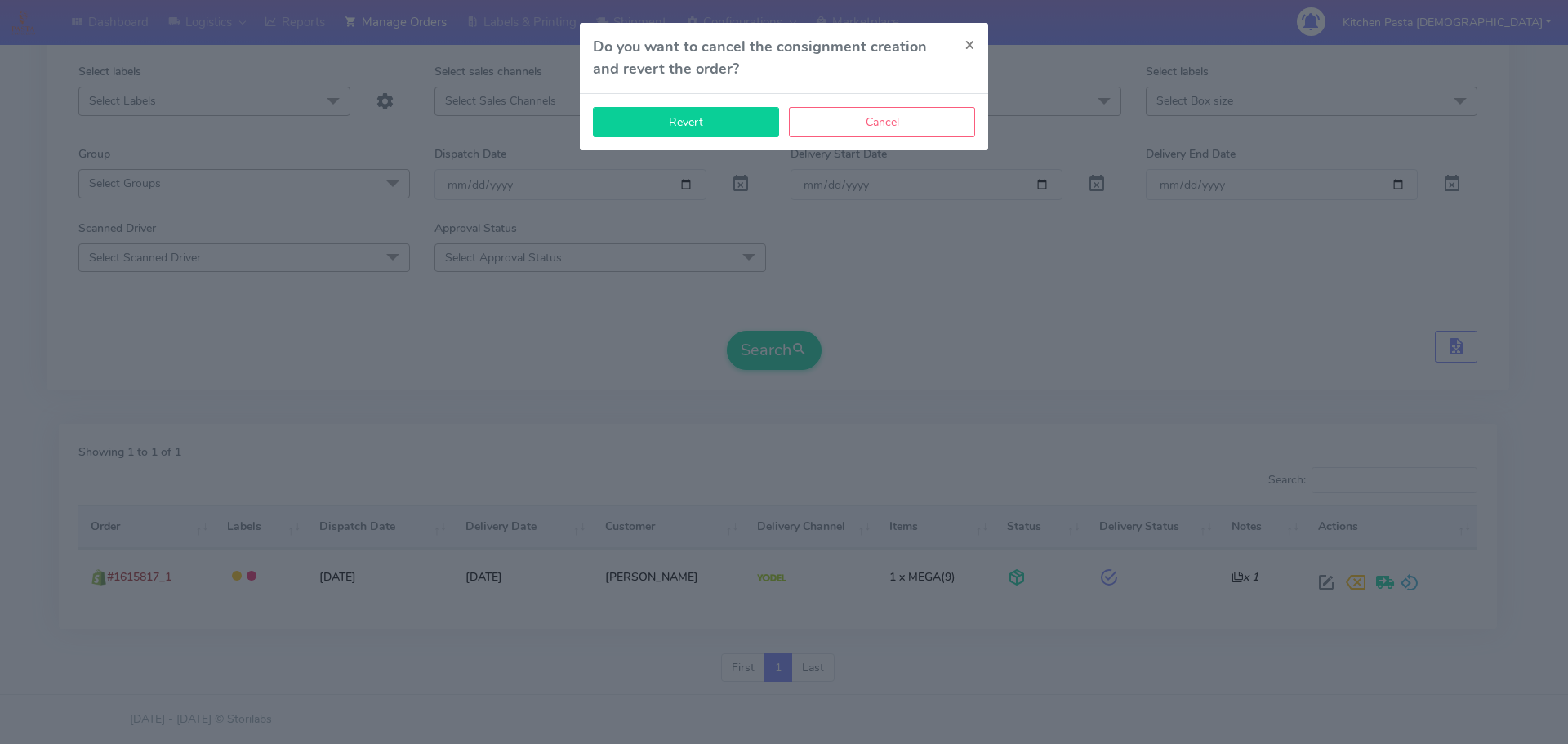
click at [741, 133] on button "Revert" at bounding box center [686, 122] width 186 height 30
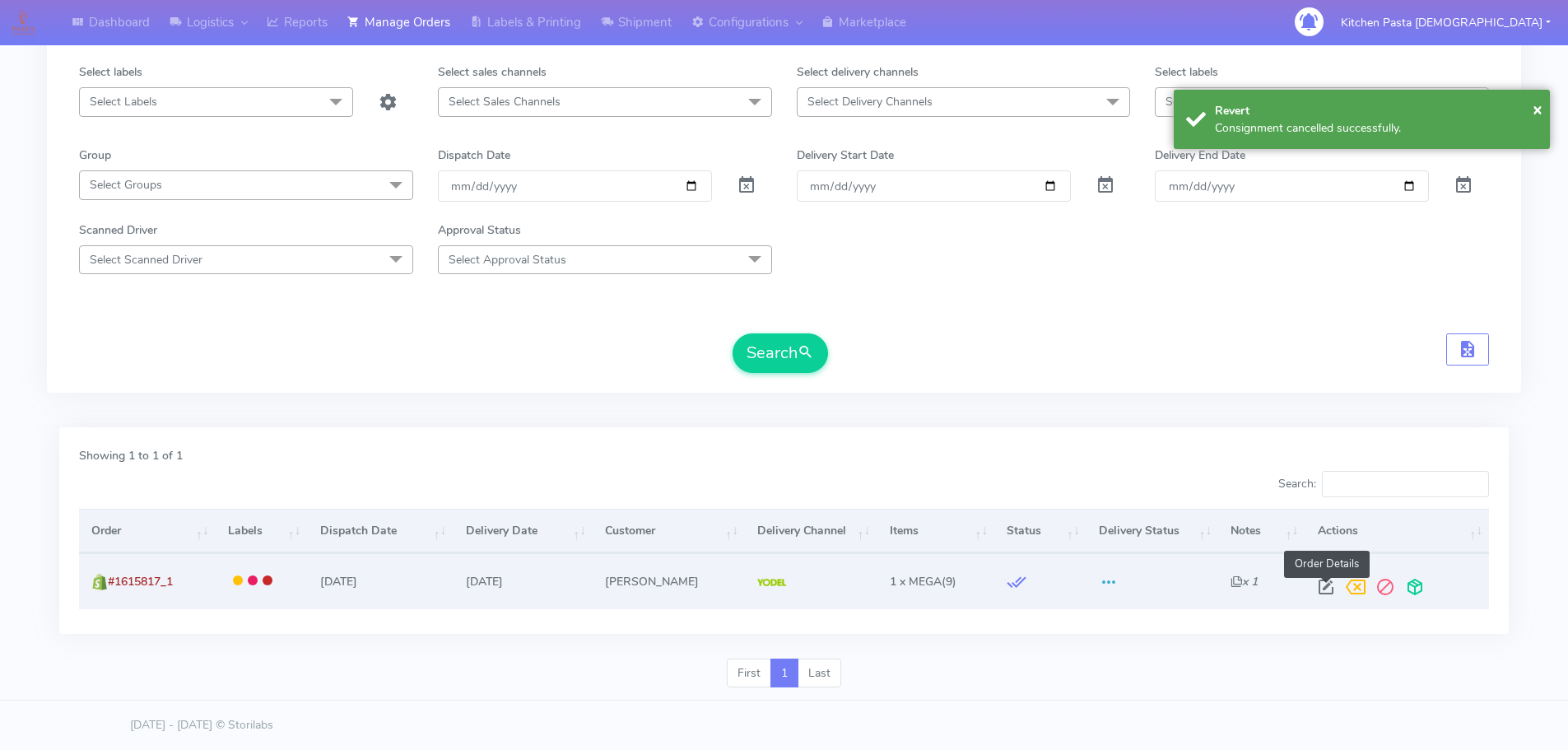
click at [1325, 583] on span at bounding box center [1326, 591] width 30 height 16
select select "5"
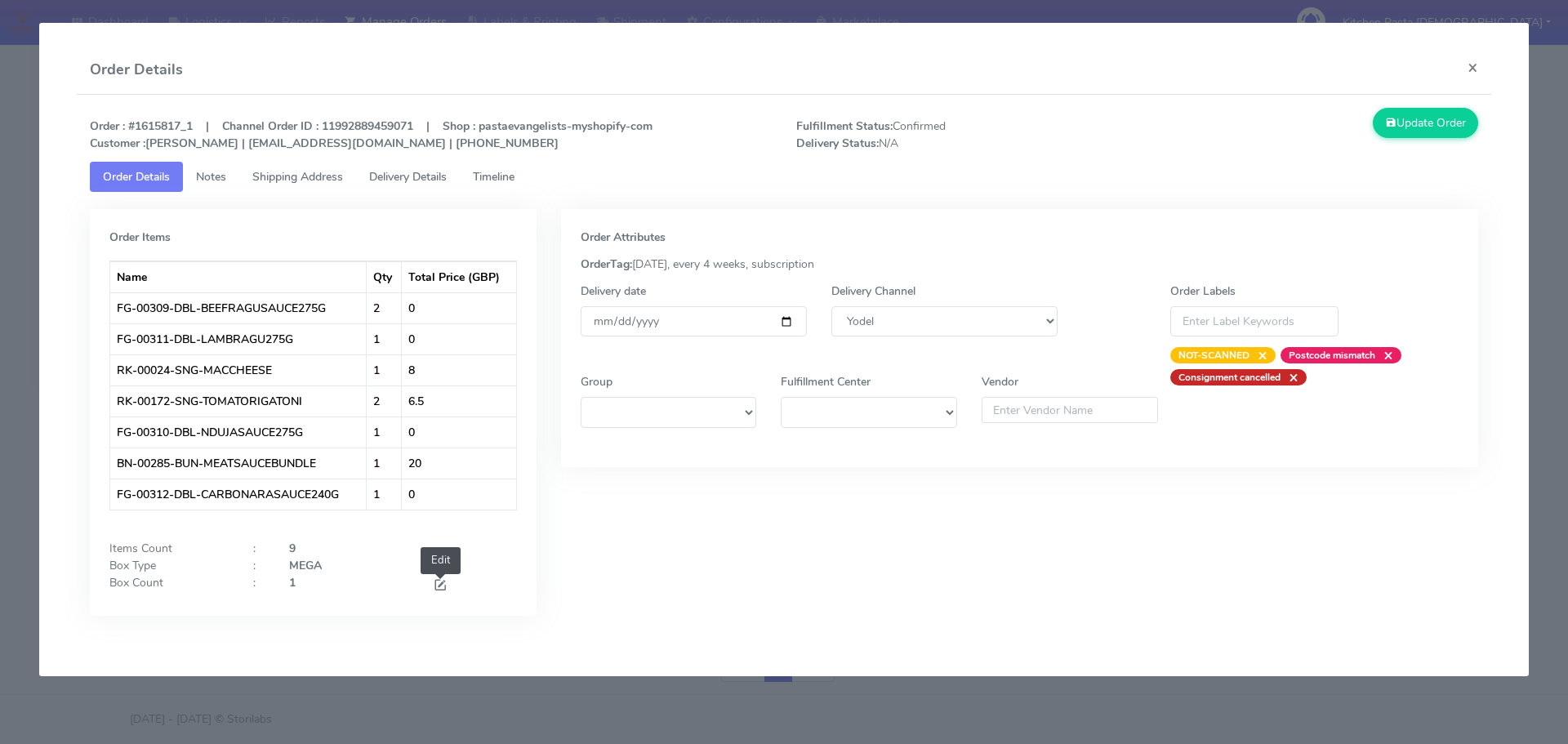
click at [440, 588] on span at bounding box center [439, 587] width 15 height 16
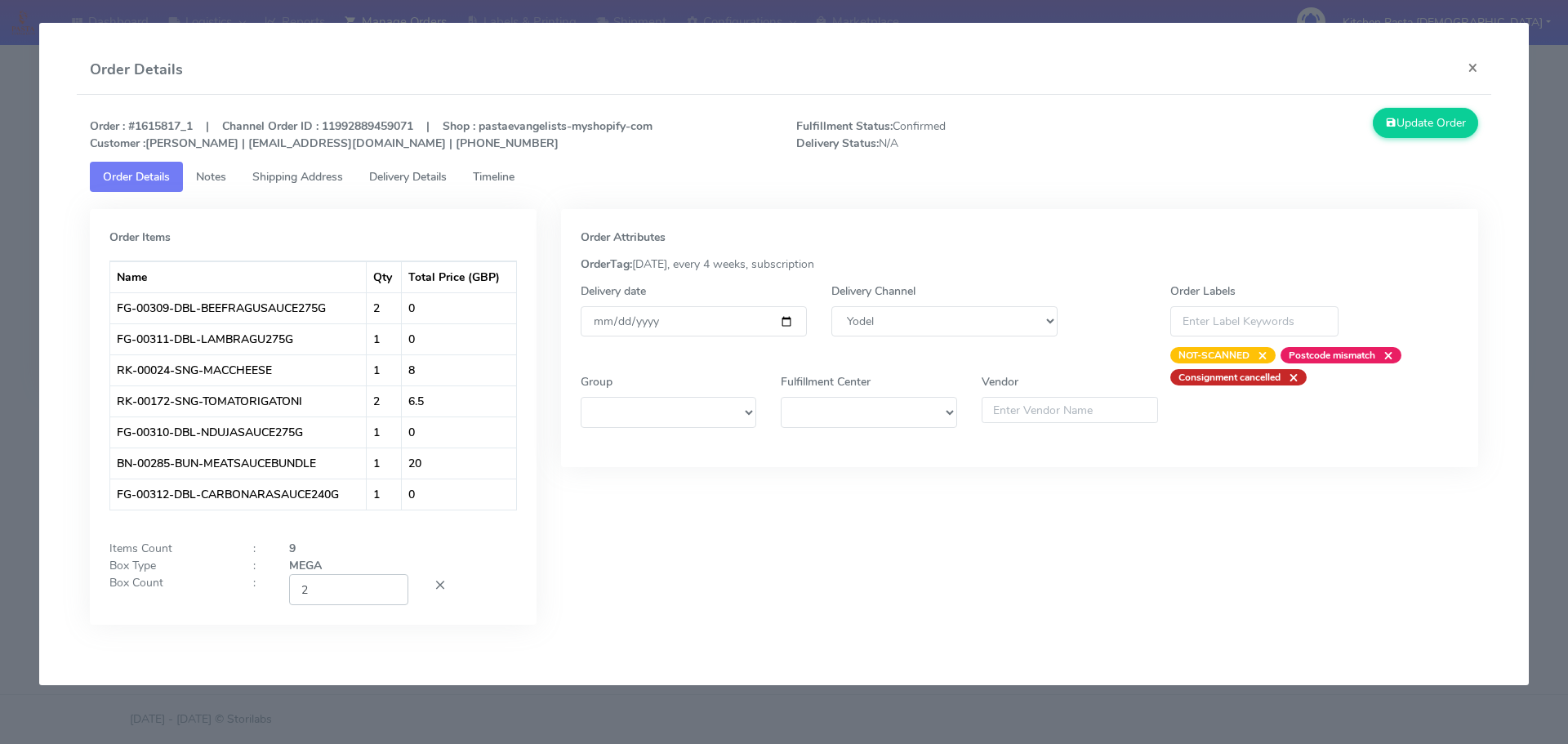
type input "2"
click at [387, 581] on input "2" at bounding box center [348, 589] width 119 height 30
click at [1386, 132] on button "Update Order" at bounding box center [1425, 123] width 106 height 30
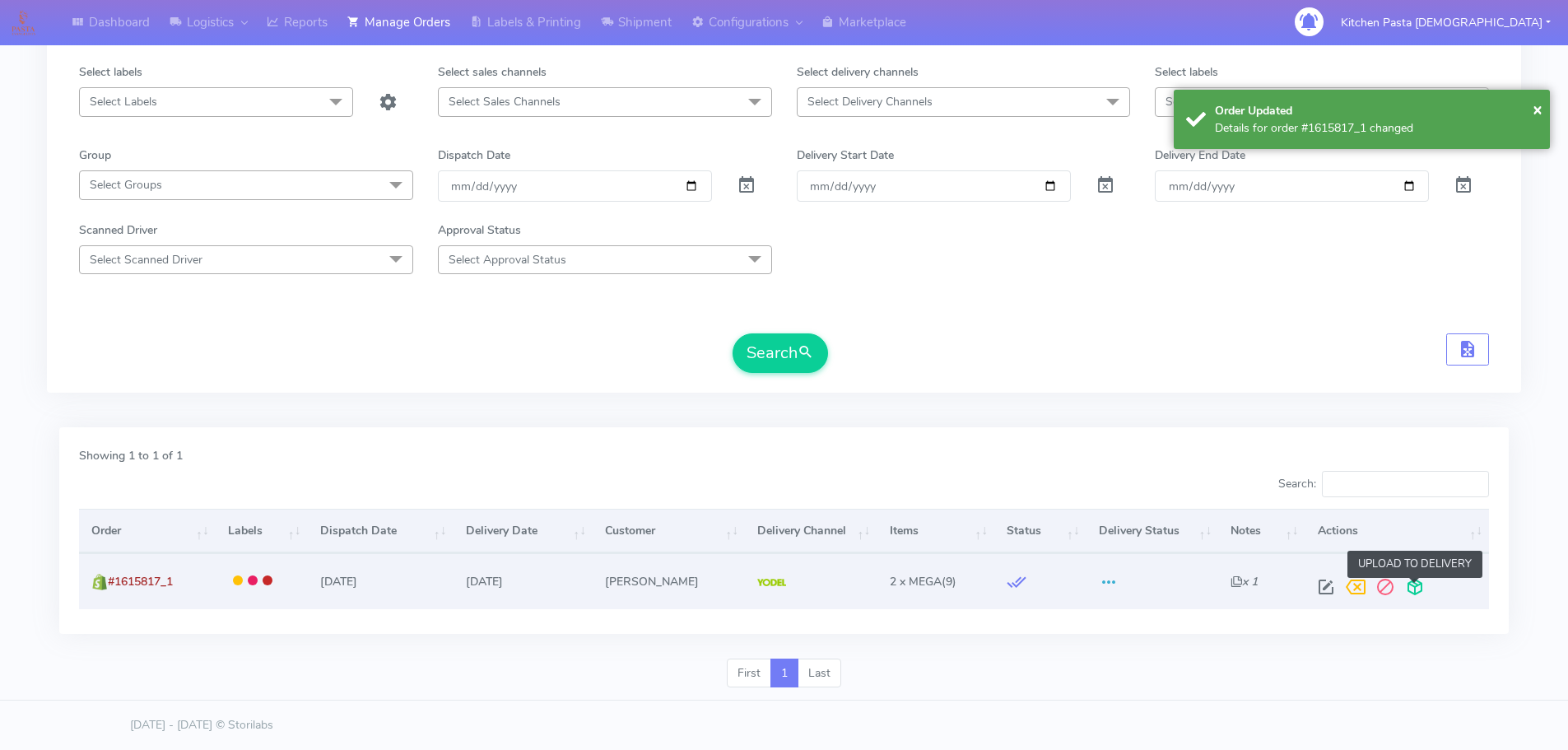
click at [1414, 591] on span at bounding box center [1415, 591] width 30 height 16
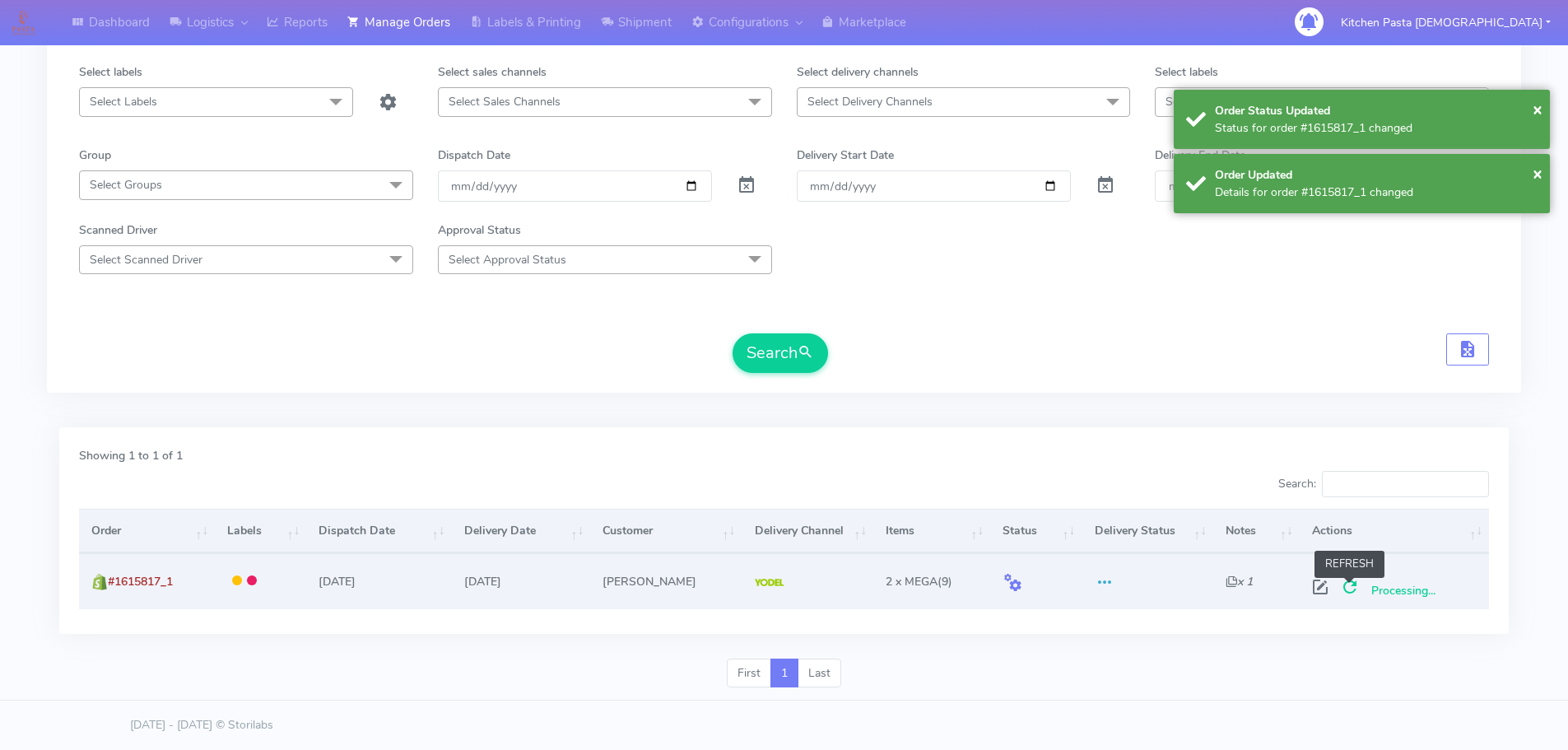
click at [1341, 596] on span at bounding box center [1350, 591] width 30 height 16
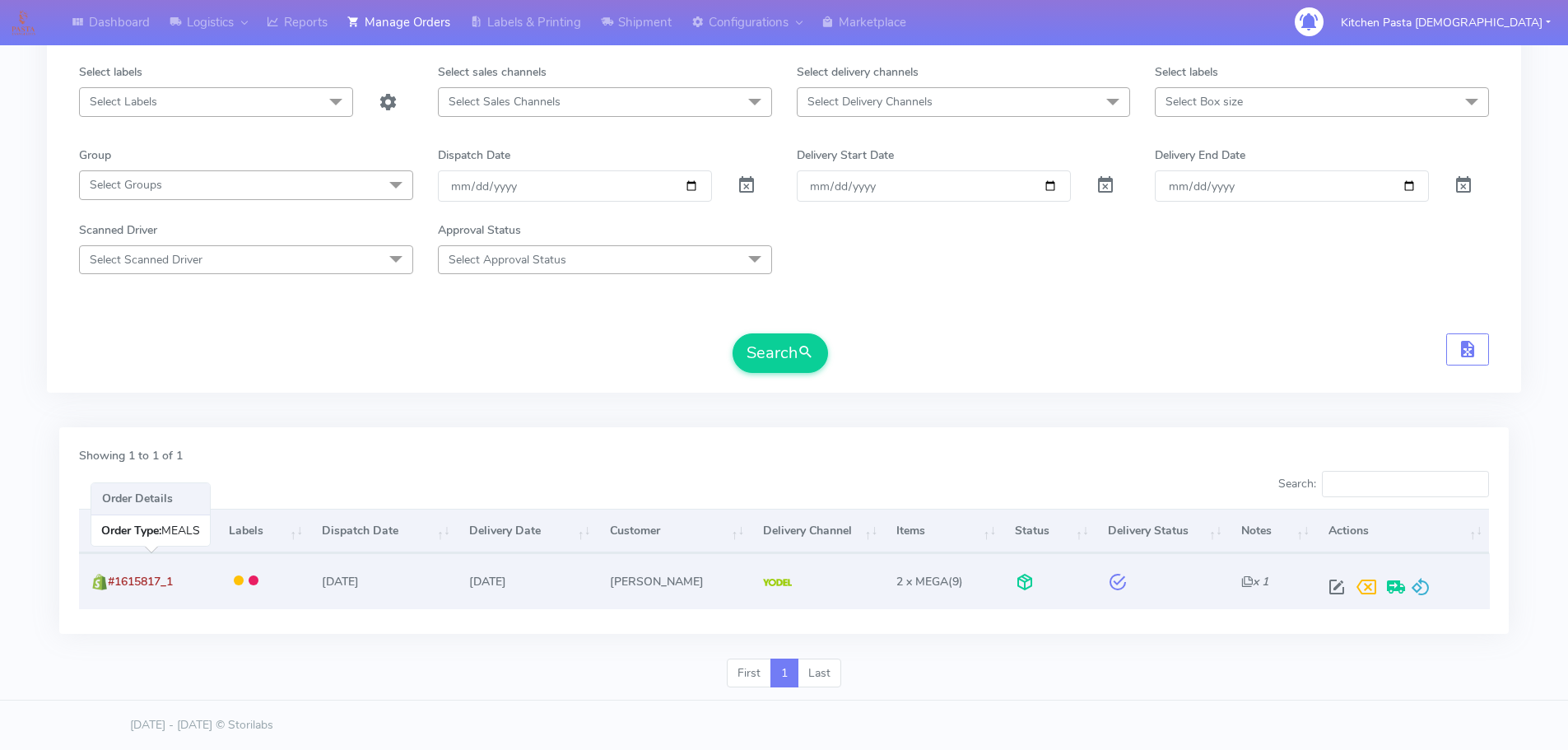
drag, startPoint x: 196, startPoint y: 589, endPoint x: 113, endPoint y: 585, distance: 83.3
click at [113, 585] on td "#1615817_1" at bounding box center [147, 580] width 137 height 55
copy span "#1615817_1"
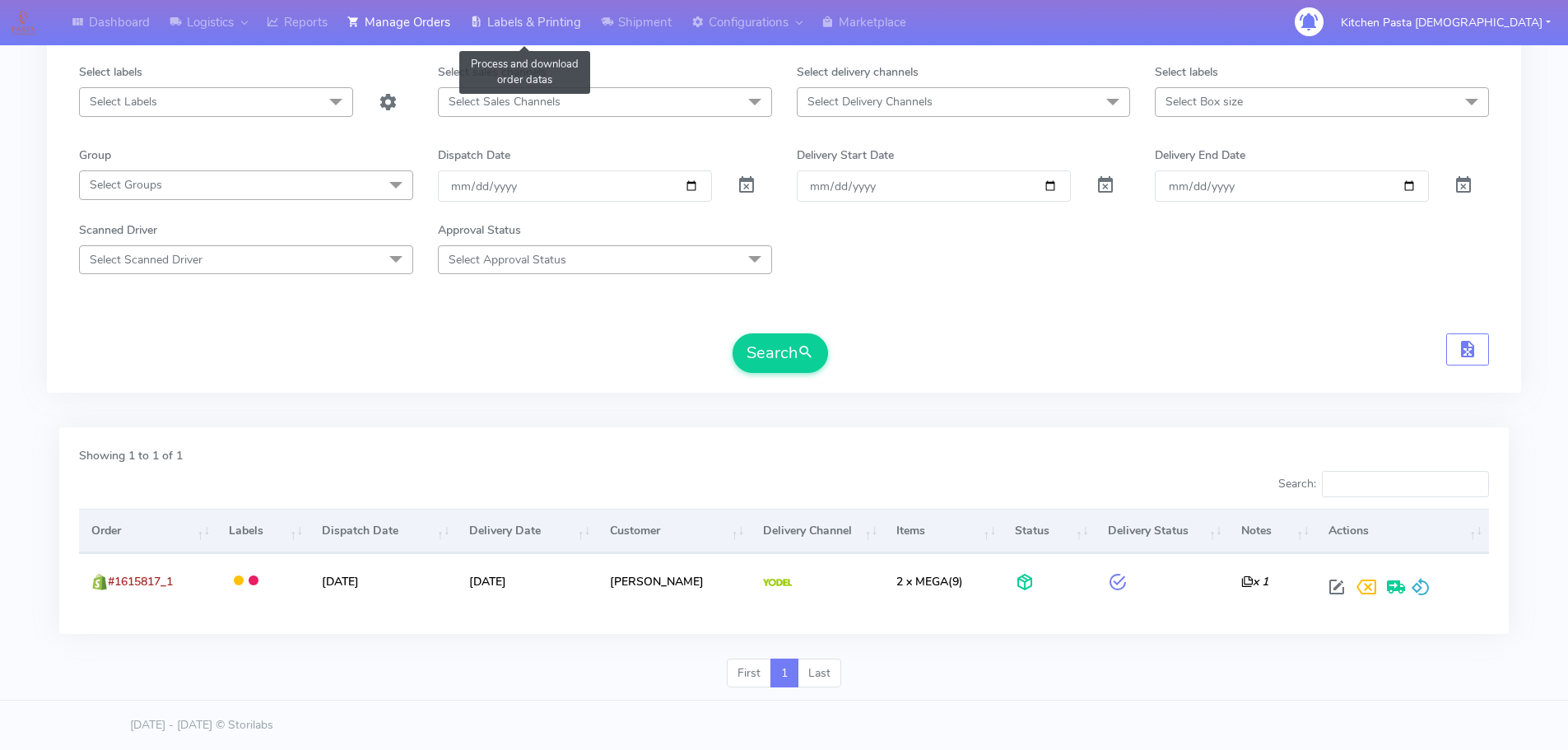
drag, startPoint x: 548, startPoint y: 21, endPoint x: 567, endPoint y: 22, distance: 19.0
click at [548, 21] on link "Labels & Printing" at bounding box center [525, 22] width 131 height 45
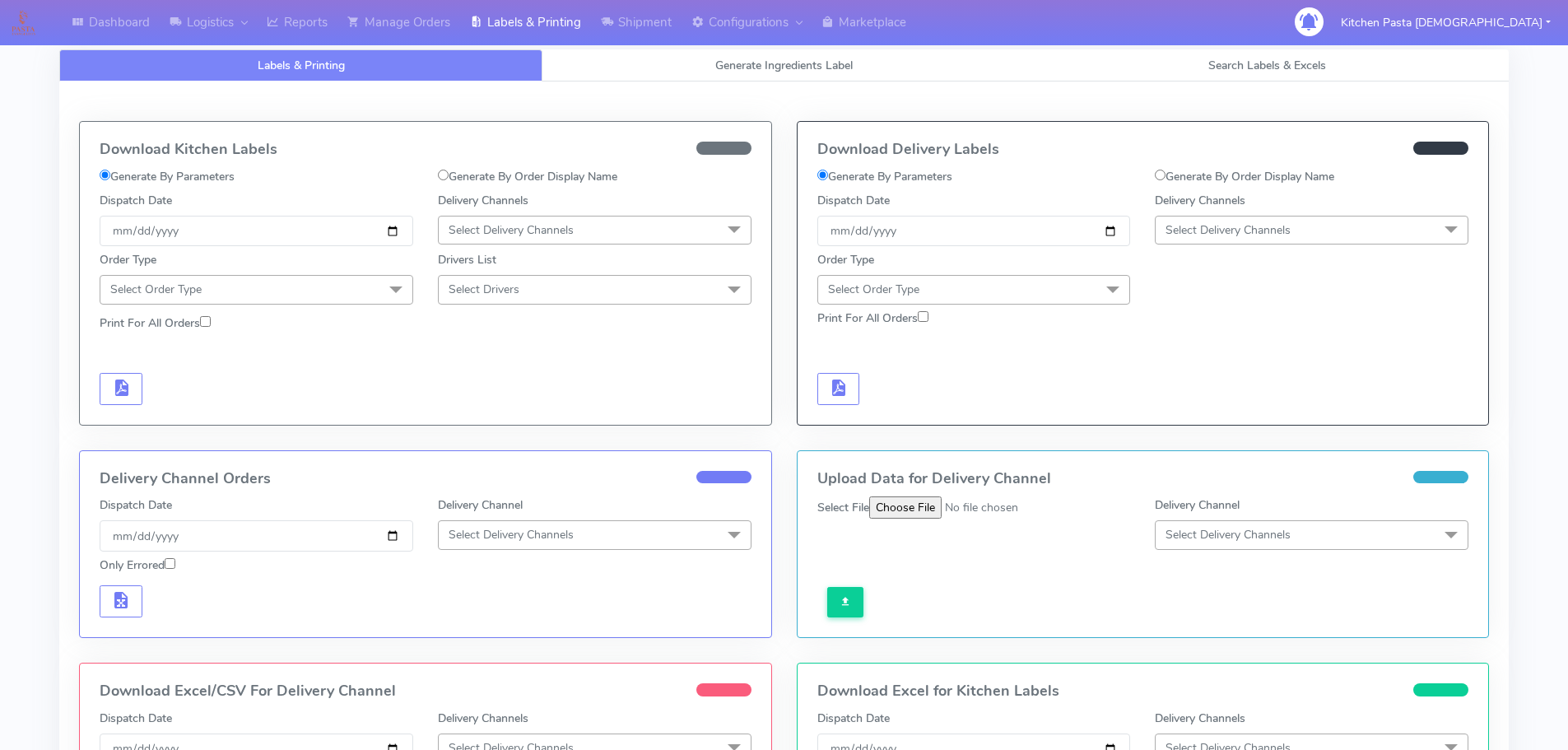
click at [1158, 183] on label "Generate By Order Display Name" at bounding box center [1244, 176] width 179 height 17
click at [1158, 180] on input "Generate By Order Display Name" at bounding box center [1160, 175] width 11 height 11
radio input "true"
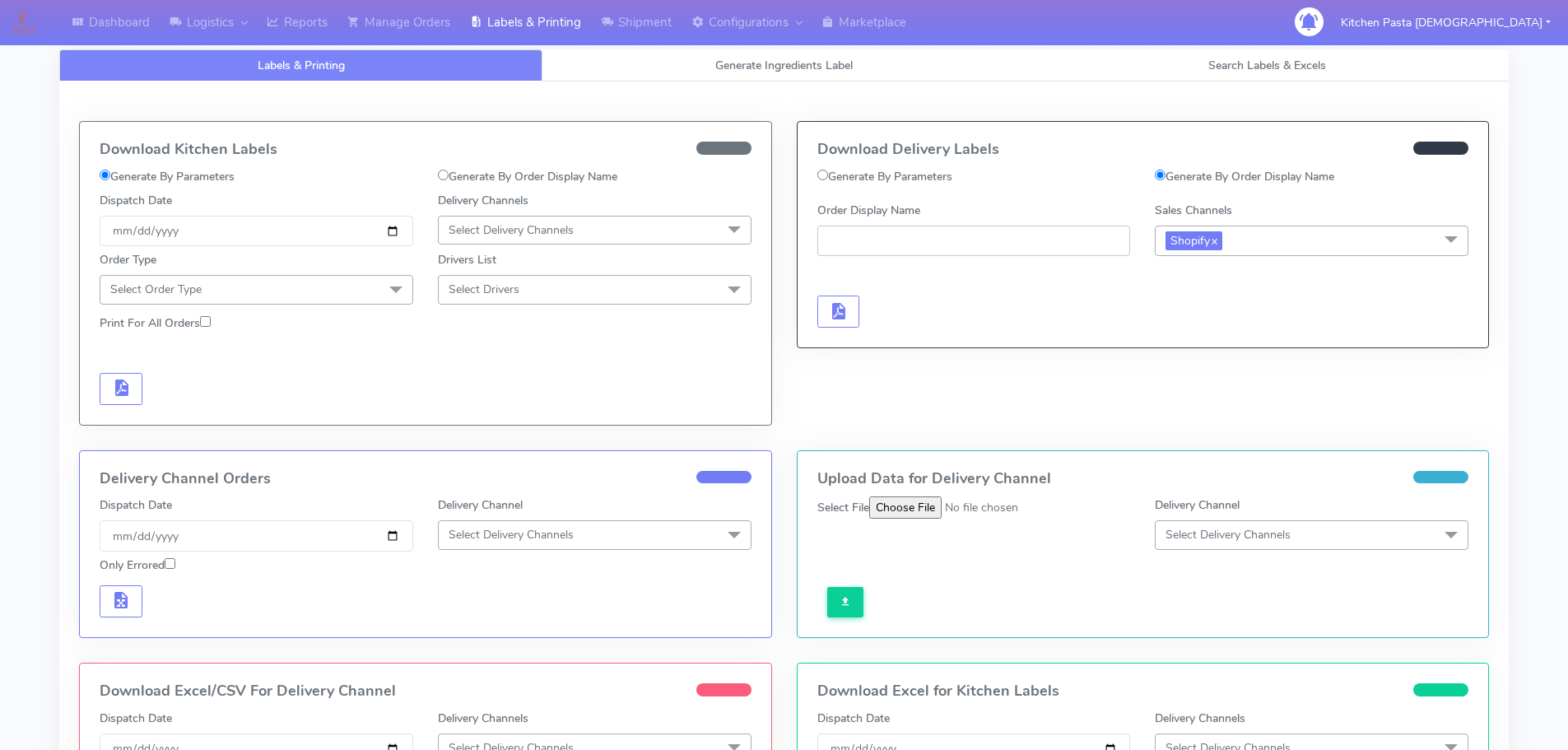
paste input "#1615817_1"
type input "#1615817_1"
click at [827, 306] on button "button" at bounding box center [839, 312] width 43 height 32
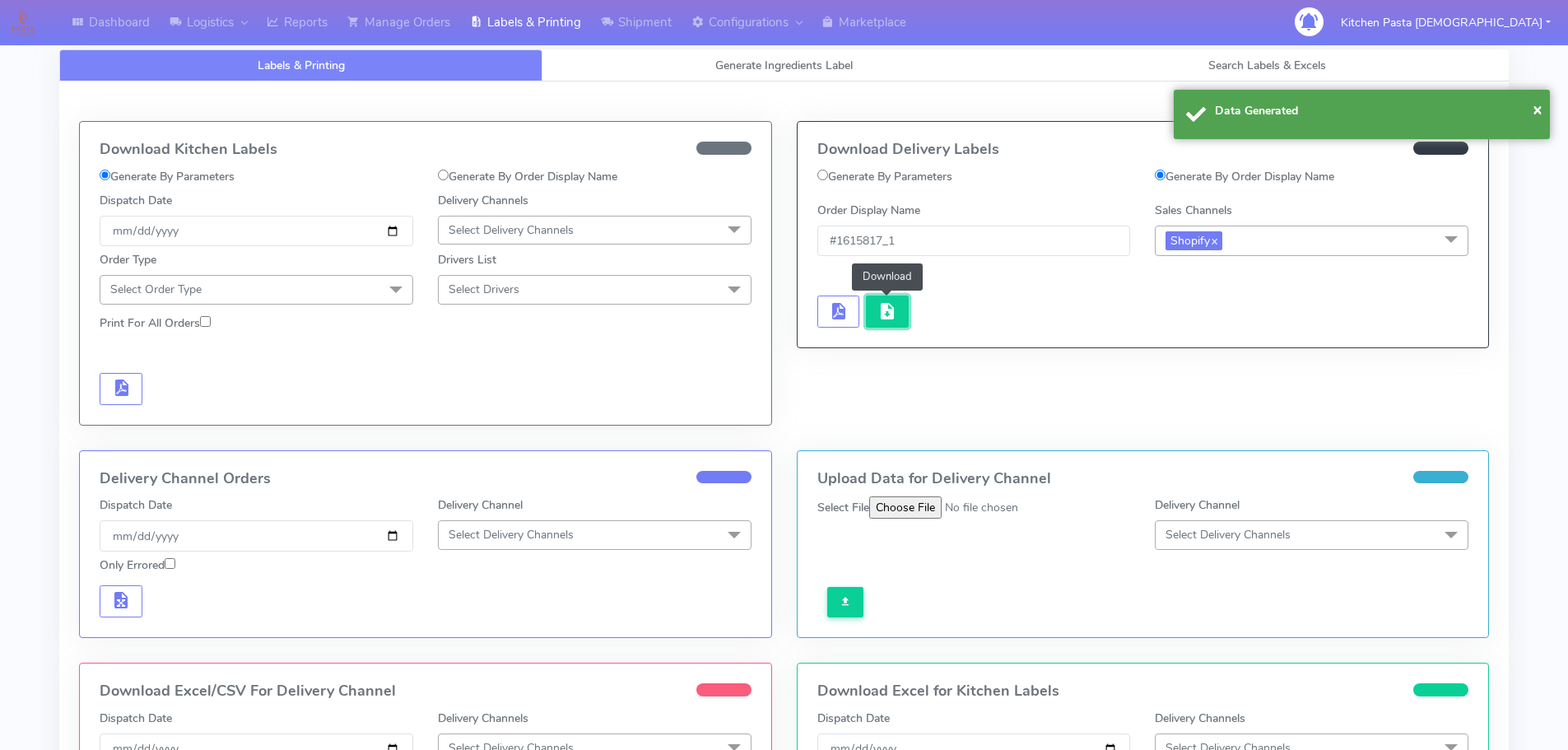
click at [890, 313] on span "button" at bounding box center [888, 315] width 20 height 16
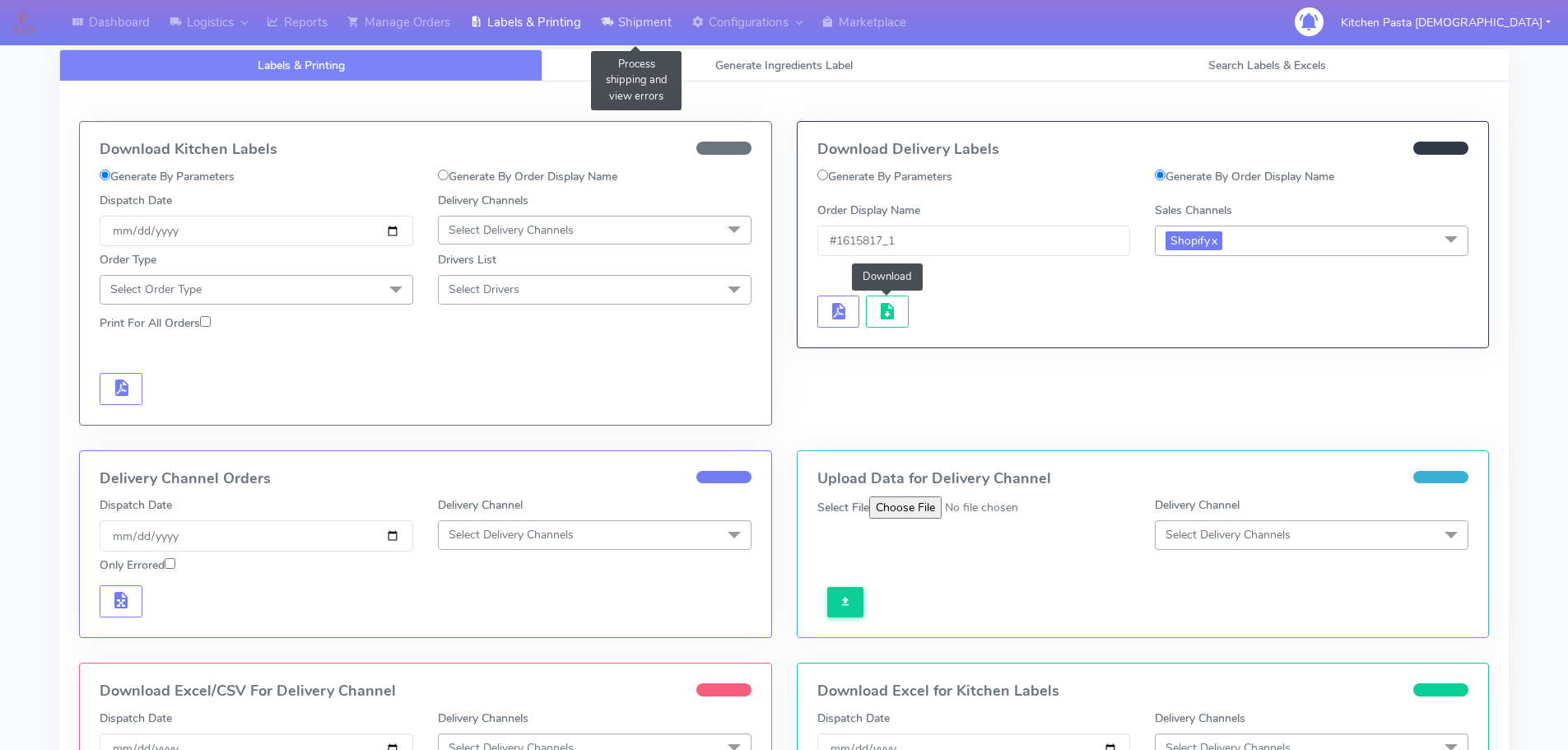
drag, startPoint x: 630, startPoint y: 21, endPoint x: 623, endPoint y: 40, distance: 20.0
click at [630, 21] on link "Shipment" at bounding box center [636, 22] width 91 height 45
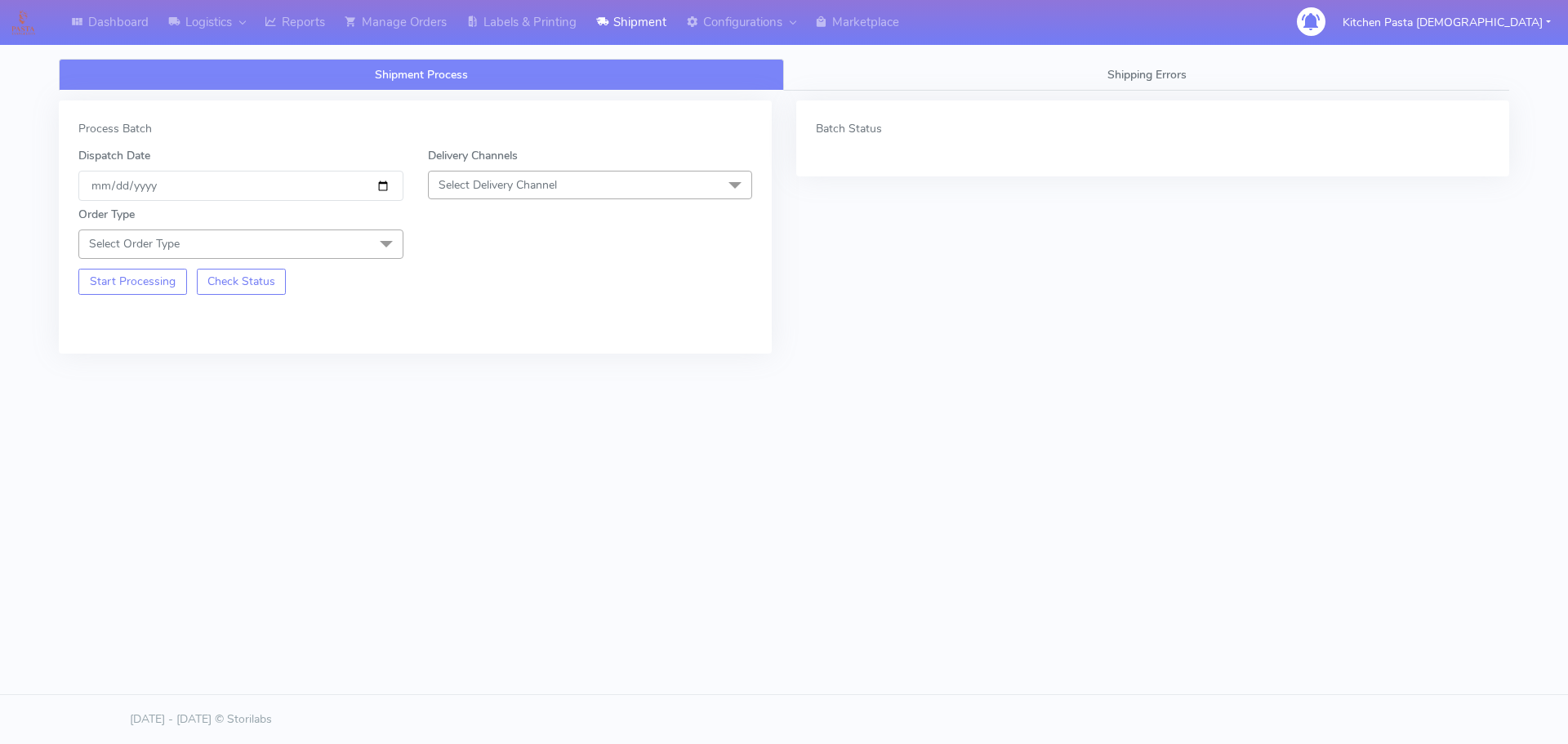
click at [571, 190] on span "Select Delivery Channel" at bounding box center [590, 185] width 325 height 29
click at [482, 356] on li "Yodel" at bounding box center [590, 368] width 323 height 27
click at [351, 252] on span "Select Order Type" at bounding box center [241, 243] width 325 height 29
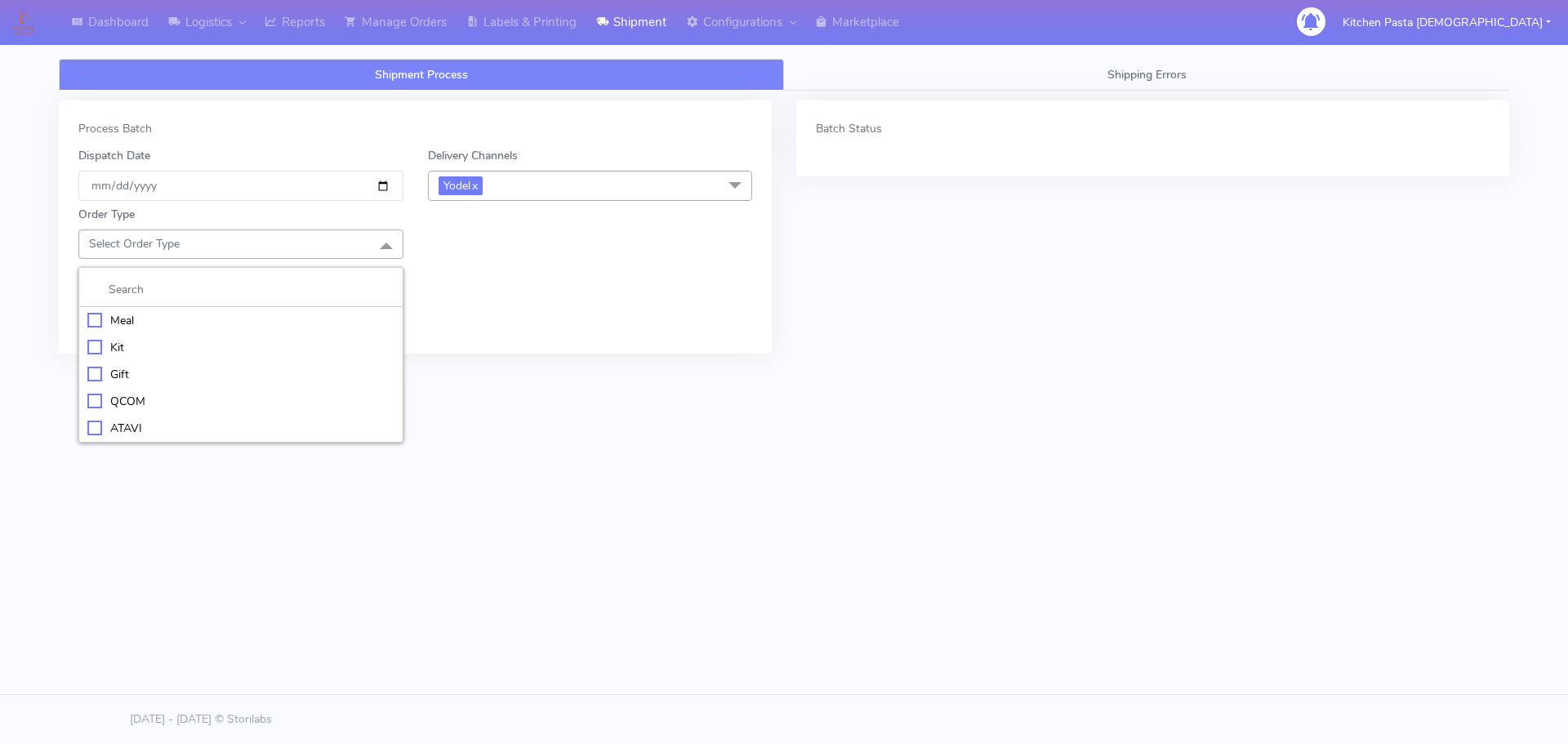
click at [250, 312] on div "Meal" at bounding box center [241, 319] width 307 height 17
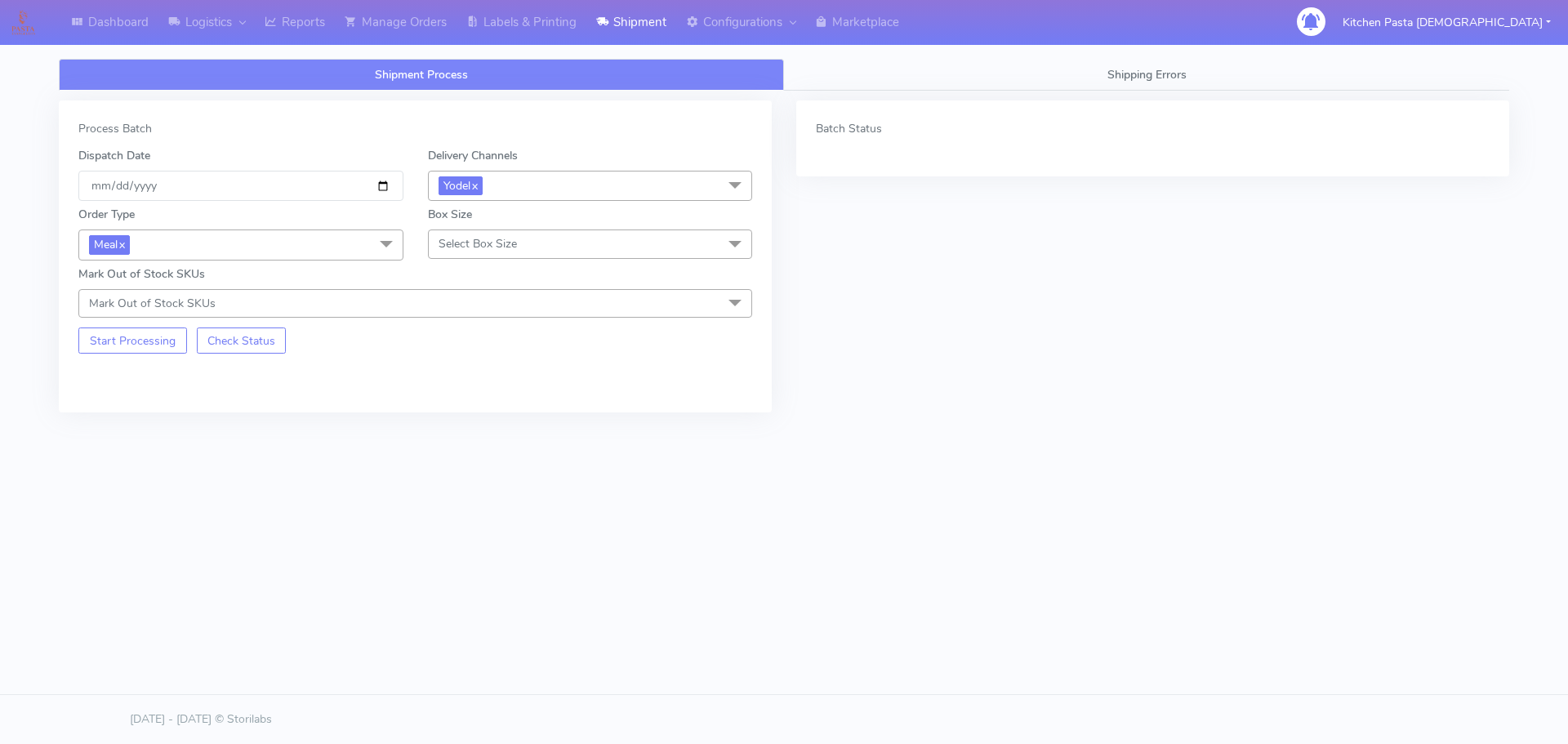
click at [484, 235] on span "Select Box Size" at bounding box center [590, 243] width 325 height 29
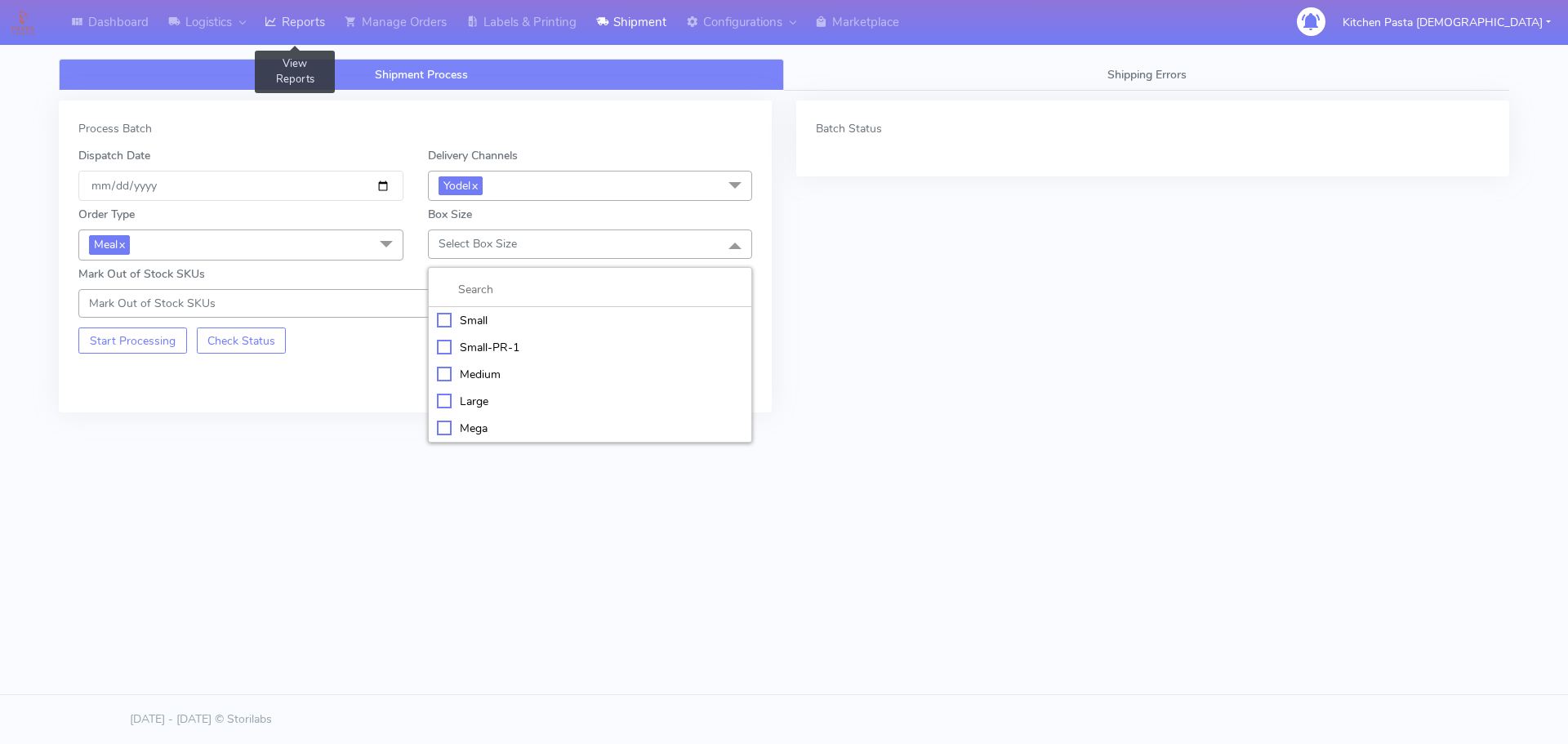
click at [277, 27] on icon at bounding box center [271, 22] width 12 height 16
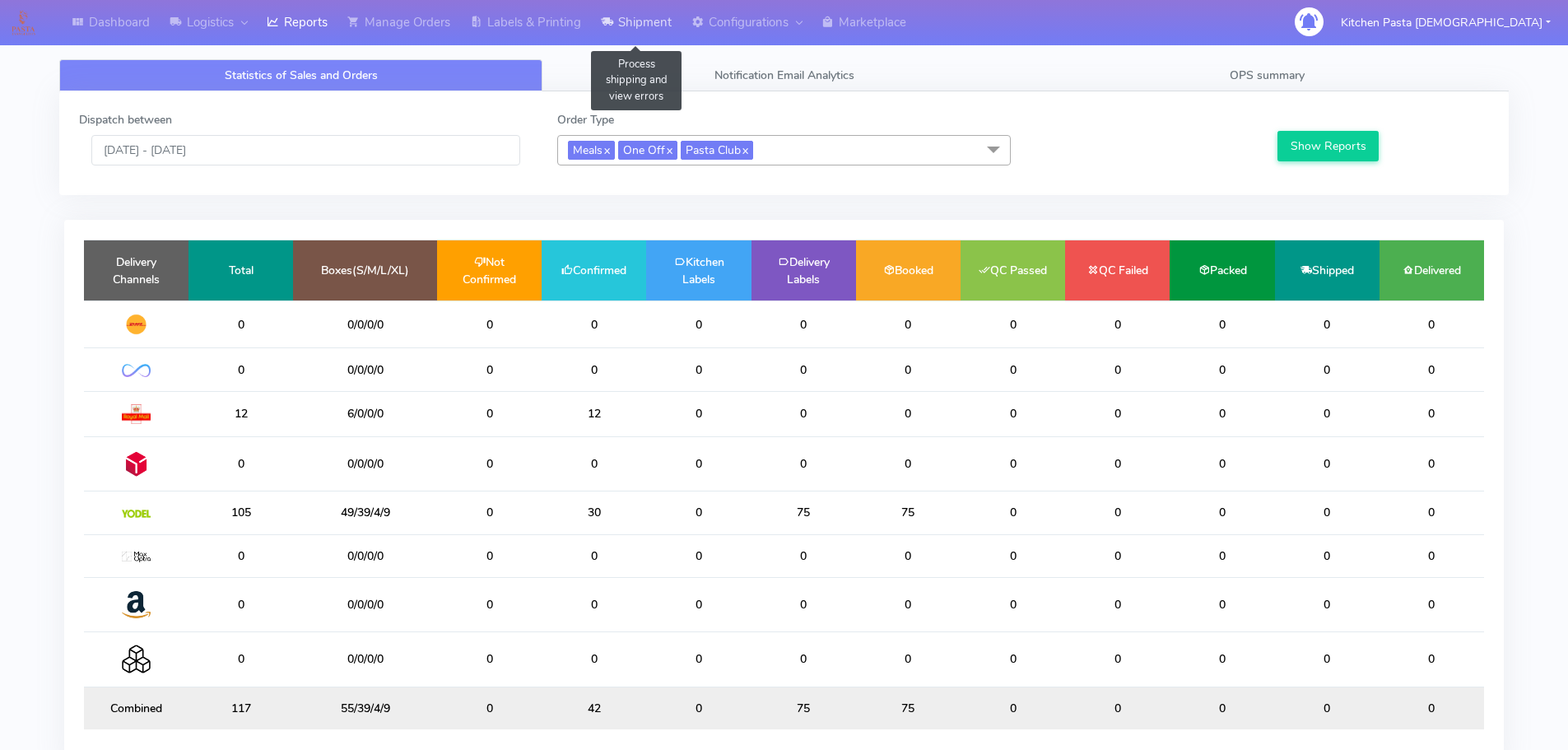
click at [641, 18] on link "Shipment" at bounding box center [636, 22] width 91 height 45
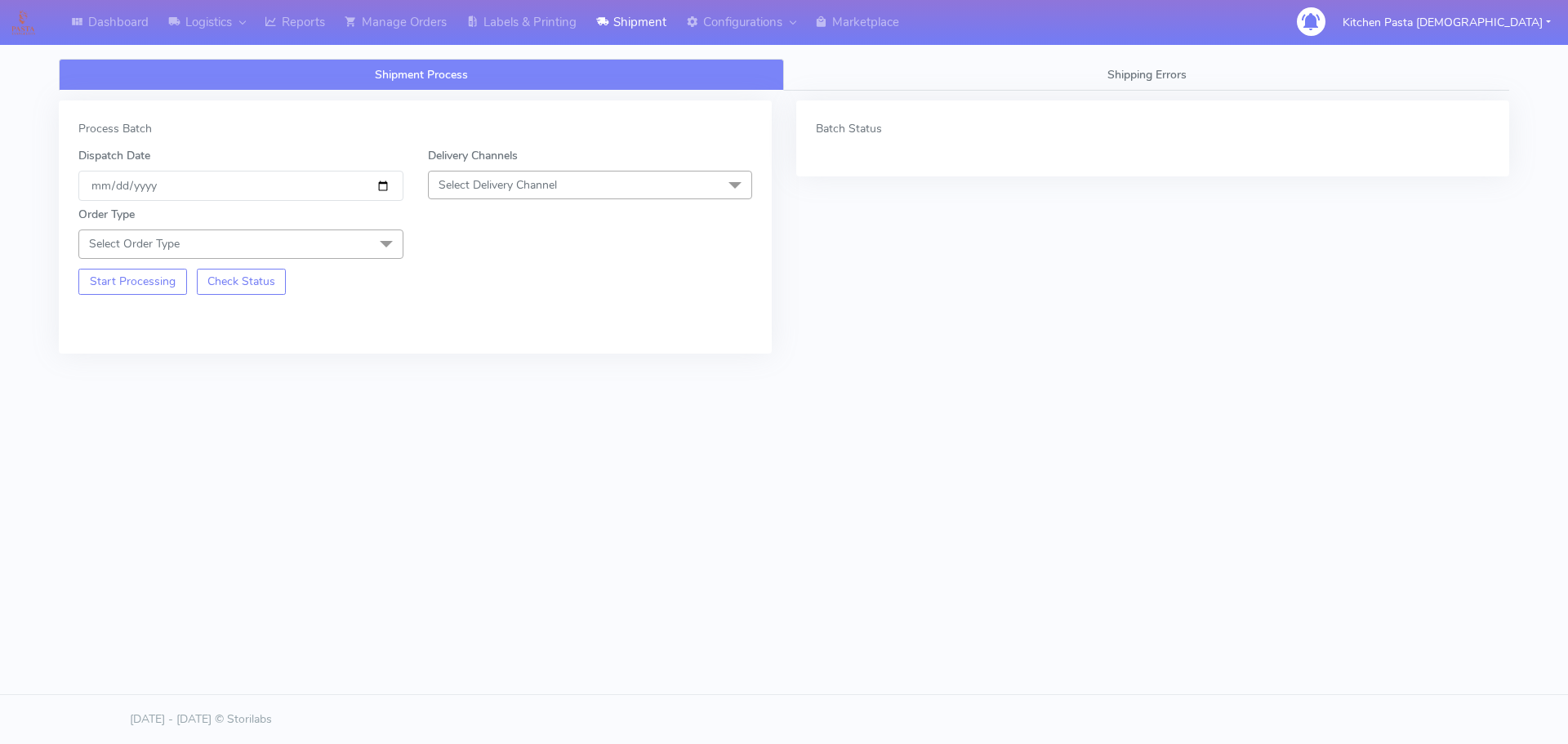
click at [566, 184] on span "Select Delivery Channel" at bounding box center [590, 185] width 325 height 29
click at [483, 369] on div "Yodel" at bounding box center [590, 368] width 307 height 17
click at [372, 250] on span at bounding box center [386, 244] width 33 height 31
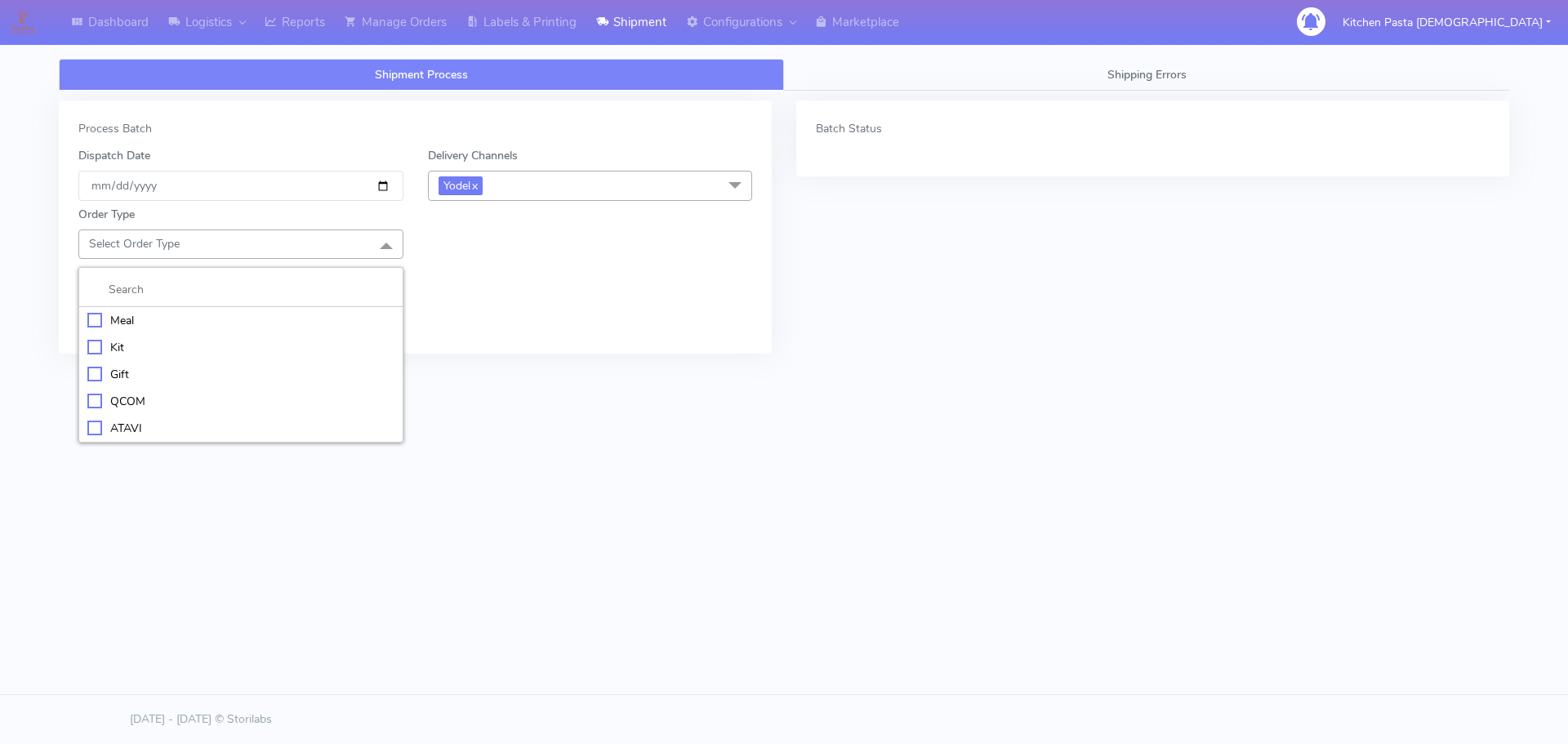
click at [247, 316] on div "Meal" at bounding box center [241, 319] width 307 height 17
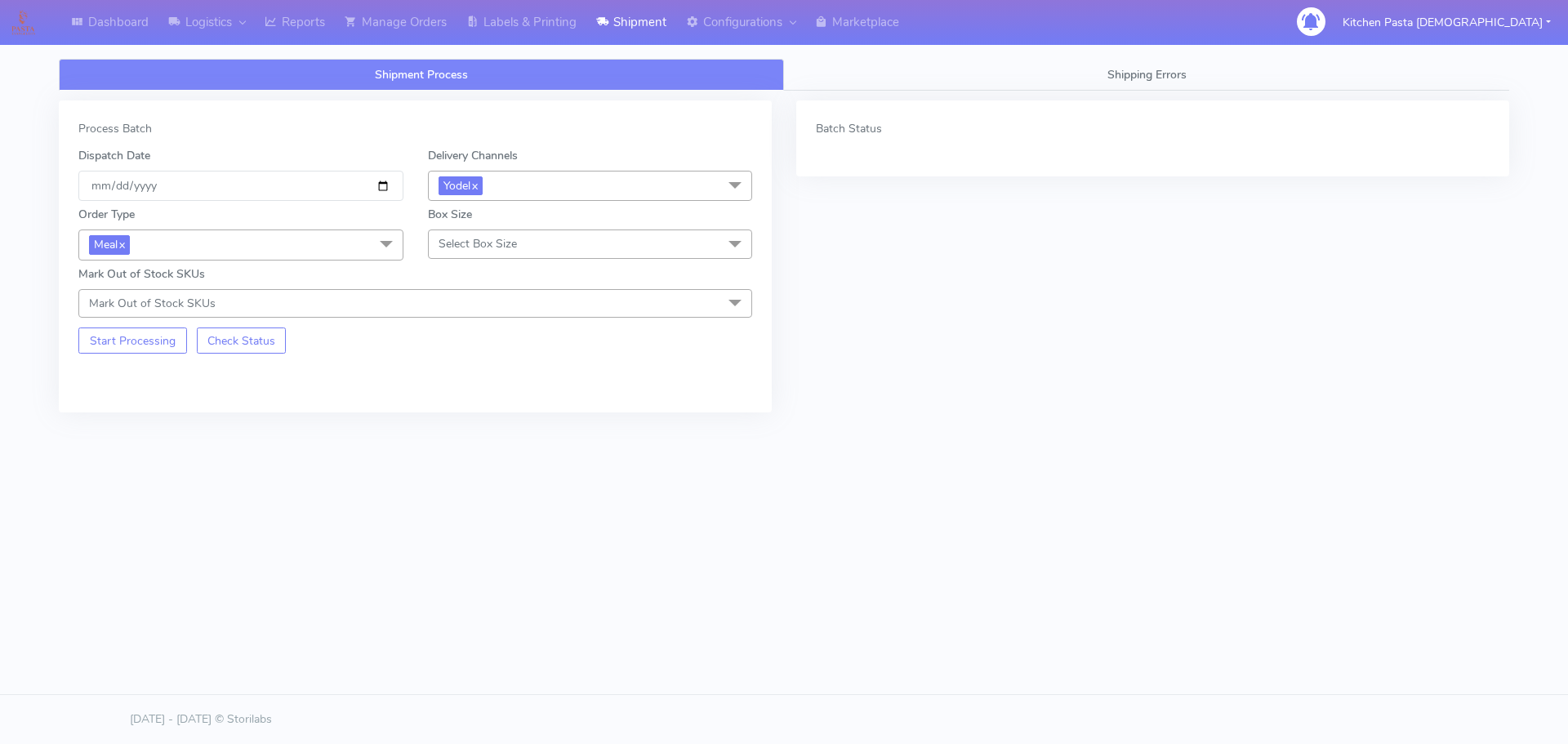
click at [466, 243] on span "Select Box Size" at bounding box center [477, 244] width 78 height 16
click at [473, 379] on div "Medium" at bounding box center [590, 374] width 307 height 17
click at [150, 328] on button "Start Processing" at bounding box center [132, 340] width 108 height 26
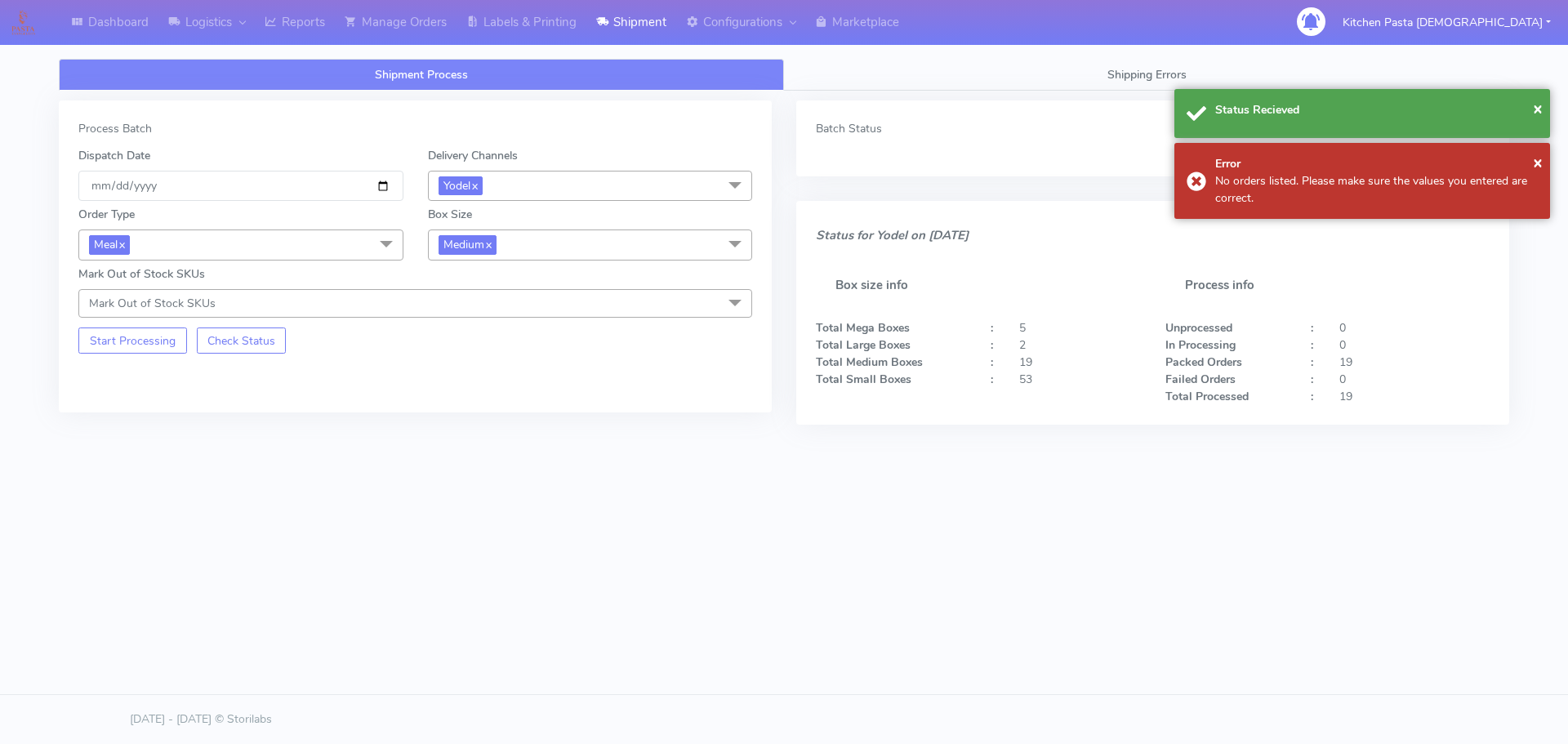
click at [552, 238] on span "Medium x" at bounding box center [590, 244] width 325 height 30
click at [469, 407] on div "Large" at bounding box center [590, 403] width 307 height 17
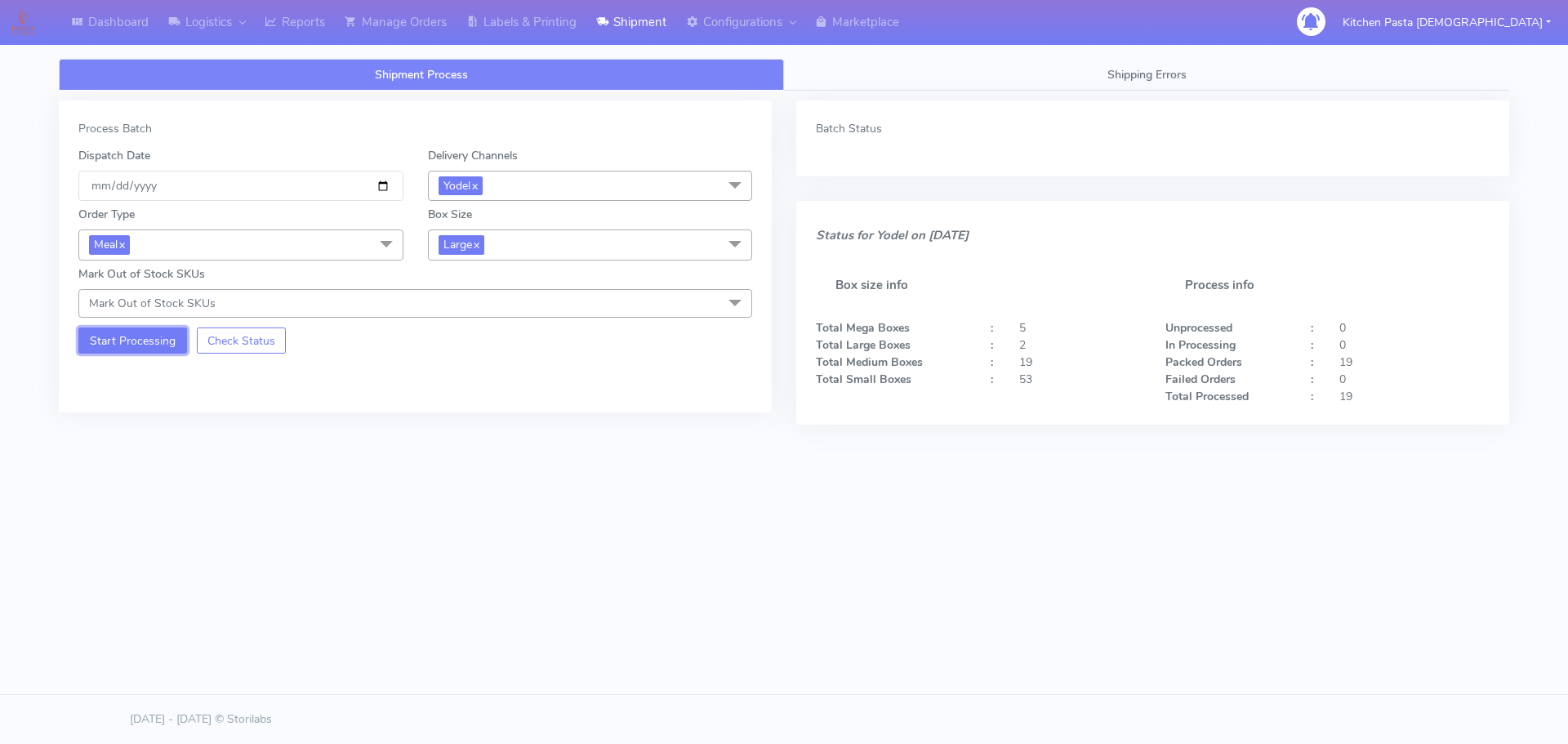
click at [143, 335] on button "Start Processing" at bounding box center [132, 340] width 108 height 26
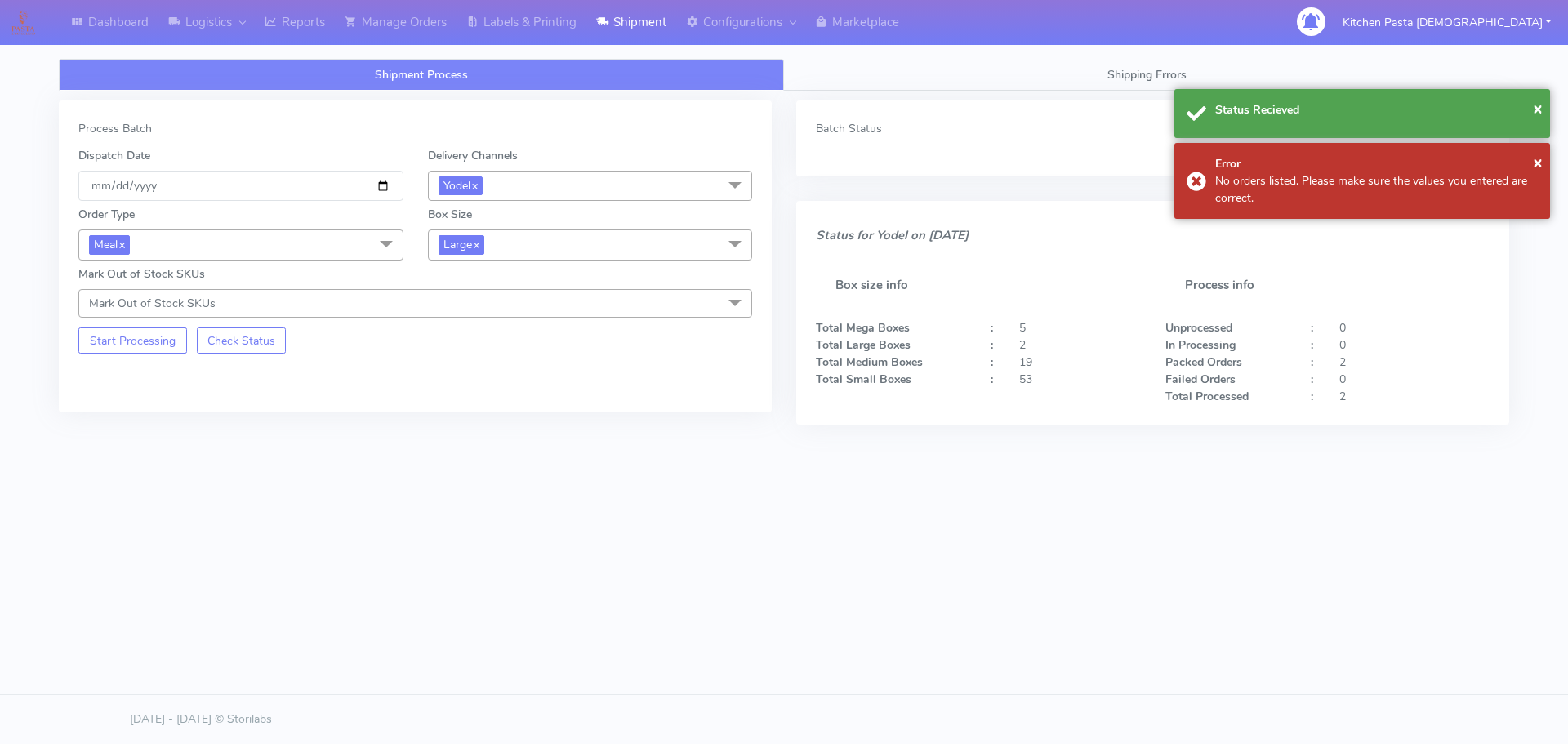
click at [580, 247] on span "Large x" at bounding box center [590, 244] width 325 height 30
click at [515, 316] on div "Small" at bounding box center [590, 321] width 307 height 17
click at [149, 352] on button "Start Processing" at bounding box center [132, 340] width 108 height 26
click at [298, 27] on link "Reports" at bounding box center [295, 22] width 80 height 45
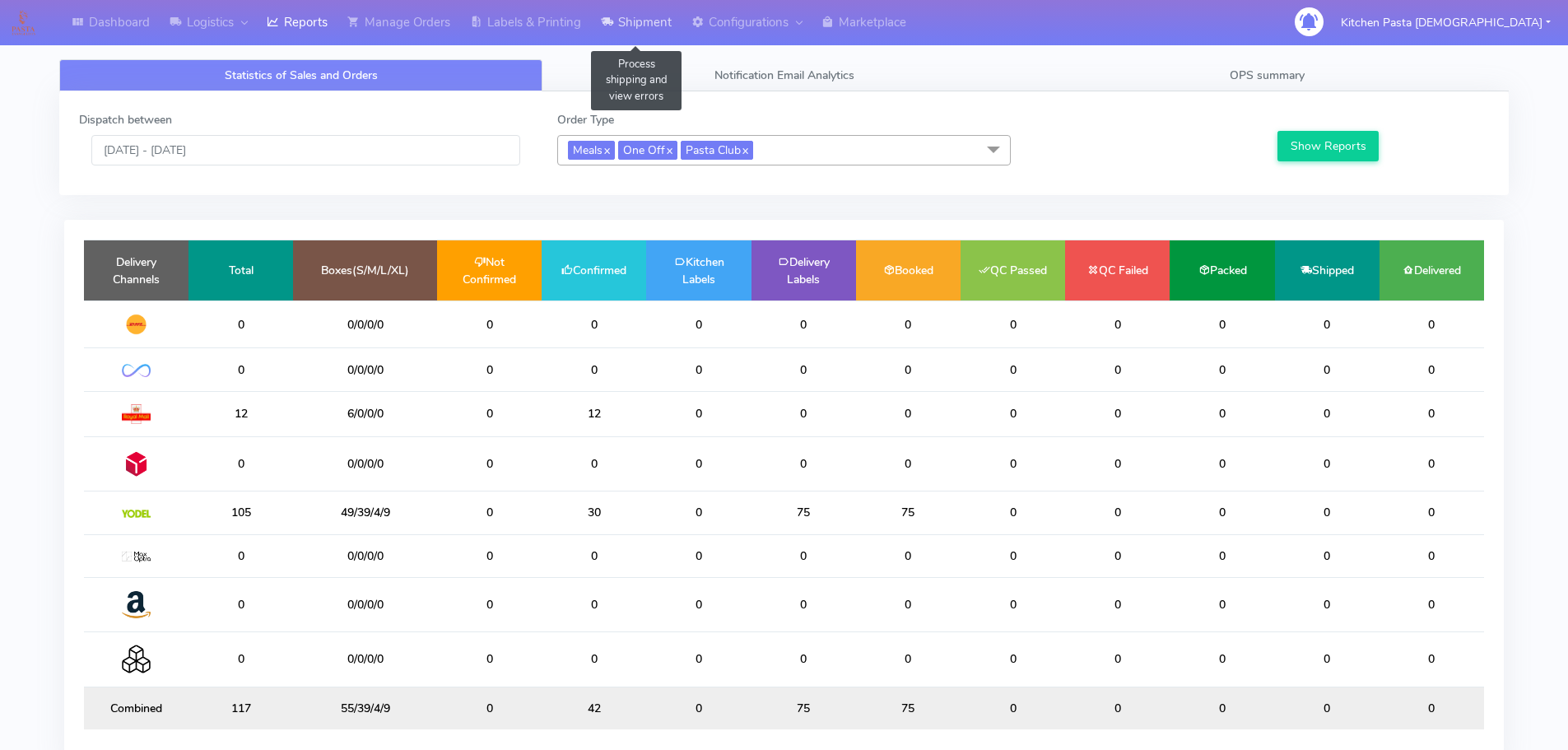
drag, startPoint x: 642, startPoint y: 21, endPoint x: 626, endPoint y: 35, distance: 21.6
click at [642, 21] on link "Shipment" at bounding box center [636, 22] width 91 height 45
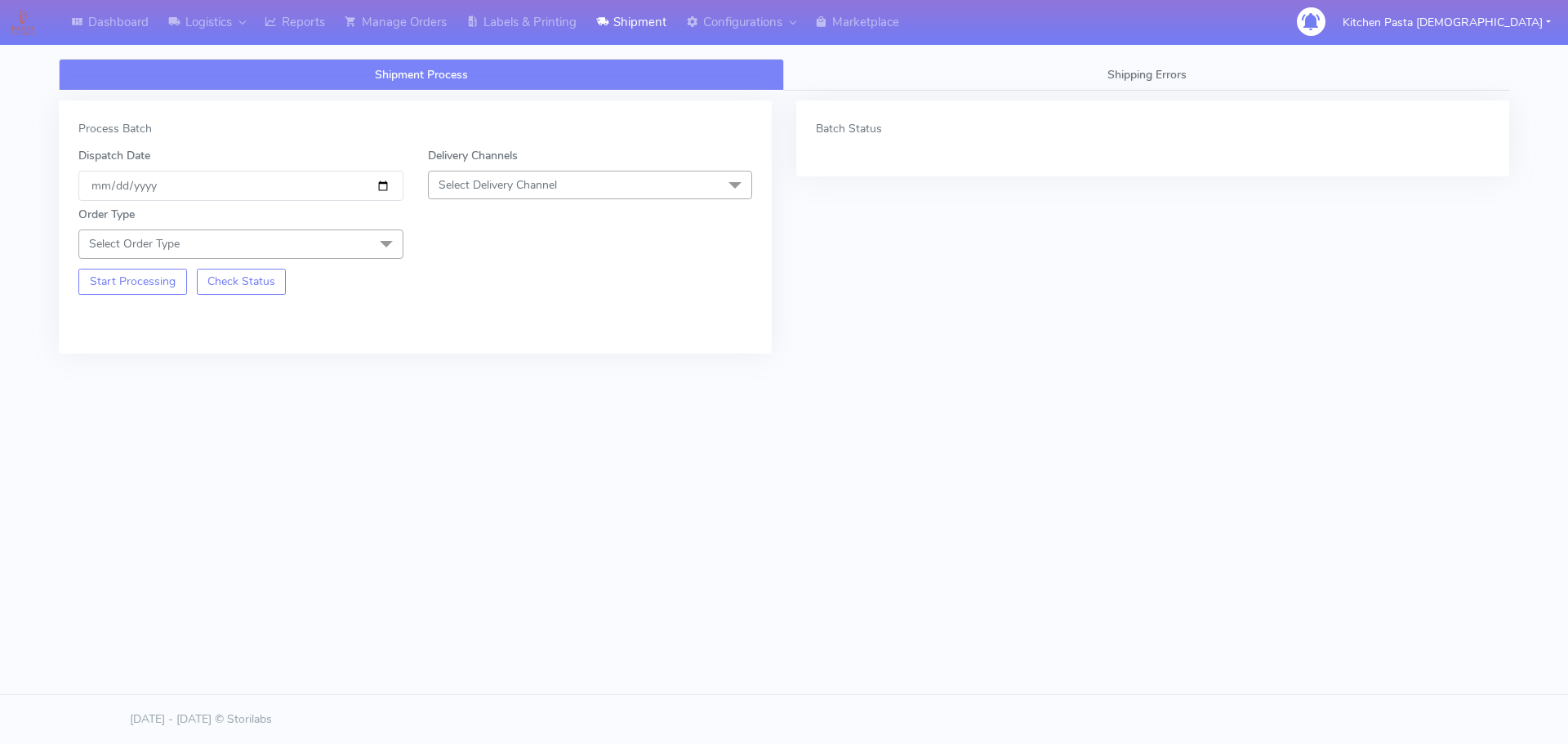
click at [519, 174] on span "Select Delivery Channel" at bounding box center [590, 185] width 325 height 29
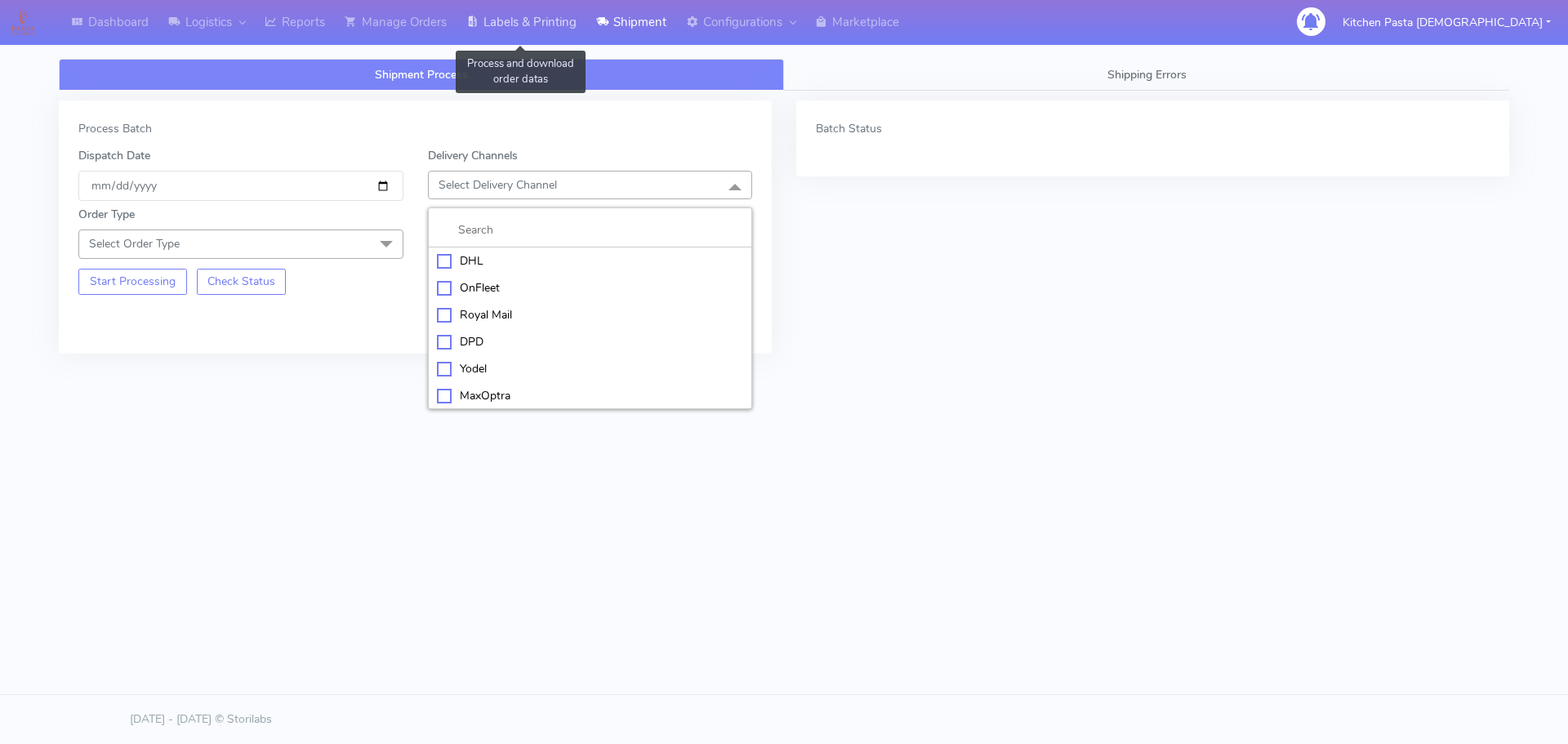
click at [525, 10] on link "Labels & Printing" at bounding box center [521, 22] width 130 height 45
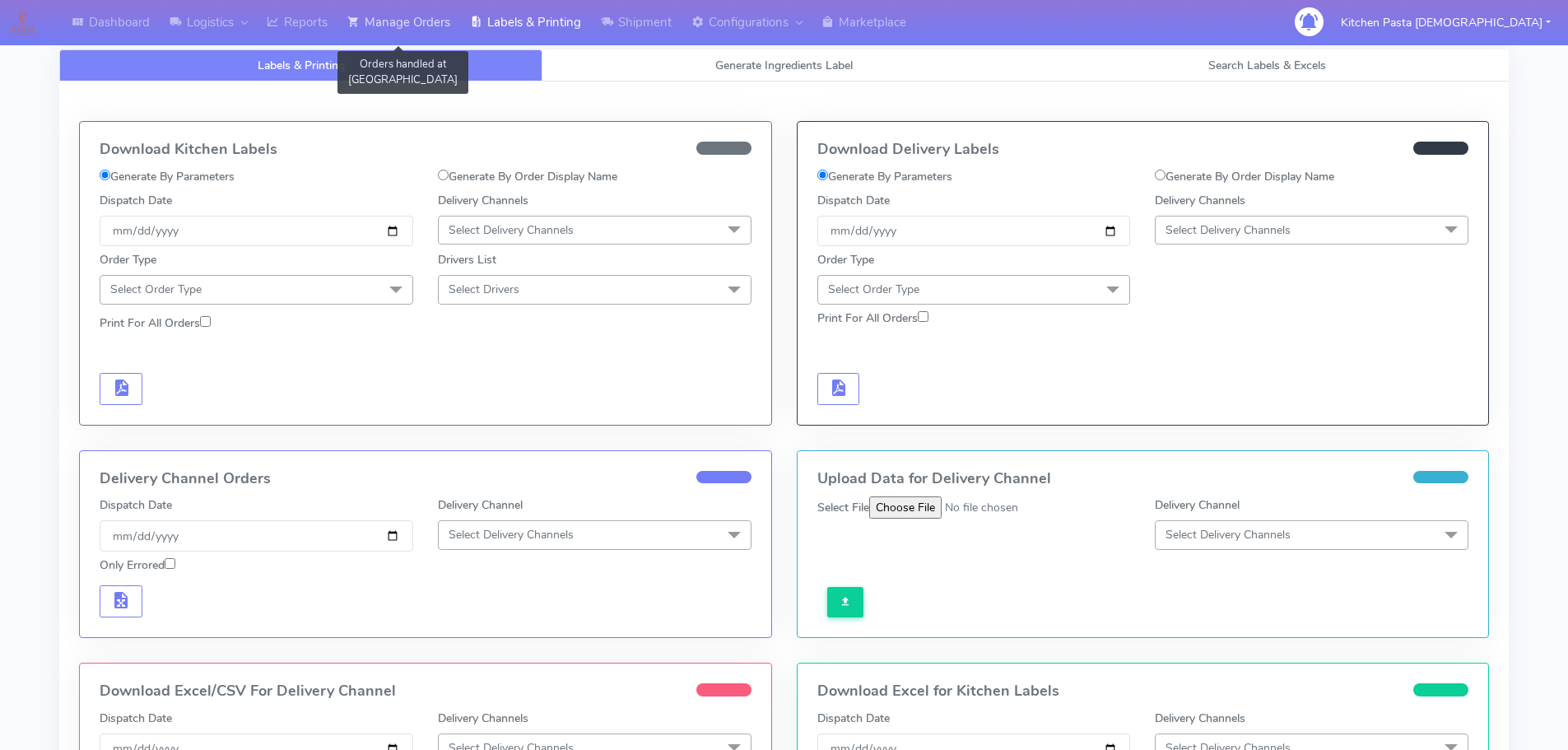
click at [412, 38] on link "Manage Orders" at bounding box center [399, 22] width 123 height 45
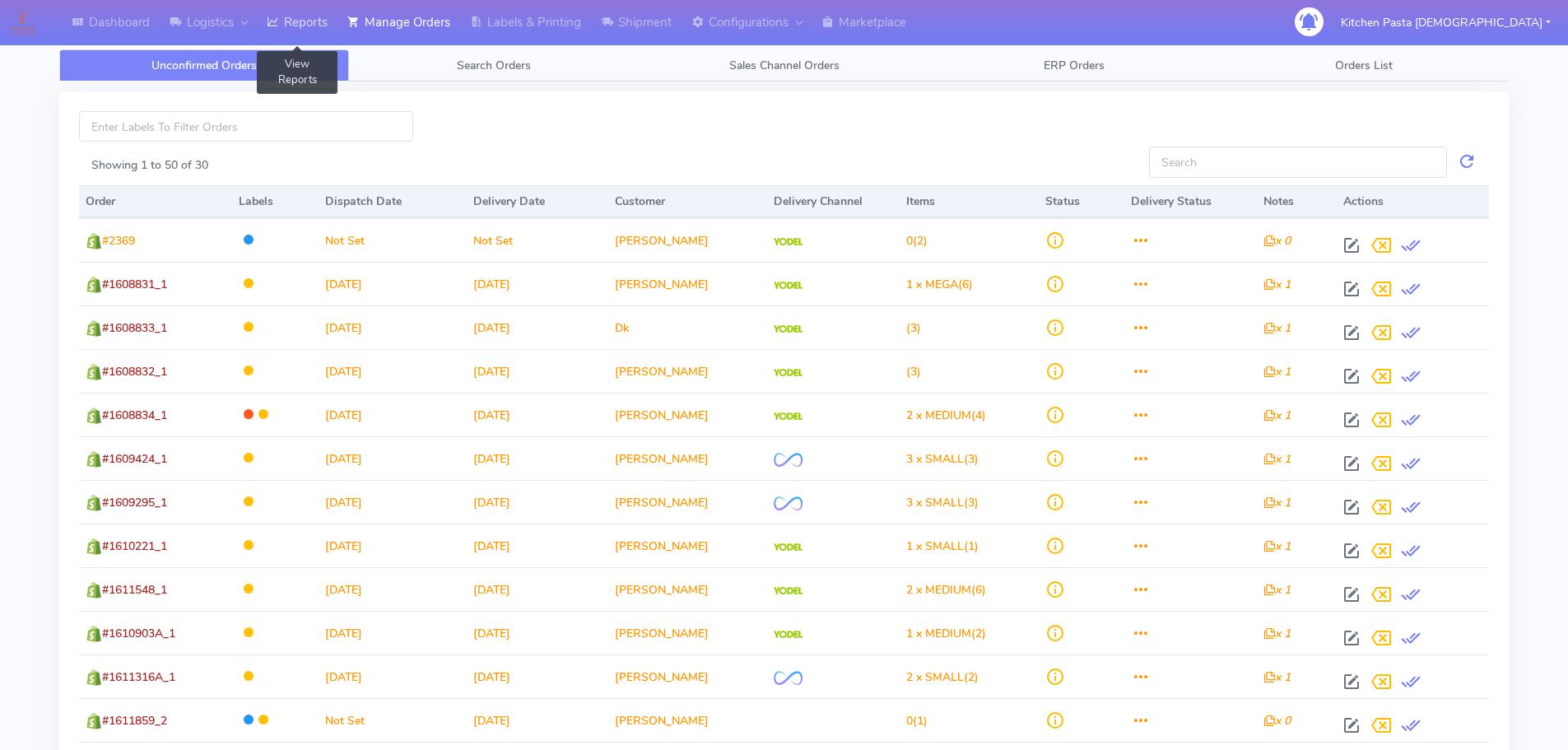
click at [289, 38] on link "Reports" at bounding box center [297, 22] width 81 height 45
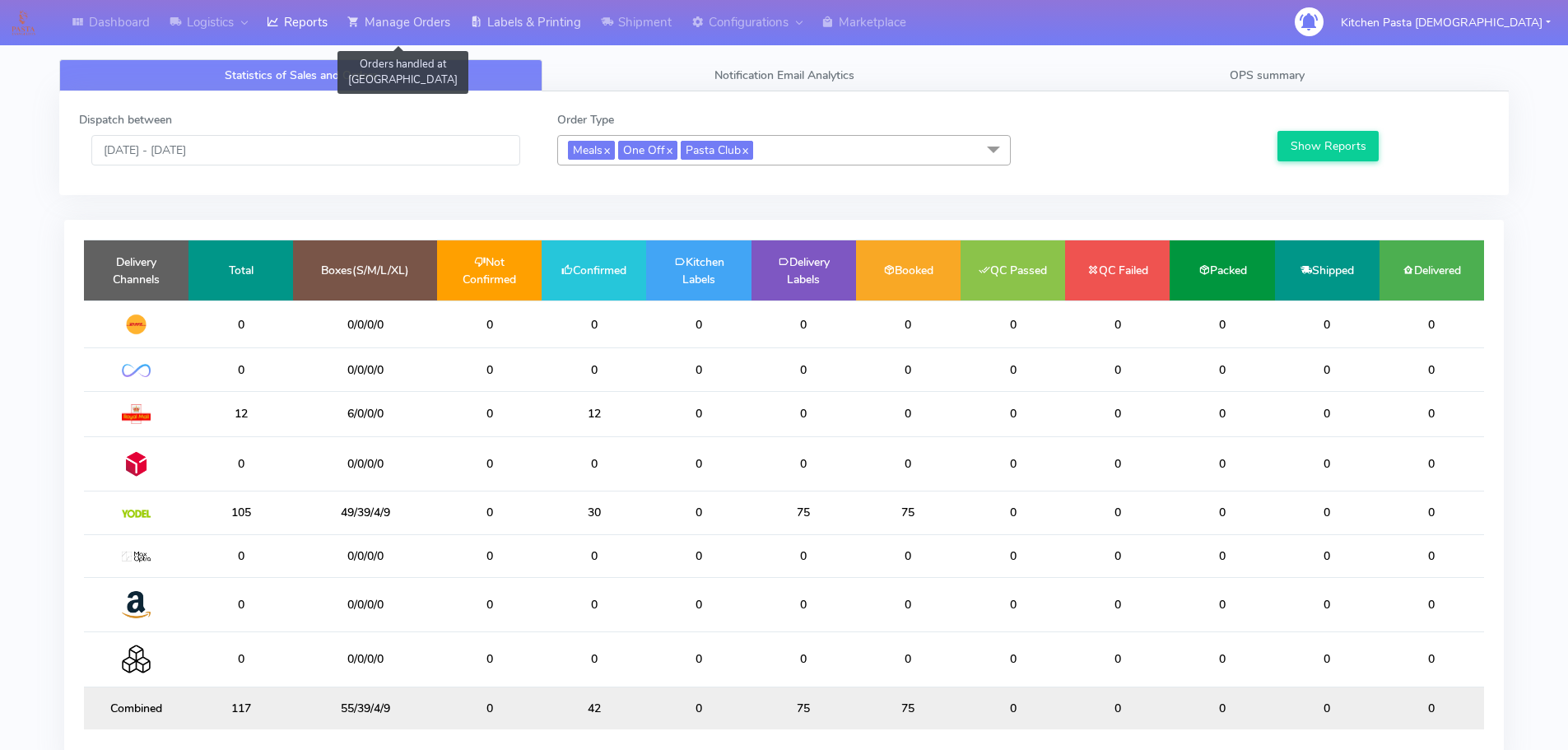
click at [453, 26] on link "Manage Orders" at bounding box center [399, 22] width 123 height 45
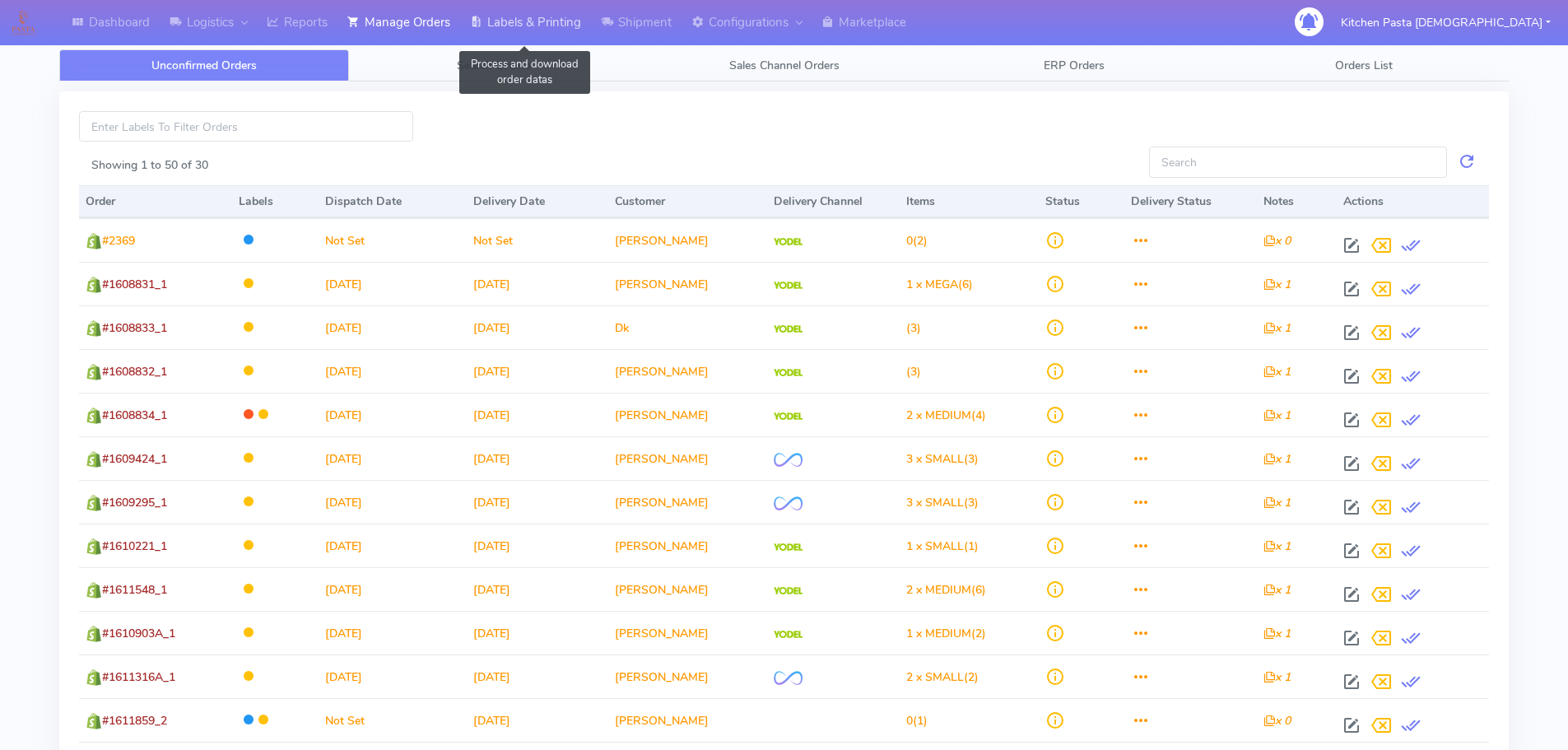
click at [509, 15] on link "Labels & Printing" at bounding box center [525, 22] width 131 height 45
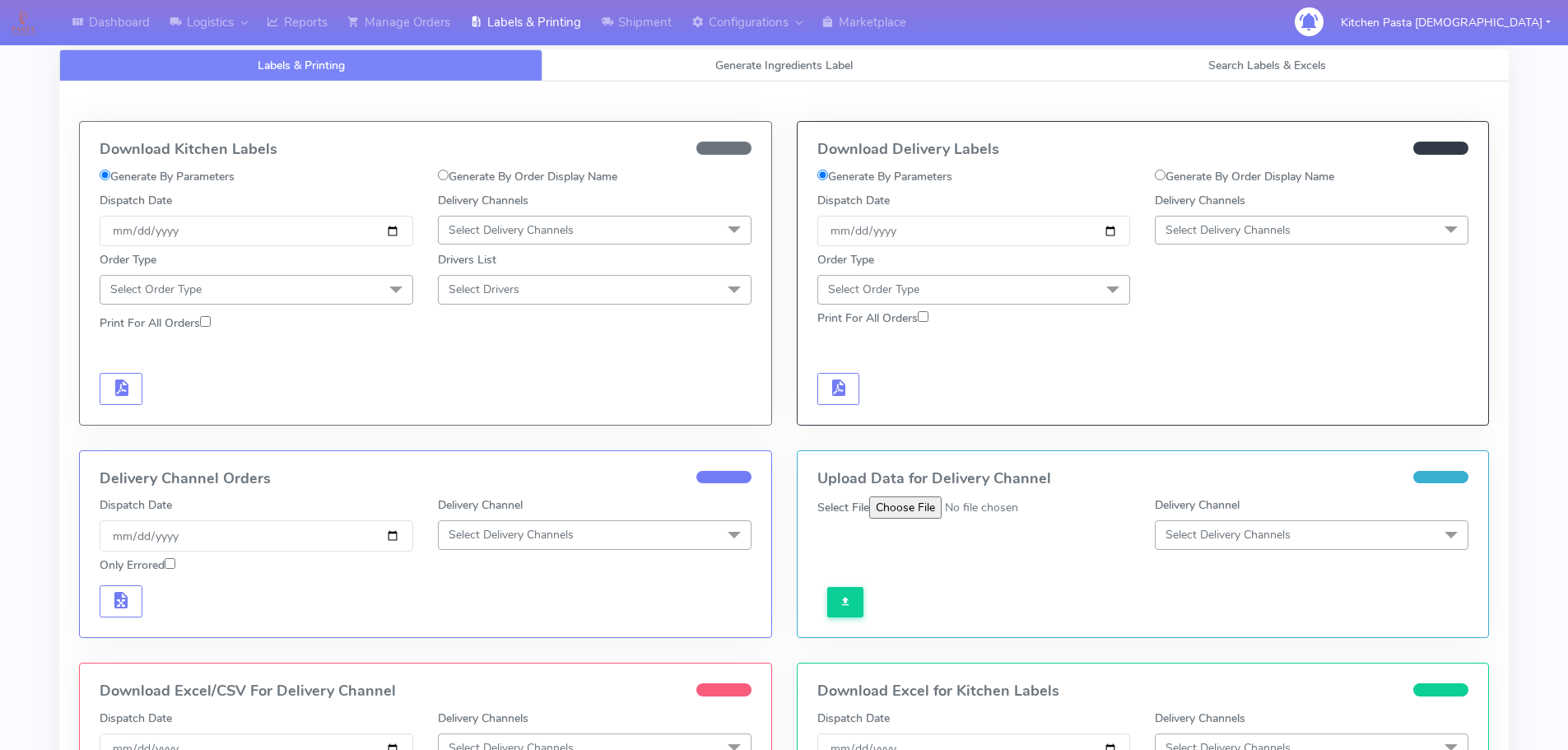
click at [489, 223] on span "Select Delivery Channels" at bounding box center [511, 230] width 125 height 16
click at [512, 359] on div "Royal Mail" at bounding box center [595, 360] width 296 height 17
click at [401, 290] on span at bounding box center [396, 290] width 33 height 31
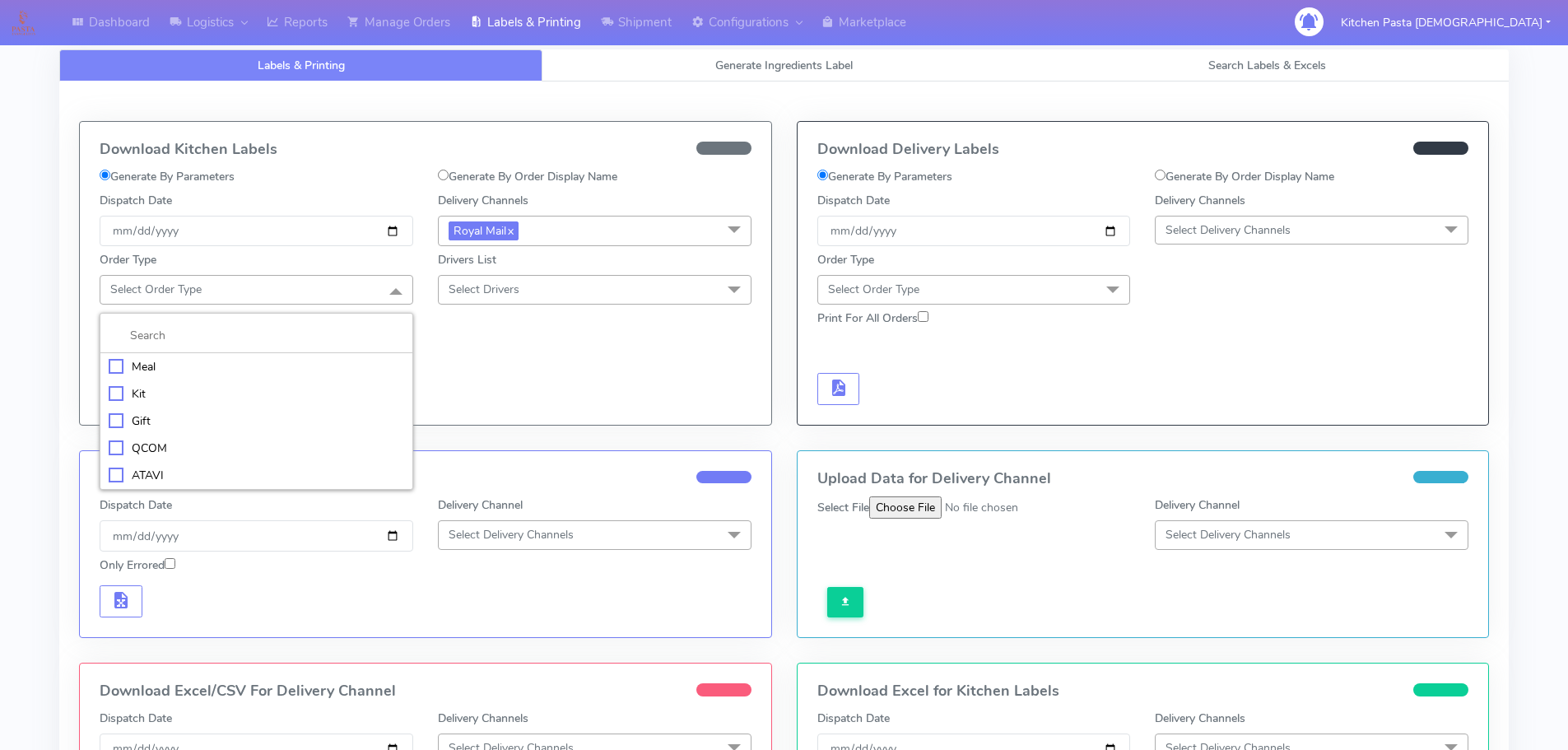
click at [213, 366] on div "Meal" at bounding box center [257, 366] width 296 height 17
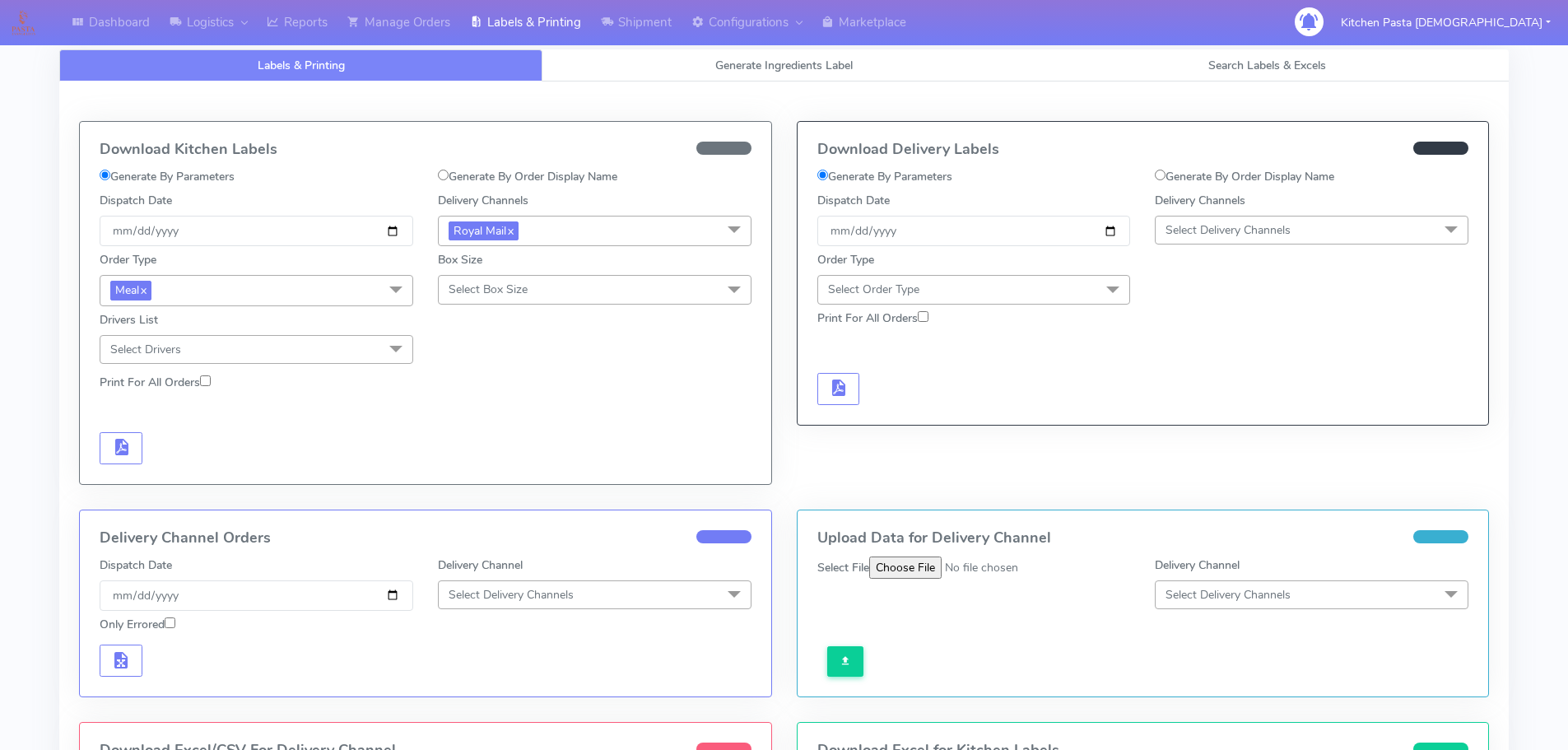
click at [501, 296] on span "Select Box Size" at bounding box center [488, 290] width 79 height 16
click at [493, 476] on div "Mega" at bounding box center [595, 475] width 296 height 17
click at [131, 457] on button "button" at bounding box center [121, 448] width 43 height 32
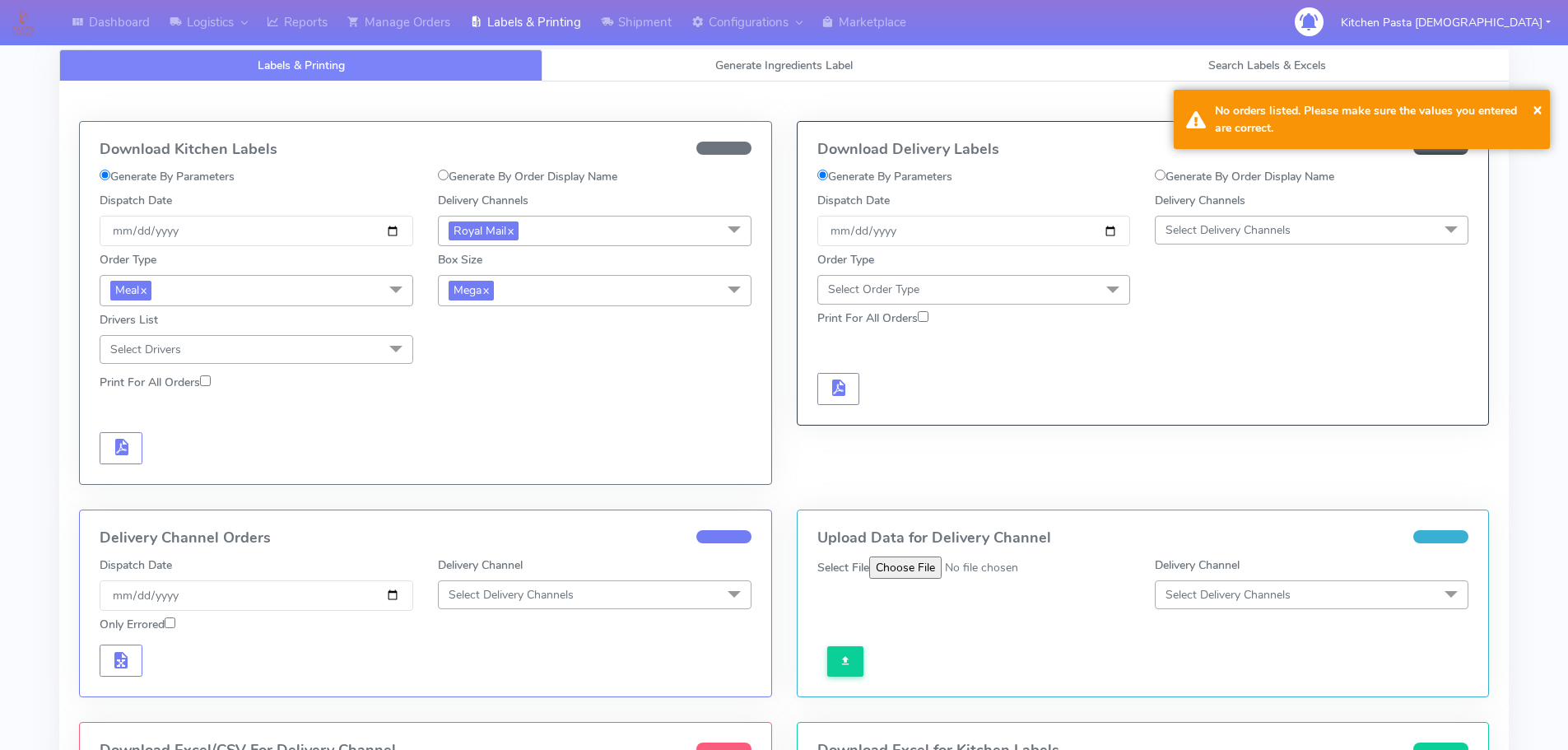
drag, startPoint x: 603, startPoint y: 296, endPoint x: 336, endPoint y: 479, distance: 324.0
click at [603, 297] on span "Mega x" at bounding box center [595, 290] width 314 height 30
click at [451, 449] on div "Large" at bounding box center [595, 449] width 296 height 17
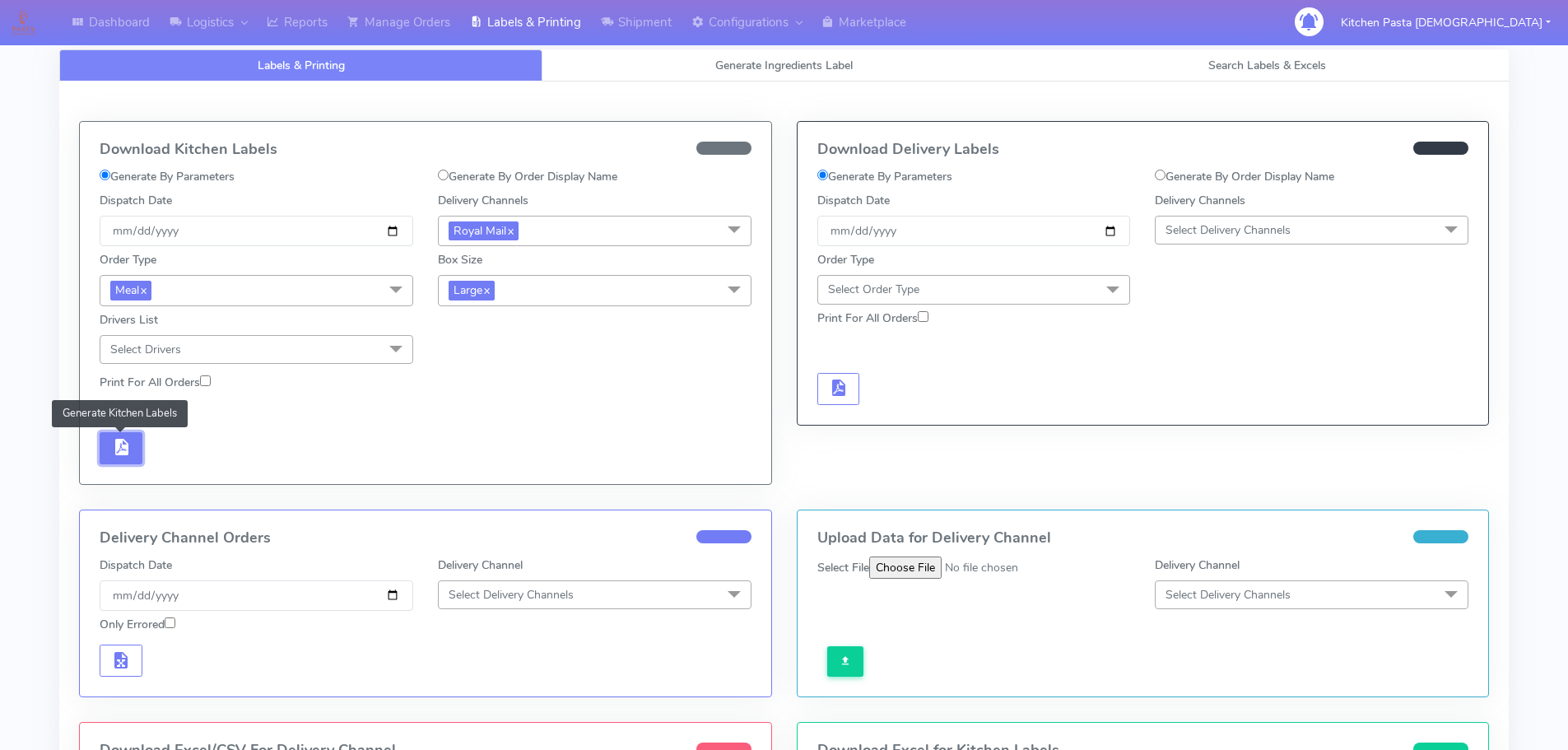
click at [128, 456] on span "button" at bounding box center [121, 451] width 20 height 16
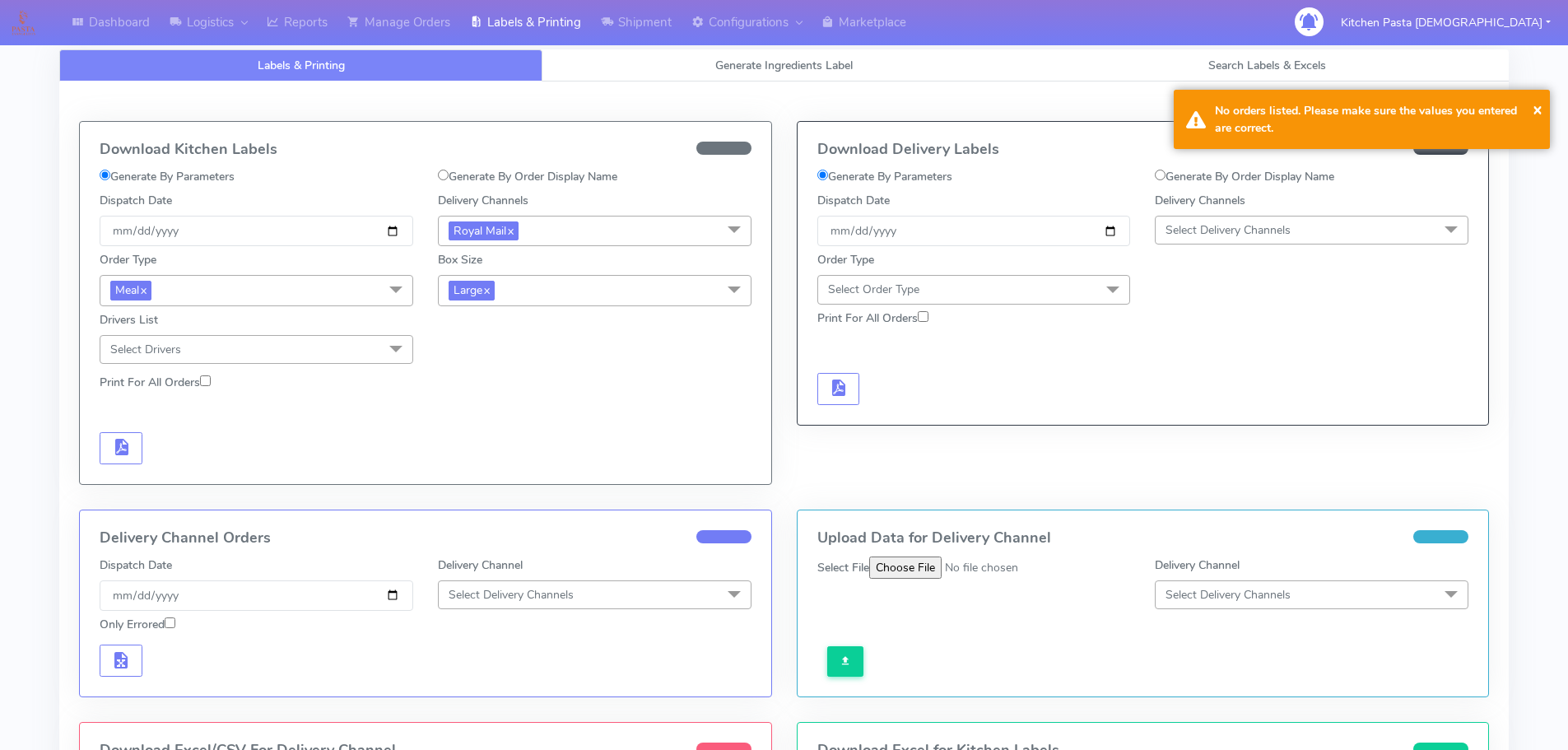
click at [689, 295] on span "Large x" at bounding box center [595, 290] width 314 height 30
click at [500, 418] on div "Medium" at bounding box center [595, 422] width 296 height 17
click at [125, 444] on span "button" at bounding box center [121, 451] width 20 height 16
click at [668, 297] on span "Medium x" at bounding box center [595, 290] width 314 height 30
click at [525, 363] on div "Small" at bounding box center [595, 368] width 296 height 17
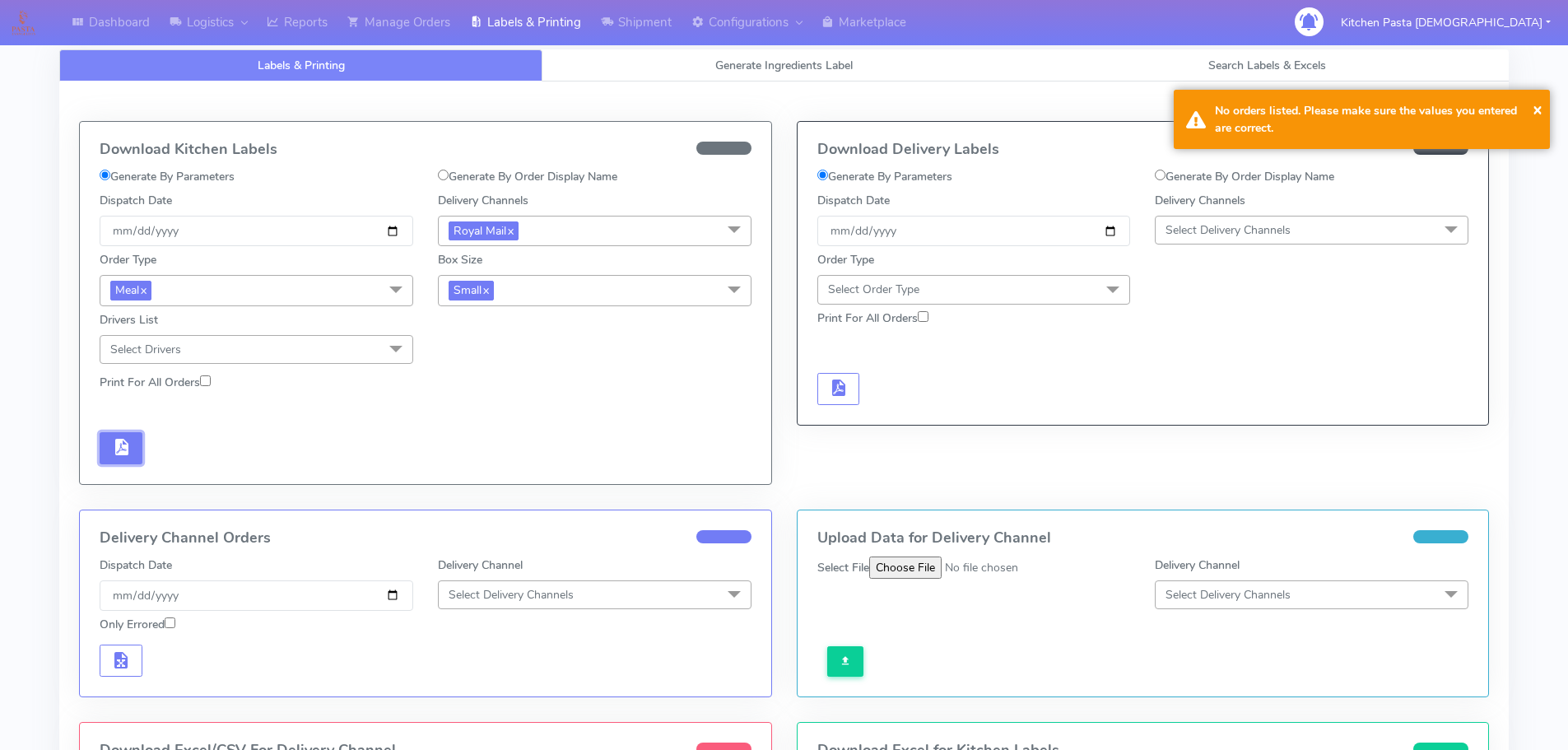
click at [100, 456] on button "button" at bounding box center [121, 448] width 43 height 32
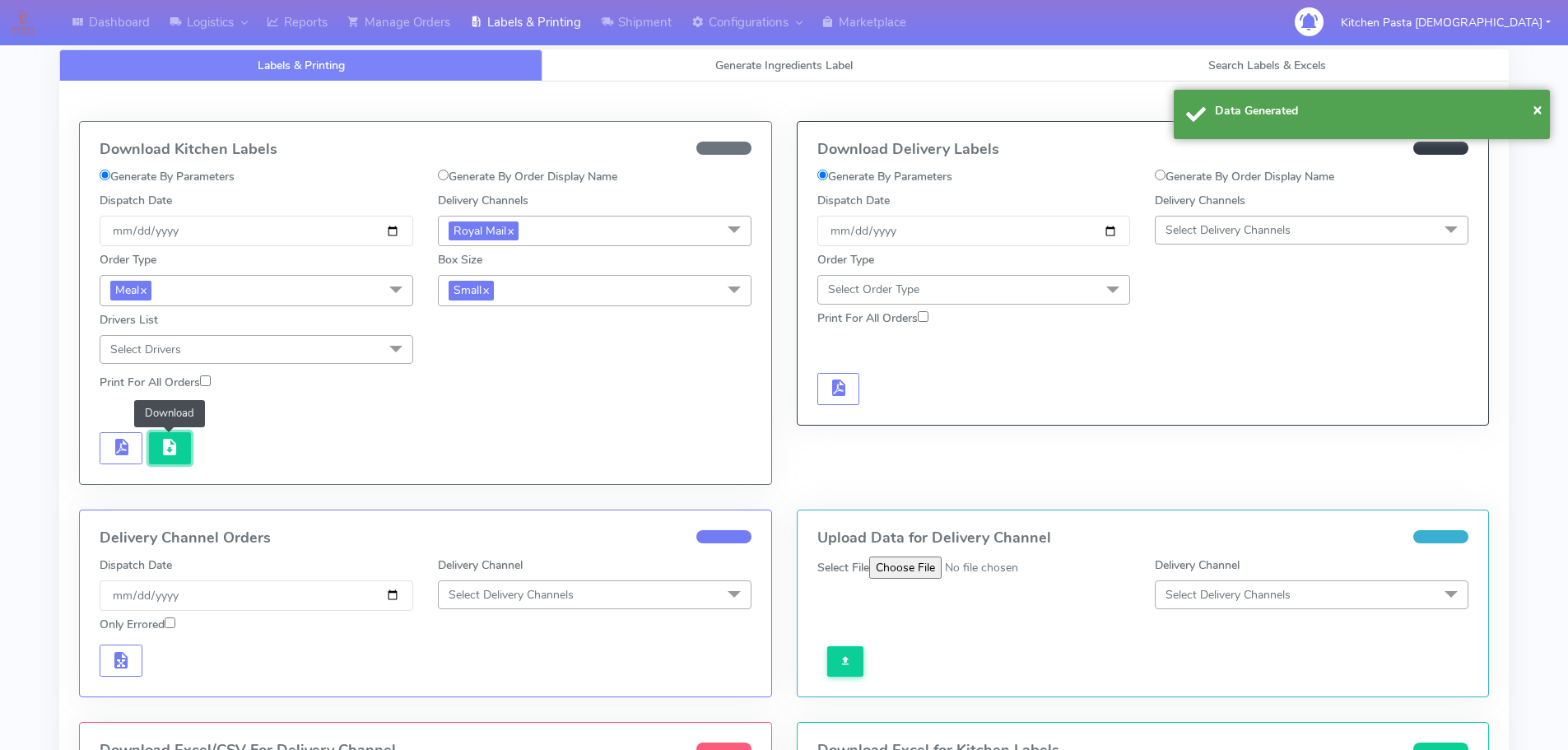
click at [162, 443] on span "button" at bounding box center [170, 451] width 20 height 16
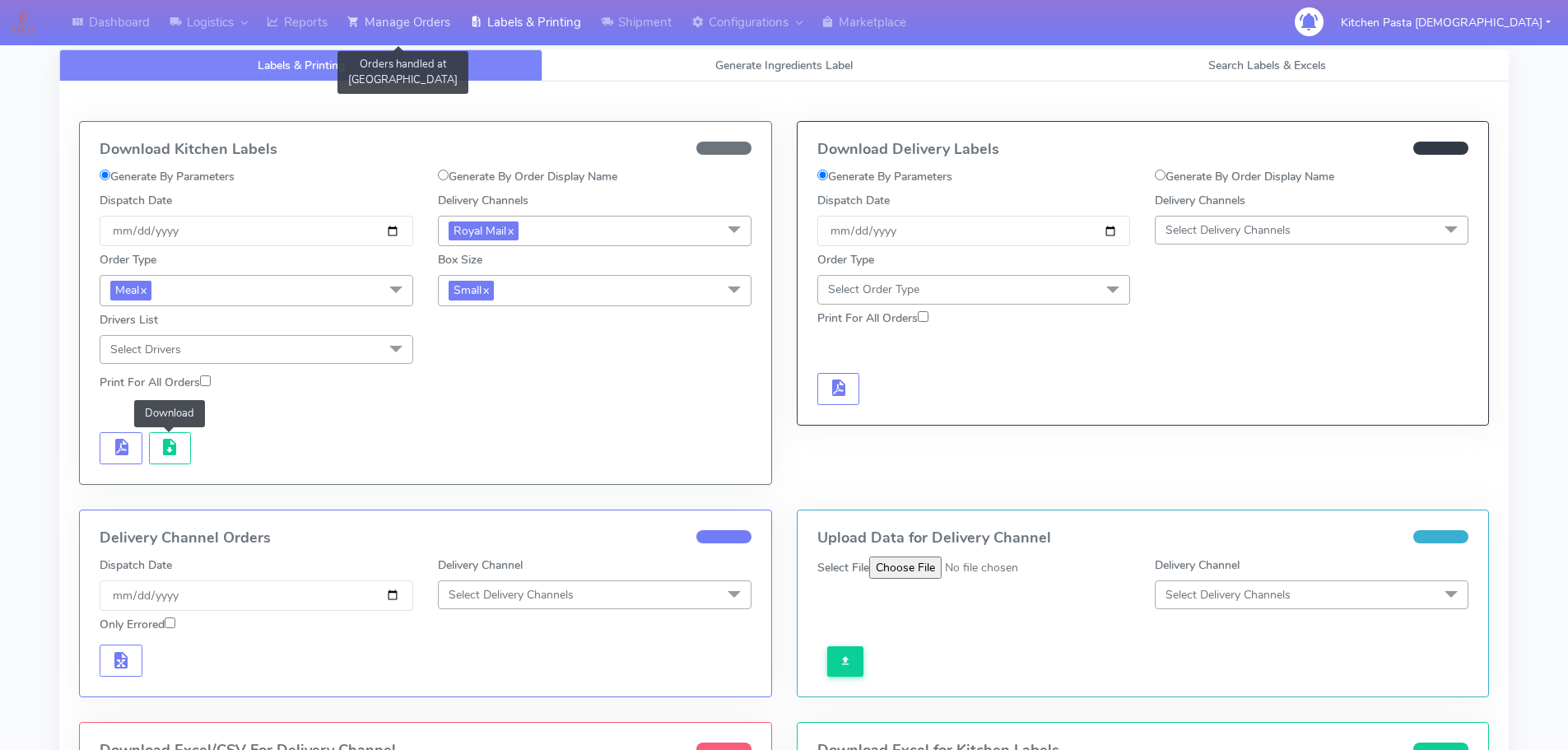
drag, startPoint x: 376, startPoint y: 31, endPoint x: 462, endPoint y: 31, distance: 85.6
click at [376, 31] on link "Manage Orders" at bounding box center [399, 22] width 123 height 45
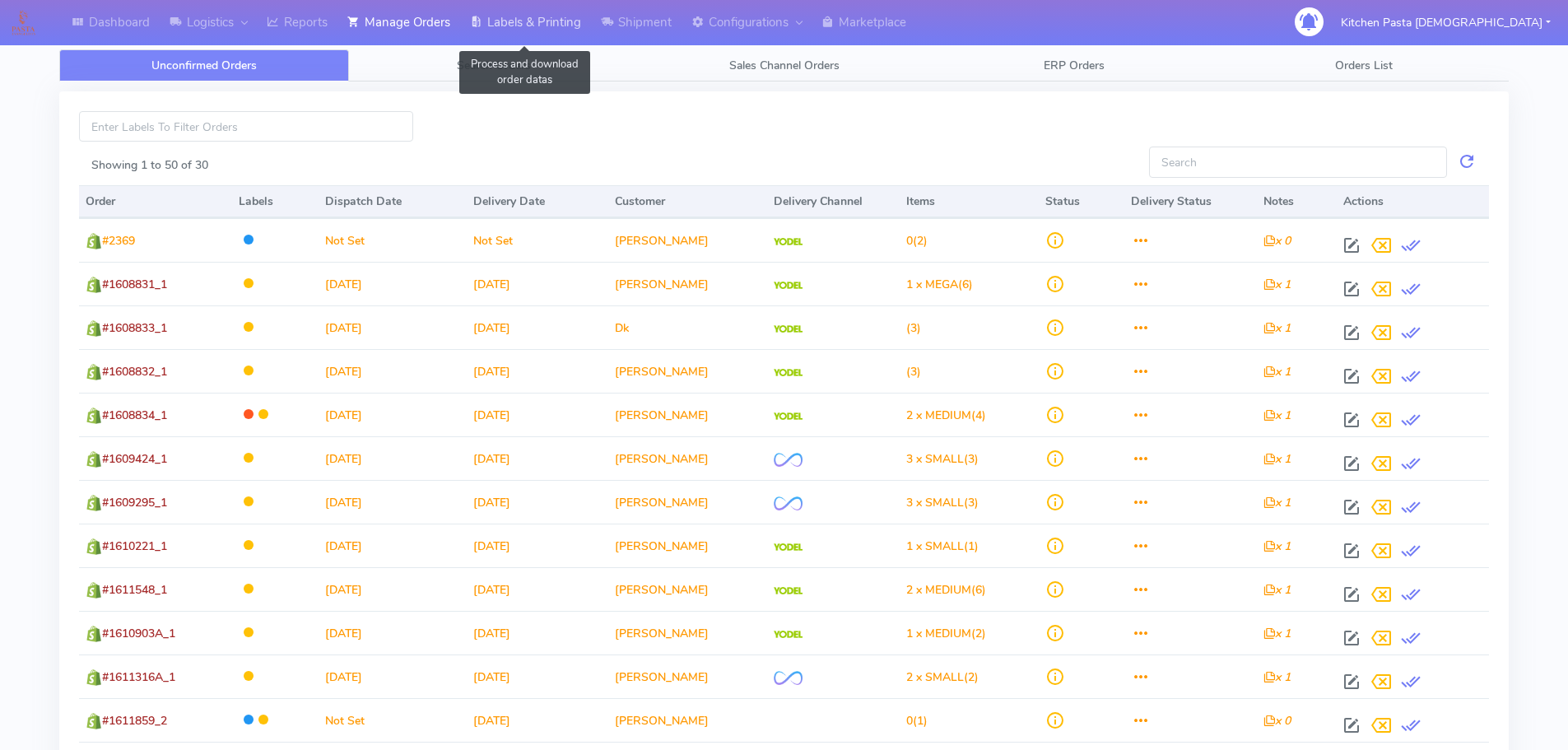
click at [534, 24] on link "Labels & Printing" at bounding box center [525, 22] width 131 height 45
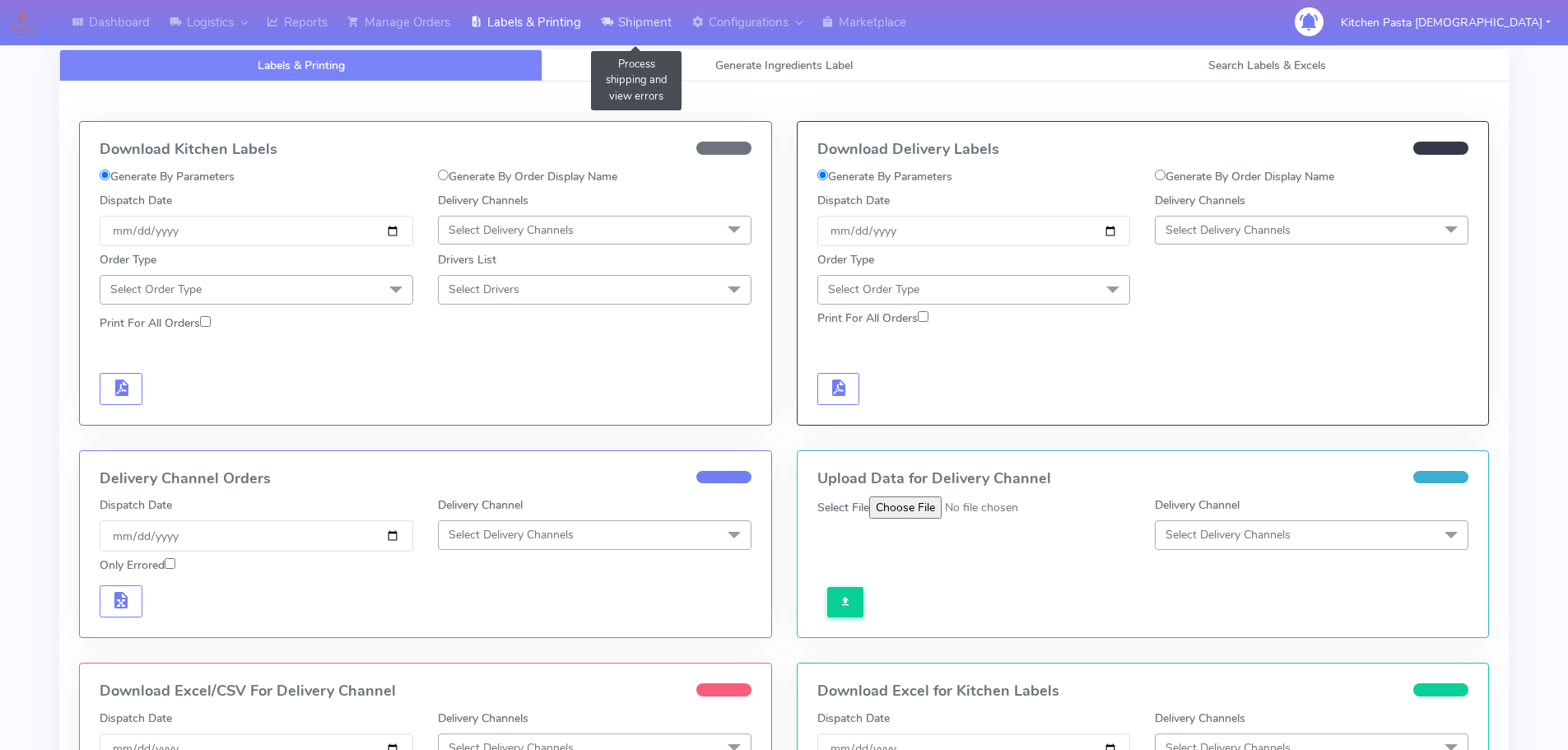
click at [623, 24] on link "Shipment" at bounding box center [636, 22] width 91 height 45
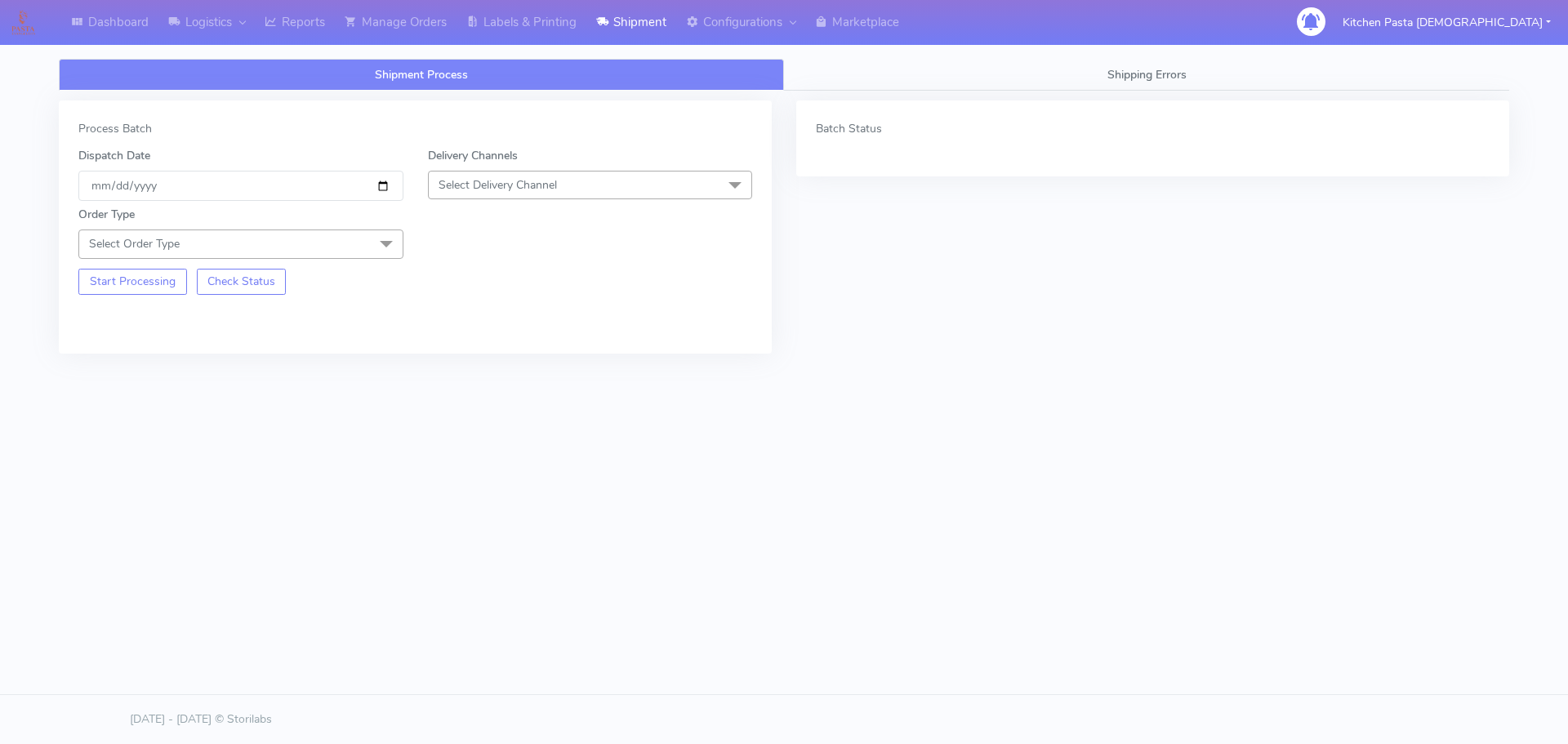
click at [522, 180] on span "Select Delivery Channel" at bounding box center [497, 186] width 118 height 16
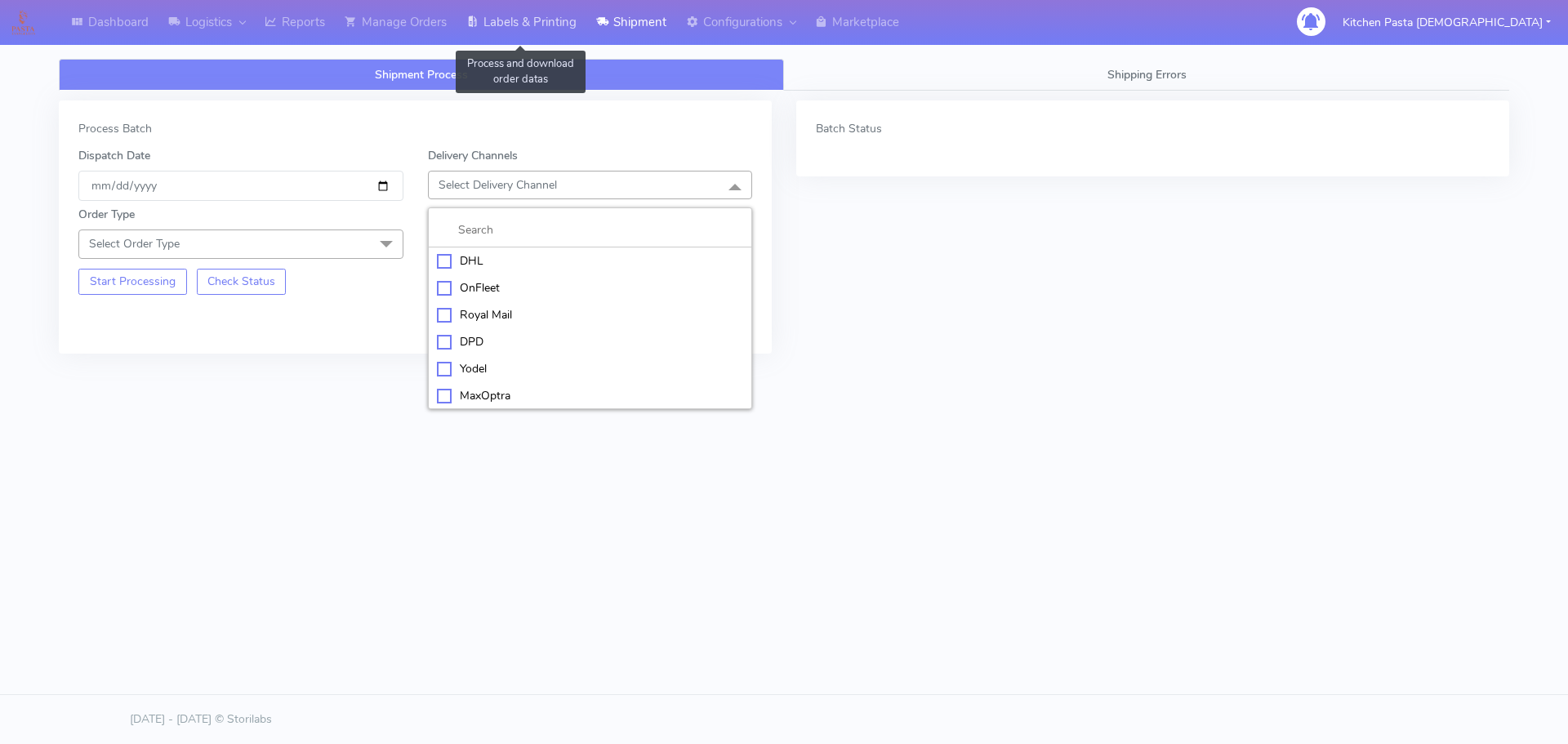
click at [497, 23] on link "Labels & Printing" at bounding box center [521, 22] width 130 height 45
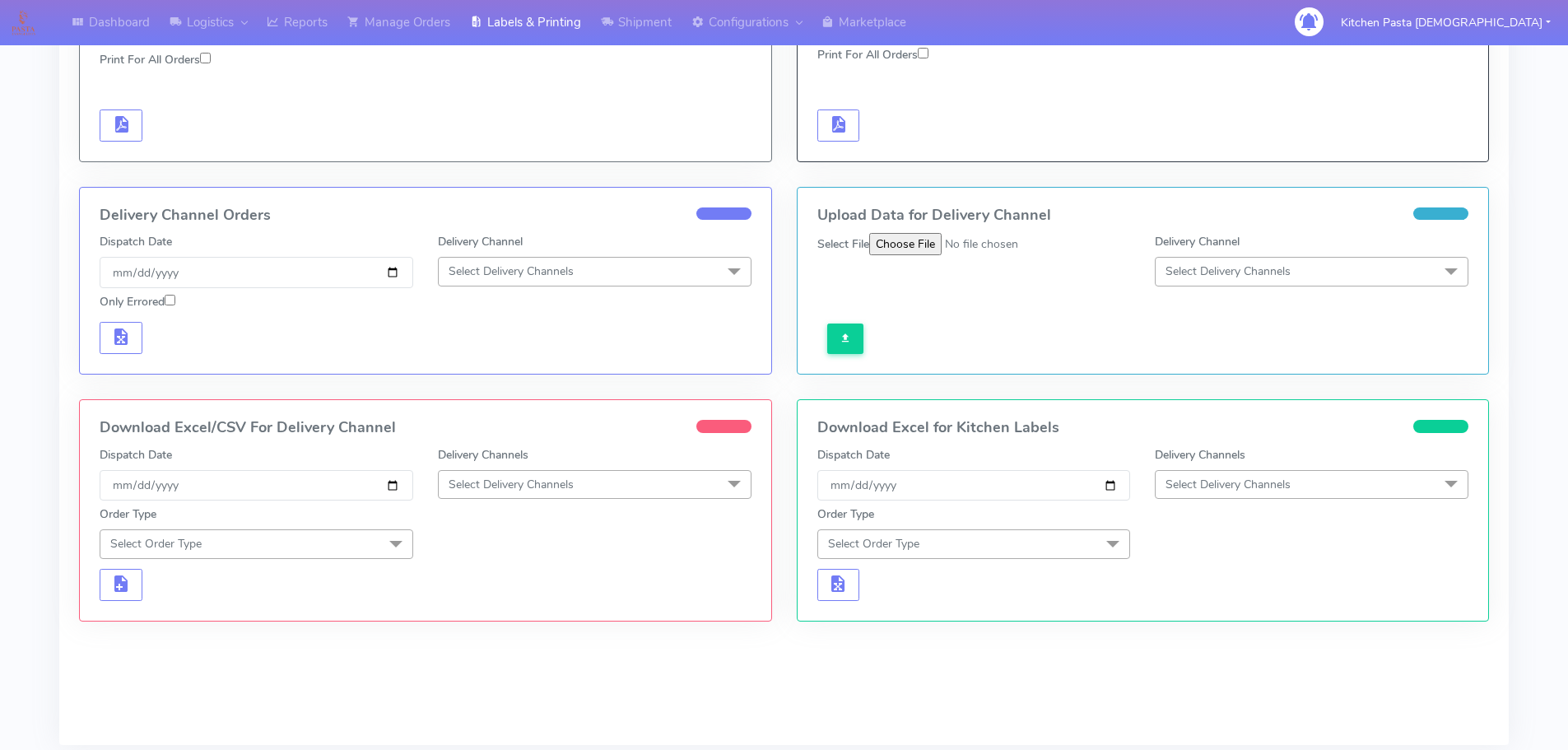
scroll to position [329, 0]
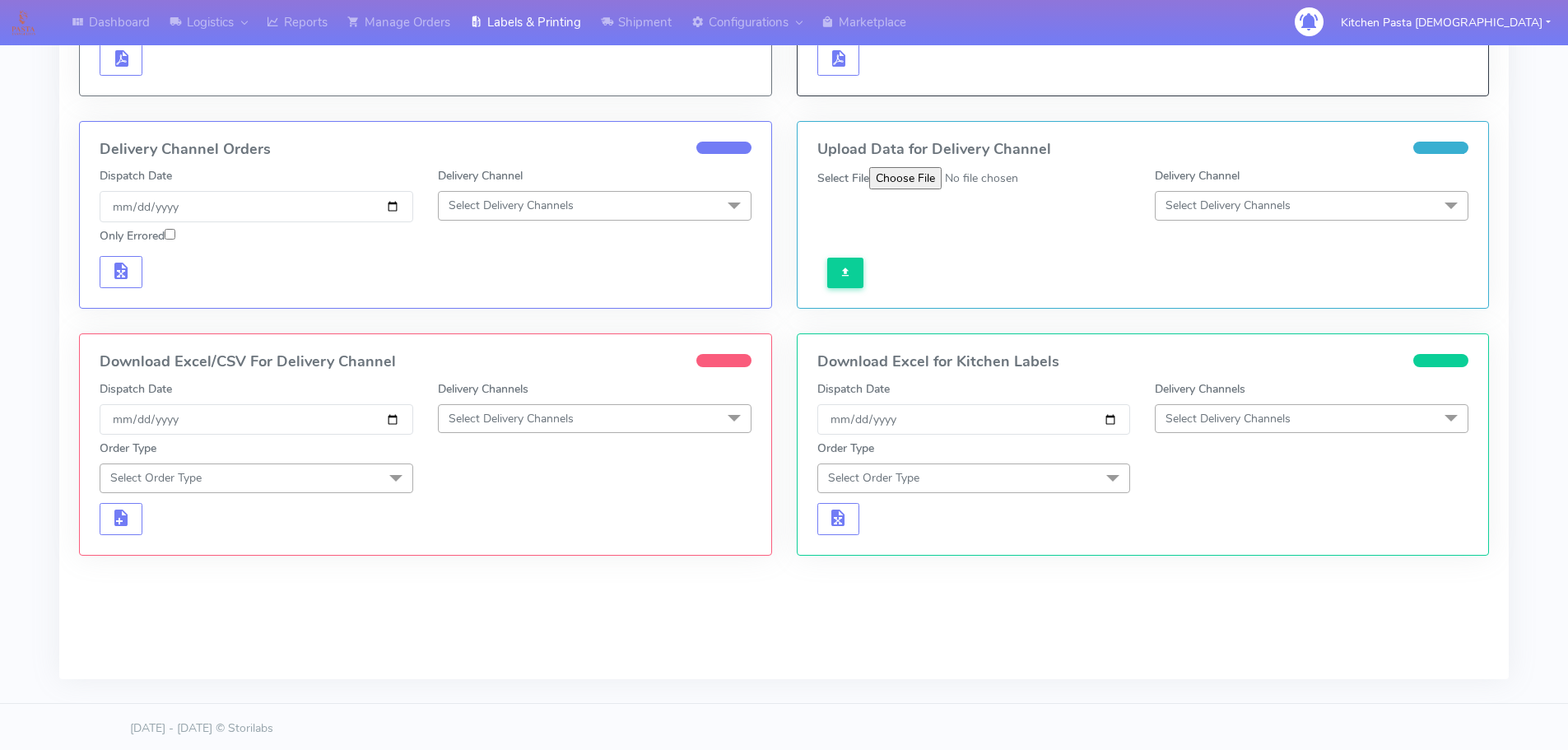
click at [543, 414] on span "Select Delivery Channels" at bounding box center [511, 419] width 125 height 16
click at [497, 547] on div "Royal Mail" at bounding box center [595, 549] width 296 height 17
click at [352, 468] on span "Select Order Type" at bounding box center [257, 478] width 314 height 29
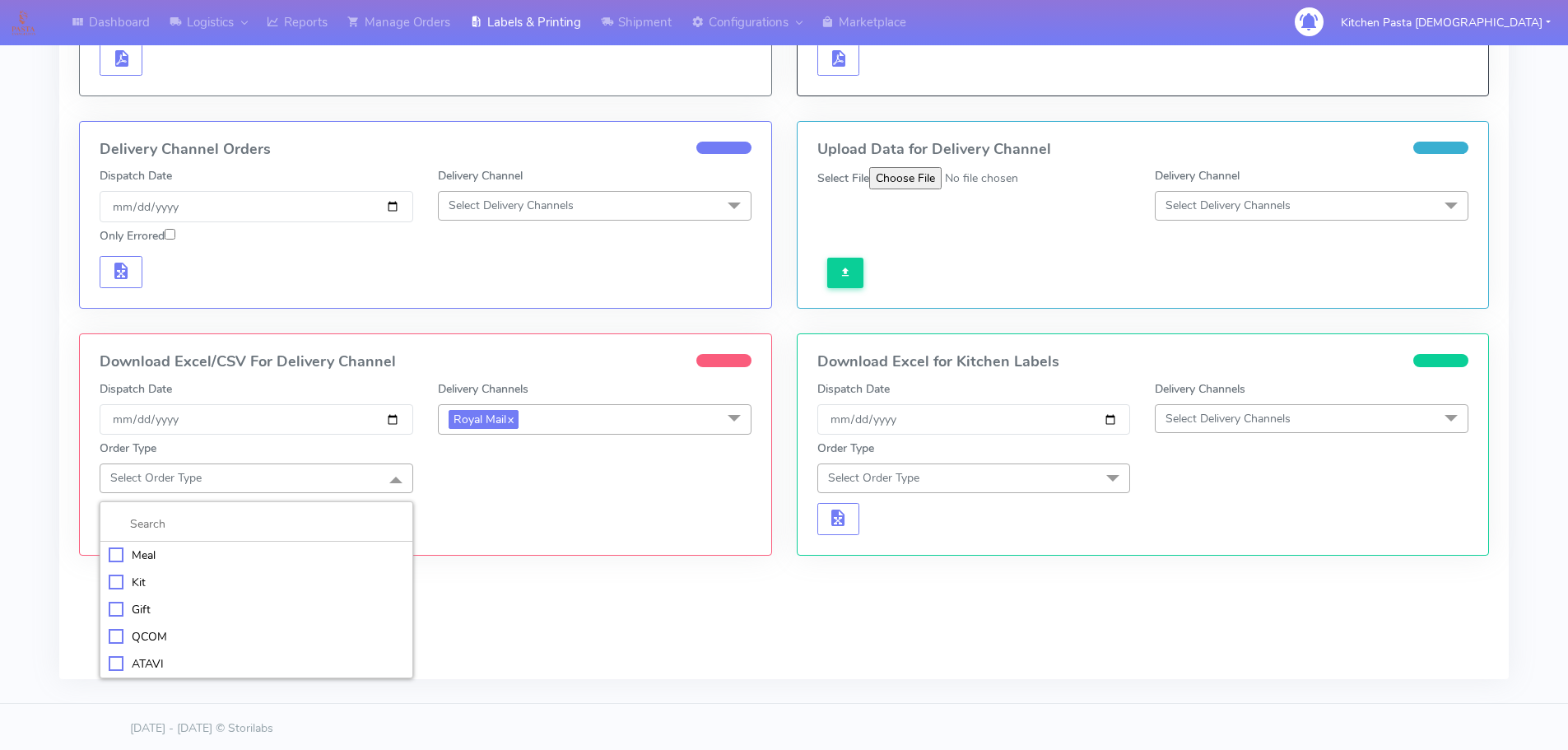
click at [178, 555] on div "Meal" at bounding box center [257, 555] width 296 height 17
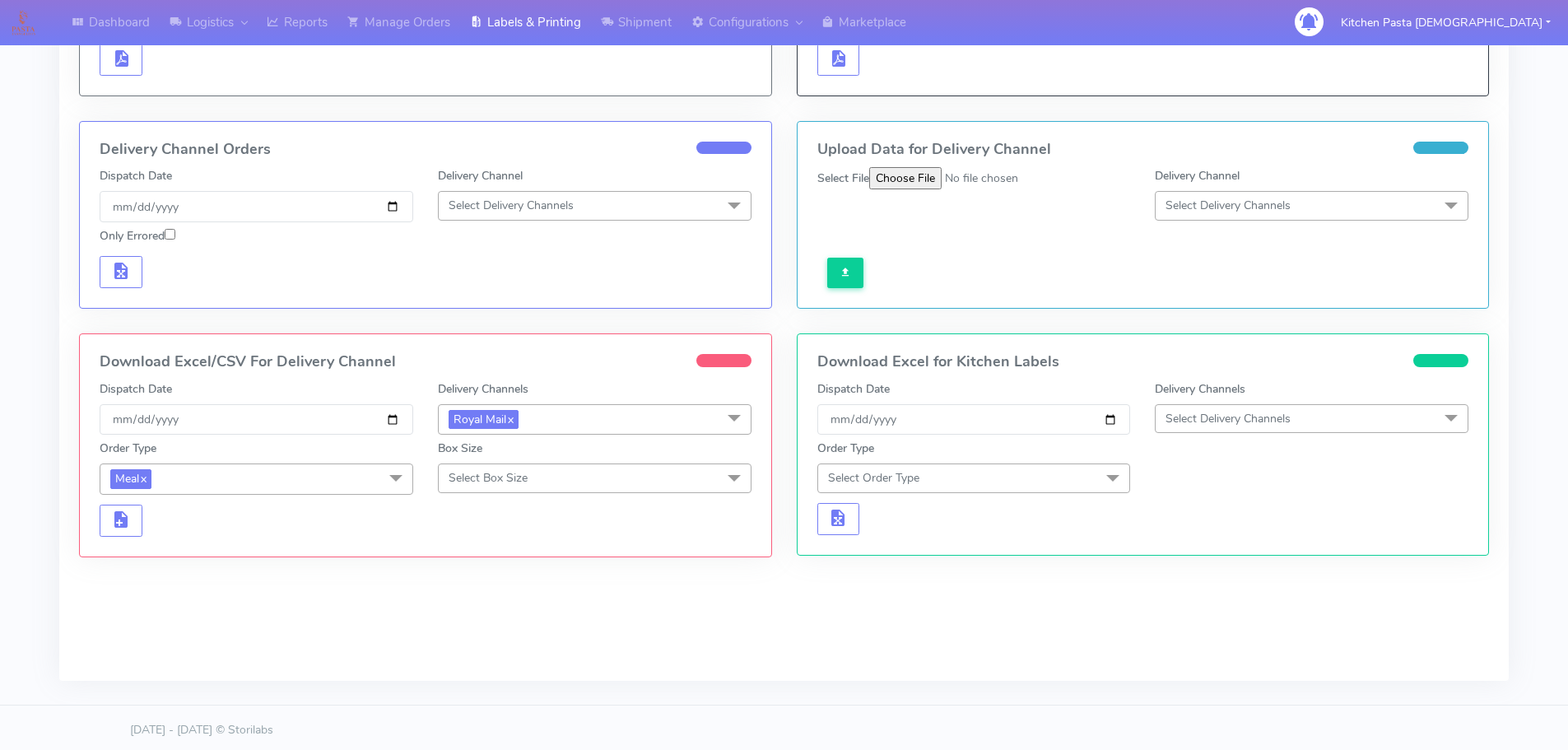
click at [524, 473] on span "Select Box Size" at bounding box center [488, 478] width 79 height 16
click at [489, 552] on div "Small" at bounding box center [595, 555] width 296 height 17
click at [128, 530] on span "button" at bounding box center [121, 523] width 20 height 16
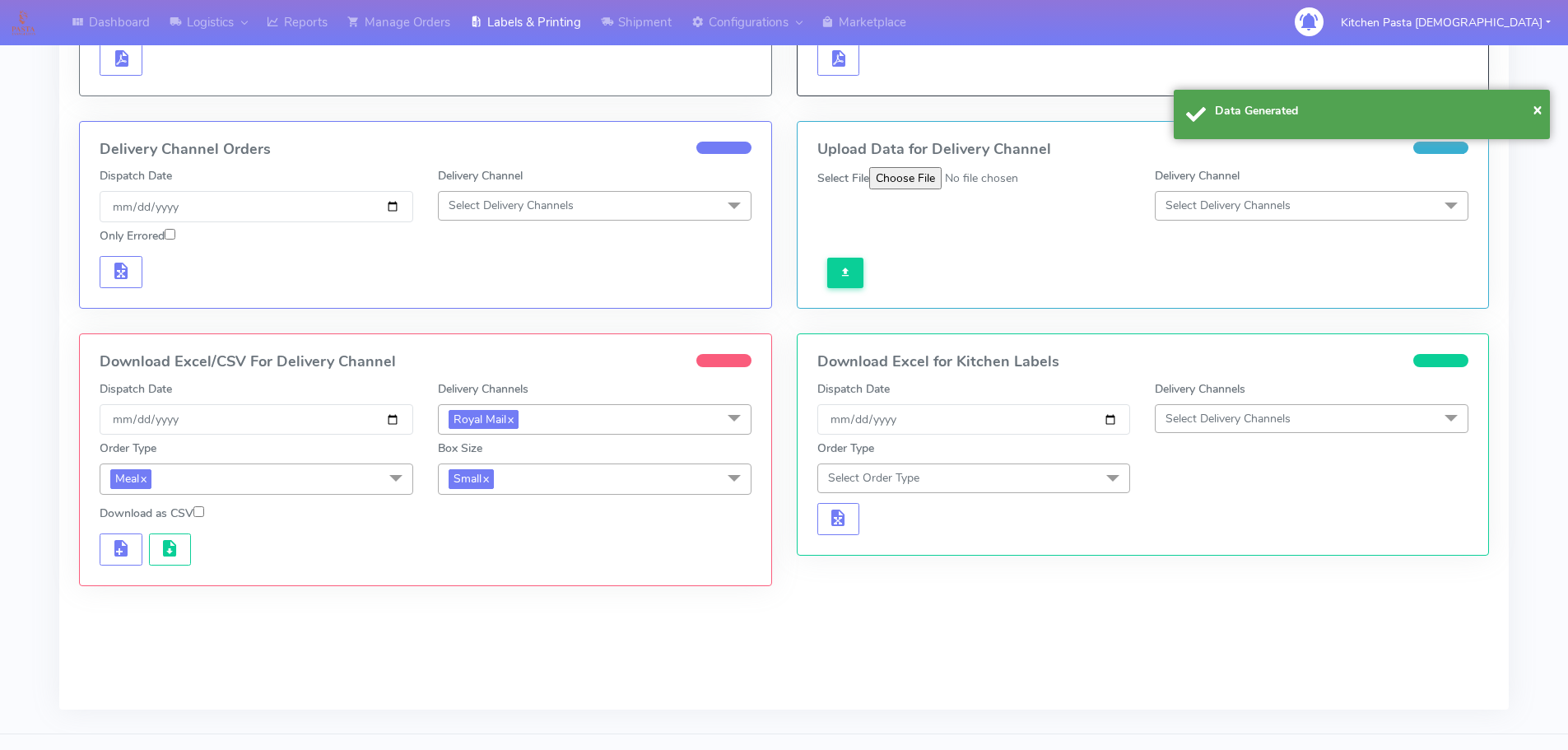
click at [169, 532] on div at bounding box center [425, 547] width 677 height 37
drag, startPoint x: 179, startPoint y: 552, endPoint x: 227, endPoint y: 533, distance: 51.7
click at [183, 553] on button "button" at bounding box center [170, 549] width 43 height 32
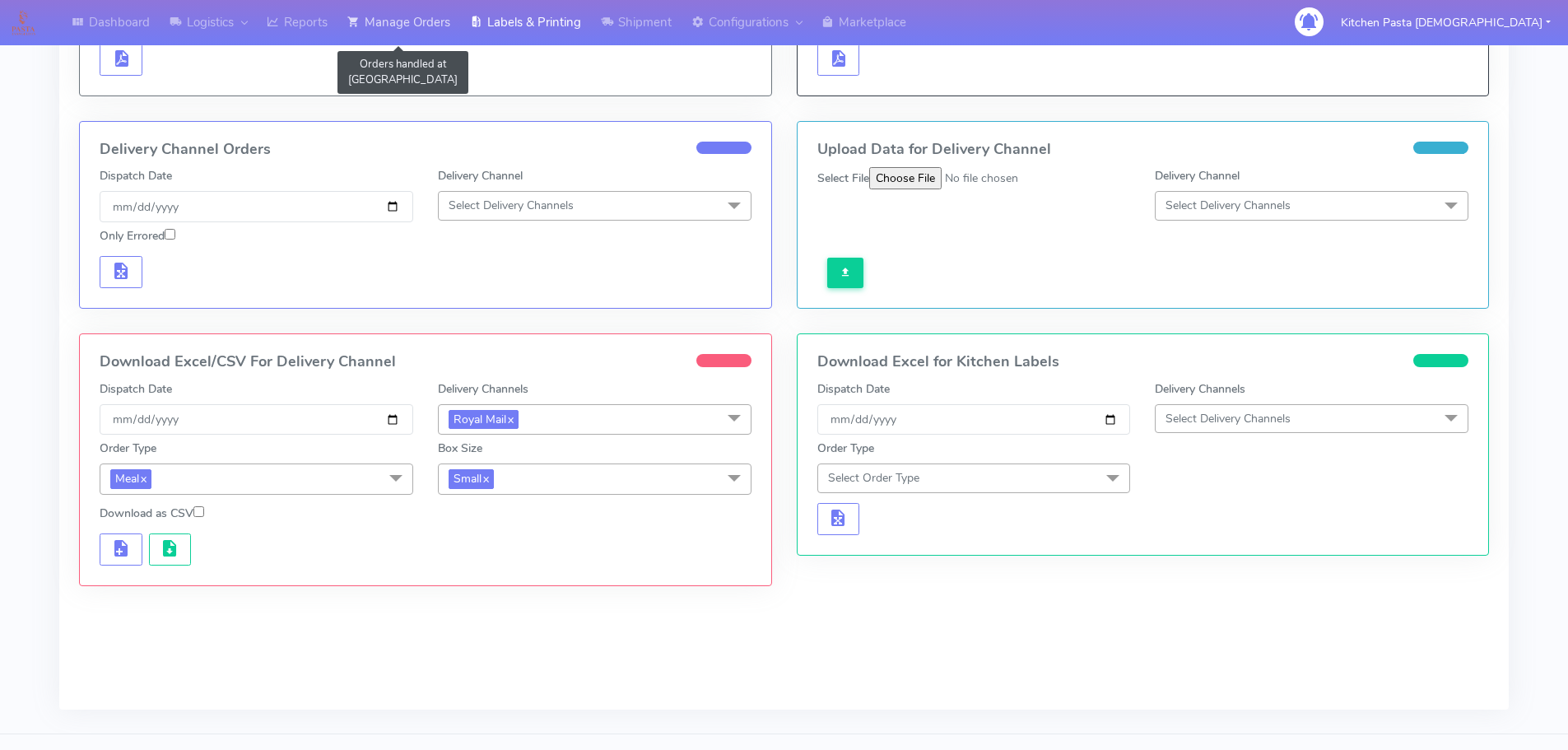
drag, startPoint x: 443, startPoint y: 31, endPoint x: 474, endPoint y: 30, distance: 31.3
click at [443, 31] on link "Manage Orders" at bounding box center [399, 22] width 123 height 45
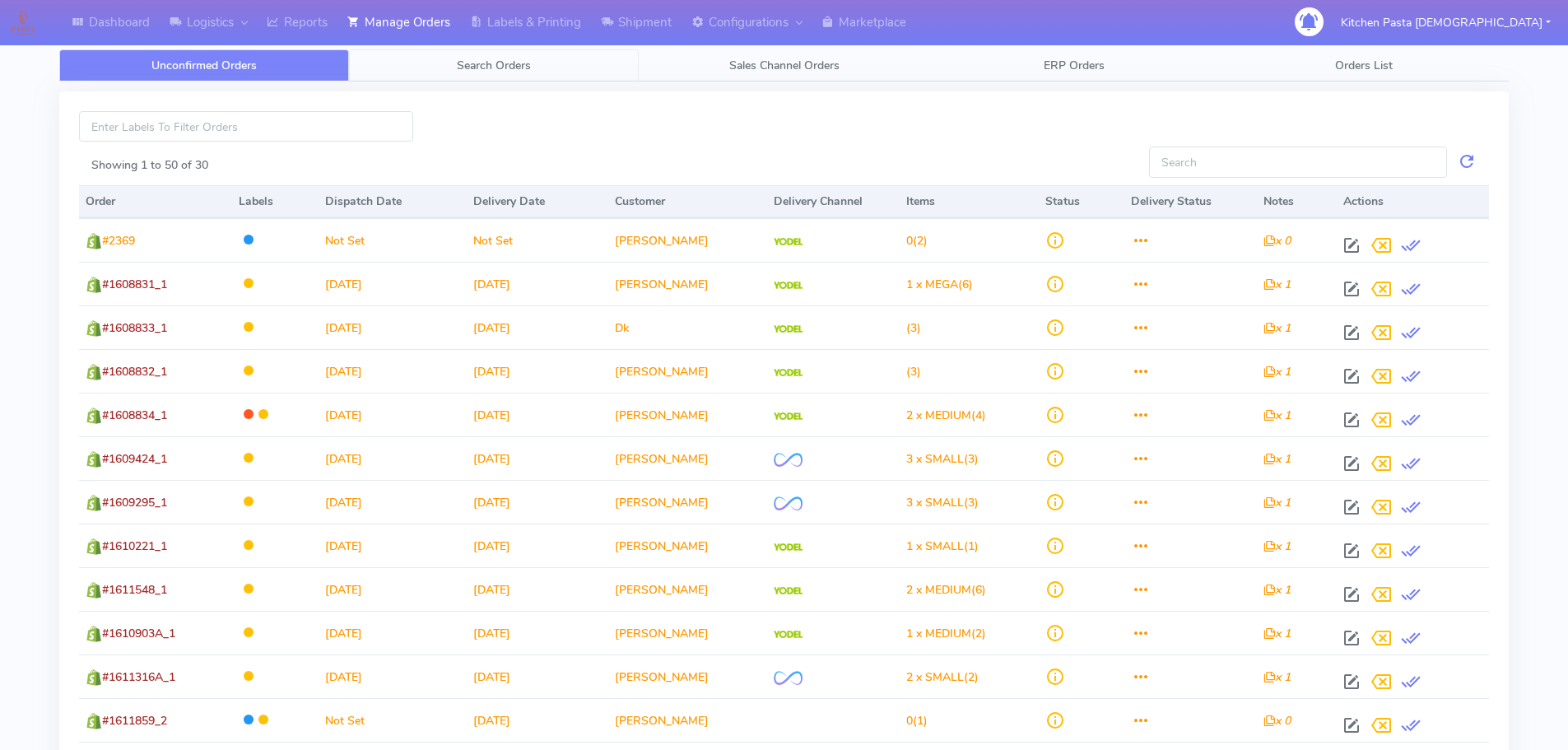
click at [561, 68] on link "Search Orders" at bounding box center [494, 65] width 290 height 32
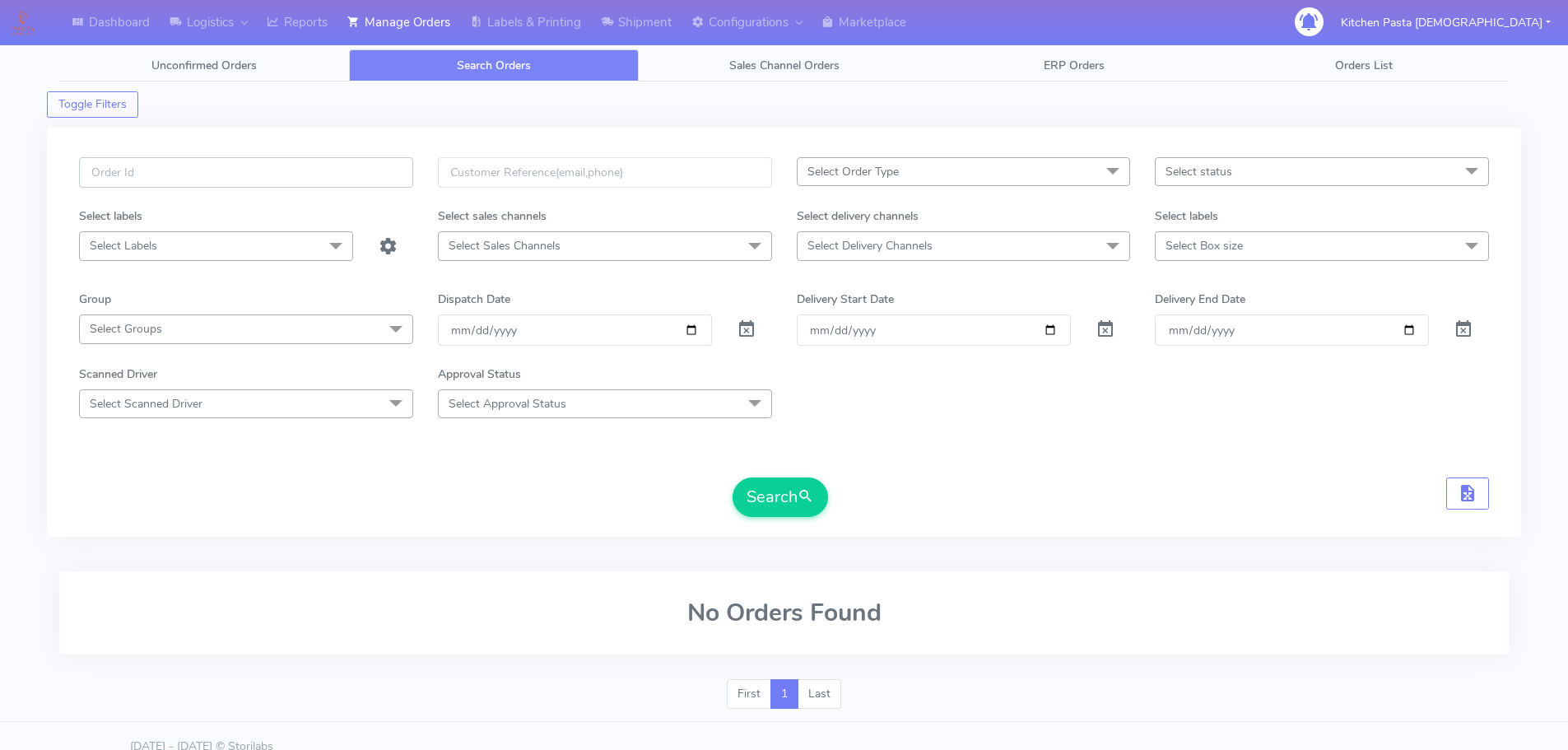
paste input "#1615809_1"
type input "#1615809_1"
click at [766, 509] on button "Search" at bounding box center [780, 497] width 95 height 40
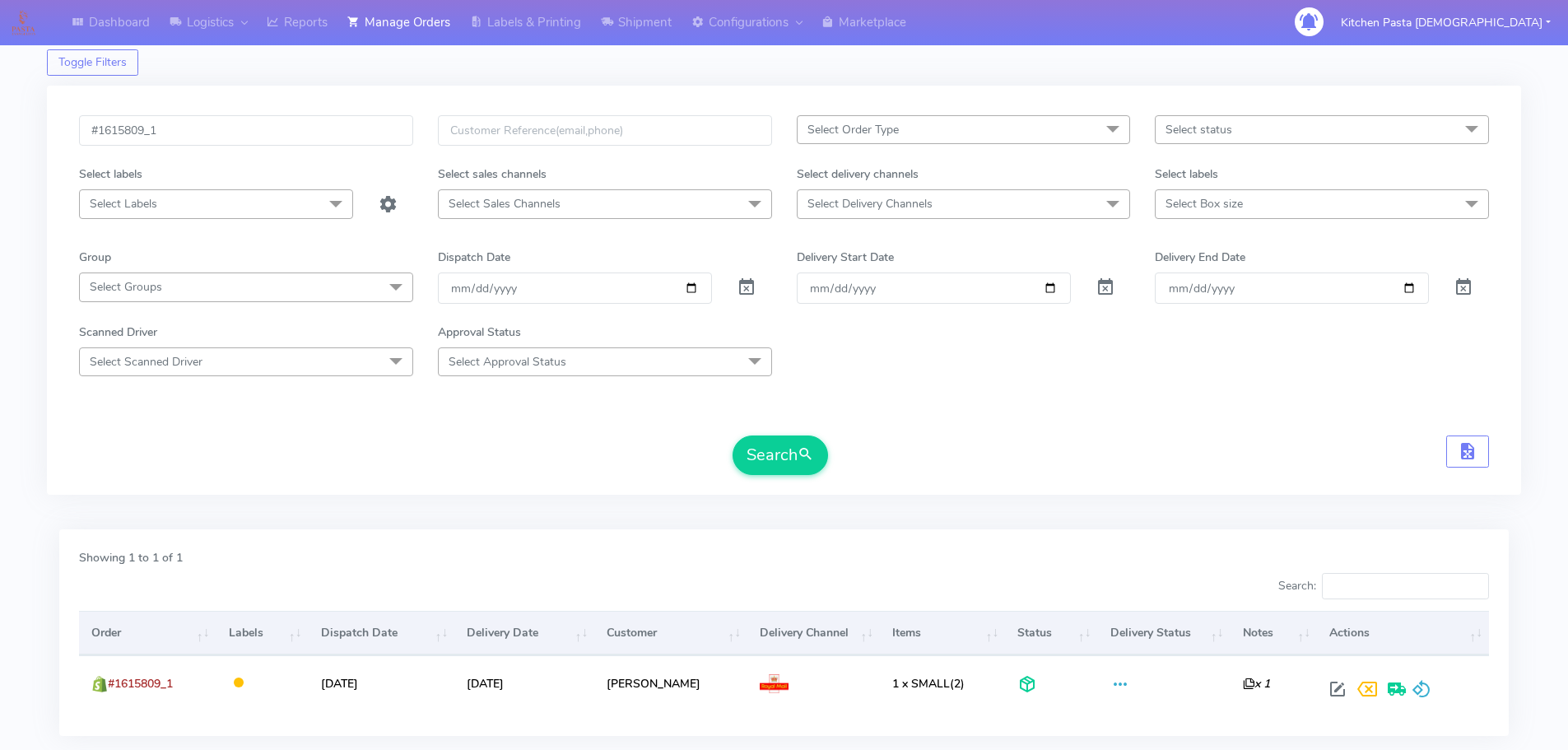
scroll to position [144, 0]
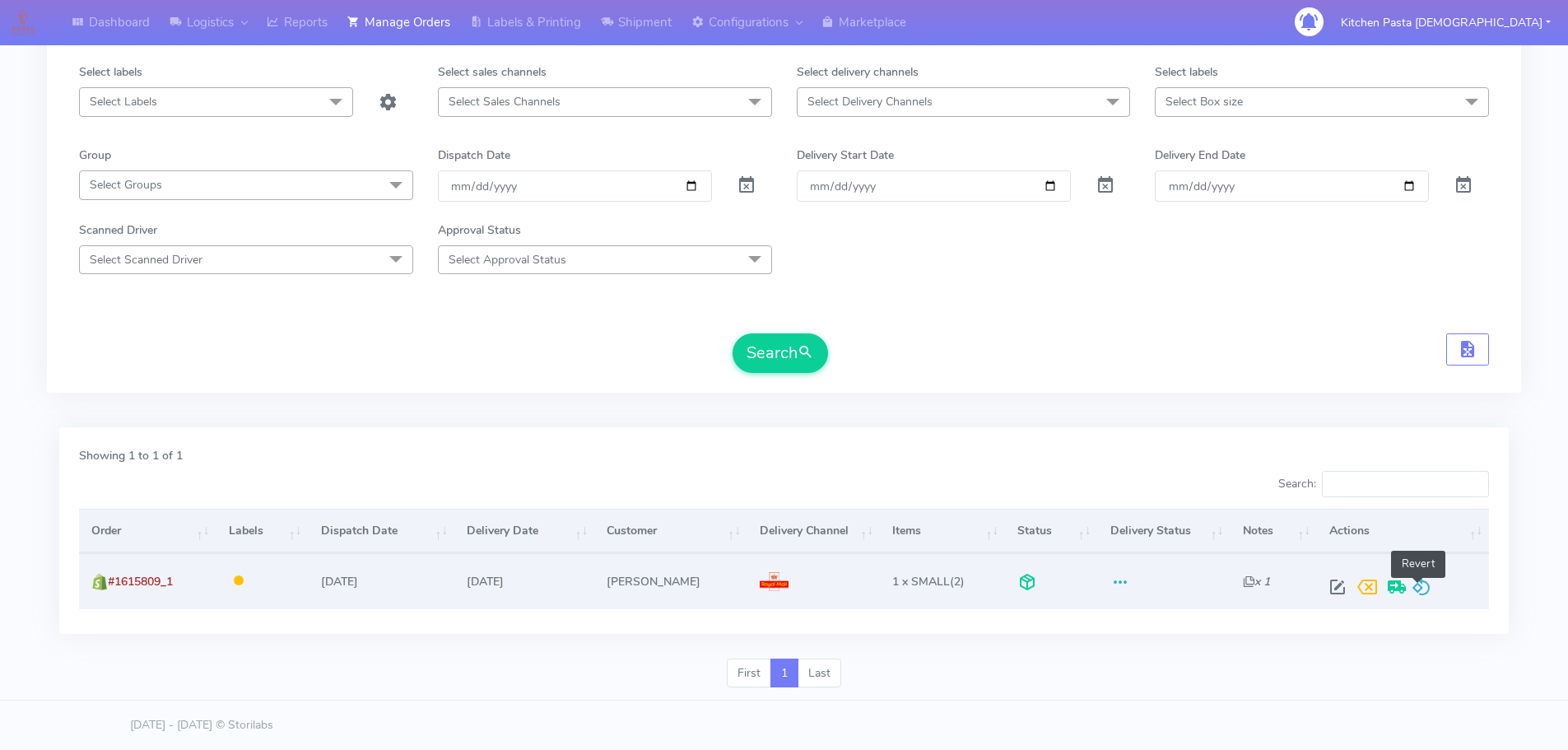
click at [1418, 596] on span at bounding box center [1422, 591] width 20 height 16
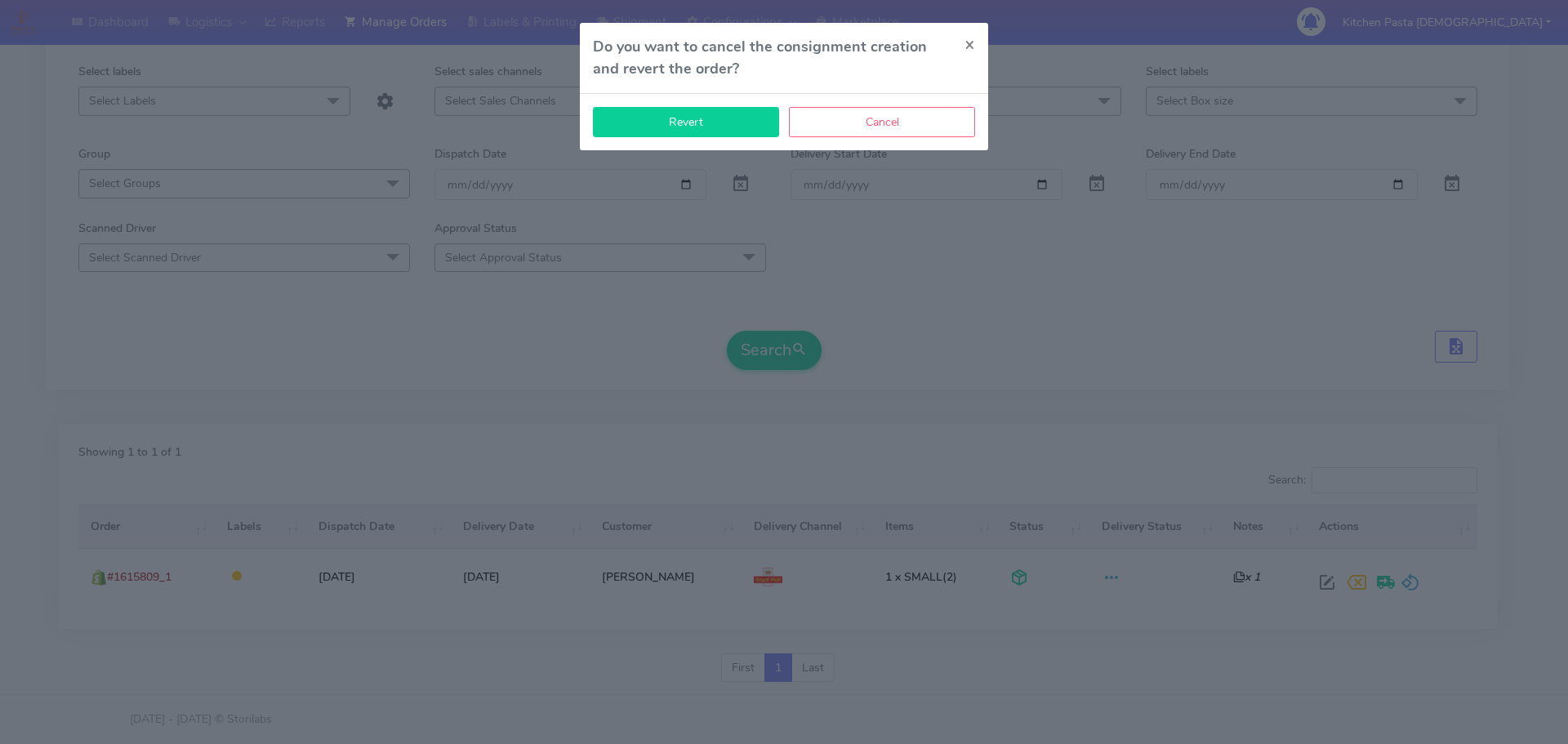
click at [637, 128] on button "Revert" at bounding box center [686, 122] width 186 height 30
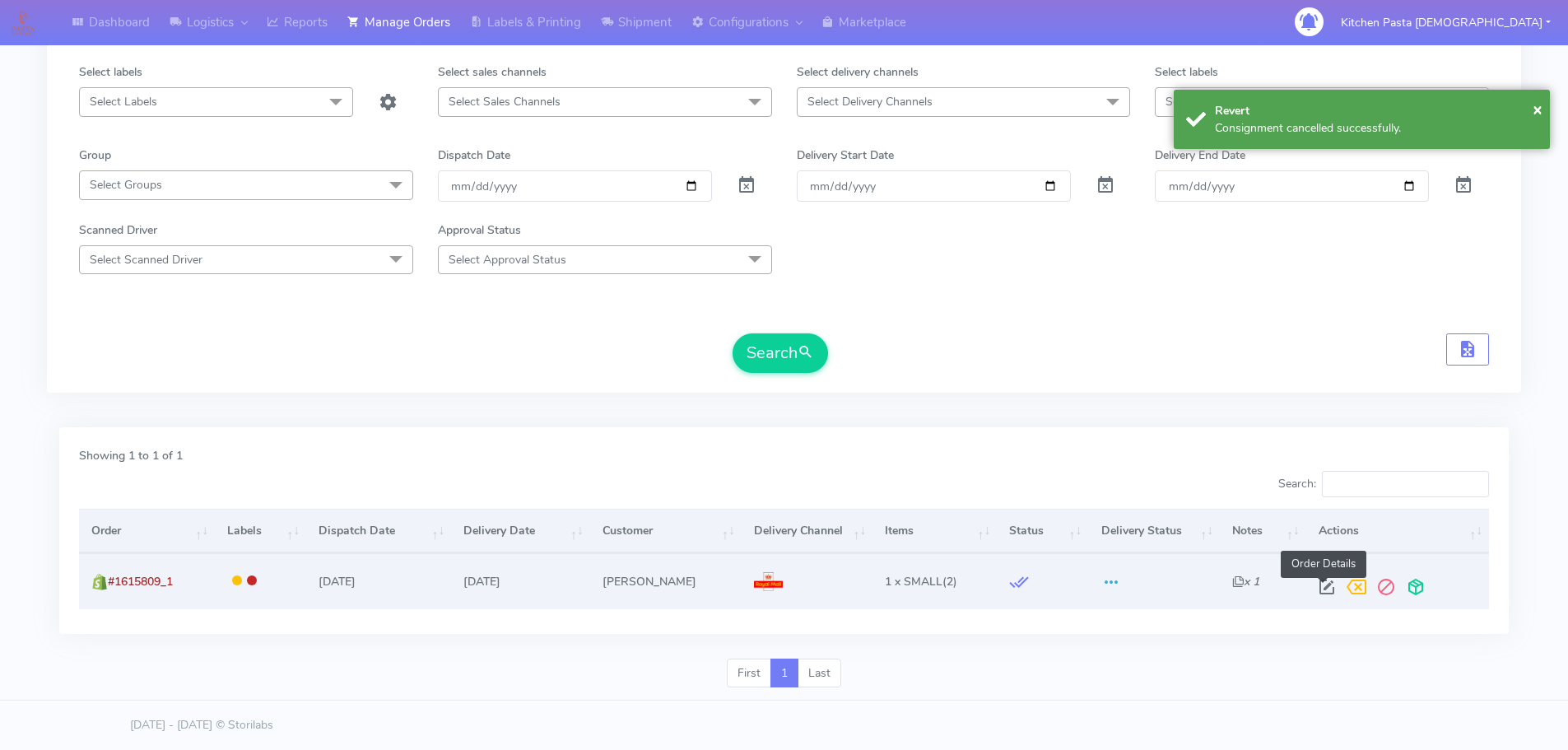
click at [1319, 585] on span at bounding box center [1327, 591] width 30 height 16
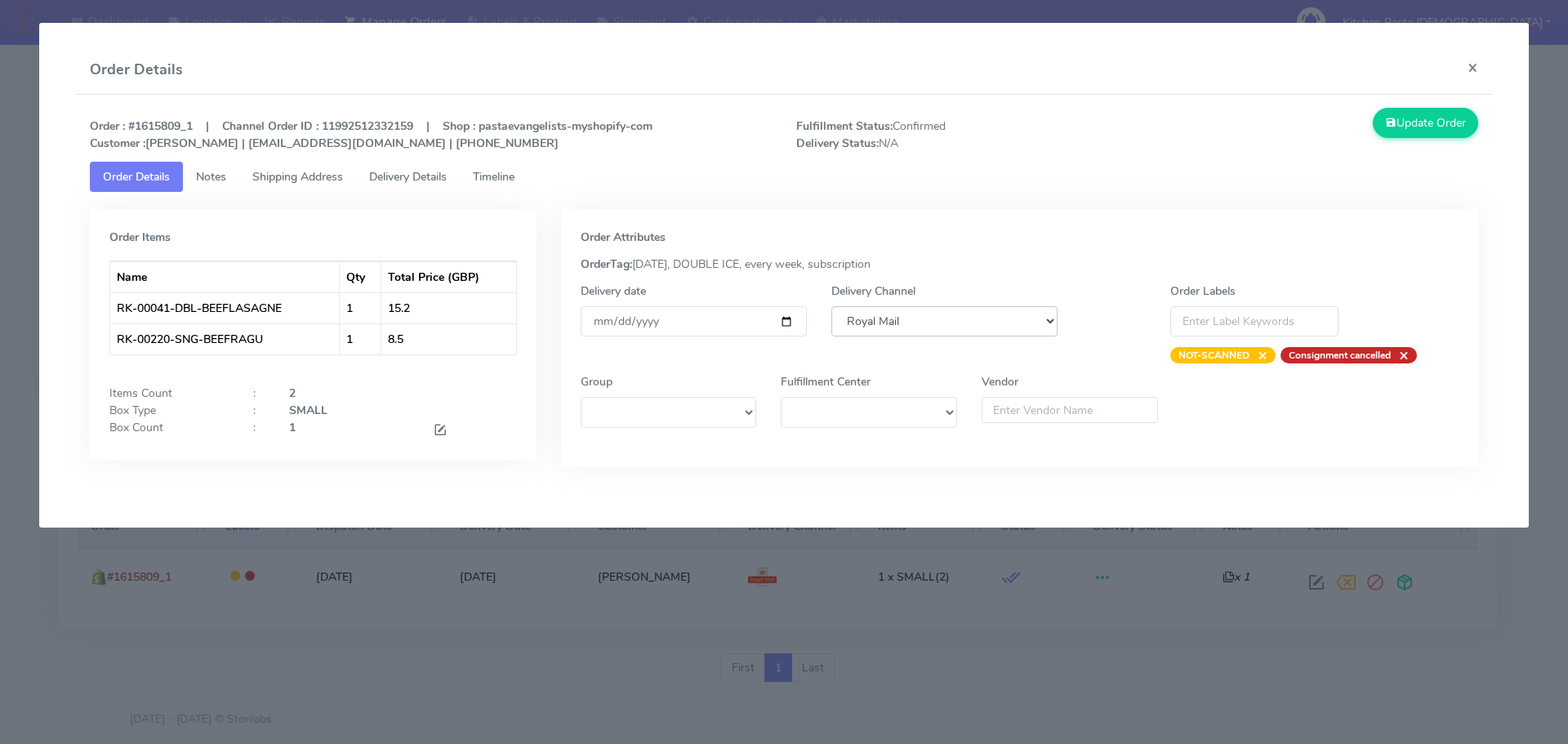
drag, startPoint x: 982, startPoint y: 325, endPoint x: 970, endPoint y: 335, distance: 15.6
click at [982, 325] on select "DHL OnFleet Royal Mail DPD Yodel MaxOptra Amazon Collection" at bounding box center [944, 321] width 226 height 30
select select "5"
click at [831, 307] on select "DHL OnFleet Royal Mail DPD Yodel MaxOptra Amazon Collection" at bounding box center [944, 321] width 226 height 30
click at [1419, 115] on button "Update Order" at bounding box center [1425, 123] width 106 height 30
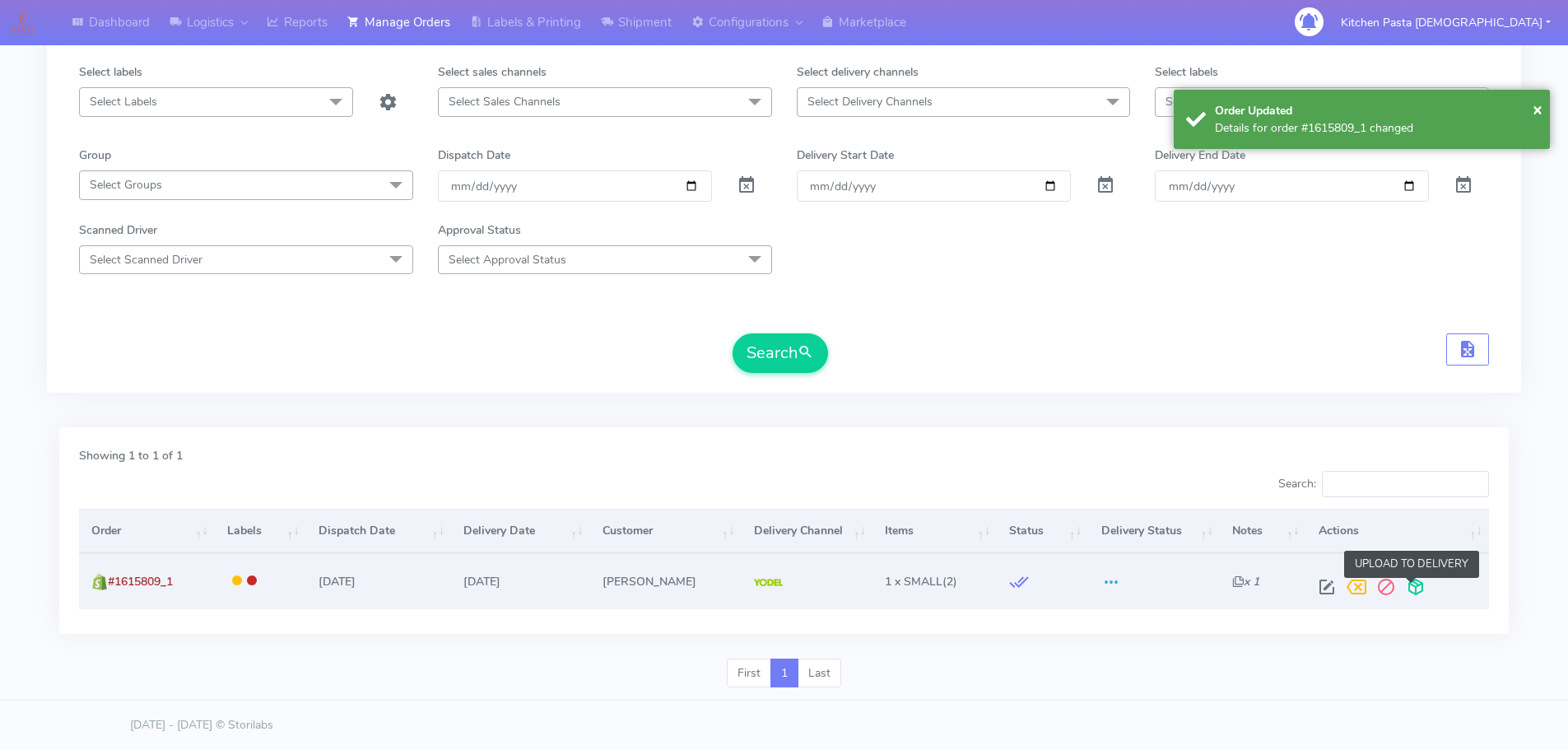
click at [1408, 589] on span at bounding box center [1416, 591] width 30 height 16
click at [1347, 589] on span at bounding box center [1351, 591] width 30 height 16
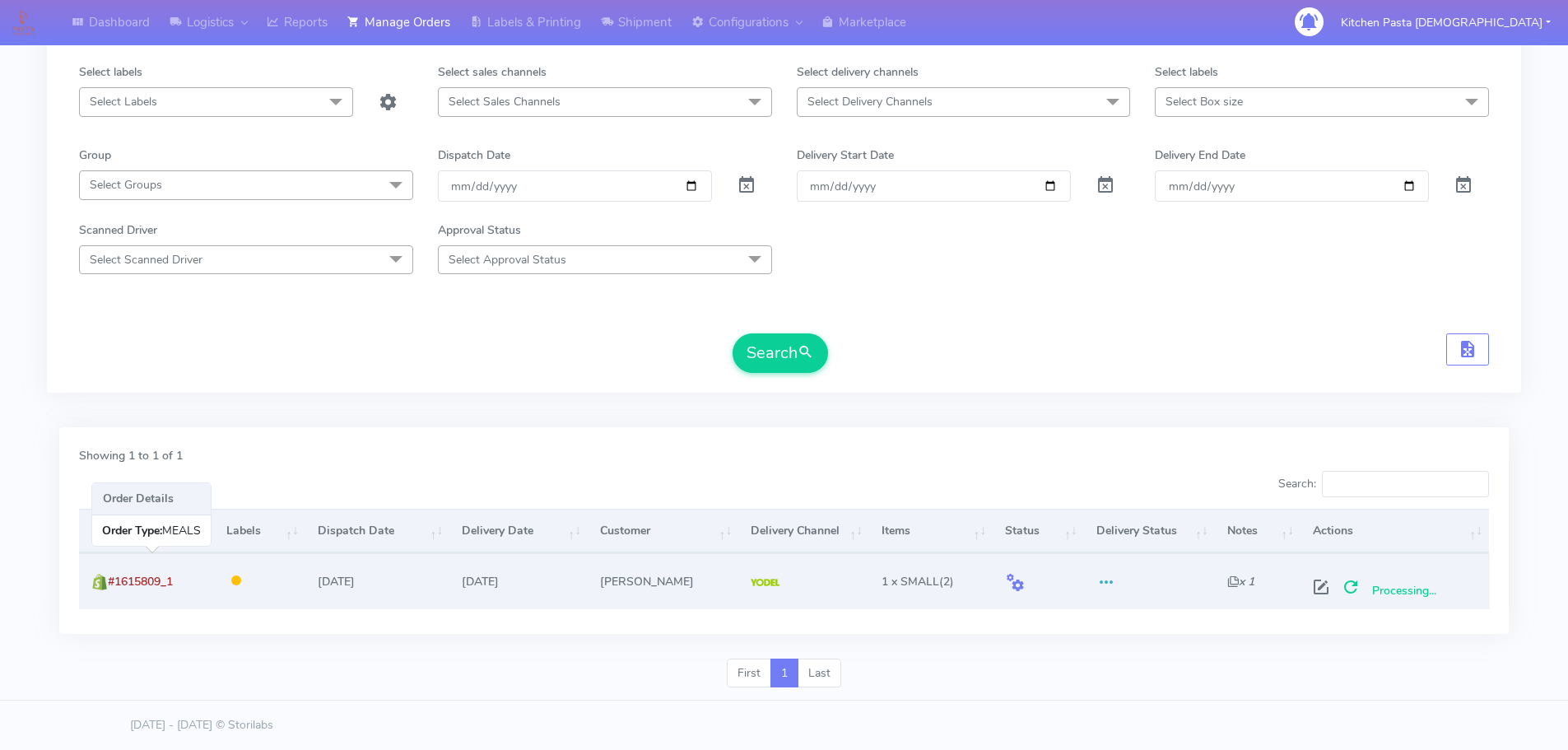
drag, startPoint x: 198, startPoint y: 579, endPoint x: 114, endPoint y: 580, distance: 84.8
click at [114, 580] on td "#1615809_1" at bounding box center [146, 580] width 135 height 55
copy span "#1615809_1"
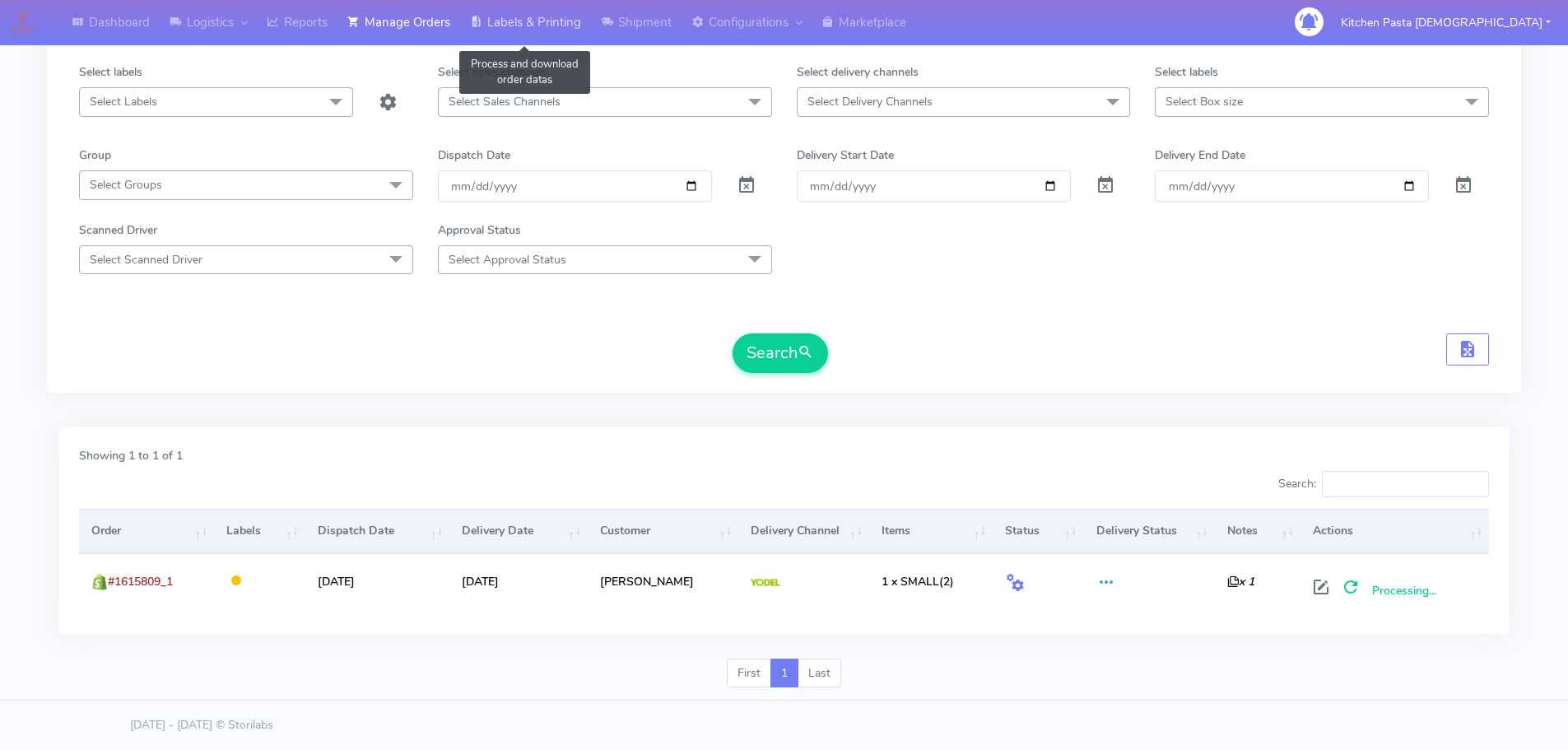
drag, startPoint x: 528, startPoint y: 26, endPoint x: 537, endPoint y: 29, distance: 9.4
click at [528, 26] on link "Labels & Printing" at bounding box center [525, 22] width 131 height 45
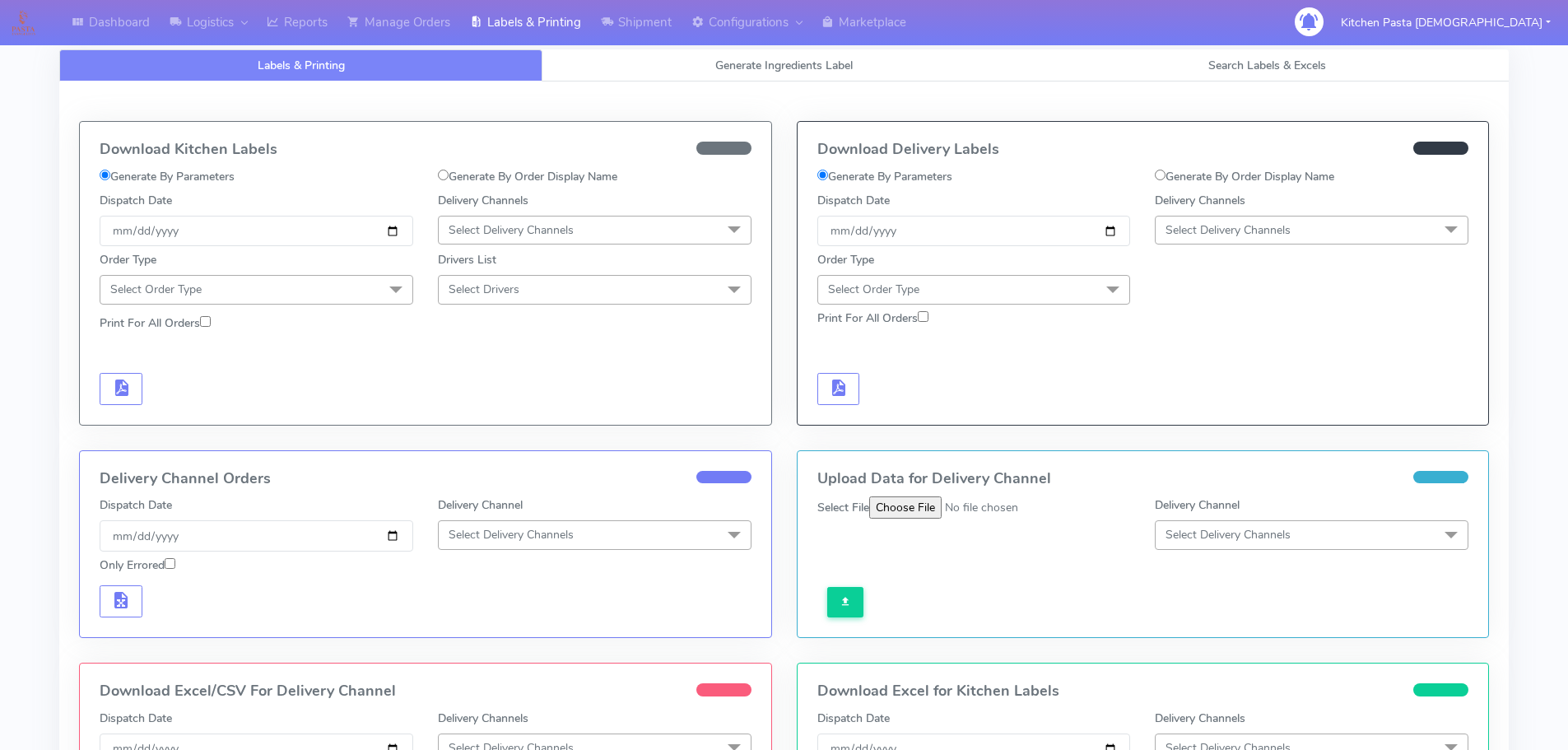
click at [1262, 179] on label "Generate By Order Display Name" at bounding box center [1244, 176] width 179 height 17
click at [1166, 179] on input "Generate By Order Display Name" at bounding box center [1160, 175] width 11 height 11
radio input "true"
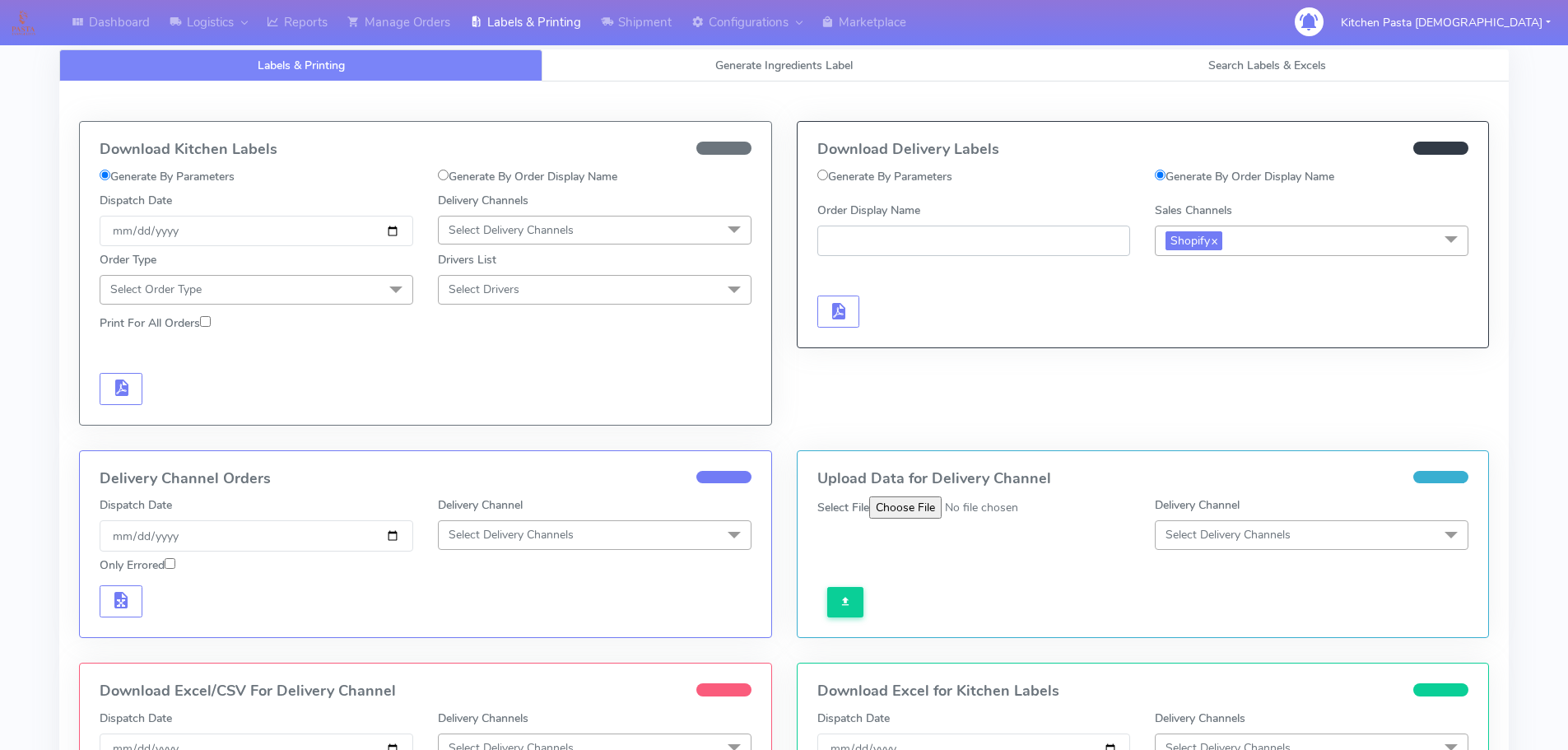
paste input "#1615809_1"
type input "#1615809_1"
click at [830, 314] on span "button" at bounding box center [838, 315] width 20 height 16
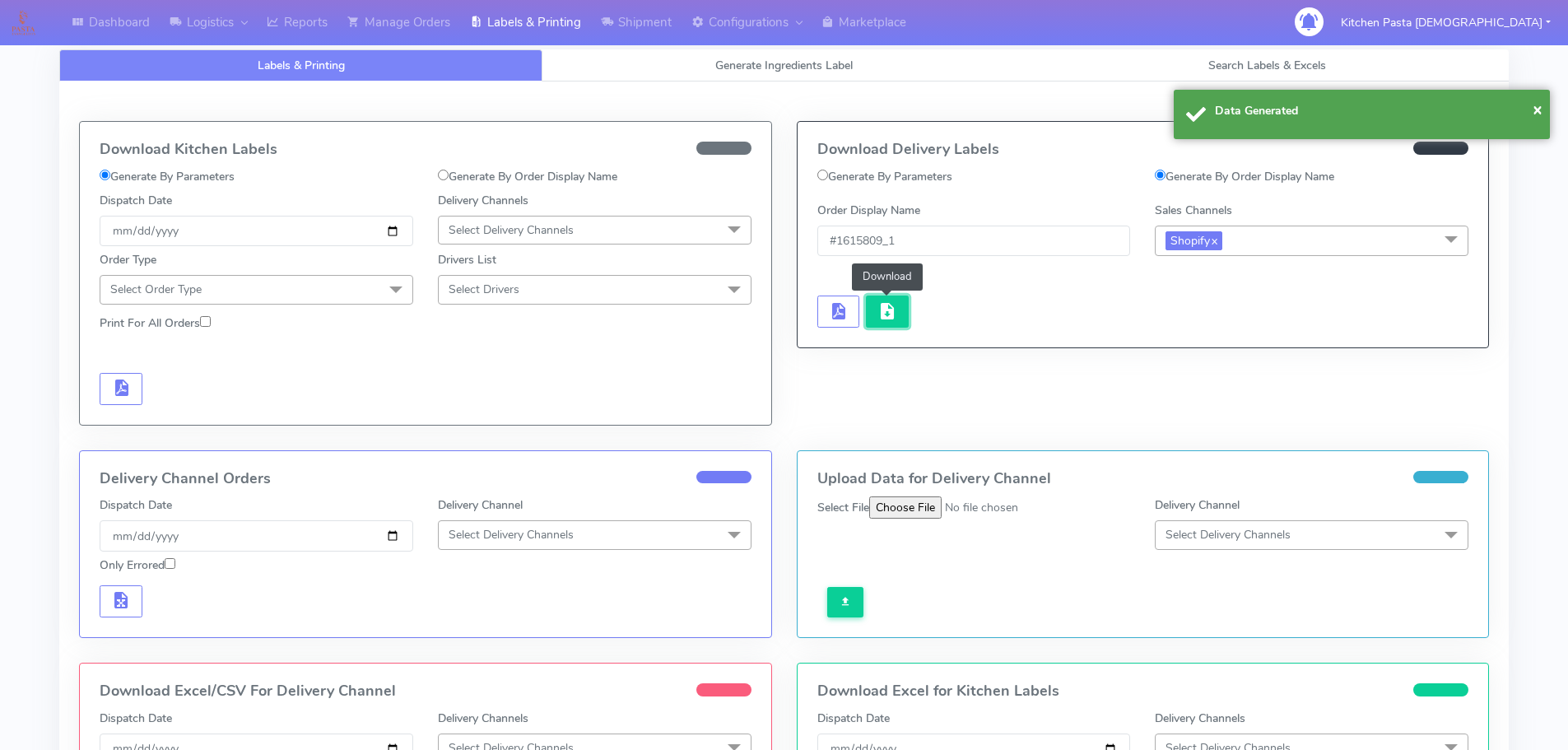
click at [876, 314] on button "button" at bounding box center [887, 312] width 43 height 32
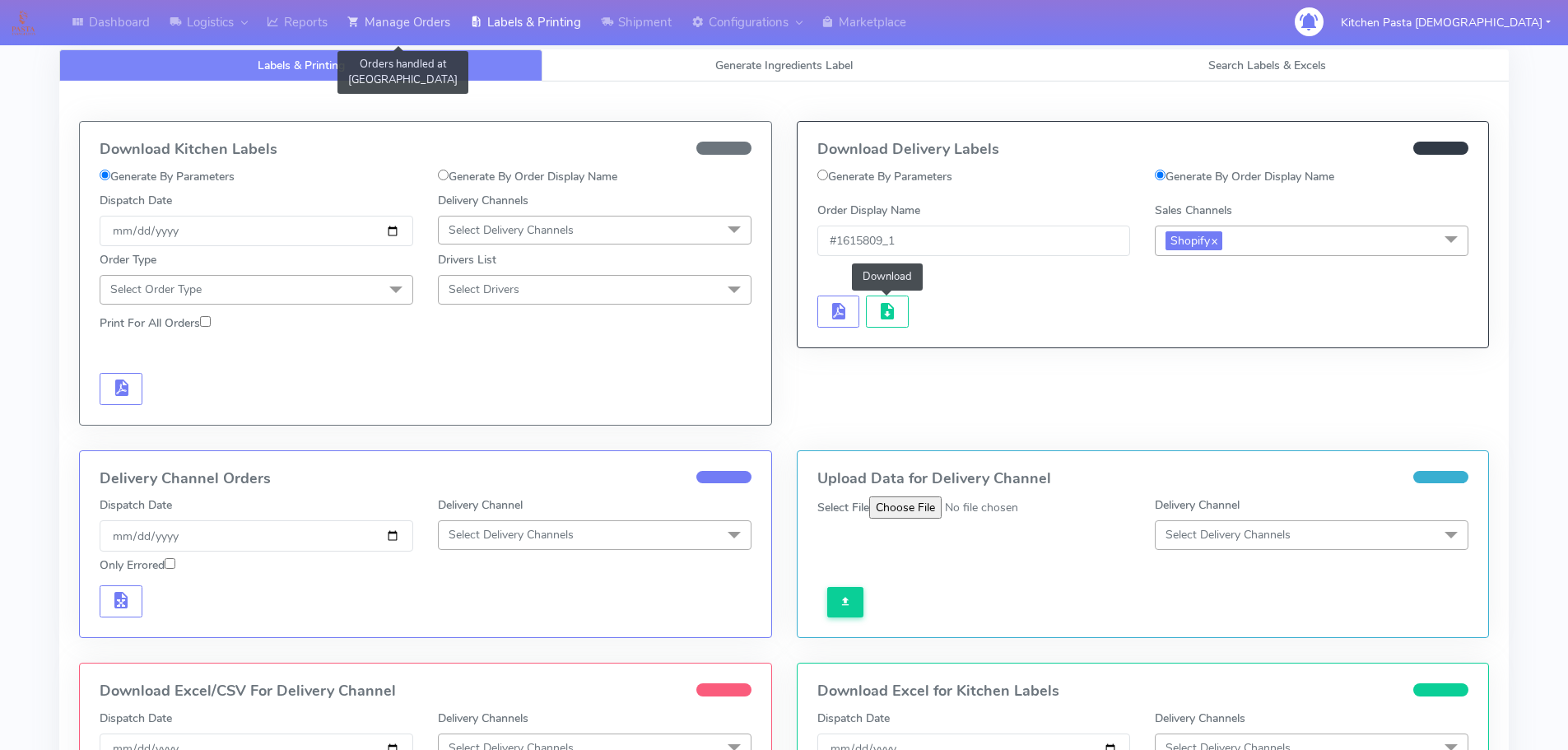
drag, startPoint x: 392, startPoint y: 7, endPoint x: 364, endPoint y: 13, distance: 28.8
click at [392, 7] on link "Manage Orders" at bounding box center [399, 22] width 123 height 45
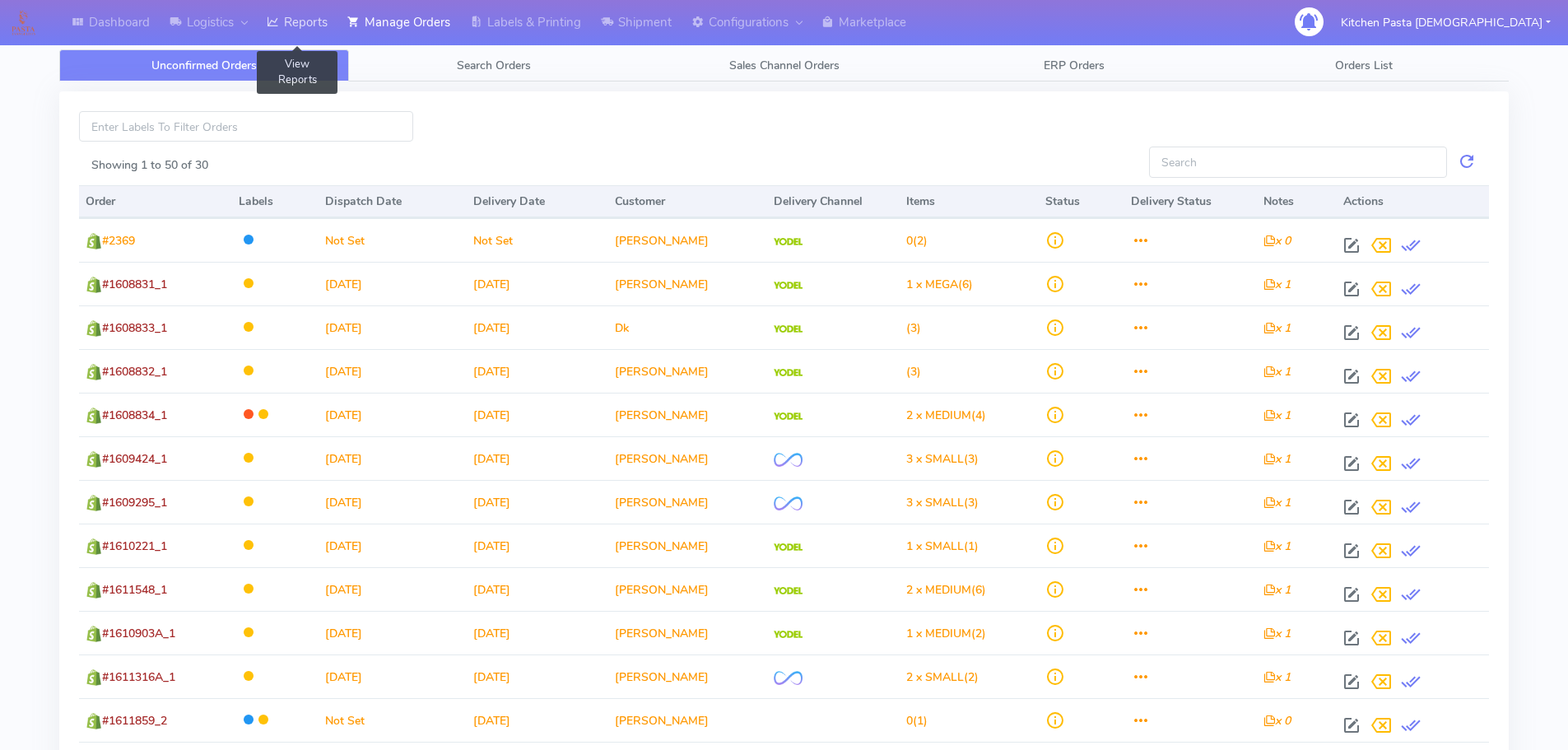
click at [310, 13] on link "Reports" at bounding box center [297, 22] width 81 height 45
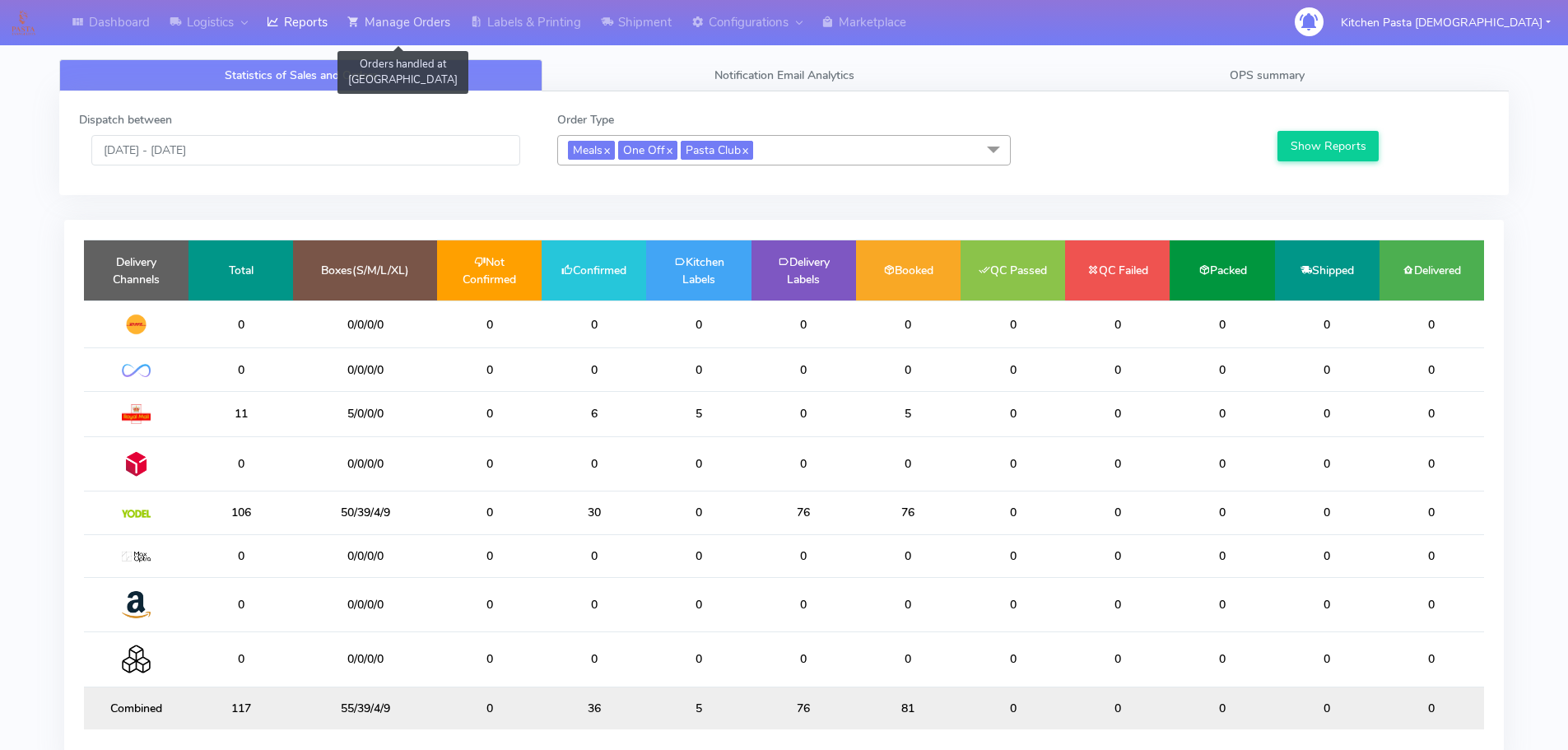
click at [391, 13] on link "Manage Orders" at bounding box center [399, 22] width 123 height 45
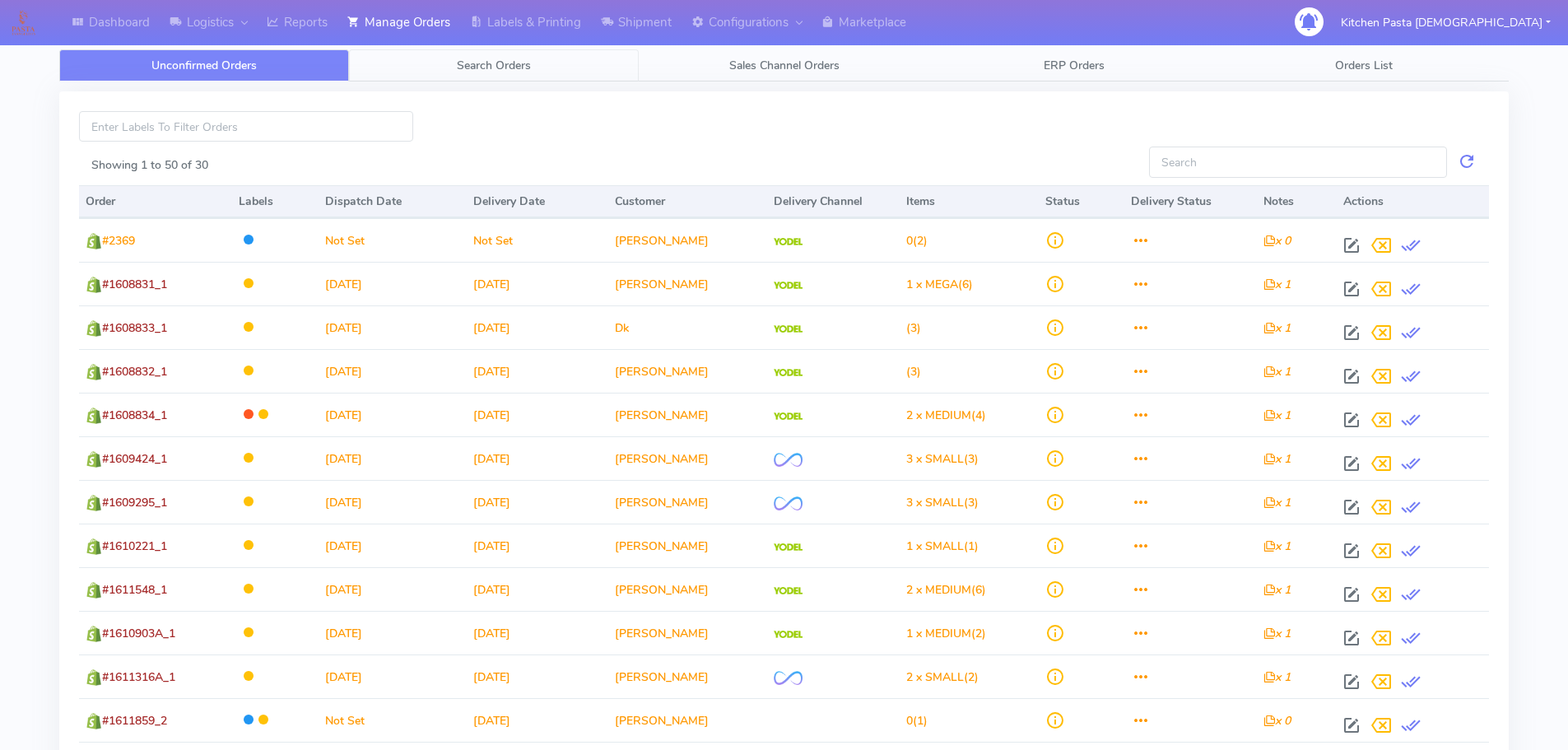
click at [541, 63] on link "Search Orders" at bounding box center [494, 65] width 290 height 32
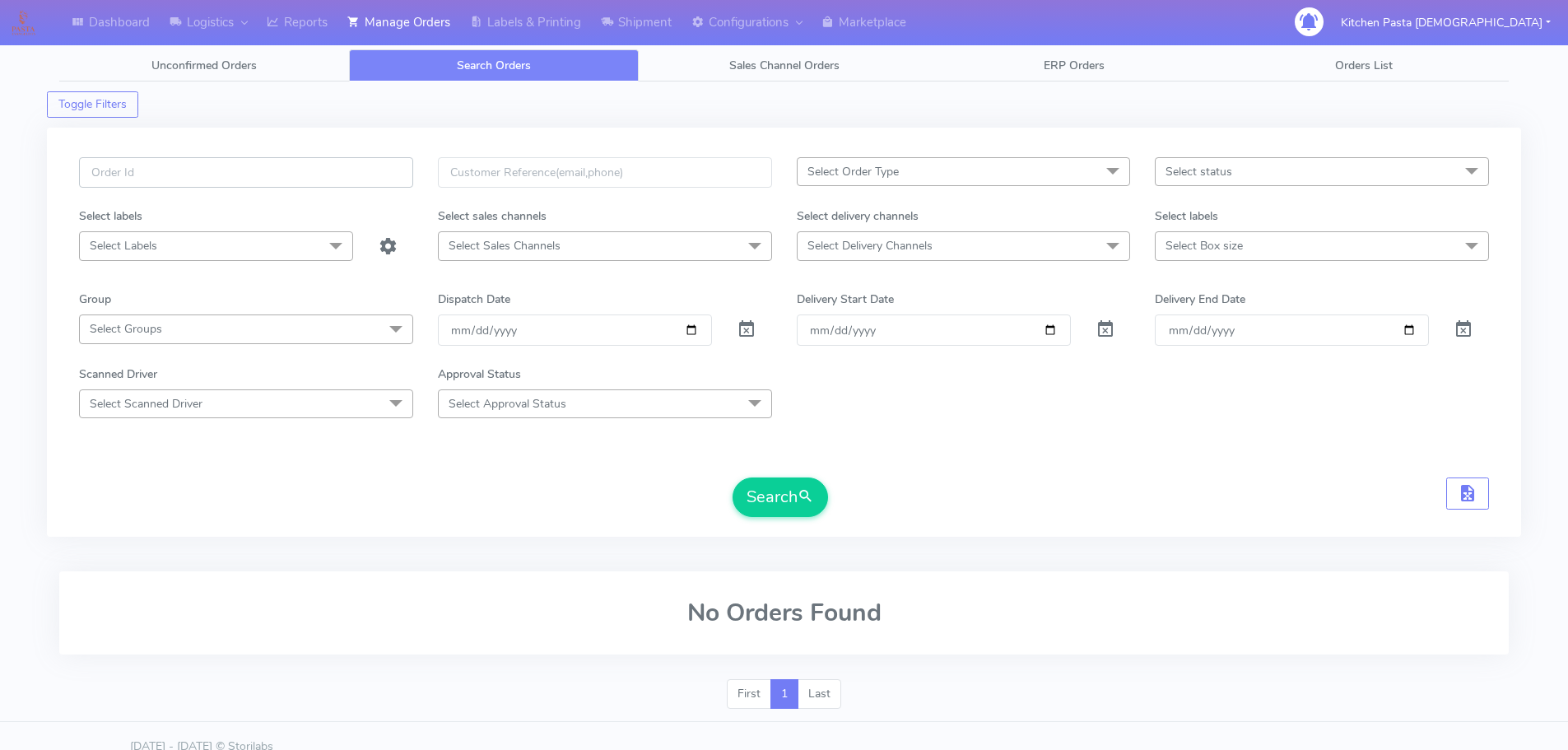
paste input "#1615741_1"
type input "#1615741_1"
click at [766, 504] on button "Search" at bounding box center [780, 497] width 95 height 40
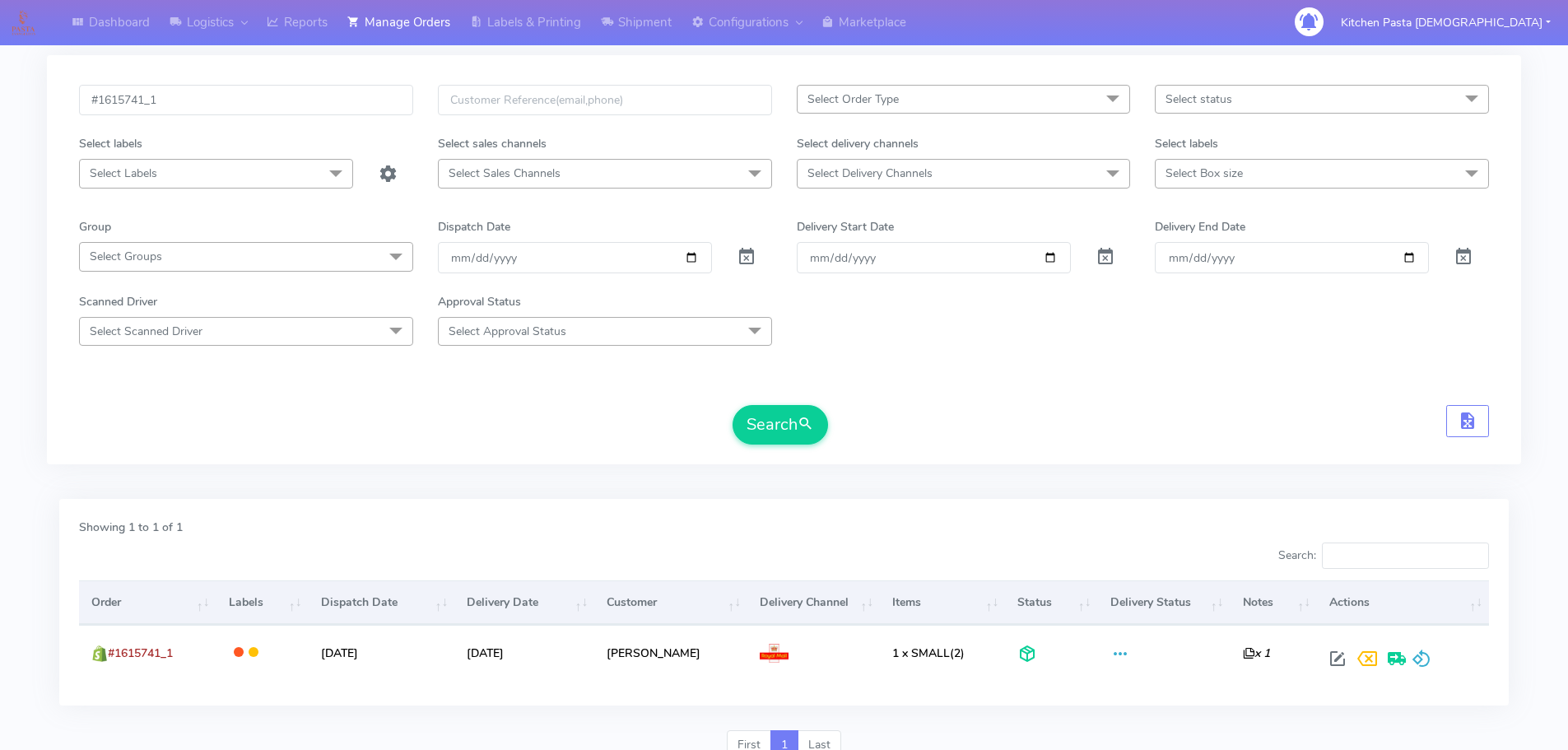
scroll to position [144, 0]
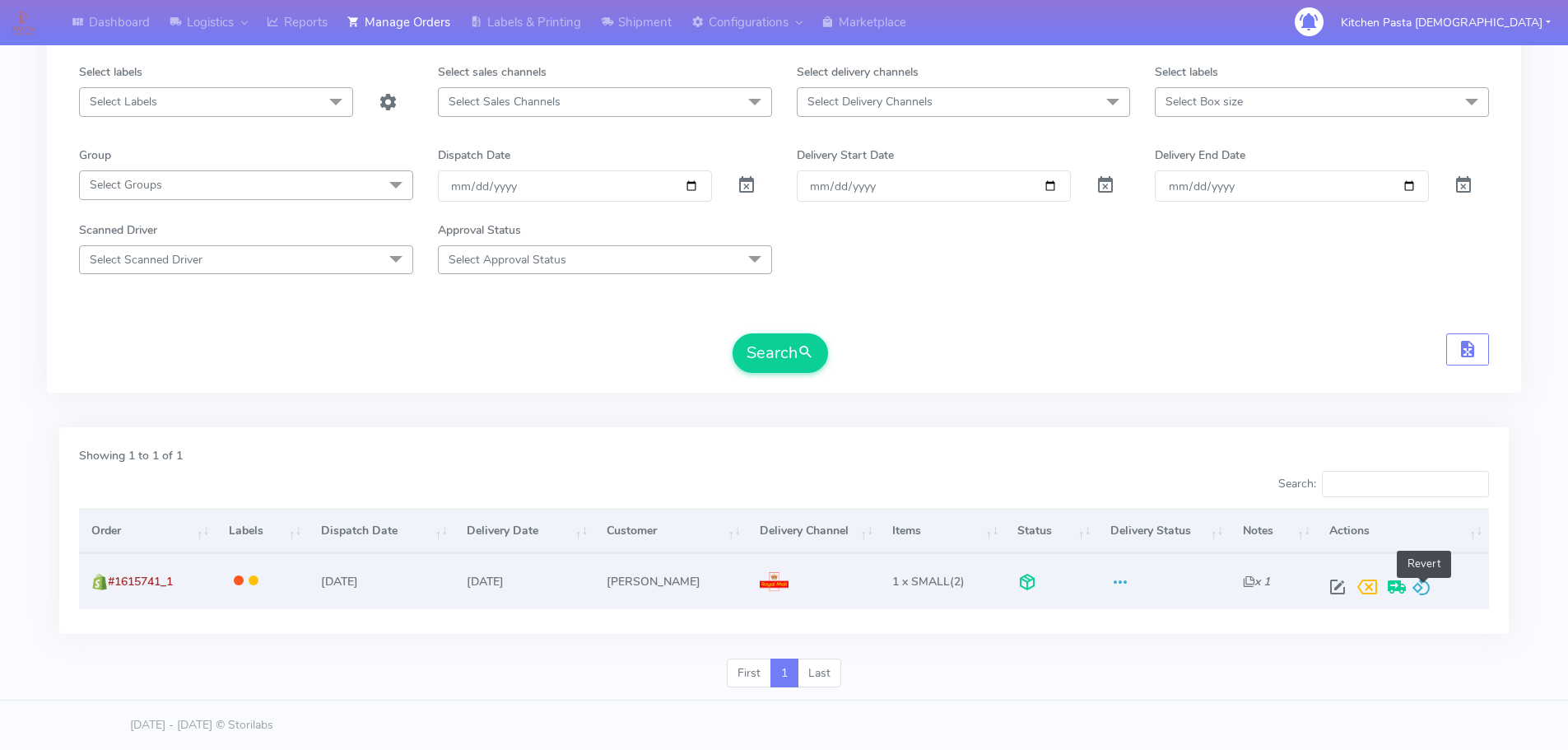
click at [1425, 585] on span at bounding box center [1422, 591] width 20 height 16
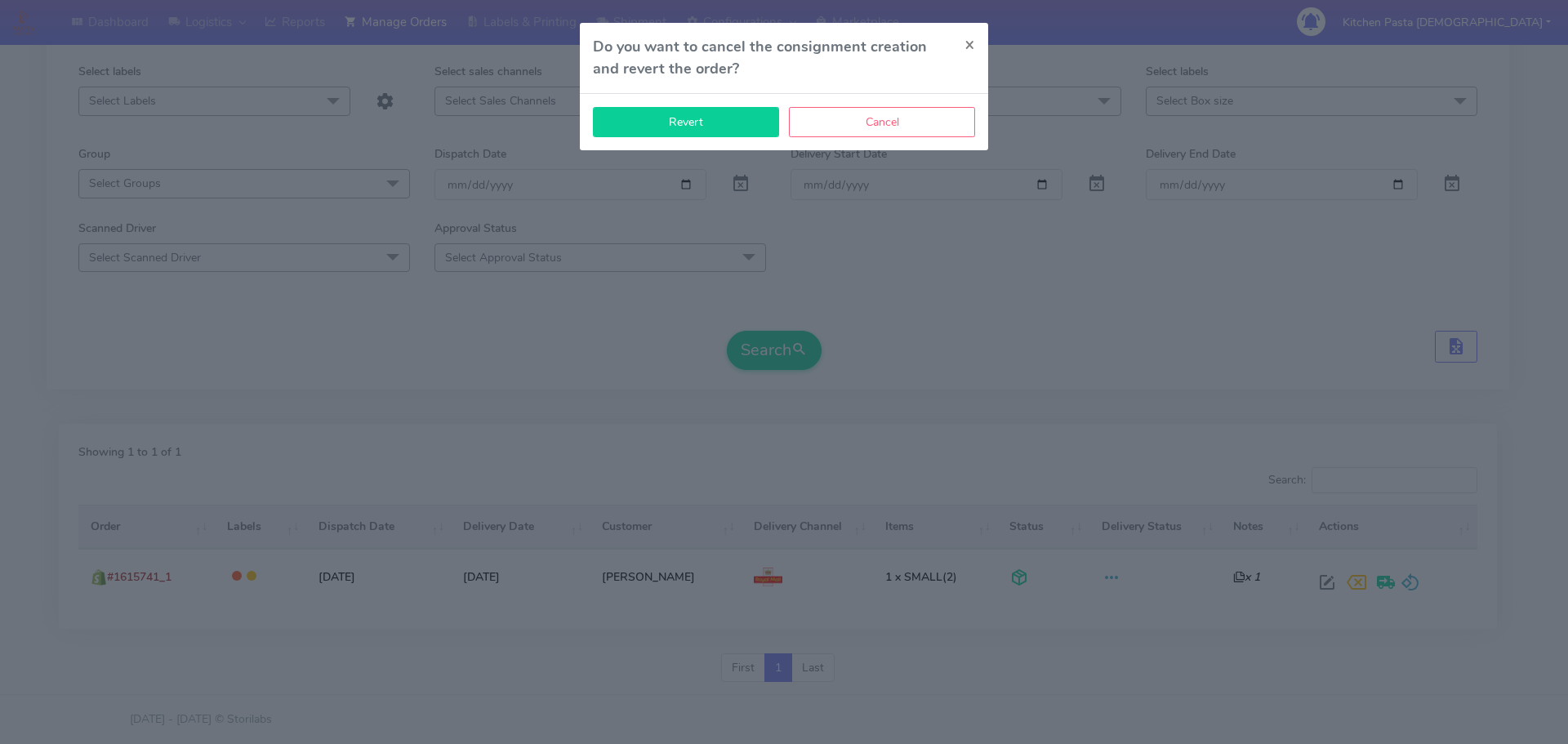
click at [695, 120] on button "Revert" at bounding box center [686, 122] width 186 height 30
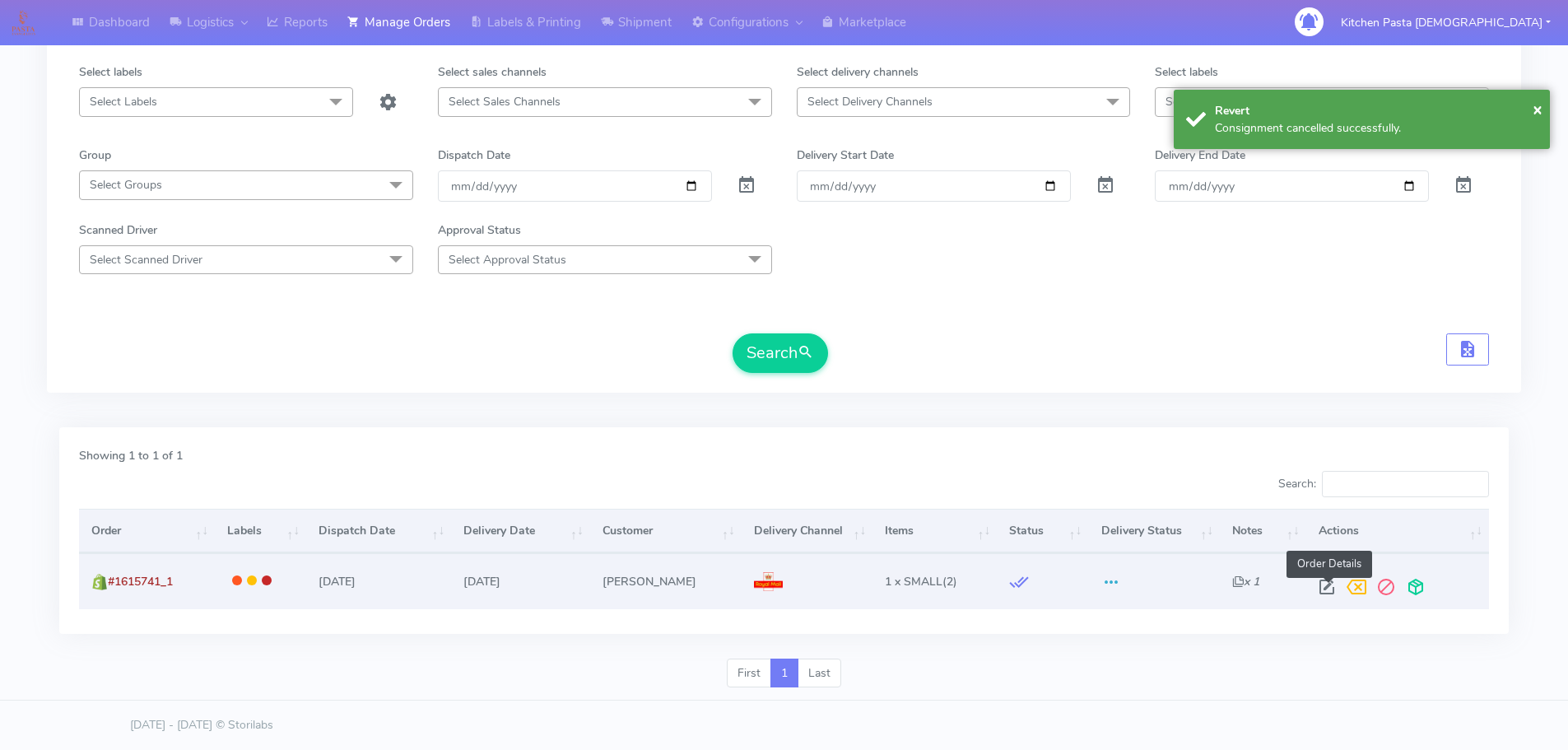
click at [1322, 589] on span at bounding box center [1327, 591] width 30 height 16
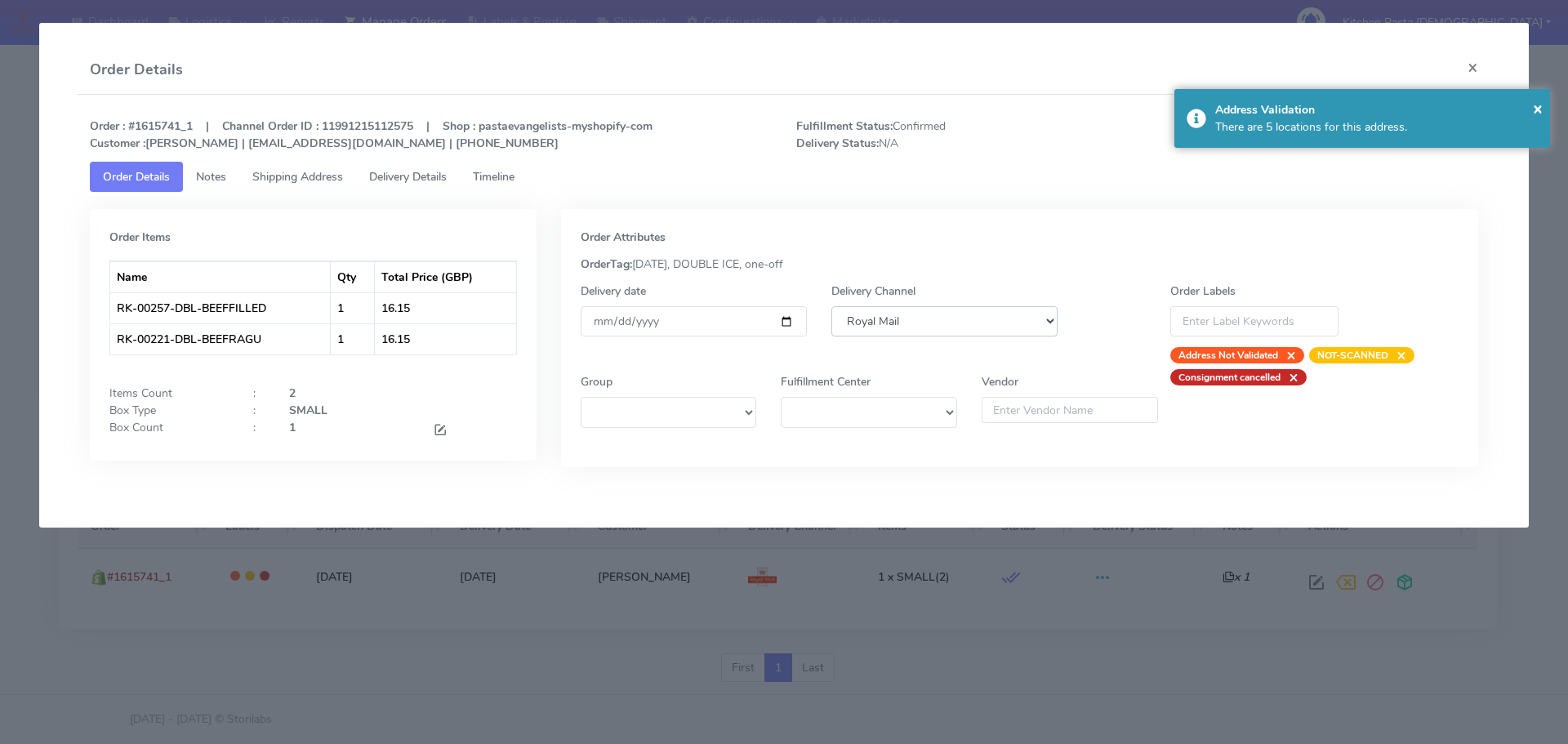
click at [883, 308] on select "DHL OnFleet Royal Mail DPD Yodel MaxOptra Amazon Collection" at bounding box center [944, 321] width 226 height 30
select select "5"
click at [831, 307] on select "DHL OnFleet Royal Mail DPD Yodel MaxOptra Amazon Collection" at bounding box center [944, 321] width 226 height 30
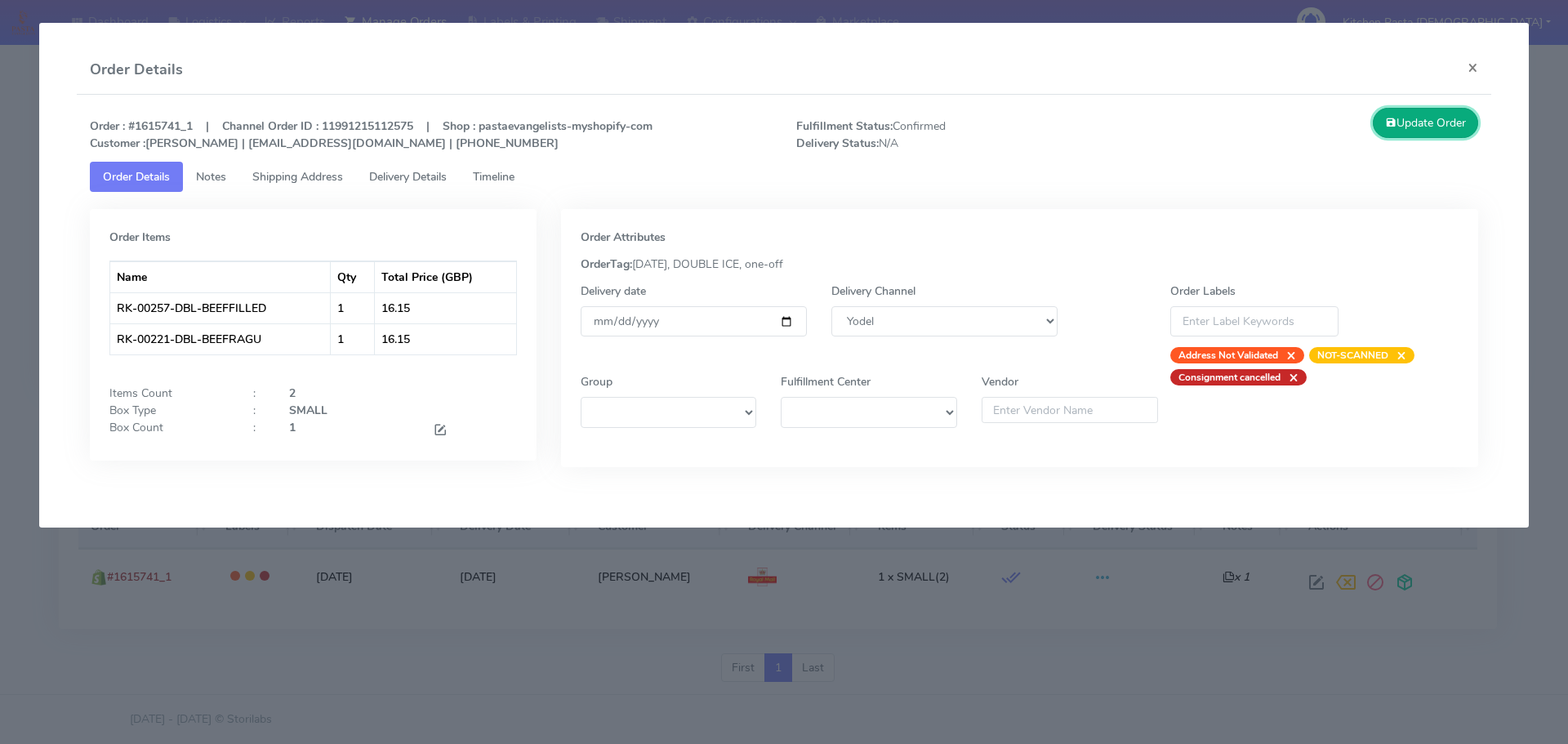
click at [1408, 128] on button "Update Order" at bounding box center [1425, 123] width 106 height 30
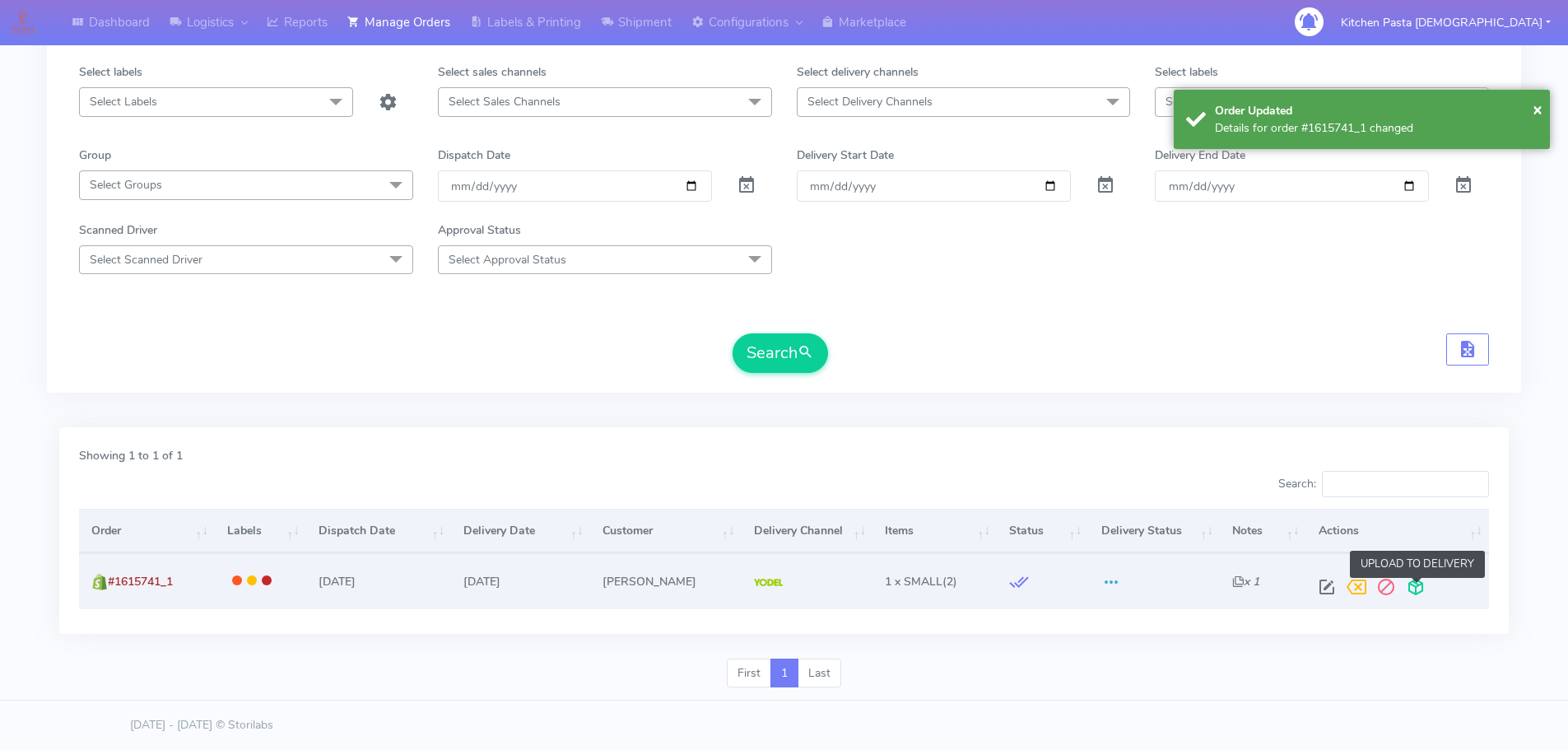
click at [1416, 589] on span at bounding box center [1416, 591] width 30 height 16
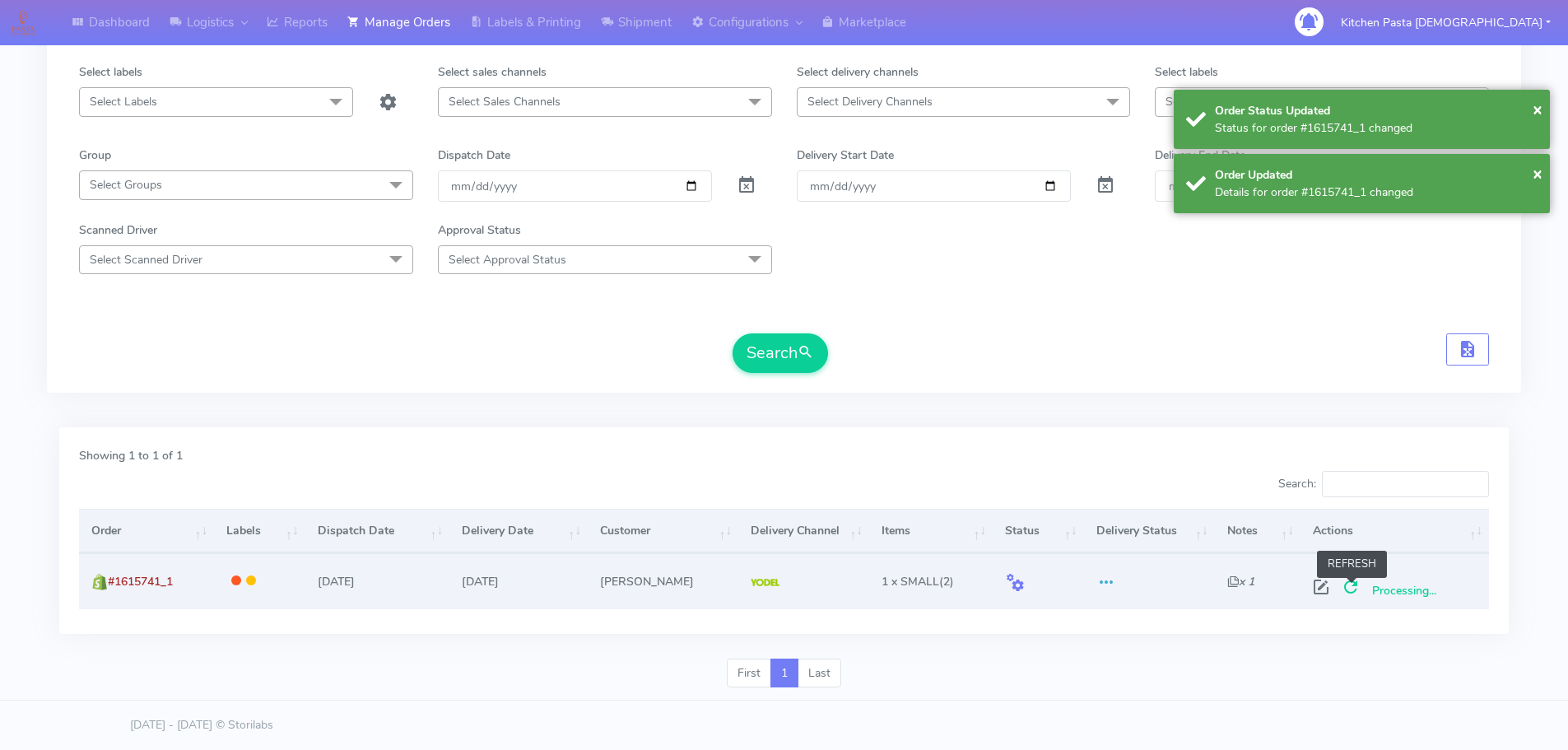
click at [1356, 586] on span at bounding box center [1351, 591] width 30 height 16
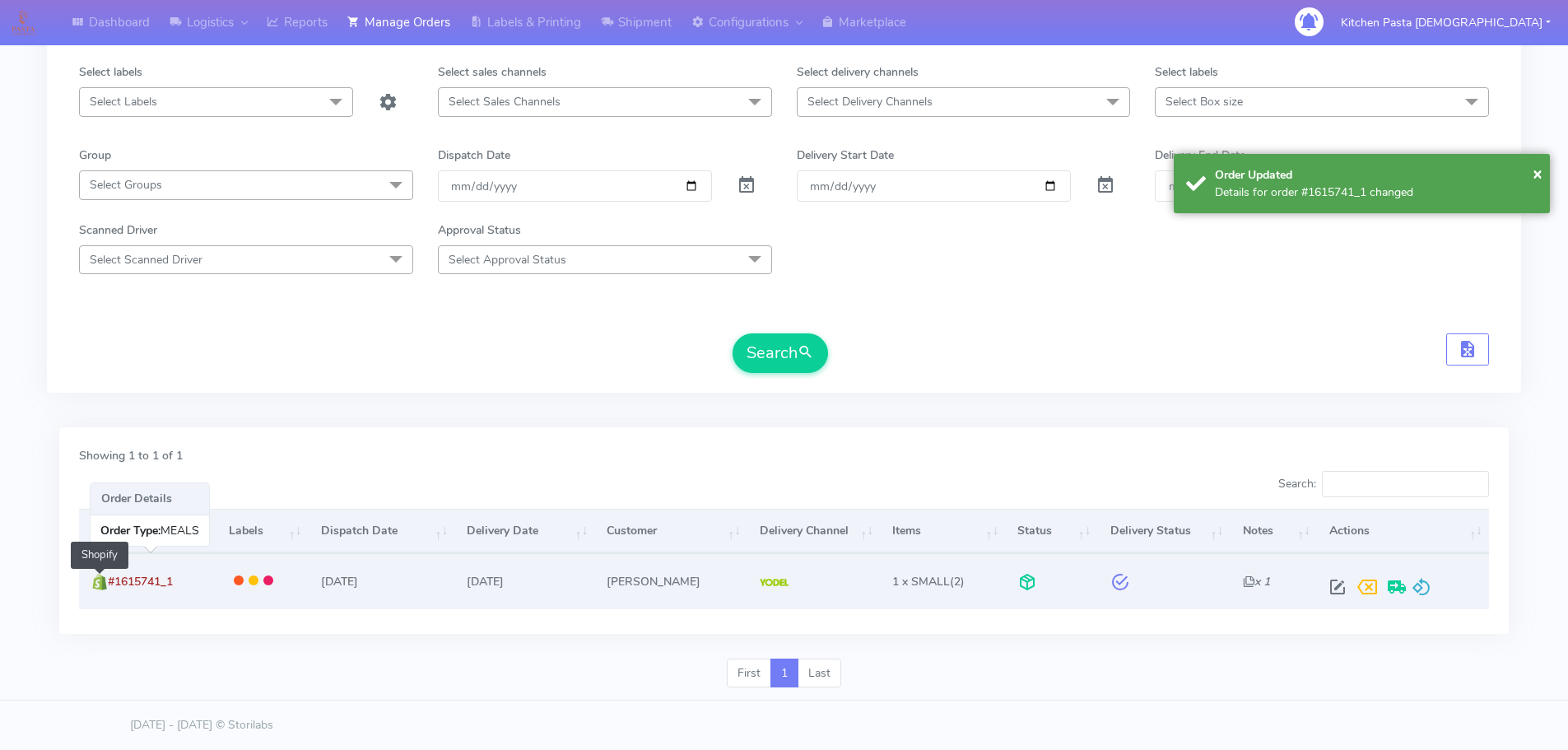
drag, startPoint x: 172, startPoint y: 584, endPoint x: 104, endPoint y: 585, distance: 68.4
click at [104, 585] on td "#1615741_1 Shopify" at bounding box center [147, 580] width 137 height 55
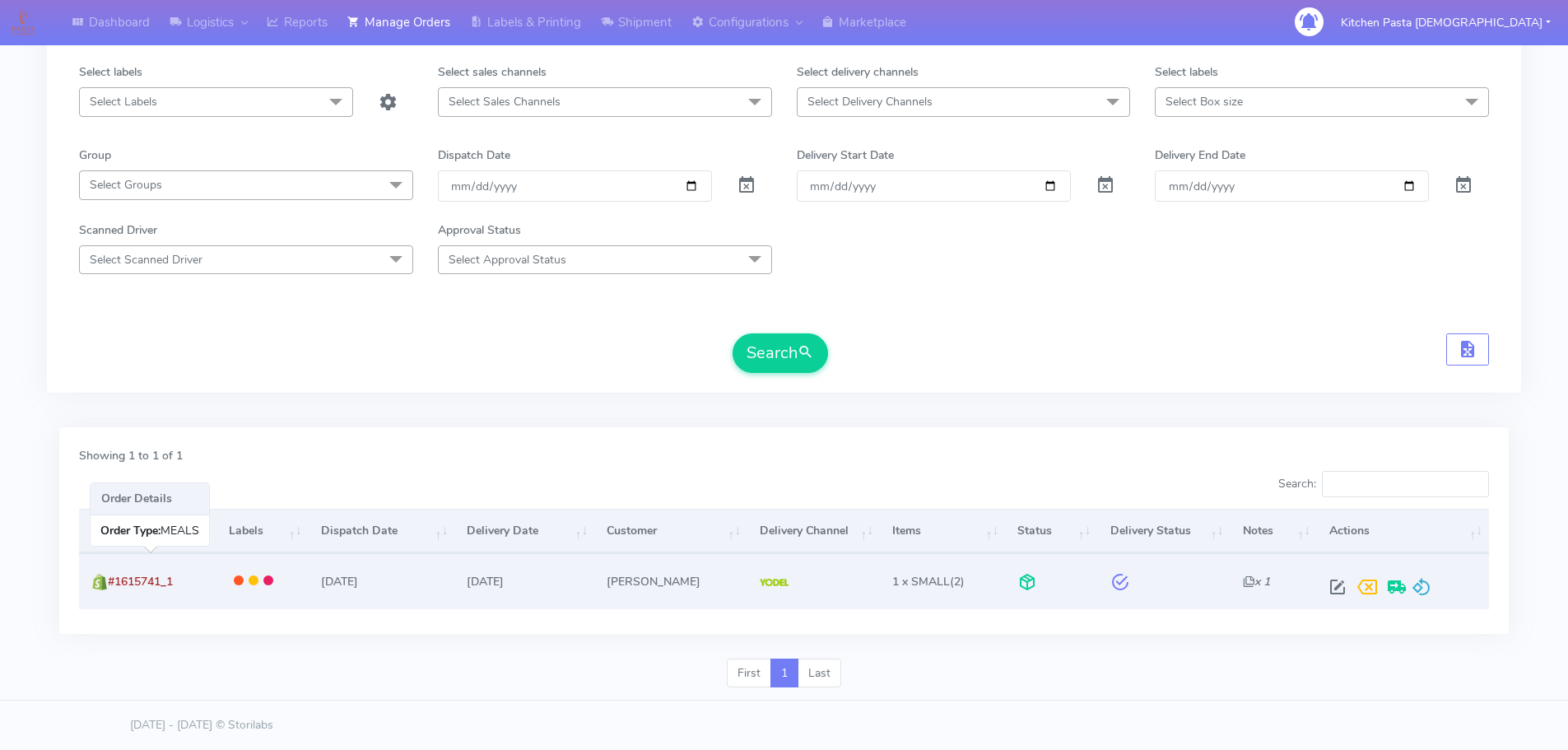
copy span "#1615741_1"
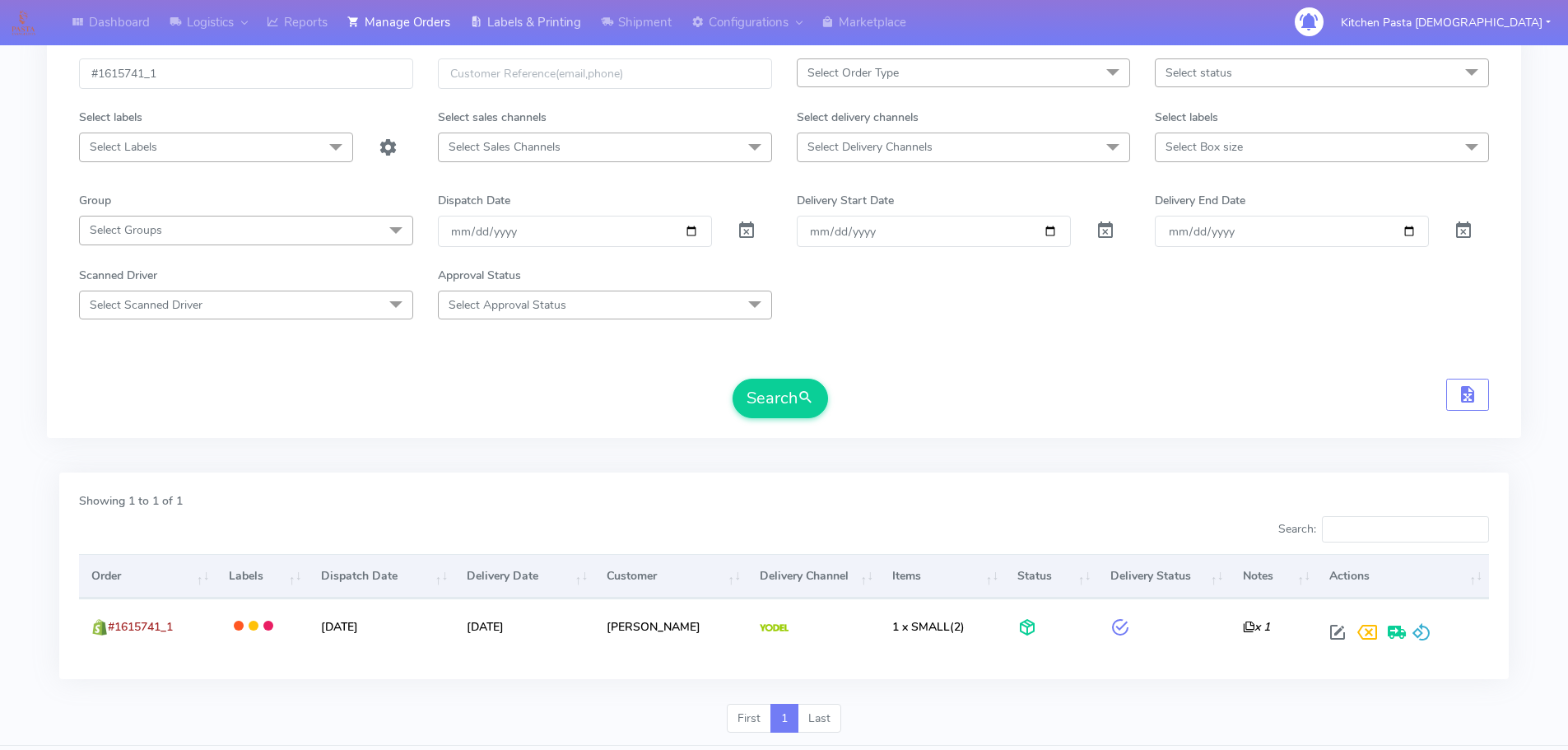
scroll to position [0, 0]
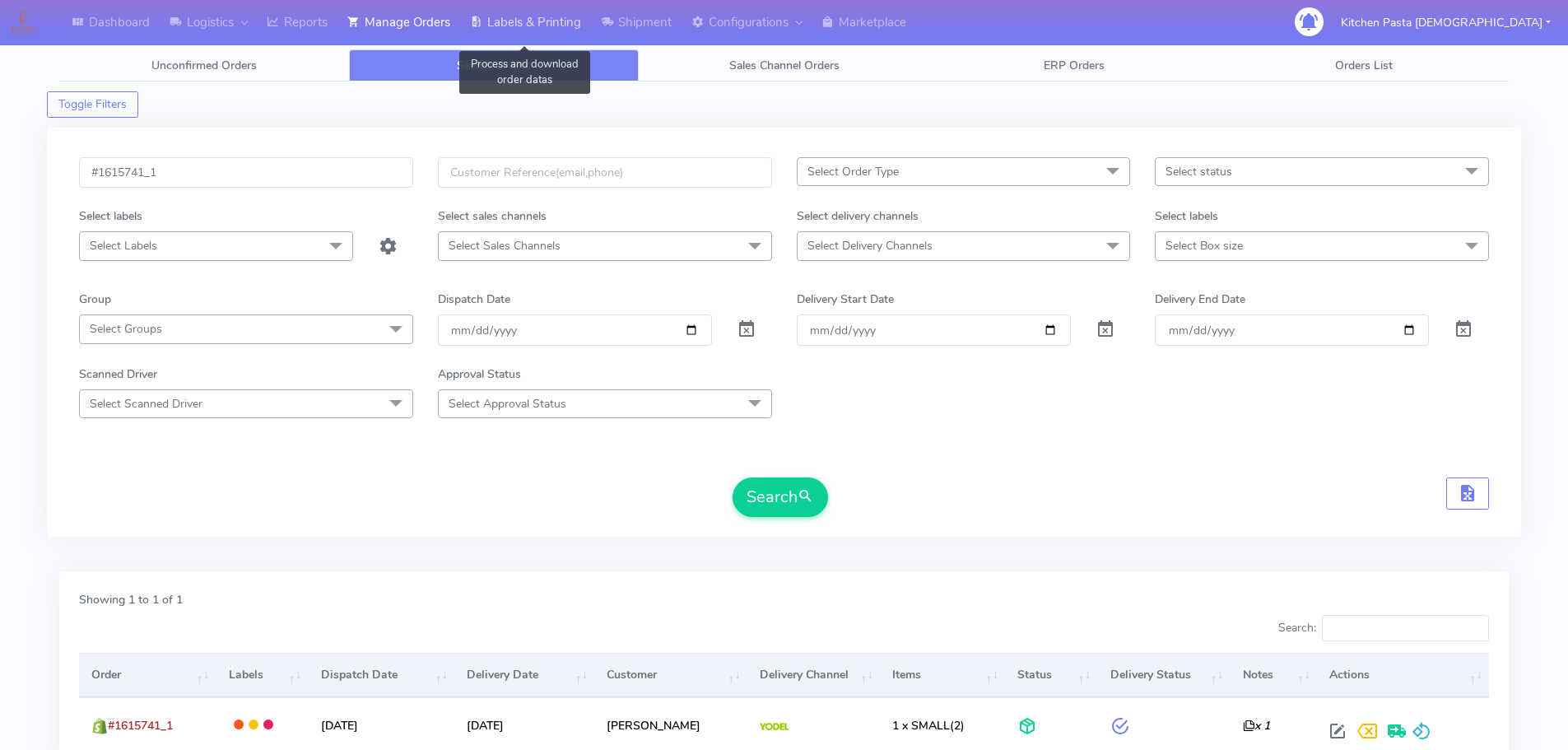
click at [565, 16] on link "Labels & Printing" at bounding box center [525, 22] width 131 height 45
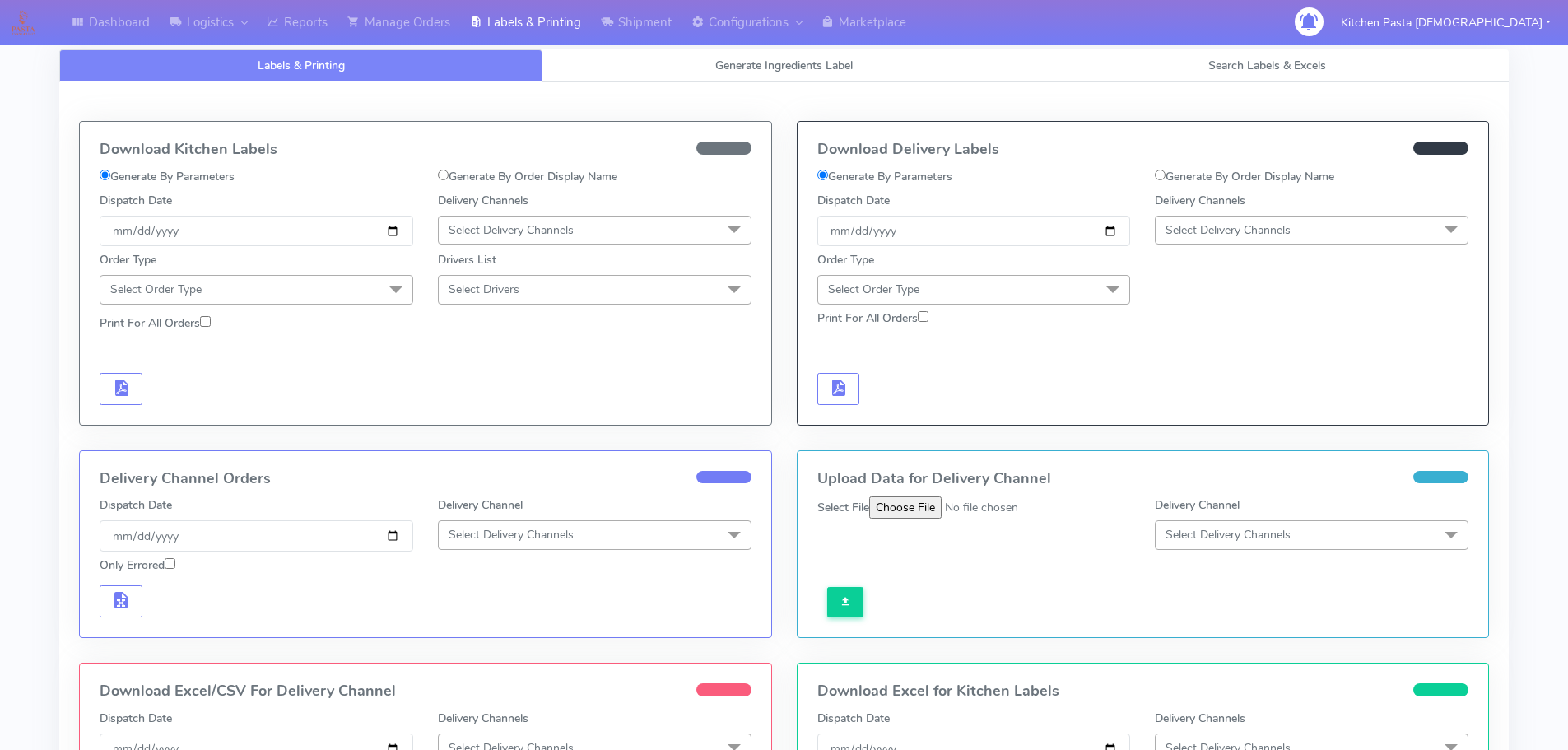
click at [1165, 178] on input "Generate By Order Display Name" at bounding box center [1160, 175] width 11 height 11
radio input "true"
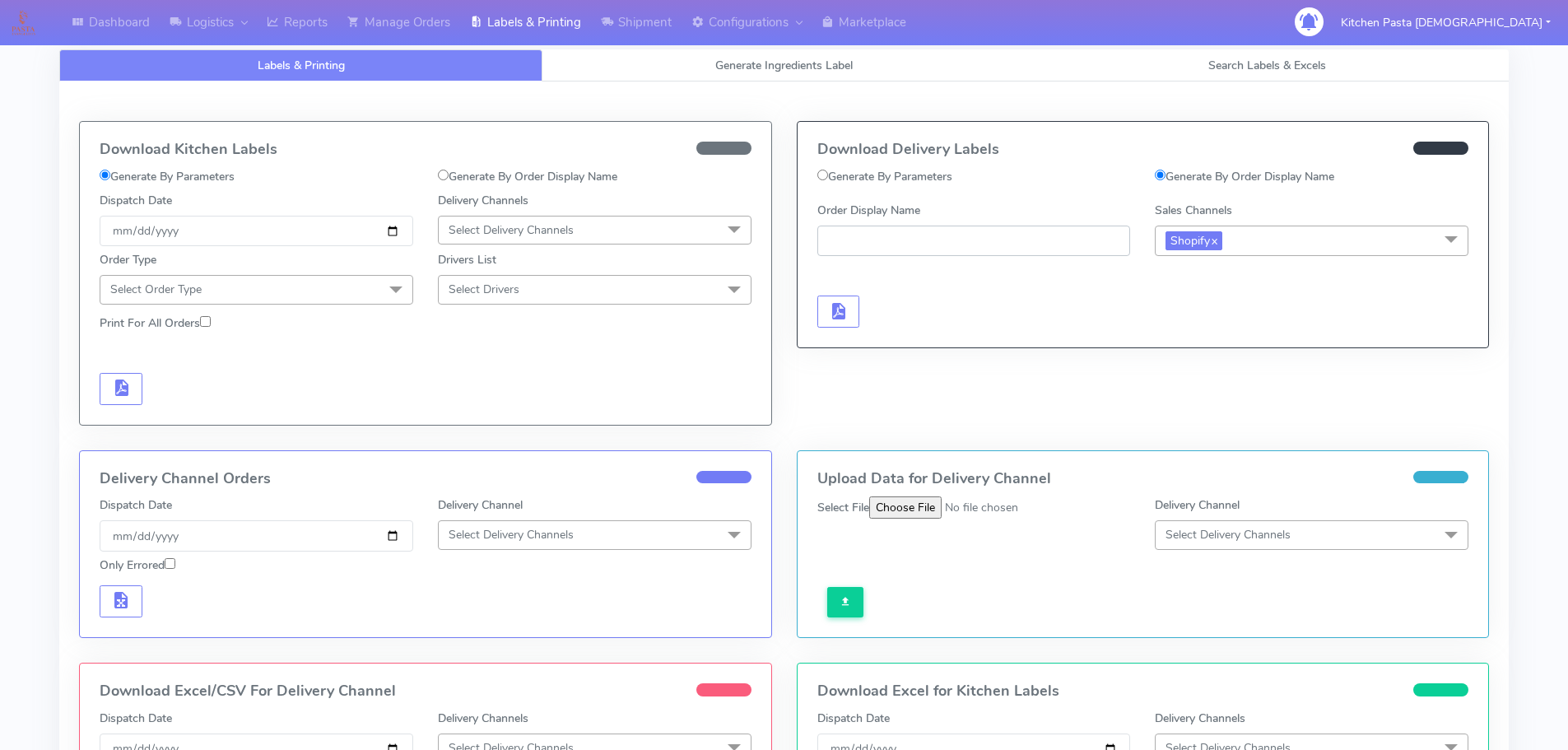
paste input "#1615741_1"
type input "#1615741_1"
click at [838, 295] on div at bounding box center [974, 294] width 338 height 67
click at [850, 312] on button "button" at bounding box center [839, 312] width 43 height 32
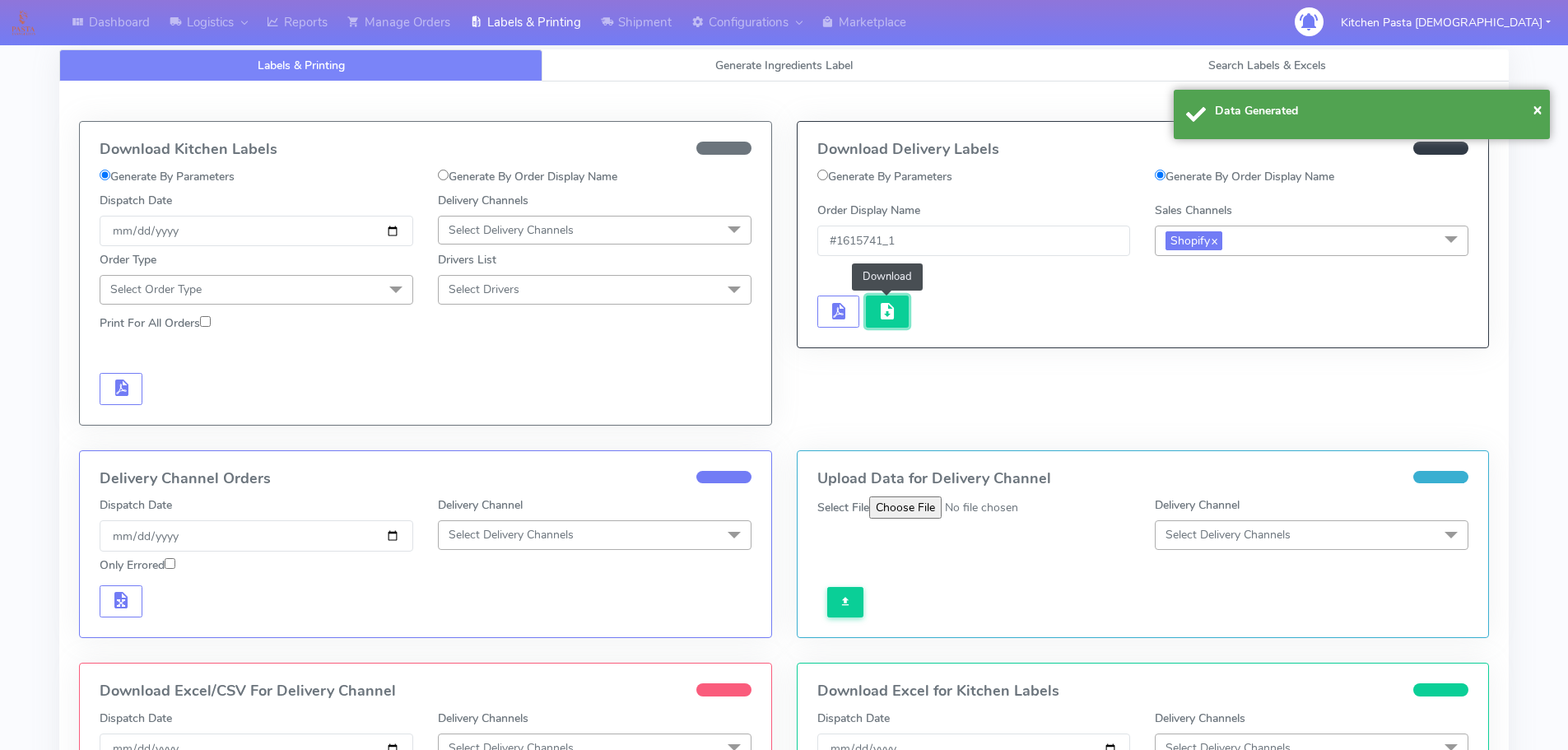
click at [878, 317] on span "button" at bounding box center [888, 315] width 20 height 16
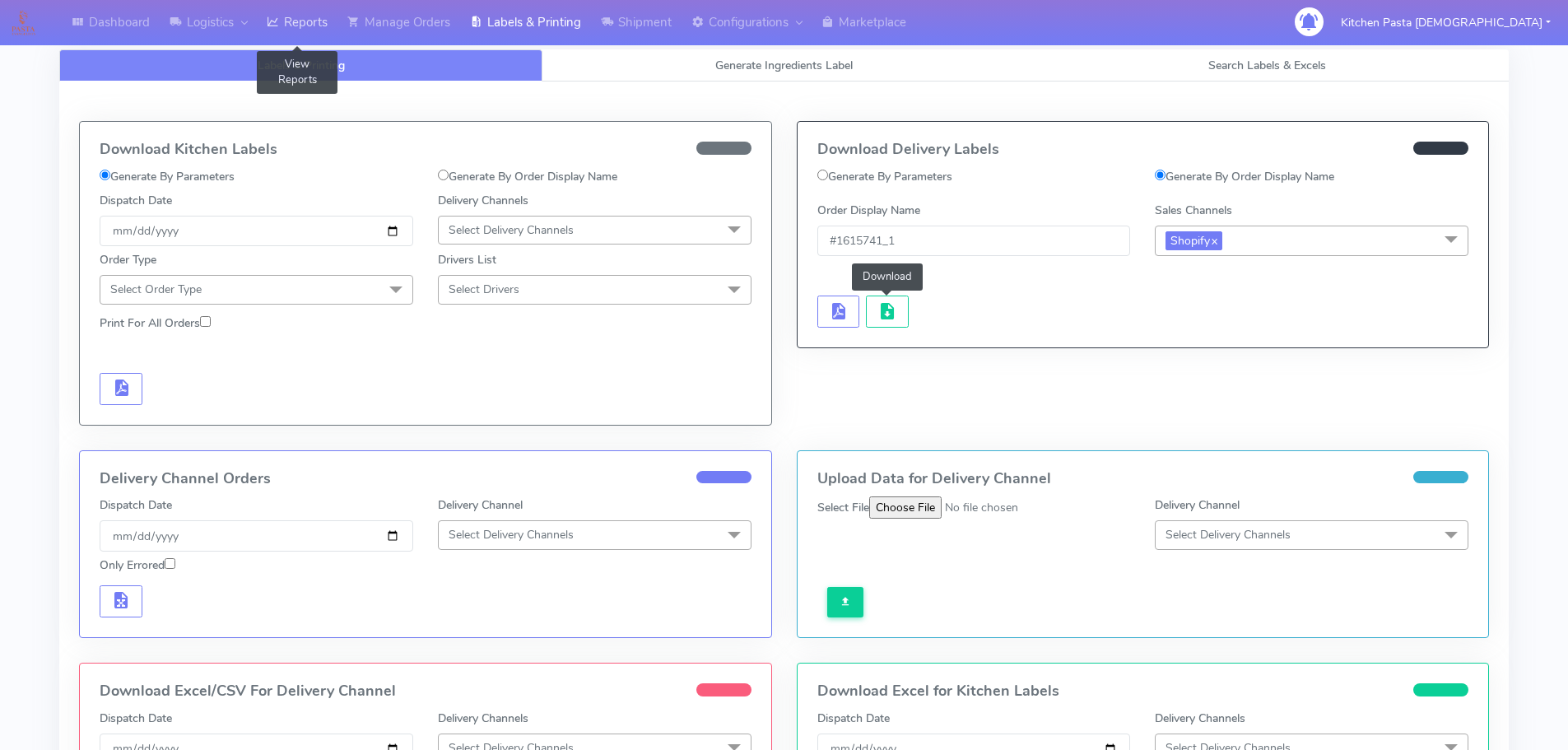
click at [289, 28] on link "Reports" at bounding box center [297, 22] width 81 height 45
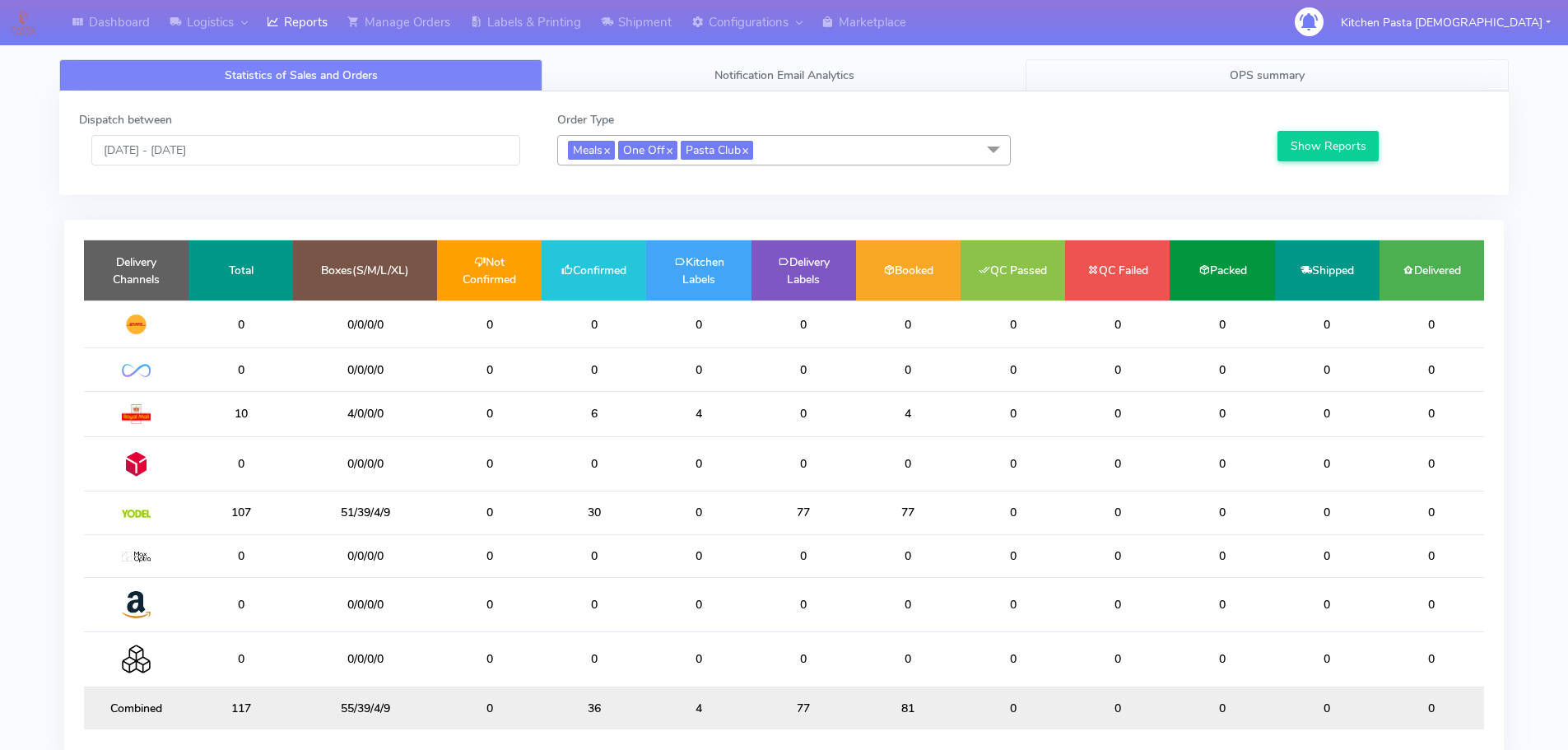
click at [1260, 80] on span "OPS summary" at bounding box center [1267, 76] width 75 height 16
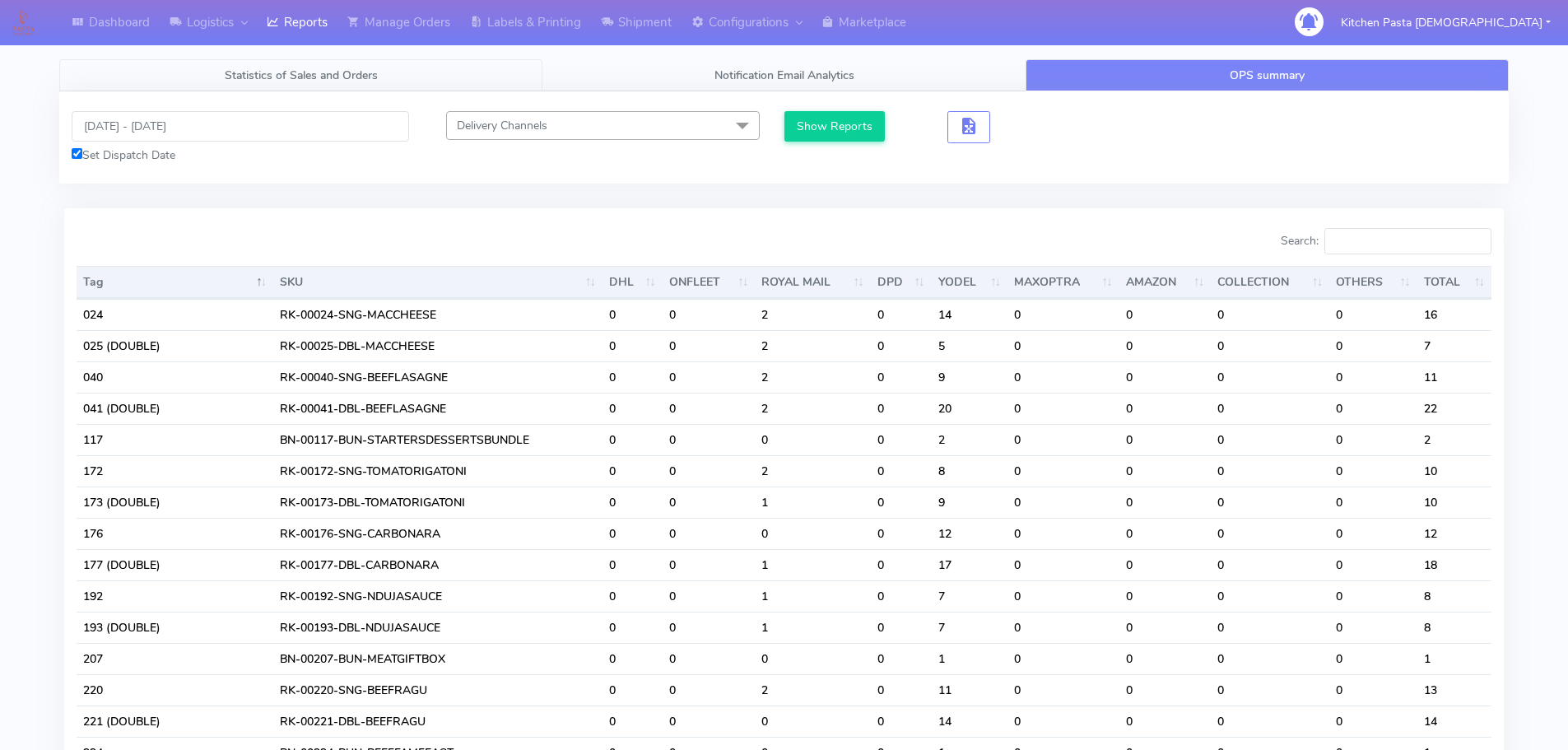
click at [403, 76] on link "Statistics of Sales and Orders" at bounding box center [300, 75] width 483 height 32
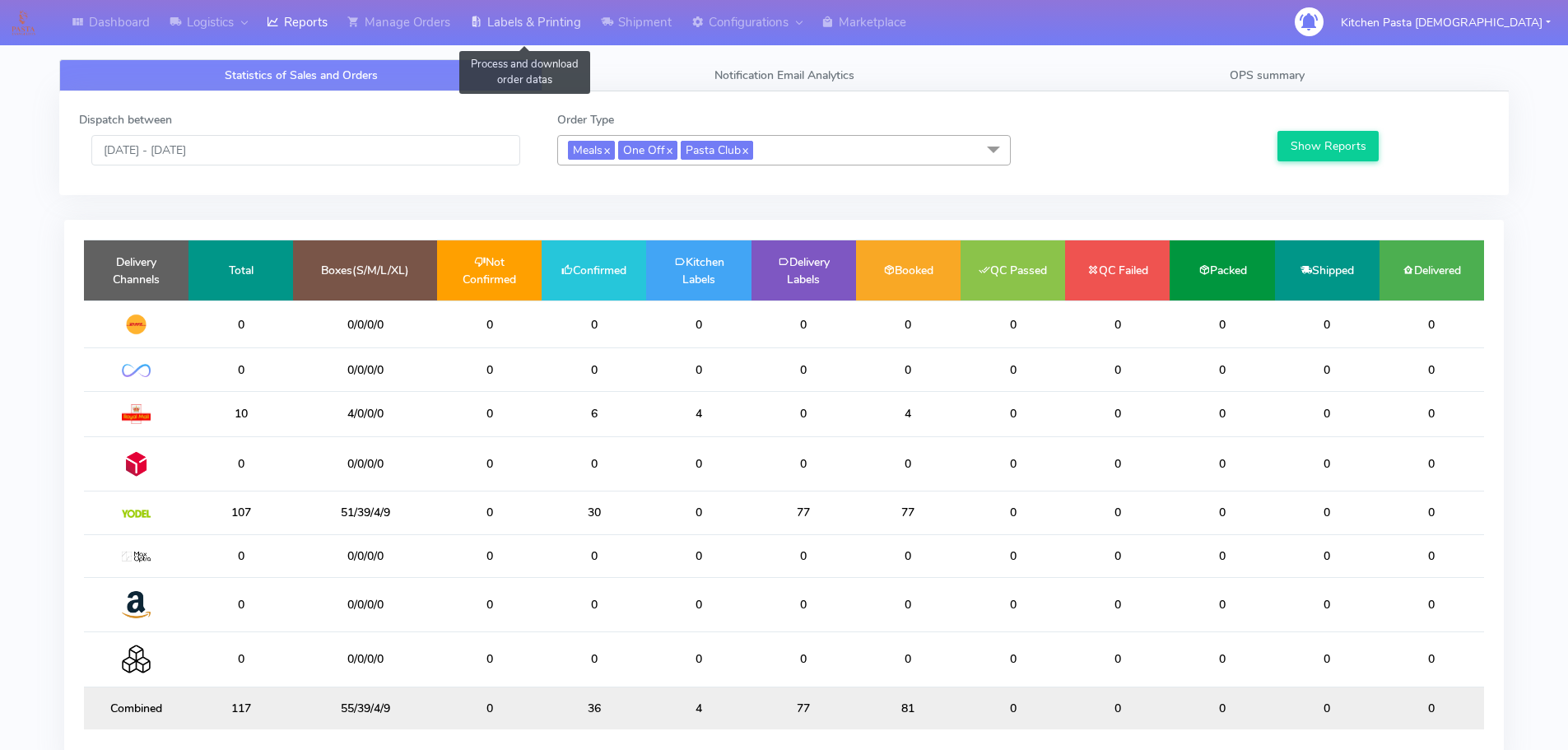
click at [491, 20] on link "Labels & Printing" at bounding box center [525, 22] width 131 height 45
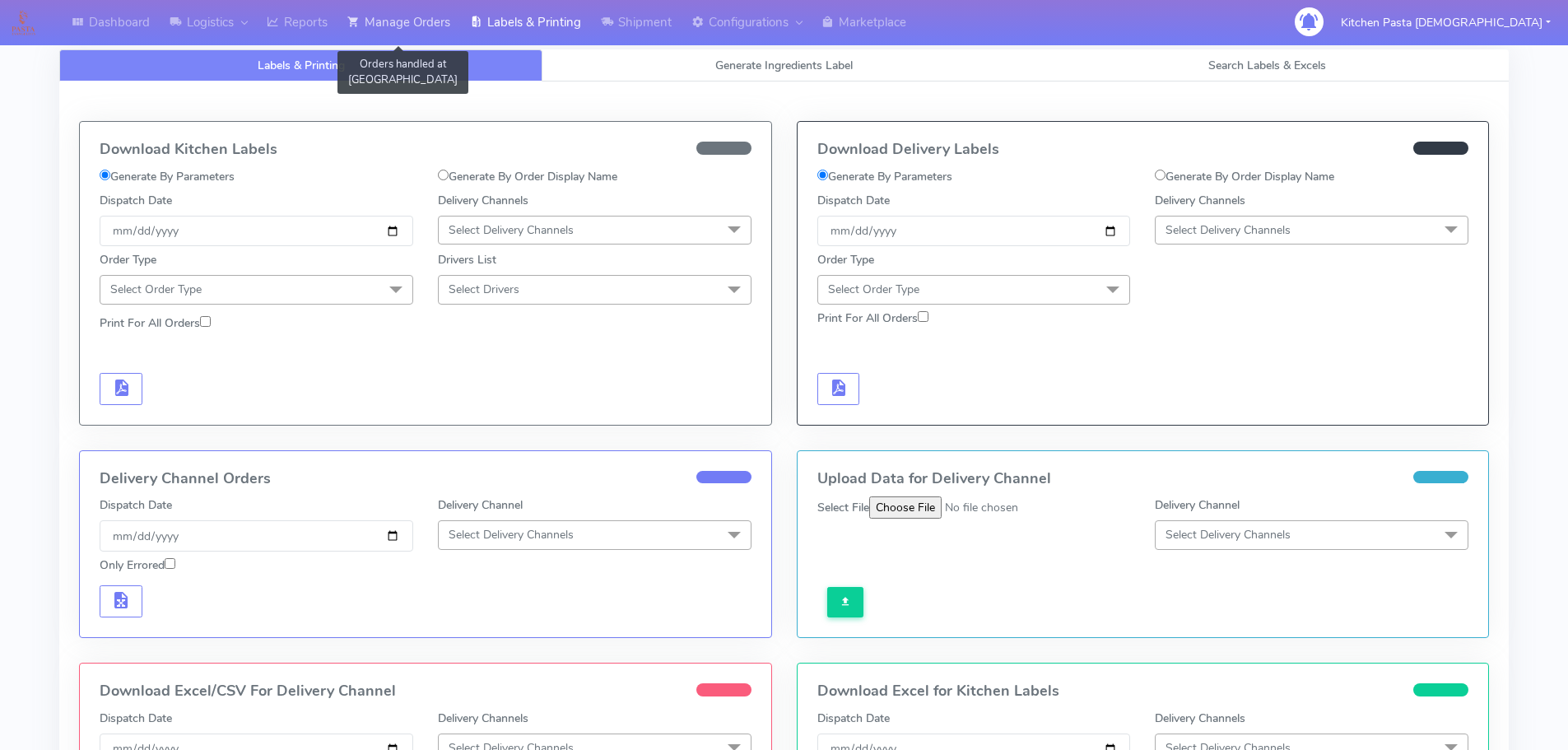
click at [445, 20] on link "Manage Orders" at bounding box center [399, 22] width 123 height 45
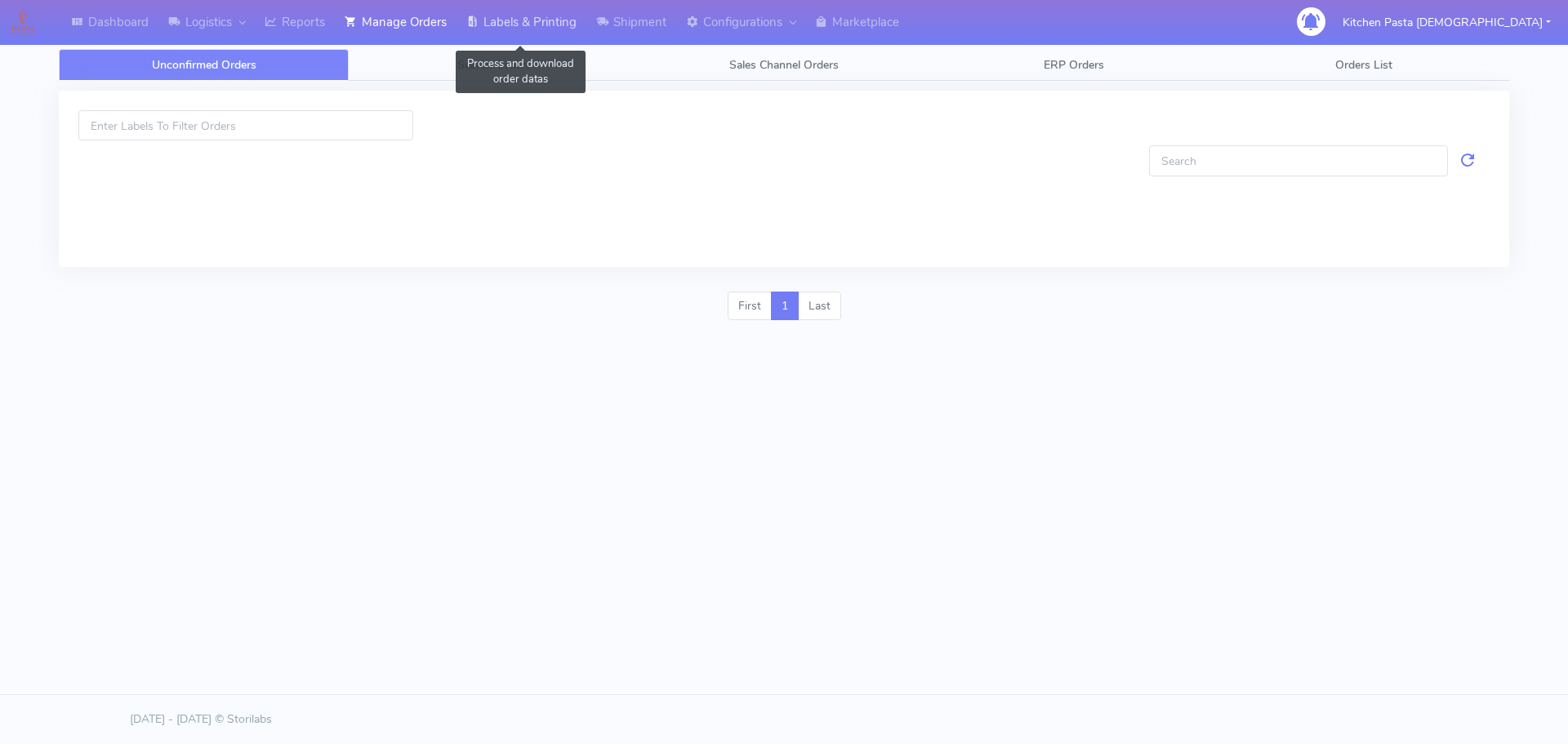
click at [507, 7] on link "Labels & Printing" at bounding box center [521, 22] width 130 height 45
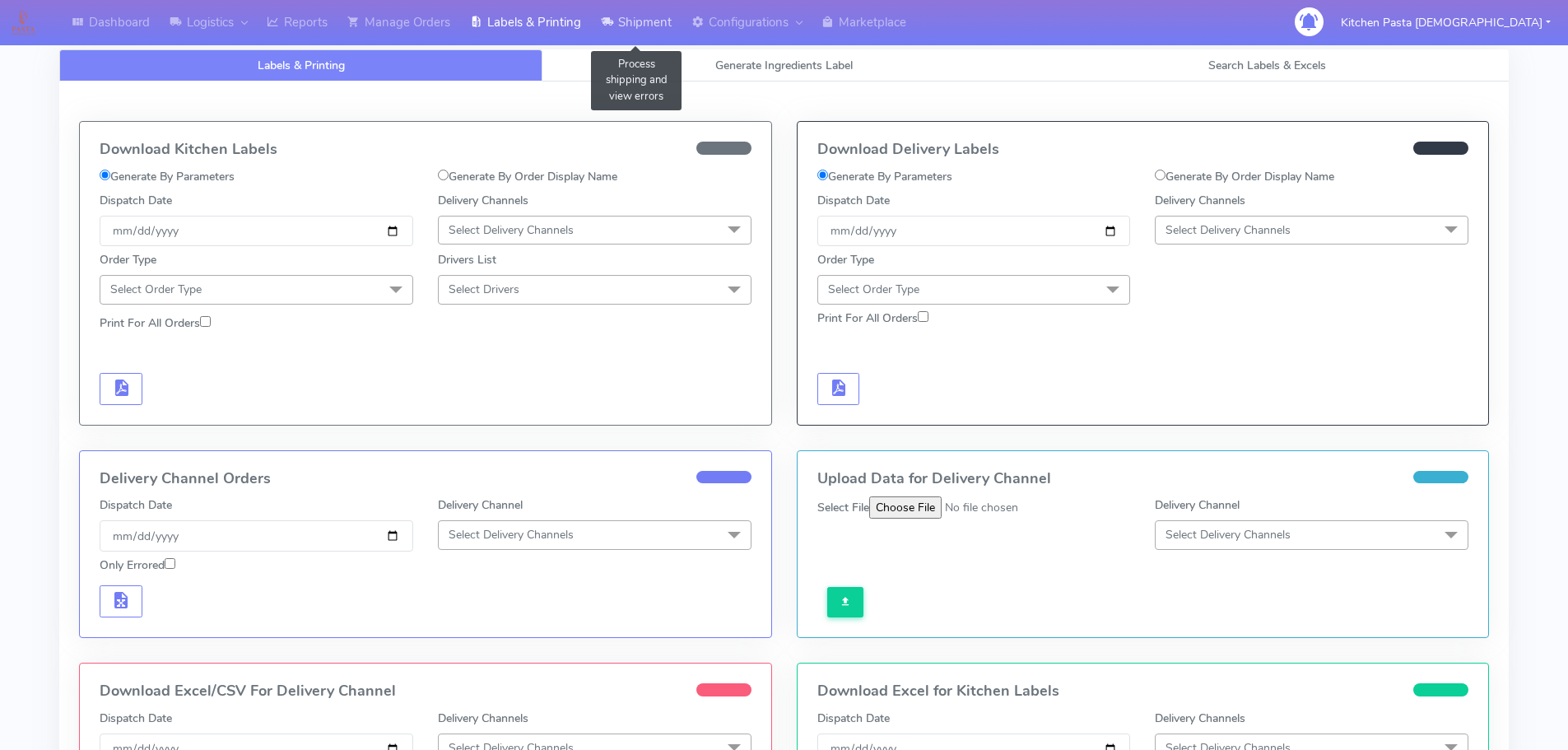
click at [673, 13] on link "Shipment" at bounding box center [636, 22] width 91 height 45
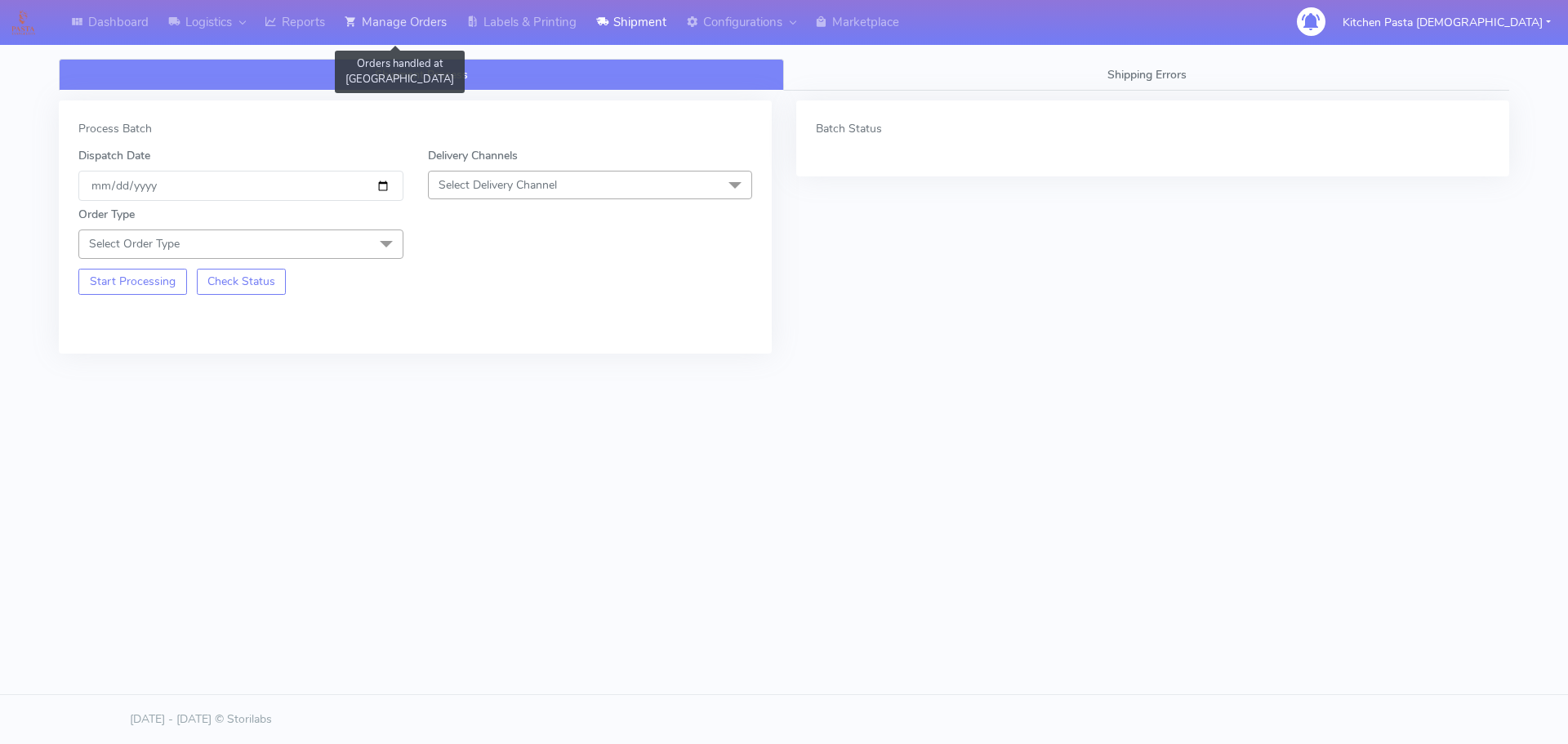
click at [431, 11] on link "Manage Orders" at bounding box center [396, 22] width 122 height 45
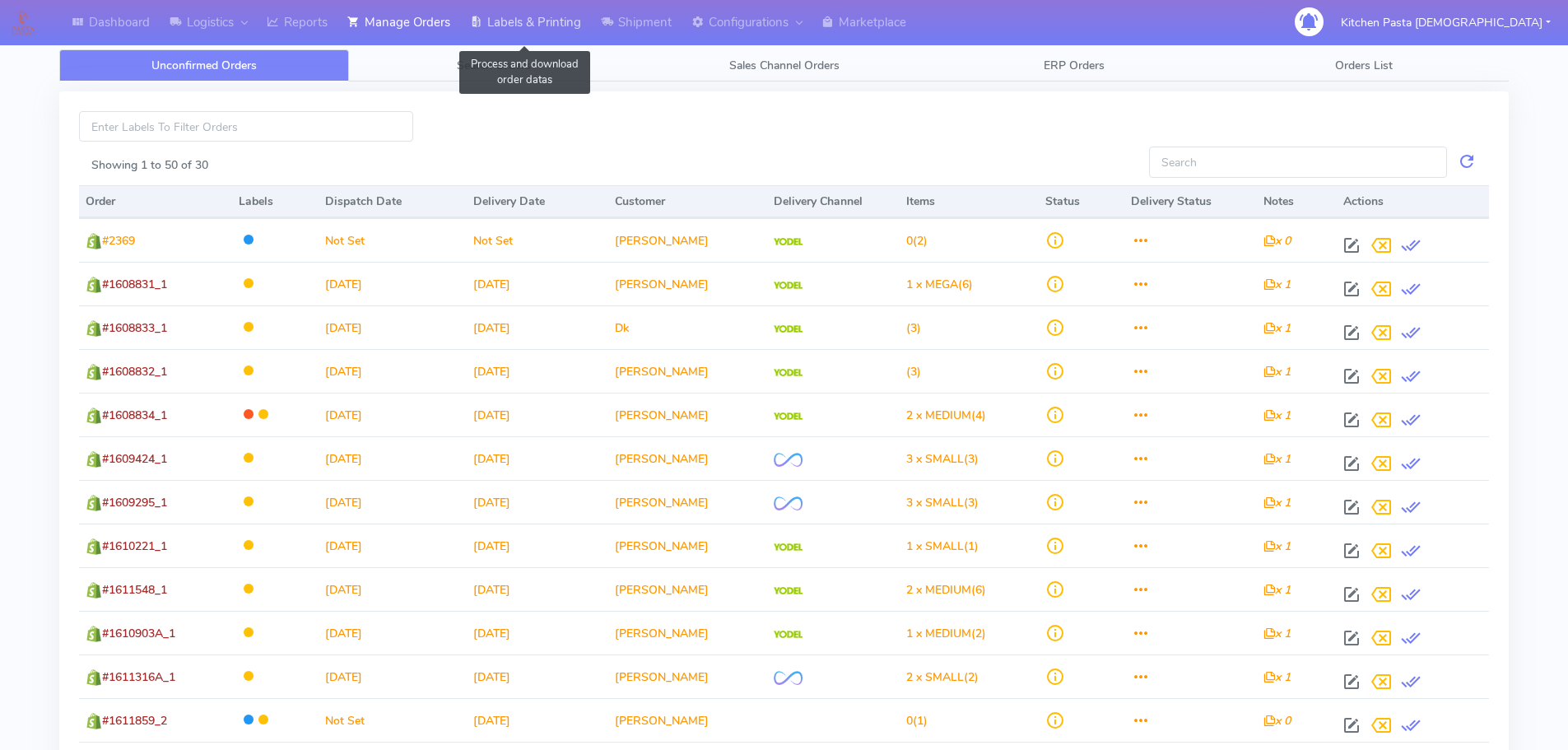
click at [561, 16] on link "Labels & Printing" at bounding box center [525, 22] width 131 height 45
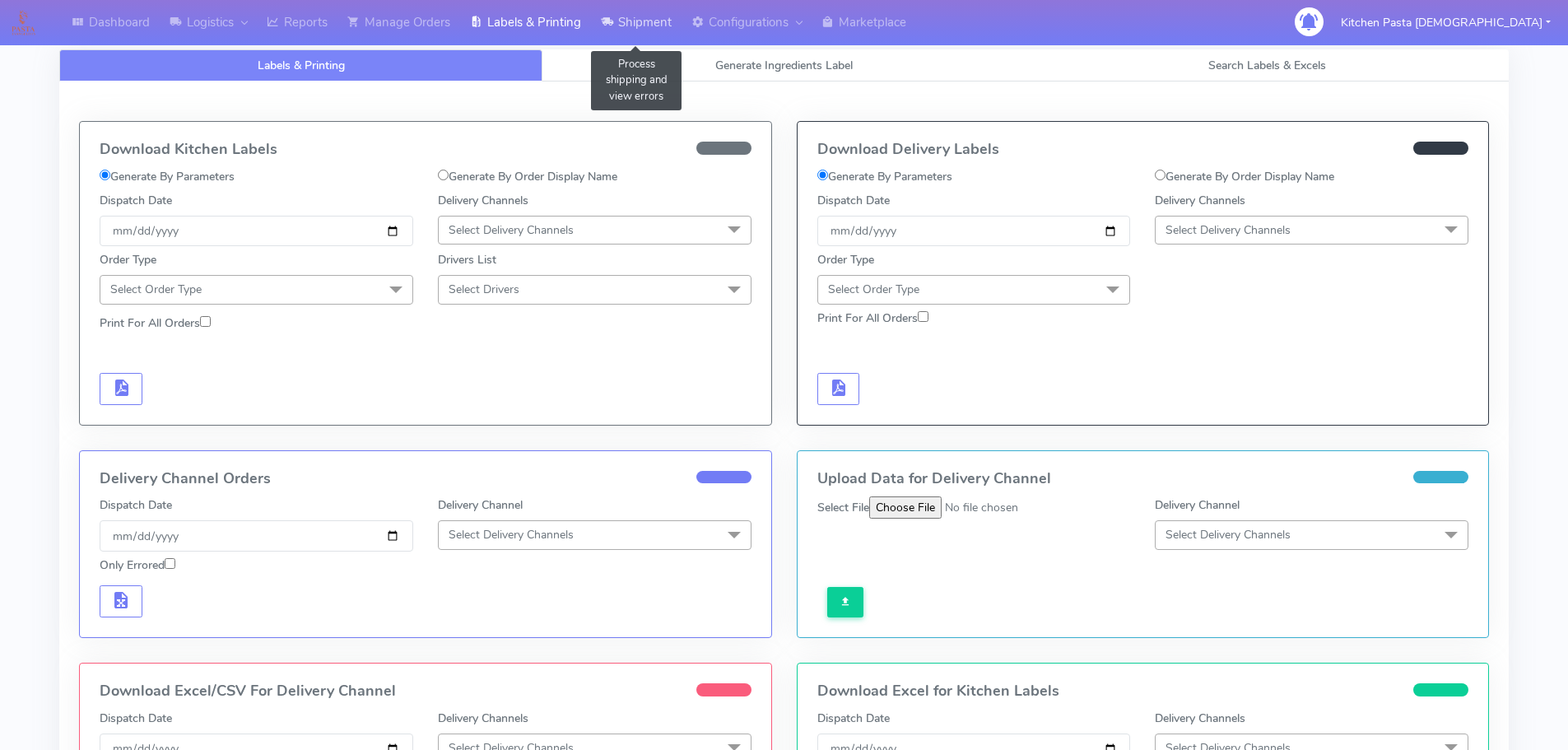
click at [631, 29] on link "Shipment" at bounding box center [636, 22] width 91 height 45
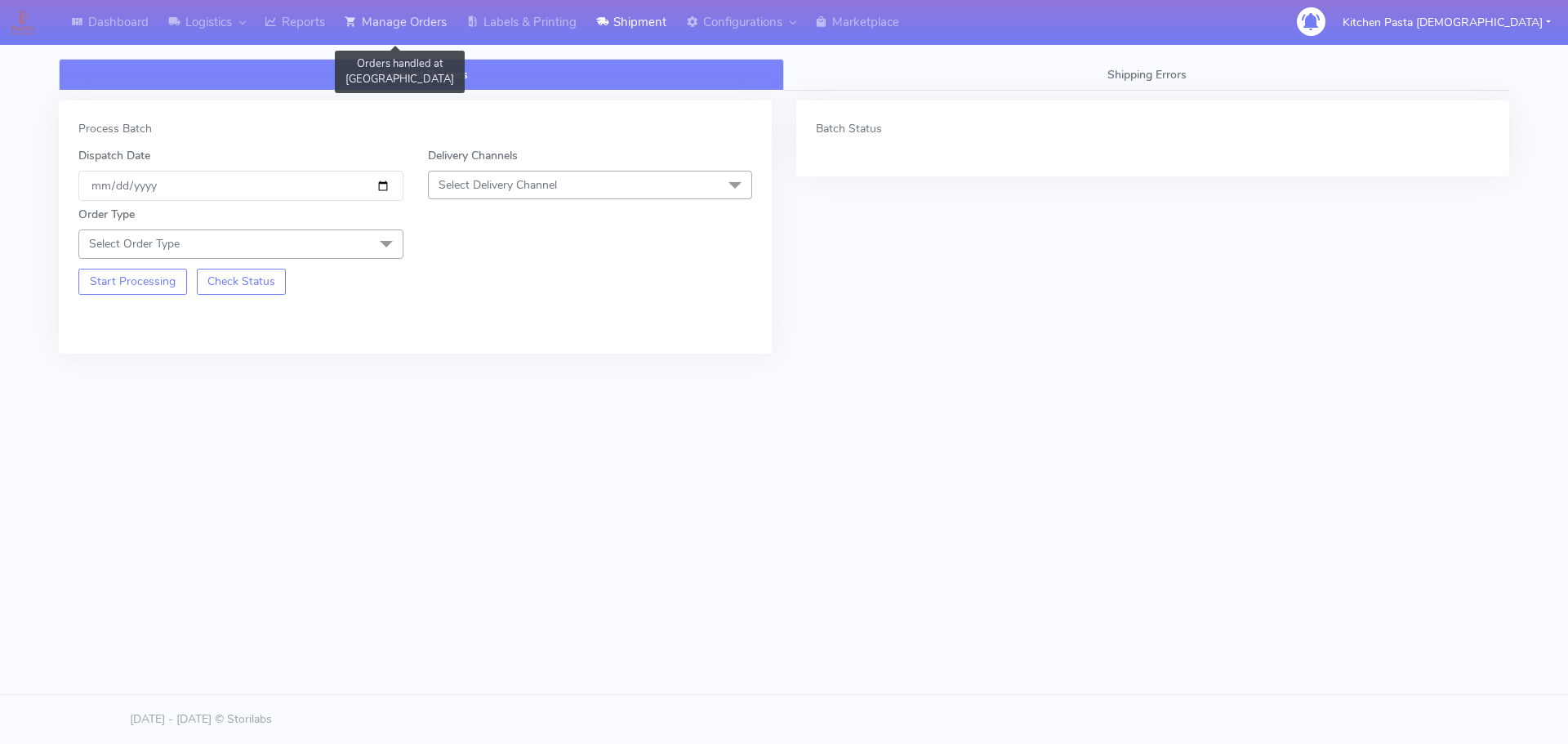
click at [391, 38] on link "Manage Orders" at bounding box center [396, 22] width 122 height 45
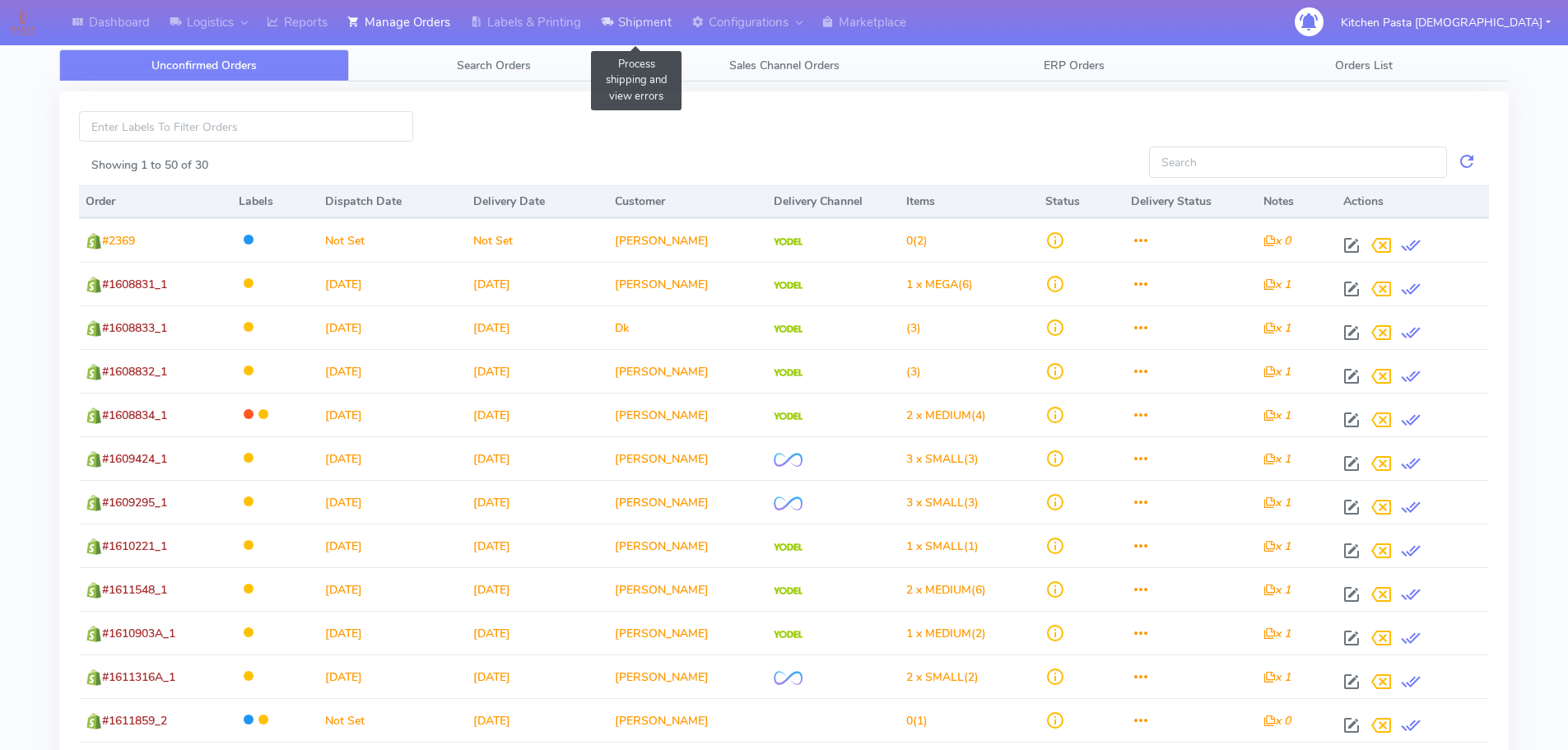
click at [655, 27] on link "Shipment" at bounding box center [636, 22] width 91 height 45
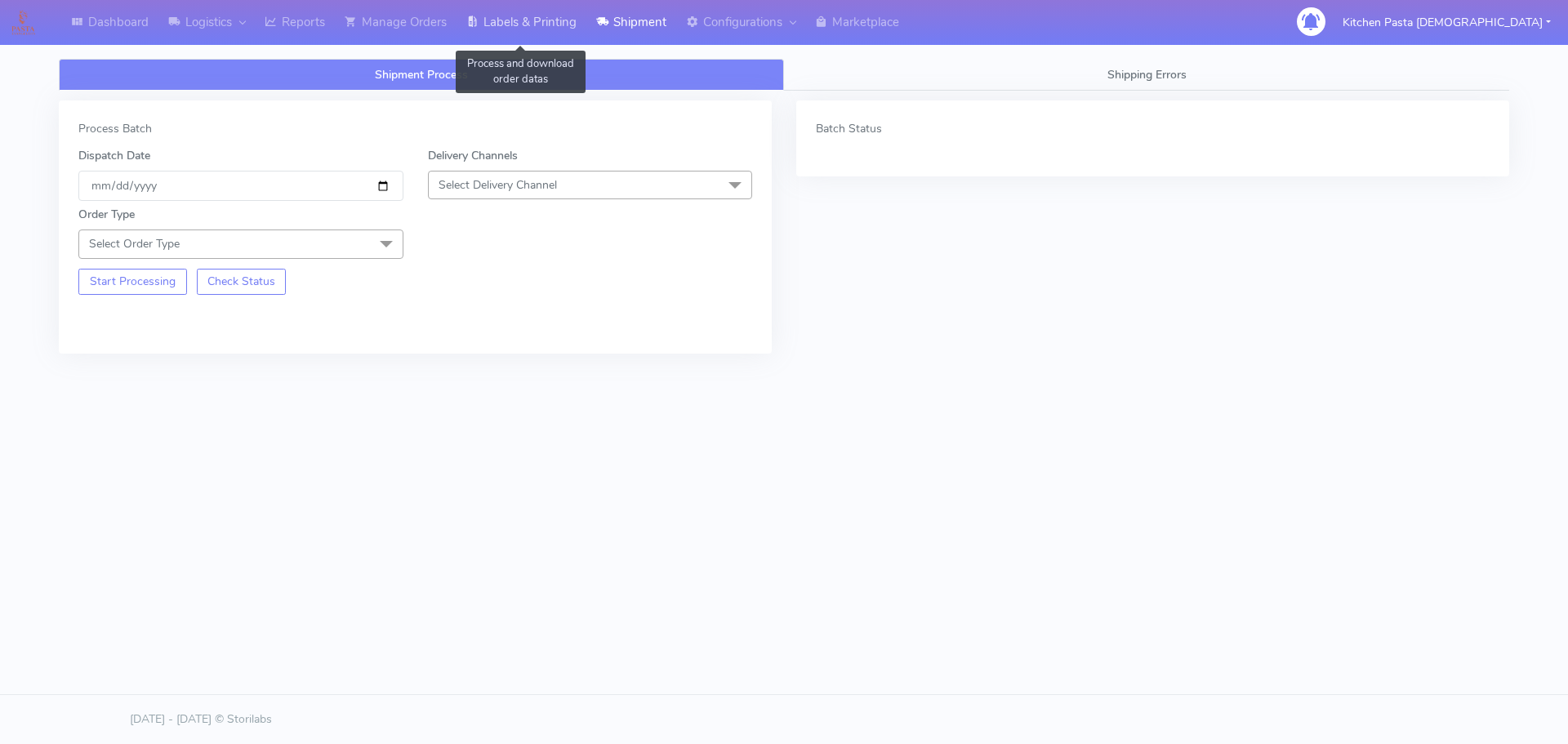
click at [522, 21] on link "Labels & Printing" at bounding box center [521, 22] width 130 height 45
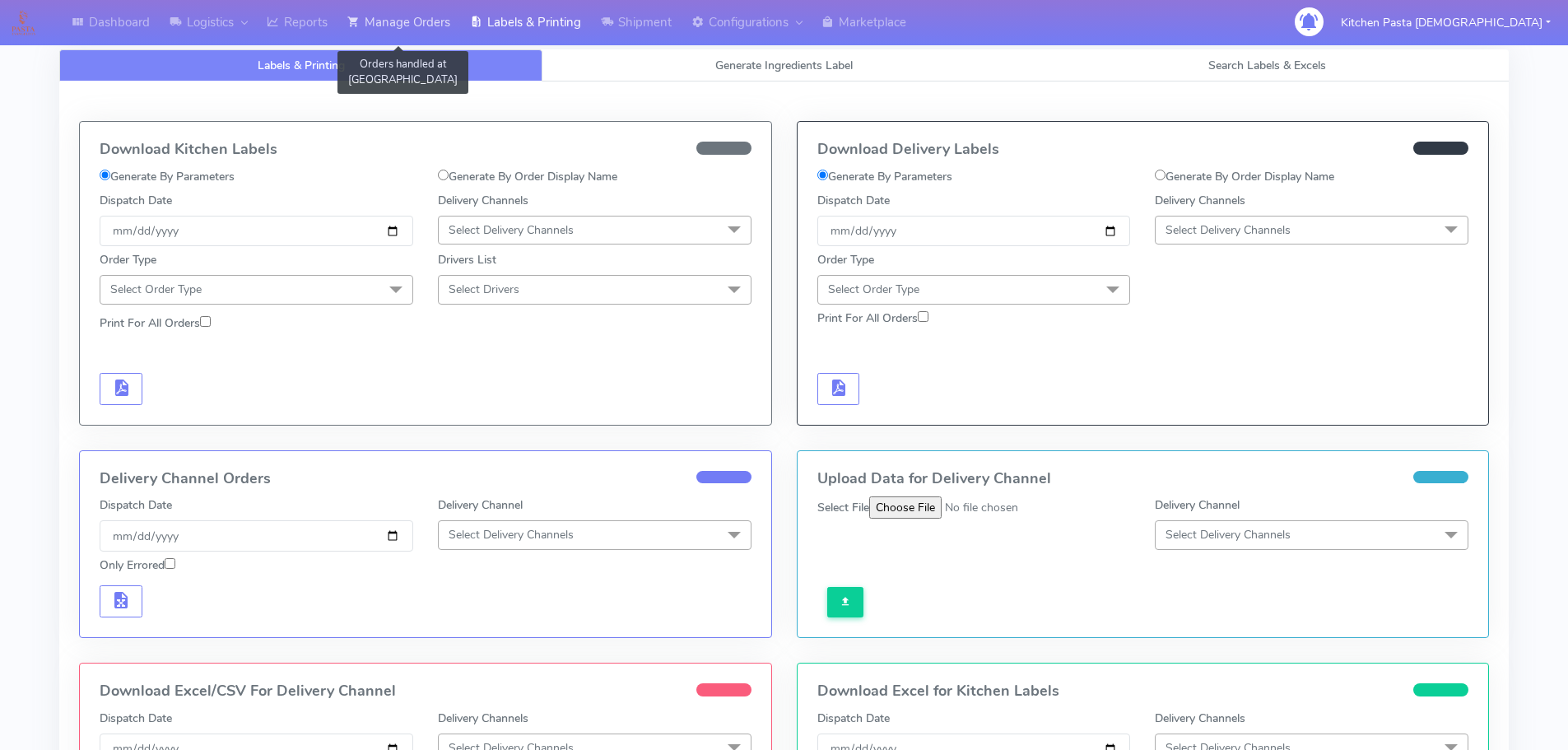
click at [398, 35] on link "Manage Orders" at bounding box center [399, 22] width 123 height 45
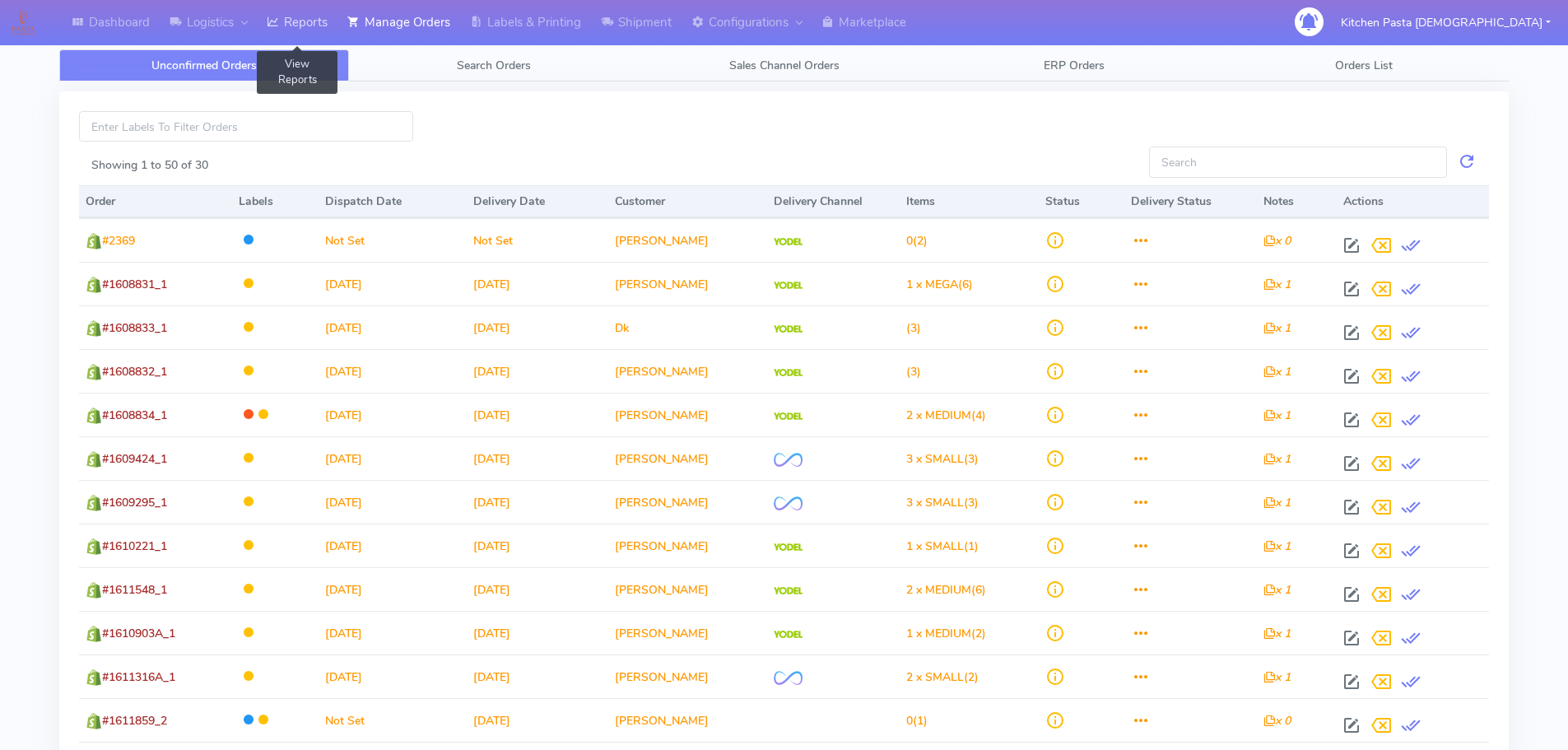
click at [291, 12] on link "Reports" at bounding box center [297, 22] width 81 height 45
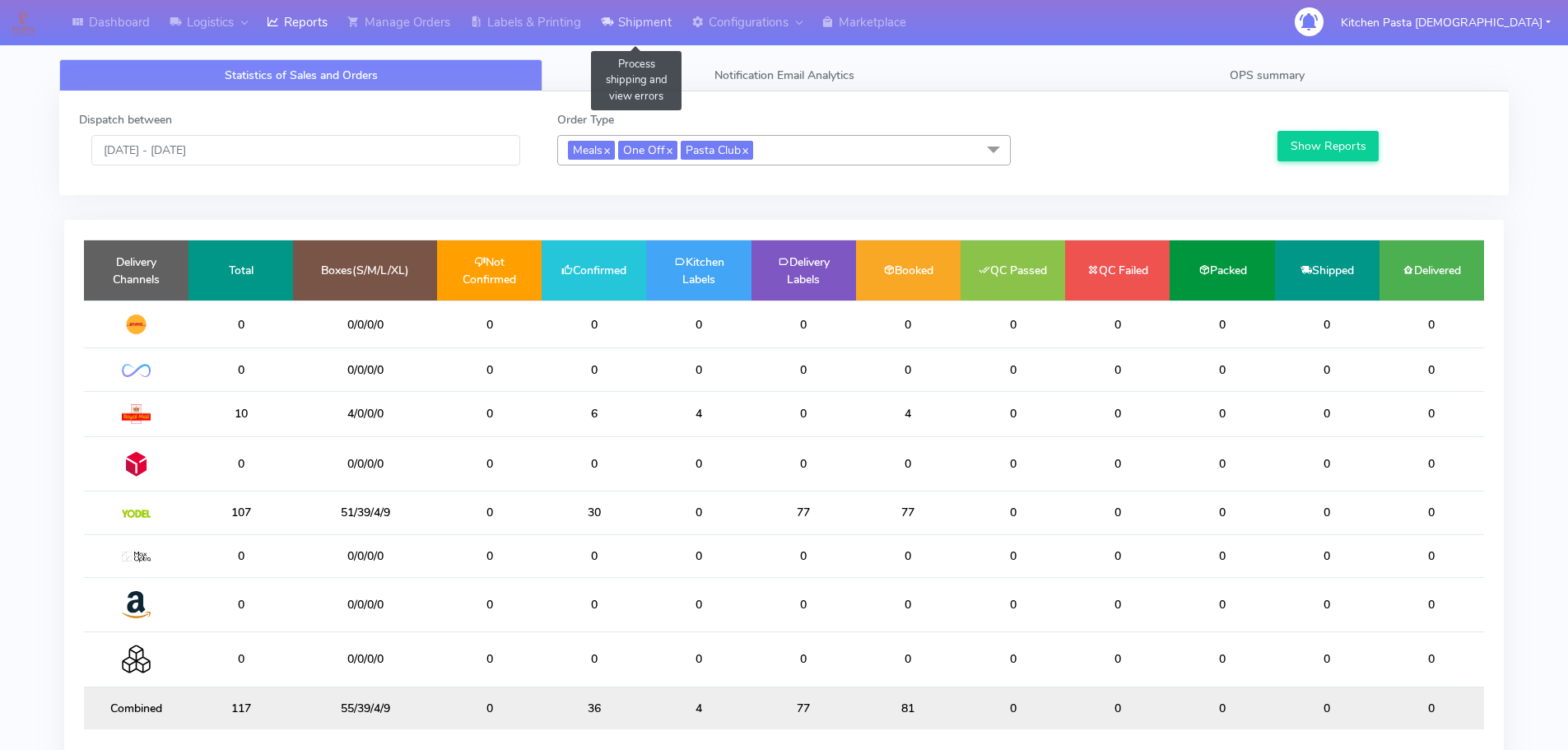
click at [645, 26] on link "Shipment" at bounding box center [636, 22] width 91 height 45
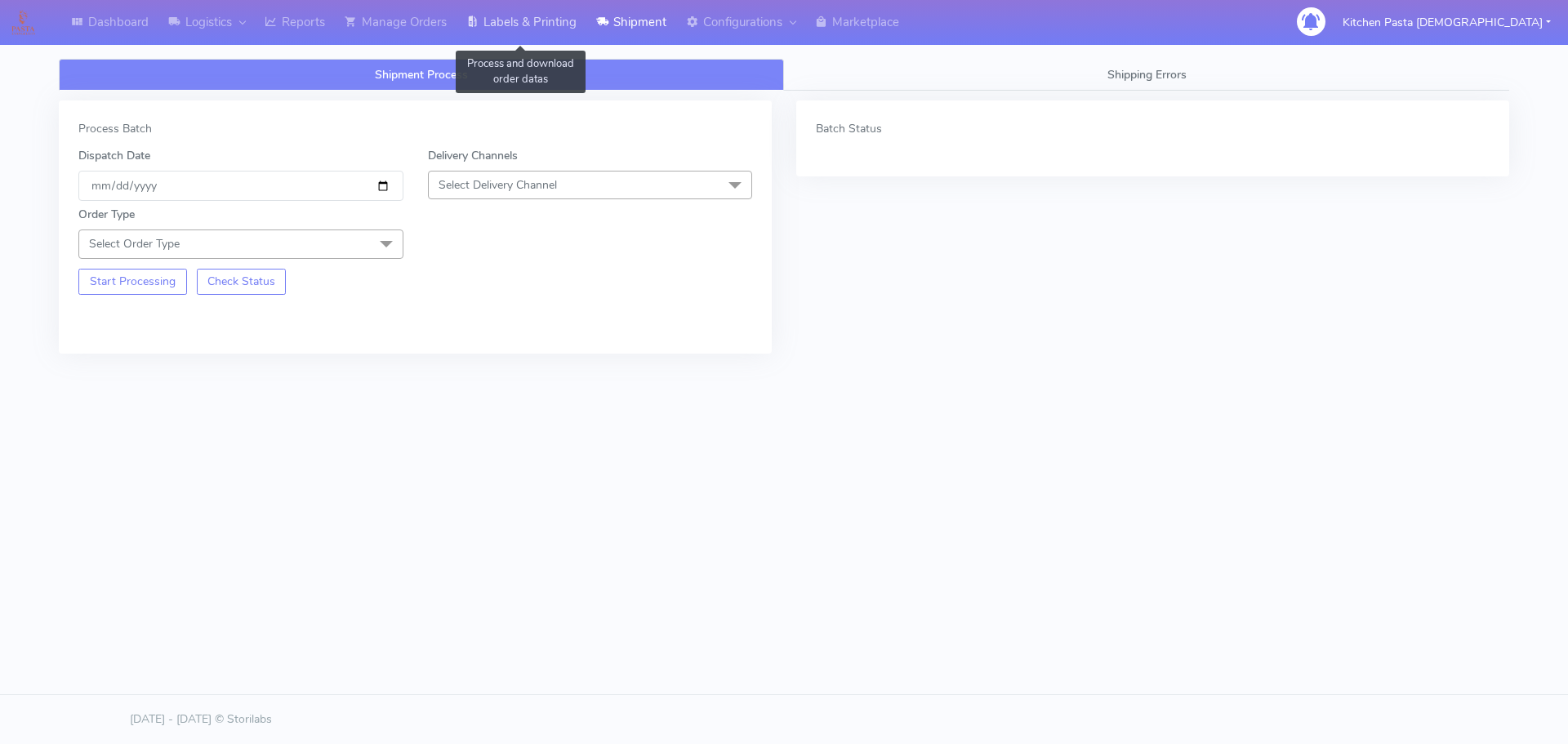
click at [558, 32] on link "Labels & Printing" at bounding box center [521, 22] width 130 height 45
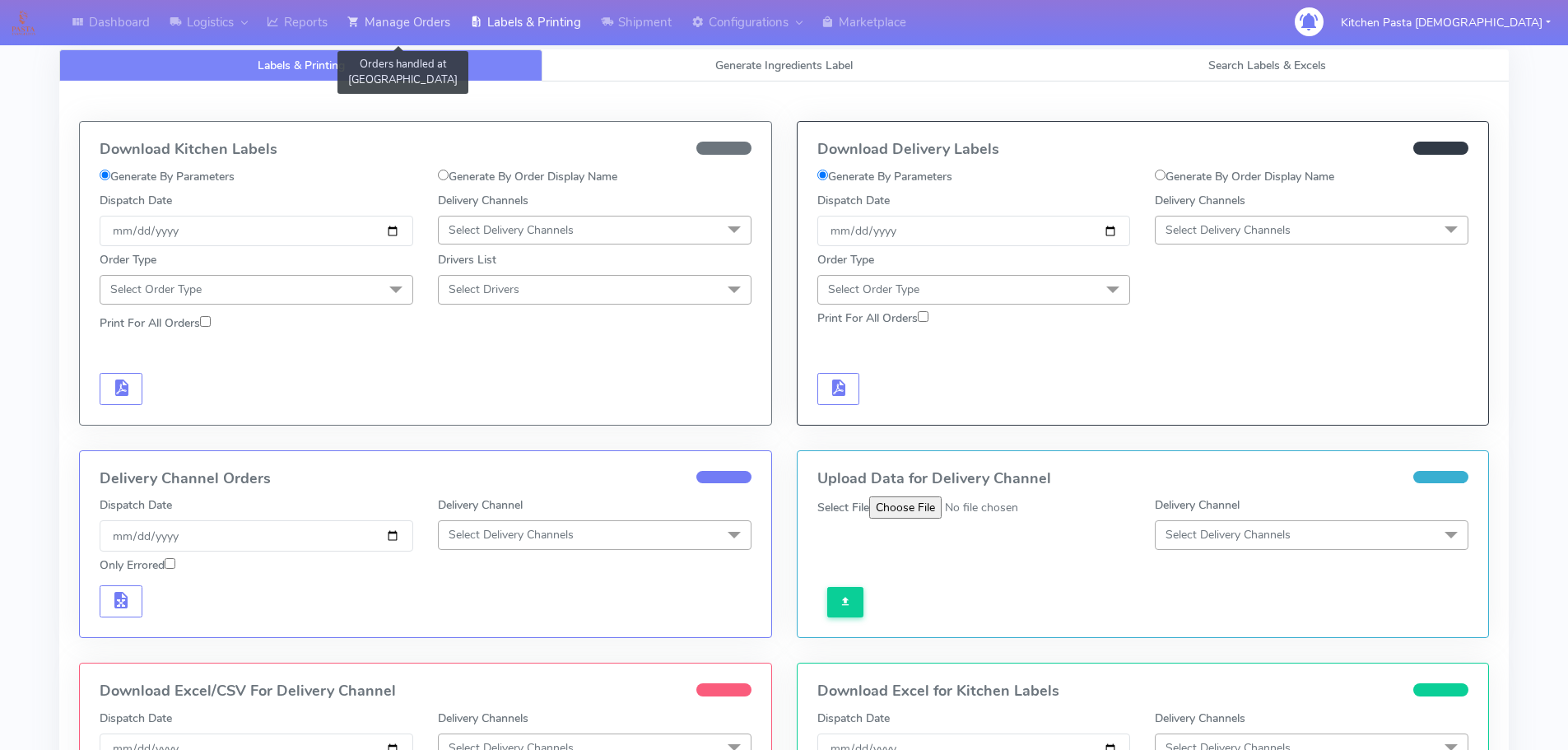
drag, startPoint x: 437, startPoint y: 41, endPoint x: 492, endPoint y: 21, distance: 58.9
click at [436, 40] on link "Manage Orders" at bounding box center [399, 22] width 123 height 45
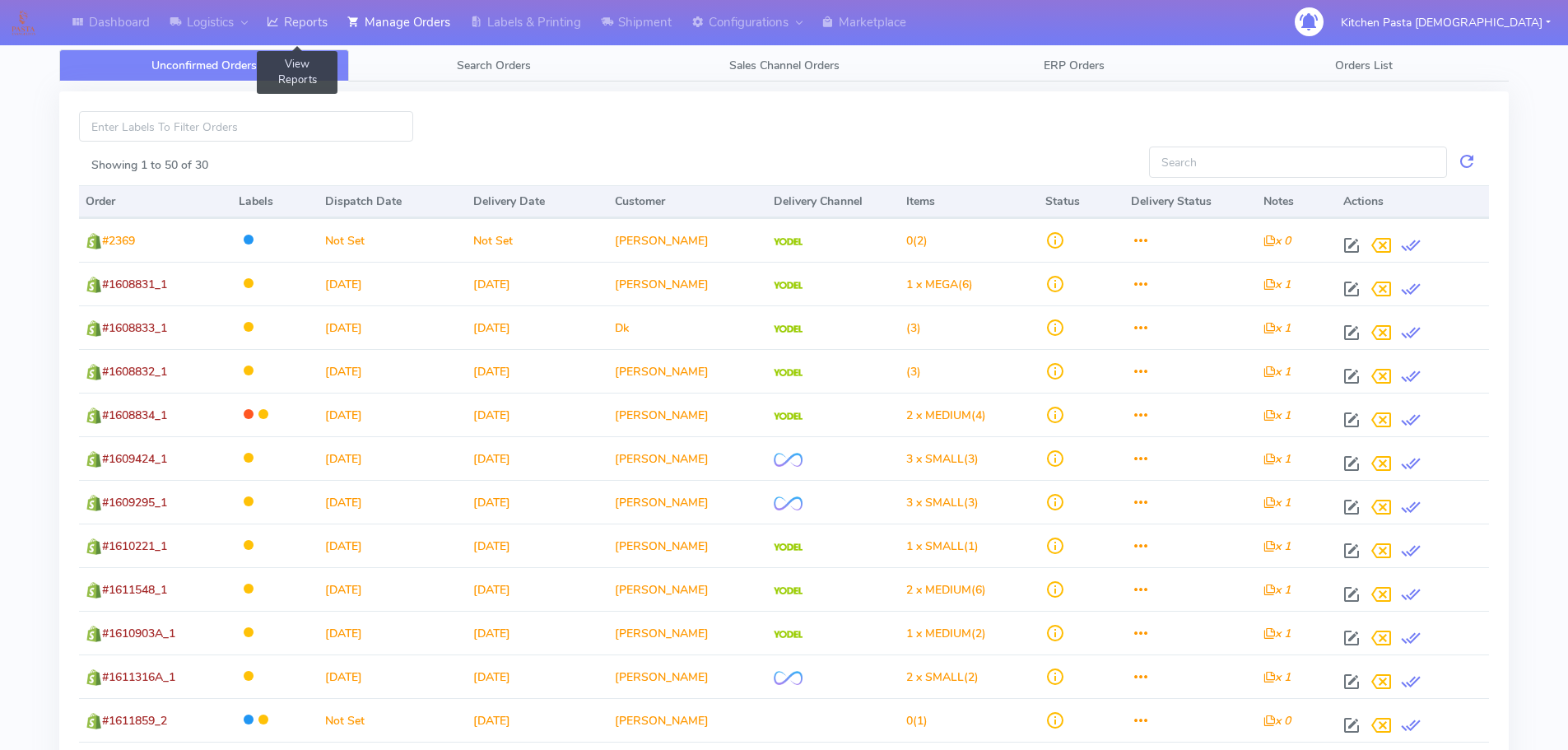
click at [333, 35] on link "Reports" at bounding box center [297, 22] width 81 height 45
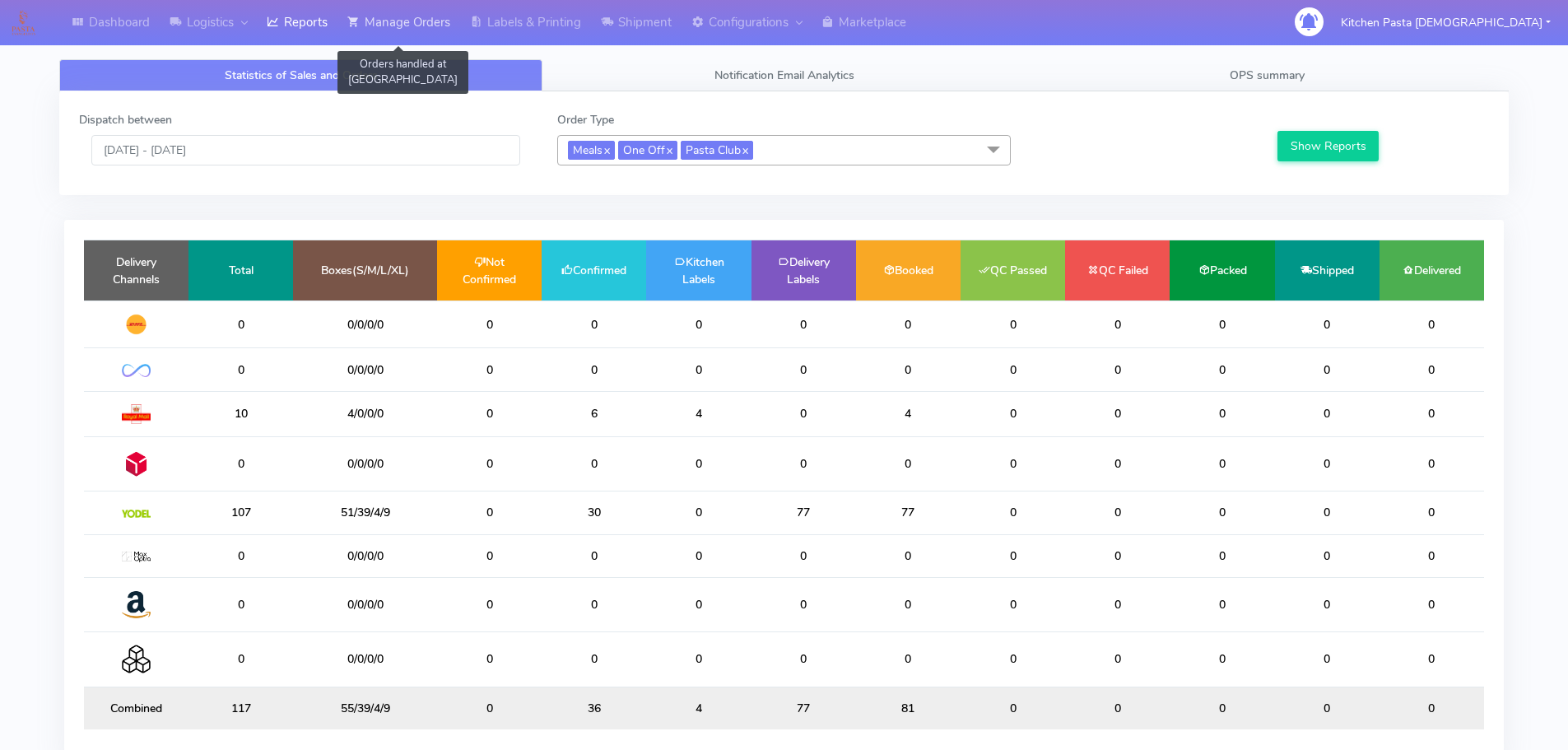
click at [436, 24] on link "Manage Orders" at bounding box center [399, 22] width 123 height 45
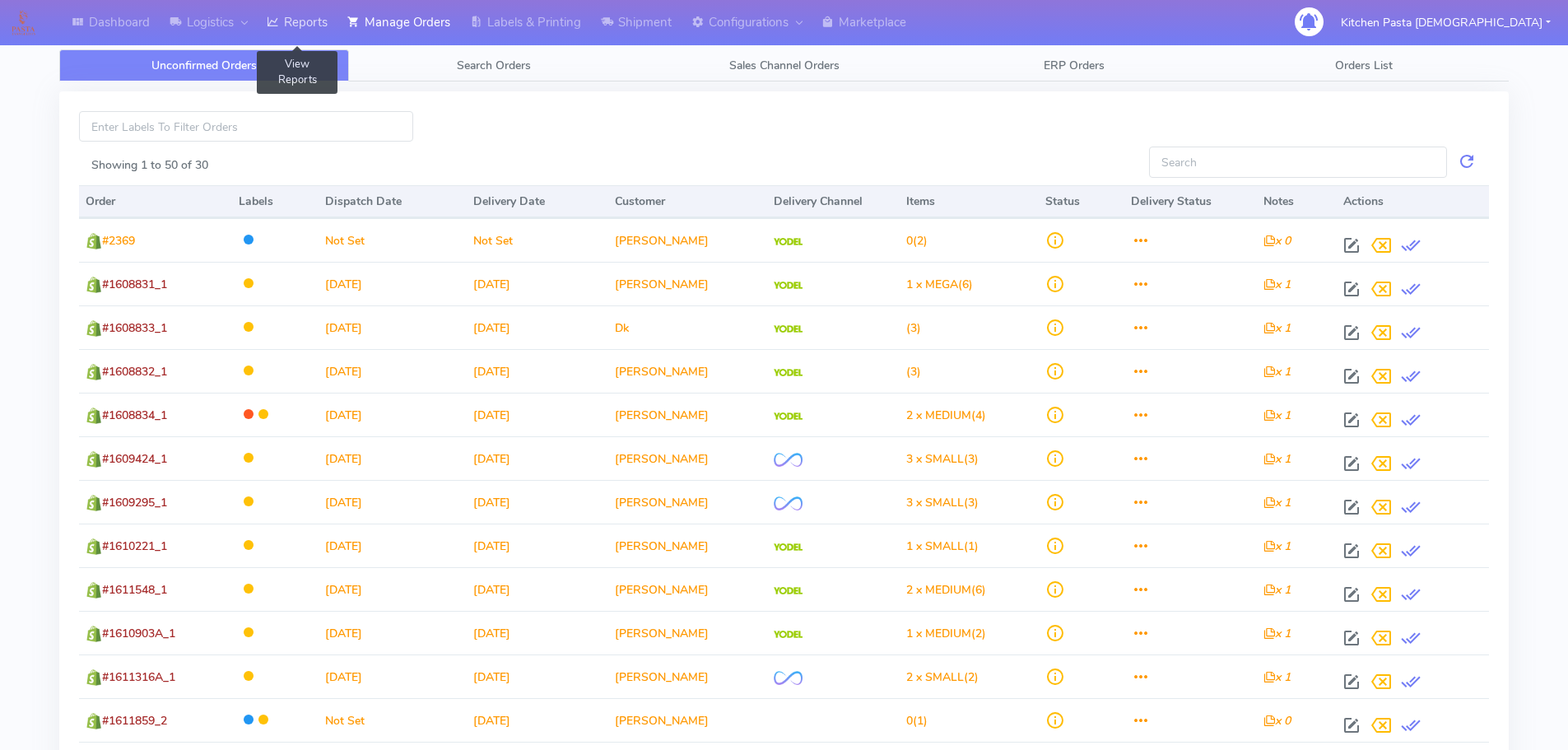
click at [311, 27] on link "Reports" at bounding box center [297, 22] width 81 height 45
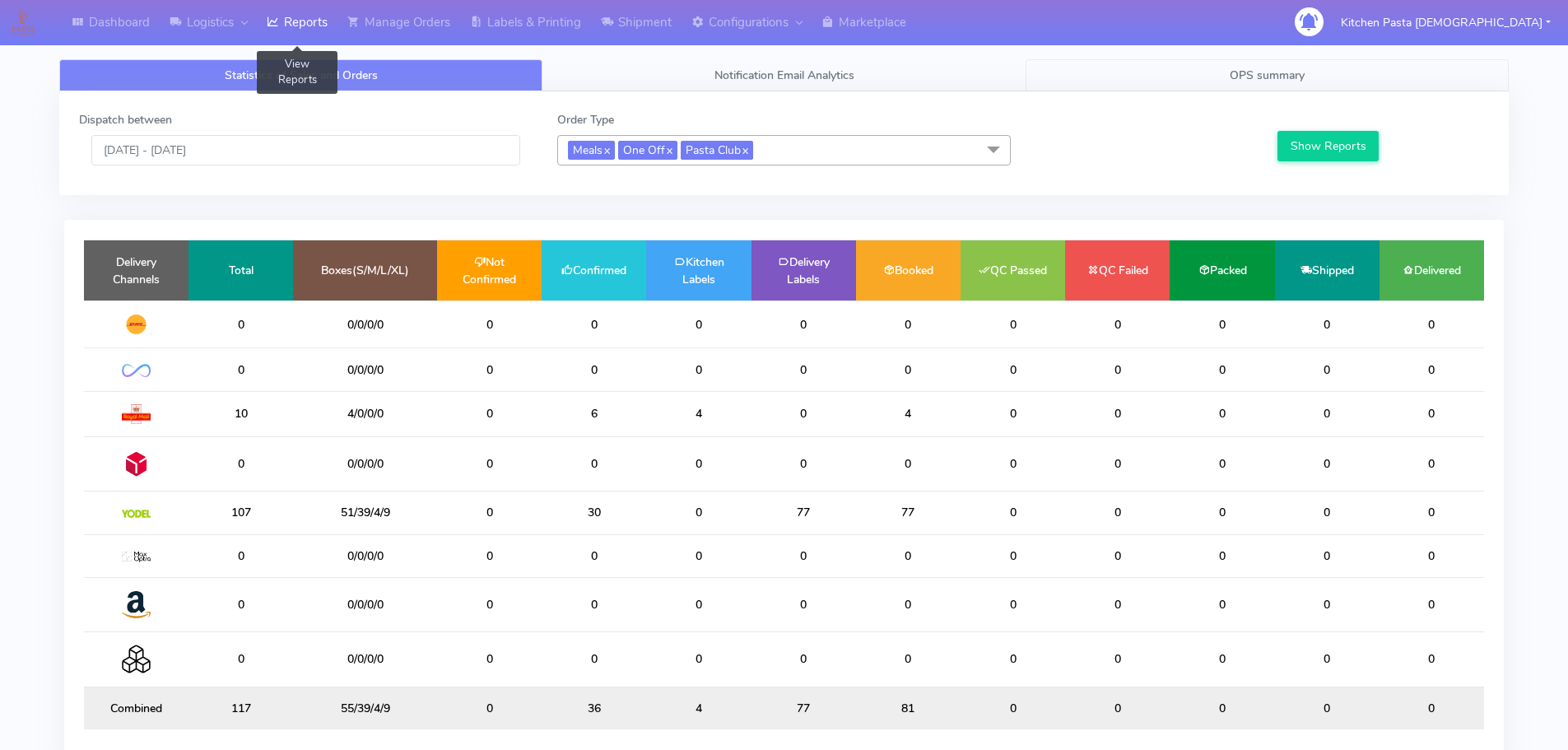
click at [1170, 79] on link "OPS summary" at bounding box center [1267, 75] width 483 height 32
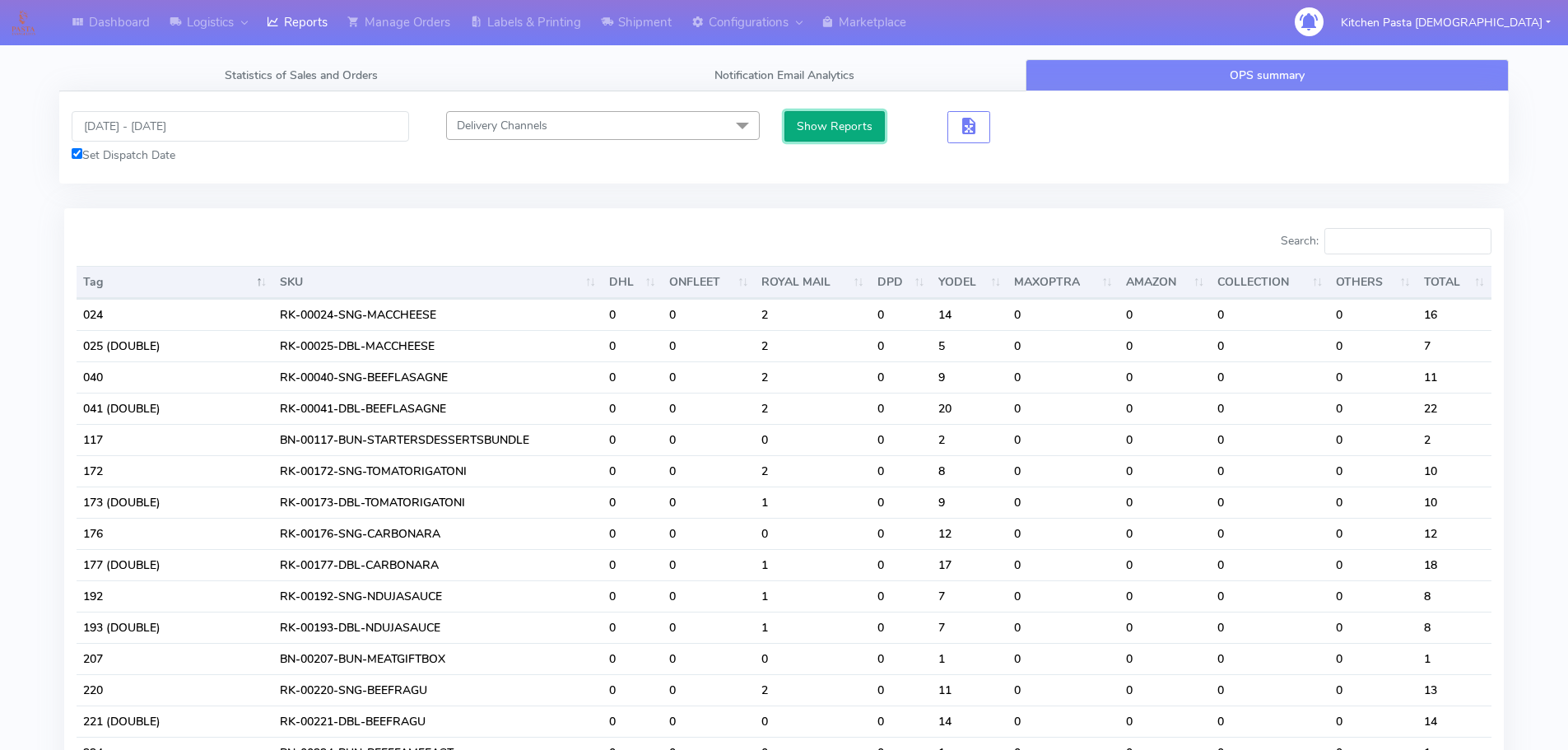
click at [838, 133] on button "Show Reports" at bounding box center [835, 126] width 101 height 30
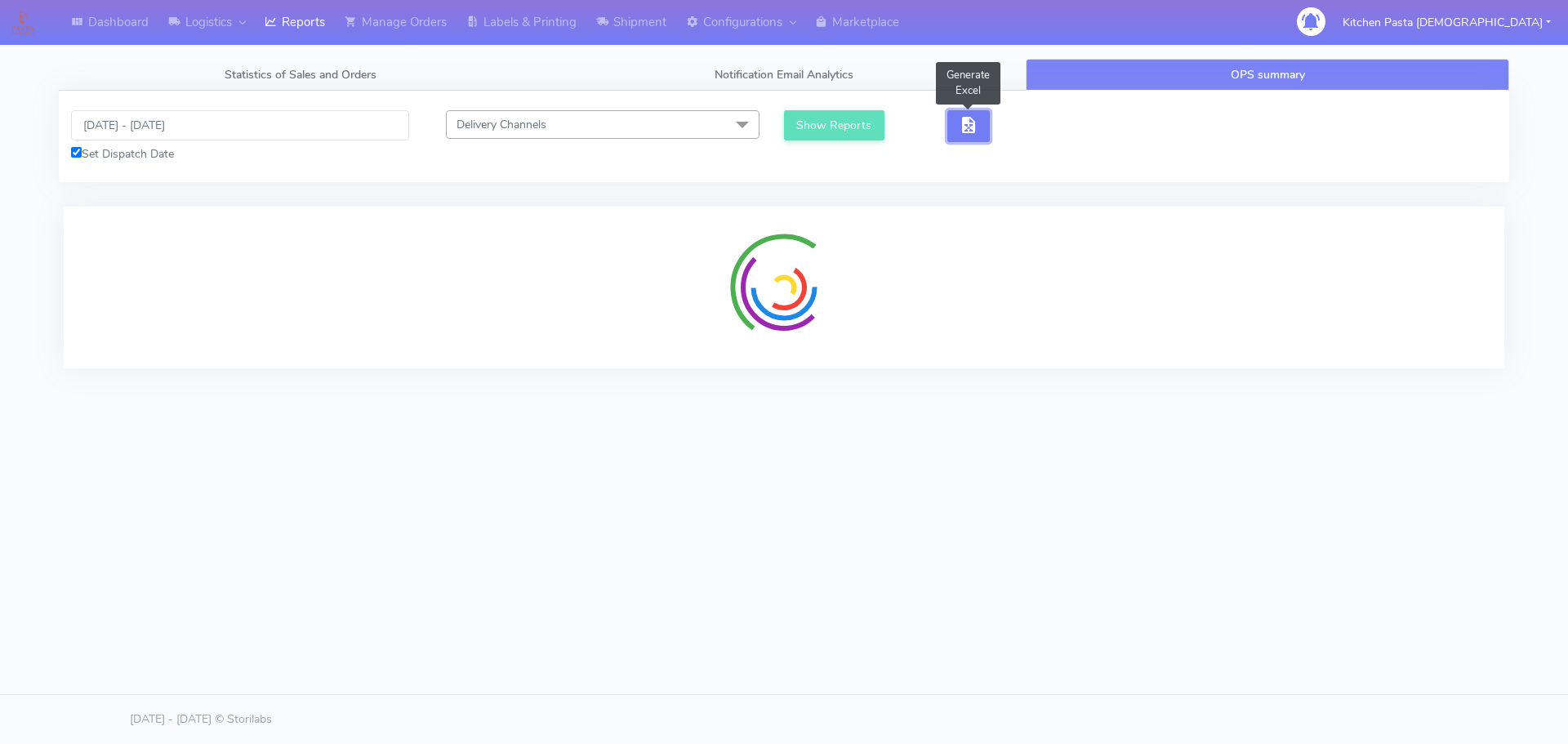
click at [959, 132] on span "button" at bounding box center [969, 129] width 20 height 16
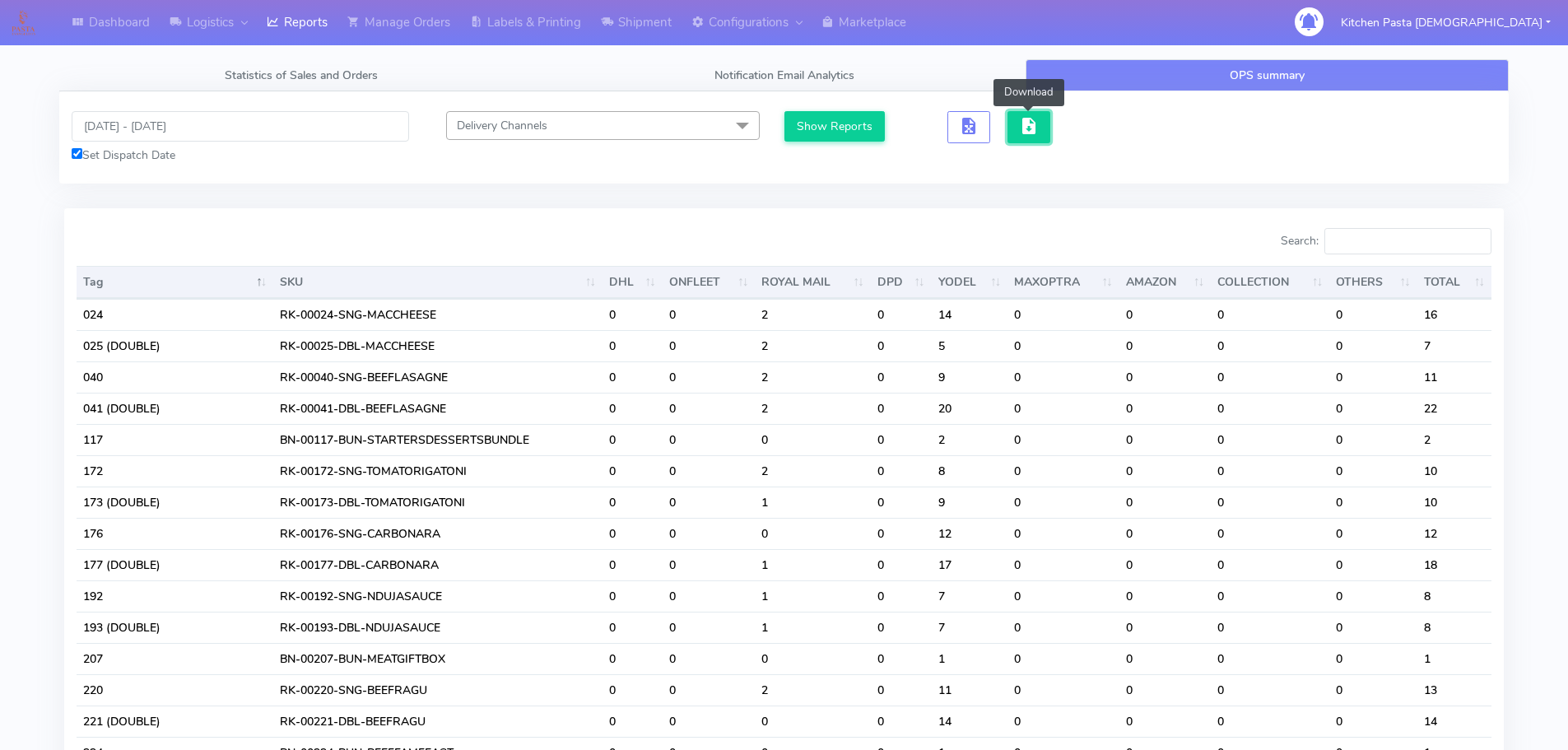
click at [1043, 128] on button "button" at bounding box center [1029, 127] width 43 height 32
click at [1037, 122] on span "button" at bounding box center [1029, 130] width 20 height 16
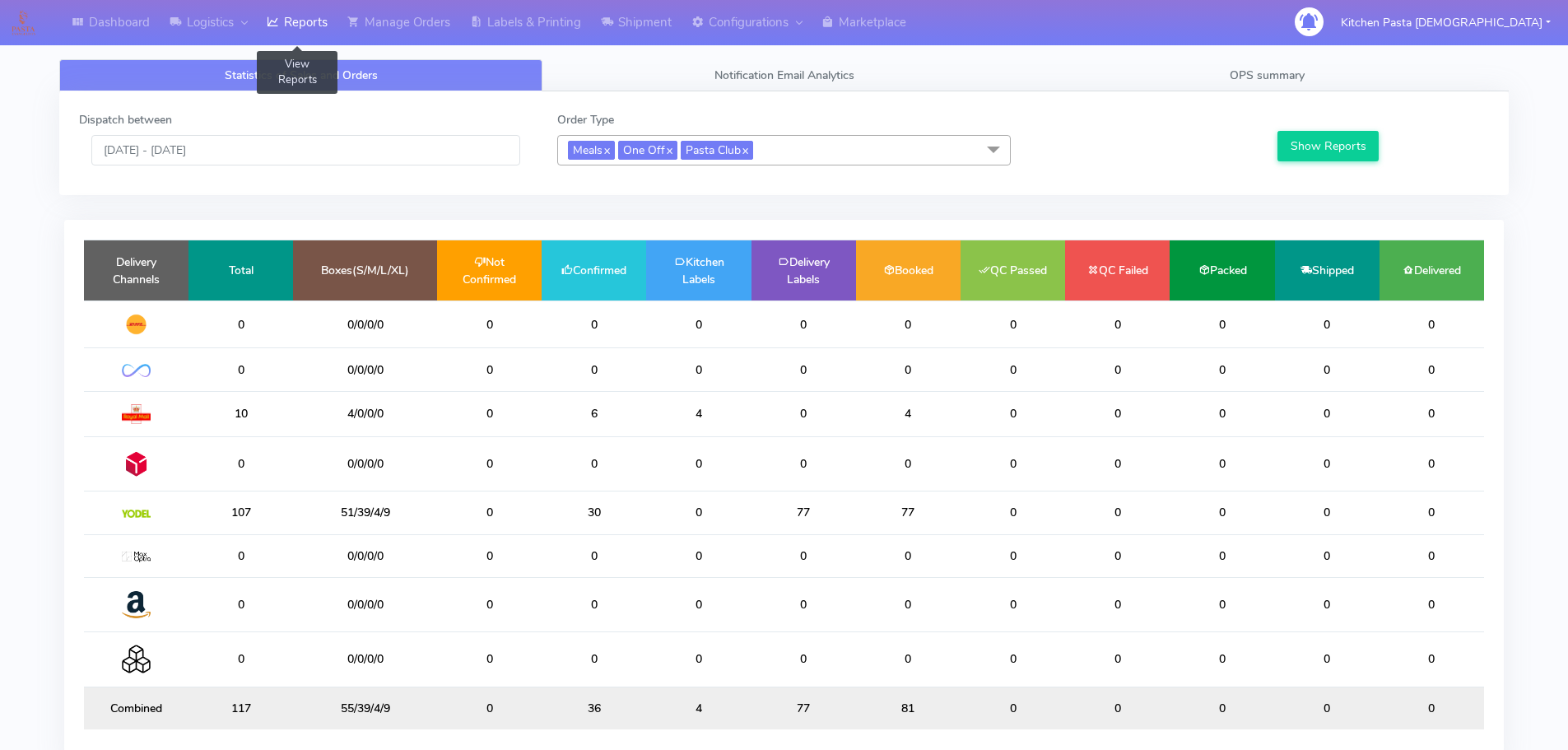
click at [328, 24] on link "Reports" at bounding box center [297, 22] width 81 height 45
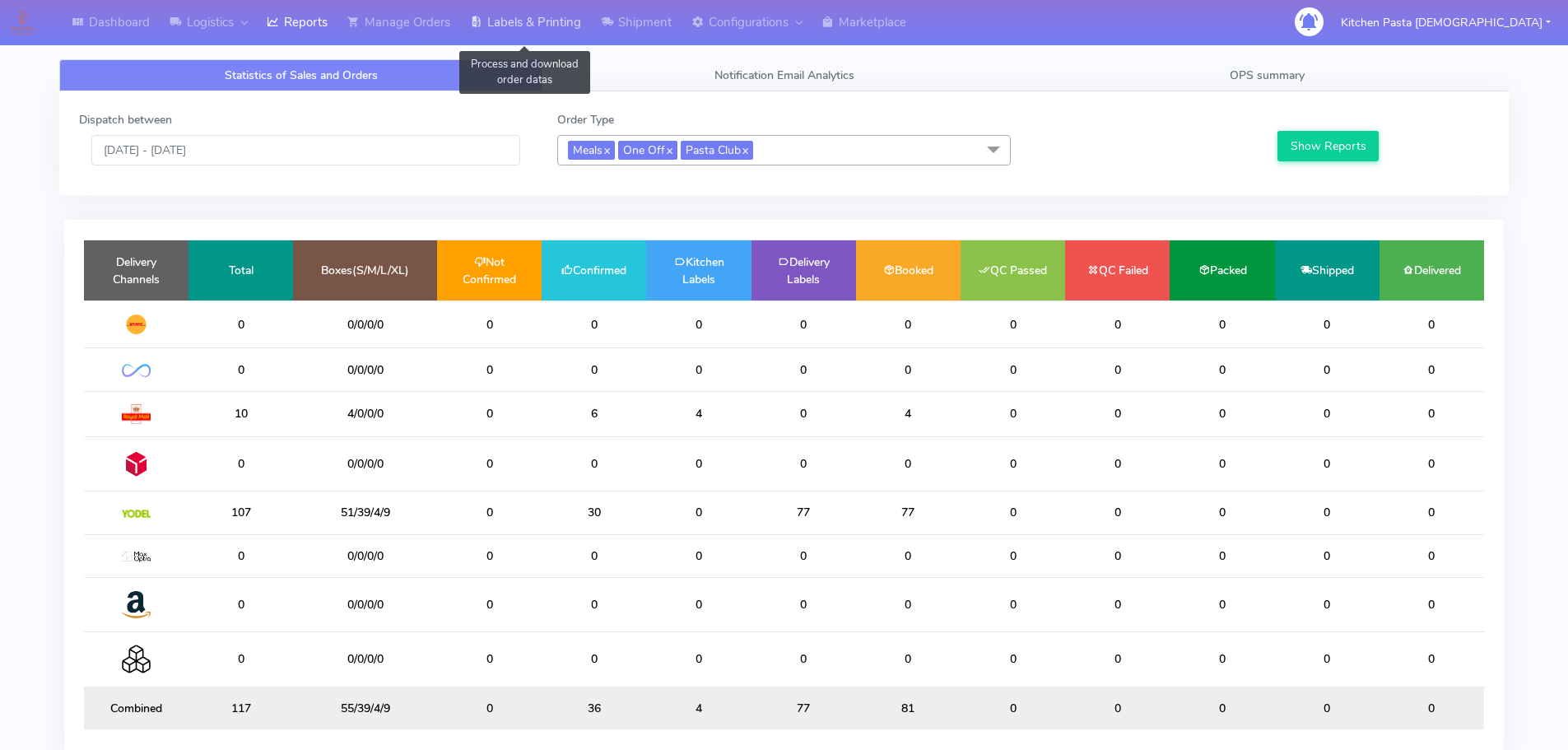
drag, startPoint x: 509, startPoint y: 19, endPoint x: 555, endPoint y: 27, distance: 46.8
click at [511, 19] on link "Labels & Printing" at bounding box center [525, 22] width 131 height 45
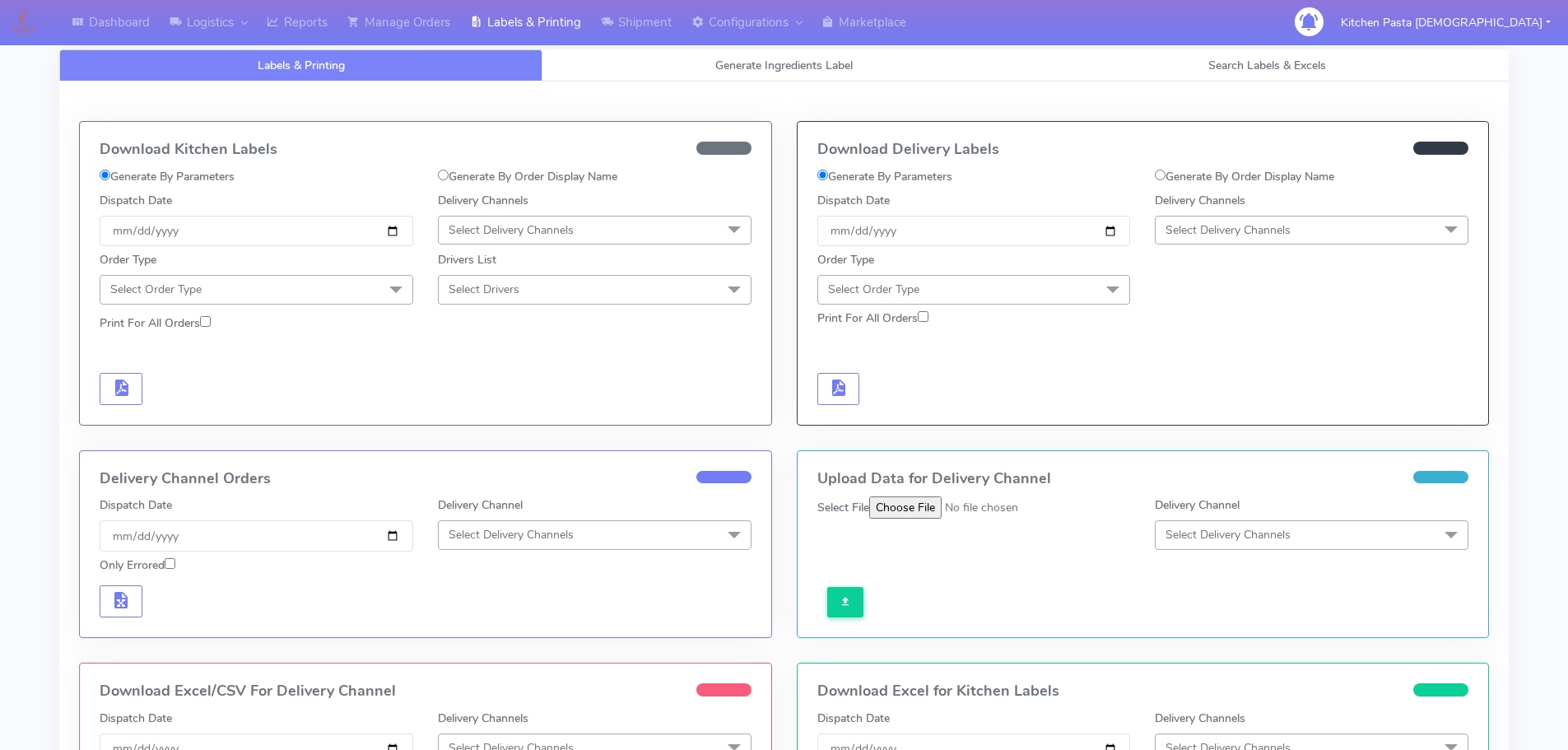
select select
click at [777, 60] on span "Generate Ingredients Label" at bounding box center [783, 66] width 137 height 16
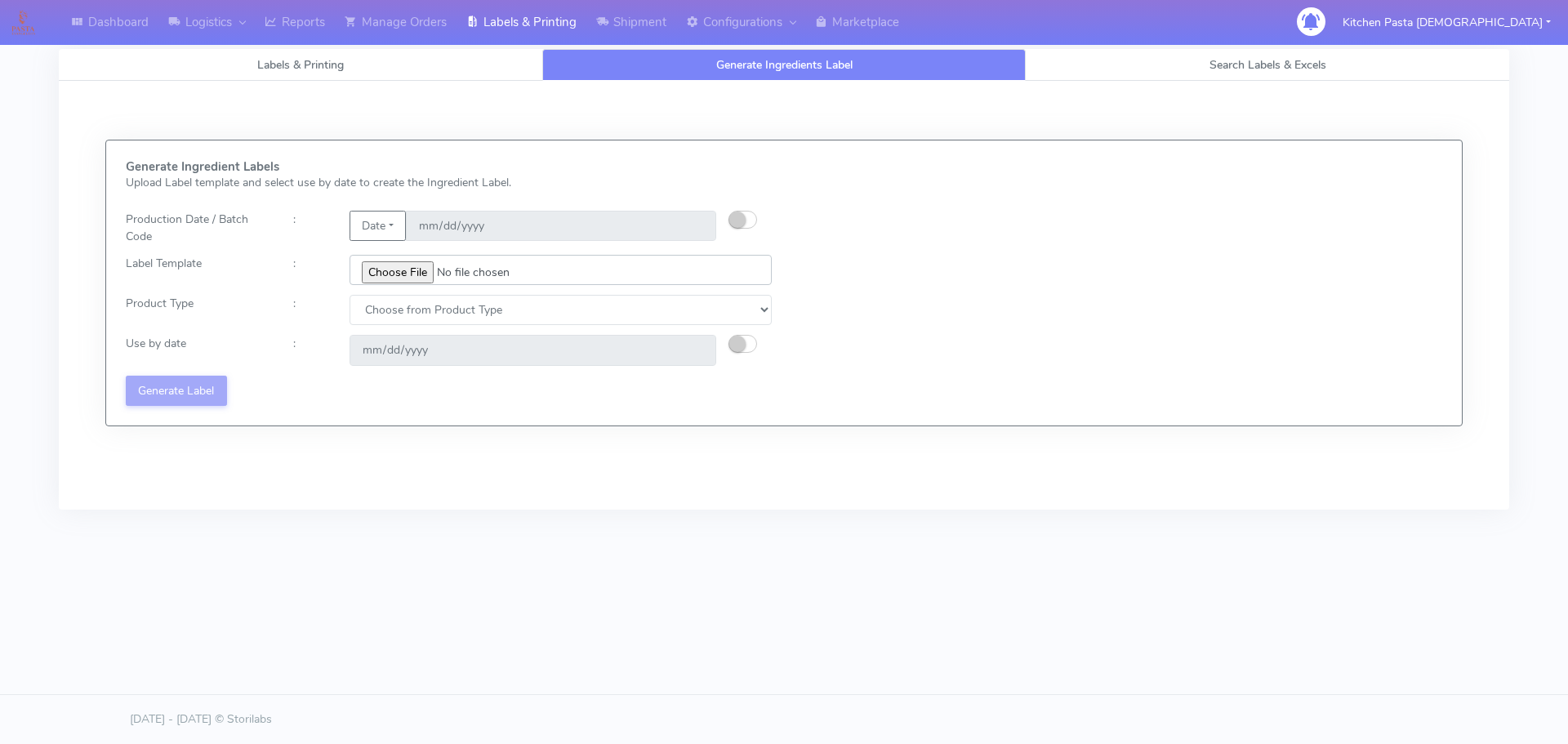
click at [421, 275] on input "file" at bounding box center [560, 270] width 422 height 30
type input "C:\fakepath\Classic Tiramisu V1.jpg"
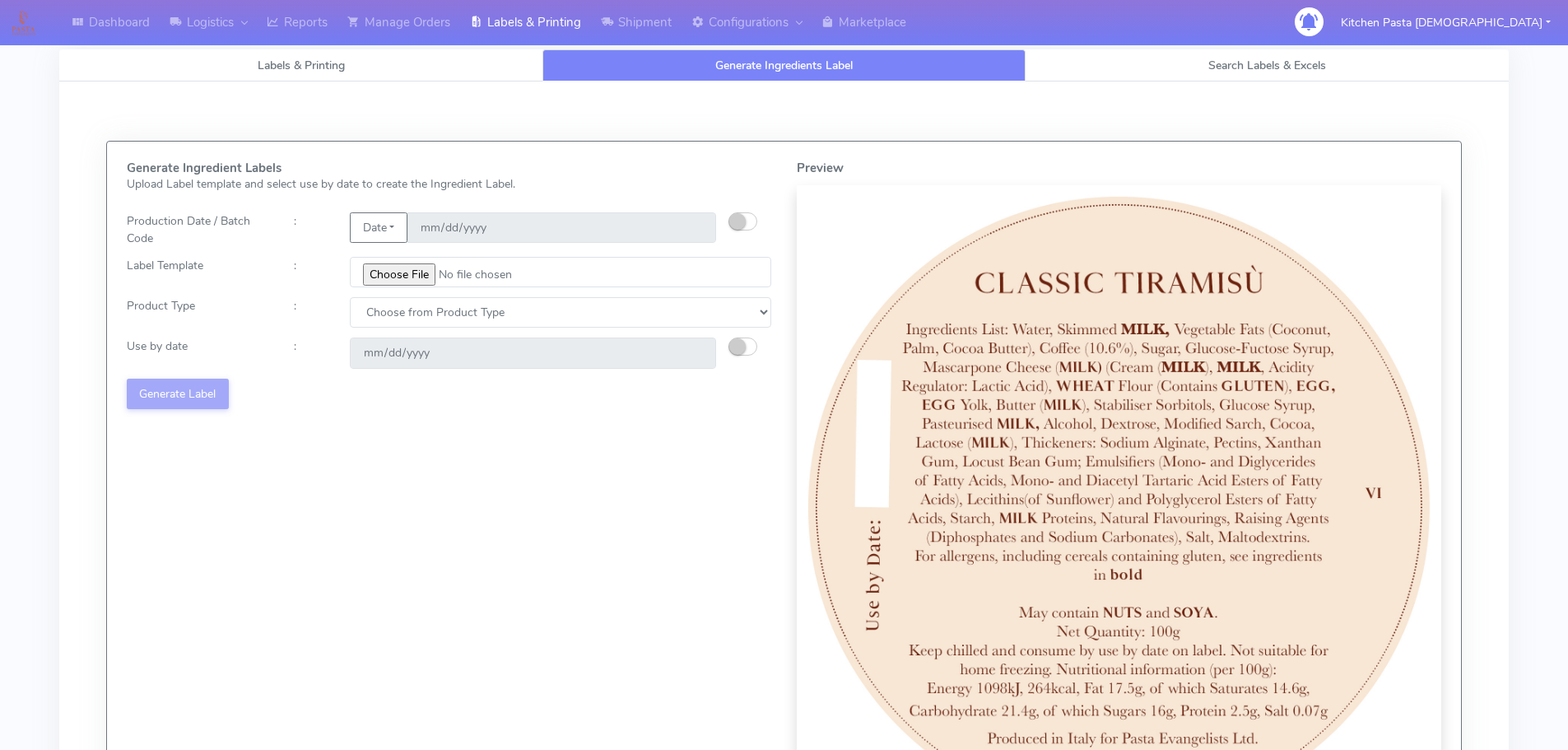
click at [403, 329] on div "Generate Ingredient Labels Upload Label template and select use by date to crea…" at bounding box center [449, 495] width 670 height 668
click at [457, 322] on select "Choose from Product Type ECOM ERETAIL CIRCULAR CIRC_DESERTS LASAGNE" at bounding box center [561, 312] width 422 height 30
select select "3"
click at [350, 297] on select "Choose from Product Type ECOM ERETAIL CIRCULAR CIRC_DESERTS LASAGNE" at bounding box center [561, 312] width 422 height 30
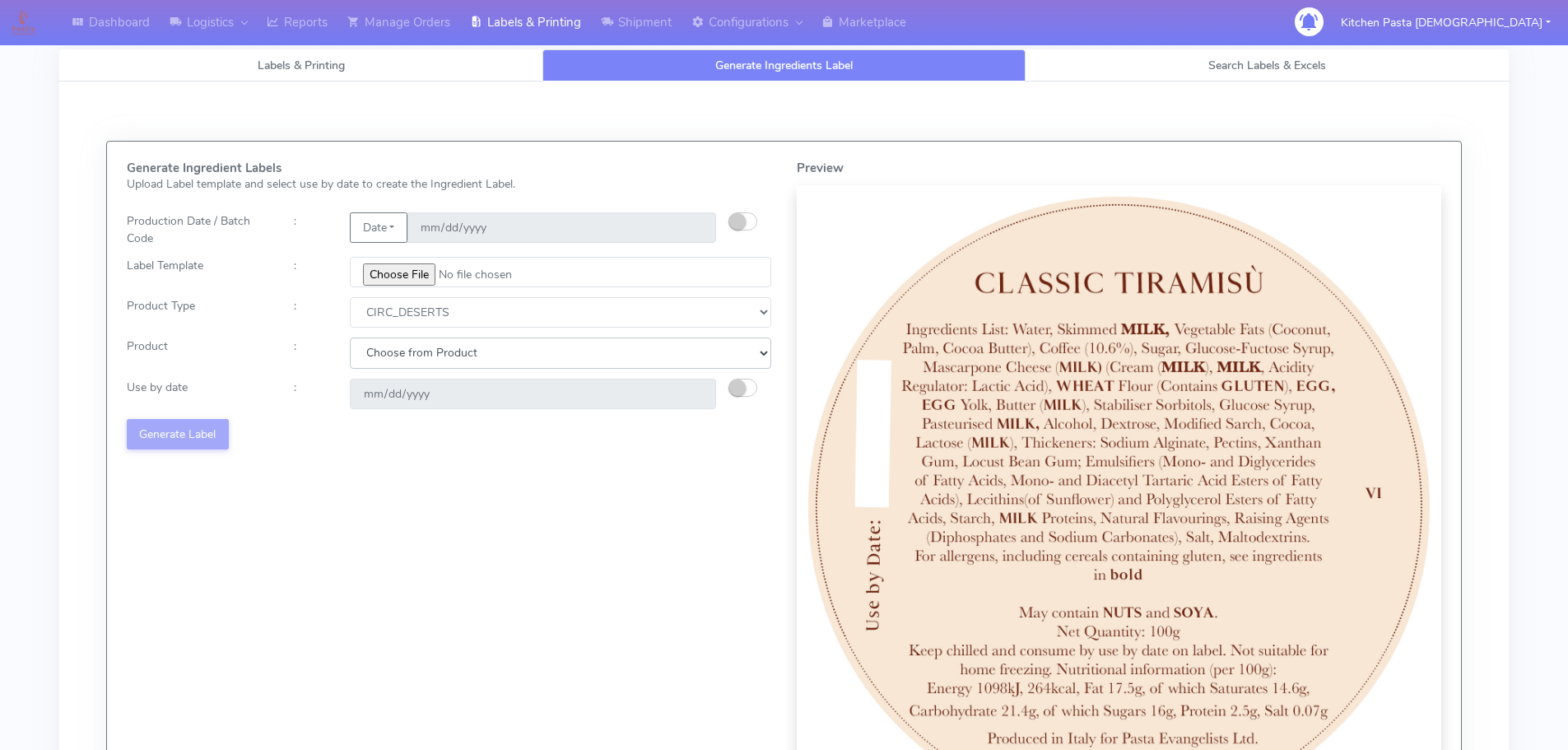
drag, startPoint x: 484, startPoint y: 348, endPoint x: 485, endPoint y: 365, distance: 16.5
click at [485, 348] on select "Choose from Product CLASSIC_TIRAMISU CREMA_AMARENA PROFITEROLES" at bounding box center [561, 353] width 422 height 30
select select "0"
click at [350, 338] on select "Choose from Product CLASSIC_TIRAMISU CREMA_AMARENA PROFITEROLES" at bounding box center [561, 353] width 422 height 30
type input "2025-08-16"
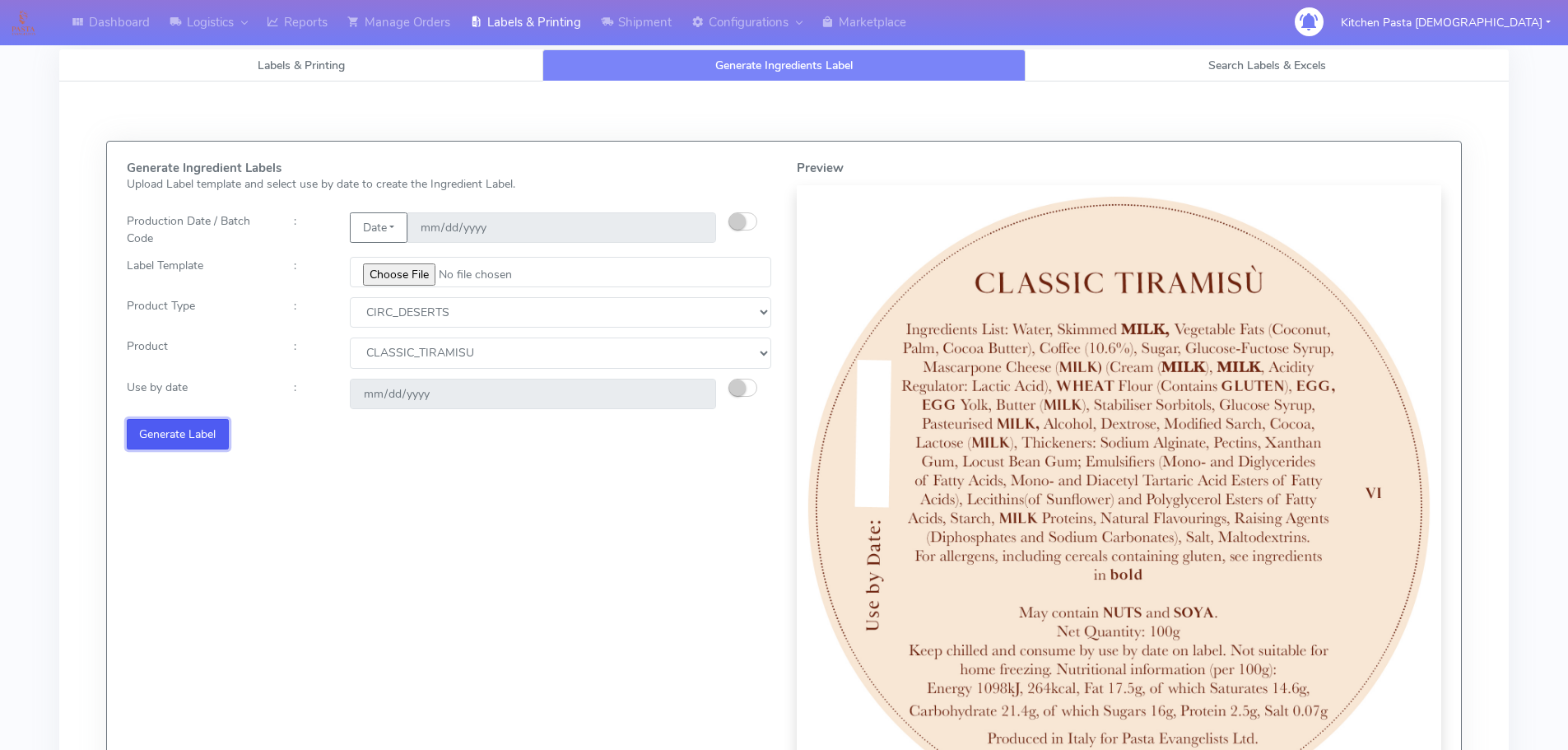
click at [203, 435] on button "Generate Label" at bounding box center [178, 434] width 102 height 30
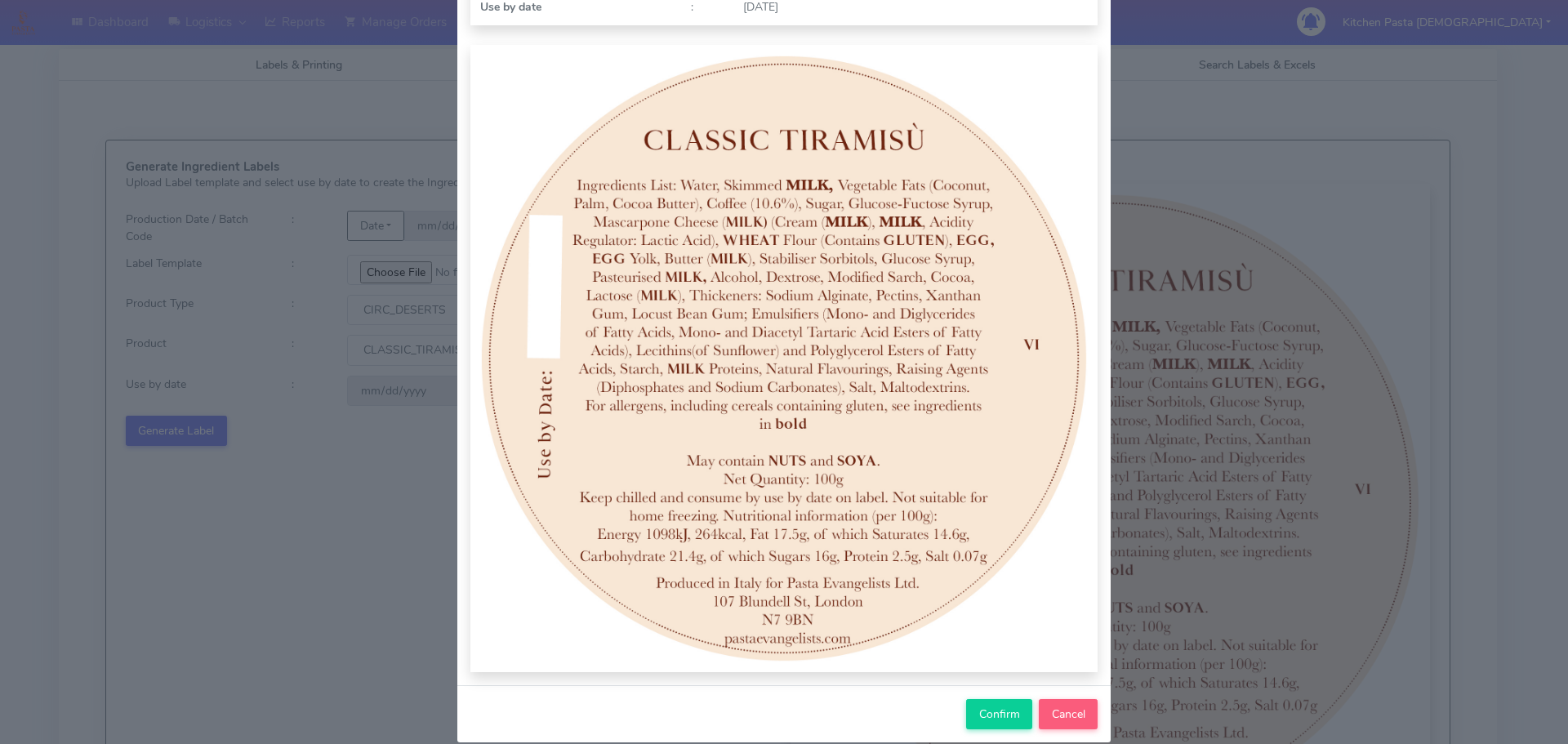
scroll to position [164, 0]
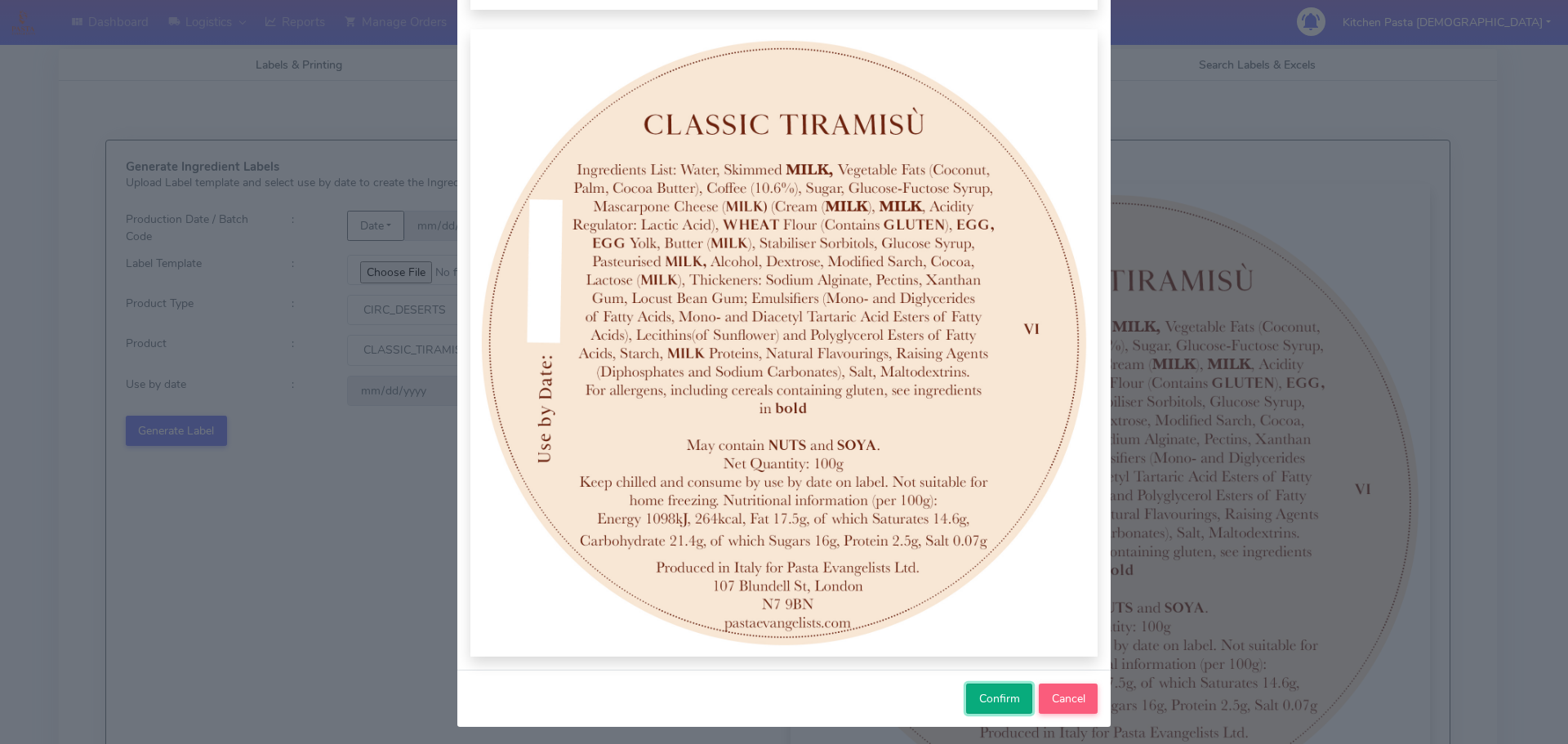
click at [1015, 710] on button "Confirm" at bounding box center [999, 698] width 66 height 30
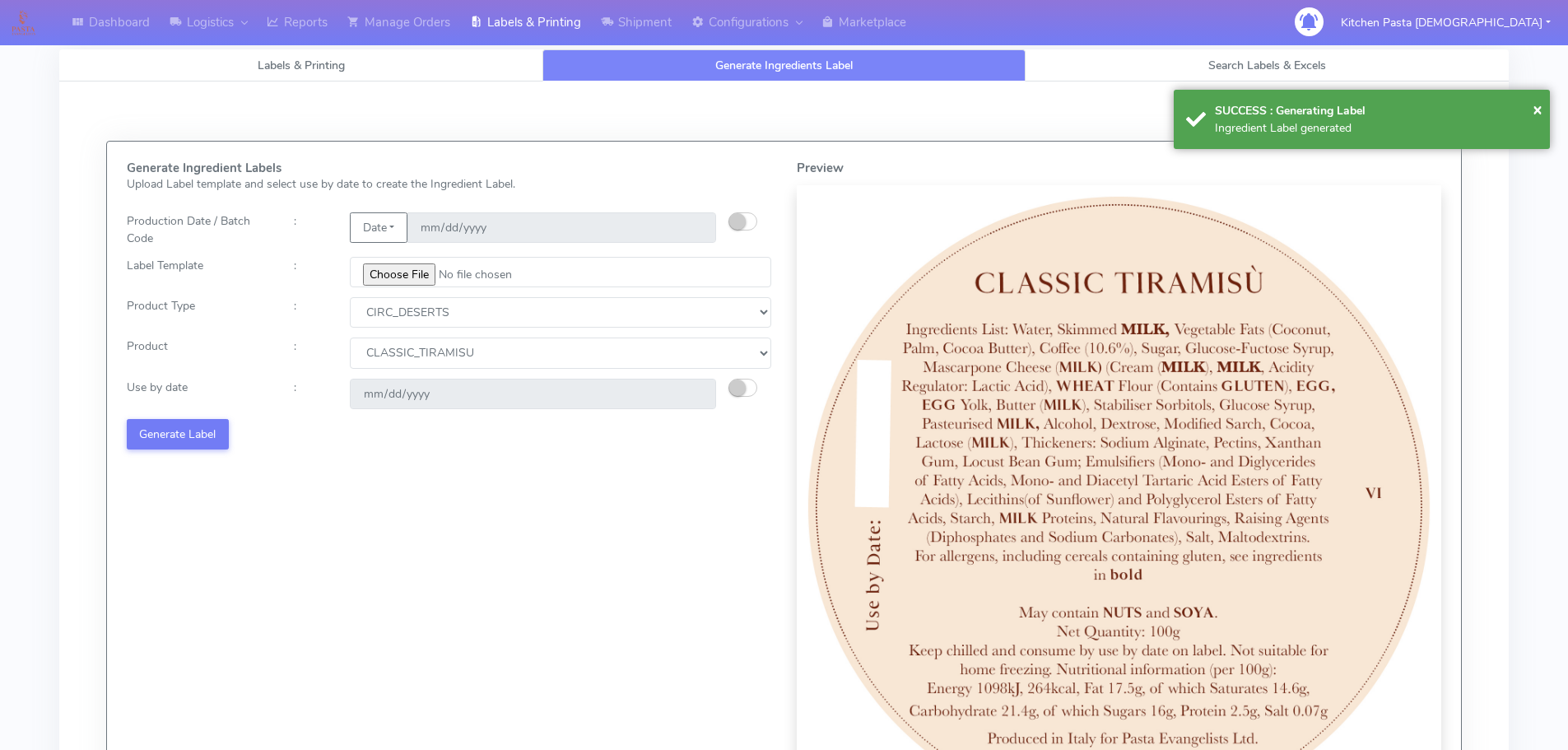
select select
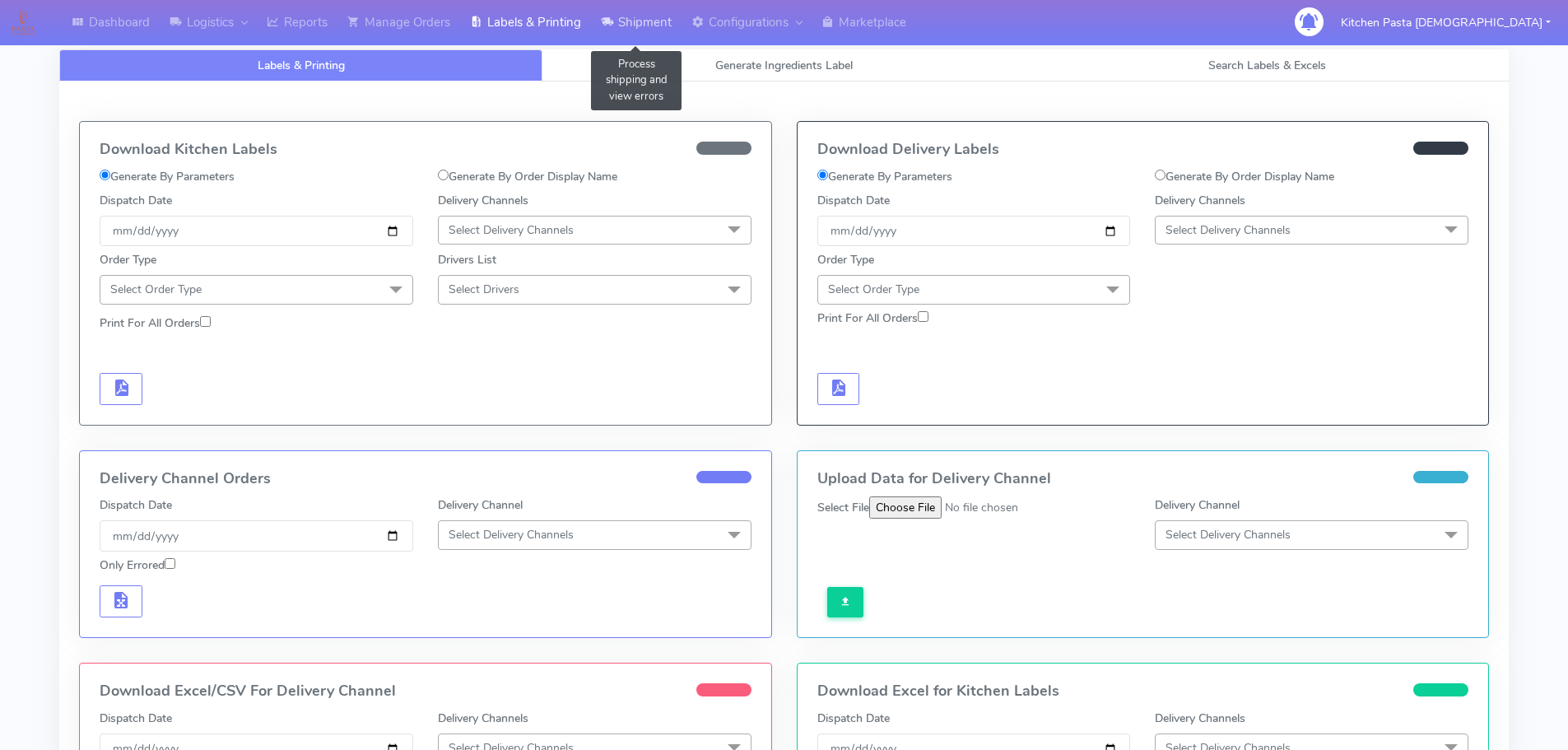
drag, startPoint x: 605, startPoint y: 28, endPoint x: 615, endPoint y: 28, distance: 9.9
click at [606, 28] on icon at bounding box center [607, 22] width 12 height 16
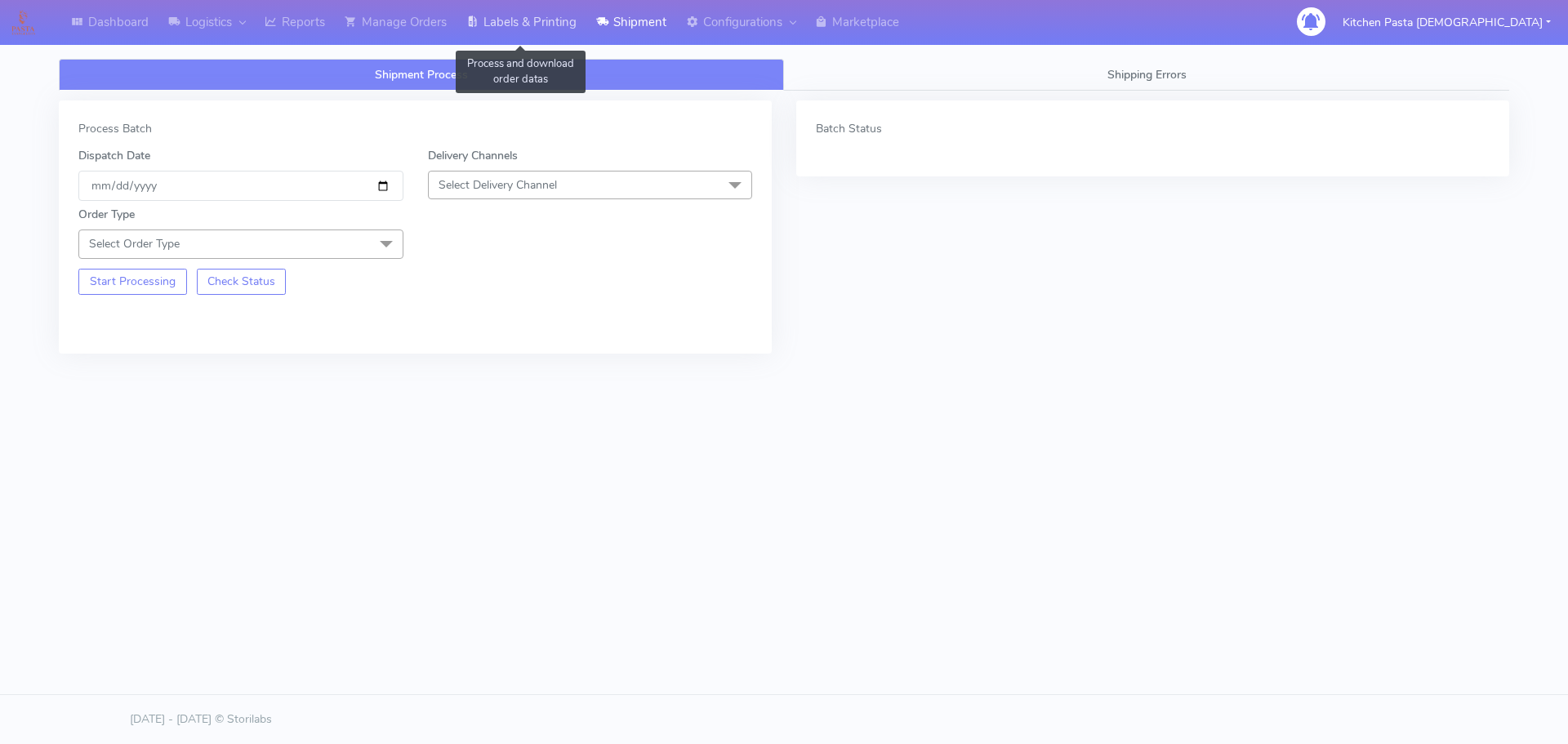
click at [534, 9] on link "Labels & Printing" at bounding box center [521, 22] width 130 height 45
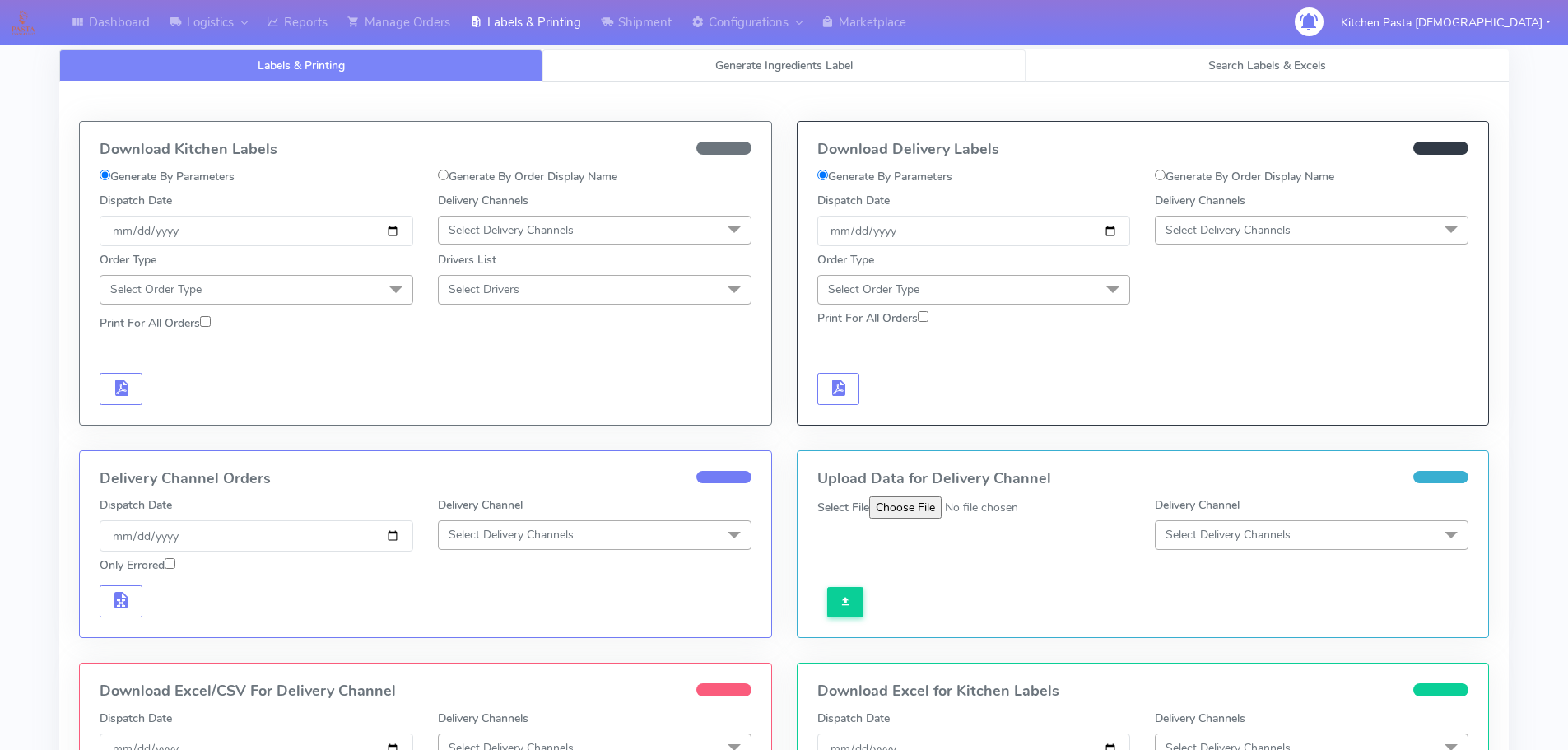
click at [785, 71] on span "Generate Ingredients Label" at bounding box center [783, 66] width 137 height 16
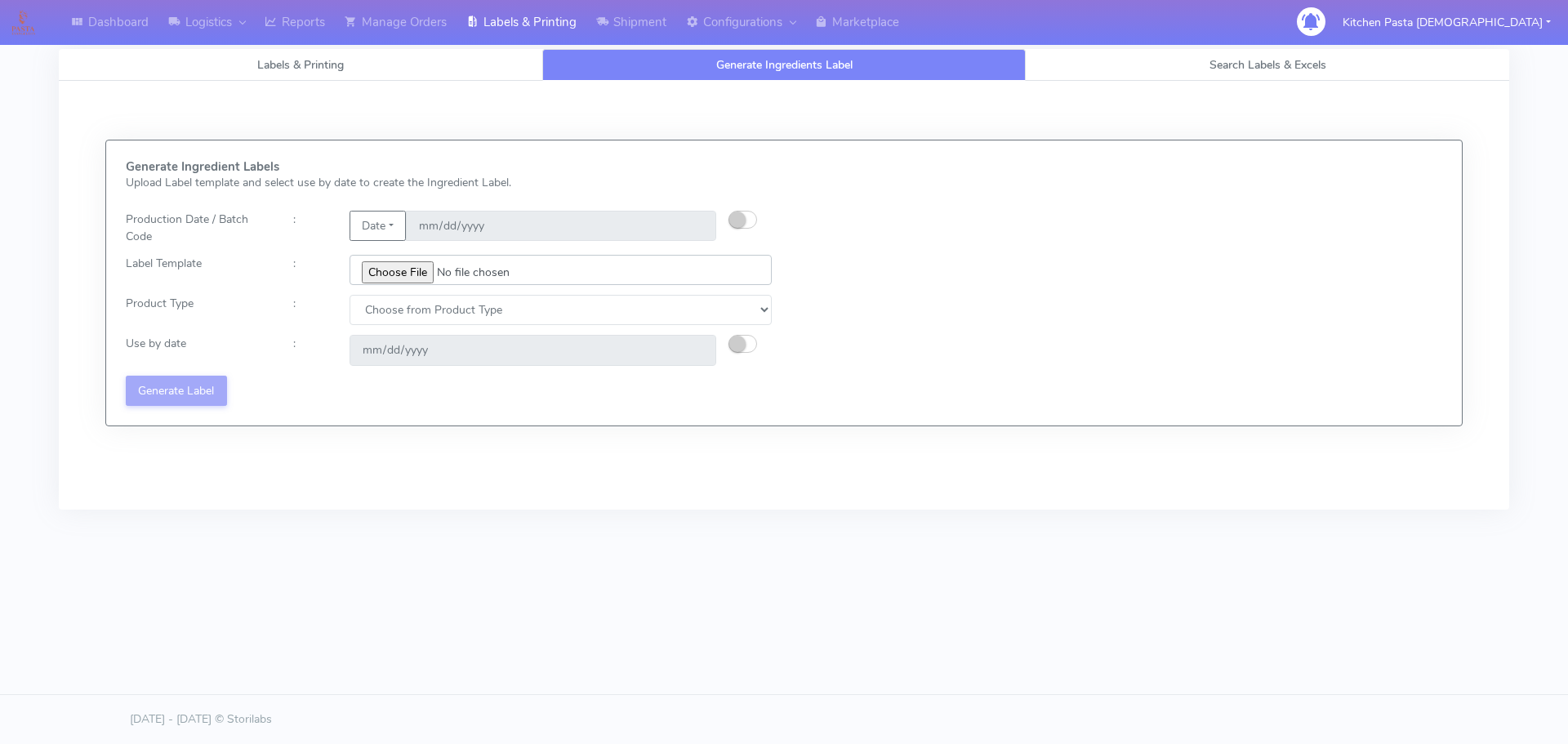
click at [587, 280] on input "file" at bounding box center [560, 270] width 422 height 30
type input "C:\fakepath\Profiteroles V1.jpg"
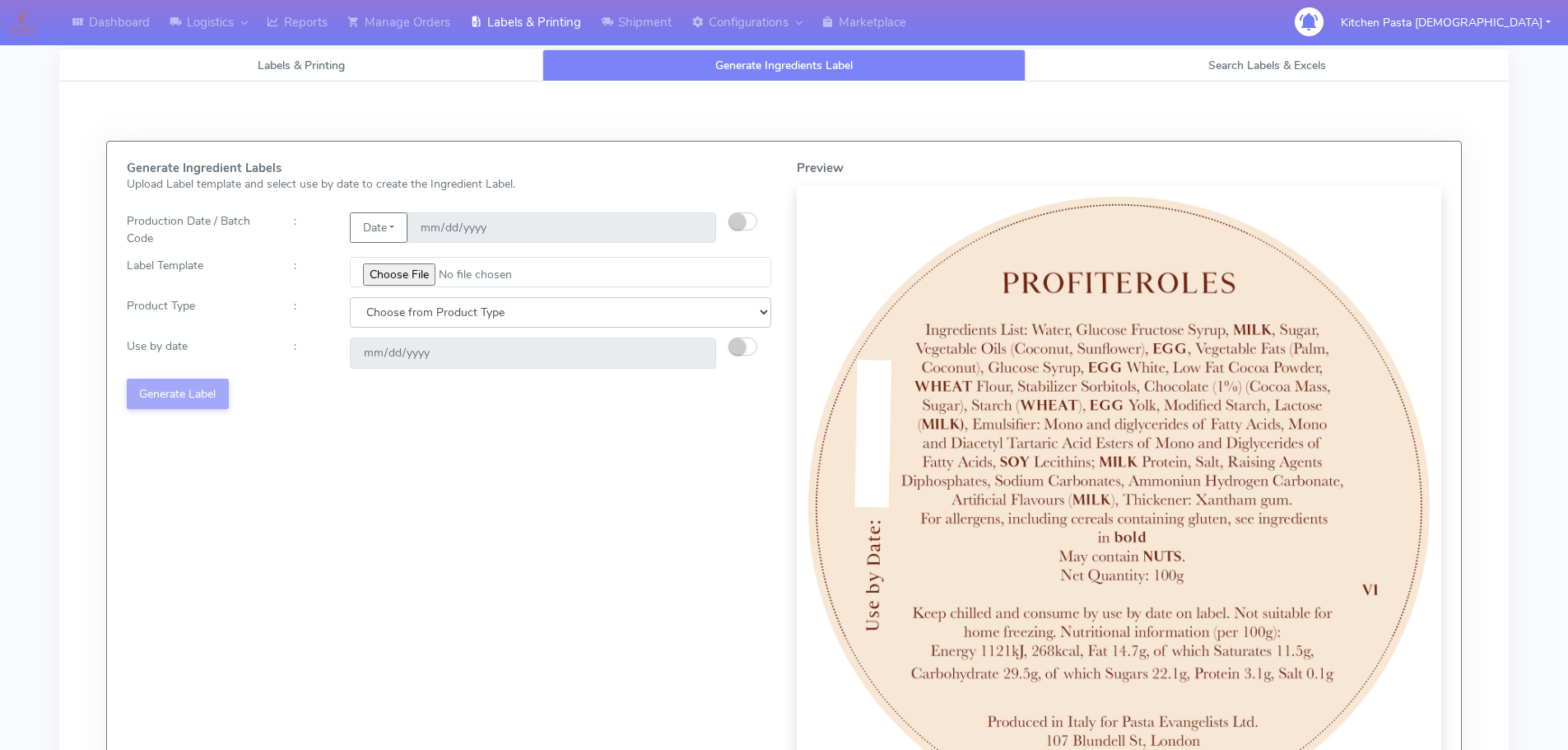
click at [605, 311] on select "Choose from Product Type ECOM ERETAIL CIRCULAR CIRC_DESERTS LASAGNE" at bounding box center [561, 312] width 422 height 30
select select "3"
click at [350, 297] on select "Choose from Product Type ECOM ERETAIL CIRCULAR CIRC_DESERTS LASAGNE" at bounding box center [561, 312] width 422 height 30
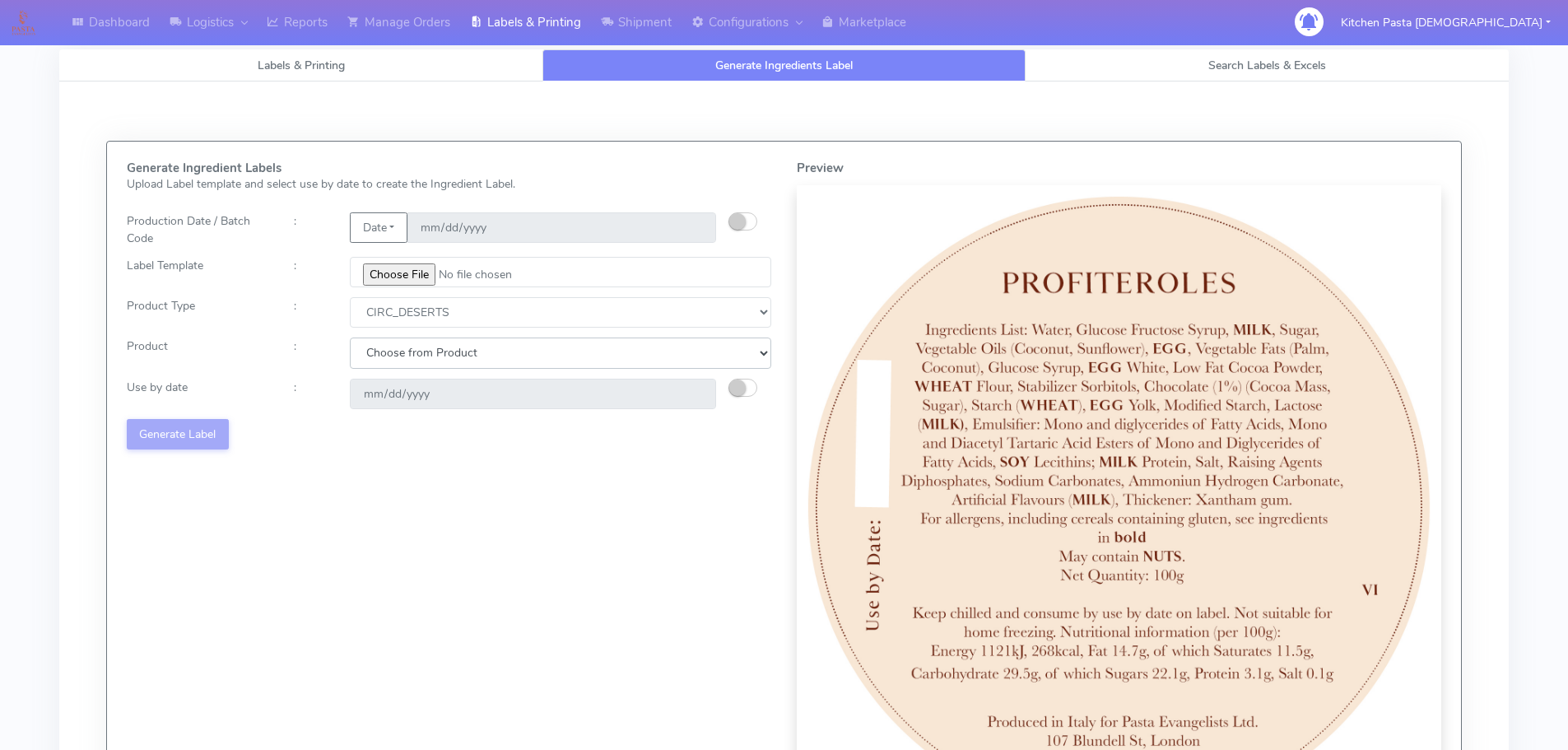
click at [547, 338] on select "Choose from Product CLASSIC_TIRAMISU CREMA_AMARENA PROFITEROLES" at bounding box center [561, 353] width 422 height 30
select select "2"
click at [350, 338] on select "Choose from Product CLASSIC_TIRAMISU CREMA_AMARENA PROFITEROLES" at bounding box center [561, 353] width 422 height 30
type input "[DATE]"
click at [161, 446] on button "Generate Label" at bounding box center [178, 434] width 102 height 30
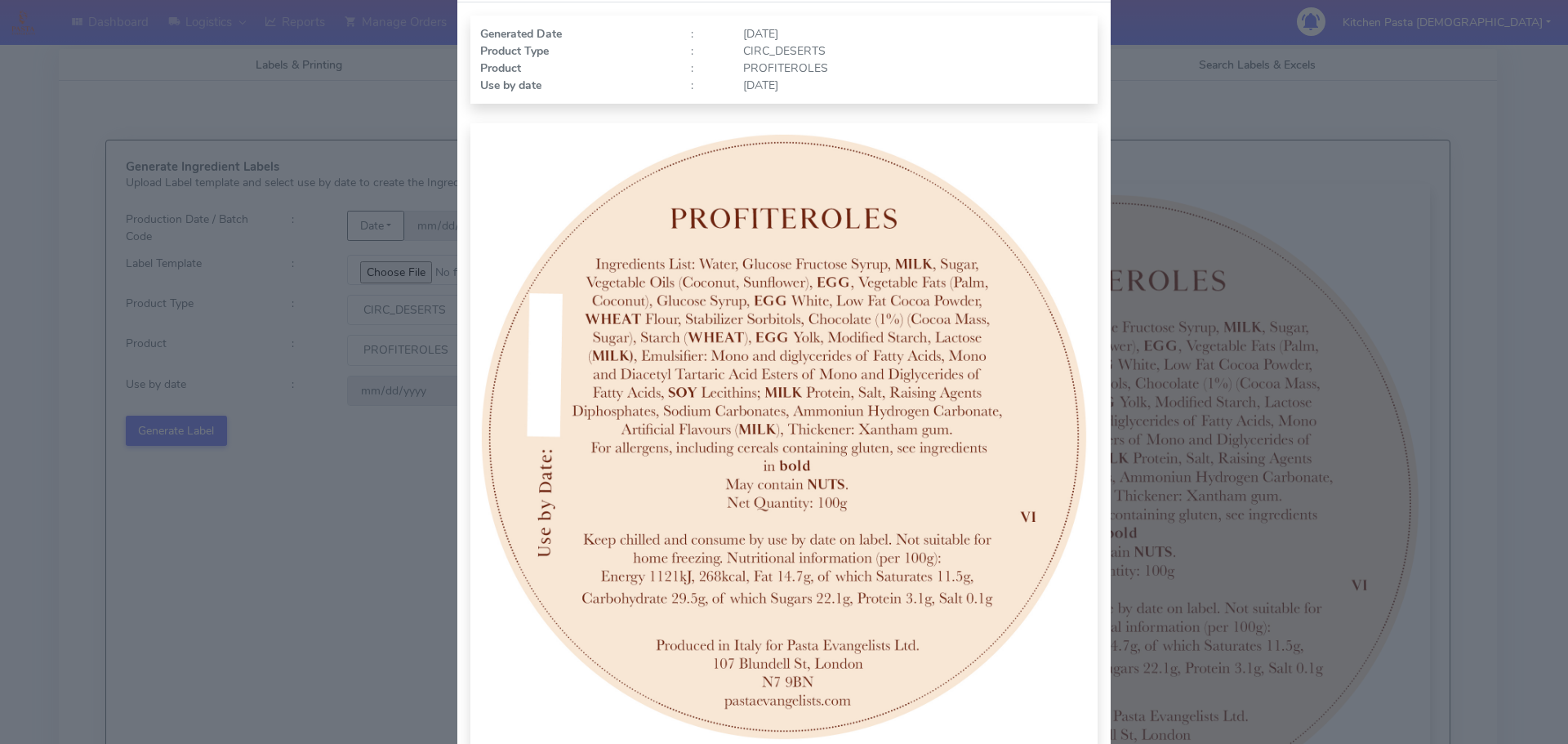
scroll to position [169, 0]
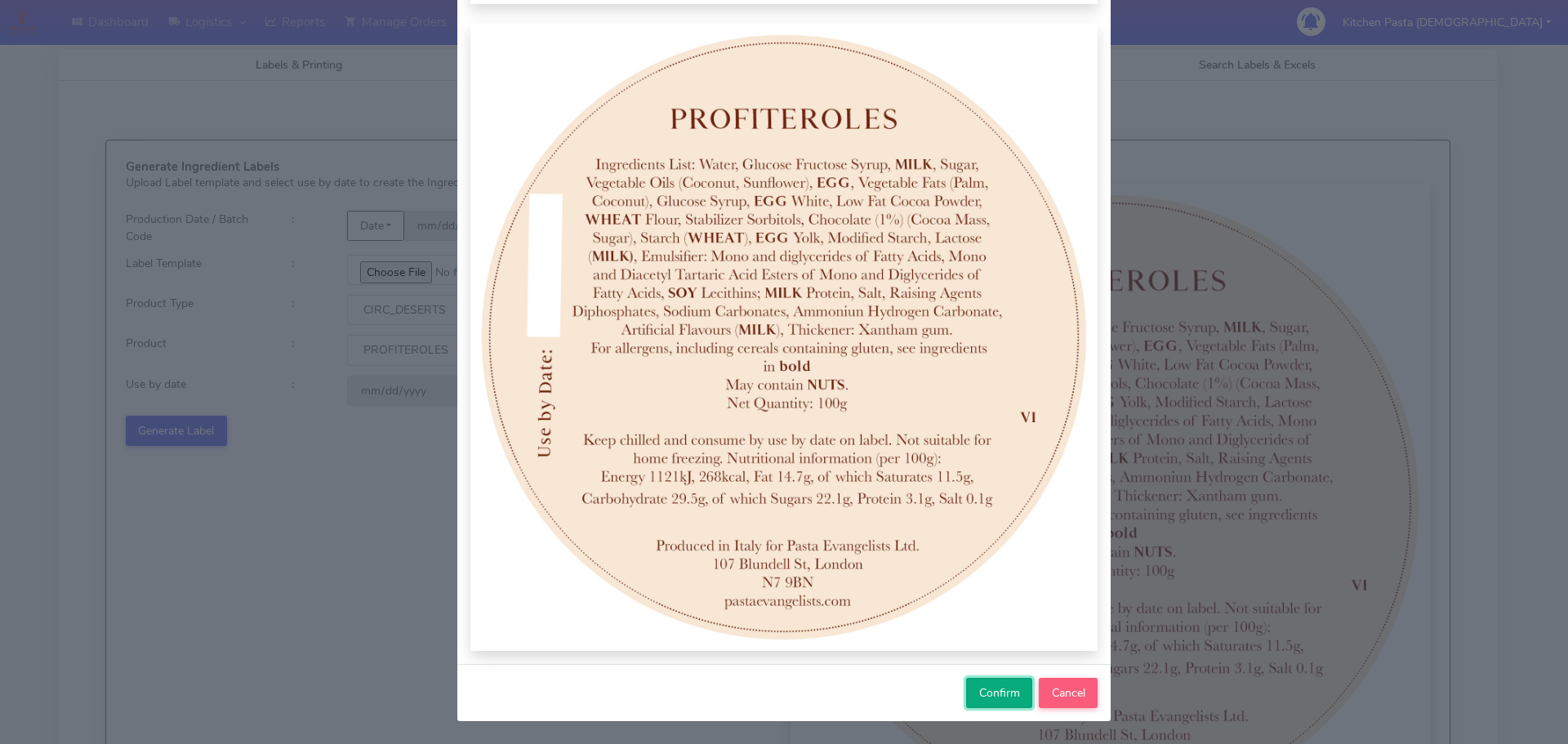
click at [1005, 702] on button "Confirm" at bounding box center [999, 692] width 66 height 30
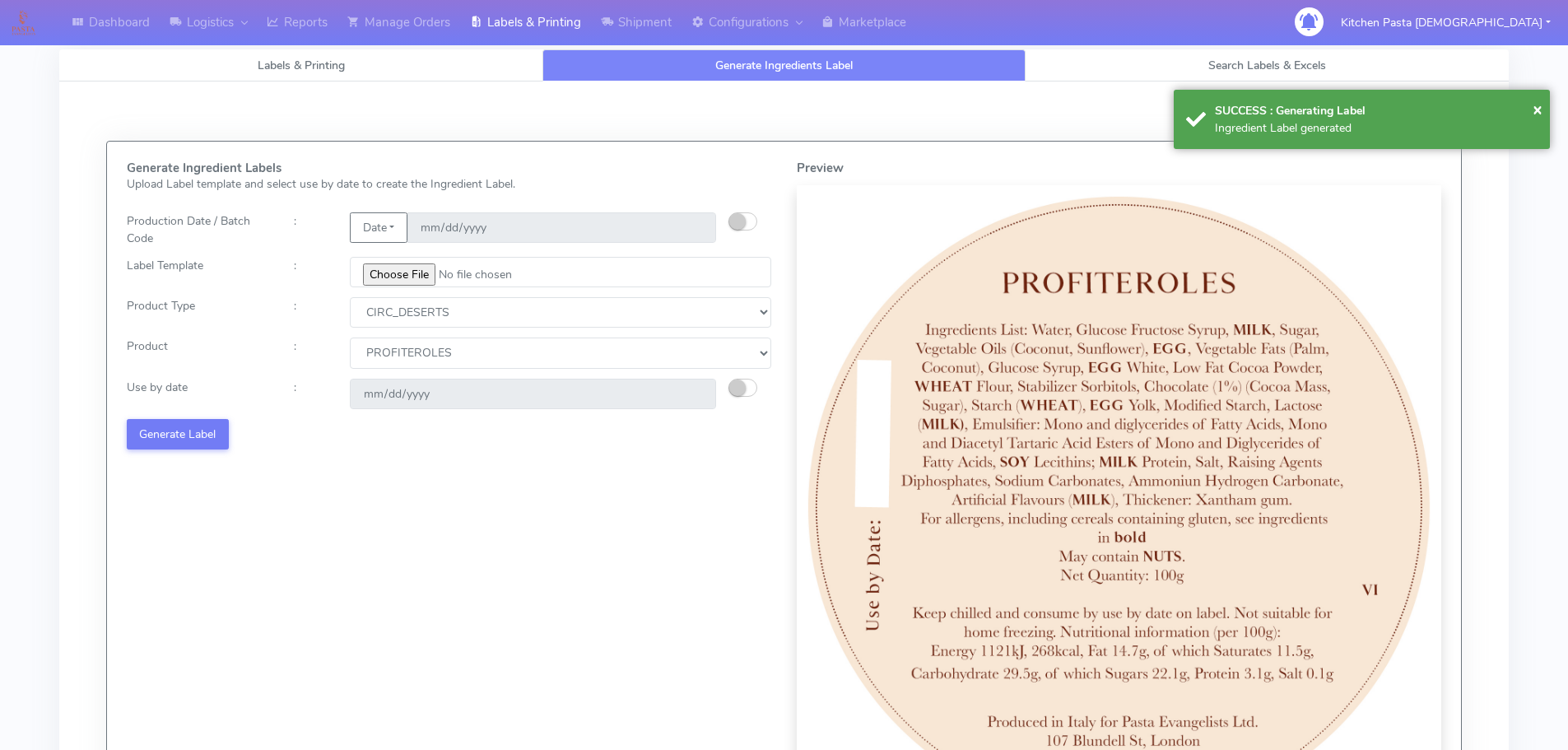
select select
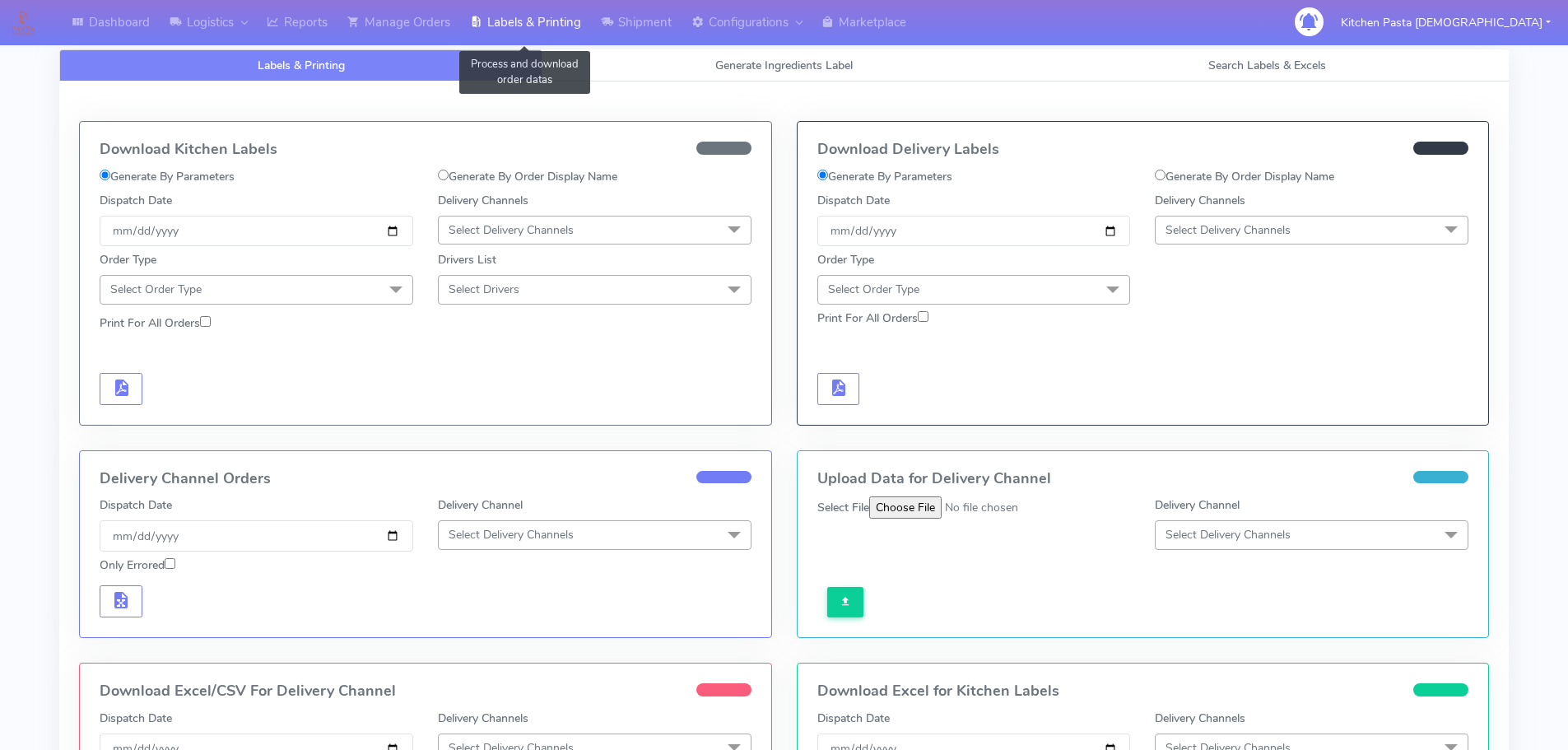
click at [550, 23] on link "Labels & Printing" at bounding box center [525, 22] width 131 height 45
click at [729, 71] on span "Generate Ingredients Label" at bounding box center [783, 66] width 137 height 16
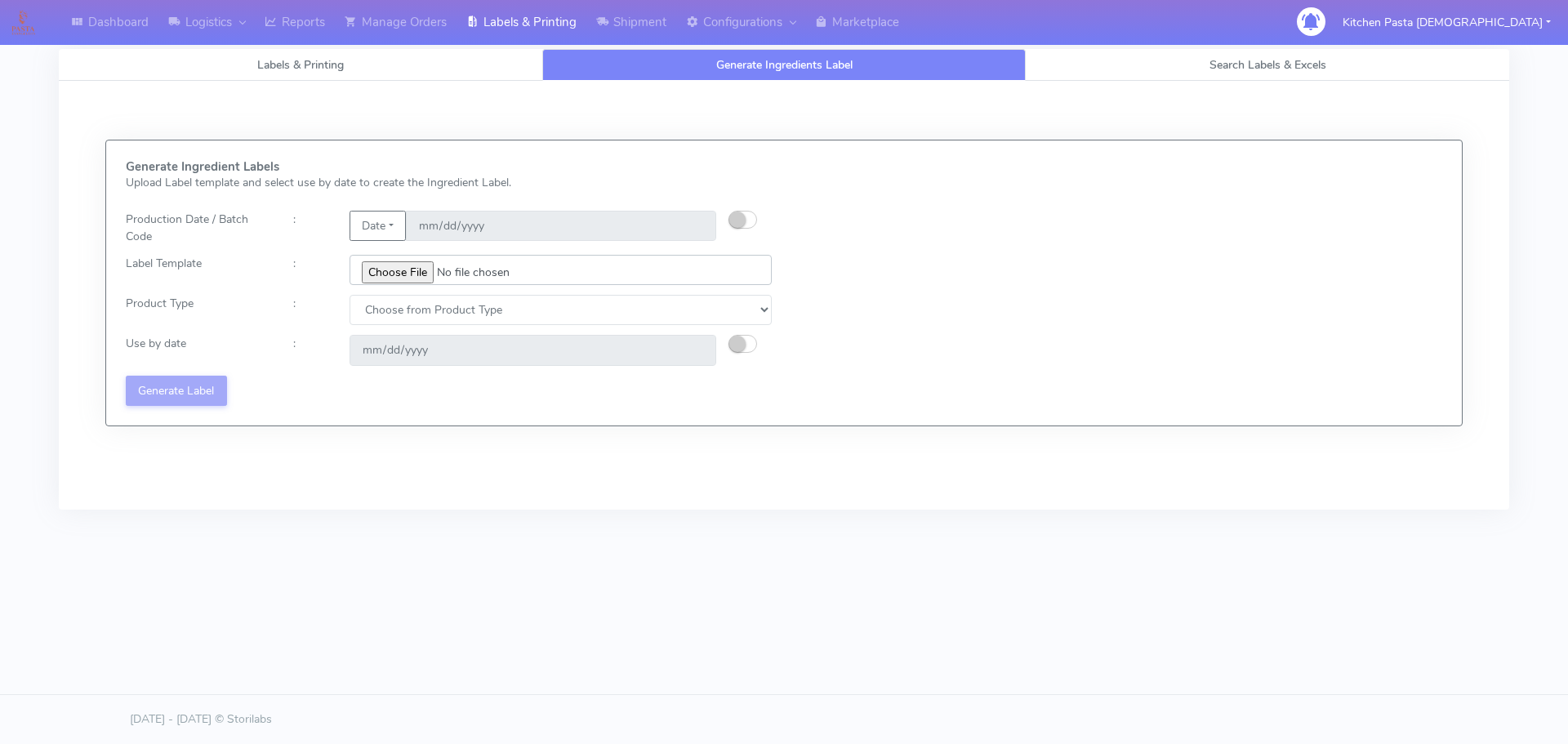
click at [395, 272] on input "file" at bounding box center [560, 270] width 422 height 30
type input "C:\fakepath\Classic Tiramisu V1.jpg"
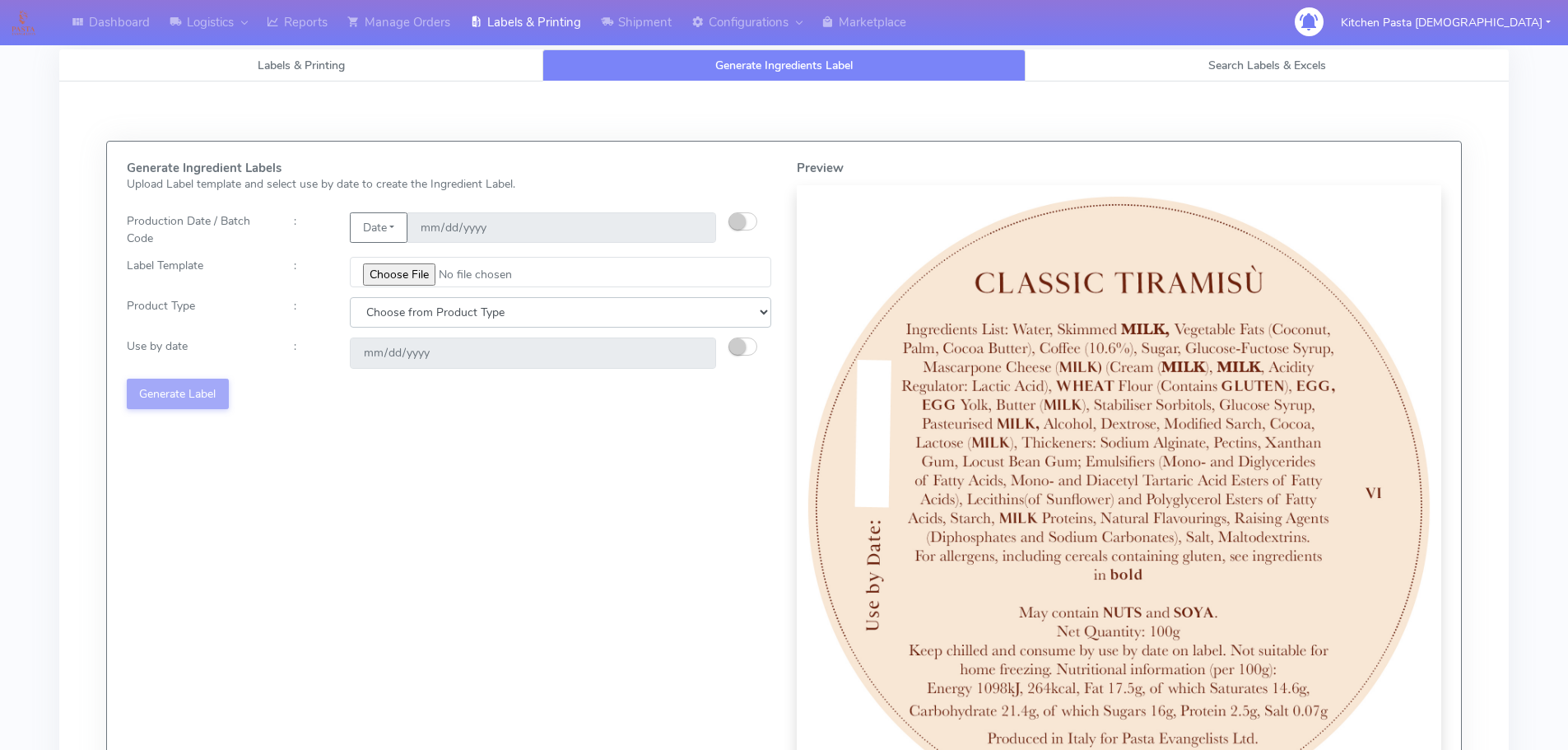
click at [483, 313] on select "Choose from Product Type ECOM ERETAIL CIRCULAR CIRC_DESERTS LASAGNE" at bounding box center [561, 312] width 422 height 30
select select "3"
click at [350, 297] on select "Choose from Product Type ECOM ERETAIL CIRCULAR CIRC_DESERTS LASAGNE" at bounding box center [561, 312] width 422 height 30
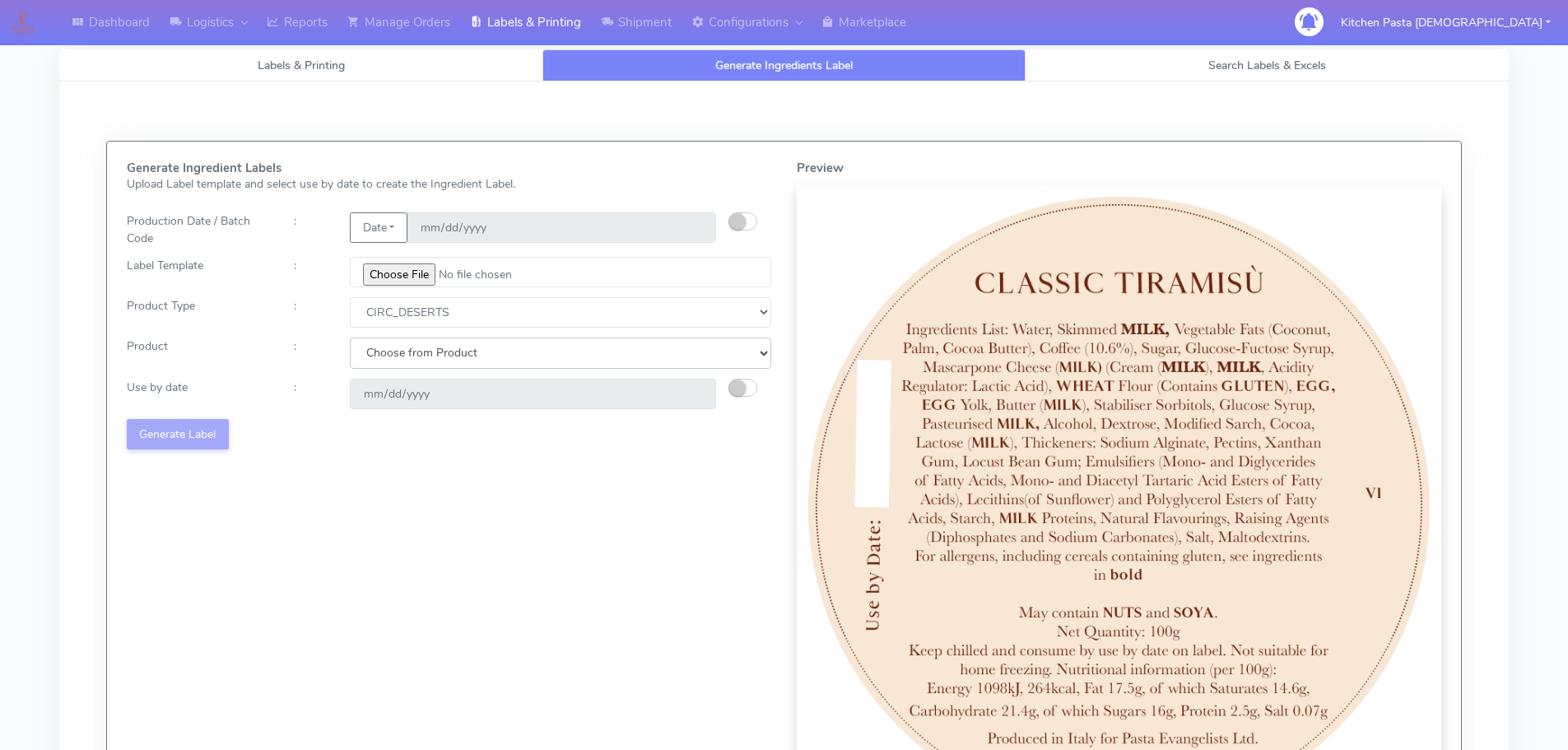
click at [487, 345] on select "Choose from Product CLASSIC_TIRAMISU CREMA_AMARENA PROFITEROLES" at bounding box center [561, 353] width 422 height 30
select select "0"
click at [350, 338] on select "Choose from Product CLASSIC_TIRAMISU CREMA_AMARENA PROFITEROLES" at bounding box center [561, 353] width 422 height 30
type input "[DATE]"
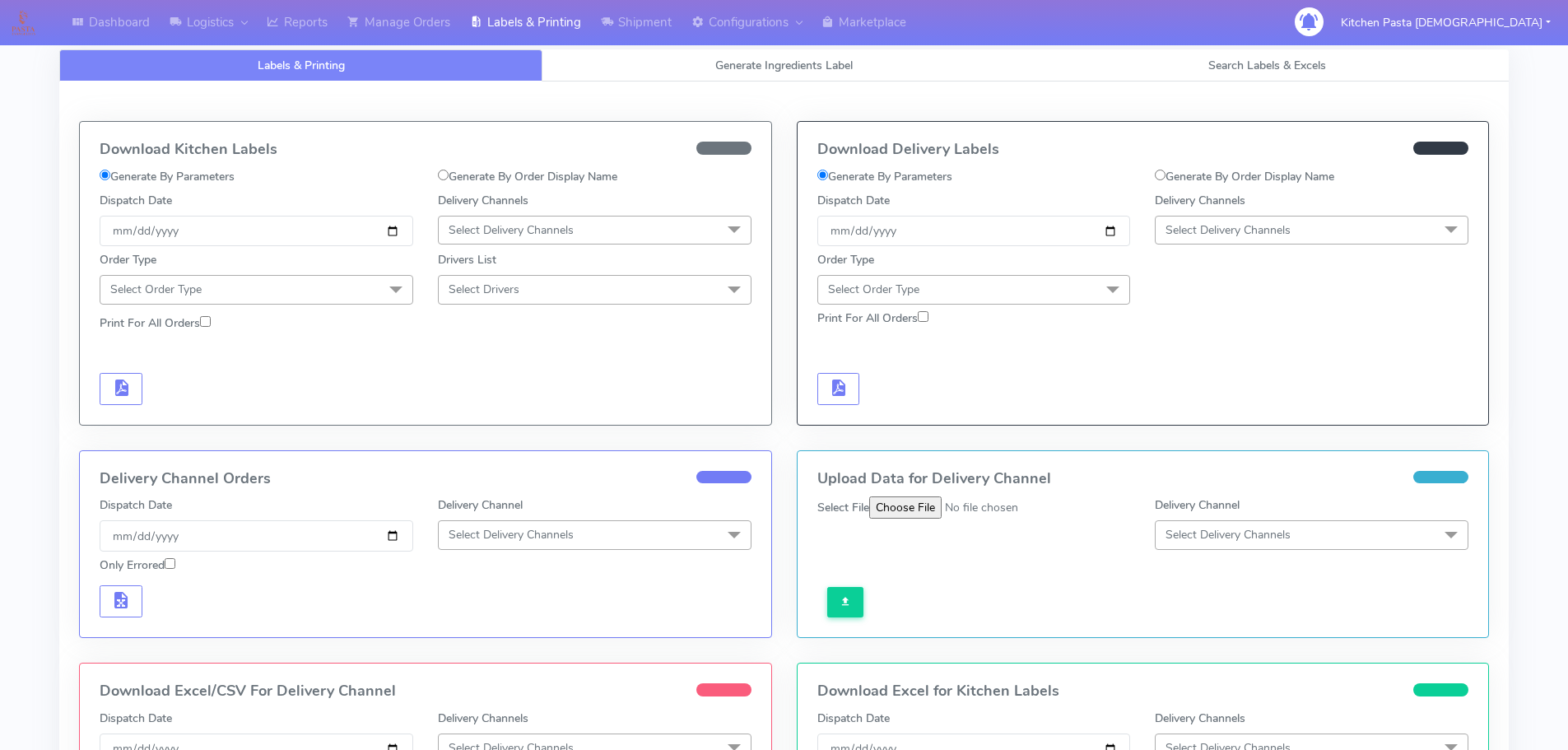
click at [698, 84] on div "Download Kitchen Labels Generate By Parameters Generate By Order Display Name D…" at bounding box center [784, 516] width 1450 height 868
click at [702, 65] on link "Generate Ingredients Label" at bounding box center [784, 65] width 483 height 32
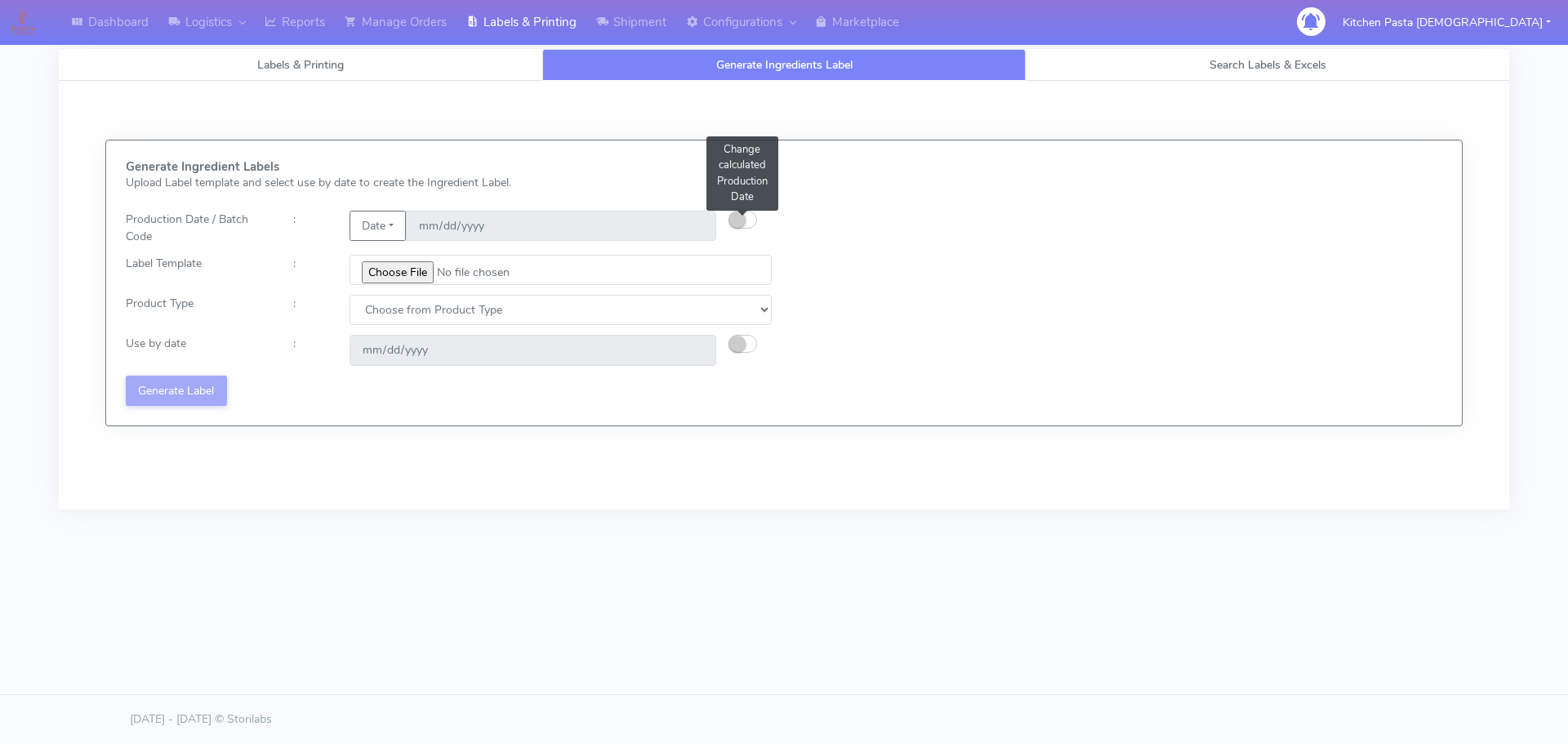
click at [739, 223] on small "button" at bounding box center [737, 219] width 16 height 16
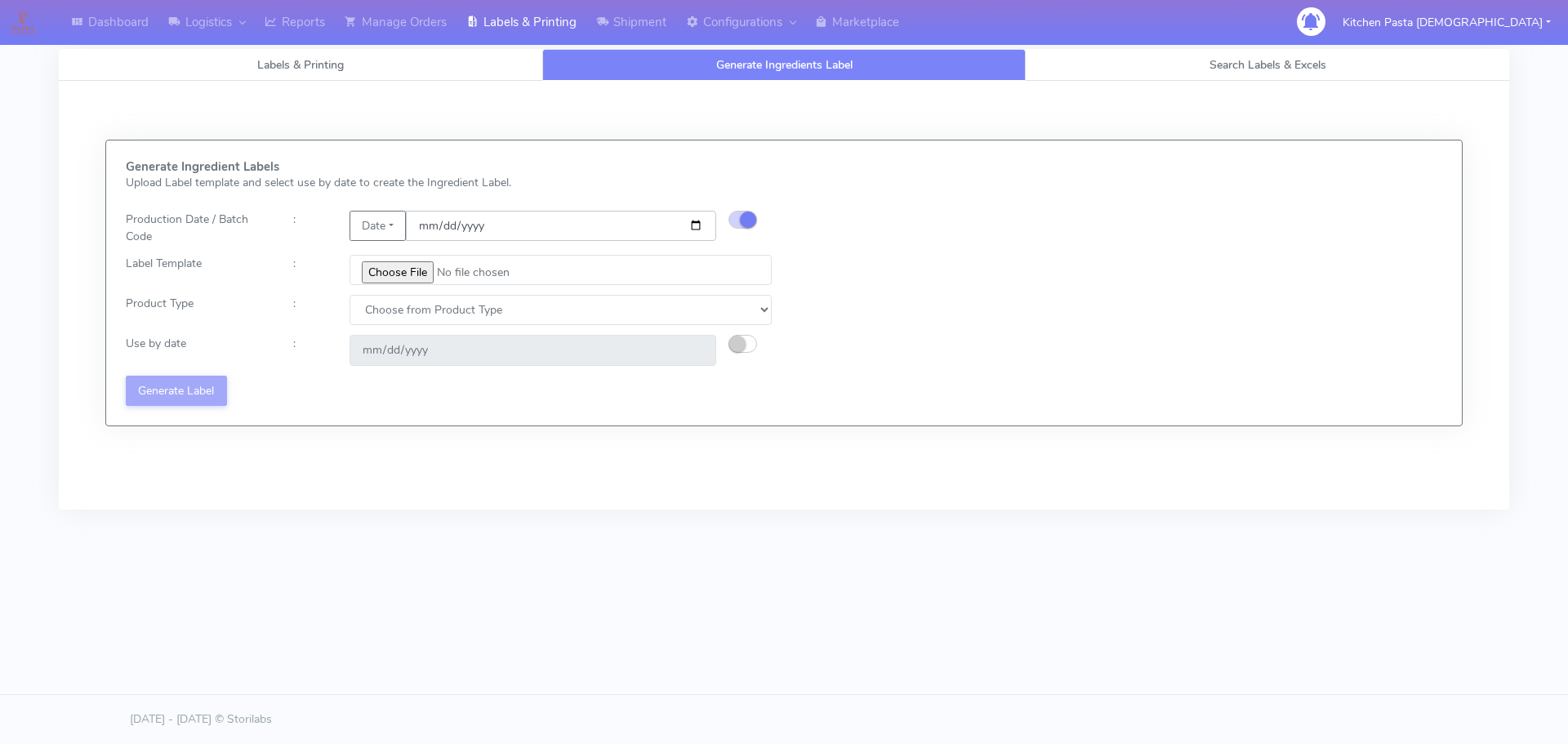
click at [695, 221] on input "[DATE]" at bounding box center [560, 225] width 310 height 30
type input "[DATE]"
click at [409, 280] on input "file" at bounding box center [560, 270] width 422 height 30
type input "C:\fakepath\Classic Tiramisu V1.jpg"
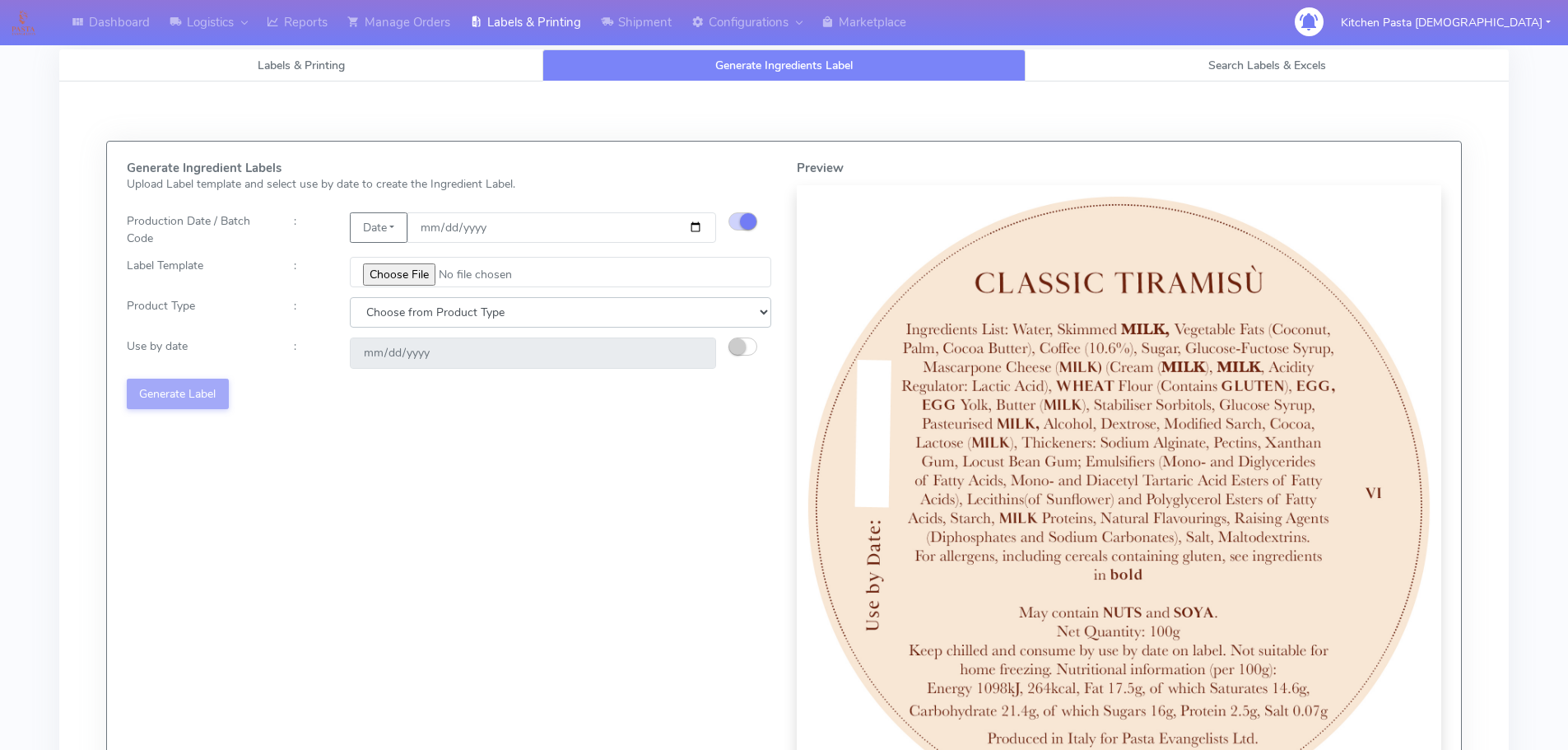
click at [454, 328] on select "Choose from Product Type ECOM ERETAIL CIRCULAR CIRC_DESERTS LASAGNE" at bounding box center [561, 312] width 422 height 30
select select "3"
click at [350, 297] on select "Choose from Product Type ECOM ERETAIL CIRCULAR CIRC_DESERTS LASAGNE" at bounding box center [561, 312] width 422 height 30
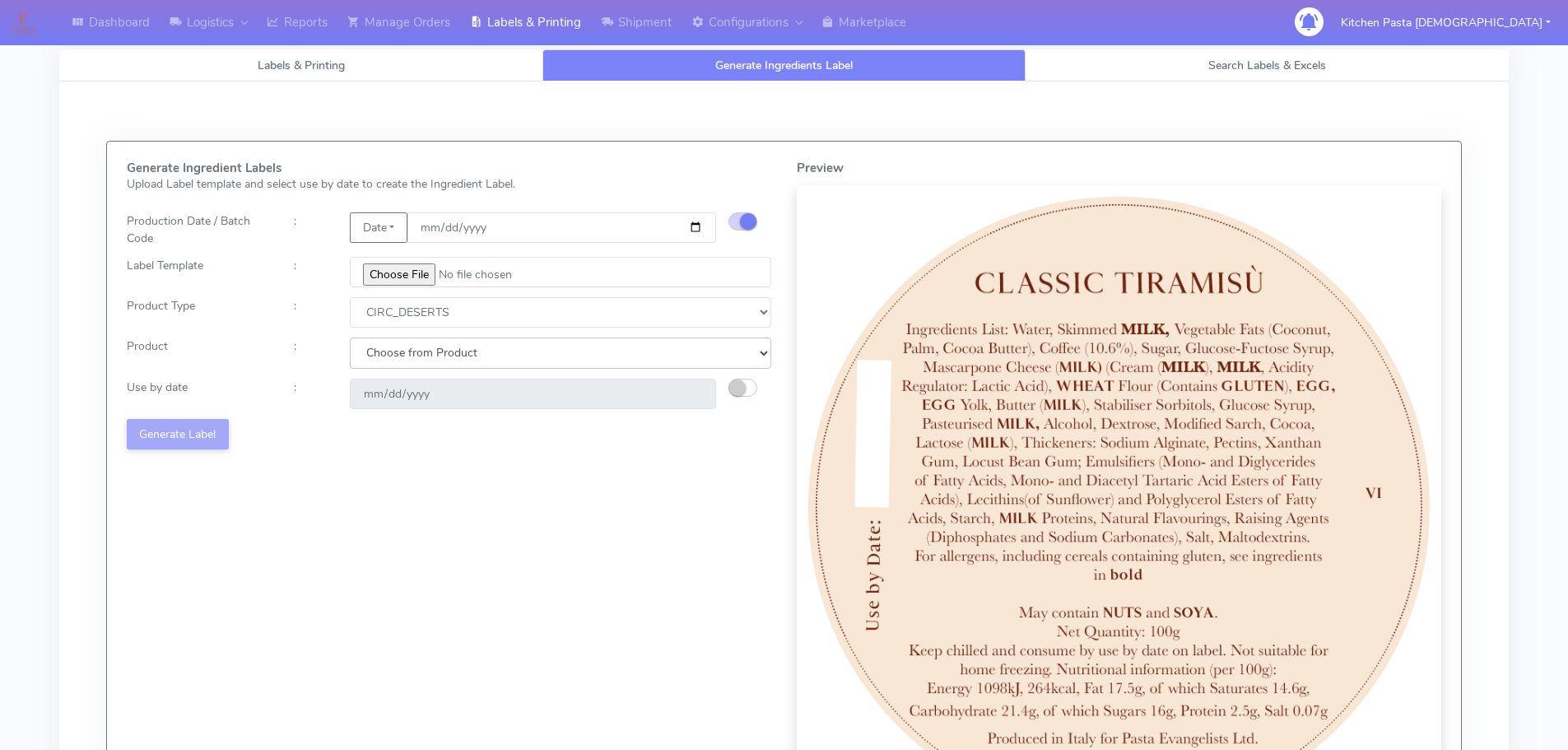
click at [488, 350] on select "Choose from Product CLASSIC_TIRAMISU CREMA_AMARENA PROFITEROLES" at bounding box center [561, 353] width 422 height 30
select select "0"
click at [350, 338] on select "Choose from Product CLASSIC_TIRAMISU CREMA_AMARENA PROFITEROLES" at bounding box center [561, 353] width 422 height 30
drag, startPoint x: 748, startPoint y: 379, endPoint x: 734, endPoint y: 389, distance: 17.8
click at [748, 379] on button "button" at bounding box center [743, 388] width 29 height 18
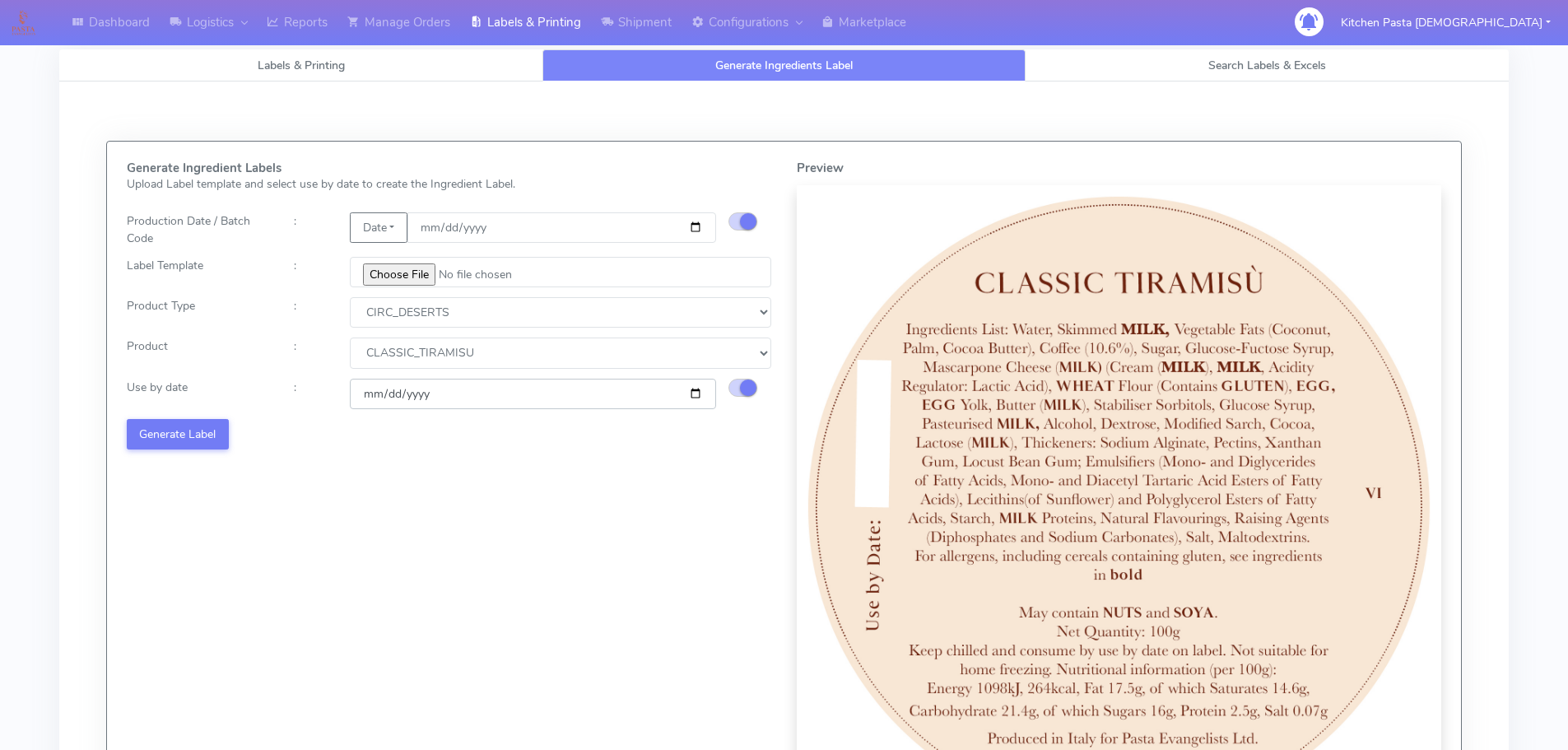
click at [695, 395] on input "2025-08-16" at bounding box center [533, 394] width 366 height 30
type input "2025-08-17"
click at [188, 443] on button "Generate Label" at bounding box center [178, 434] width 102 height 30
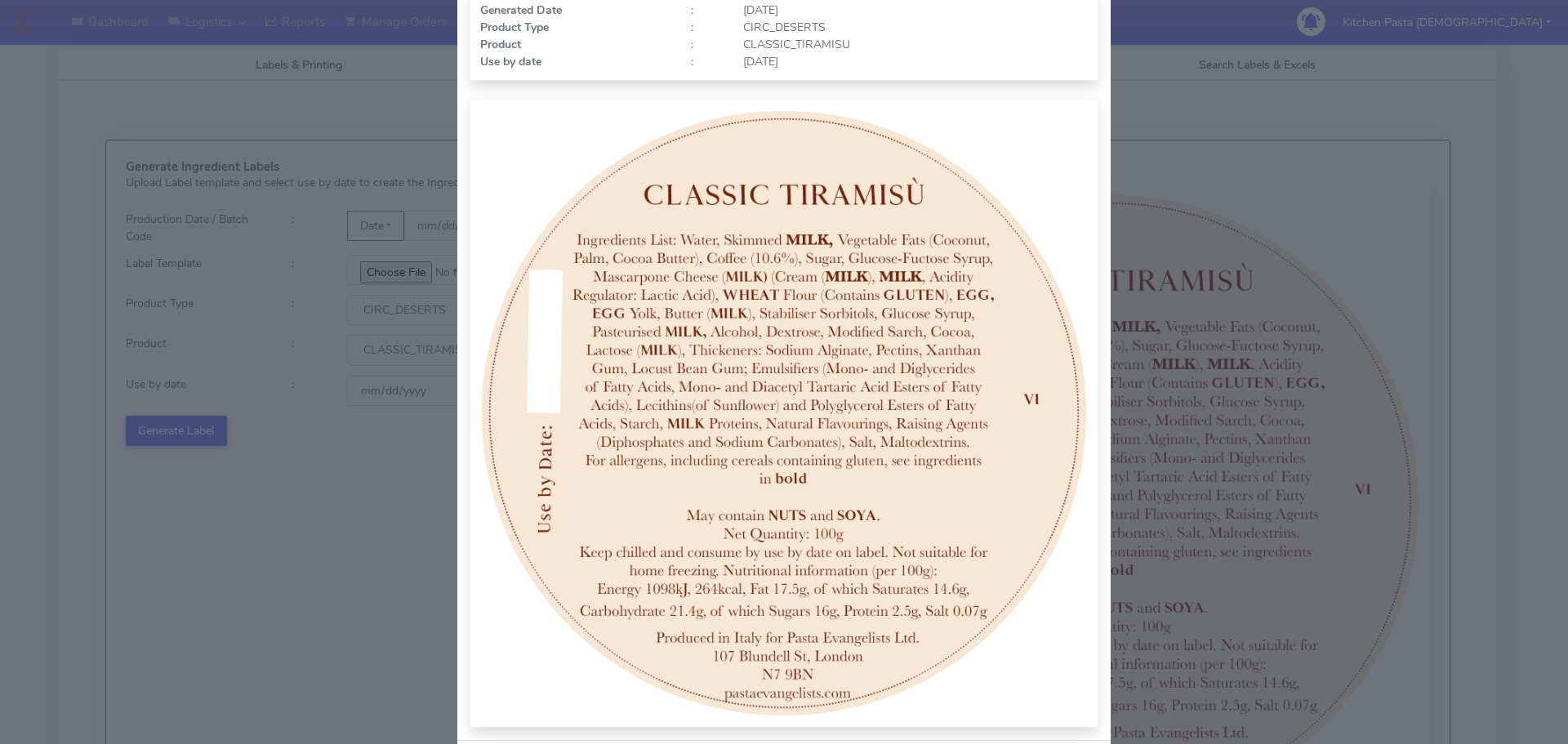
scroll to position [169, 0]
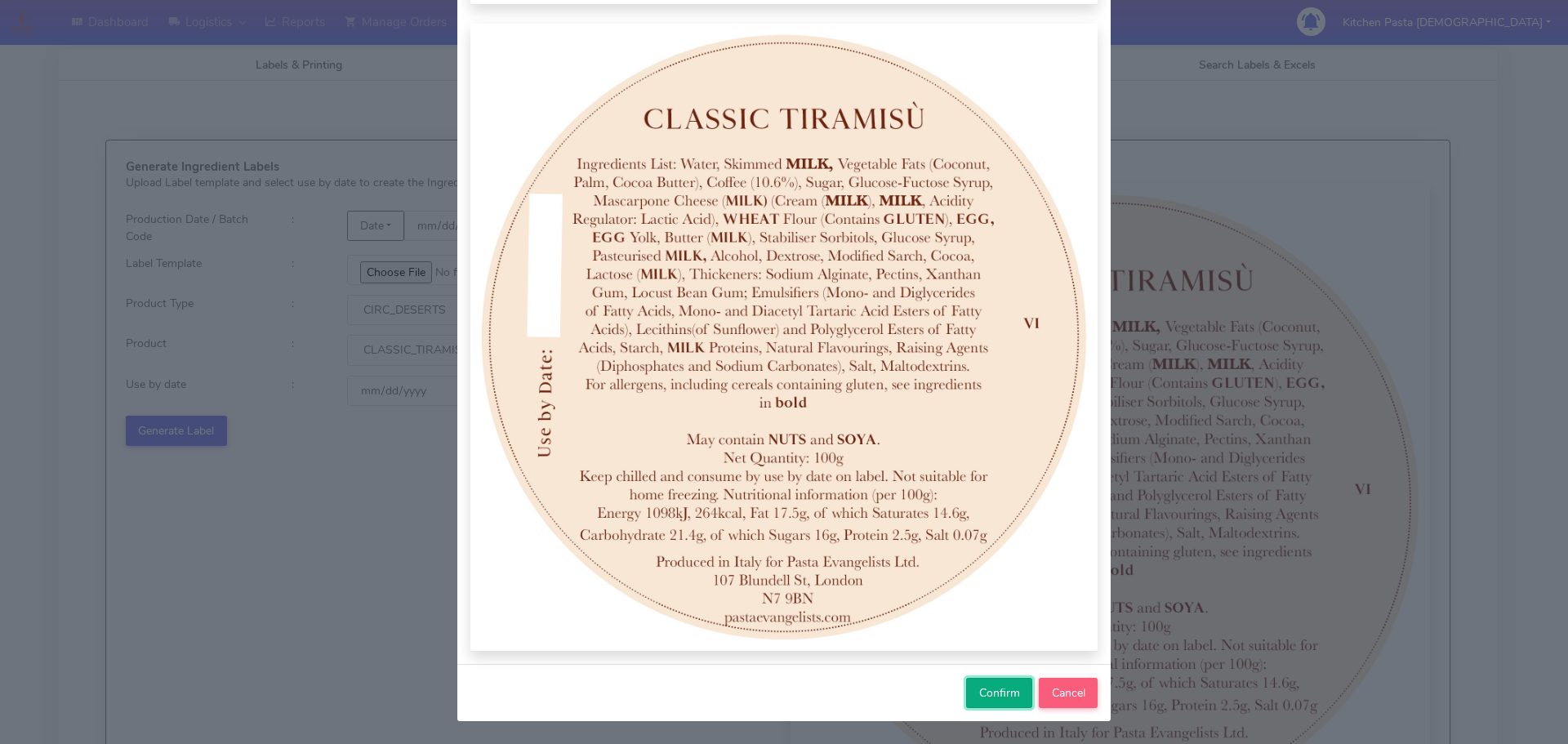
click at [996, 686] on span "Confirm" at bounding box center [999, 693] width 41 height 16
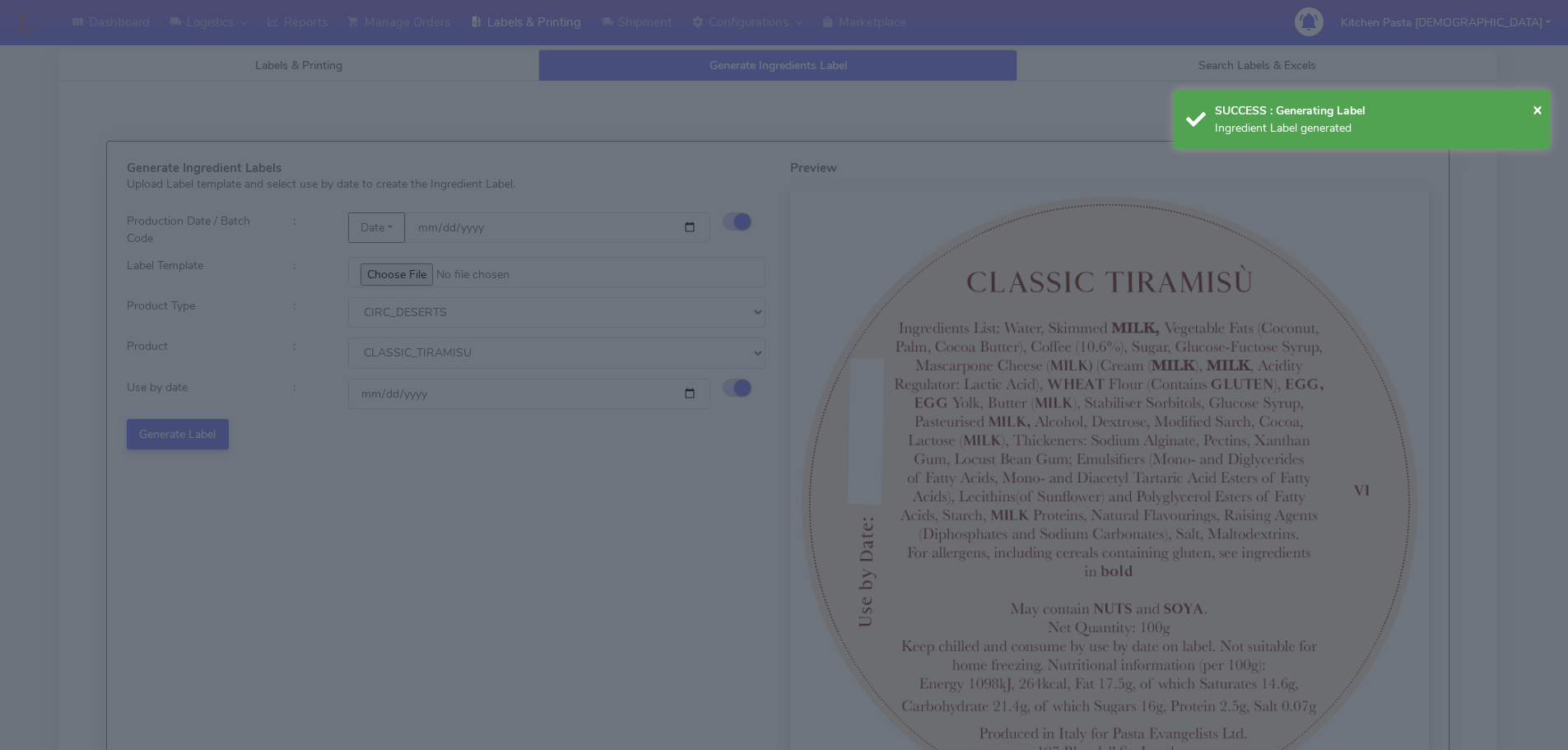
select select
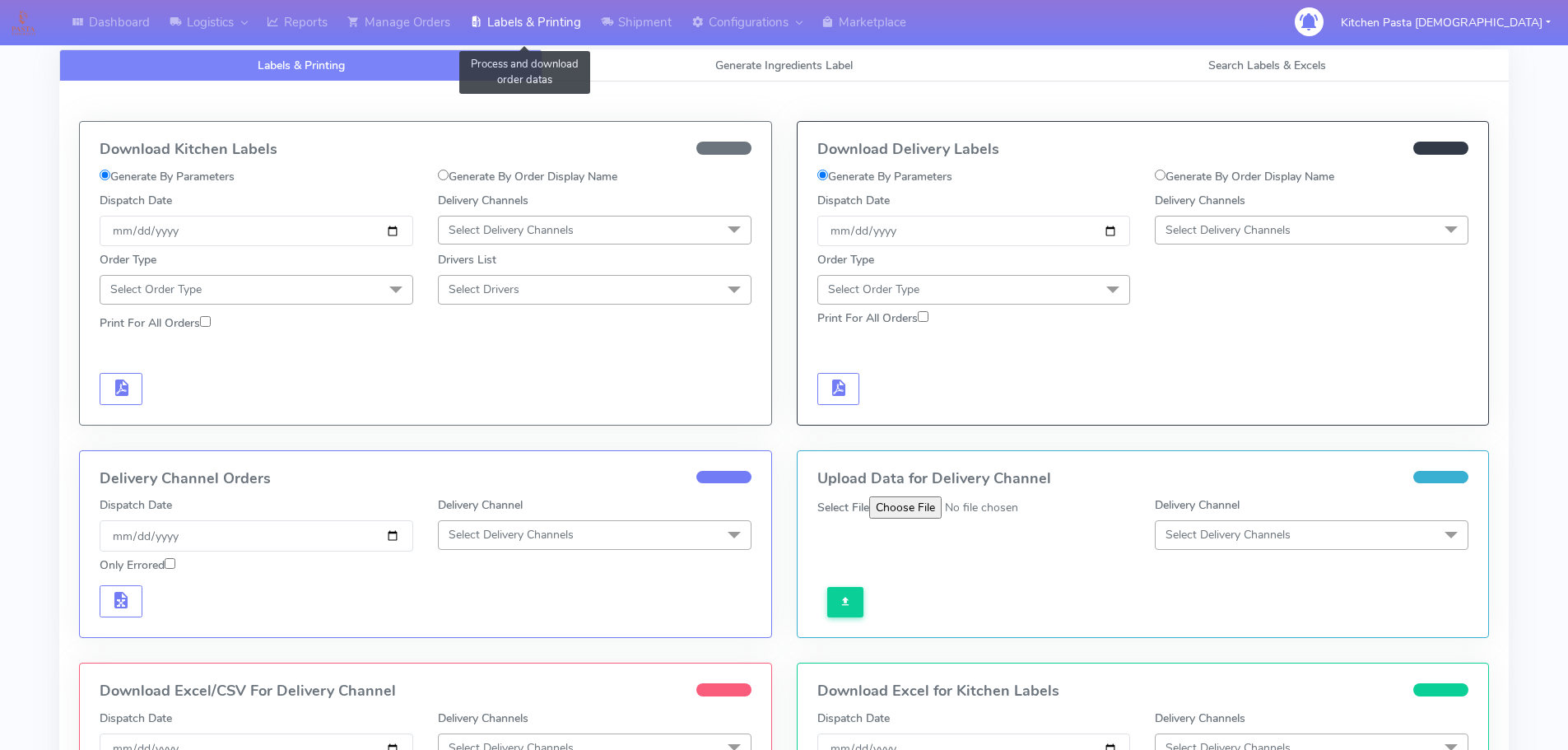
click at [493, 34] on link "Labels & Printing" at bounding box center [525, 22] width 131 height 45
click at [659, 74] on link "Generate Ingredients Label" at bounding box center [784, 65] width 483 height 32
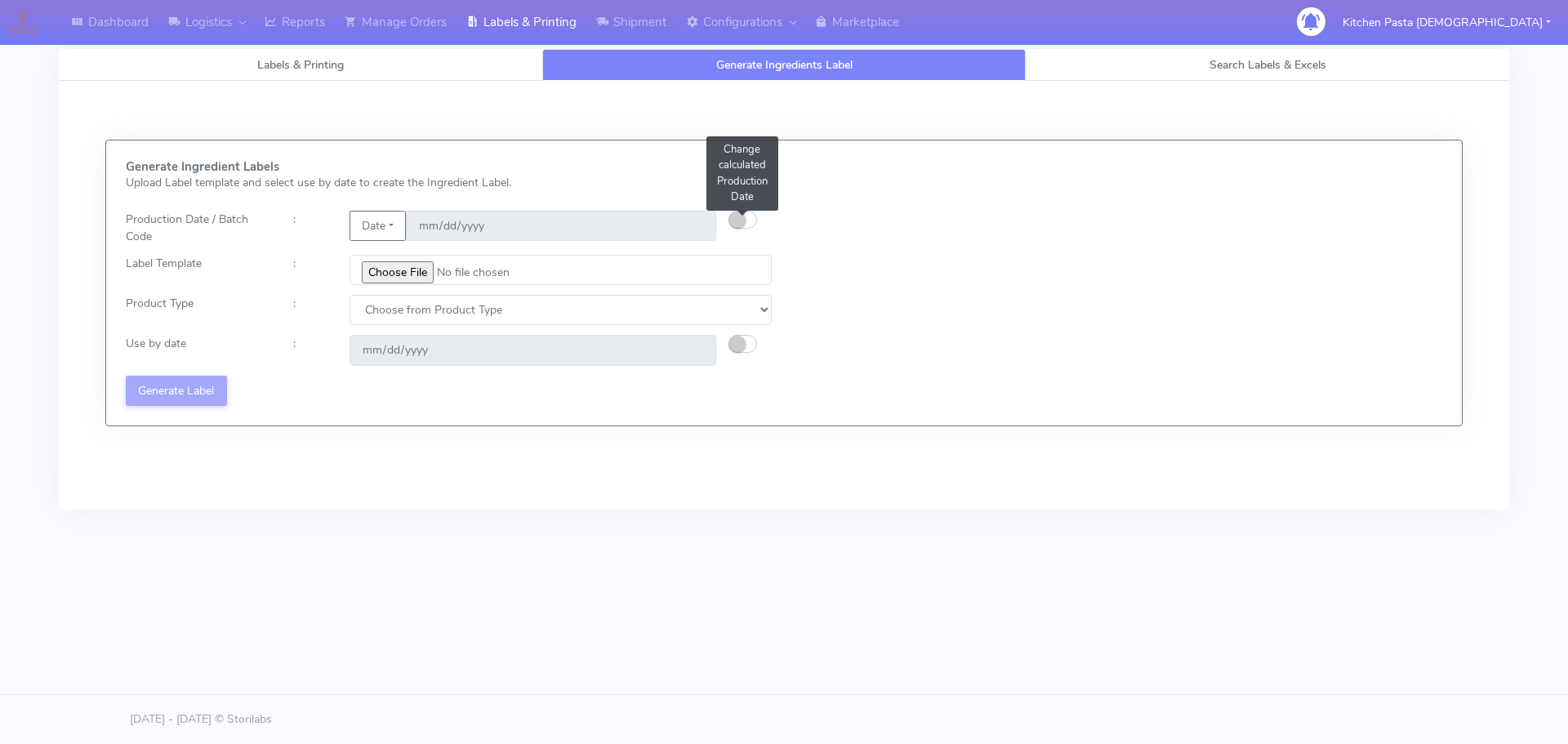
click at [751, 219] on button "button" at bounding box center [742, 219] width 29 height 18
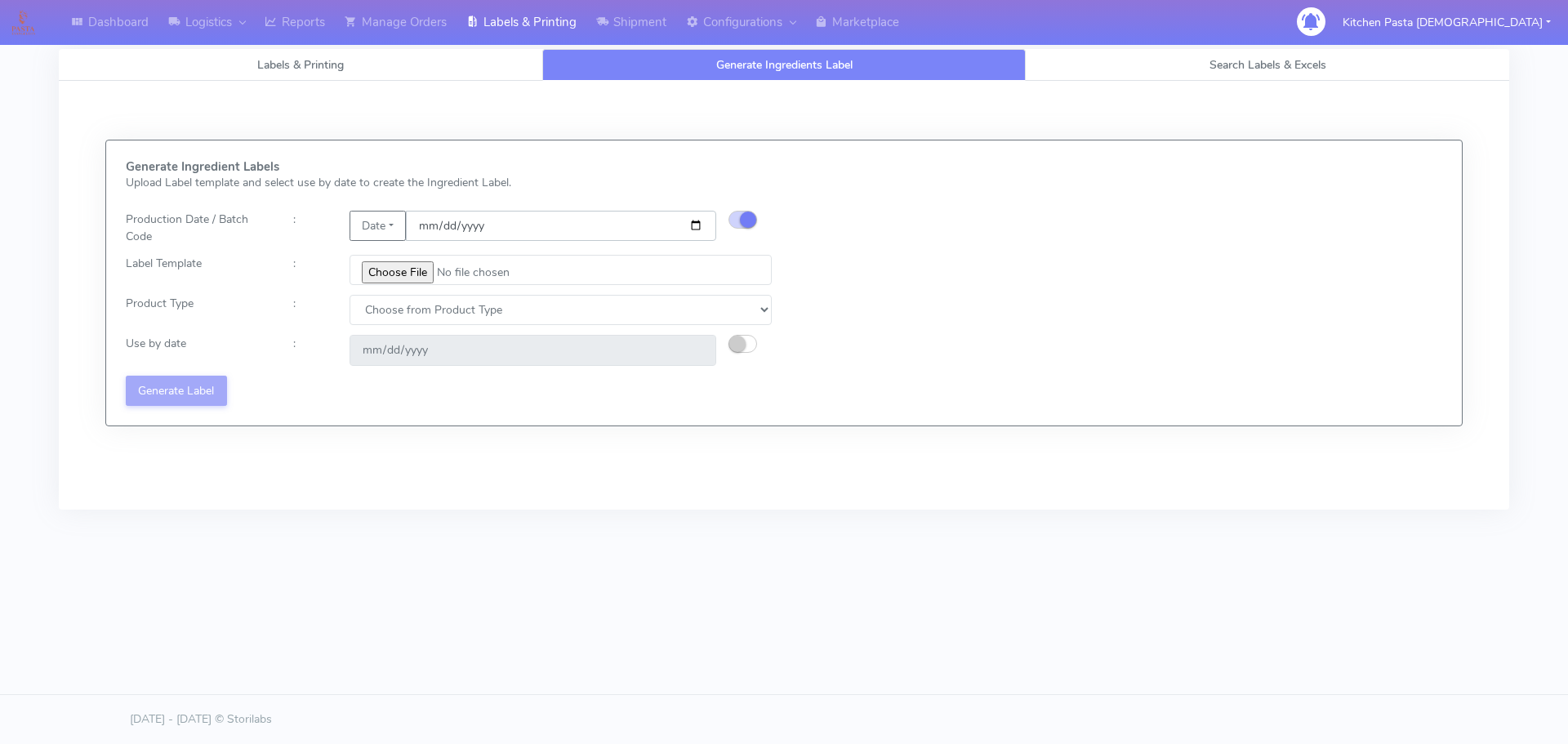
click at [695, 220] on input "[DATE]" at bounding box center [560, 225] width 310 height 30
type input "[DATE]"
click at [429, 280] on input "file" at bounding box center [560, 270] width 422 height 30
type input "C:\fakepath\Profiteroles V1.jpg"
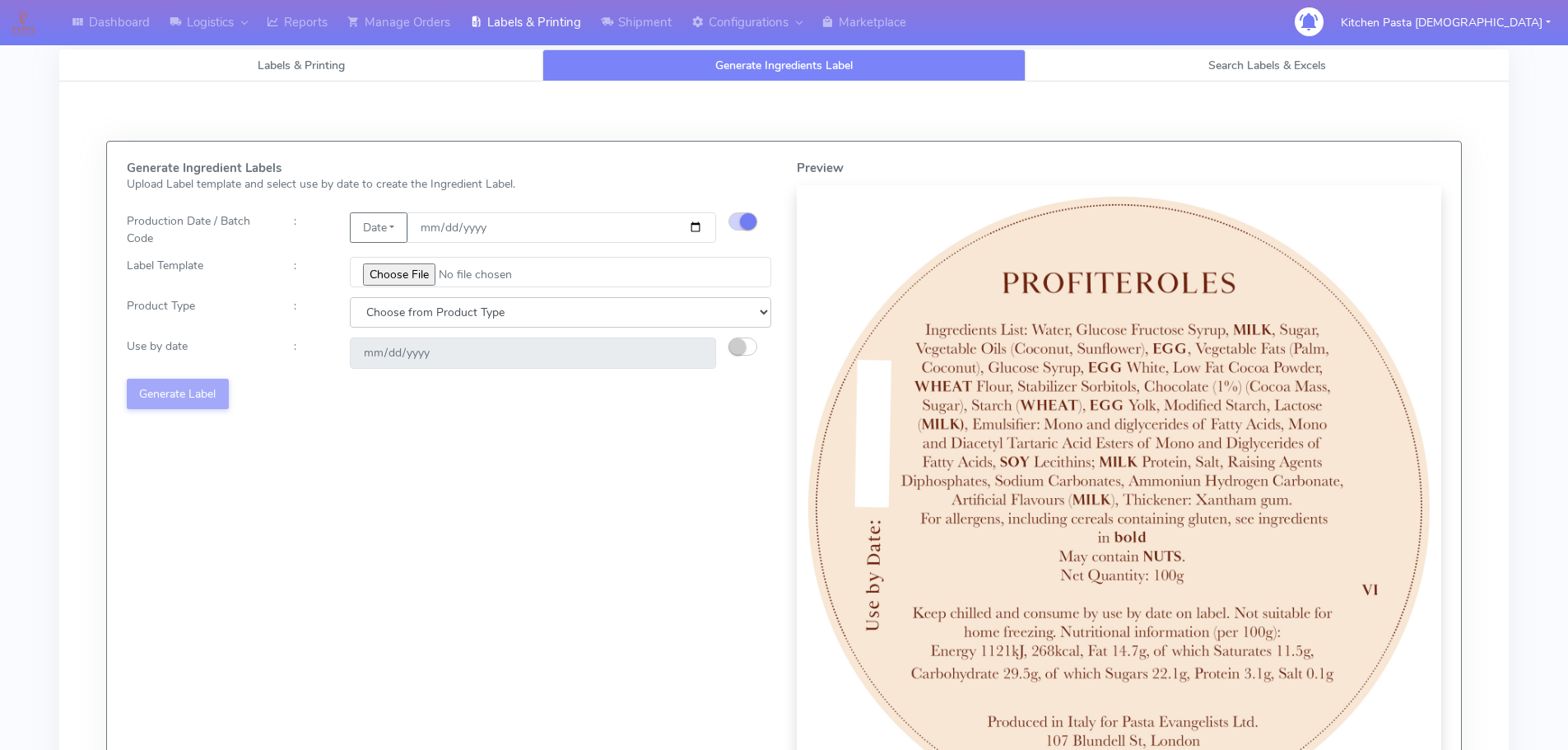
click at [496, 321] on select "Choose from Product Type ECOM ERETAIL CIRCULAR CIRC_DESERTS LASAGNE" at bounding box center [561, 312] width 422 height 30
select select "3"
click at [350, 297] on select "Choose from Product Type ECOM ERETAIL CIRCULAR CIRC_DESERTS LASAGNE" at bounding box center [561, 312] width 422 height 30
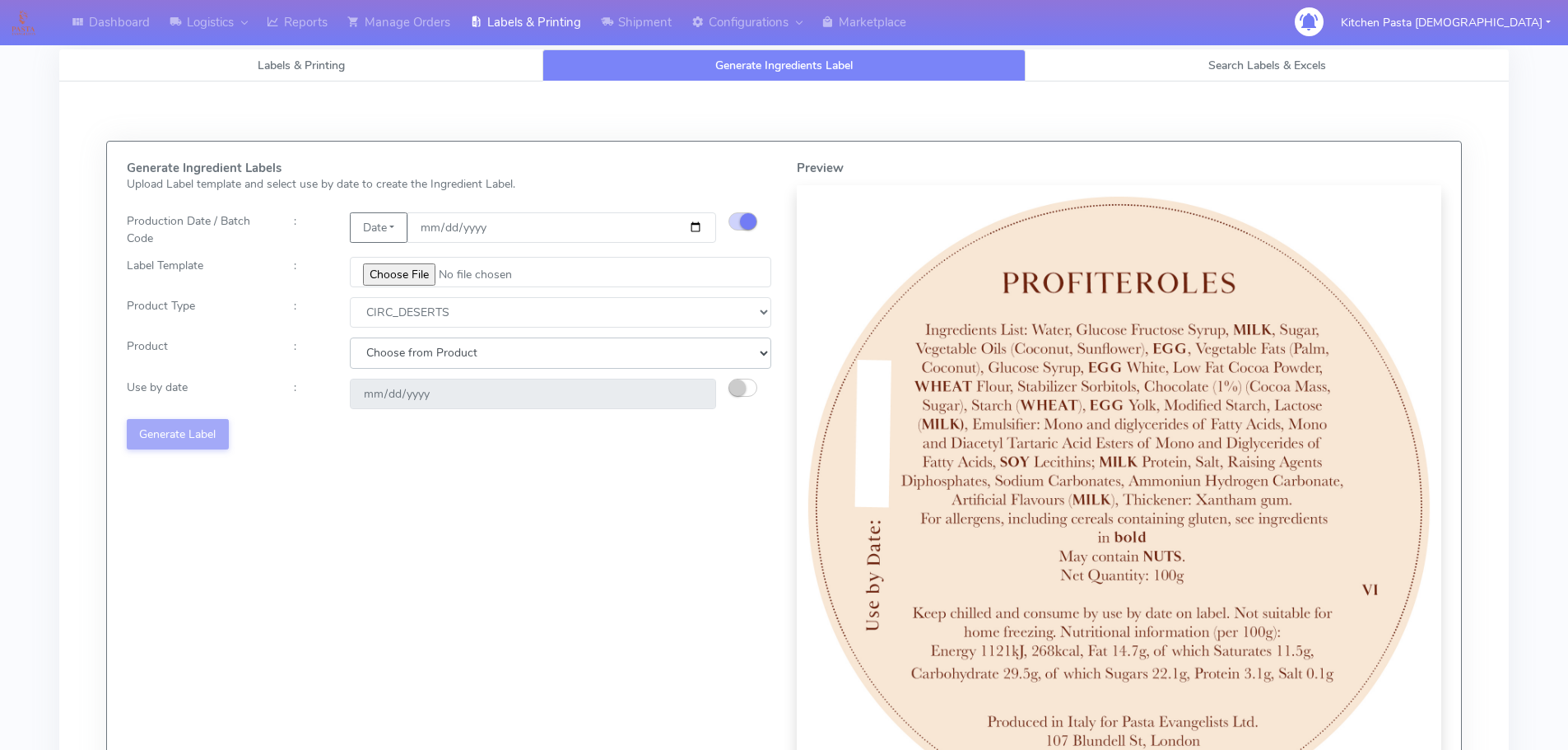
click at [482, 347] on select "Choose from Product CLASSIC_TIRAMISU CREMA_AMARENA PROFITEROLES" at bounding box center [561, 353] width 422 height 30
select select "2"
click at [350, 338] on select "Choose from Product CLASSIC_TIRAMISU CREMA_AMARENA PROFITEROLES" at bounding box center [561, 353] width 422 height 30
click at [734, 396] on button "button" at bounding box center [743, 388] width 29 height 18
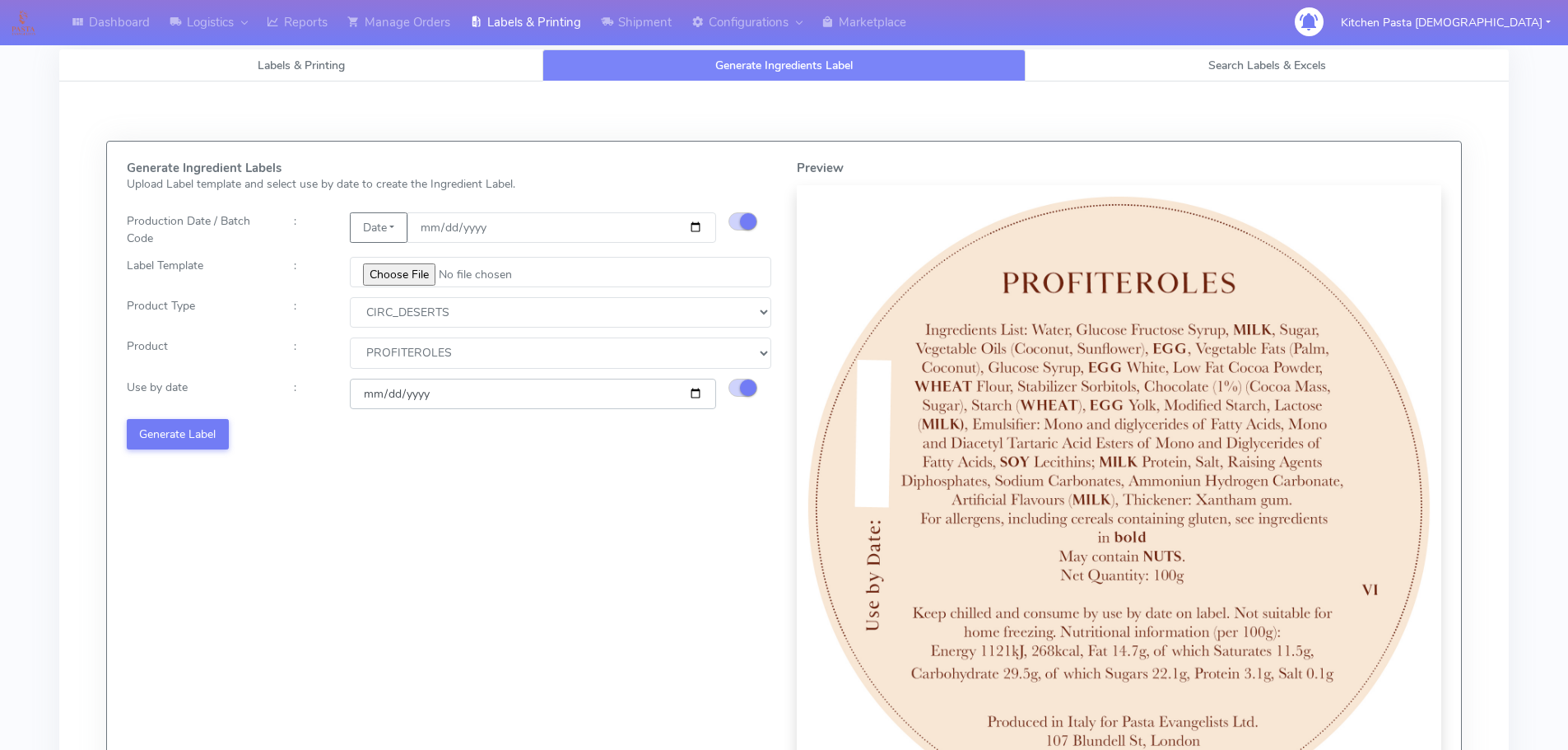
click at [701, 393] on input "[DATE]" at bounding box center [533, 394] width 366 height 30
type input "[DATE]"
click at [513, 537] on div "Generate Ingredient Labels Upload Label template and select use by date to crea…" at bounding box center [449, 495] width 670 height 668
click at [168, 445] on button "Generate Label" at bounding box center [178, 434] width 102 height 30
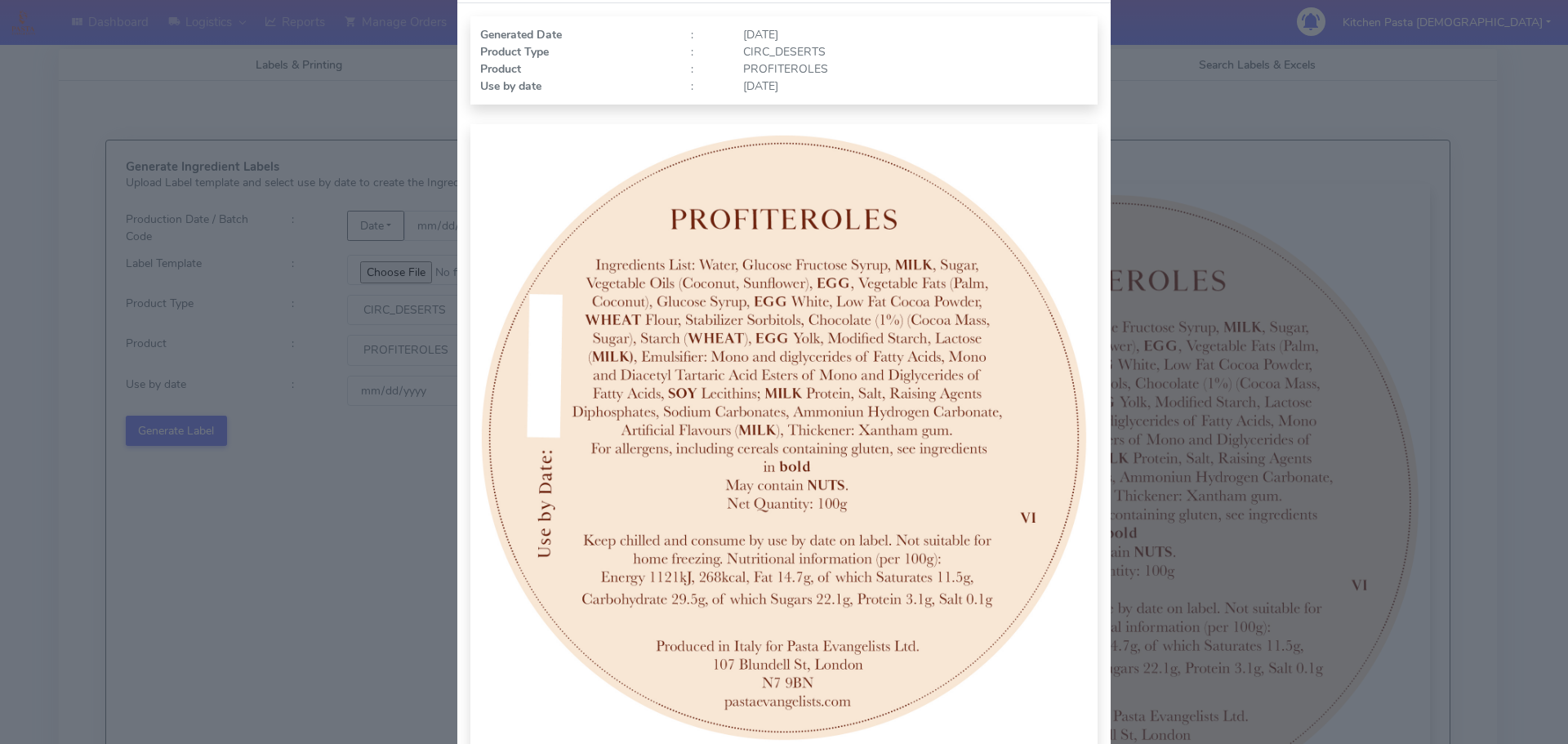
scroll to position [164, 0]
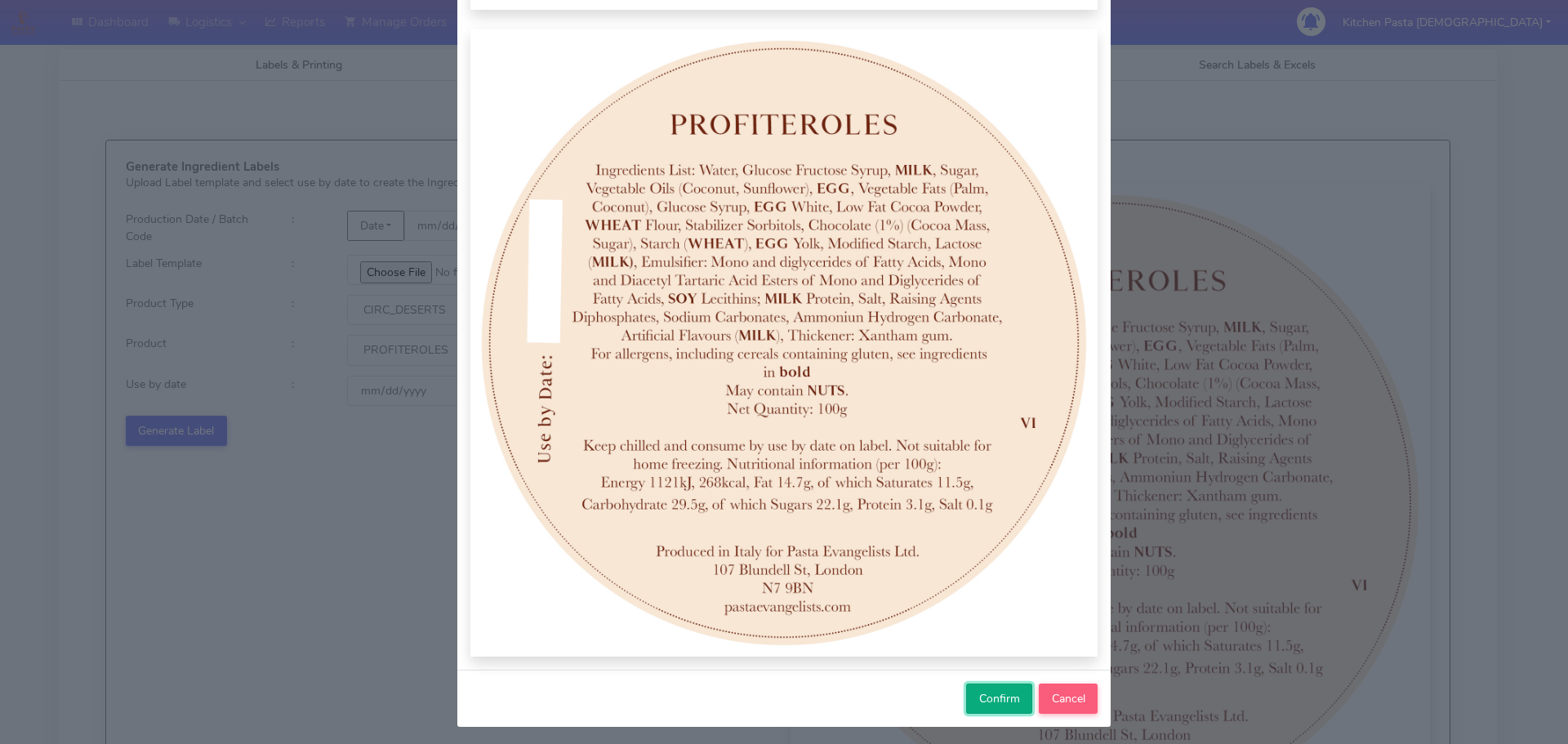
click at [989, 700] on span "Confirm" at bounding box center [999, 698] width 41 height 16
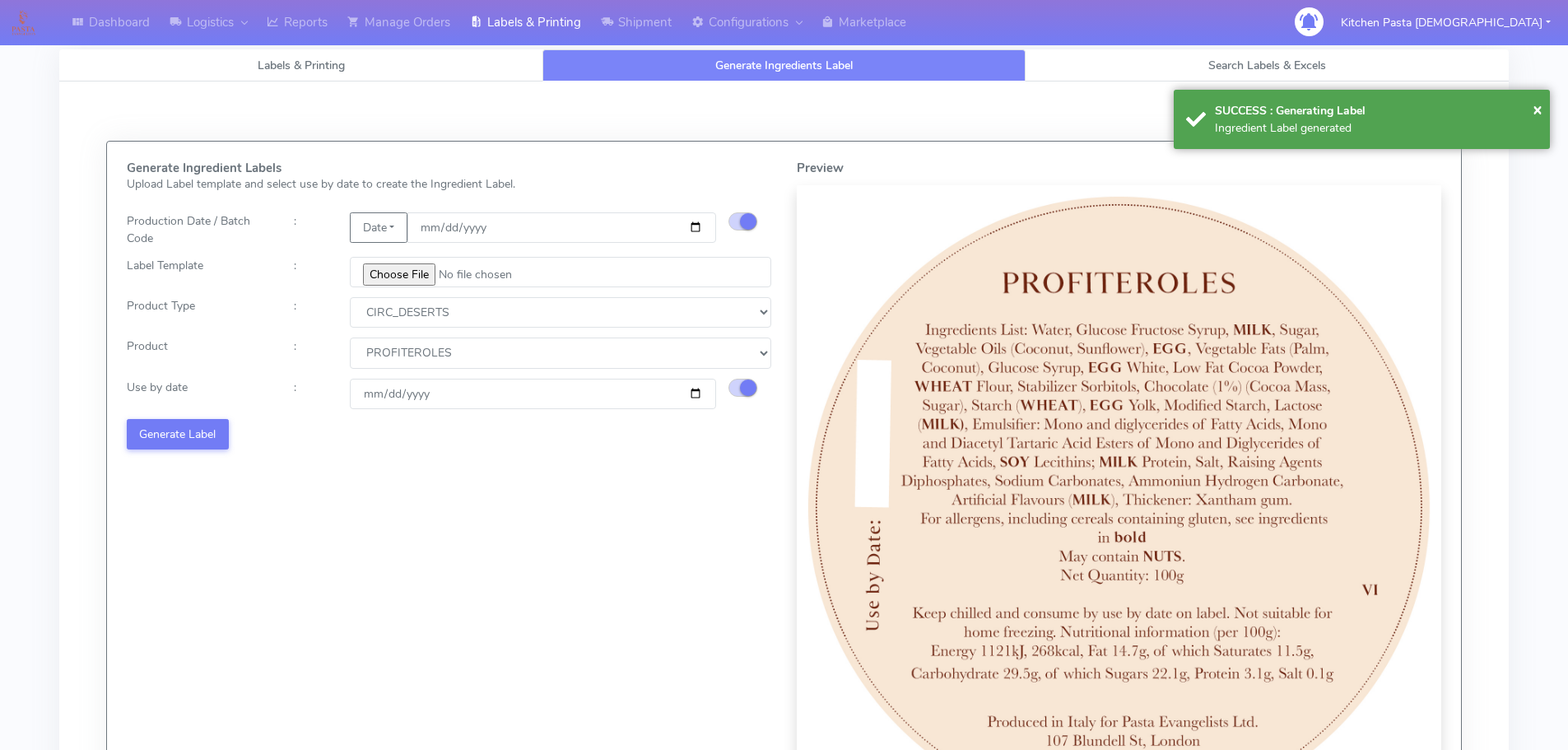
select select
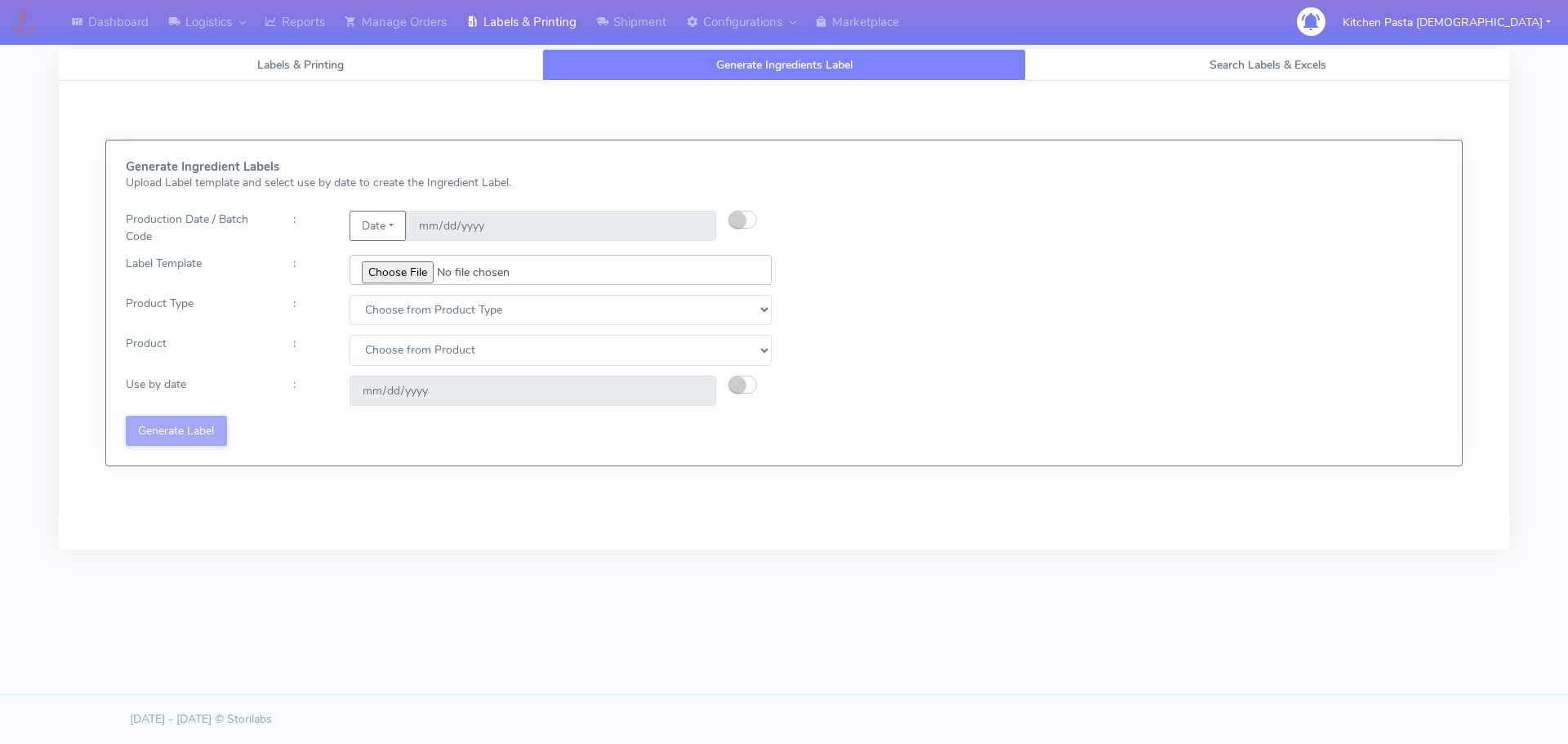
click at [422, 282] on input "file" at bounding box center [560, 270] width 422 height 30
type input "C:\fakepath\Ecom_220_V8.jpg"
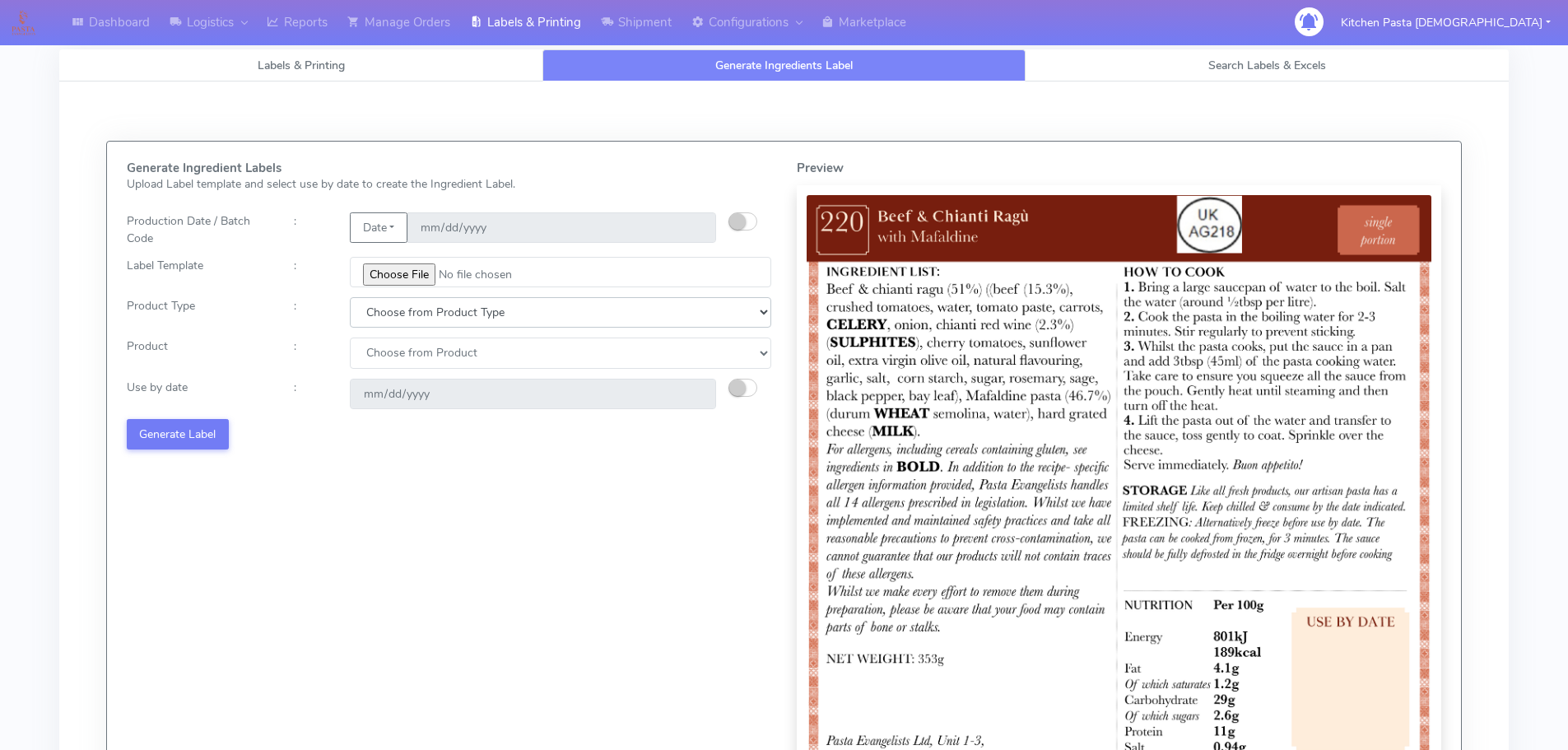
drag, startPoint x: 436, startPoint y: 315, endPoint x: 423, endPoint y: 324, distance: 15.5
click at [436, 315] on select "Choose from Product Type ECOM ERETAIL CIRCULAR CIRC_DESERTS LASAGNE" at bounding box center [561, 312] width 422 height 30
select select "0"
click at [350, 297] on select "Choose from Product Type ECOM ERETAIL CIRCULAR CIRC_DESERTS LASAGNE" at bounding box center [561, 312] width 422 height 30
click at [403, 358] on select "Choose from Product PLAIN PASTA (EXCEPT HURRA) HURRA FILLED PASTA BUTTER (INTER…" at bounding box center [561, 353] width 422 height 30
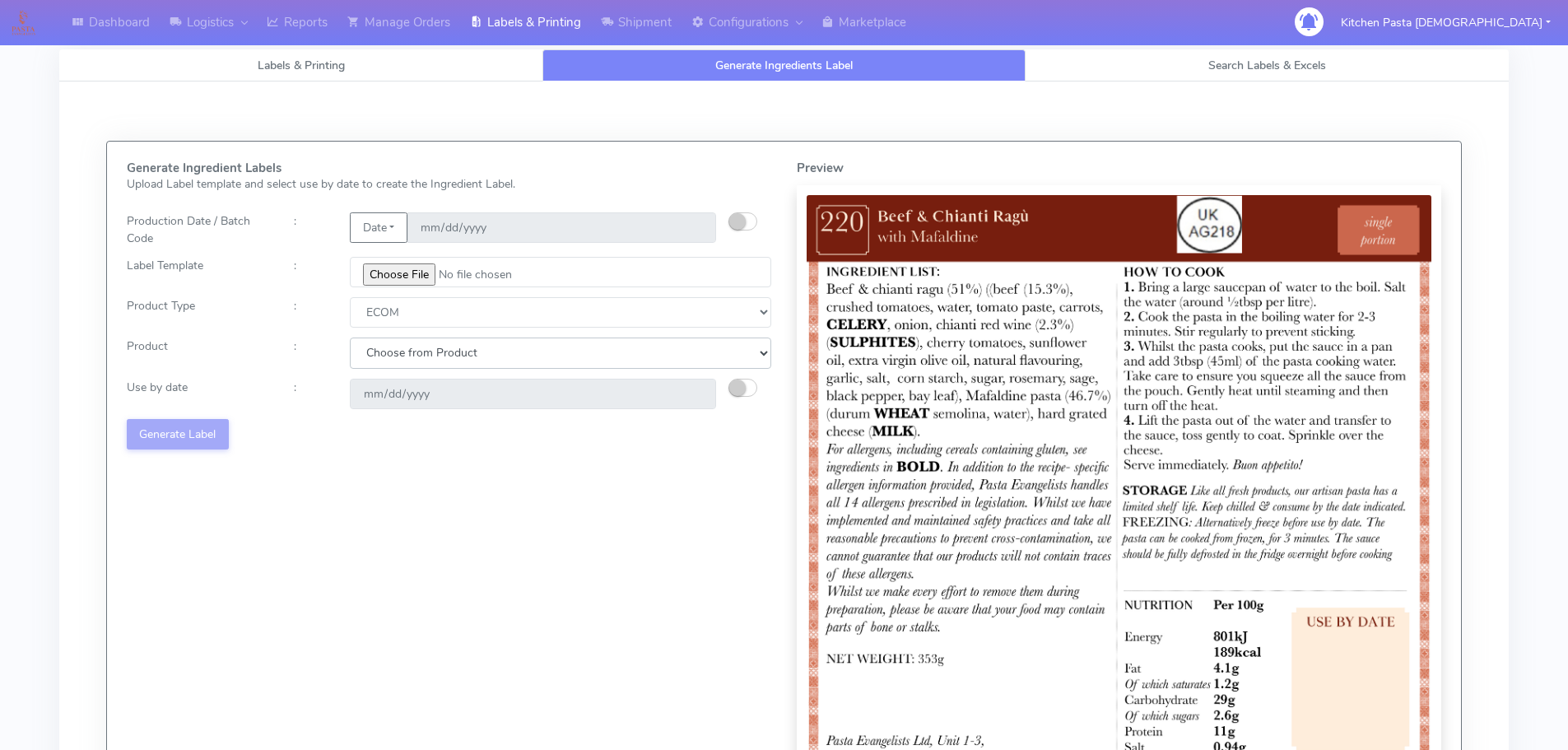
select select "0"
click at [350, 338] on select "Choose from Product PLAIN PASTA (EXCEPT HURRA) HURRA FILLED PASTA BUTTER (INTER…" at bounding box center [561, 353] width 422 height 30
click at [738, 390] on small "button" at bounding box center [737, 388] width 16 height 16
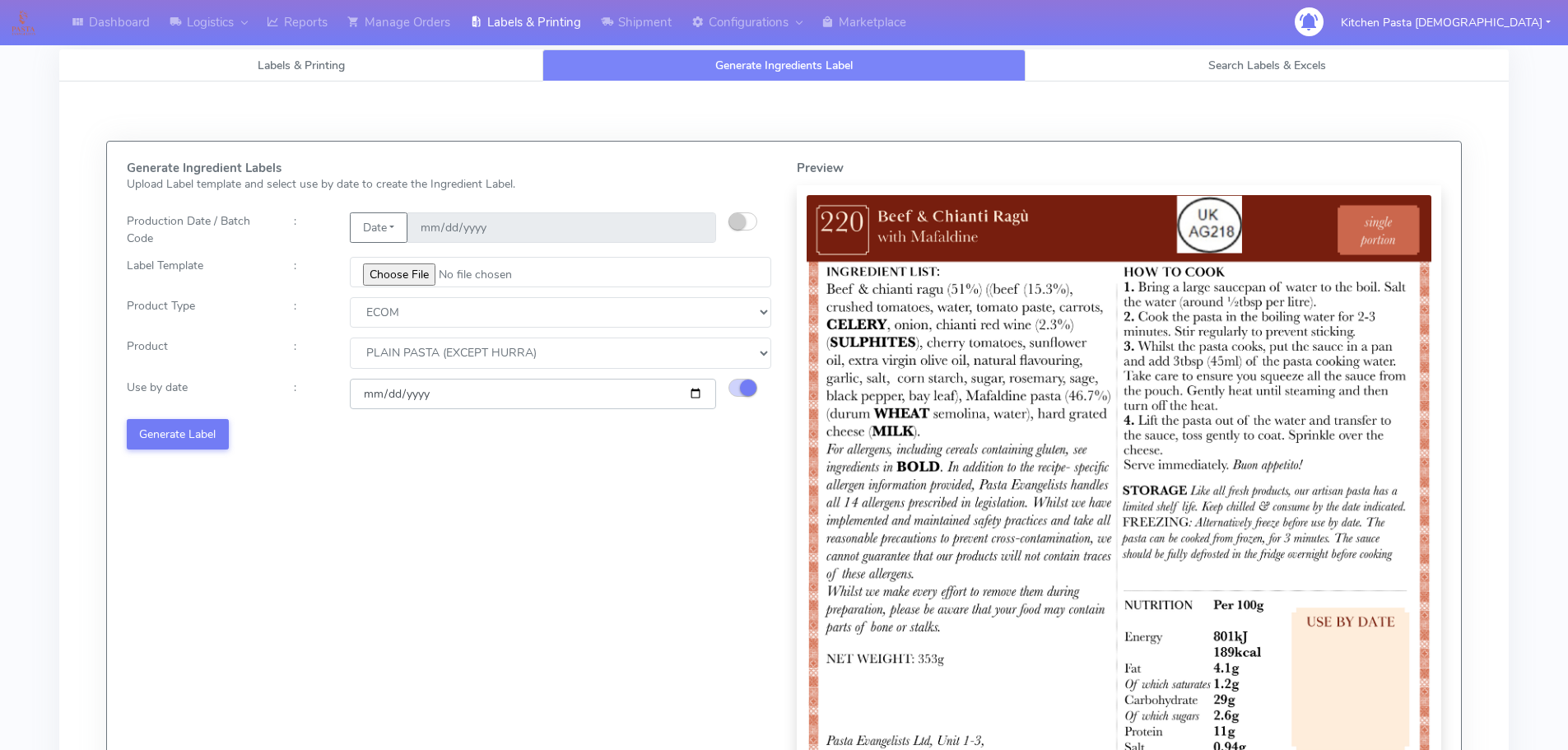
click at [696, 387] on input "[DATE]" at bounding box center [533, 394] width 366 height 30
type input "[DATE]"
click at [698, 396] on input "[DATE]" at bounding box center [533, 394] width 366 height 30
click at [562, 587] on div "Generate Ingredient Labels Upload Label template and select use by date to crea…" at bounding box center [449, 495] width 670 height 668
click at [156, 436] on button "Generate Label" at bounding box center [178, 434] width 102 height 30
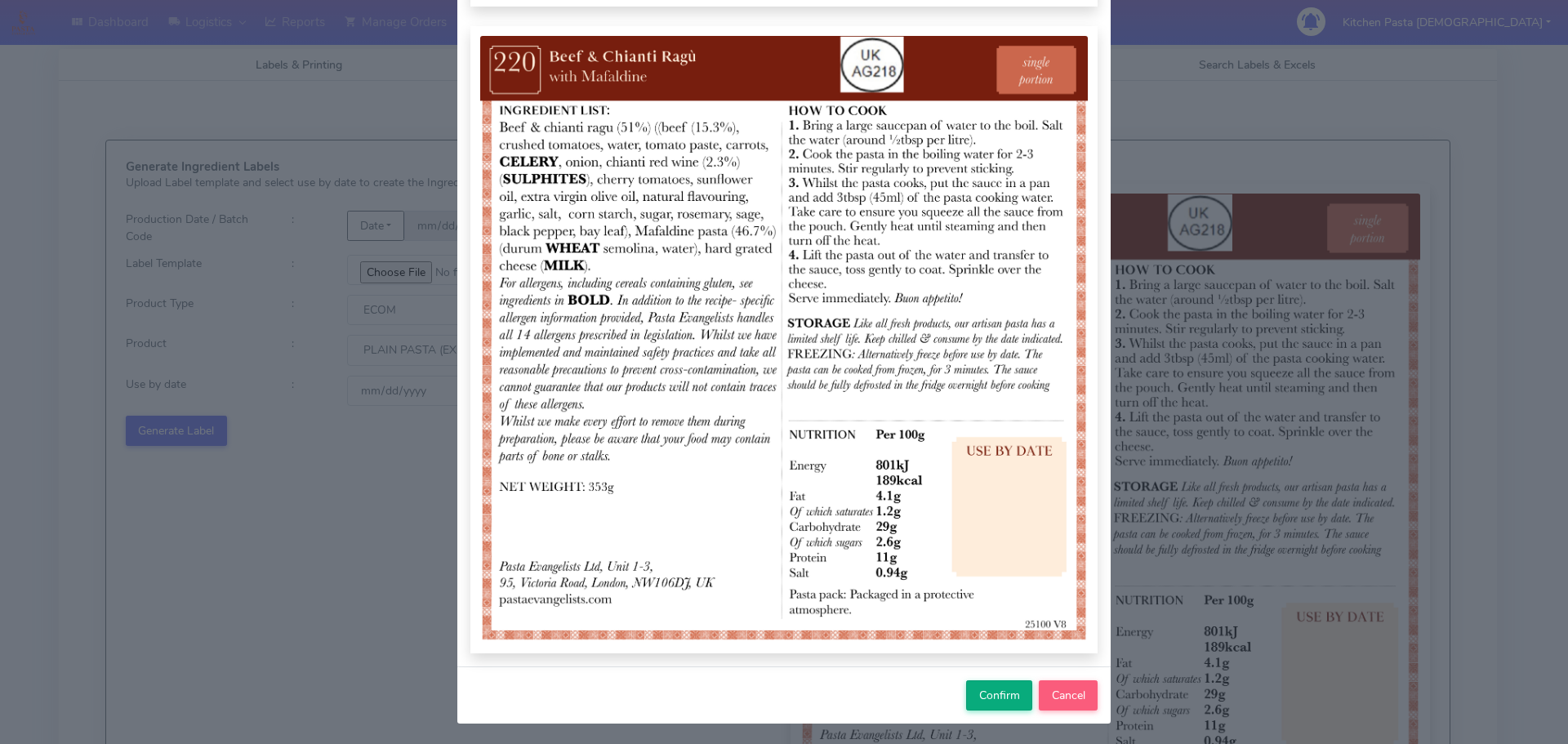
scroll to position [169, 0]
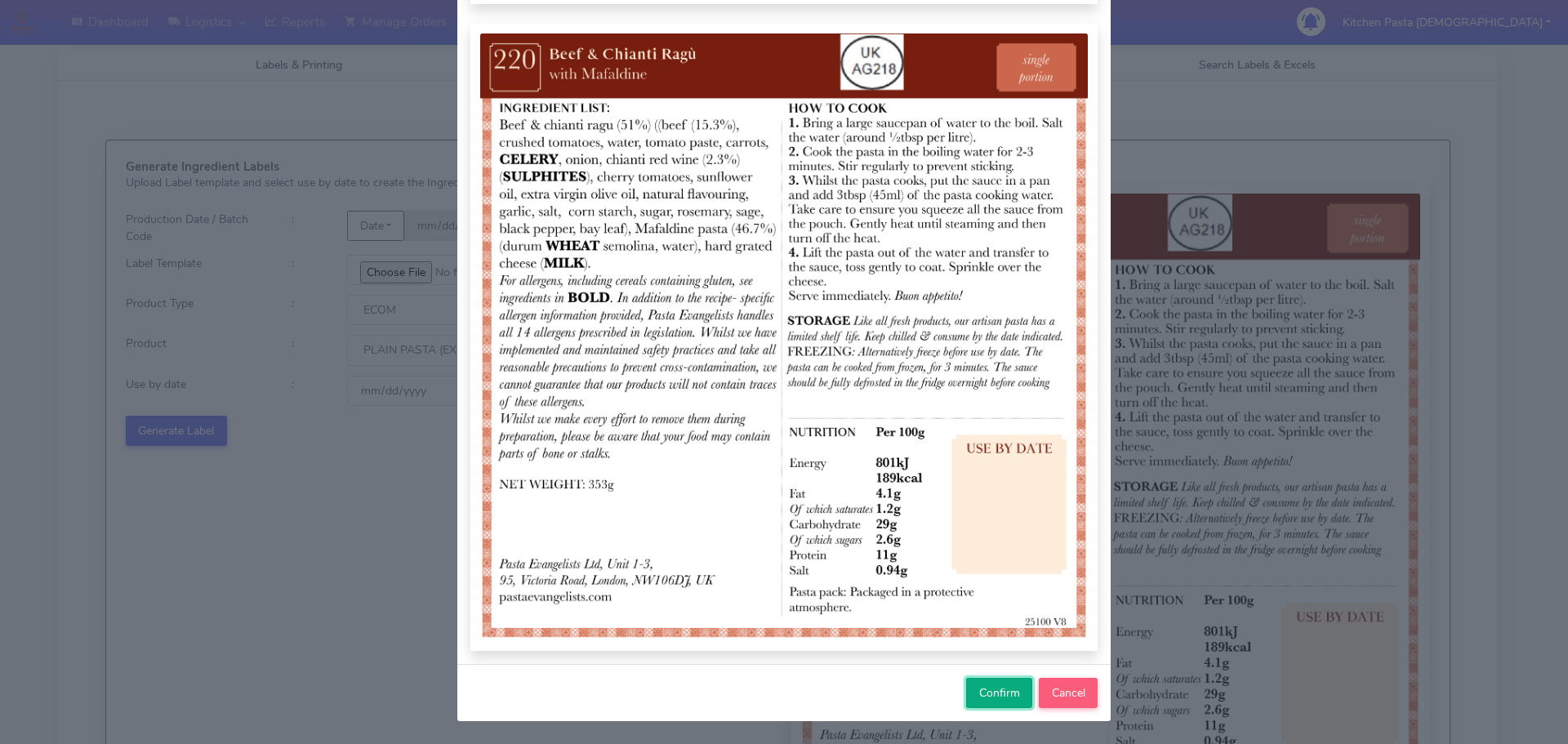
click at [991, 691] on span "Confirm" at bounding box center [999, 693] width 41 height 16
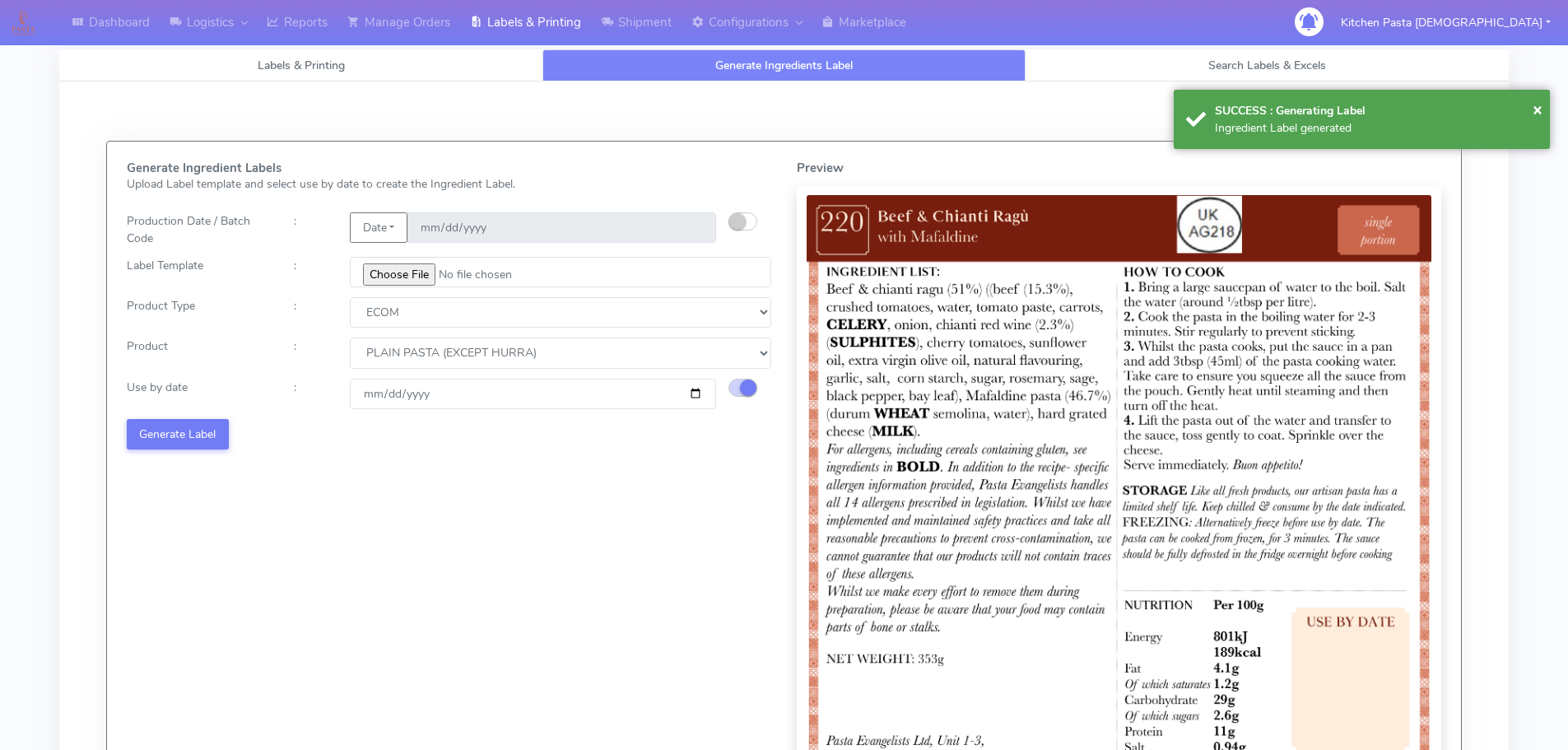
select select
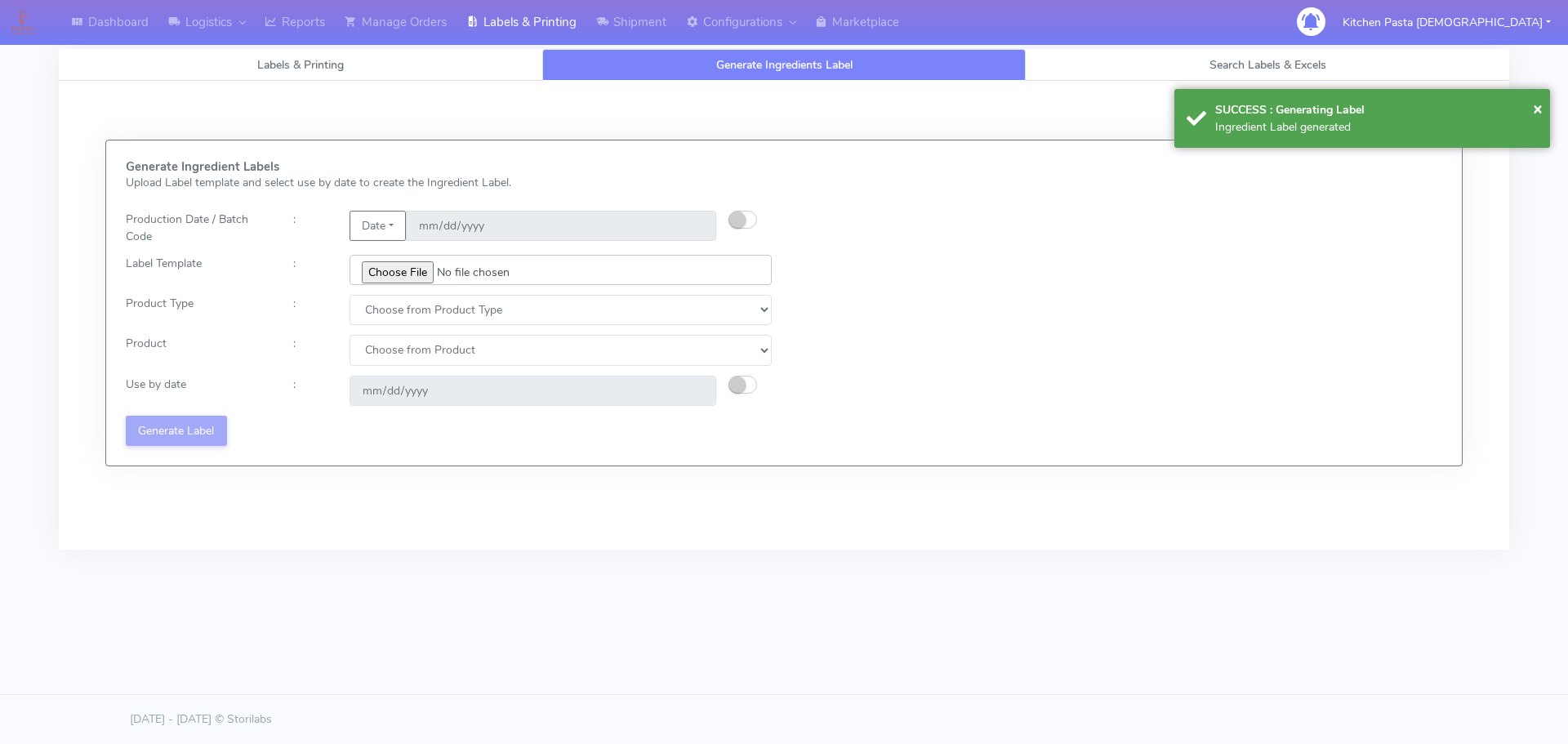
click at [393, 272] on input "file" at bounding box center [560, 270] width 422 height 30
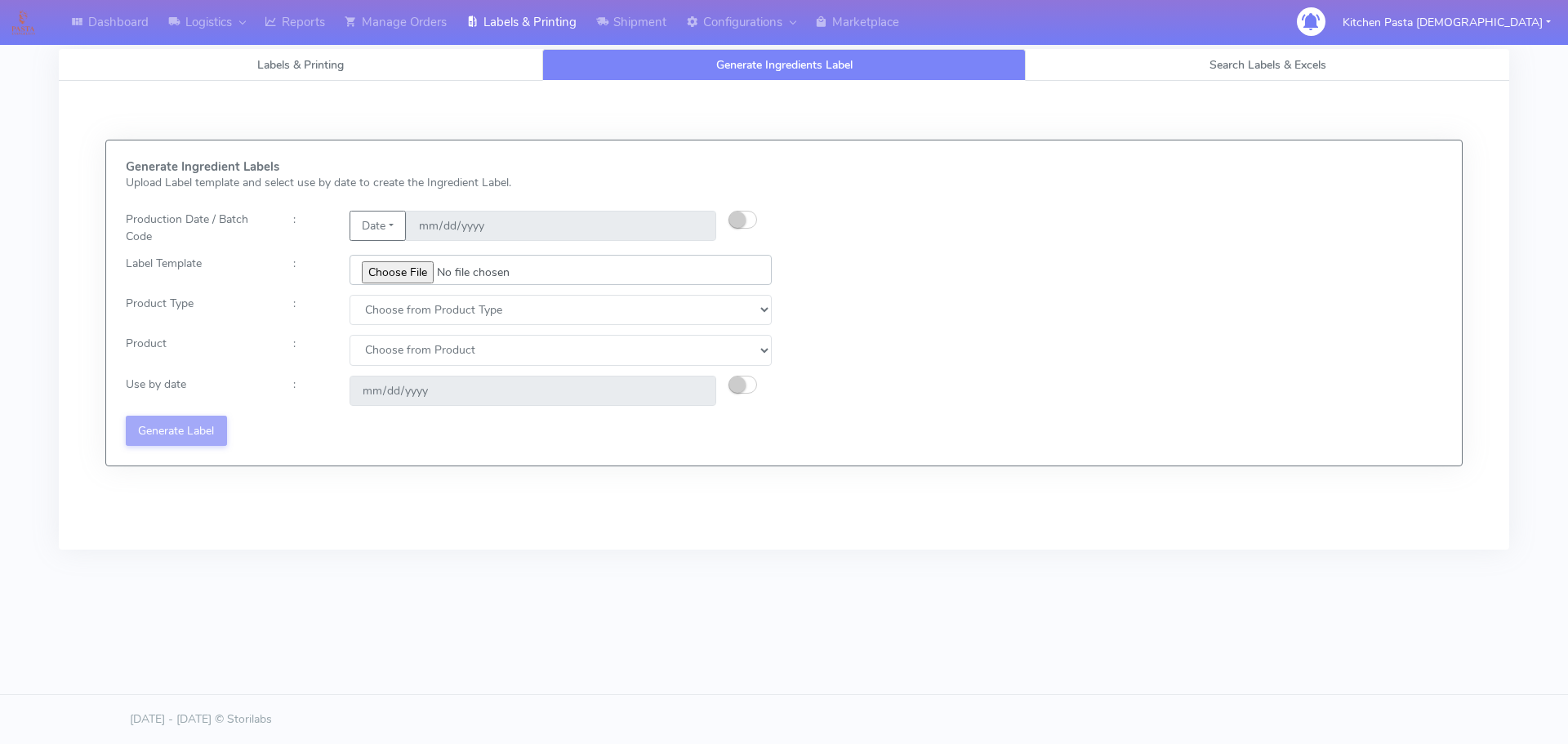
type input "C:\fakepath\Ecom_221_V8.jpg"
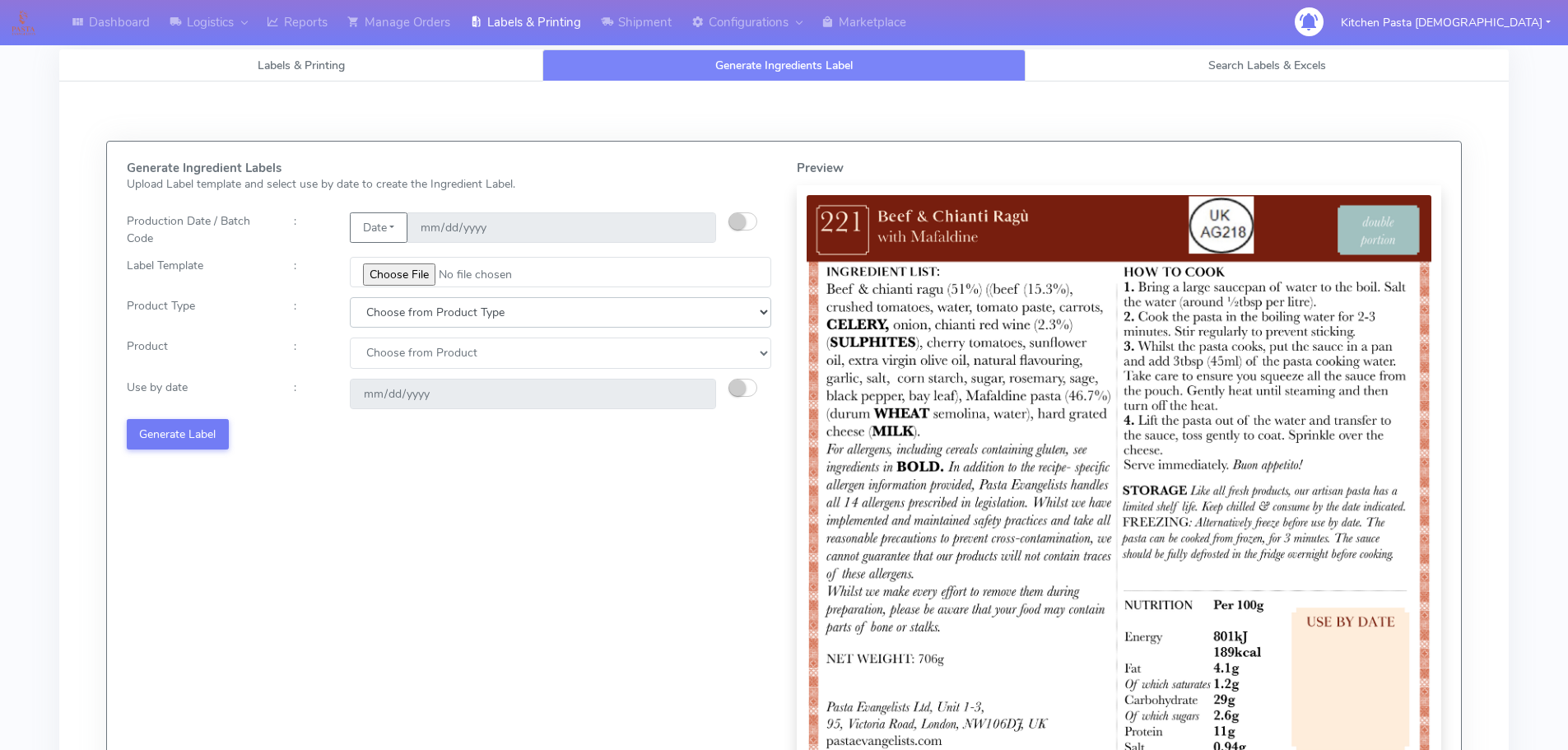
drag, startPoint x: 440, startPoint y: 309, endPoint x: 418, endPoint y: 325, distance: 27.7
click at [440, 309] on select "Choose from Product Type ECOM ERETAIL CIRCULAR CIRC_DESERTS LASAGNE" at bounding box center [561, 312] width 422 height 30
select select "0"
click at [350, 297] on select "Choose from Product Type ECOM ERETAIL CIRCULAR CIRC_DESERTS LASAGNE" at bounding box center [561, 312] width 422 height 30
click at [392, 363] on select "Choose from Product PLAIN PASTA (EXCEPT HURRA) HURRA FILLED PASTA BUTTER (INTER…" at bounding box center [561, 353] width 422 height 30
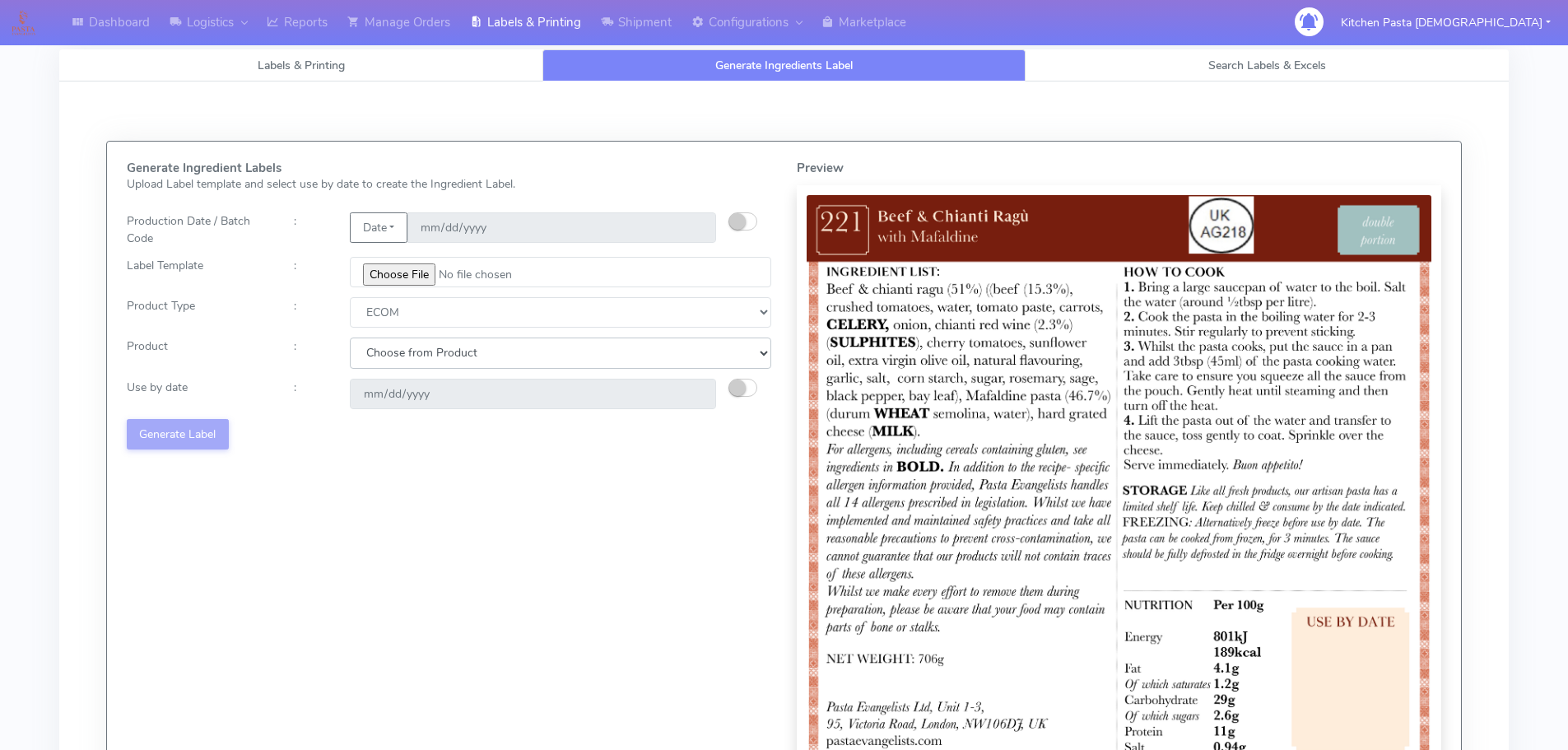
select select "0"
click at [350, 338] on select "Choose from Product PLAIN PASTA (EXCEPT HURRA) HURRA FILLED PASTA BUTTER (INTER…" at bounding box center [561, 353] width 422 height 30
click at [749, 382] on button "button" at bounding box center [743, 388] width 29 height 18
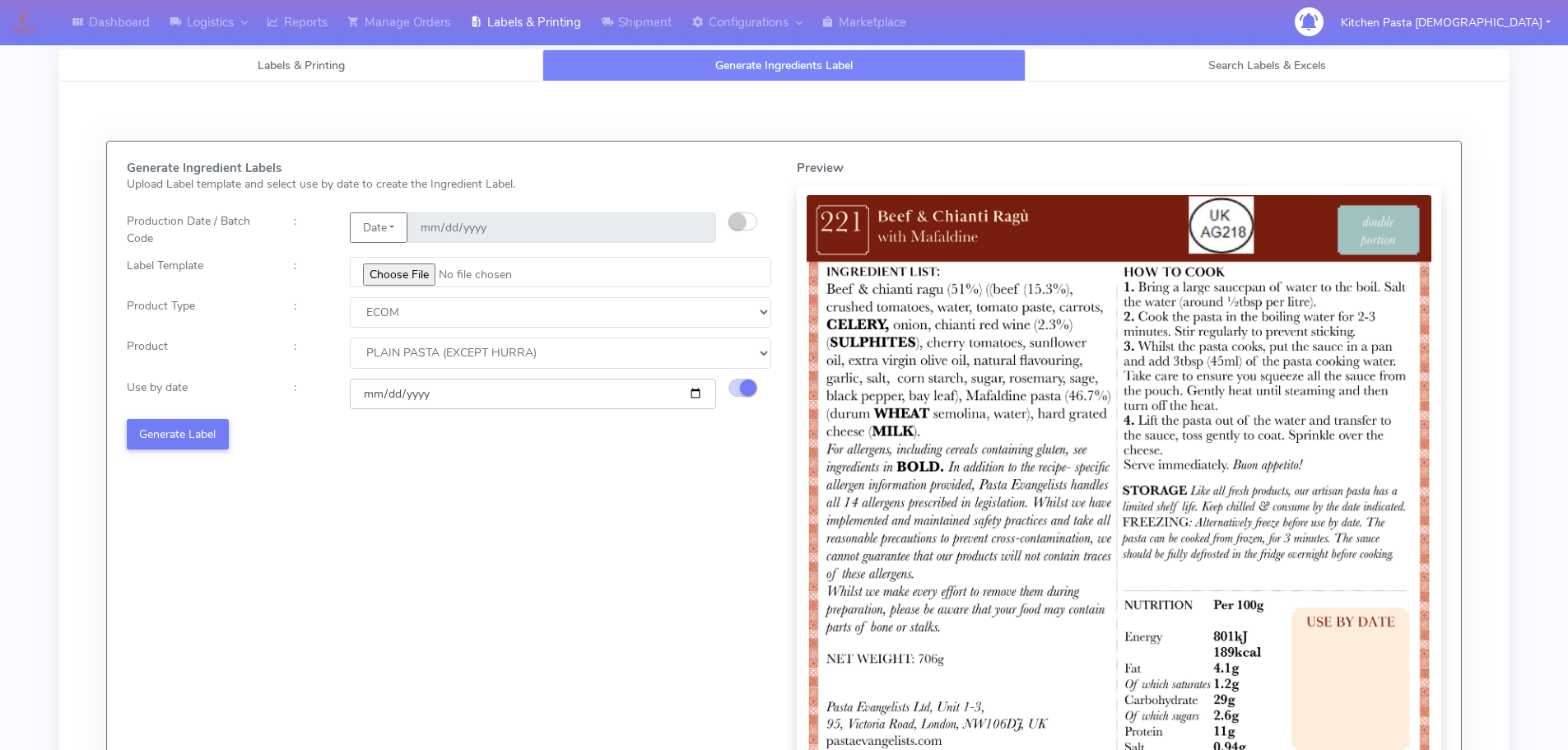
click at [692, 389] on input "[DATE]" at bounding box center [533, 394] width 366 height 30
type input "[DATE]"
click at [188, 434] on button "Generate Label" at bounding box center [178, 434] width 102 height 30
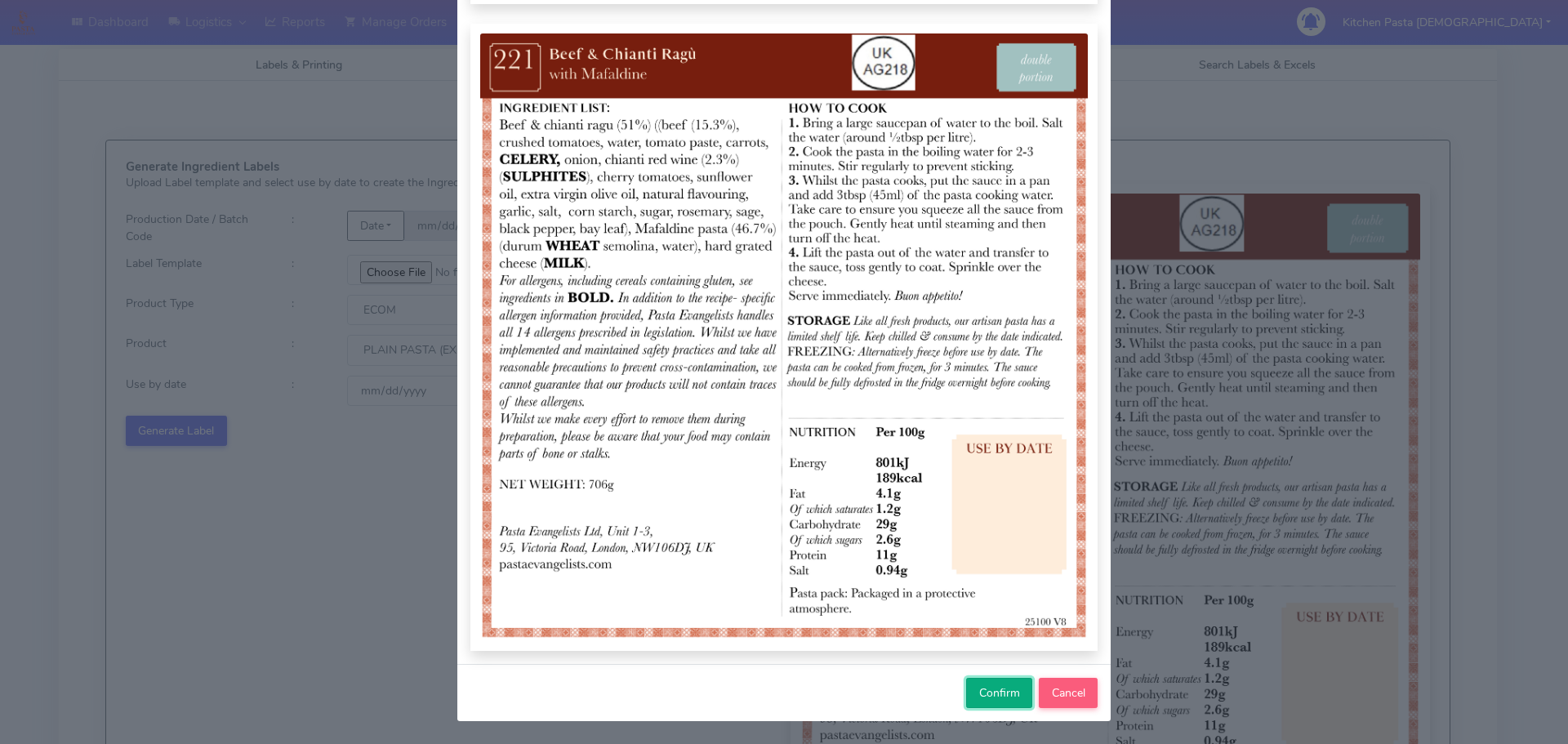
click at [989, 700] on span "Confirm" at bounding box center [999, 693] width 41 height 16
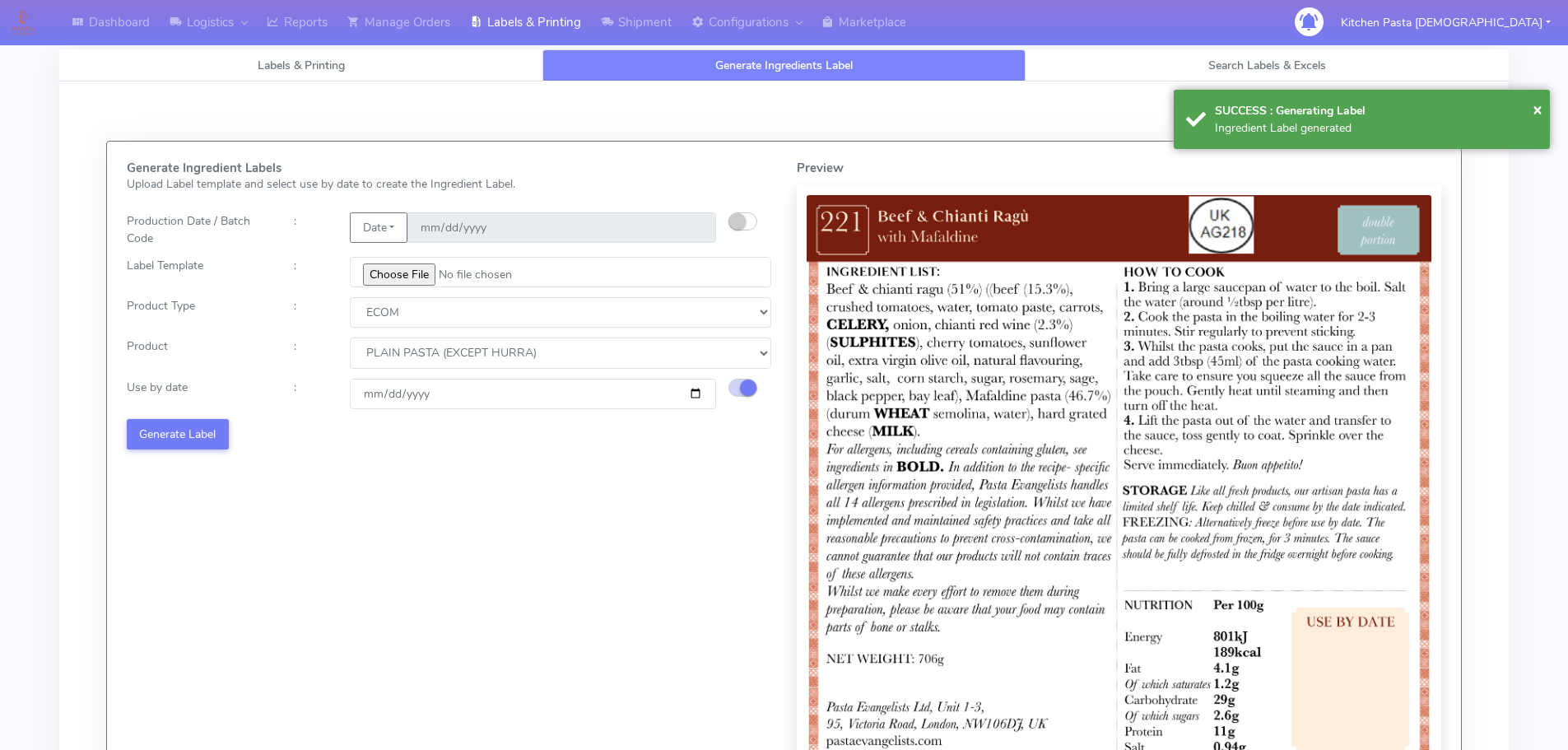
select select
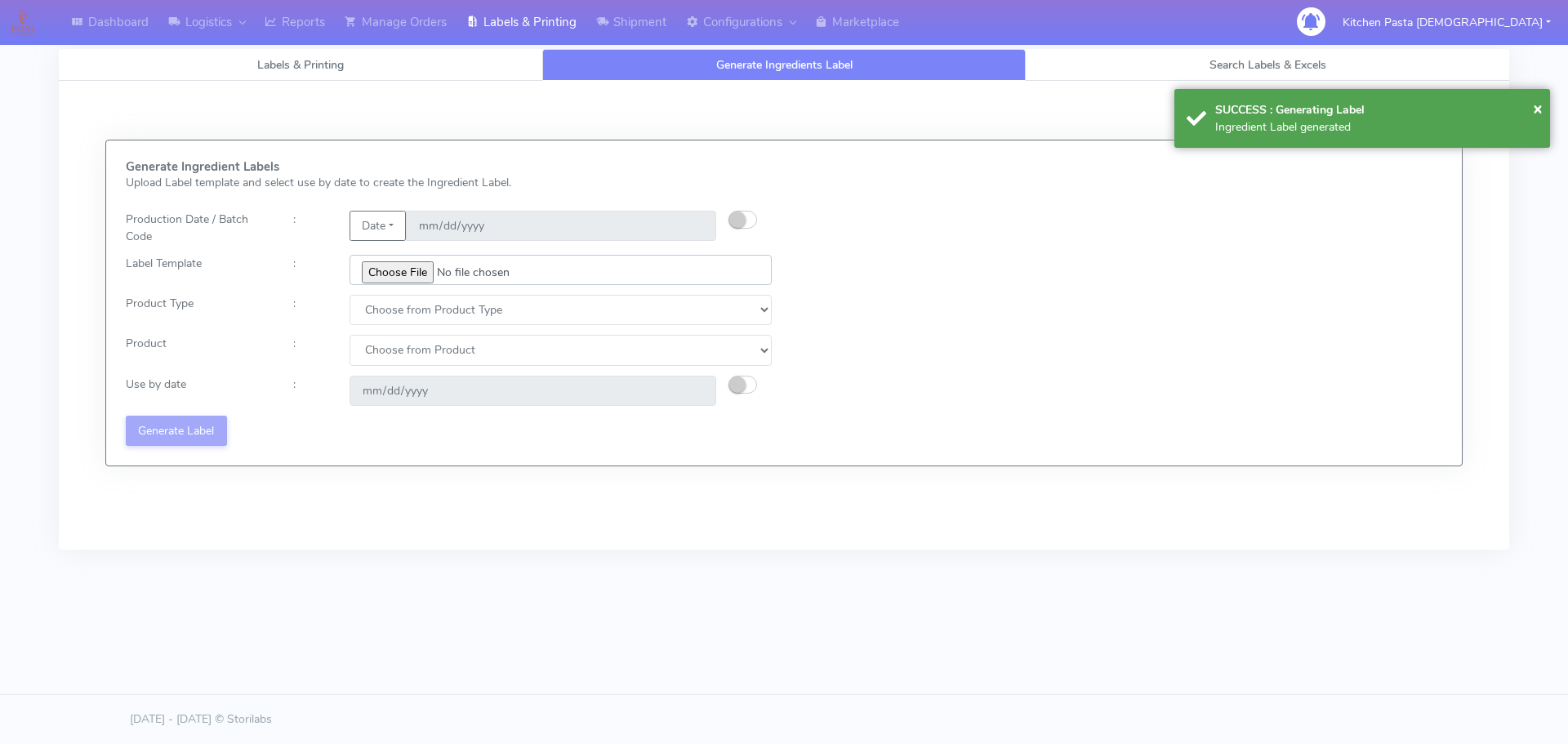
click at [417, 283] on input "file" at bounding box center [560, 270] width 422 height 30
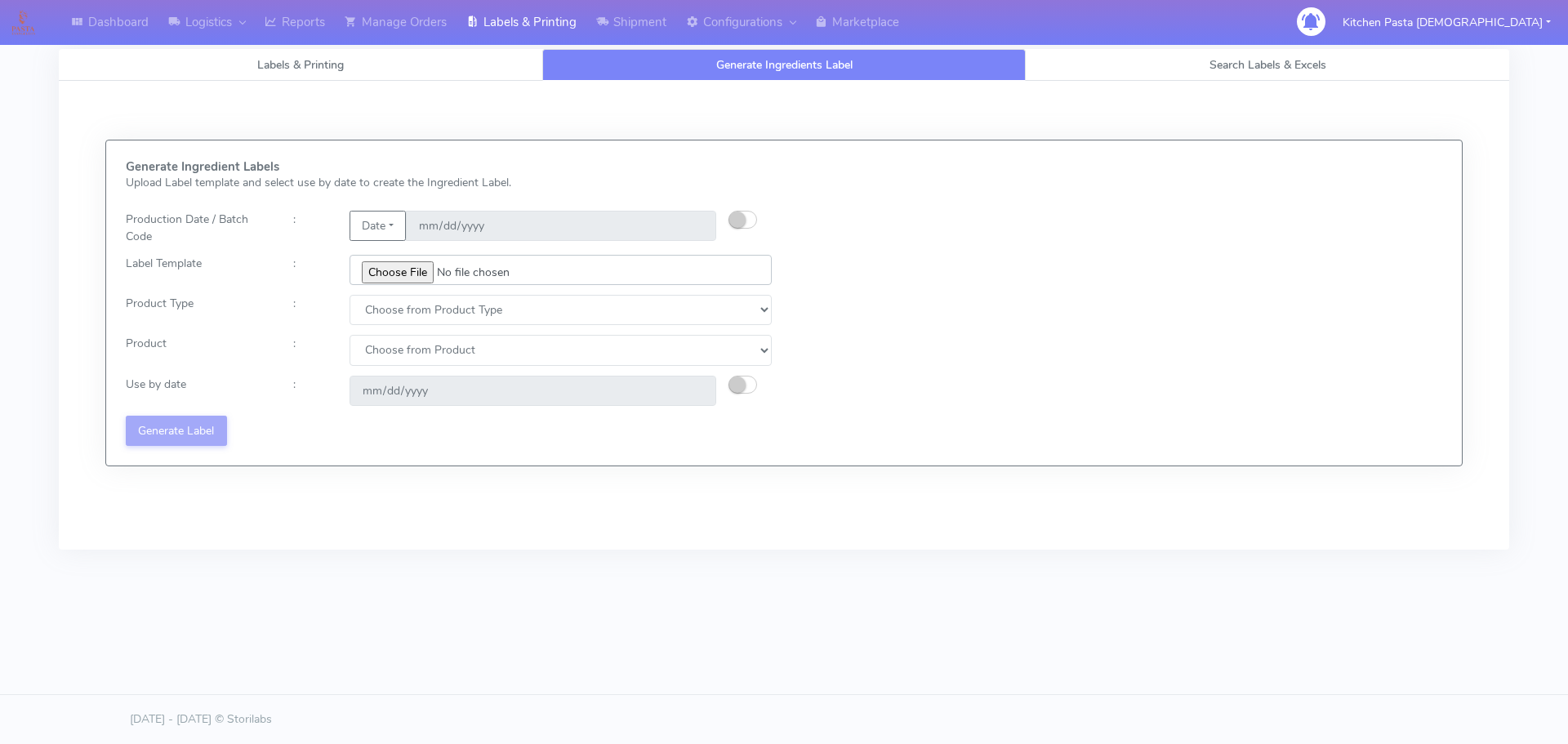
type input "C:\fakepath\Ecom_176 _v6.jpg"
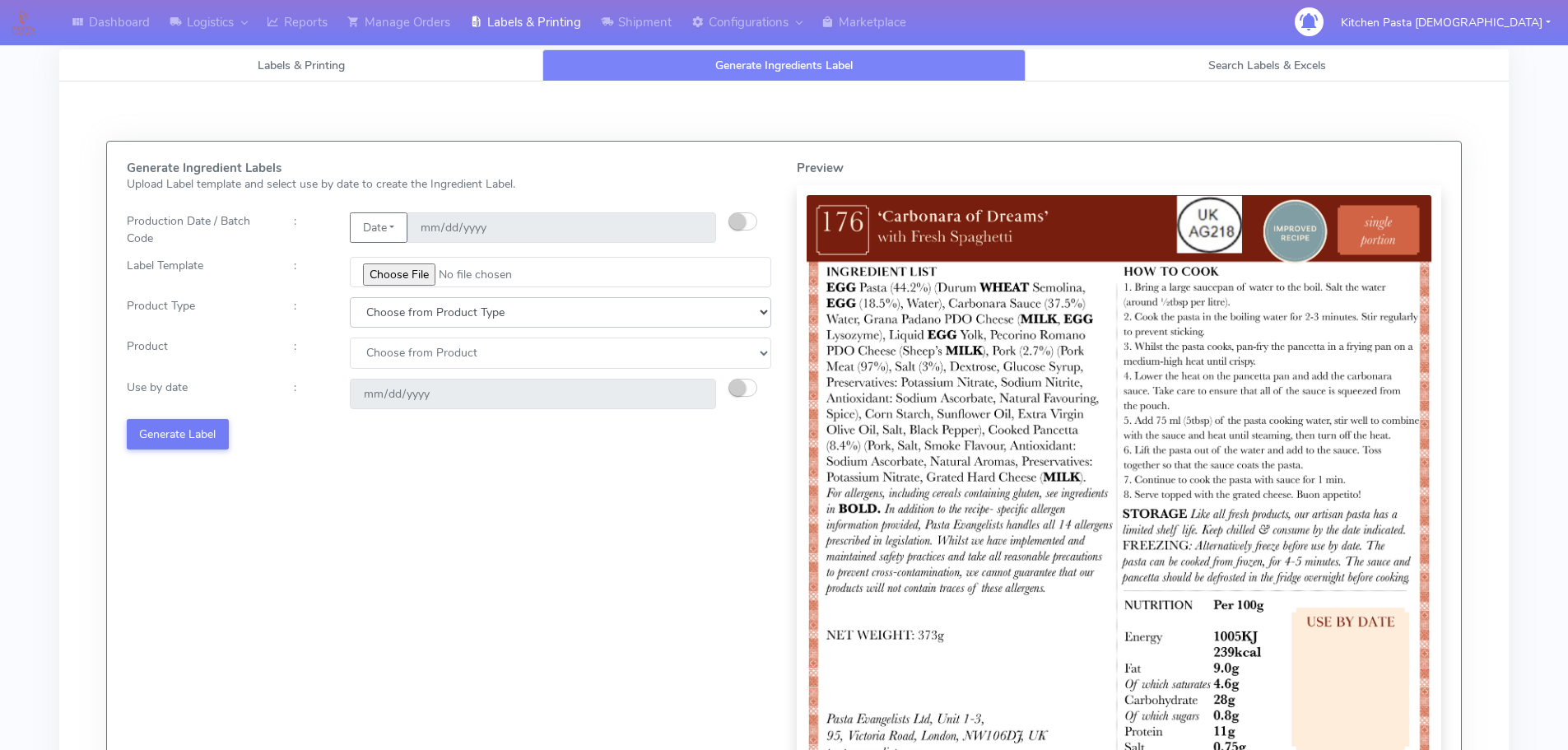
click at [453, 313] on select "Choose from Product Type ECOM ERETAIL CIRCULAR CIRC_DESERTS LASAGNE" at bounding box center [561, 312] width 422 height 30
select select "0"
click at [350, 297] on select "Choose from Product Type ECOM ERETAIL CIRCULAR CIRC_DESERTS LASAGNE" at bounding box center [561, 312] width 422 height 30
drag, startPoint x: 402, startPoint y: 356, endPoint x: 402, endPoint y: 365, distance: 9.1
click at [402, 361] on select "Choose from Product PLAIN PASTA (EXCEPT HURRA) HURRA FILLED PASTA BUTTER (INTER…" at bounding box center [561, 353] width 422 height 30
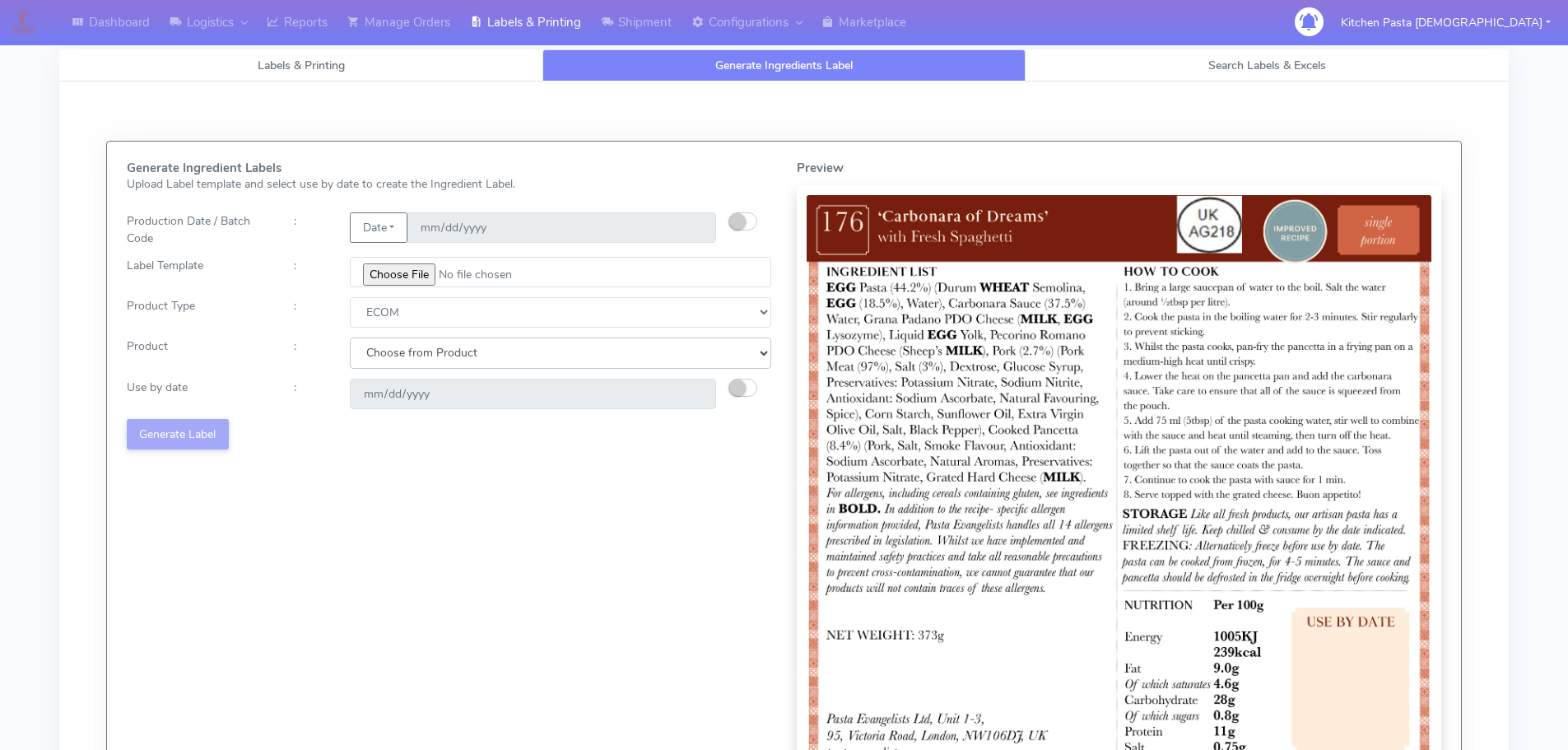
select select "0"
click at [350, 338] on select "Choose from Product PLAIN PASTA (EXCEPT HURRA) HURRA FILLED PASTA BUTTER (INTER…" at bounding box center [561, 353] width 422 height 30
click at [750, 386] on button "button" at bounding box center [743, 388] width 29 height 18
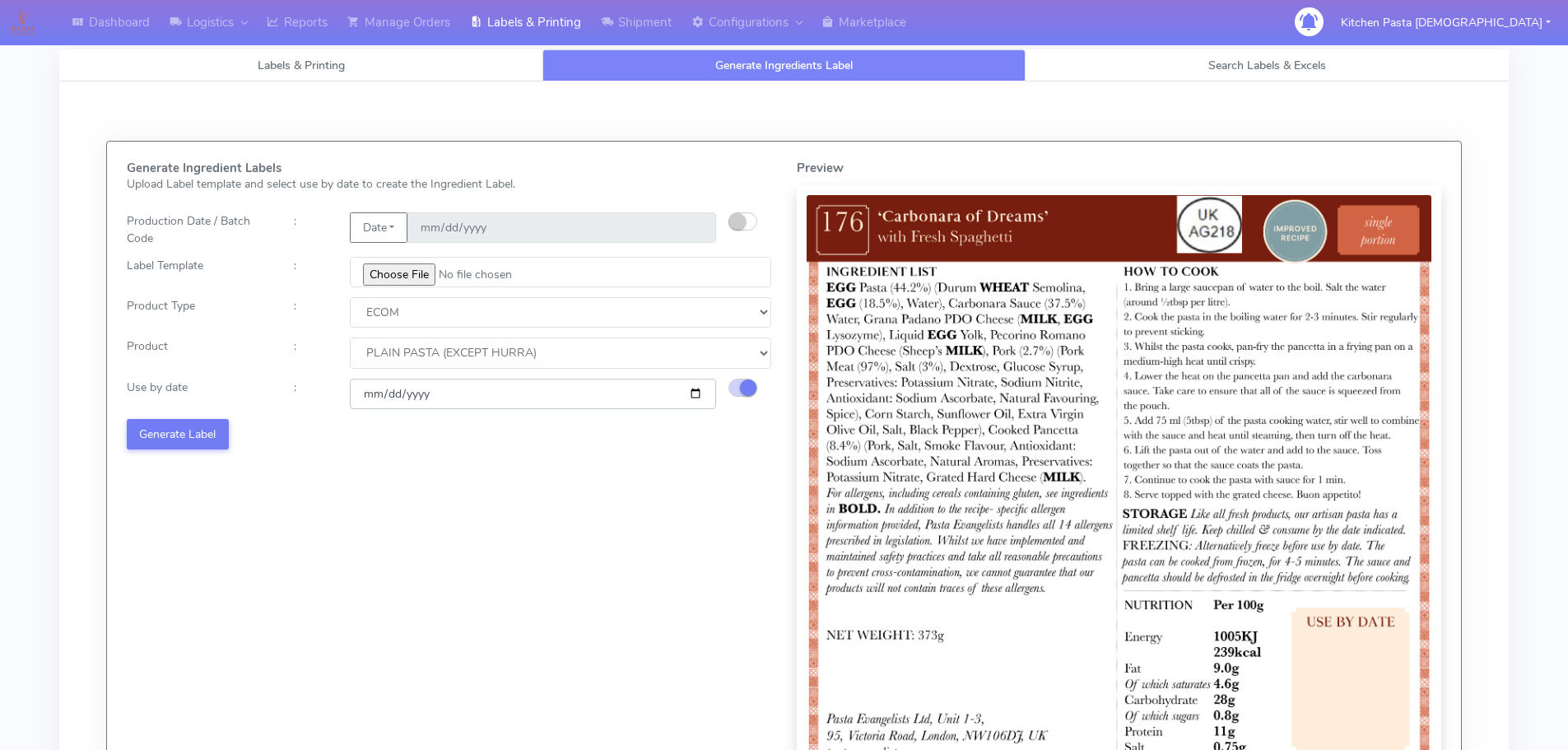
click at [695, 396] on input "[DATE]" at bounding box center [533, 394] width 366 height 30
type input "2025-08-21"
click at [198, 429] on button "Generate Label" at bounding box center [178, 434] width 102 height 30
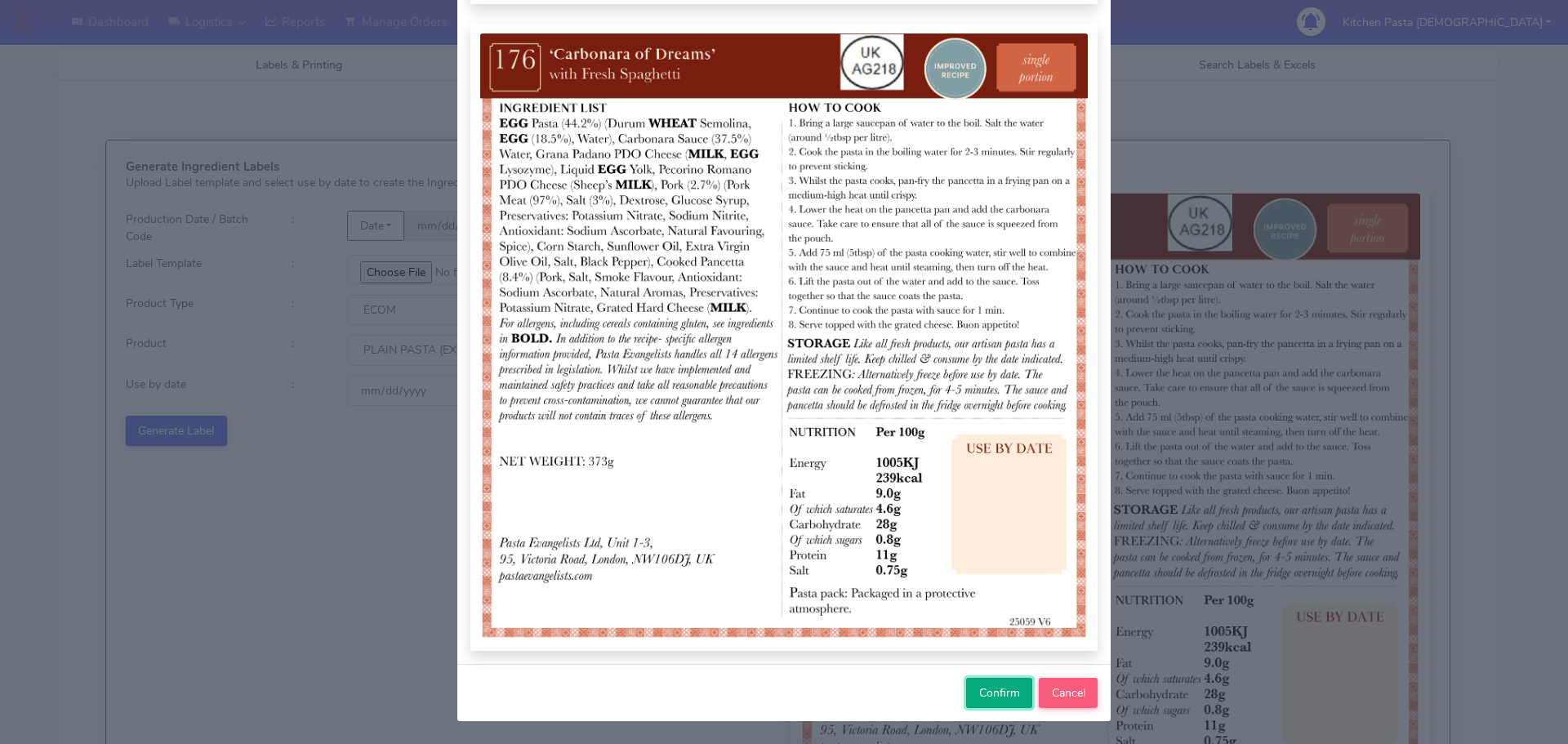
click at [994, 691] on span "Confirm" at bounding box center [999, 693] width 41 height 16
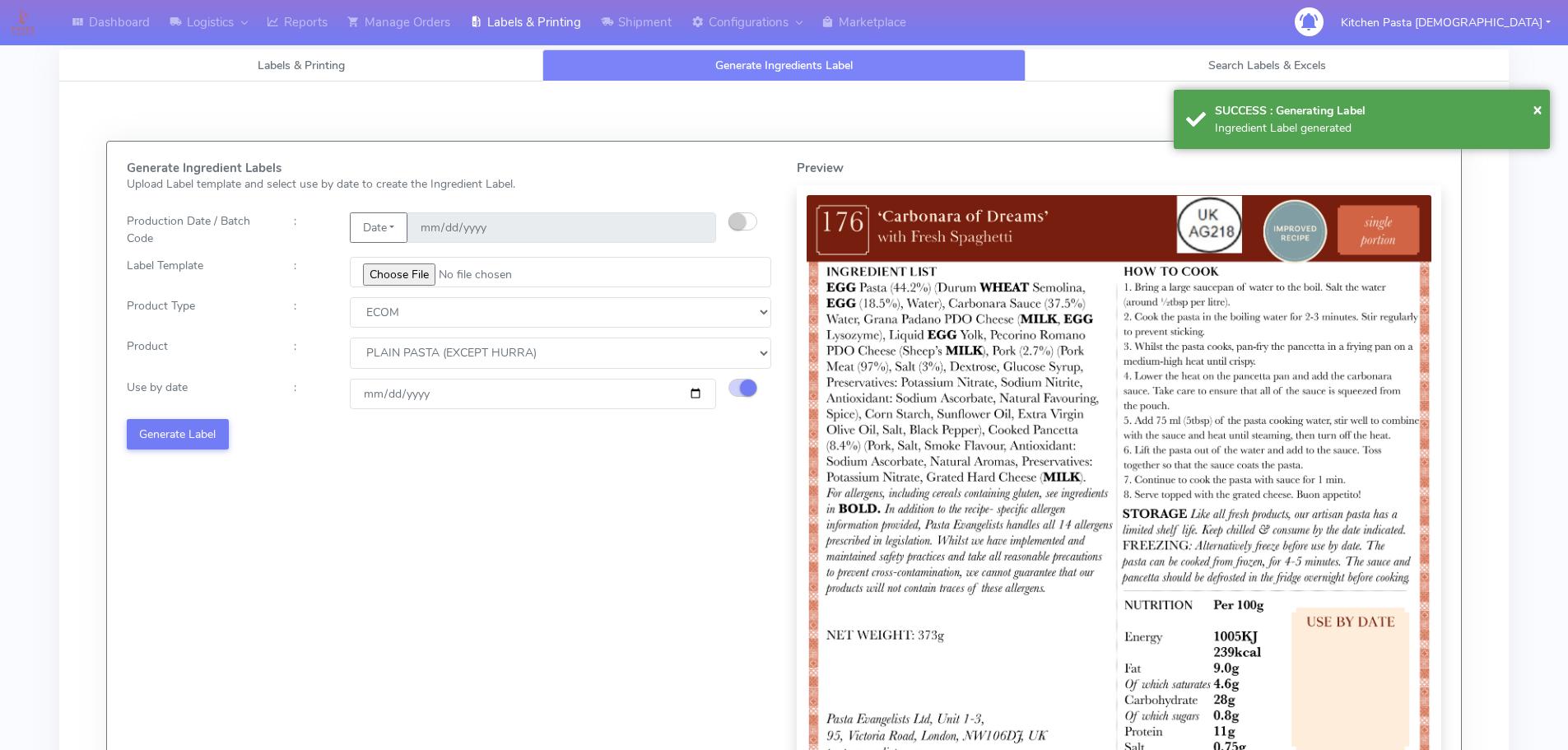
select select
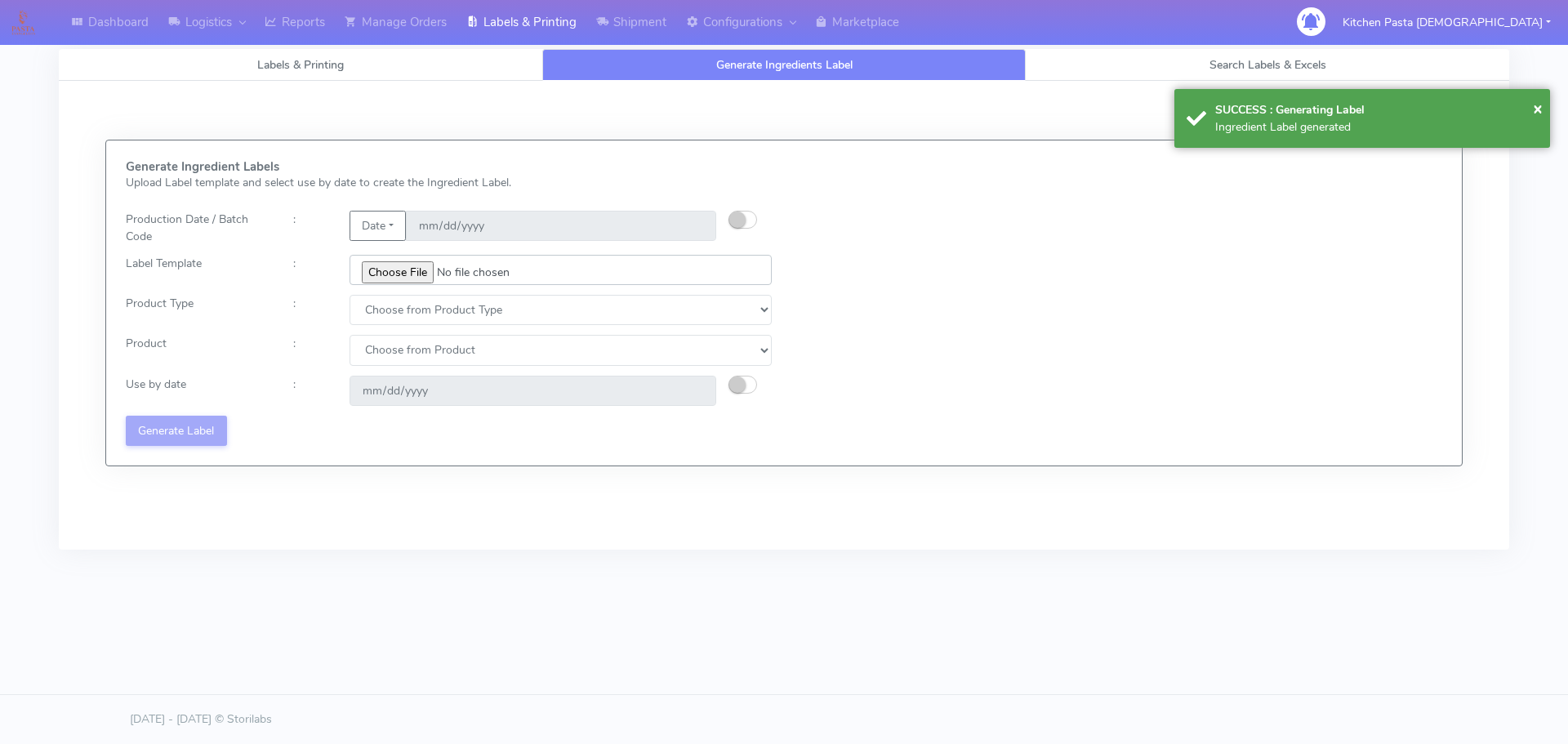
click at [417, 271] on input "file" at bounding box center [560, 270] width 422 height 30
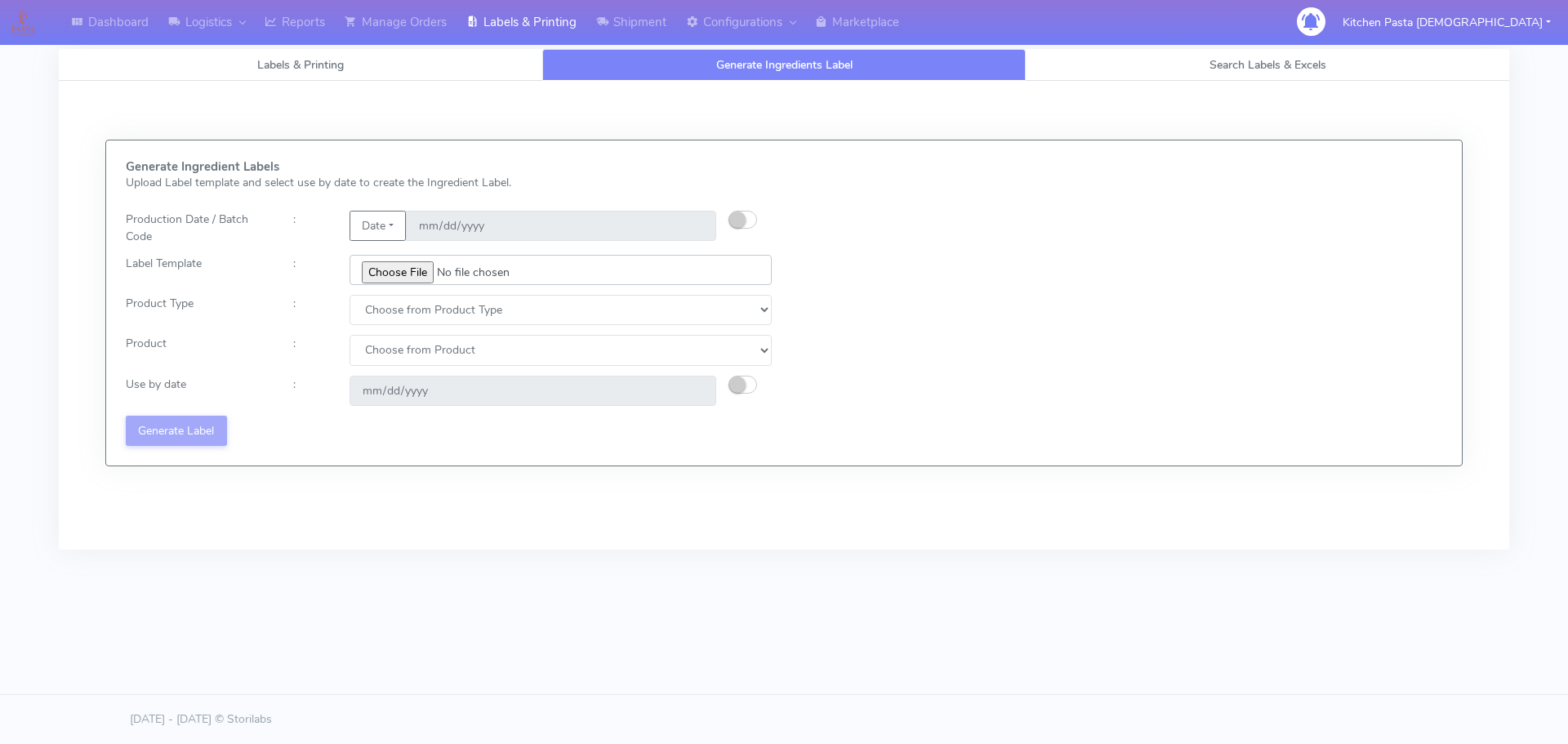
type input "C:\fakepath\Ecom_177 _v6.jpg"
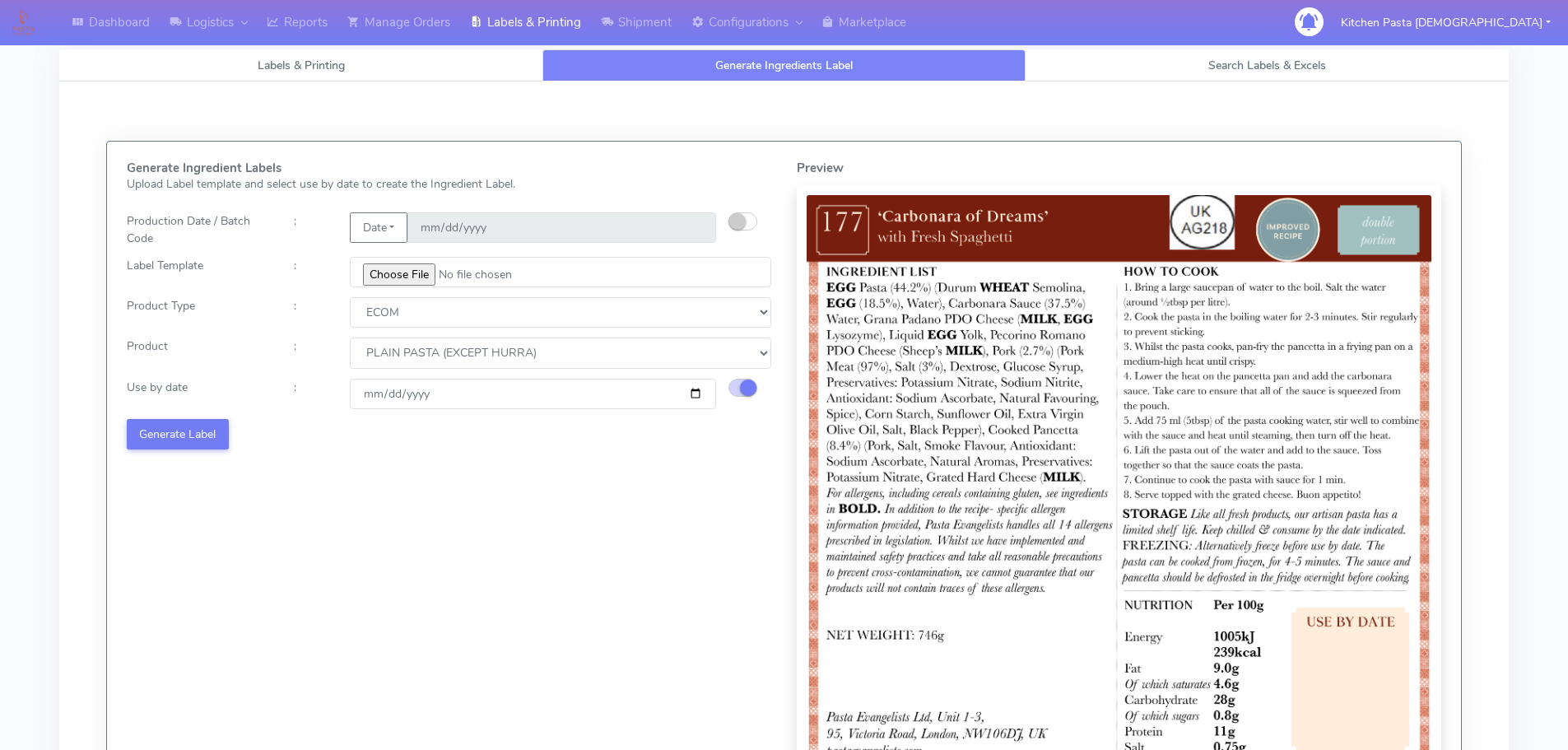
select select "0"
type input "[DATE]"
click at [191, 426] on button "Generate Label" at bounding box center [178, 434] width 102 height 30
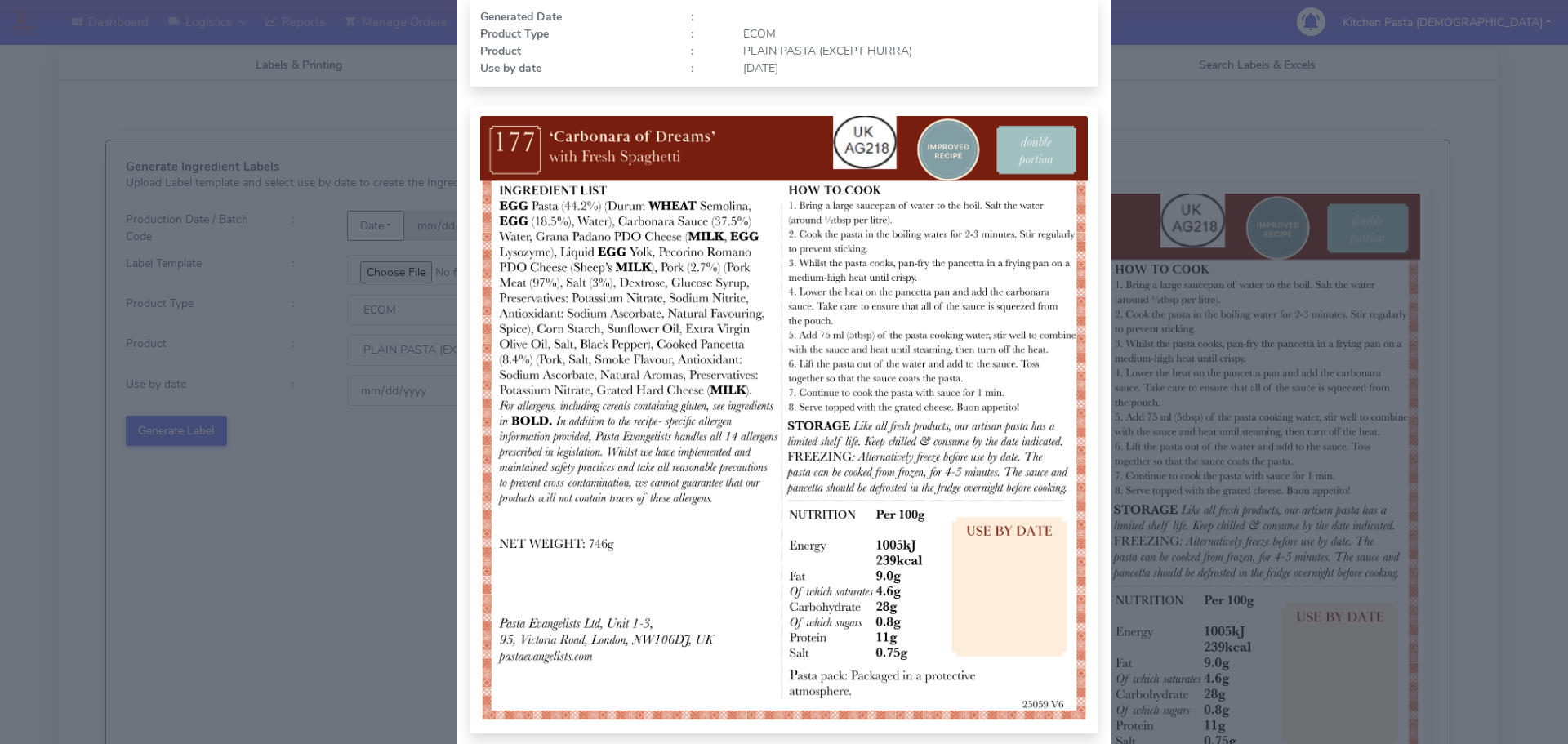
scroll to position [169, 0]
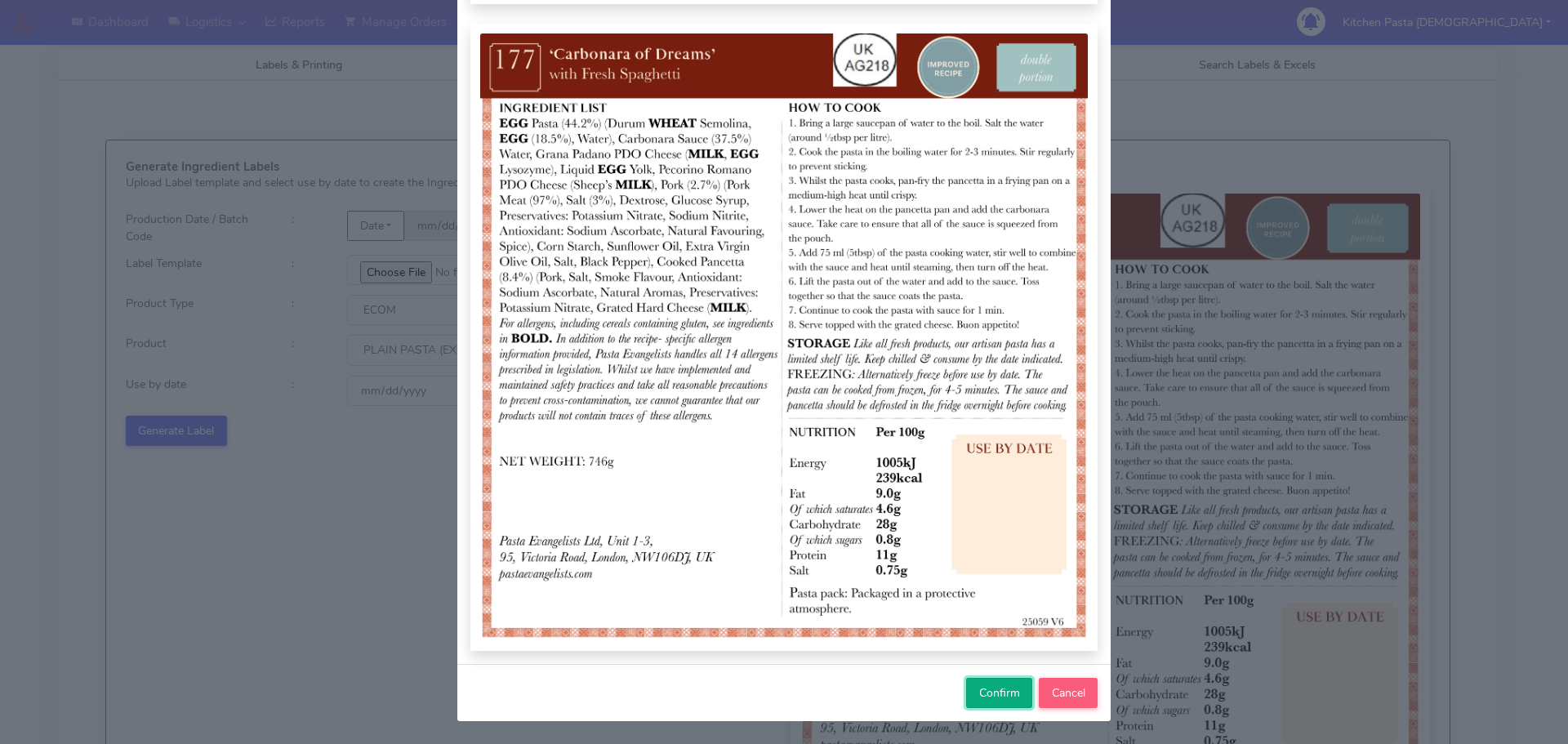
click at [973, 682] on button "Confirm" at bounding box center [999, 692] width 66 height 30
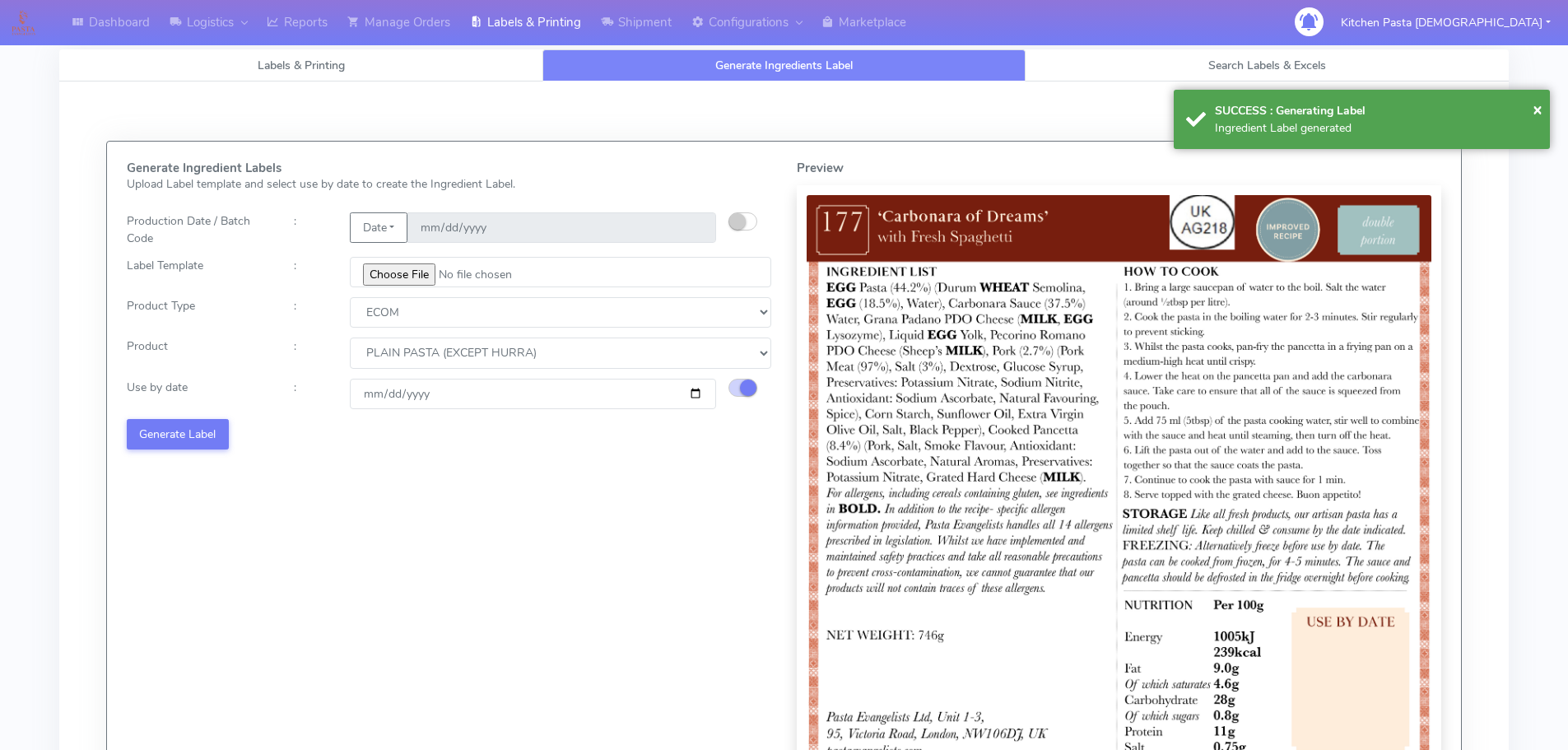
select select
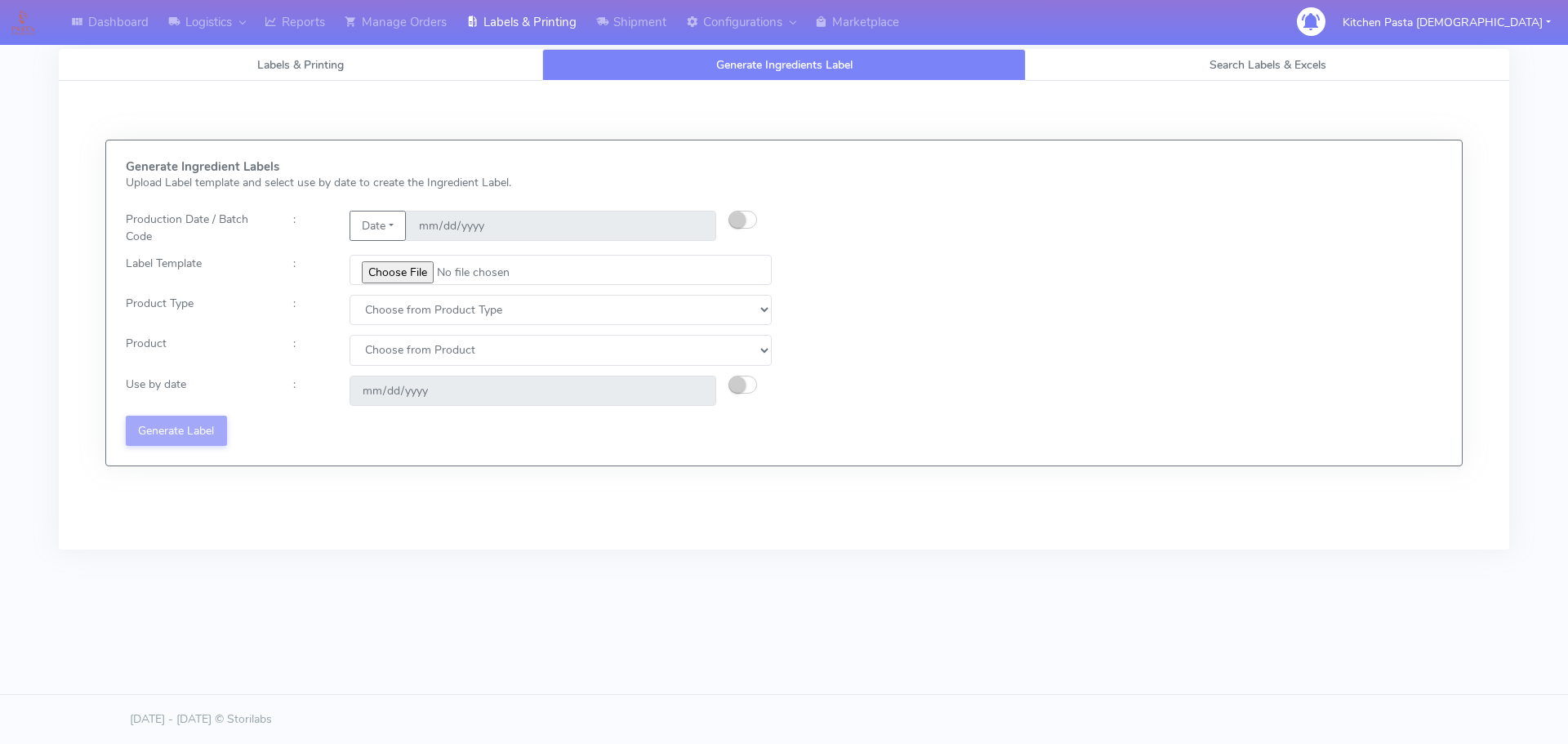
click at [919, 559] on div "Labels & Printing Generate Ingredients Label Search Labels & Excels Download Ki…" at bounding box center [784, 310] width 1475 height 525
click at [382, 271] on input "file" at bounding box center [560, 270] width 422 height 30
type input "C:\fakepath\Ecom_192 V8.jpg"
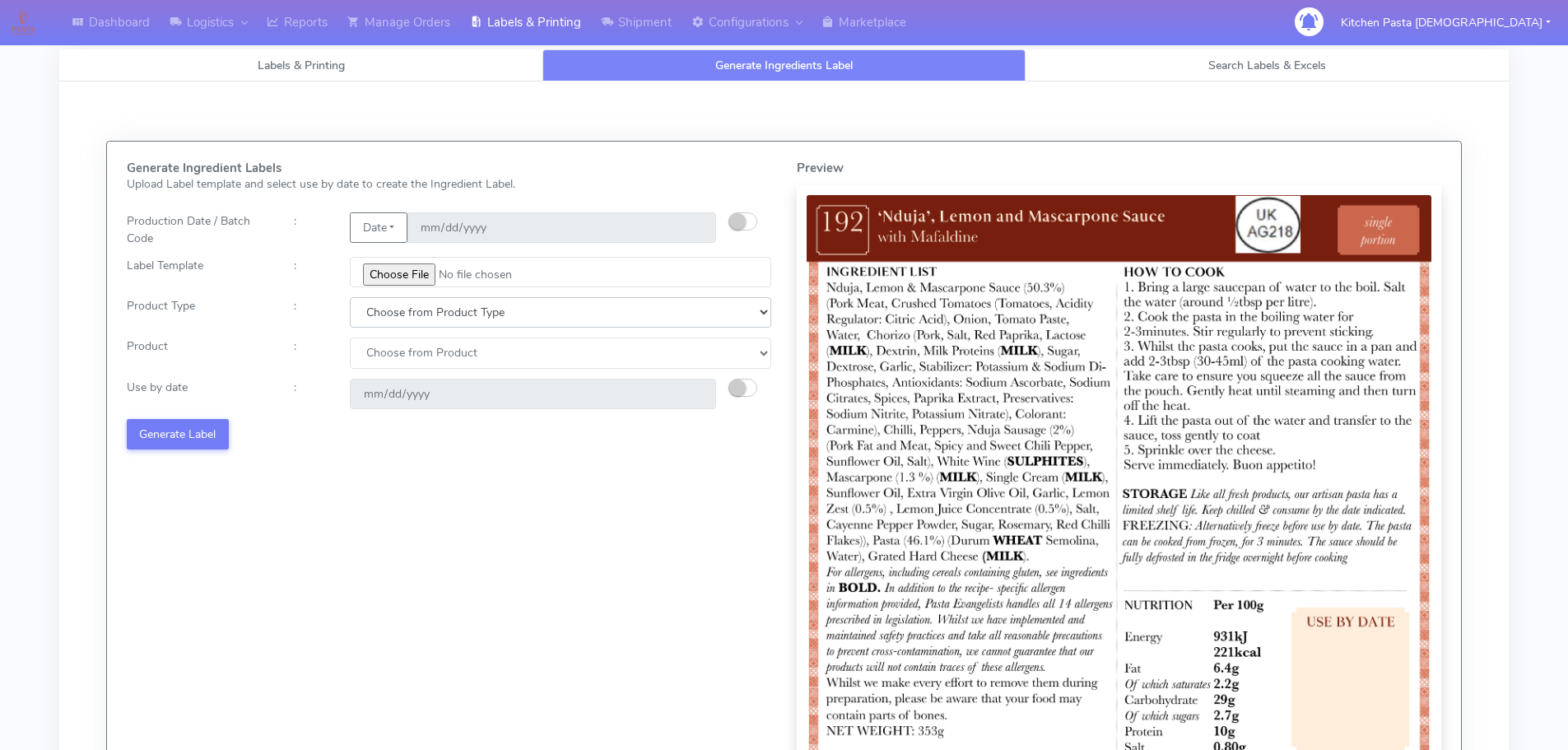
drag, startPoint x: 442, startPoint y: 310, endPoint x: 439, endPoint y: 319, distance: 9.6
click at [442, 310] on select "Choose from Product Type ECOM ERETAIL CIRCULAR CIRC_DESERTS LASAGNE" at bounding box center [561, 312] width 422 height 30
select select "0"
click at [350, 297] on select "Choose from Product Type ECOM ERETAIL CIRCULAR CIRC_DESERTS LASAGNE" at bounding box center [561, 312] width 422 height 30
drag, startPoint x: 419, startPoint y: 349, endPoint x: 419, endPoint y: 366, distance: 17.3
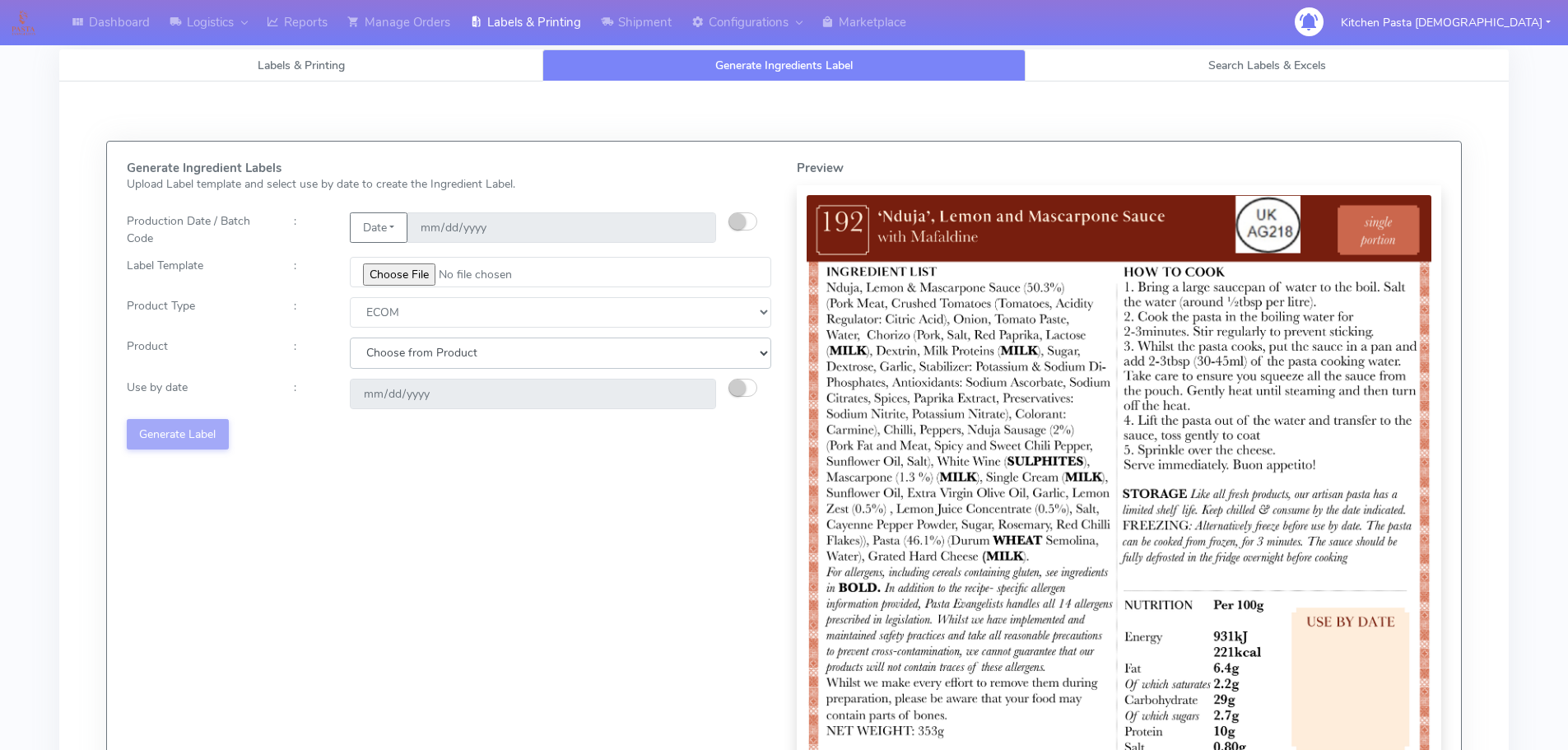
click at [419, 349] on select "Choose from Product PLAIN PASTA (EXCEPT HURRA) HURRA FILLED PASTA BUTTER (INTER…" at bounding box center [561, 353] width 422 height 30
select select "0"
click at [350, 338] on select "Choose from Product PLAIN PASTA (EXCEPT HURRA) HURRA FILLED PASTA BUTTER (INTER…" at bounding box center [561, 353] width 422 height 30
click at [741, 385] on small "button" at bounding box center [737, 388] width 16 height 16
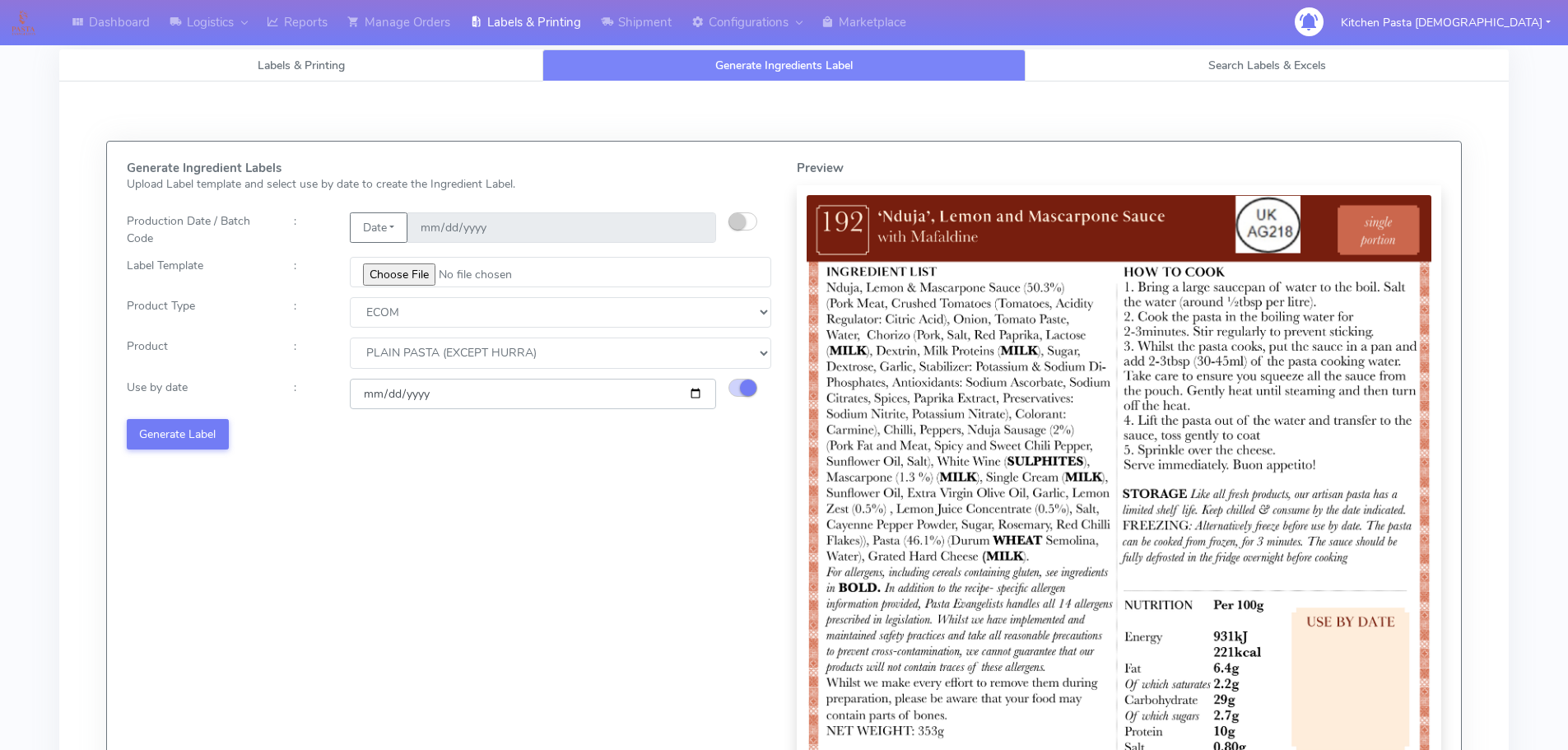
click at [692, 396] on input "[DATE]" at bounding box center [533, 394] width 366 height 30
type input "[DATE]"
click at [211, 440] on button "Generate Label" at bounding box center [178, 434] width 102 height 30
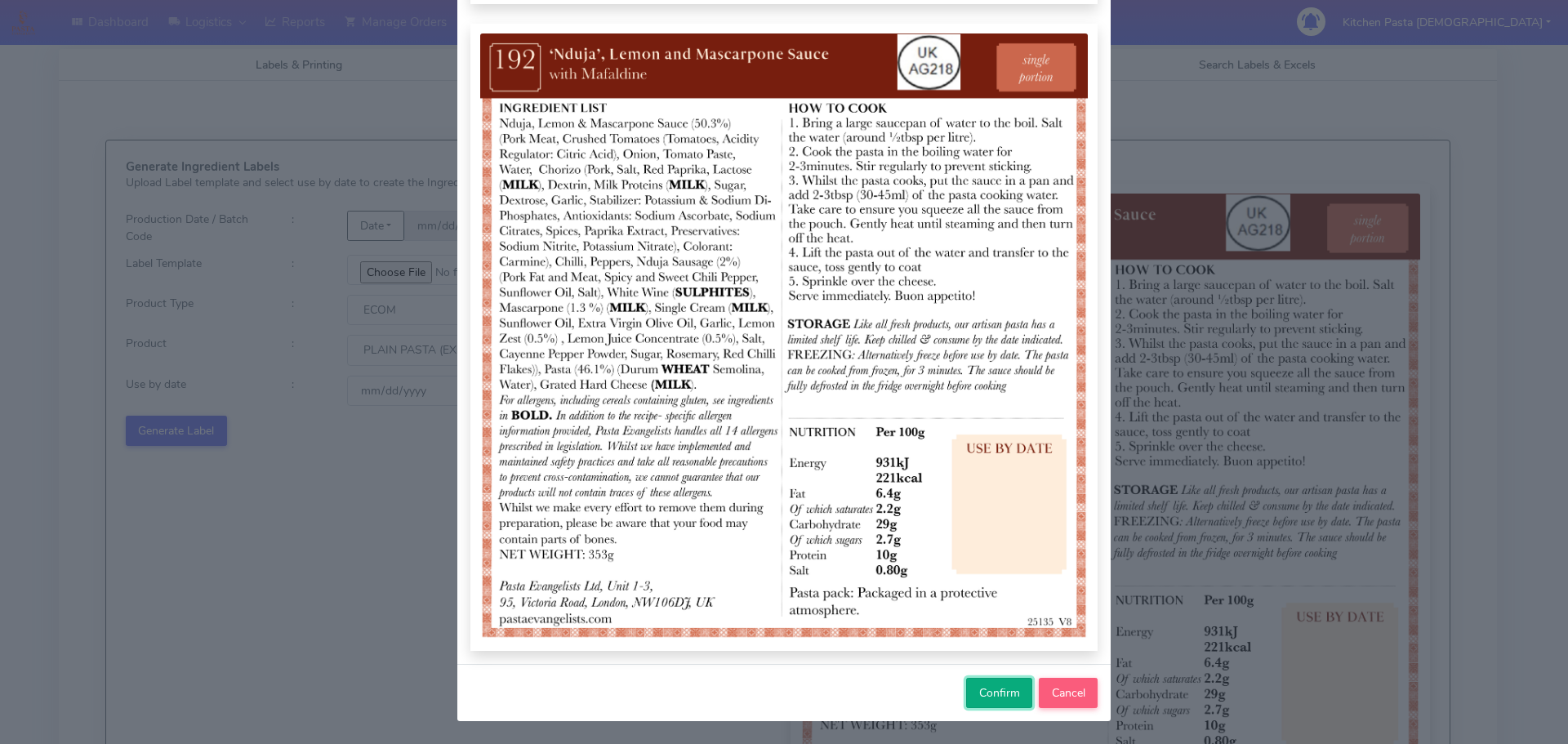
click at [990, 695] on span "Confirm" at bounding box center [999, 693] width 41 height 16
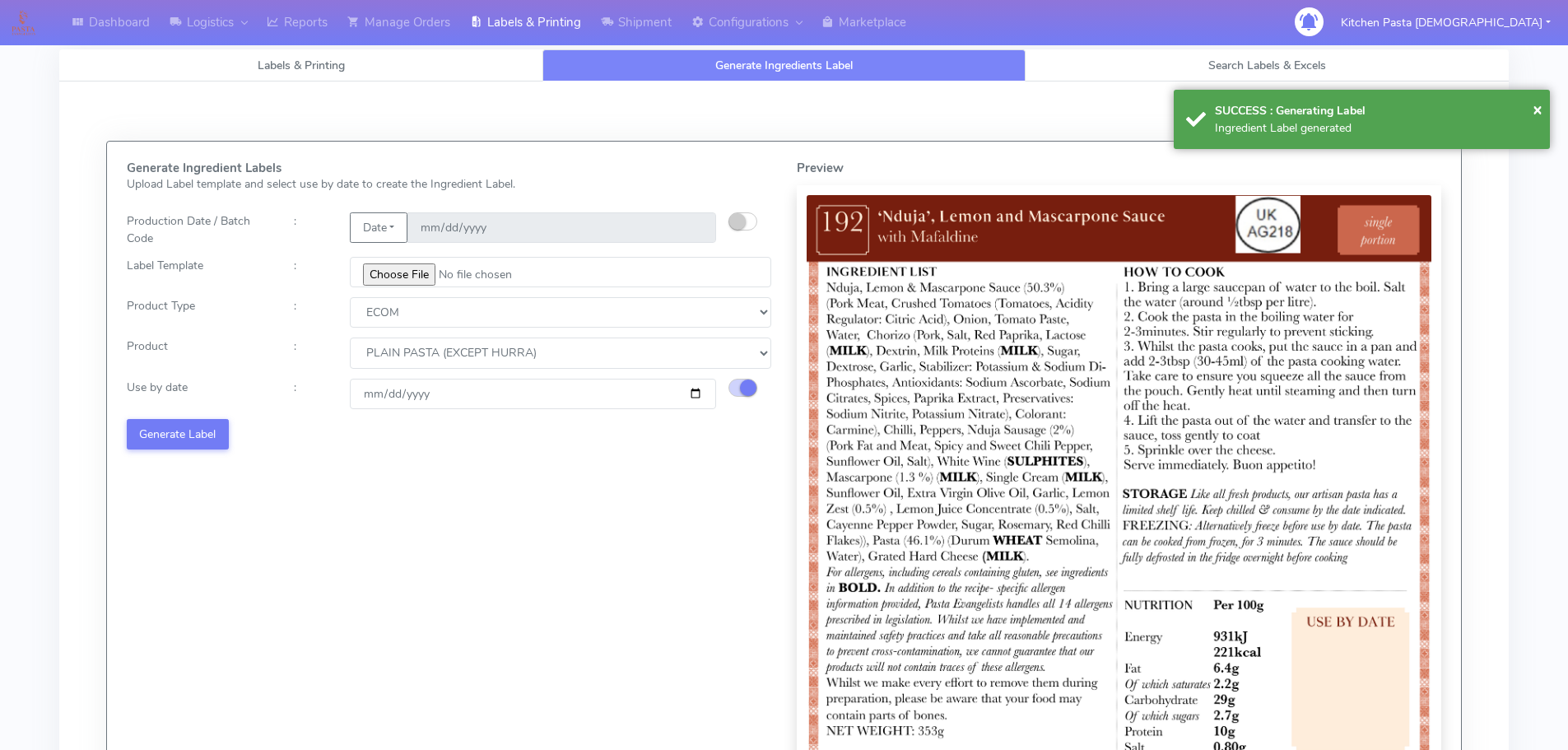
select select
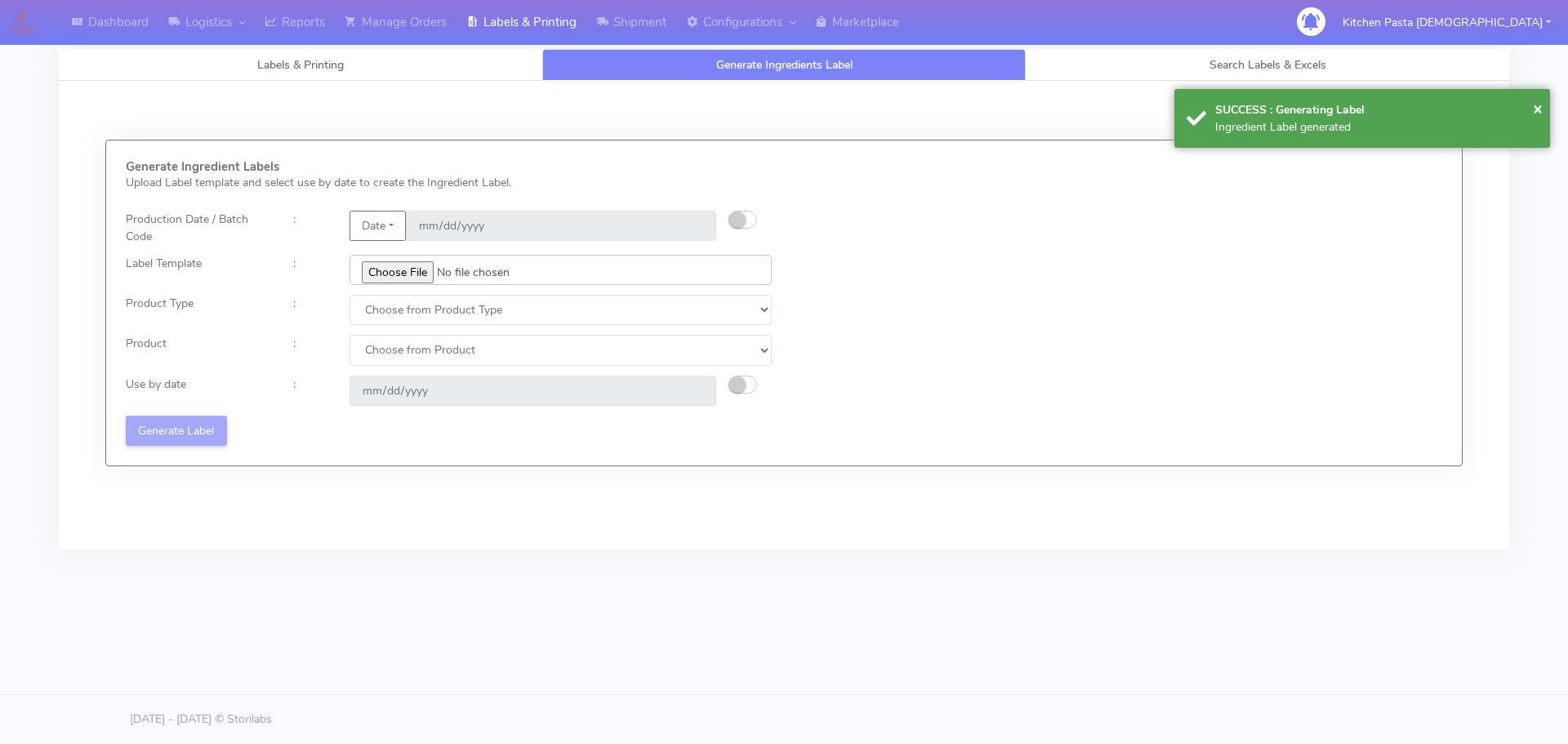
click at [398, 261] on input "file" at bounding box center [560, 270] width 422 height 30
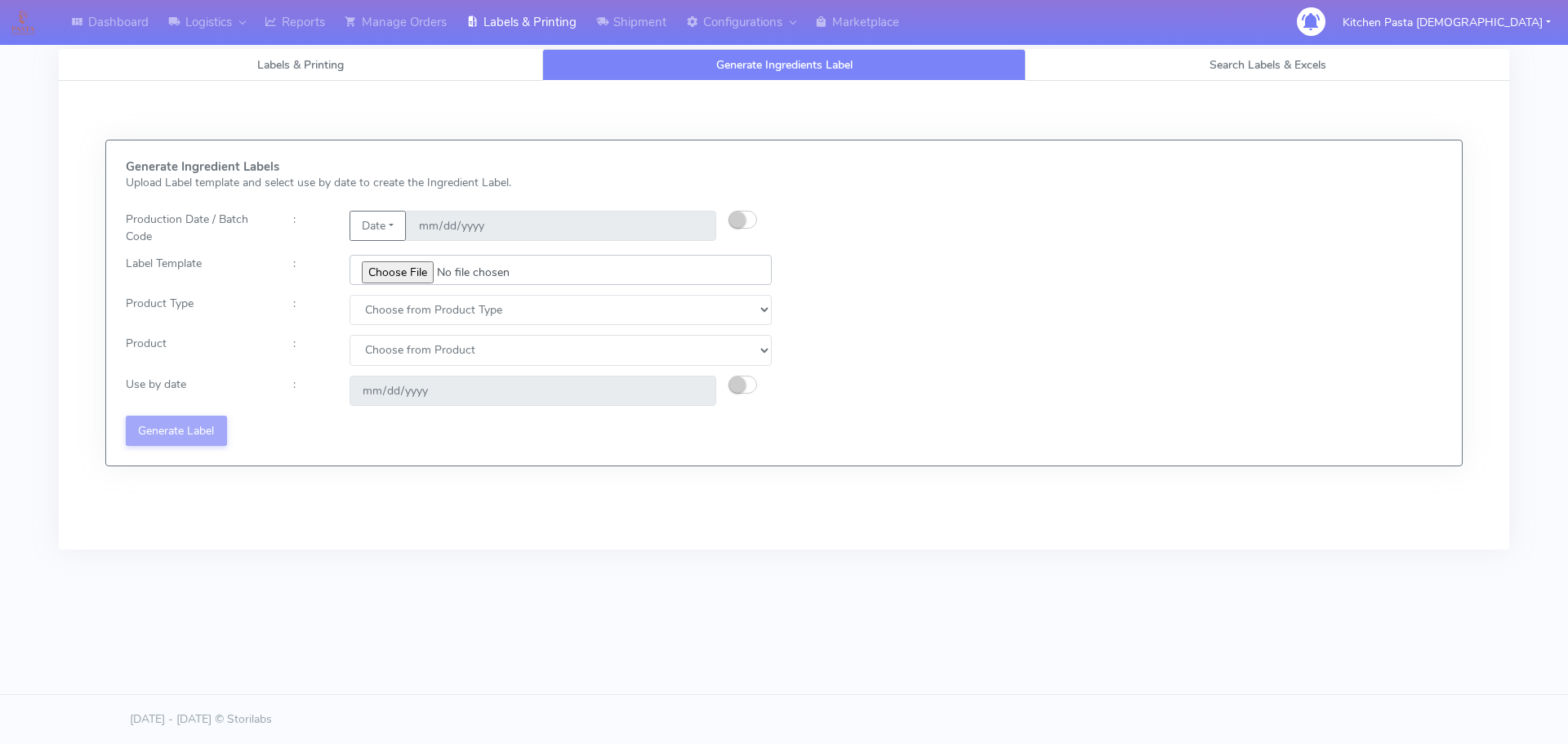
type input "C:\fakepath\Ecom_193 V8.jpg"
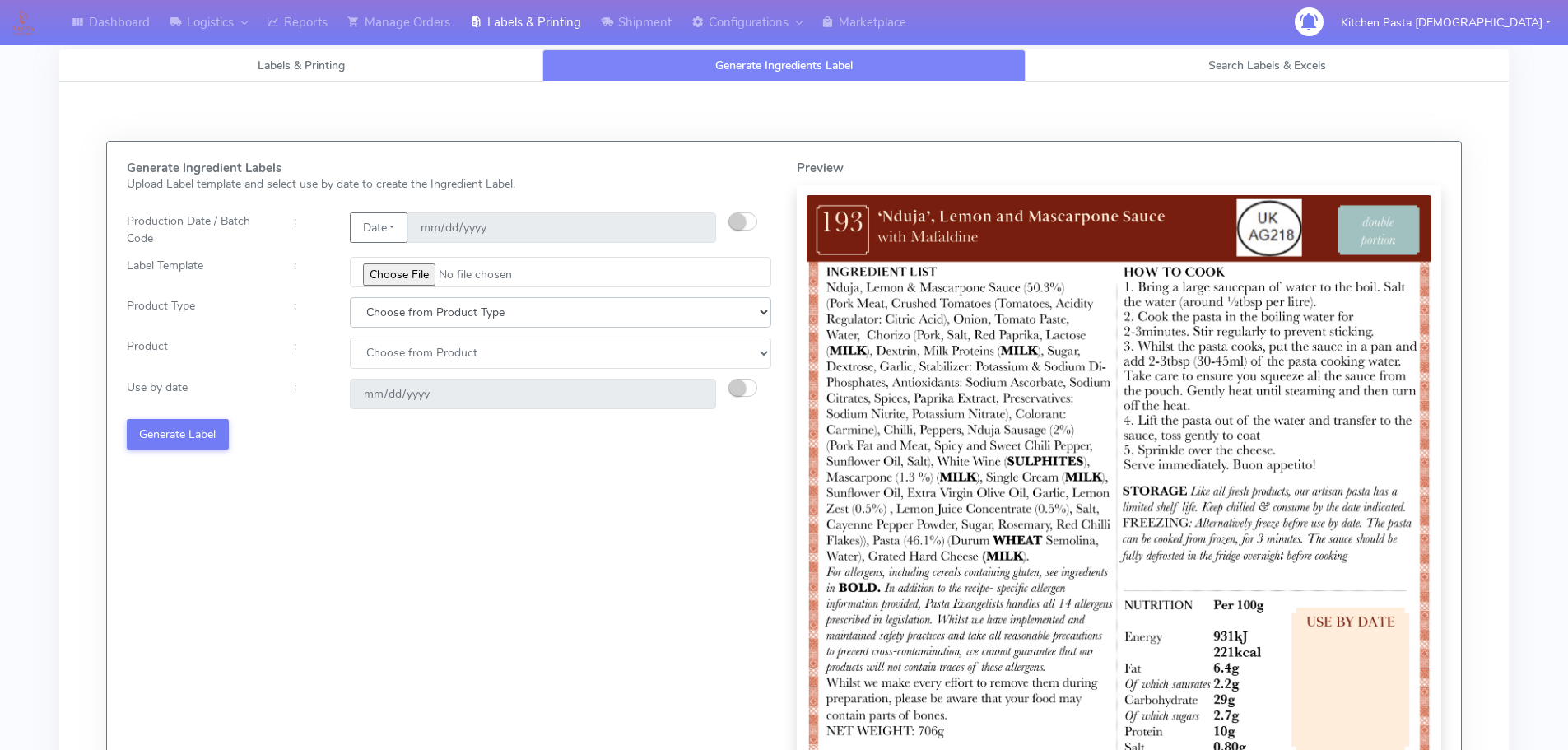
drag, startPoint x: 397, startPoint y: 312, endPoint x: 398, endPoint y: 326, distance: 14.0
click at [397, 312] on select "Choose from Product Type ECOM ERETAIL CIRCULAR CIRC_DESERTS LASAGNE" at bounding box center [561, 312] width 422 height 30
select select "0"
click at [350, 297] on select "Choose from Product Type ECOM ERETAIL CIRCULAR CIRC_DESERTS LASAGNE" at bounding box center [561, 312] width 422 height 30
drag, startPoint x: 390, startPoint y: 347, endPoint x: 390, endPoint y: 368, distance: 20.6
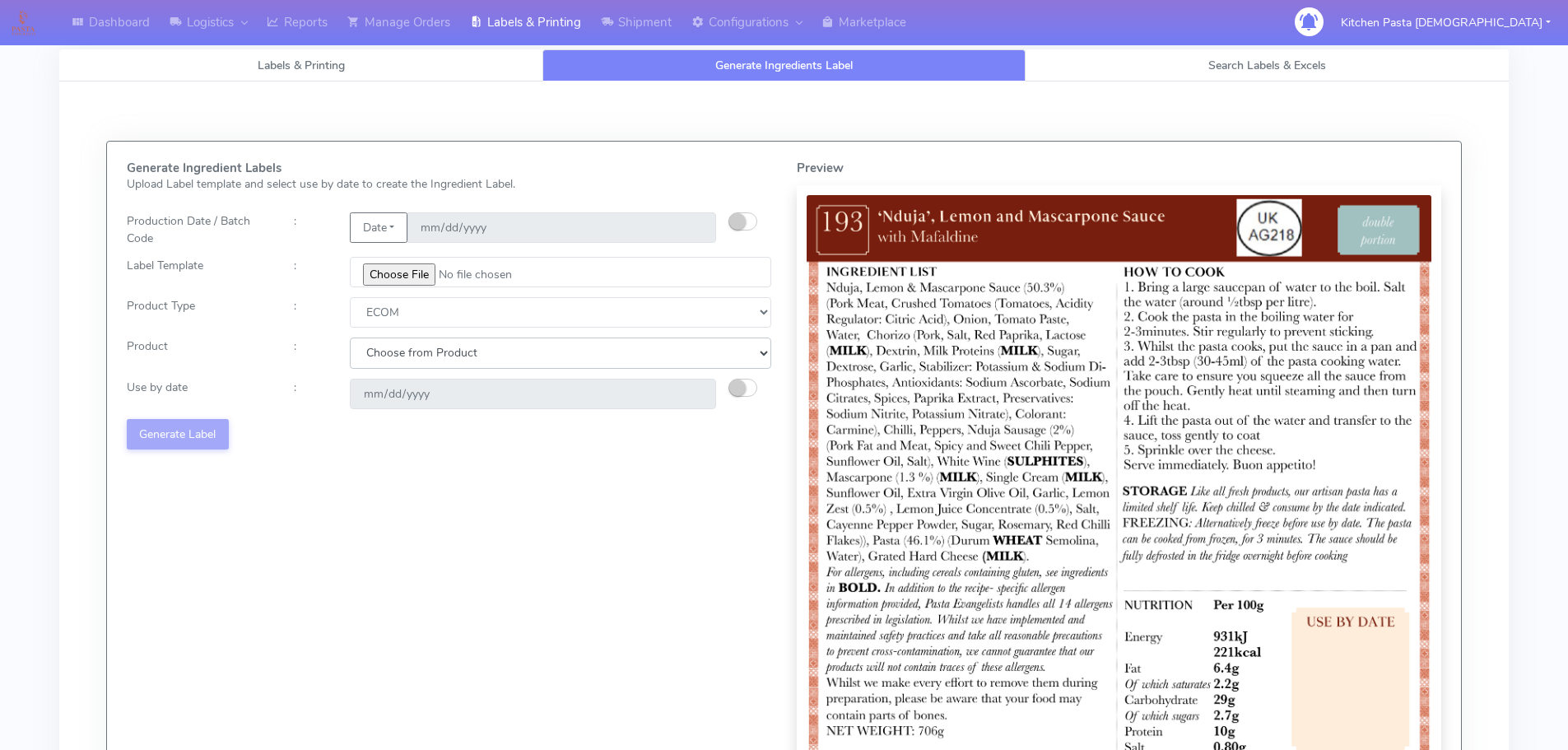
click at [390, 347] on select "Choose from Product PLAIN PASTA (EXCEPT HURRA) HURRA FILLED PASTA BUTTER (INTER…" at bounding box center [561, 353] width 422 height 30
select select "0"
click at [350, 338] on select "Choose from Product PLAIN PASTA (EXCEPT HURRA) HURRA FILLED PASTA BUTTER (INTER…" at bounding box center [561, 353] width 422 height 30
click at [735, 386] on small "button" at bounding box center [737, 388] width 16 height 16
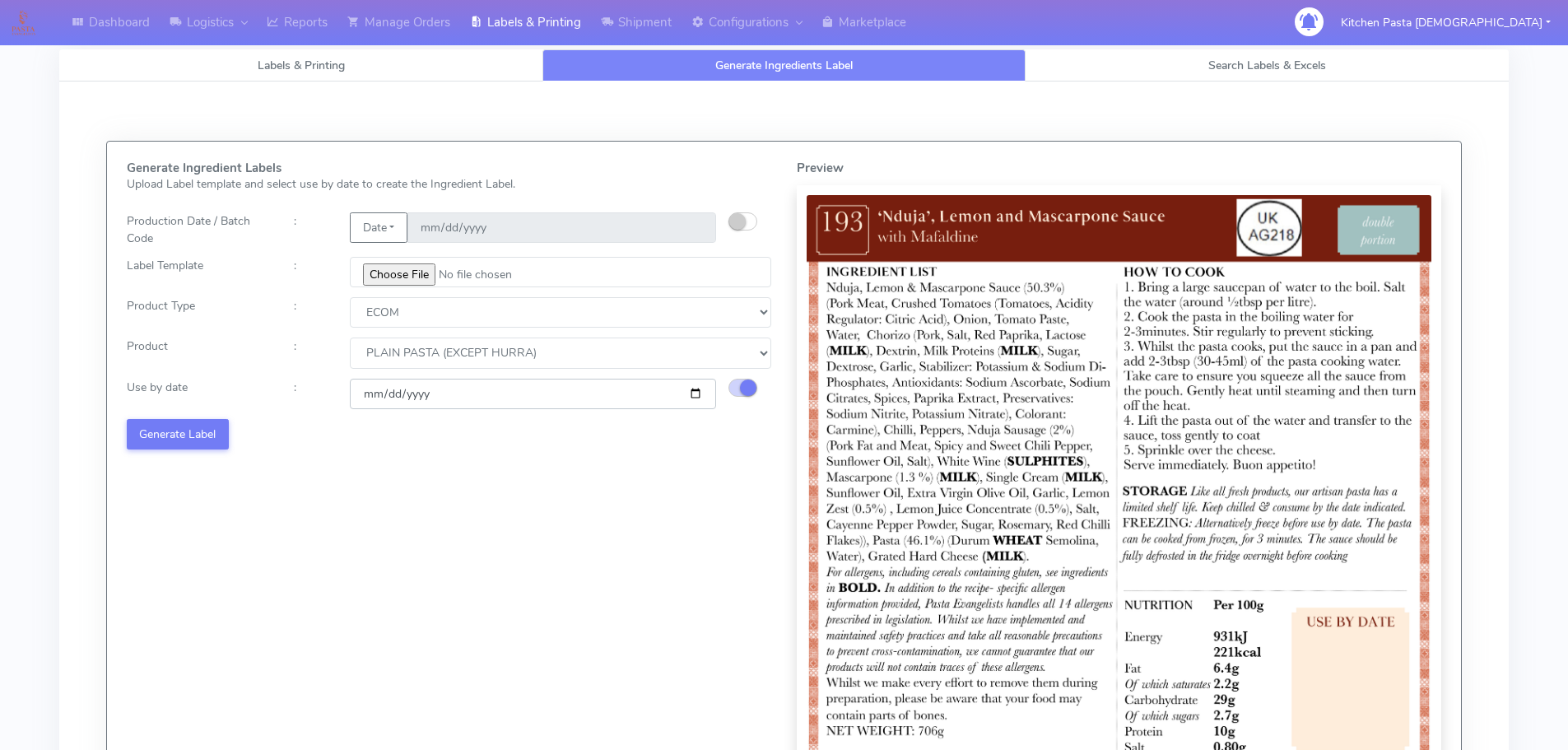
click at [696, 395] on input "[DATE]" at bounding box center [533, 394] width 366 height 30
type input "[DATE]"
click at [196, 438] on button "Generate Label" at bounding box center [178, 434] width 102 height 30
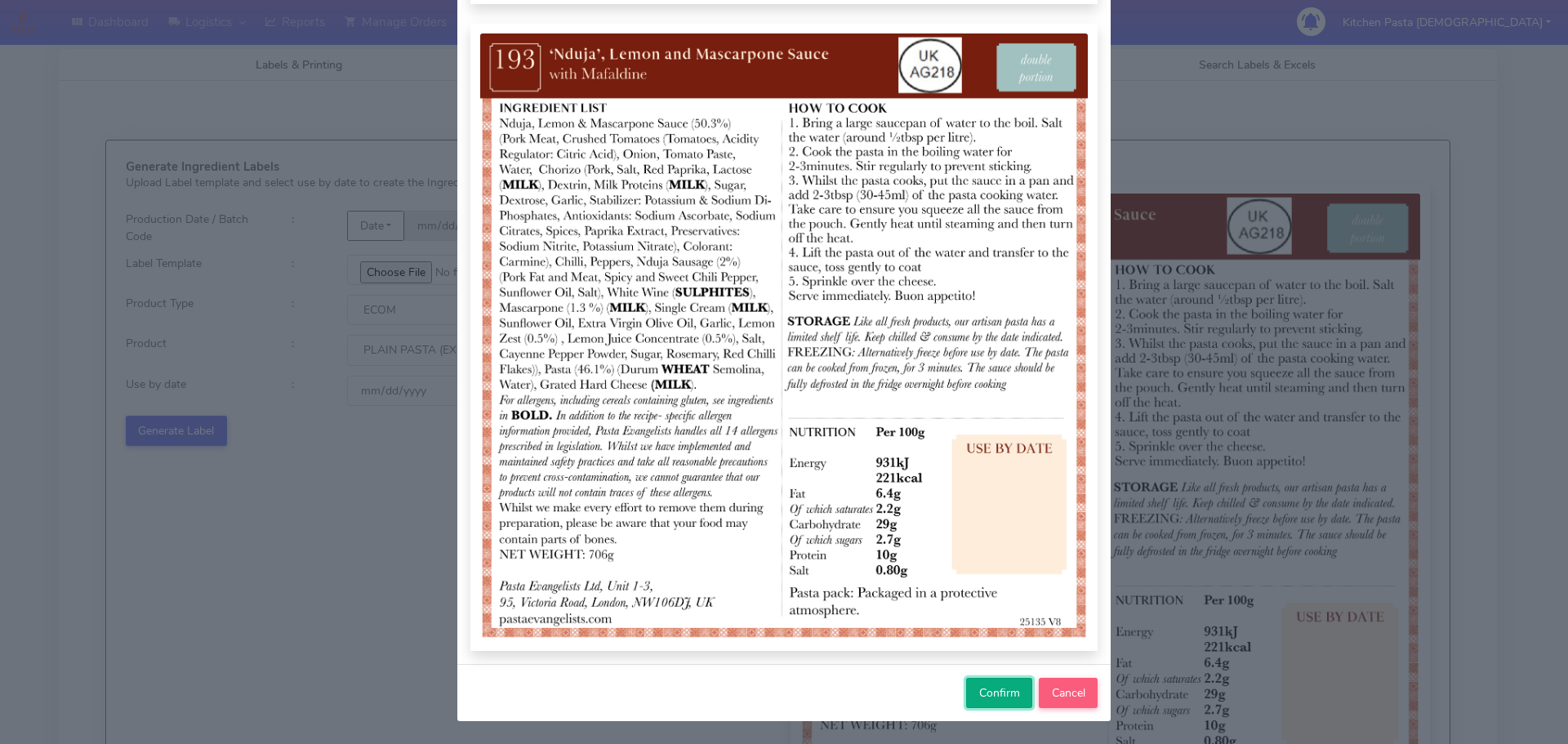
click at [980, 688] on span "Confirm" at bounding box center [999, 693] width 41 height 16
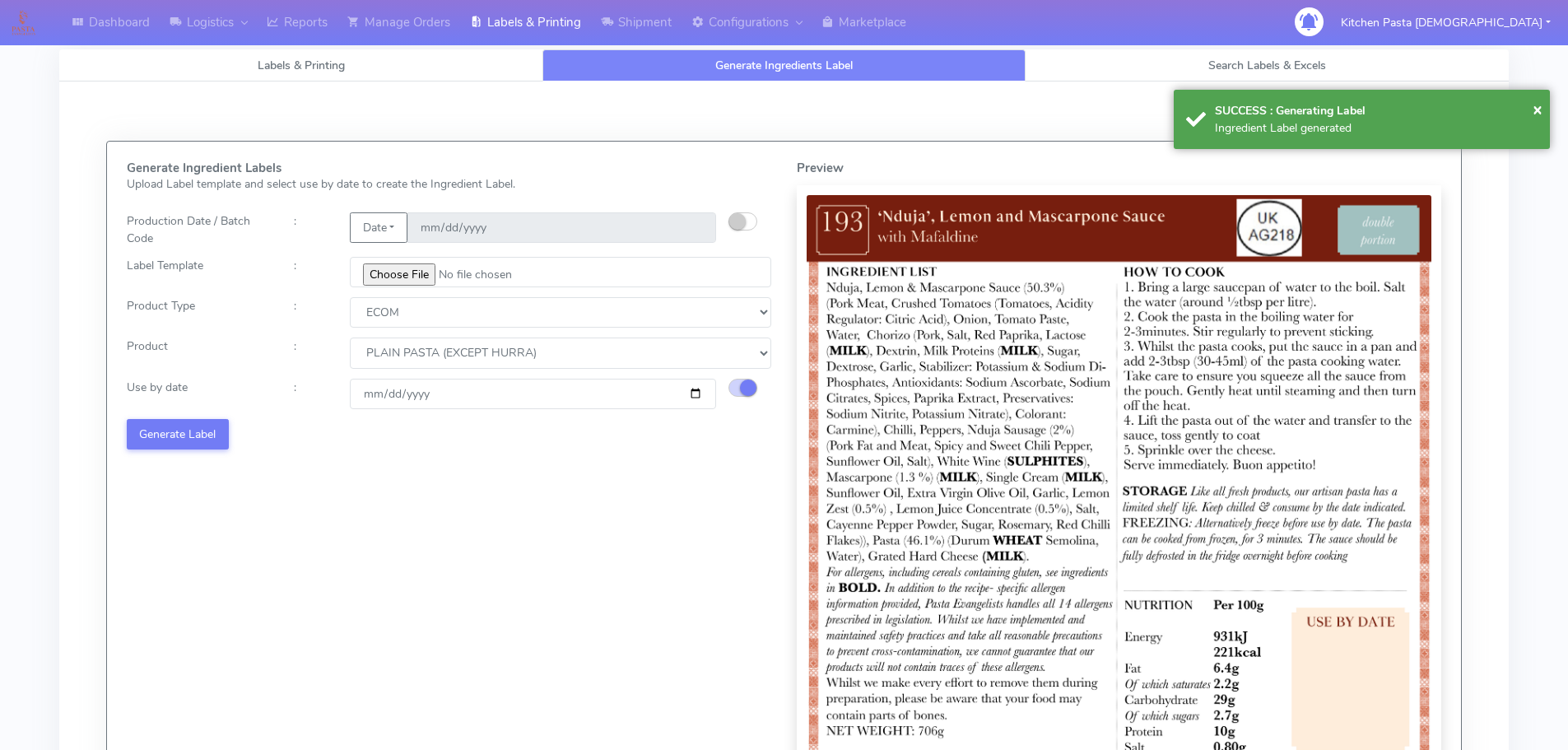
select select
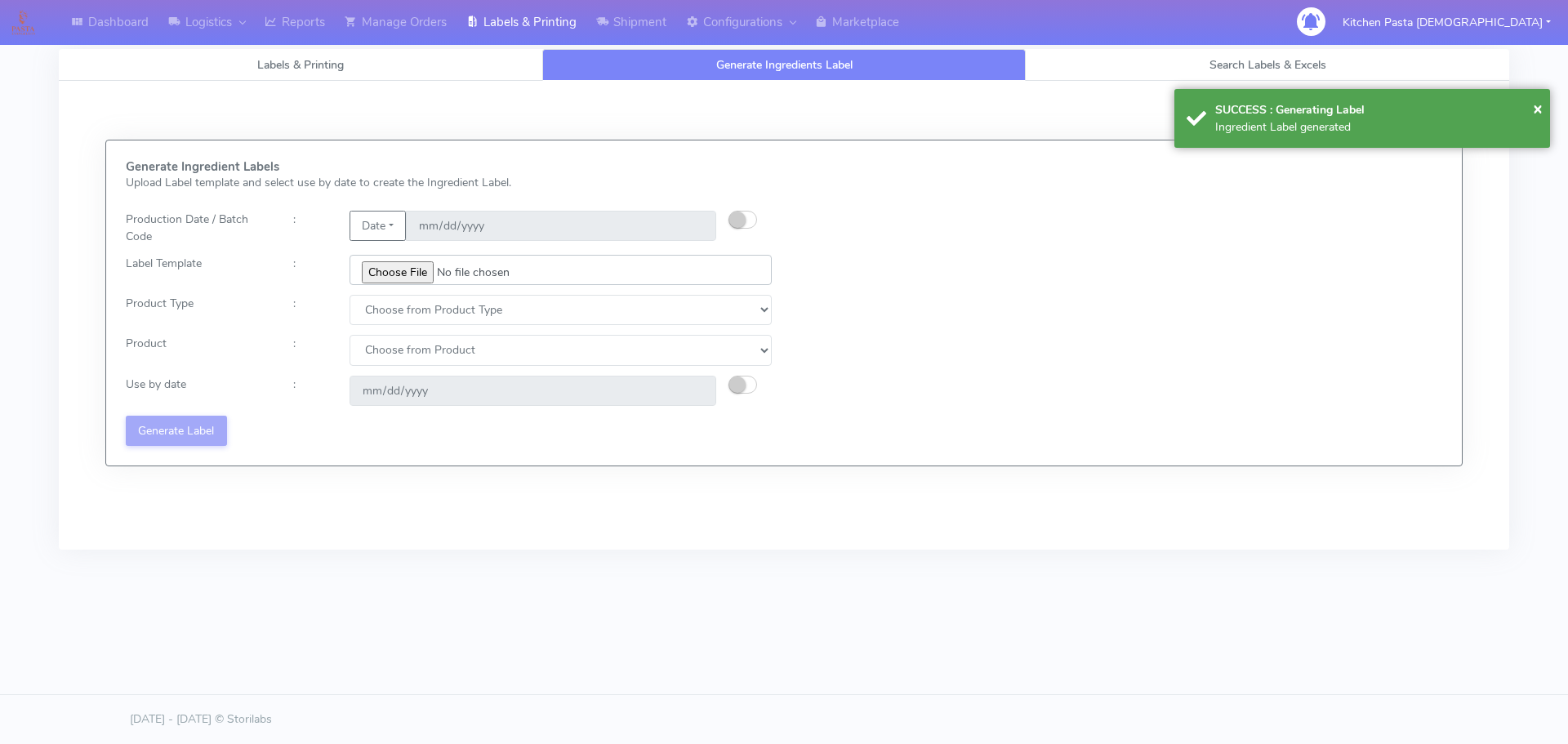
click at [391, 266] on input "file" at bounding box center [560, 270] width 422 height 30
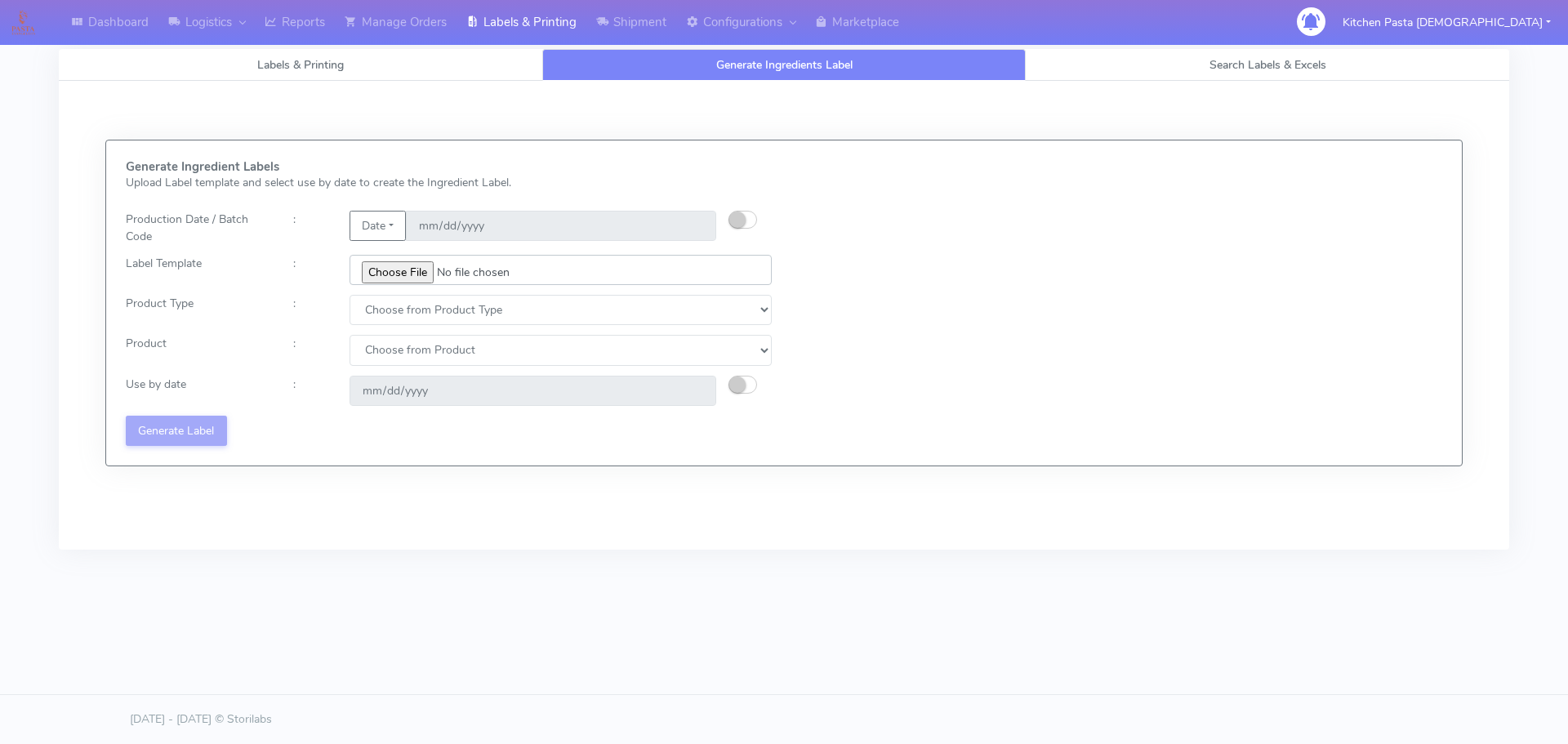
type input "C:\fakepath\Ecom_240_V3.jpg"
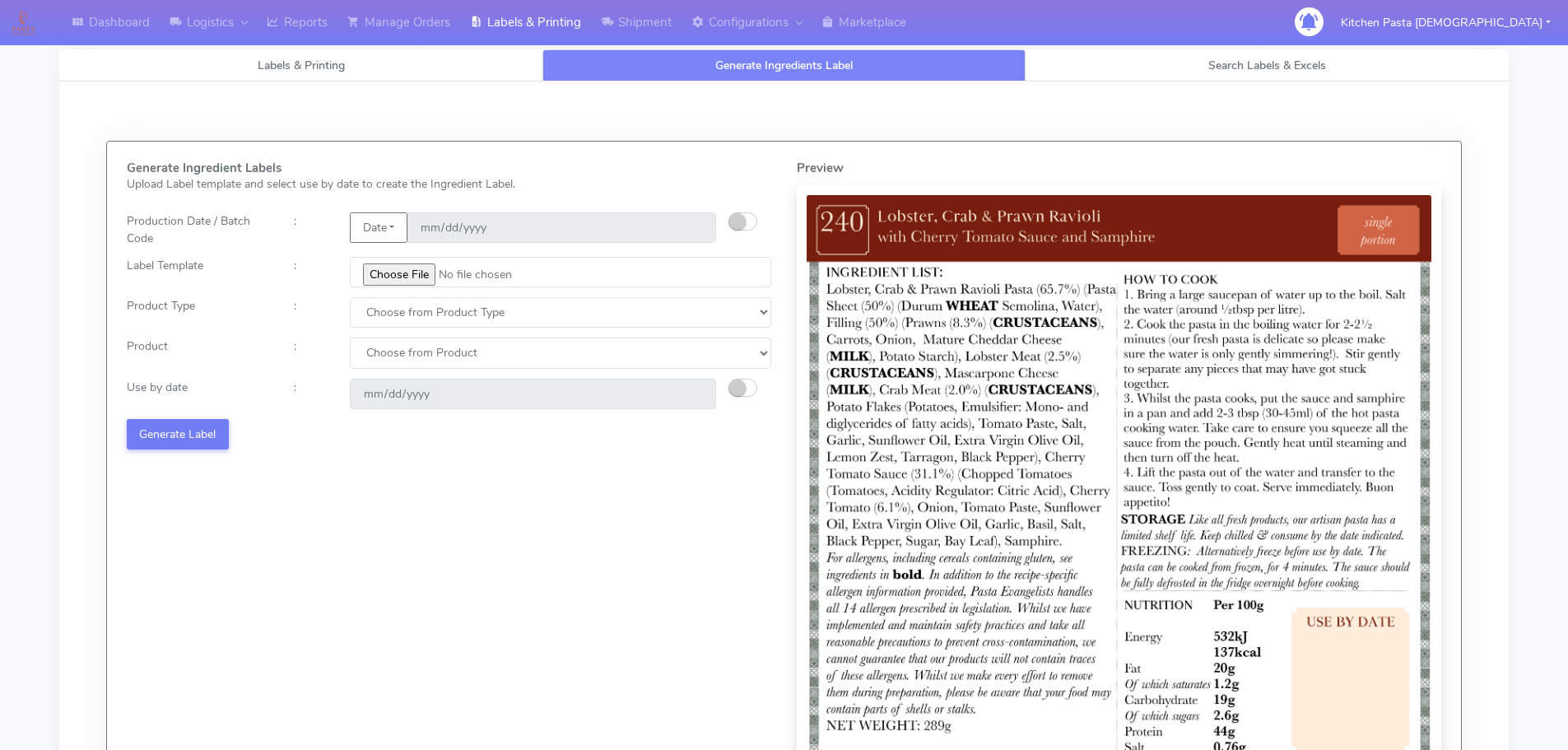
drag, startPoint x: 409, startPoint y: 296, endPoint x: 417, endPoint y: 316, distance: 21.9
click at [412, 297] on div "Generate Ingredient Labels Upload Label template and select use by date to crea…" at bounding box center [449, 495] width 670 height 668
click at [417, 325] on select "Choose from Product Type ECOM ERETAIL CIRCULAR CIRC_DESERTS LASAGNE" at bounding box center [561, 312] width 422 height 30
select select "0"
click at [350, 297] on select "Choose from Product Type ECOM ERETAIL CIRCULAR CIRC_DESERTS LASAGNE" at bounding box center [561, 312] width 422 height 30
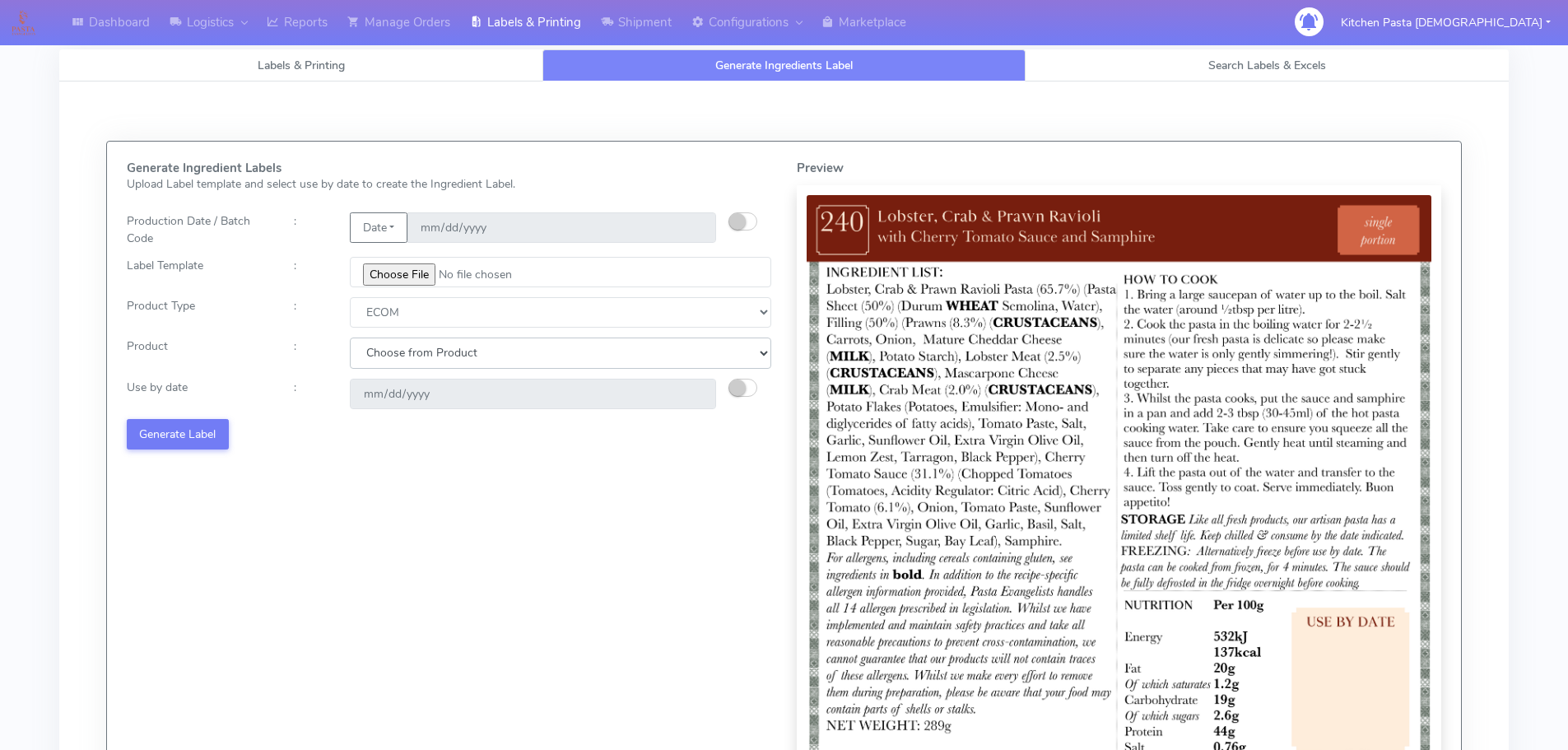
click at [375, 368] on select "Choose from Product PLAIN PASTA (EXCEPT HURRA) HURRA FILLED PASTA BUTTER (INTER…" at bounding box center [561, 353] width 422 height 30
select select "0"
click at [350, 338] on select "Choose from Product PLAIN PASTA (EXCEPT HURRA) HURRA FILLED PASTA BUTTER (INTER…" at bounding box center [561, 353] width 422 height 30
click at [752, 394] on button "button" at bounding box center [743, 388] width 29 height 18
click at [692, 391] on input "[DATE]" at bounding box center [533, 394] width 366 height 30
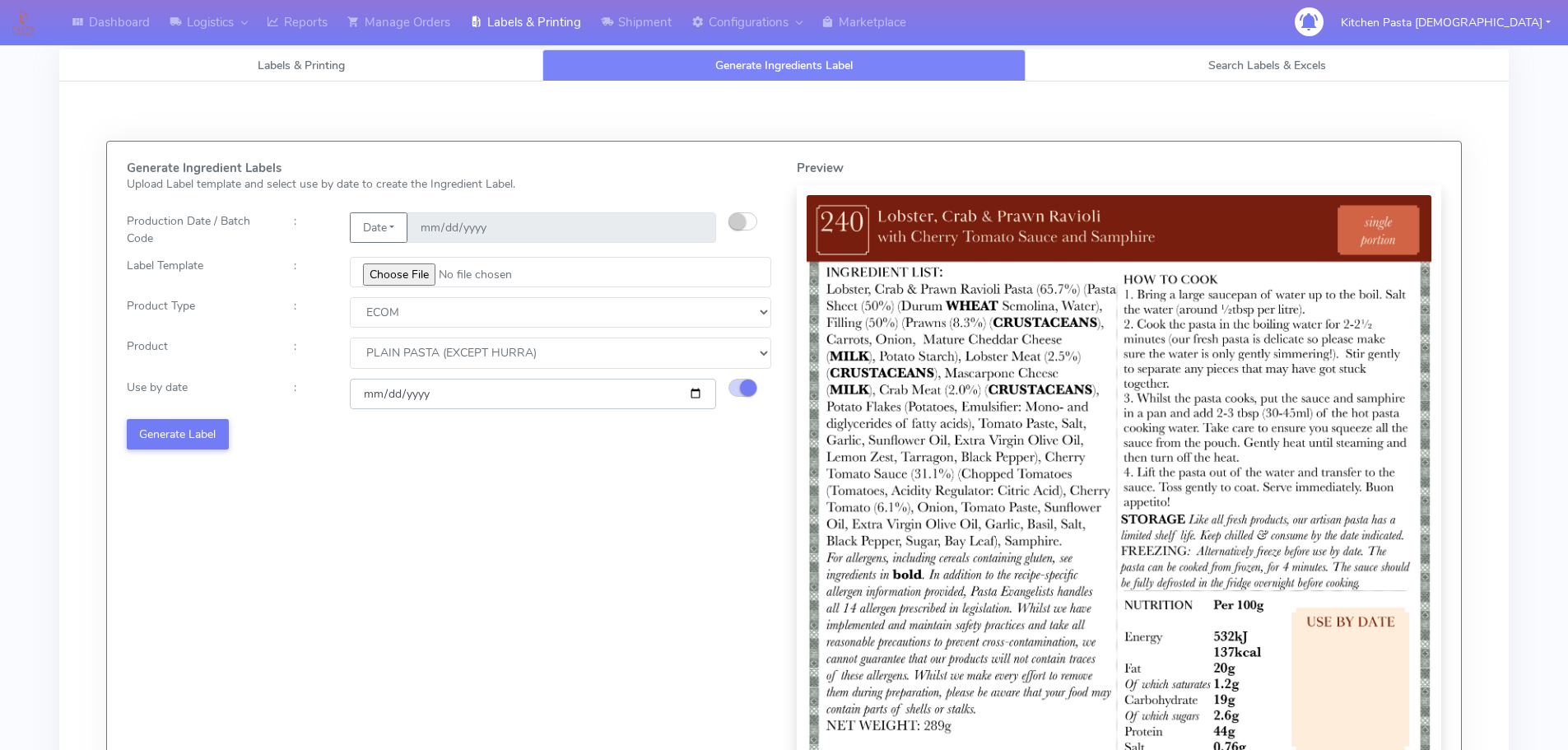
type input "2025-08-21"
click at [180, 442] on button "Generate Label" at bounding box center [178, 434] width 102 height 30
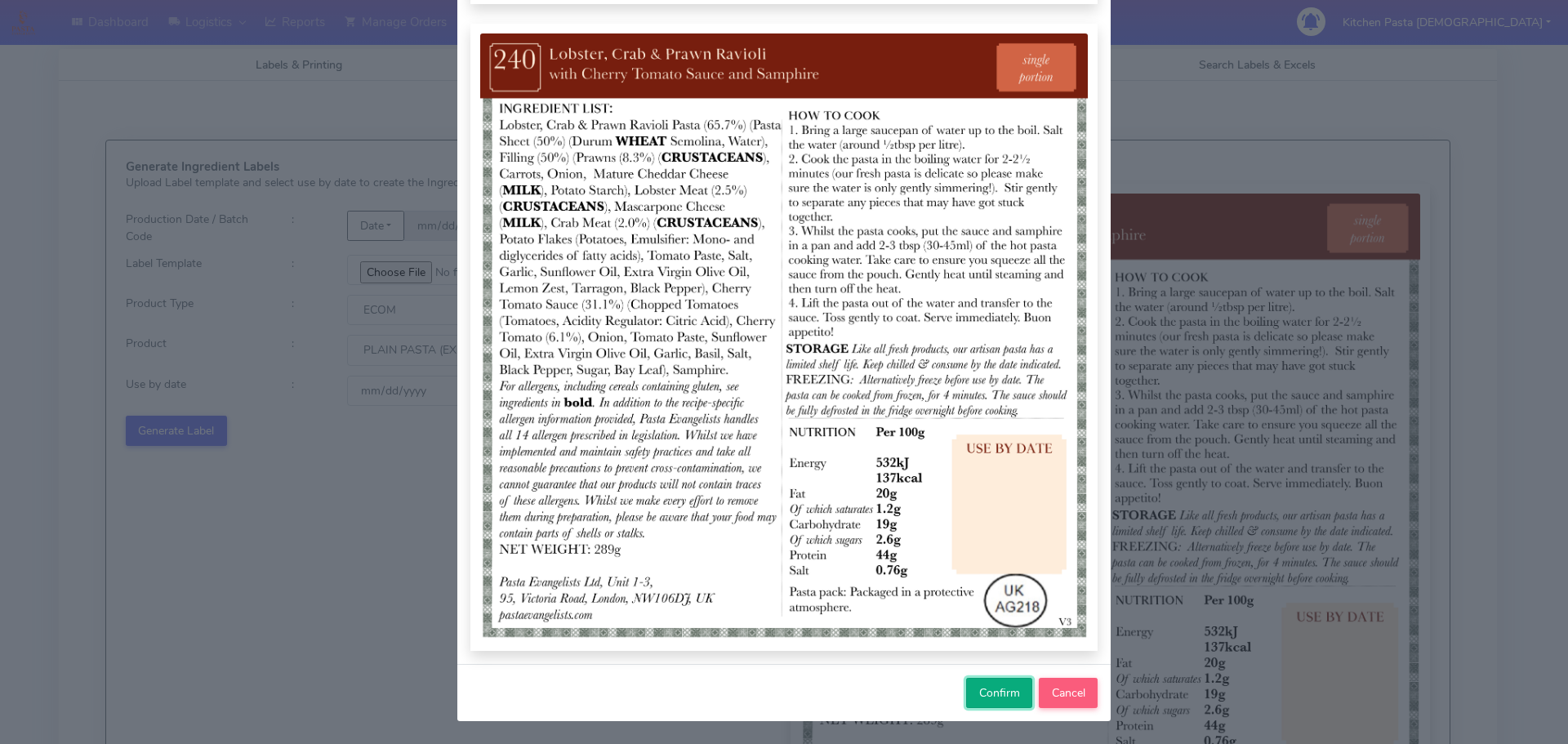
click at [980, 687] on span "Confirm" at bounding box center [999, 693] width 41 height 16
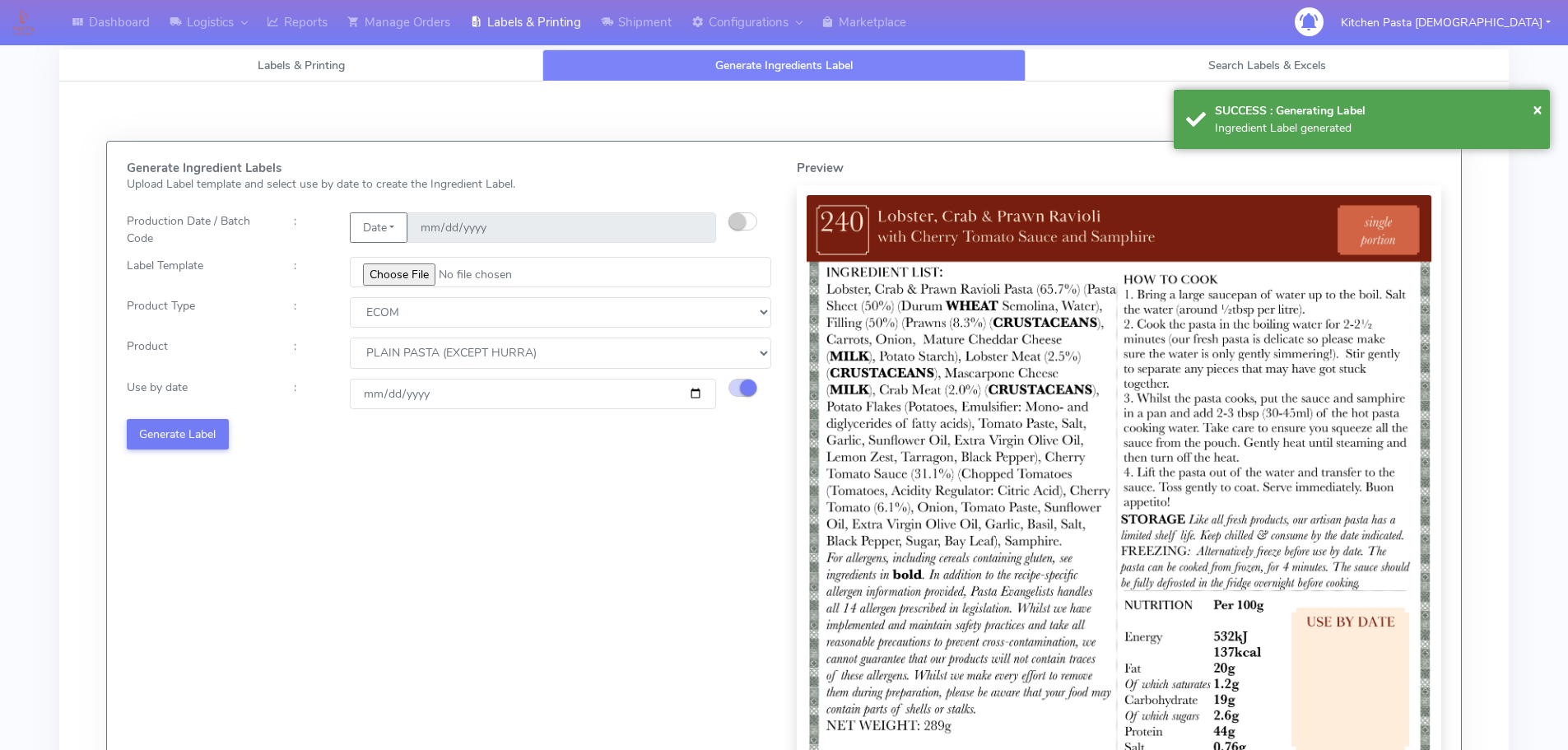
select select
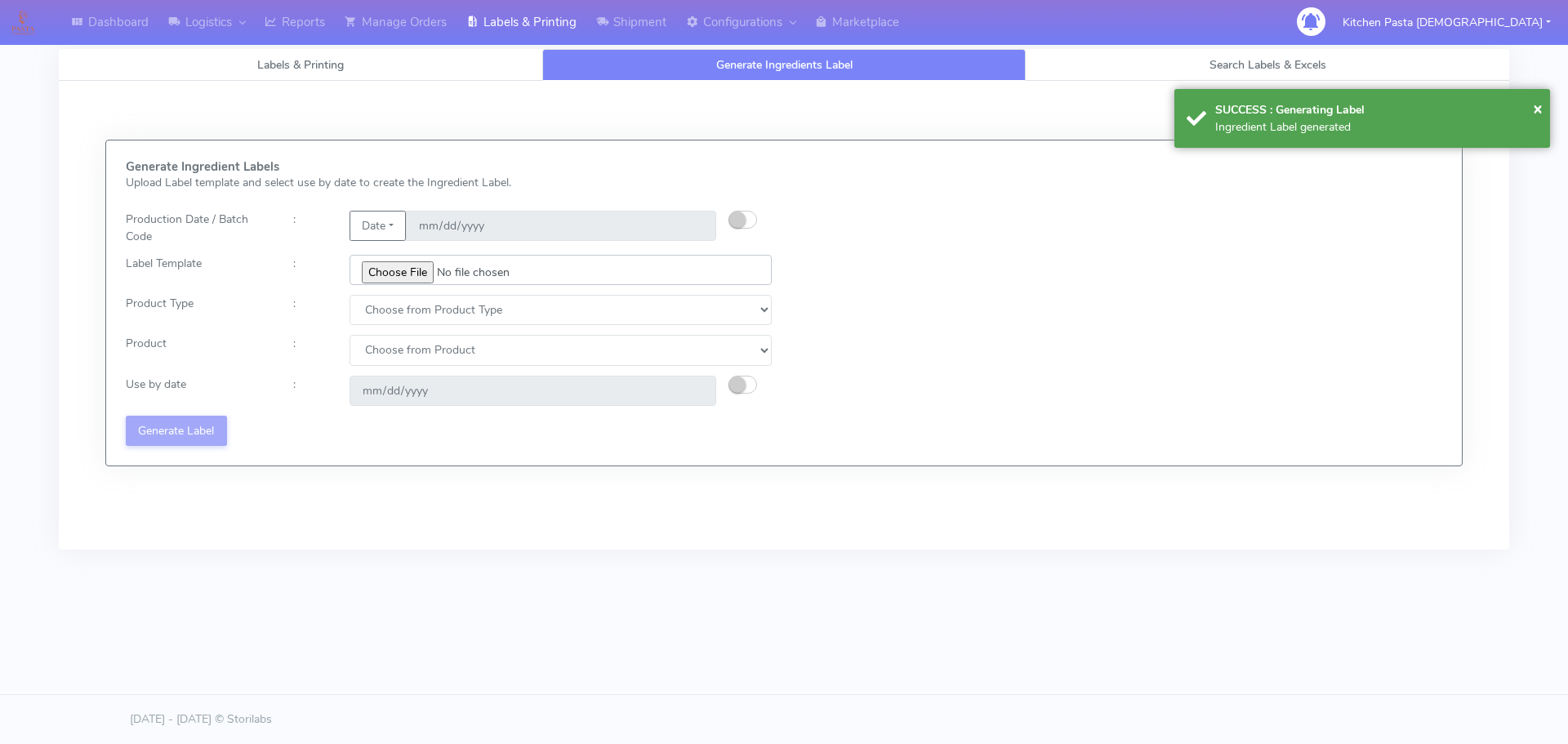
click at [410, 274] on input "file" at bounding box center [560, 270] width 422 height 30
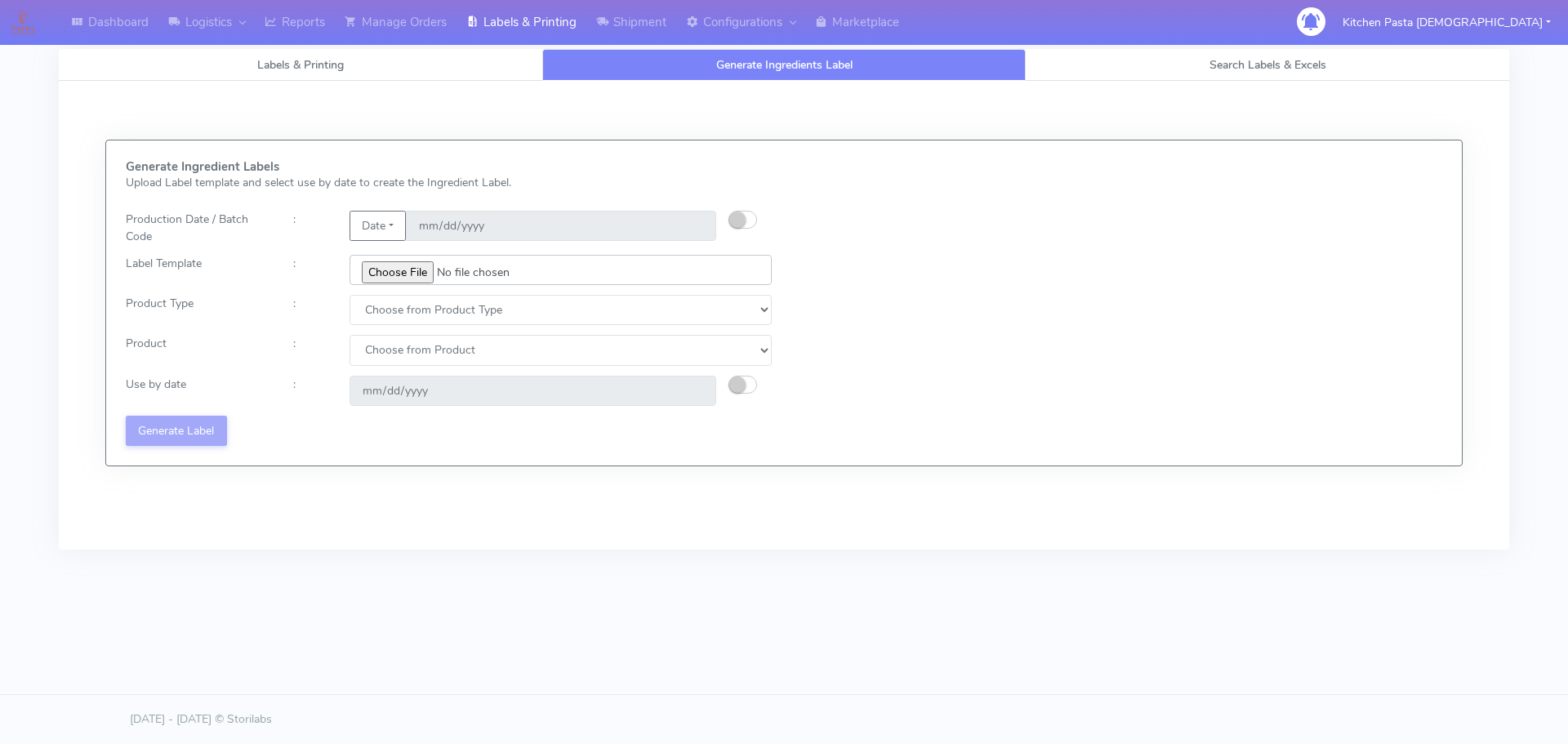
type input "C:\fakepath\Ecom_241_V3.jpg"
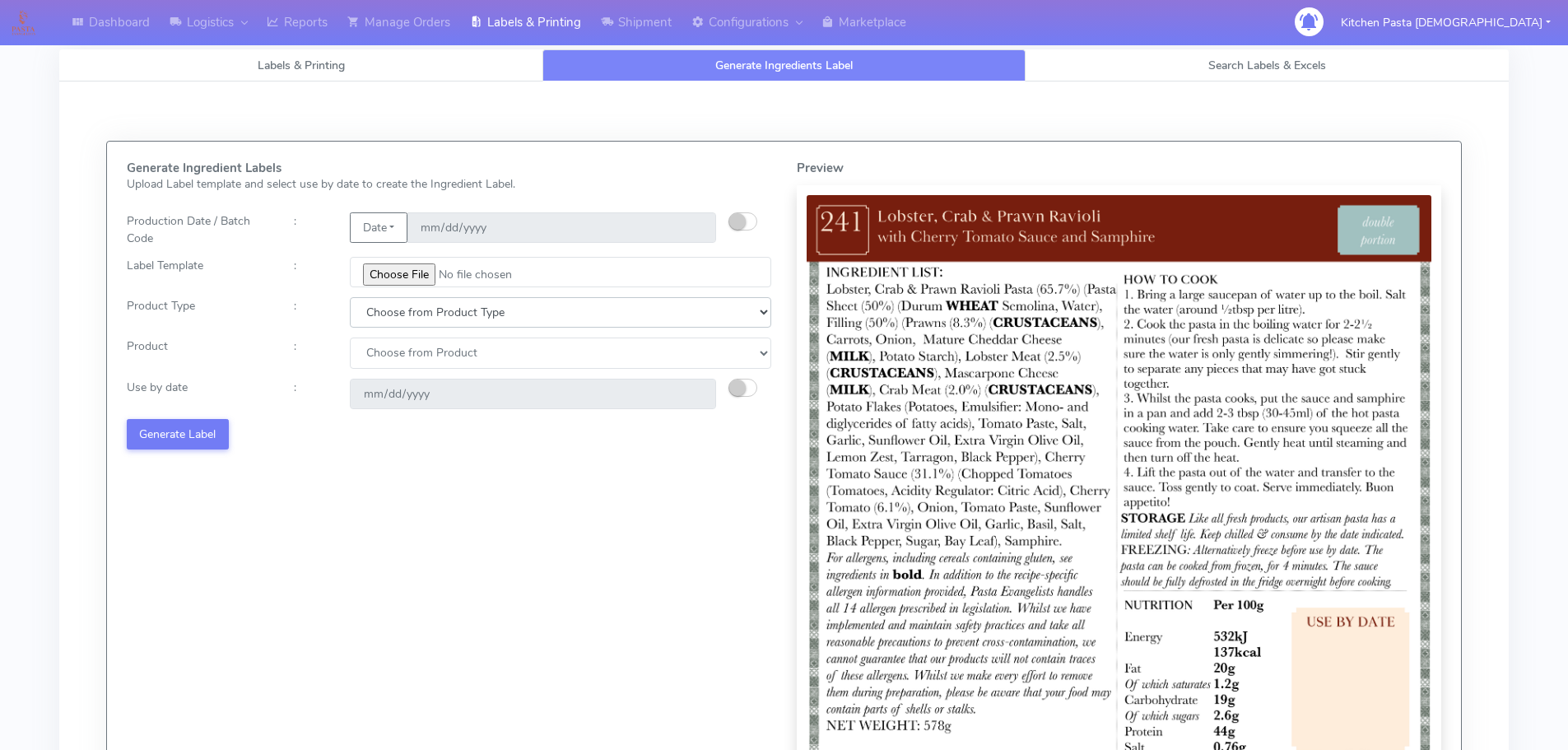
drag, startPoint x: 406, startPoint y: 311, endPoint x: 399, endPoint y: 327, distance: 17.0
click at [406, 311] on select "Choose from Product Type ECOM ERETAIL CIRCULAR CIRC_DESERTS LASAGNE" at bounding box center [561, 312] width 422 height 30
select select "0"
click at [350, 297] on select "Choose from Product Type ECOM ERETAIL CIRCULAR CIRC_DESERTS LASAGNE" at bounding box center [561, 312] width 422 height 30
drag, startPoint x: 398, startPoint y: 338, endPoint x: 398, endPoint y: 347, distance: 9.1
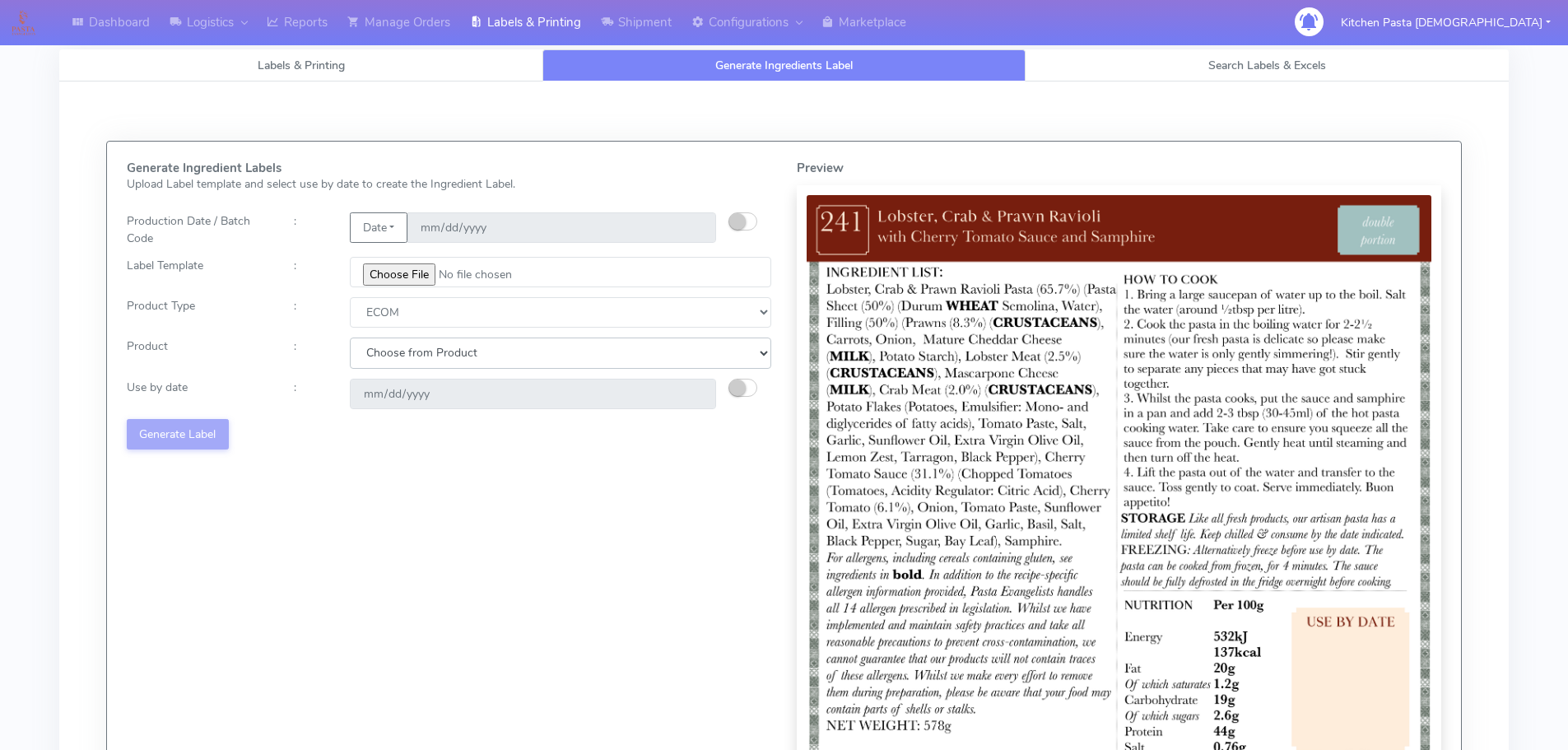
click at [398, 339] on select "Choose from Product PLAIN PASTA (EXCEPT HURRA) HURRA FILLED PASTA BUTTER (INTER…" at bounding box center [561, 353] width 422 height 30
select select "0"
click at [350, 338] on select "Choose from Product PLAIN PASTA (EXCEPT HURRA) HURRA FILLED PASTA BUTTER (INTER…" at bounding box center [561, 353] width 422 height 30
click at [745, 386] on small "button" at bounding box center [737, 388] width 16 height 16
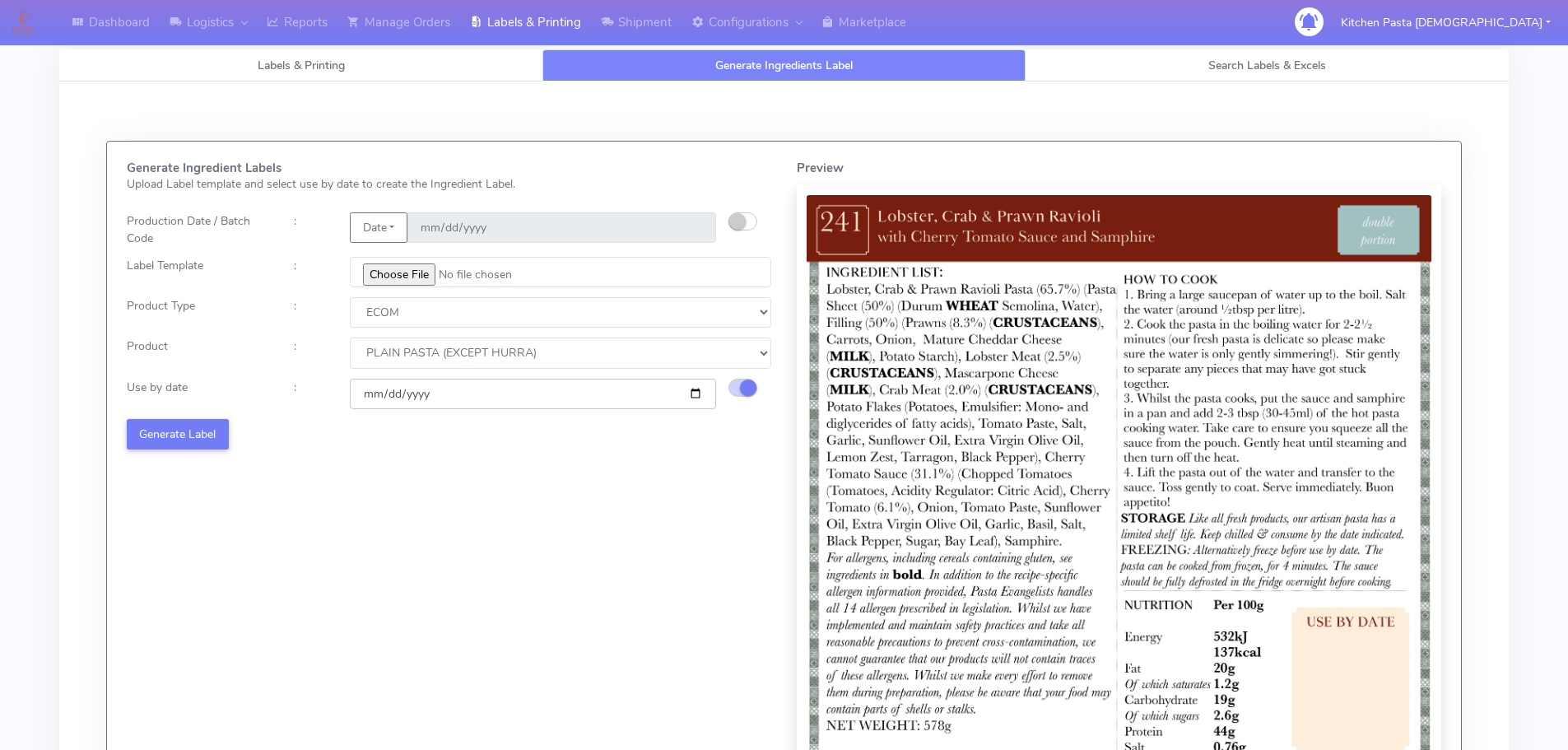
click at [693, 393] on input "[DATE]" at bounding box center [533, 394] width 366 height 30
type input "2025-08-21"
click at [189, 441] on button "Generate Label" at bounding box center [178, 434] width 102 height 30
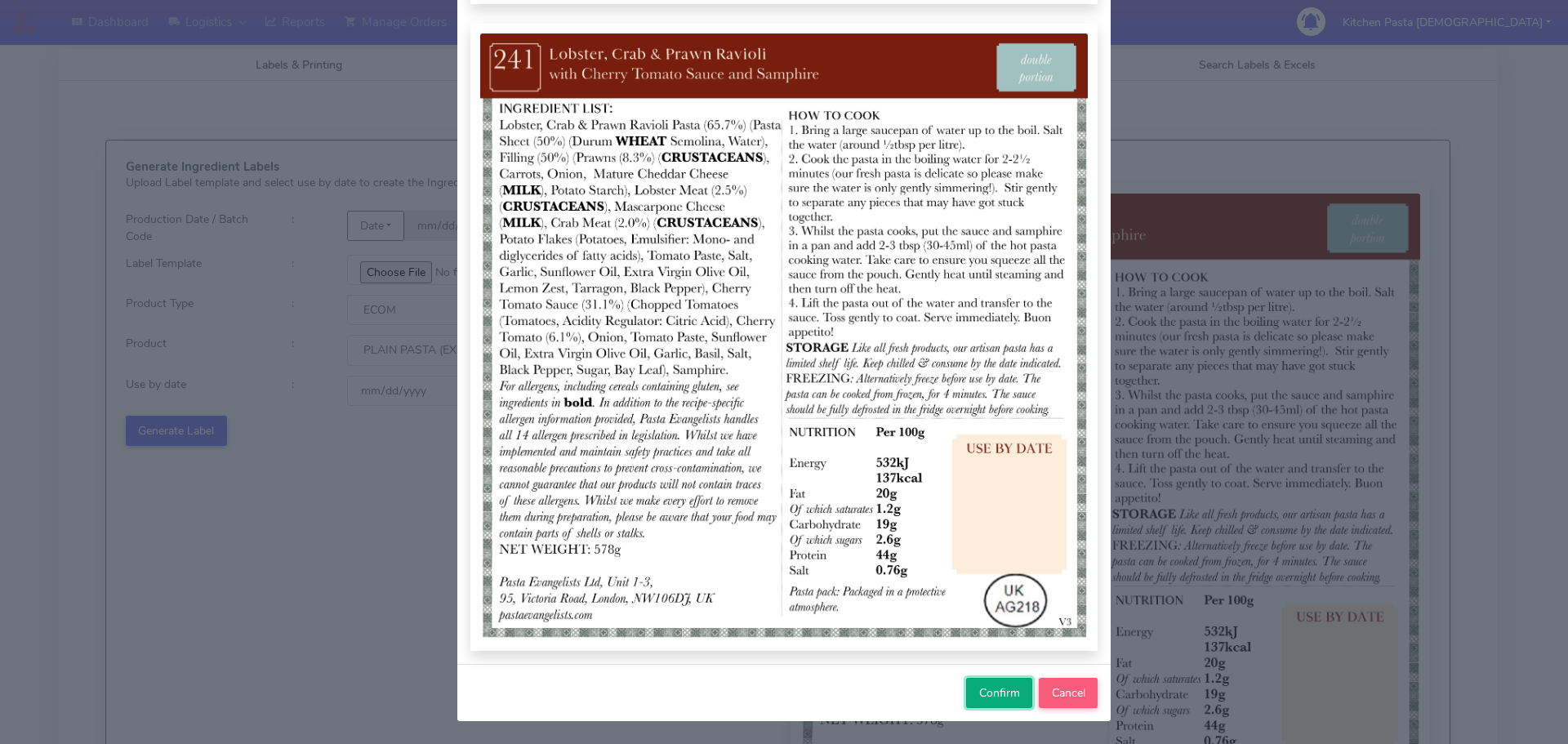
click at [994, 691] on span "Confirm" at bounding box center [999, 693] width 41 height 16
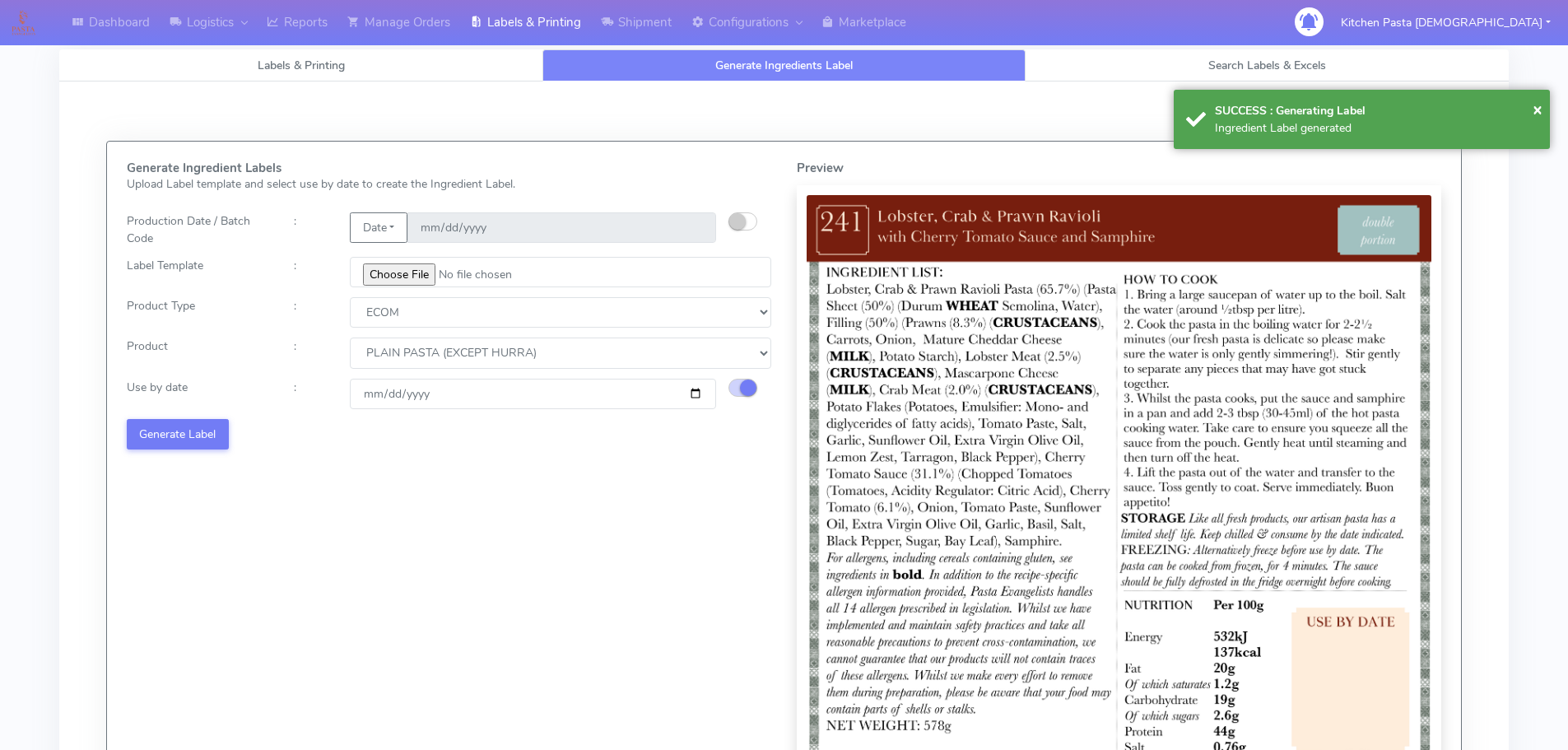
select select
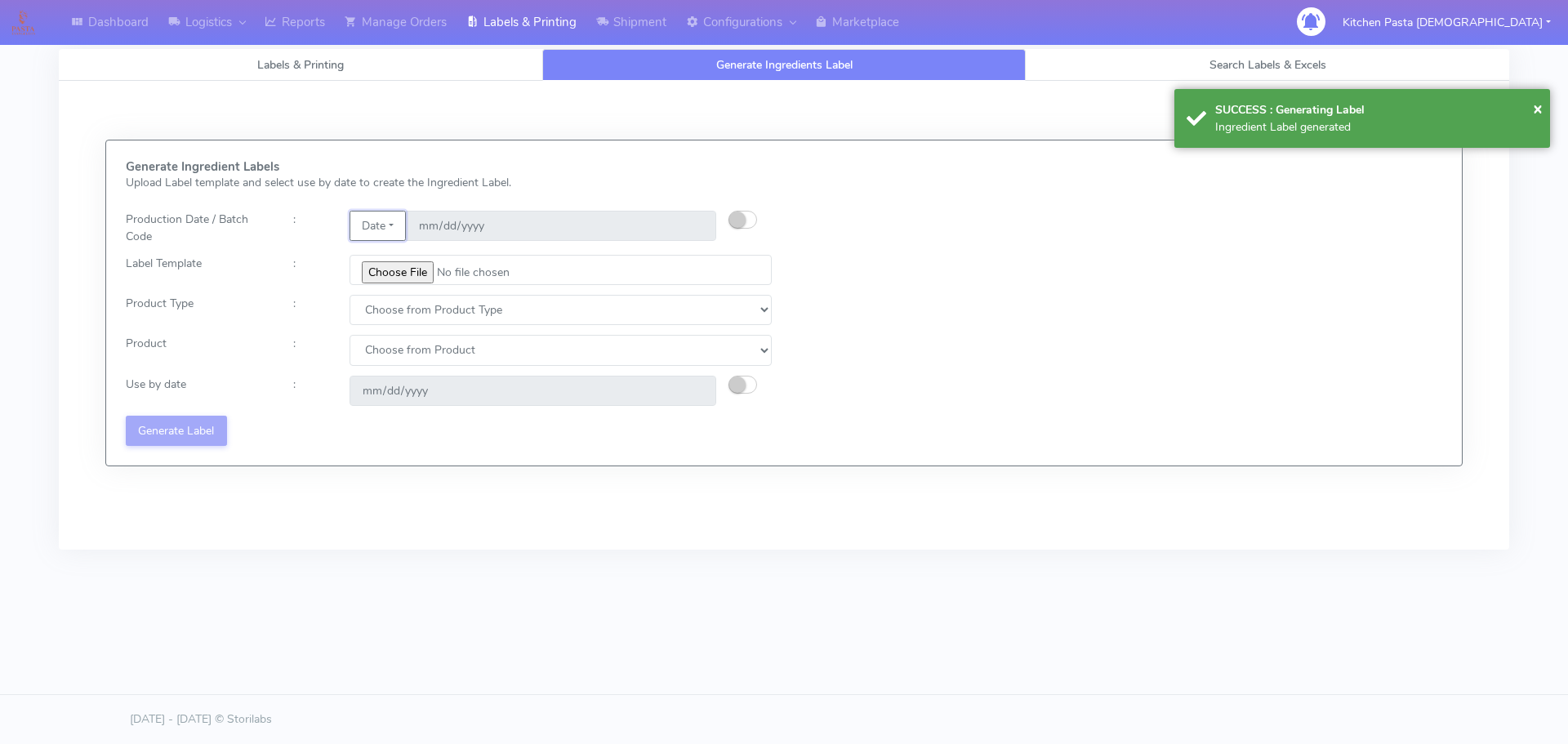
click at [381, 239] on button "Date" at bounding box center [377, 225] width 57 height 30
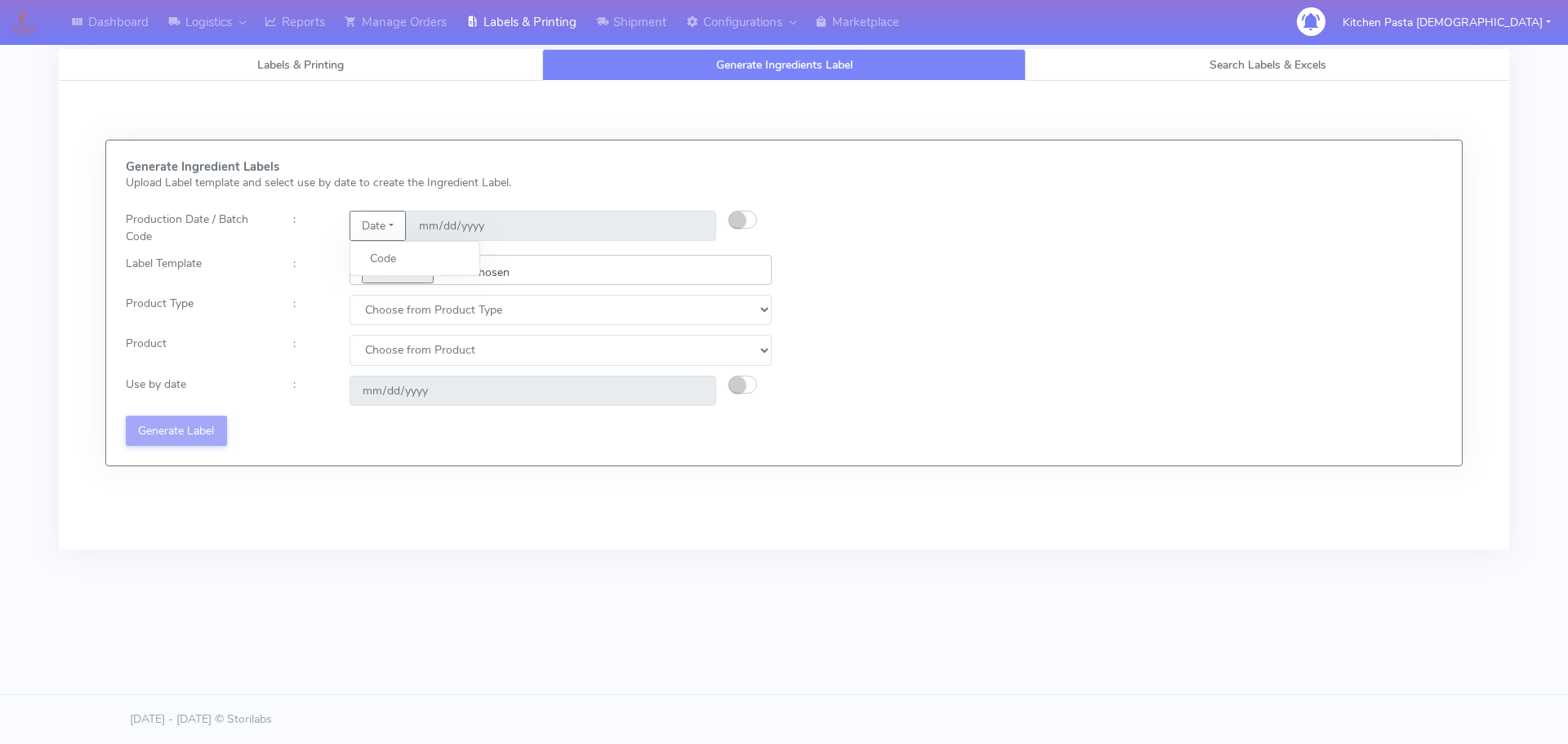
click at [395, 280] on input "file" at bounding box center [560, 270] width 422 height 30
type input "C:\fakepath\Ecom_300_V2.jpg"
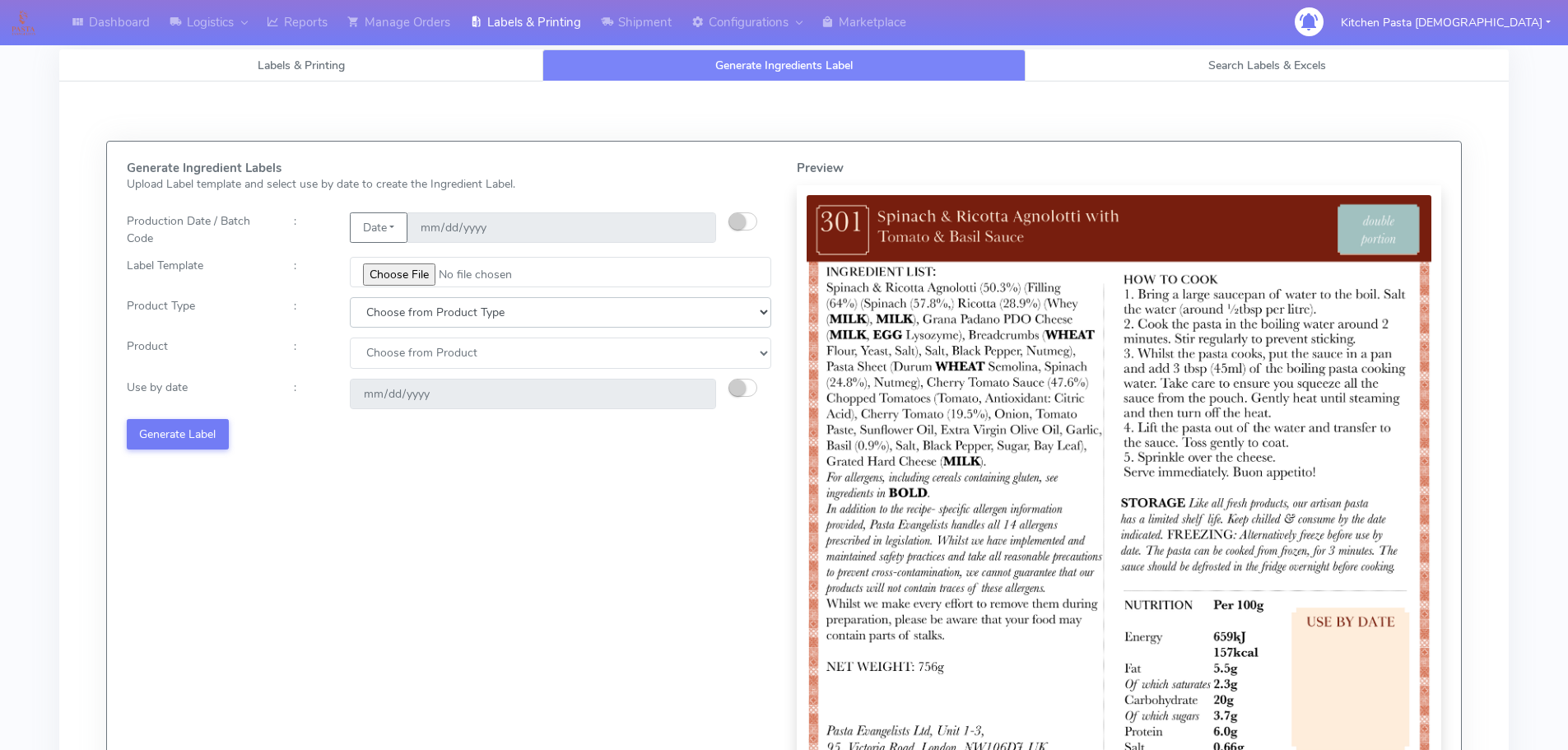
click at [403, 319] on select "Choose from Product Type ECOM ERETAIL CIRCULAR CIRC_DESERTS LASAGNE" at bounding box center [561, 312] width 422 height 30
select select "0"
click at [350, 297] on select "Choose from Product Type ECOM ERETAIL CIRCULAR CIRC_DESERTS LASAGNE" at bounding box center [561, 312] width 422 height 30
click at [392, 360] on select "Choose from Product PLAIN PASTA (EXCEPT HURRA) HURRA FILLED PASTA BUTTER (INTER…" at bounding box center [561, 353] width 422 height 30
select select "1"
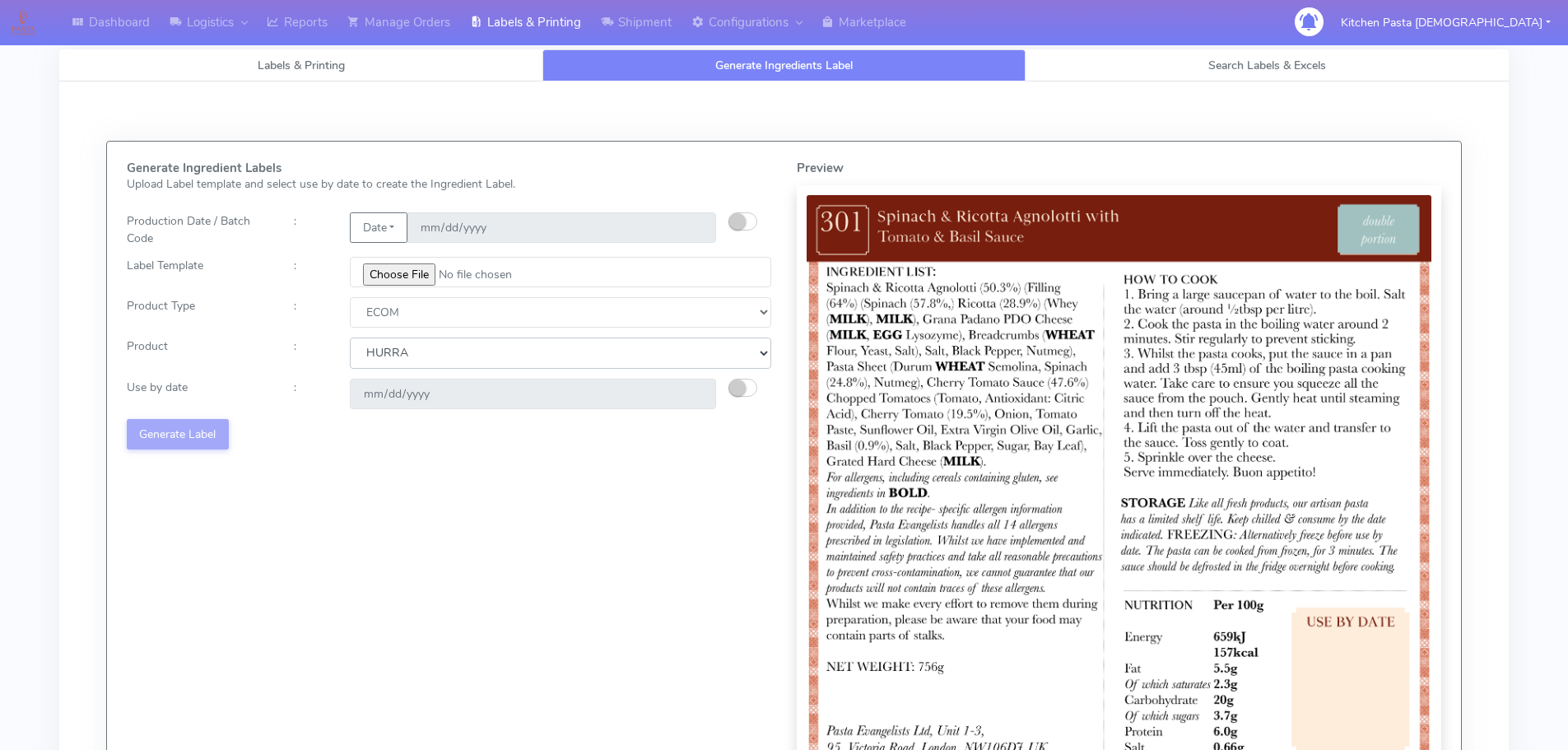
click at [350, 338] on select "Choose from Product PLAIN PASTA (EXCEPT HURRA) HURRA FILLED PASTA BUTTER (INTER…" at bounding box center [561, 353] width 422 height 30
type input "[DATE]"
click at [401, 355] on select "Choose from Product PLAIN PASTA (EXCEPT HURRA) HURRA FILLED PASTA BUTTER (INTER…" at bounding box center [561, 353] width 422 height 30
select select "0"
click at [350, 338] on select "Choose from Product PLAIN PASTA (EXCEPT HURRA) HURRA FILLED PASTA BUTTER (INTER…" at bounding box center [561, 353] width 422 height 30
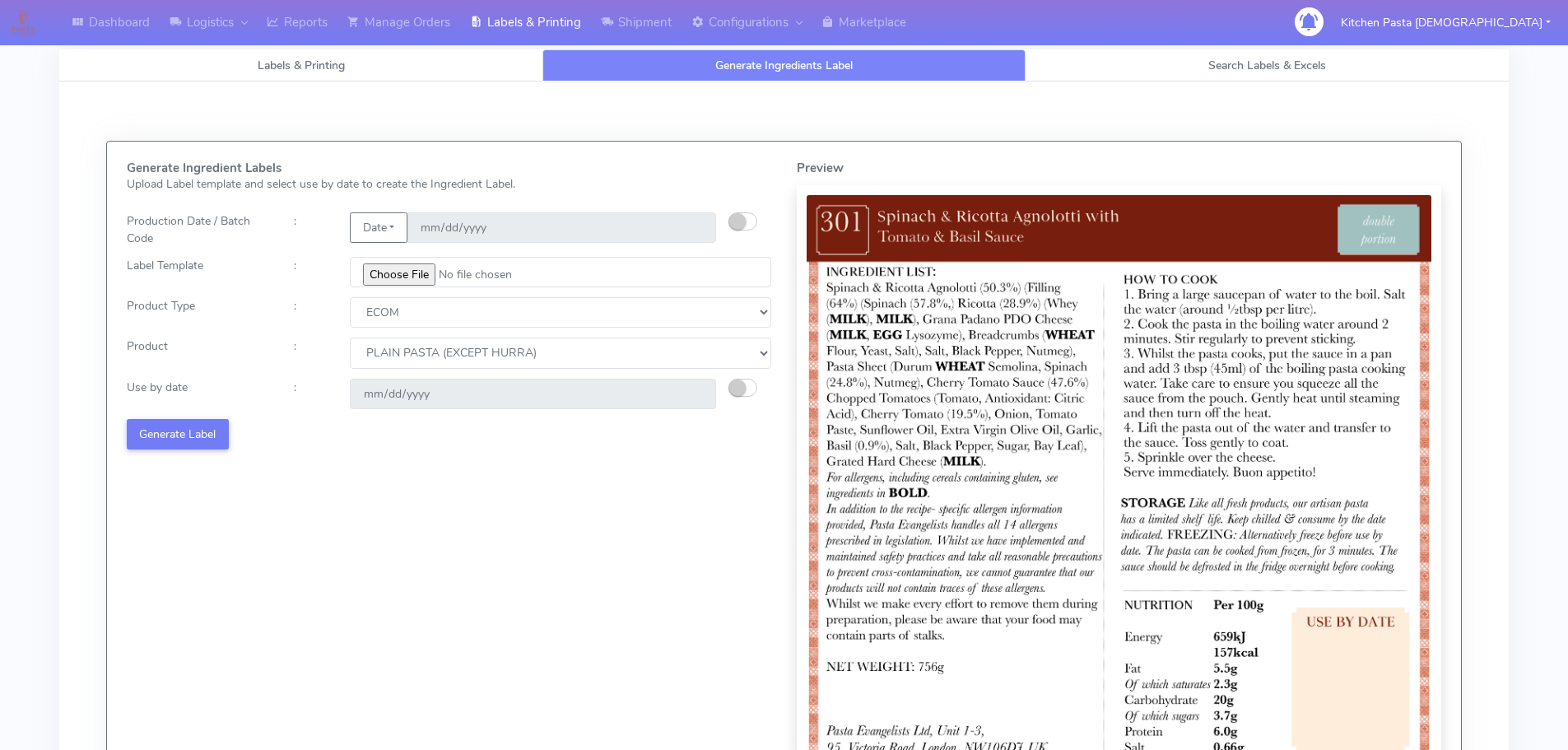
click at [734, 390] on small "button" at bounding box center [737, 388] width 16 height 16
click at [692, 392] on input "[DATE]" at bounding box center [533, 394] width 366 height 30
type input "[DATE]"
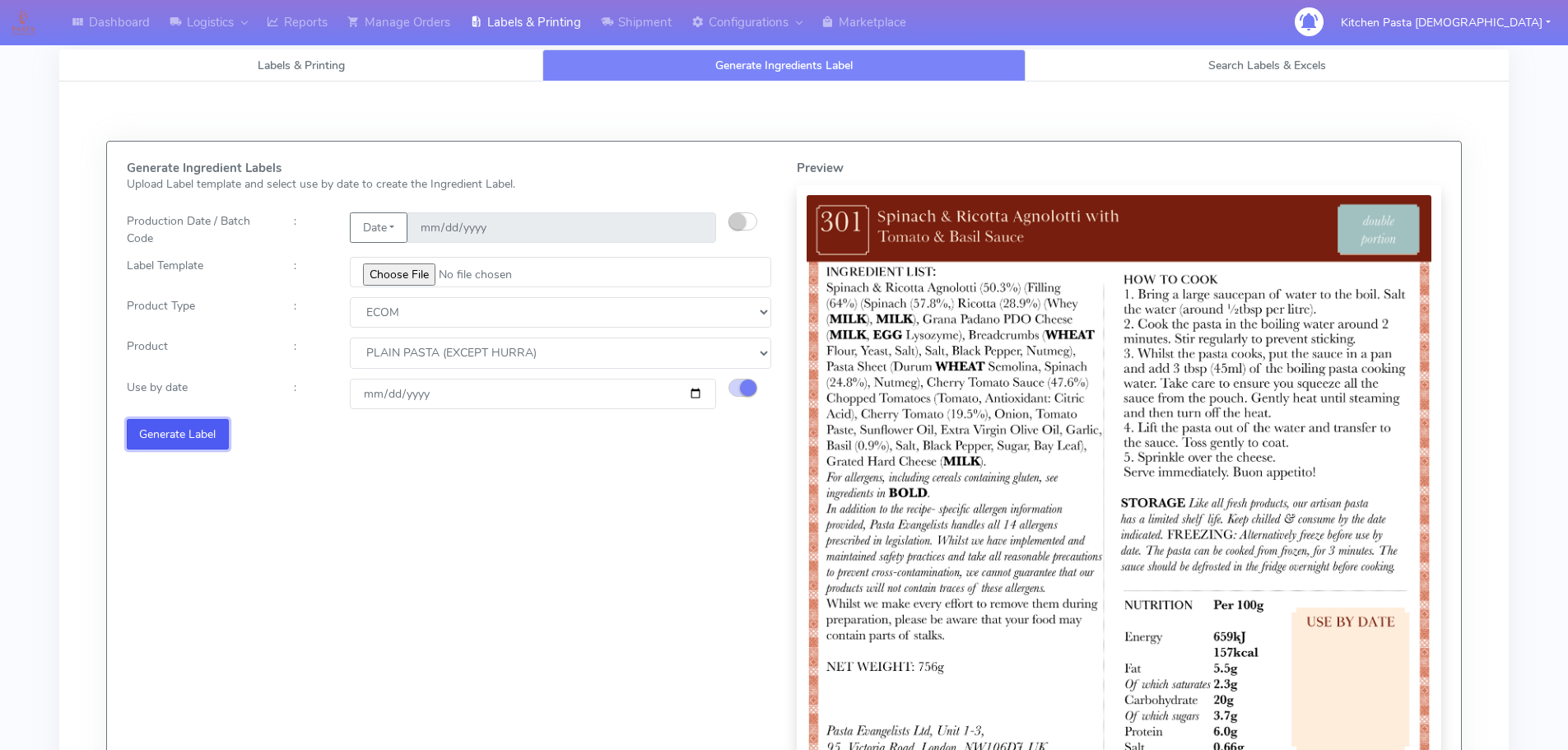
click at [193, 439] on button "Generate Label" at bounding box center [178, 434] width 102 height 30
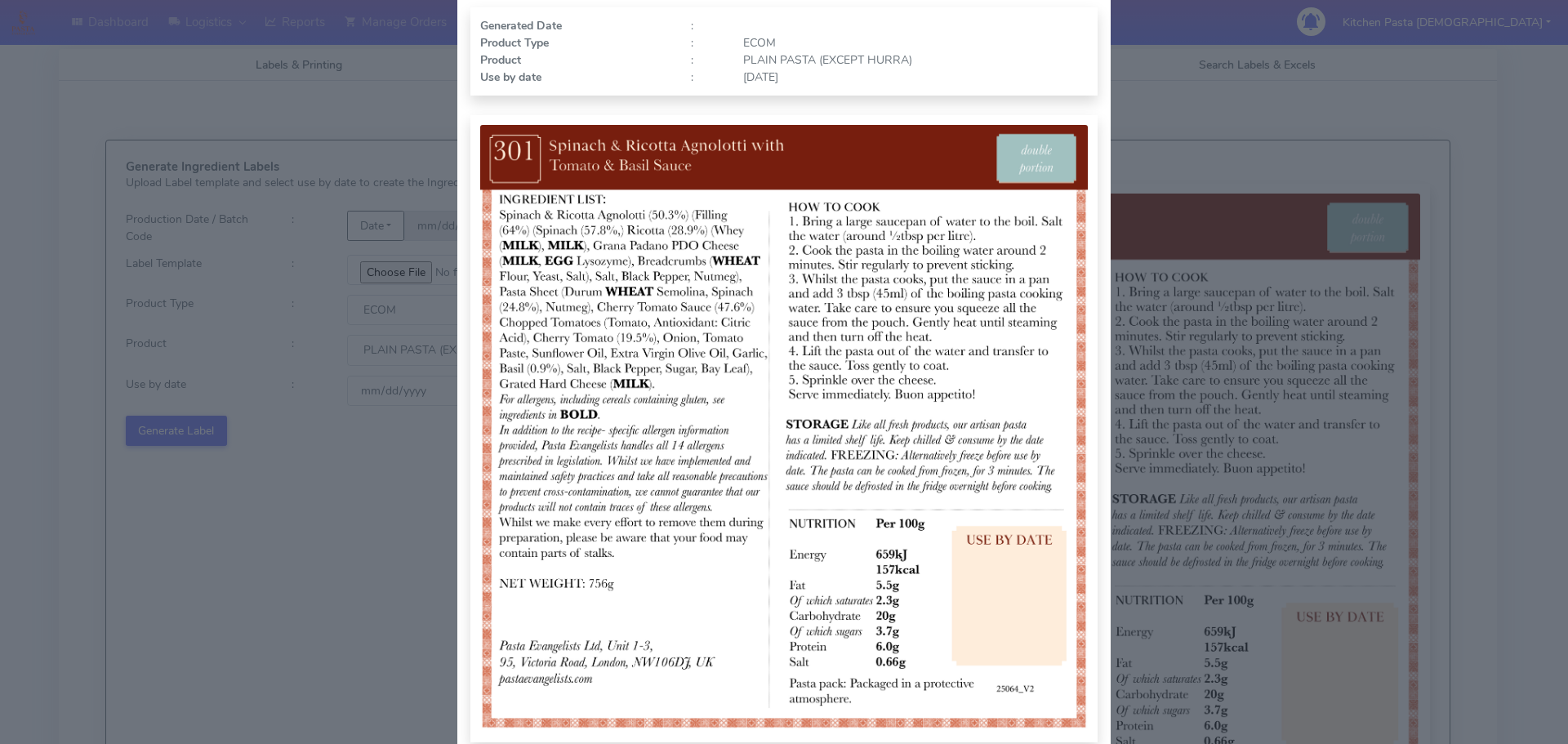
scroll to position [169, 0]
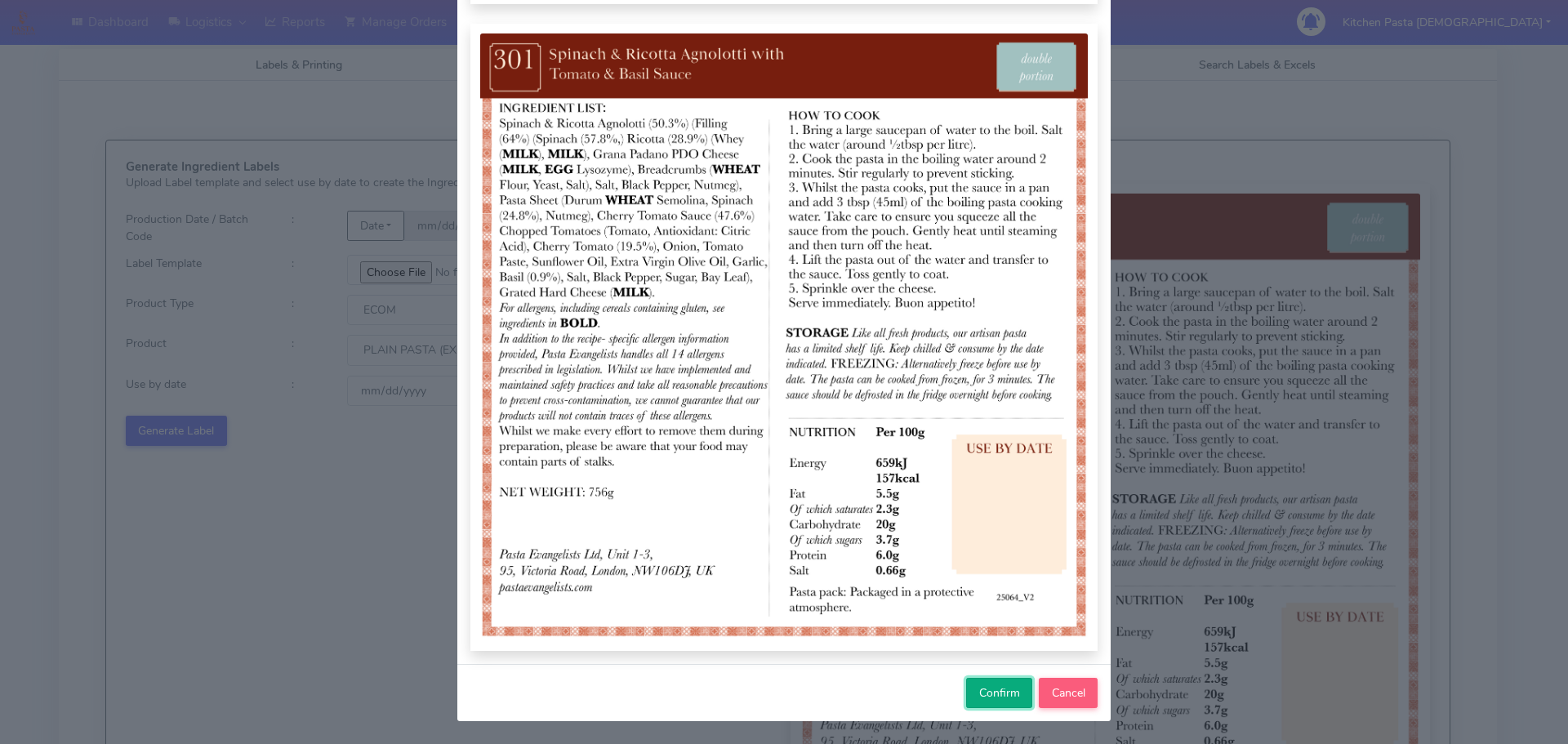
click at [991, 685] on span "Confirm" at bounding box center [999, 693] width 41 height 16
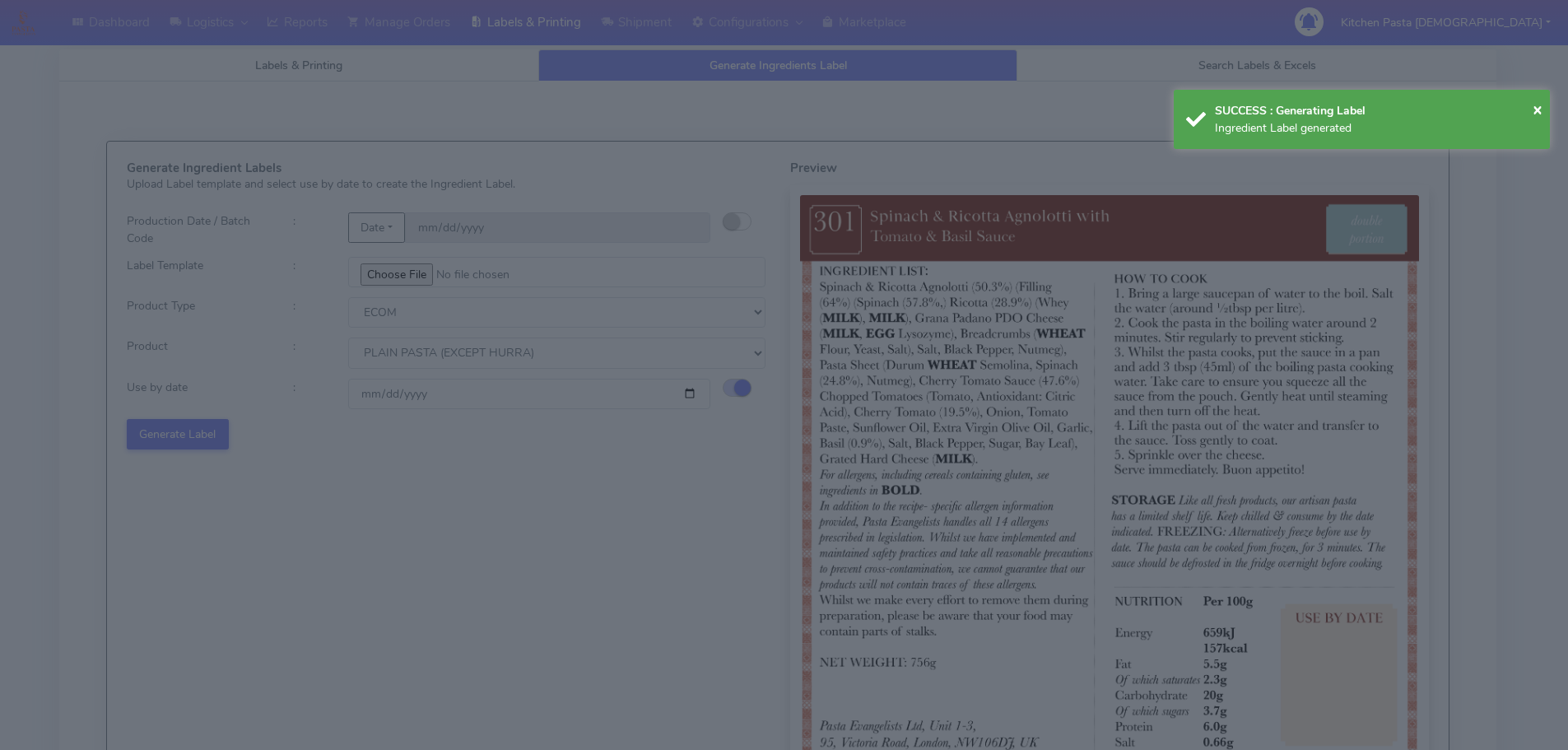
select select
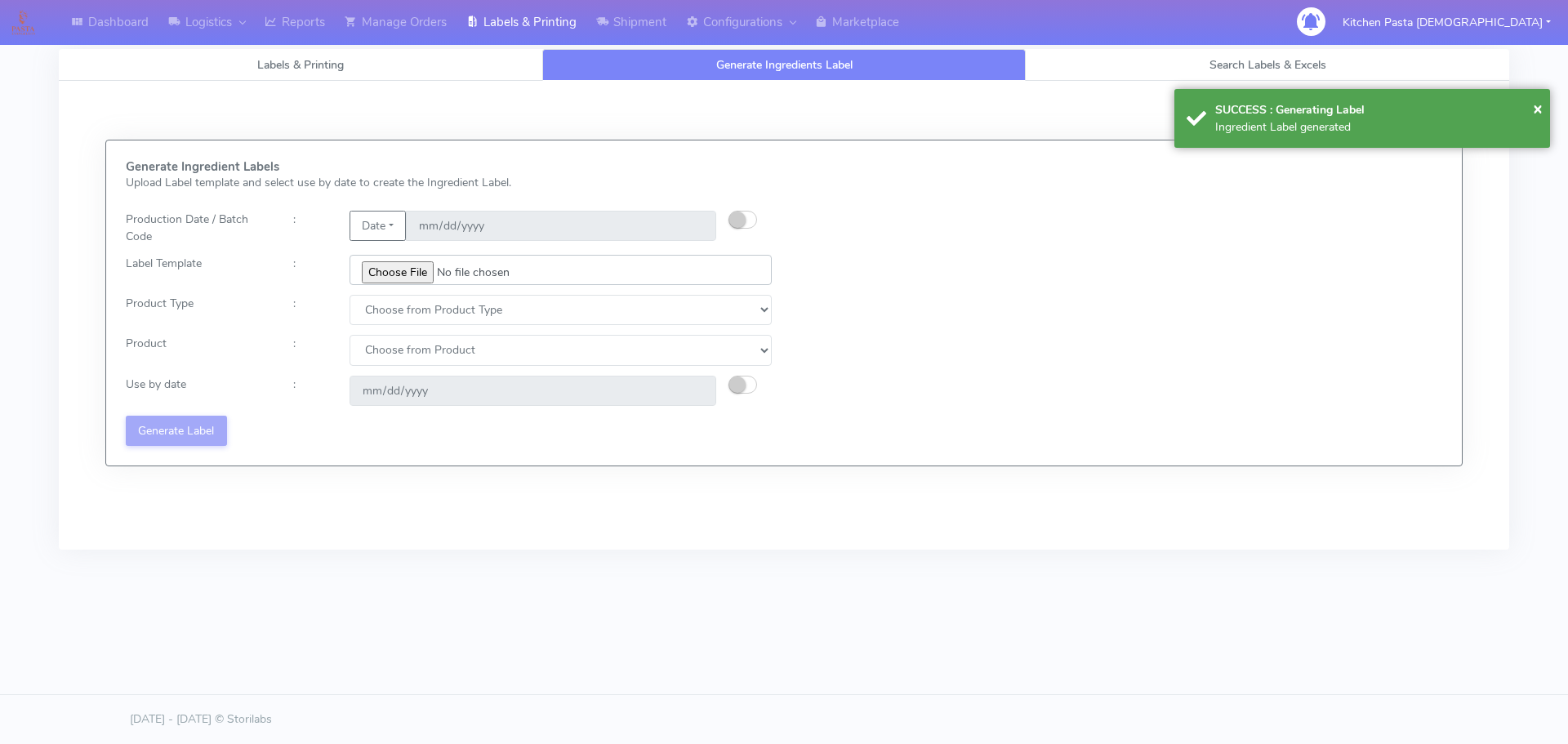
click at [413, 266] on input "file" at bounding box center [560, 270] width 422 height 30
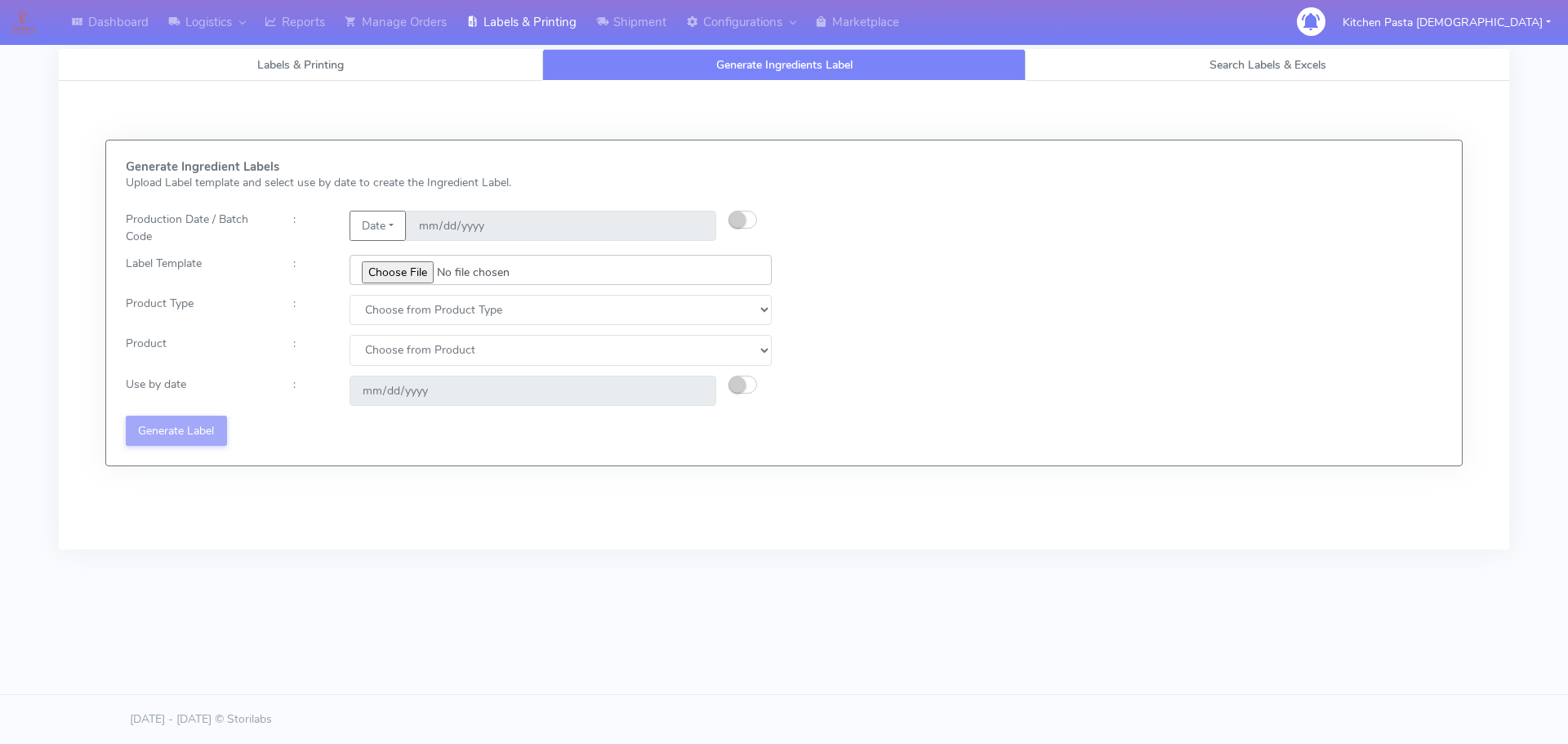
type input "C:\fakepath\Ecom_350_V1.jpg"
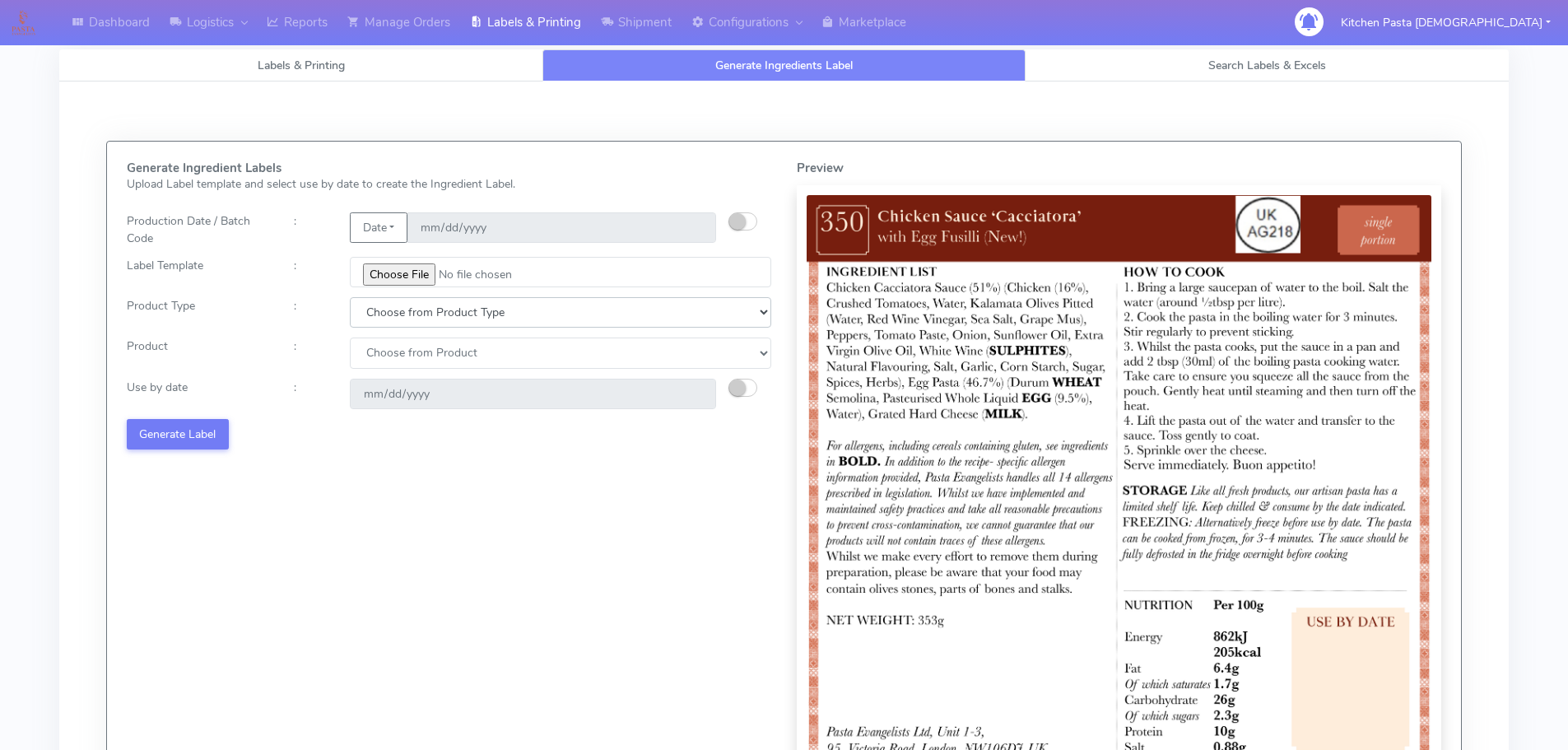
click at [413, 322] on select "Choose from Product Type ECOM ERETAIL CIRCULAR CIRC_DESERTS LASAGNE" at bounding box center [561, 312] width 422 height 30
select select "1"
click at [350, 297] on select "Choose from Product Type ECOM ERETAIL CIRCULAR CIRC_DESERTS LASAGNE" at bounding box center [561, 312] width 422 height 30
select select
click at [391, 312] on select "Choose from Product Type ECOM ERETAIL CIRCULAR CIRC_DESERTS LASAGNE" at bounding box center [561, 312] width 422 height 30
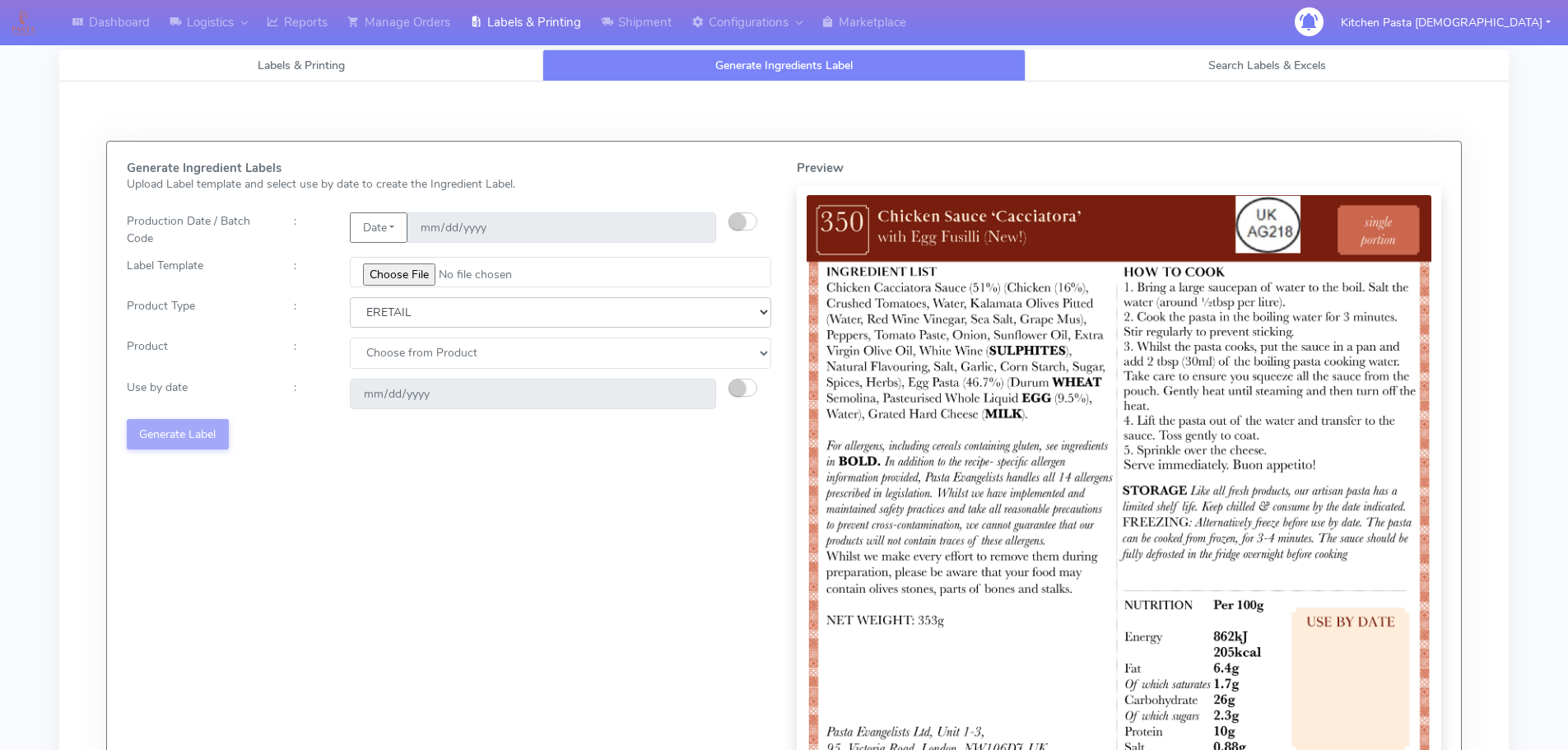
select select "0"
click at [350, 297] on select "Choose from Product Type ECOM ERETAIL CIRCULAR CIRC_DESERTS LASAGNE" at bounding box center [561, 312] width 422 height 30
drag, startPoint x: 387, startPoint y: 352, endPoint x: 388, endPoint y: 367, distance: 14.8
click at [387, 355] on select "Choose from Product PLAIN PASTA (EXCEPT HURRA) HURRA FILLED PASTA BUTTER (INTER…" at bounding box center [561, 353] width 422 height 30
select select "0"
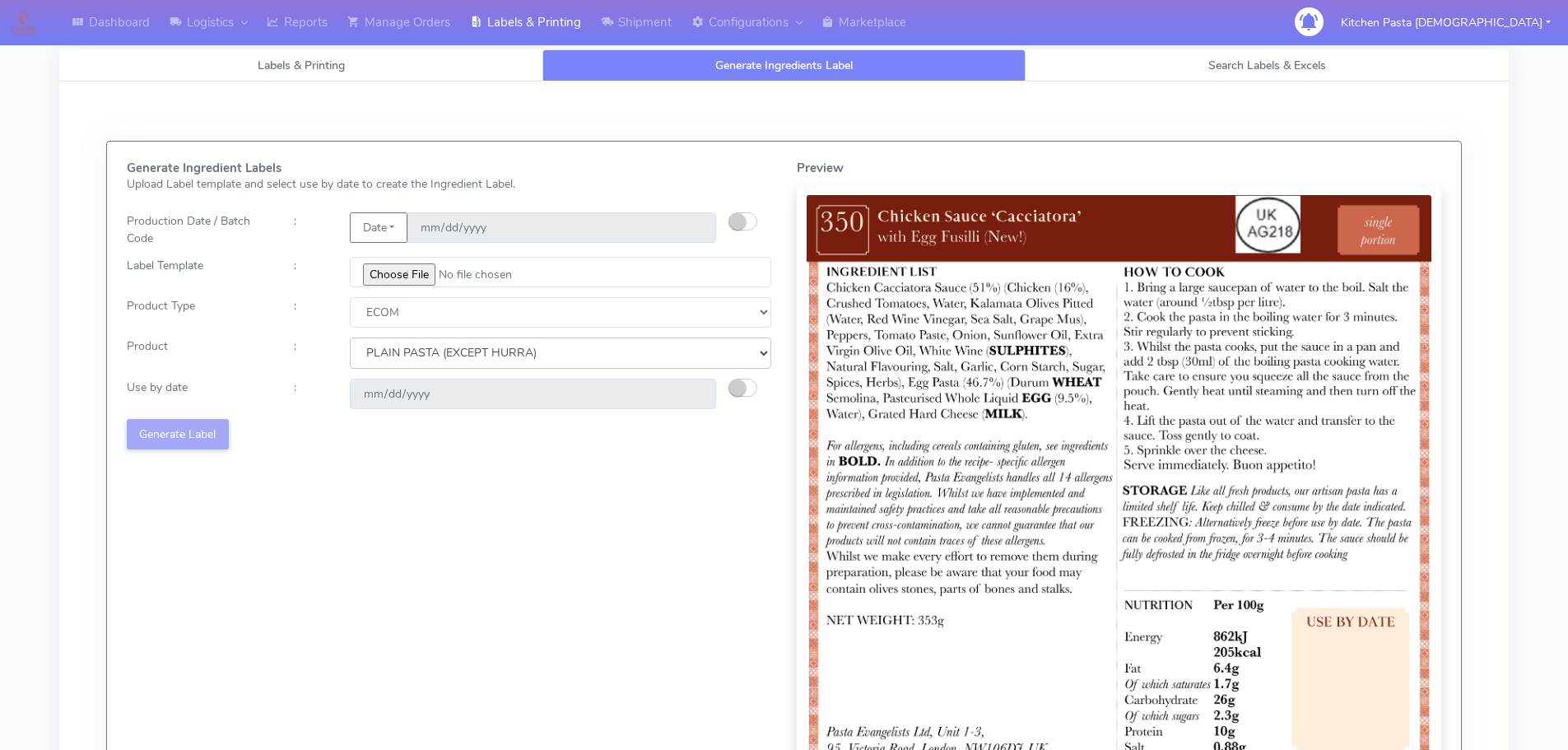
click at [350, 338] on select "Choose from Product PLAIN PASTA (EXCEPT HURRA) HURRA FILLED PASTA BUTTER (INTER…" at bounding box center [561, 353] width 422 height 30
click at [741, 379] on button "button" at bounding box center [743, 388] width 29 height 18
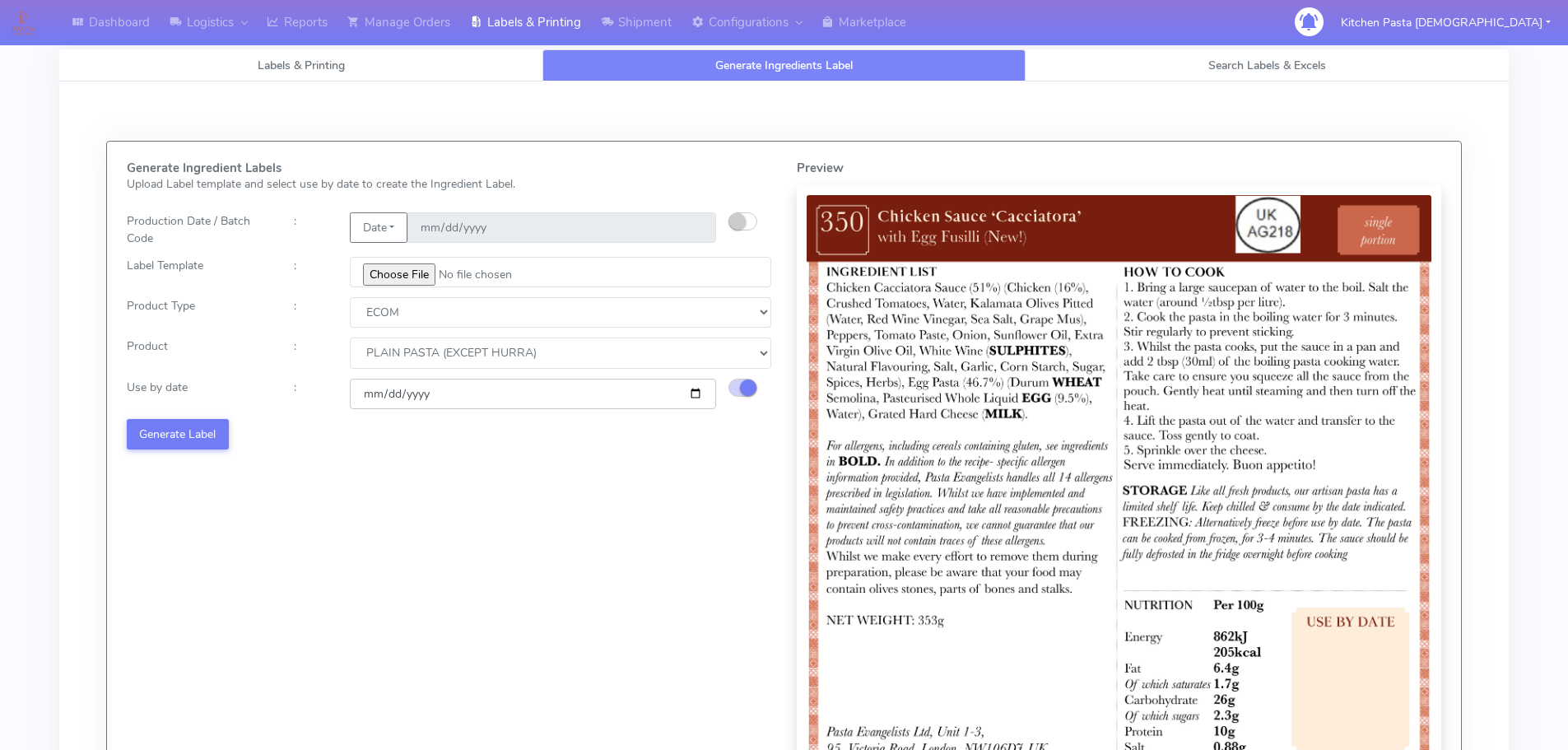
click at [696, 403] on input "[DATE]" at bounding box center [533, 394] width 366 height 30
click at [696, 393] on input "[DATE]" at bounding box center [533, 394] width 366 height 30
type input "[DATE]"
click at [212, 436] on button "Generate Label" at bounding box center [178, 434] width 102 height 30
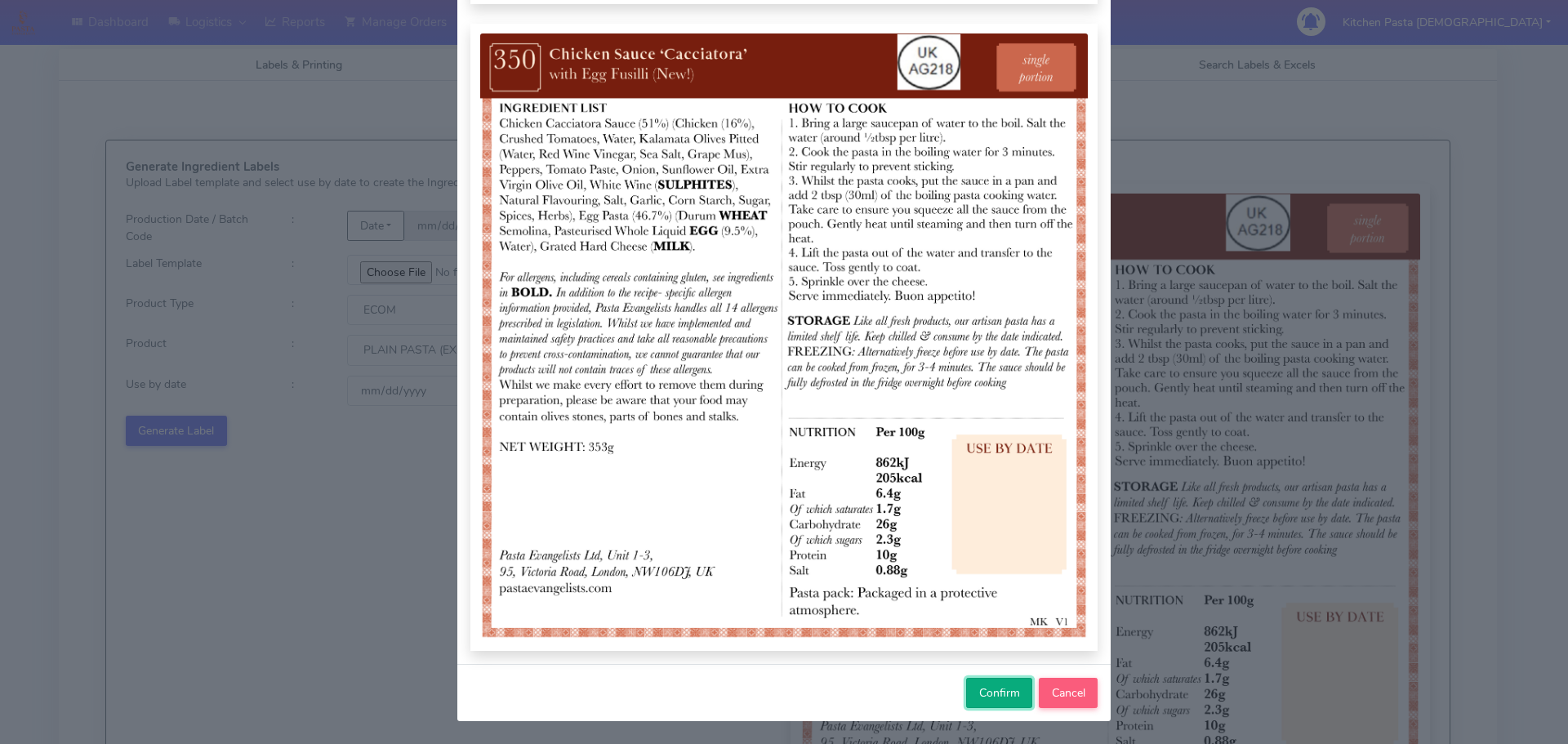
click at [988, 682] on button "Confirm" at bounding box center [999, 692] width 66 height 30
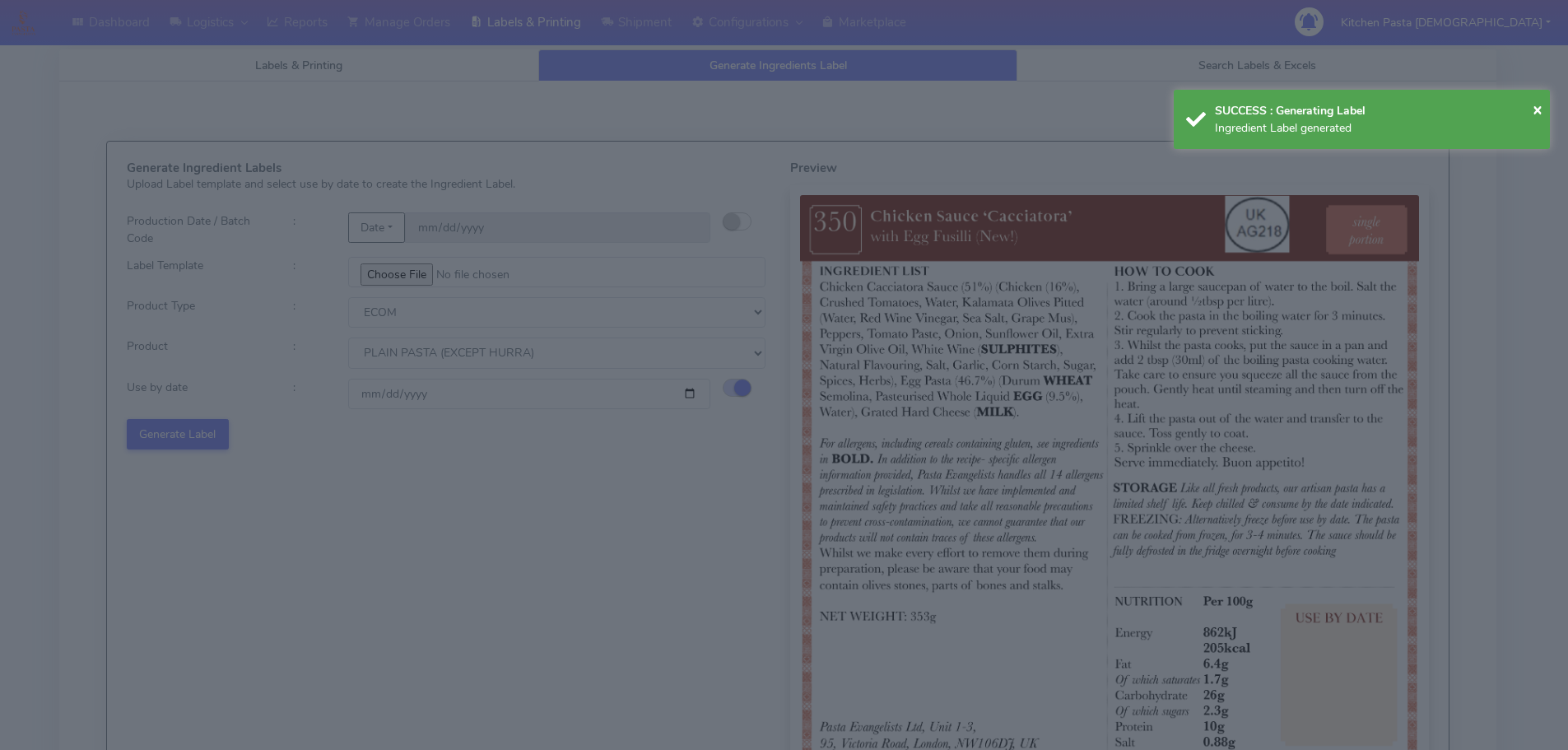
select select
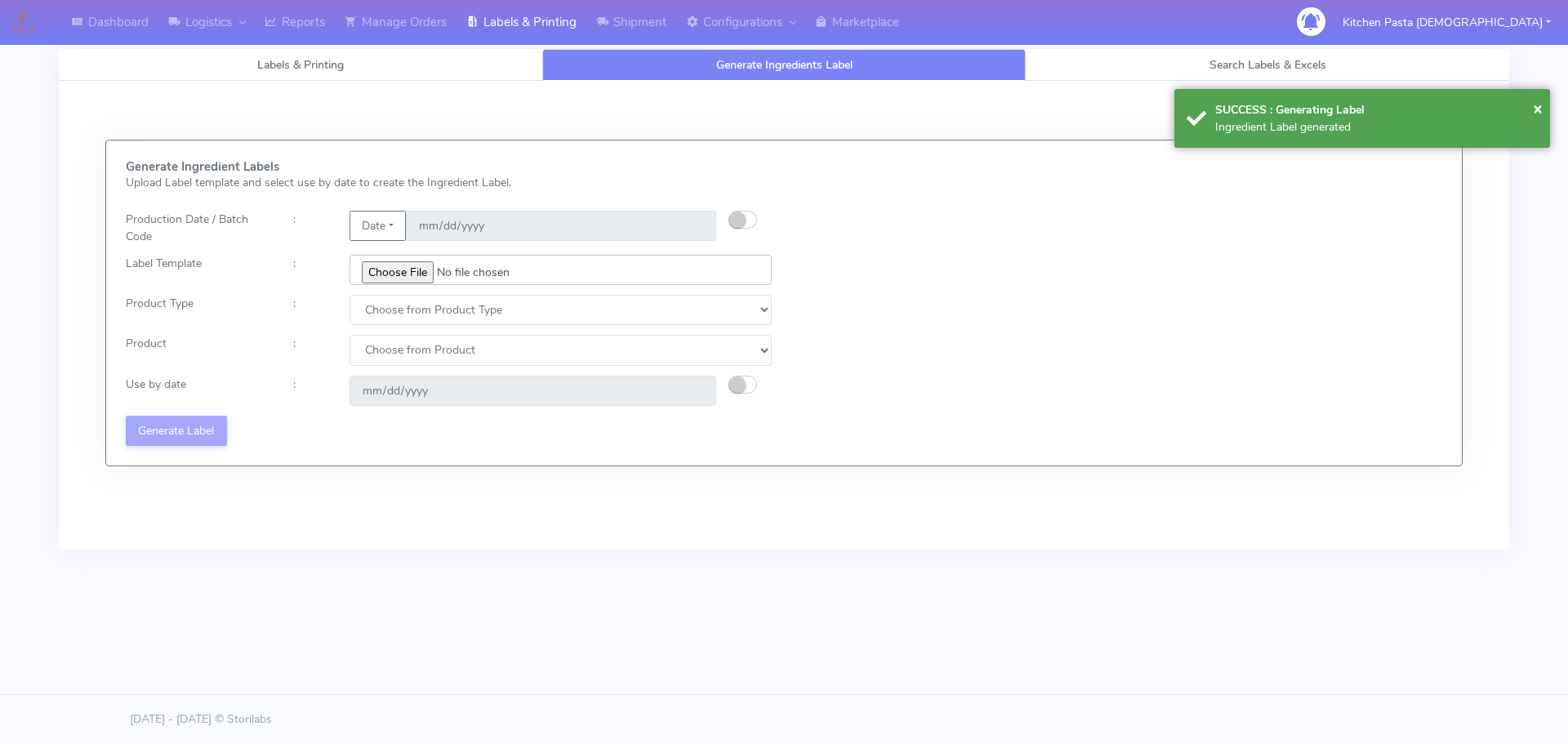
click at [413, 275] on input "file" at bounding box center [560, 270] width 422 height 30
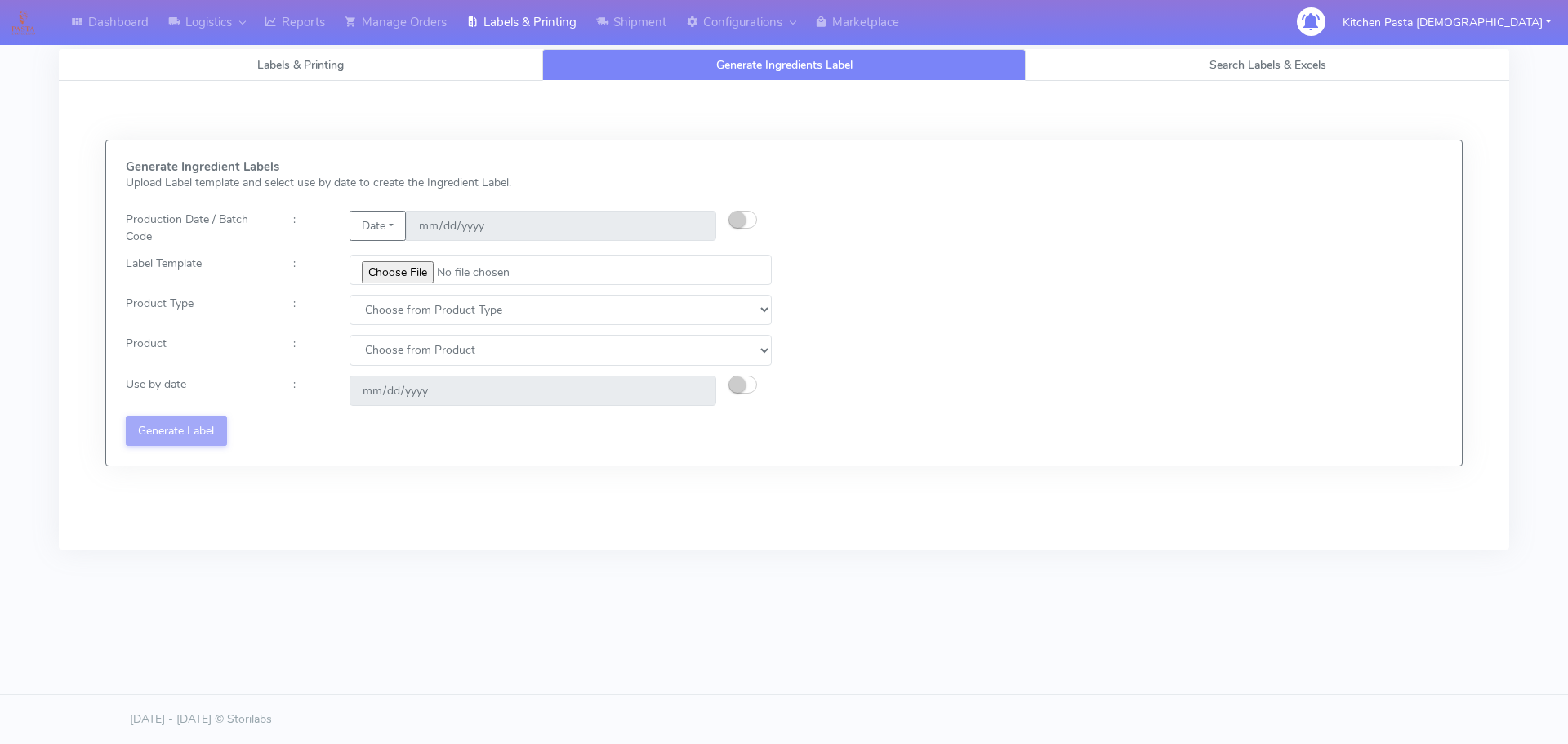
type input "C:\fakepath\Ecom_351_V1.jpg"
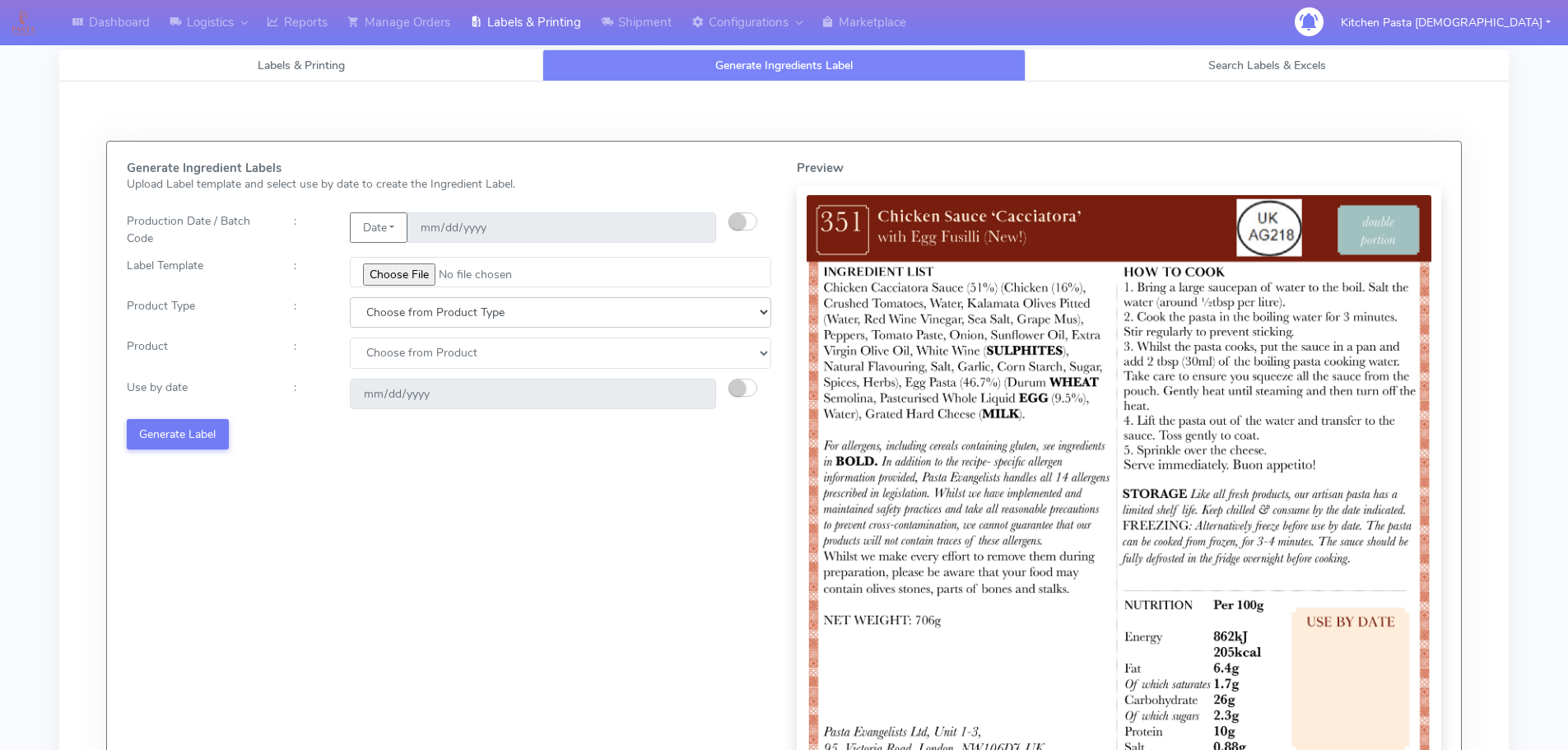
click at [445, 307] on select "Choose from Product Type ECOM ERETAIL CIRCULAR CIRC_DESERTS LASAGNE" at bounding box center [561, 312] width 422 height 30
select select "0"
click at [350, 297] on select "Choose from Product Type ECOM ERETAIL CIRCULAR CIRC_DESERTS LASAGNE" at bounding box center [561, 312] width 422 height 30
drag, startPoint x: 398, startPoint y: 350, endPoint x: 401, endPoint y: 363, distance: 13.6
click at [400, 361] on select "Choose from Product PLAIN PASTA (EXCEPT HURRA) HURRA FILLED PASTA BUTTER (INTER…" at bounding box center [561, 353] width 422 height 30
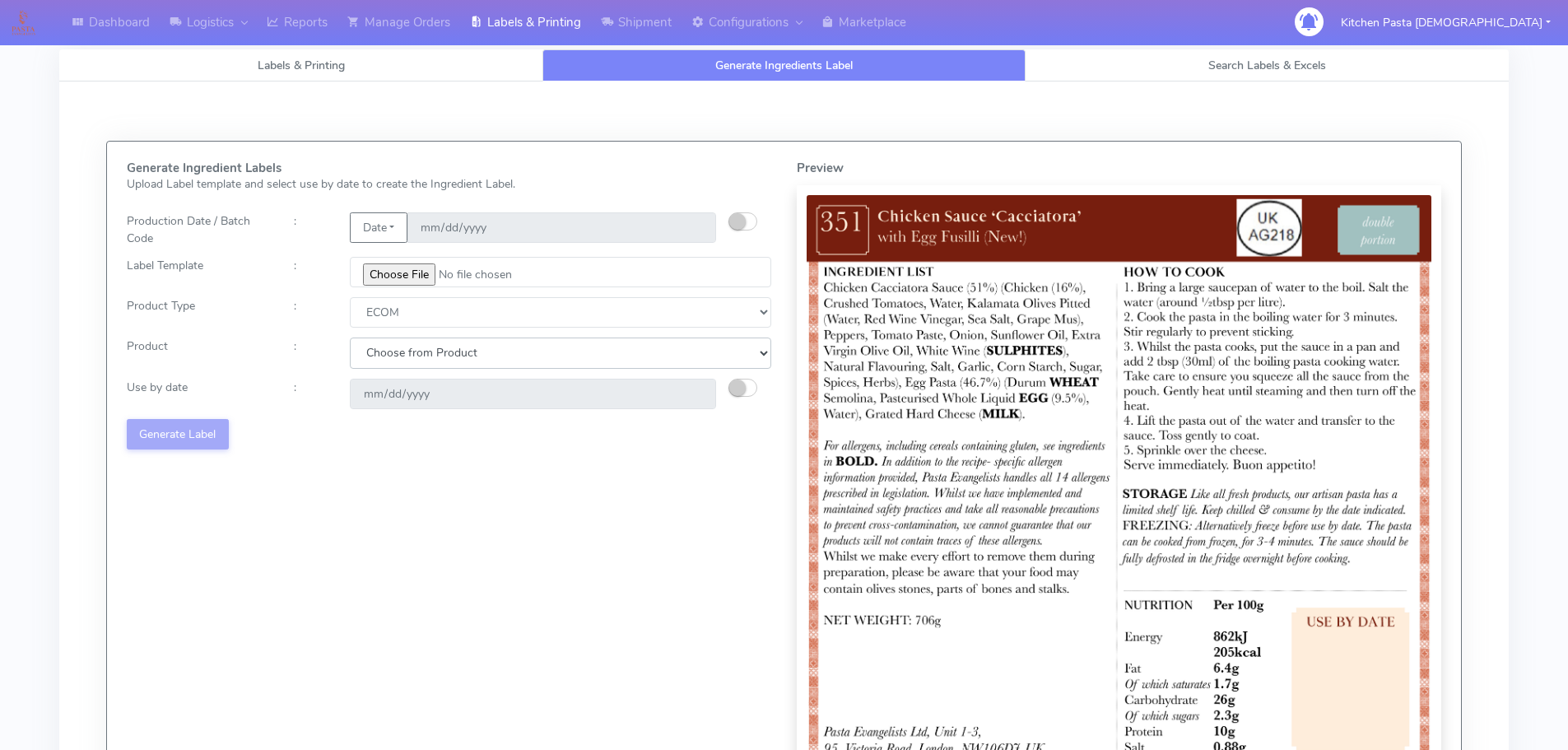
drag, startPoint x: 402, startPoint y: 368, endPoint x: 406, endPoint y: 376, distance: 9.2
click at [404, 372] on div "Generate Ingredient Labels Upload Label template and select use by date to crea…" at bounding box center [449, 495] width 670 height 668
click at [426, 360] on select "Choose from Product PLAIN PASTA (EXCEPT HURRA) HURRA FILLED PASTA BUTTER (INTER…" at bounding box center [561, 353] width 422 height 30
select select "0"
click at [350, 338] on select "Choose from Product PLAIN PASTA (EXCEPT HURRA) HURRA FILLED PASTA BUTTER (INTER…" at bounding box center [561, 353] width 422 height 30
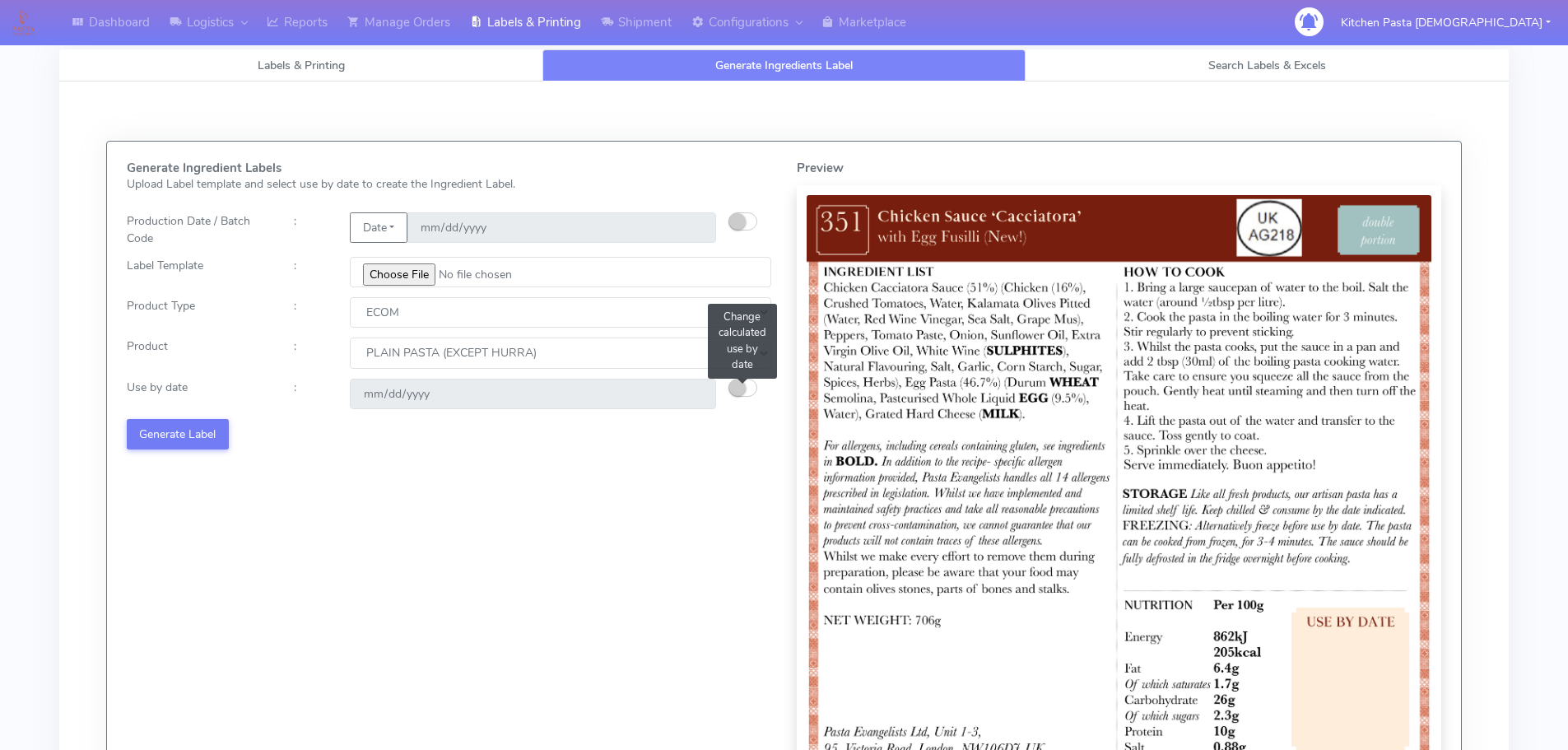
click at [735, 385] on small "button" at bounding box center [737, 388] width 16 height 16
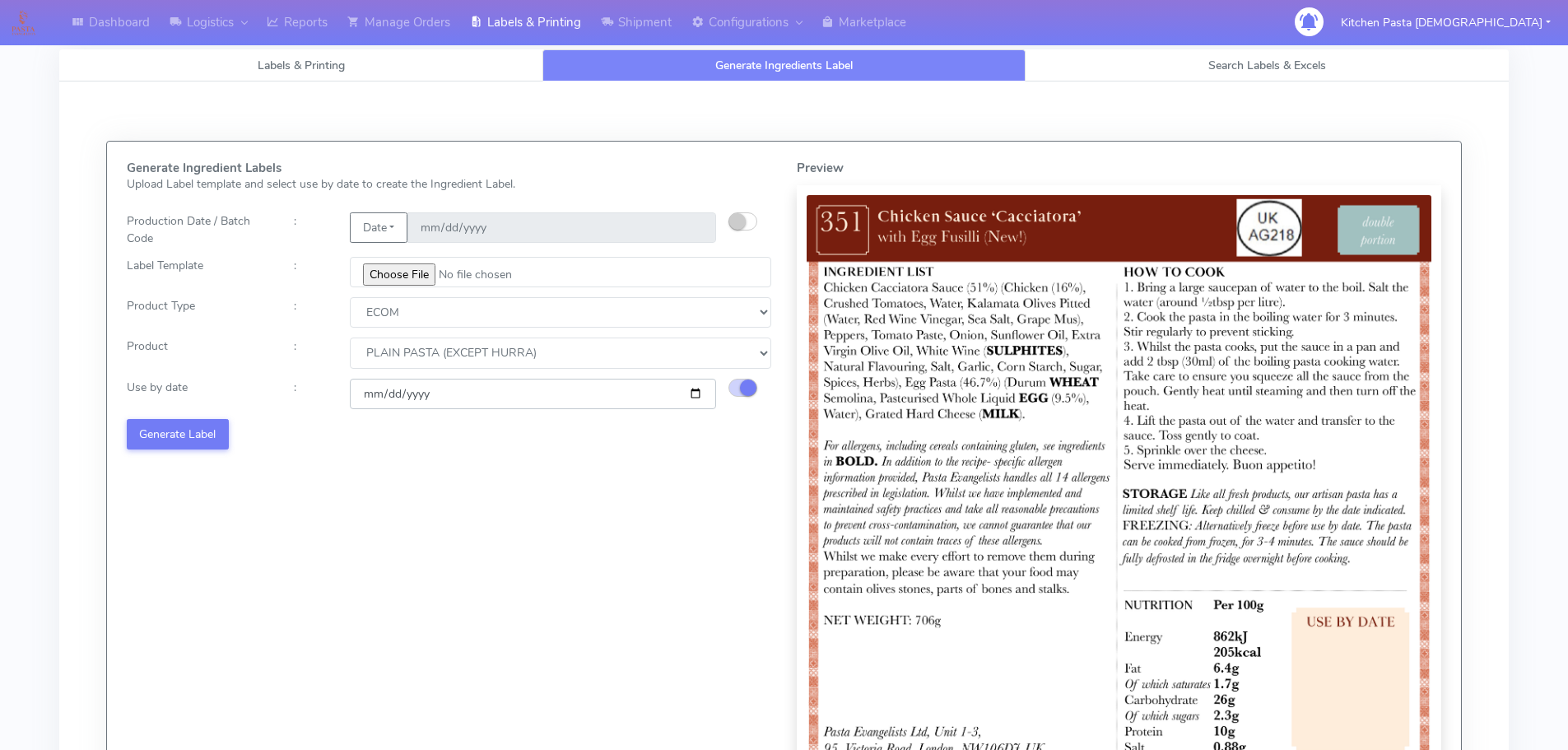
click at [696, 394] on input "[DATE]" at bounding box center [533, 394] width 366 height 30
type input "[DATE]"
click at [200, 437] on button "Generate Label" at bounding box center [178, 434] width 102 height 30
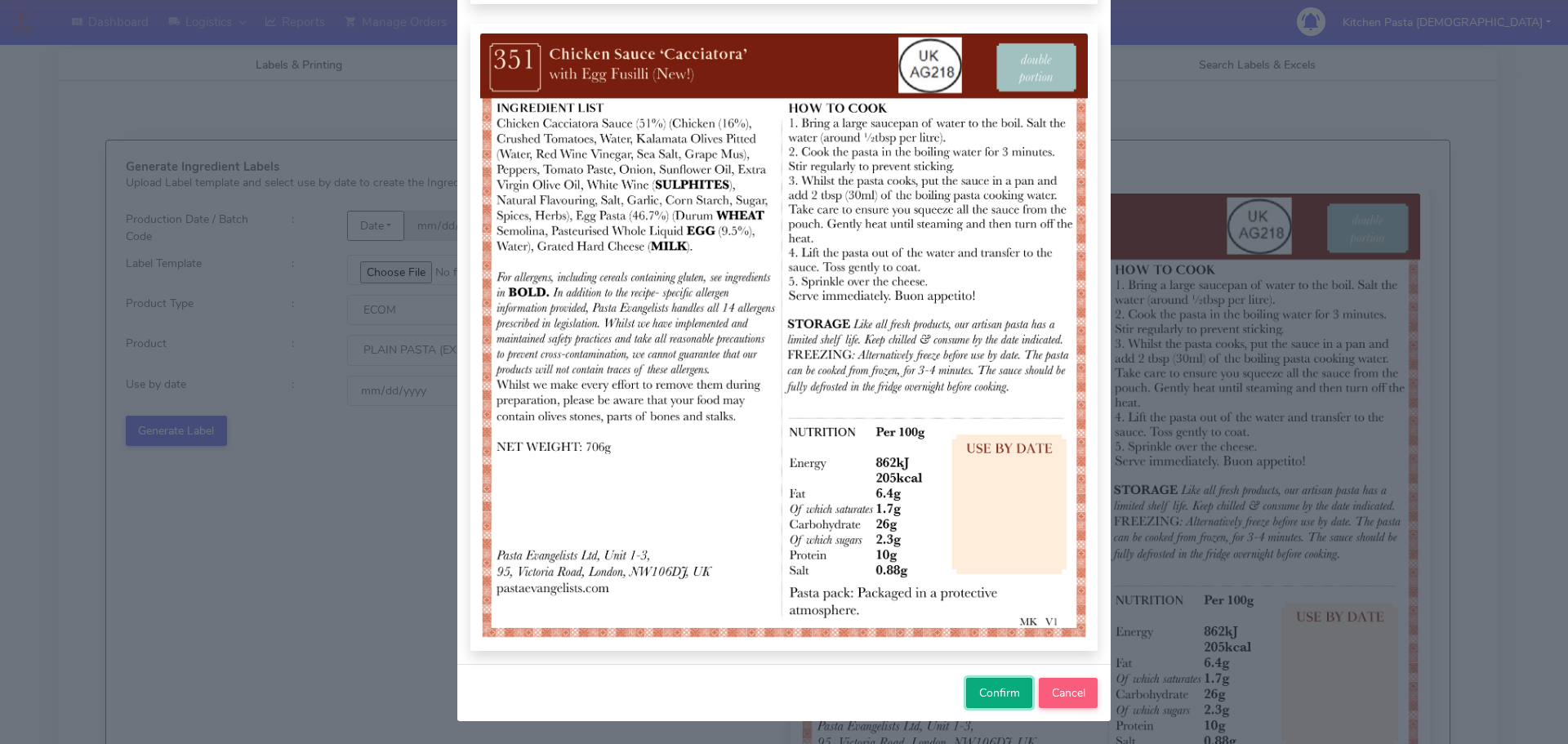
click at [996, 686] on span "Confirm" at bounding box center [999, 693] width 41 height 16
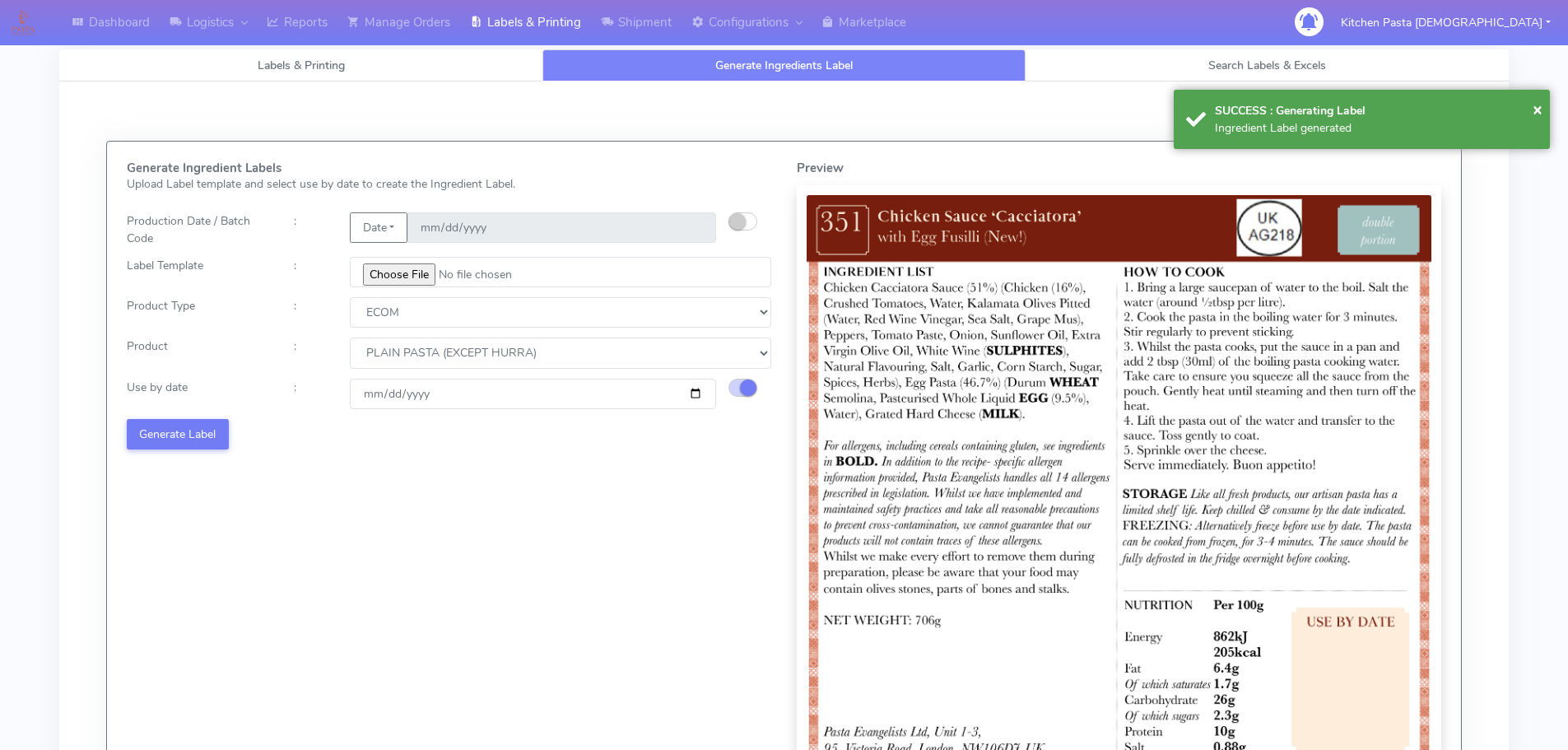
select select
